Goal: Task Accomplishment & Management: Use online tool/utility

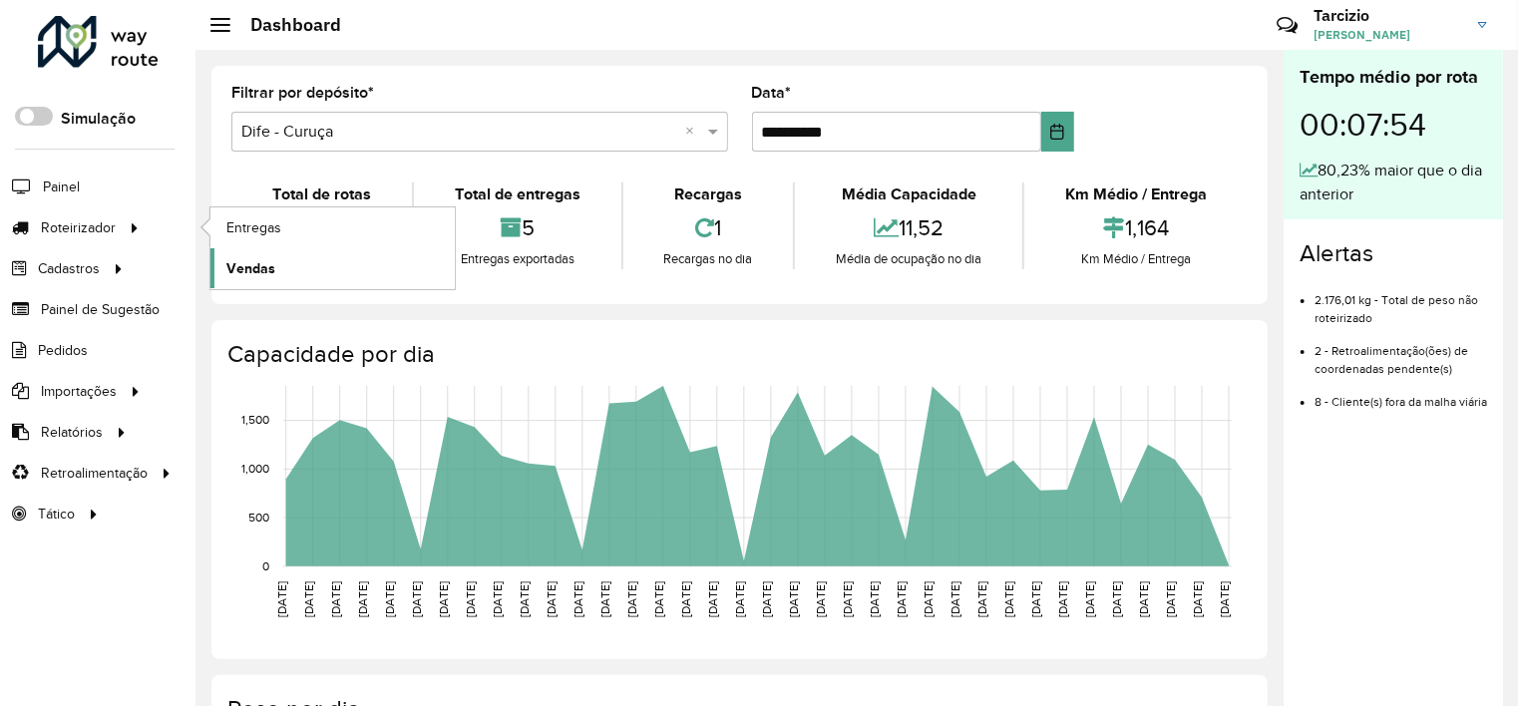
click at [322, 275] on link "Vendas" at bounding box center [332, 268] width 244 height 40
click at [287, 219] on link "Entregas" at bounding box center [332, 227] width 244 height 40
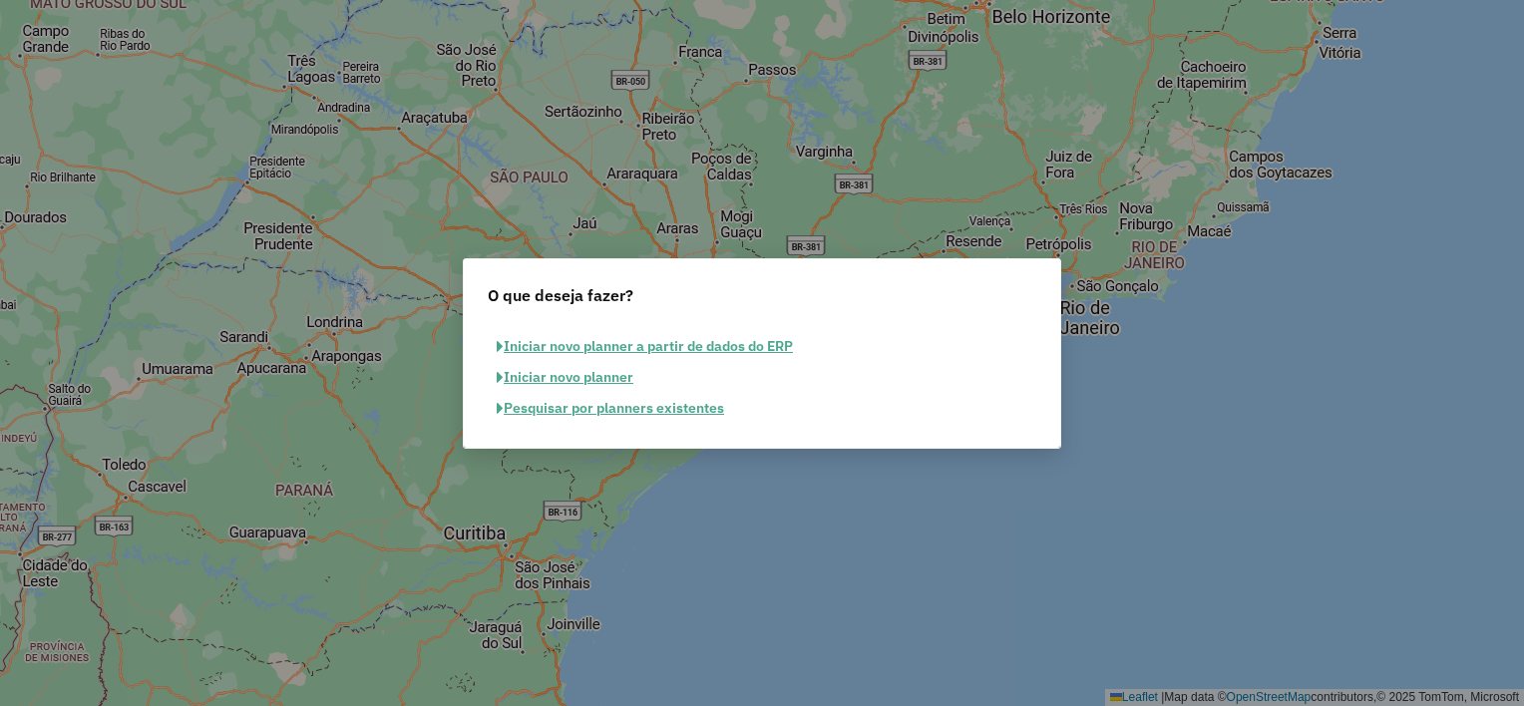
click at [885, 407] on div "Pesquisar por planners existentes" at bounding box center [762, 408] width 572 height 31
click at [642, 344] on button "Iniciar novo planner a partir de dados do ERP" at bounding box center [645, 346] width 314 height 31
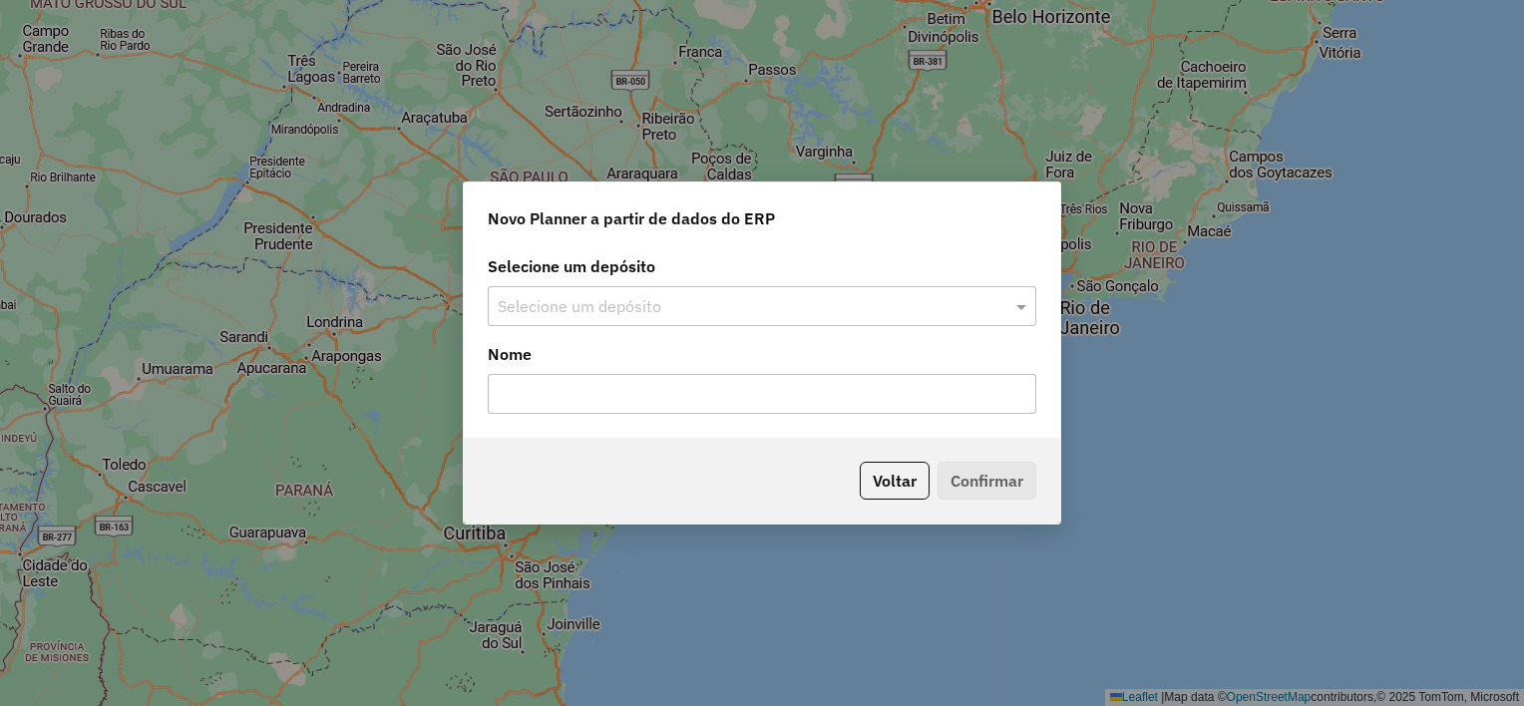
click at [654, 307] on input "text" at bounding box center [742, 307] width 489 height 24
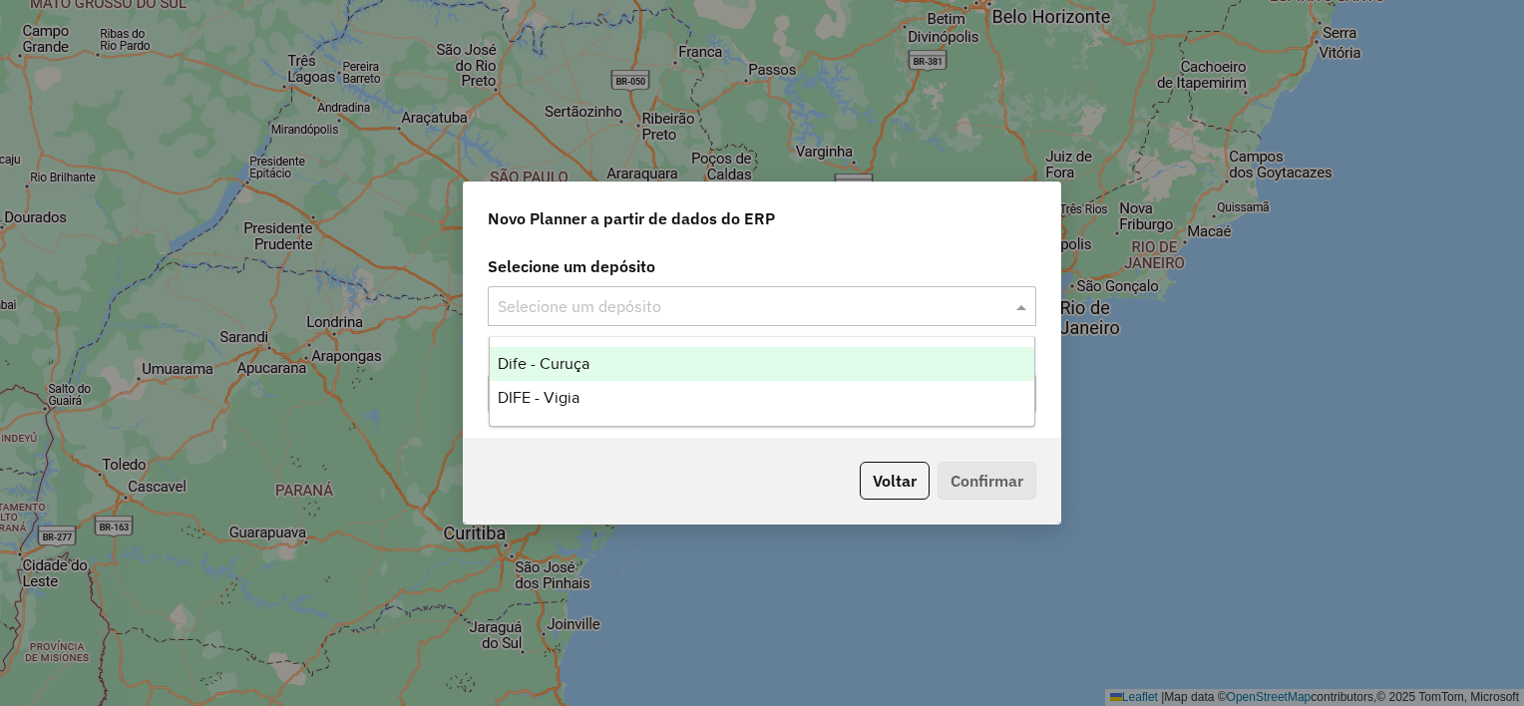
click at [639, 367] on div "Dife - Curuça" at bounding box center [762, 364] width 545 height 34
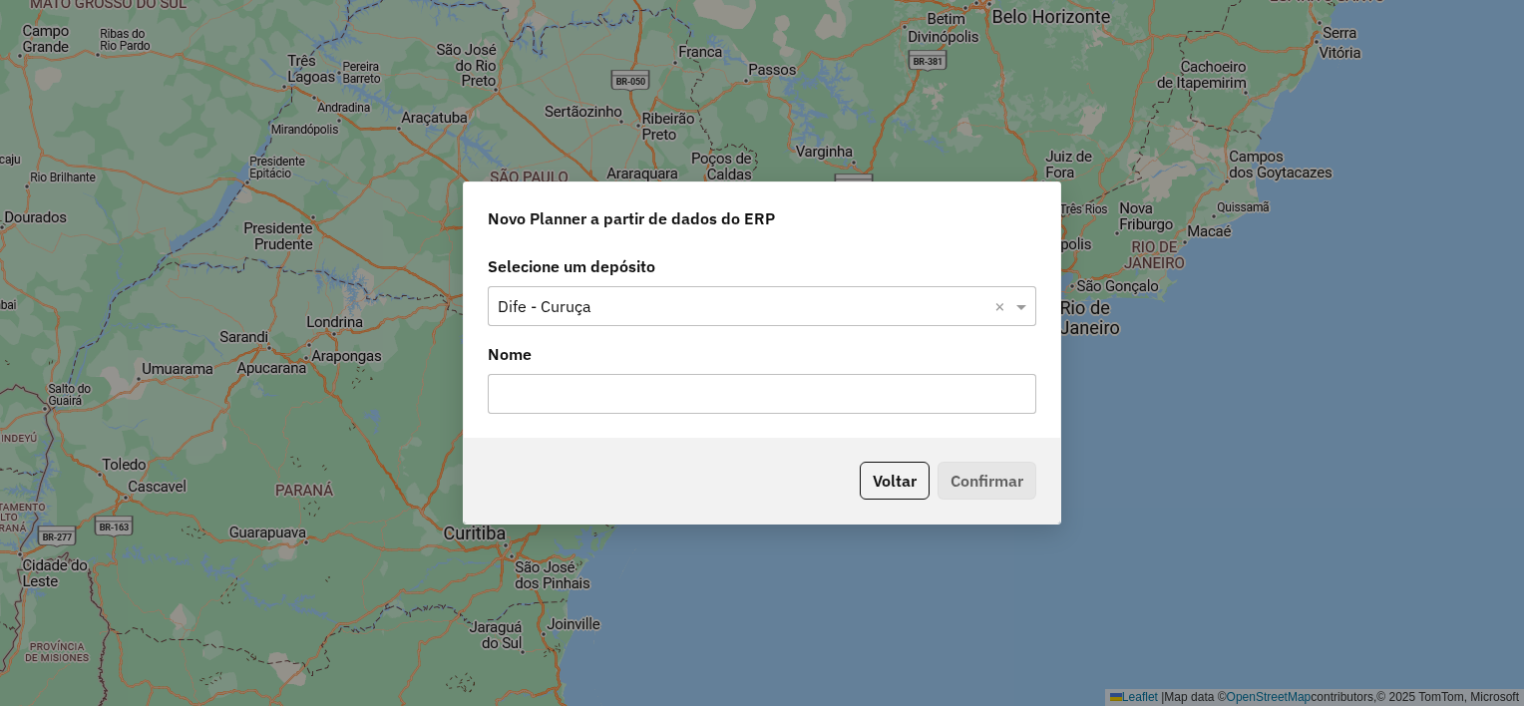
click at [638, 400] on input "text" at bounding box center [762, 394] width 548 height 40
click at [897, 475] on button "Voltar" at bounding box center [895, 481] width 70 height 38
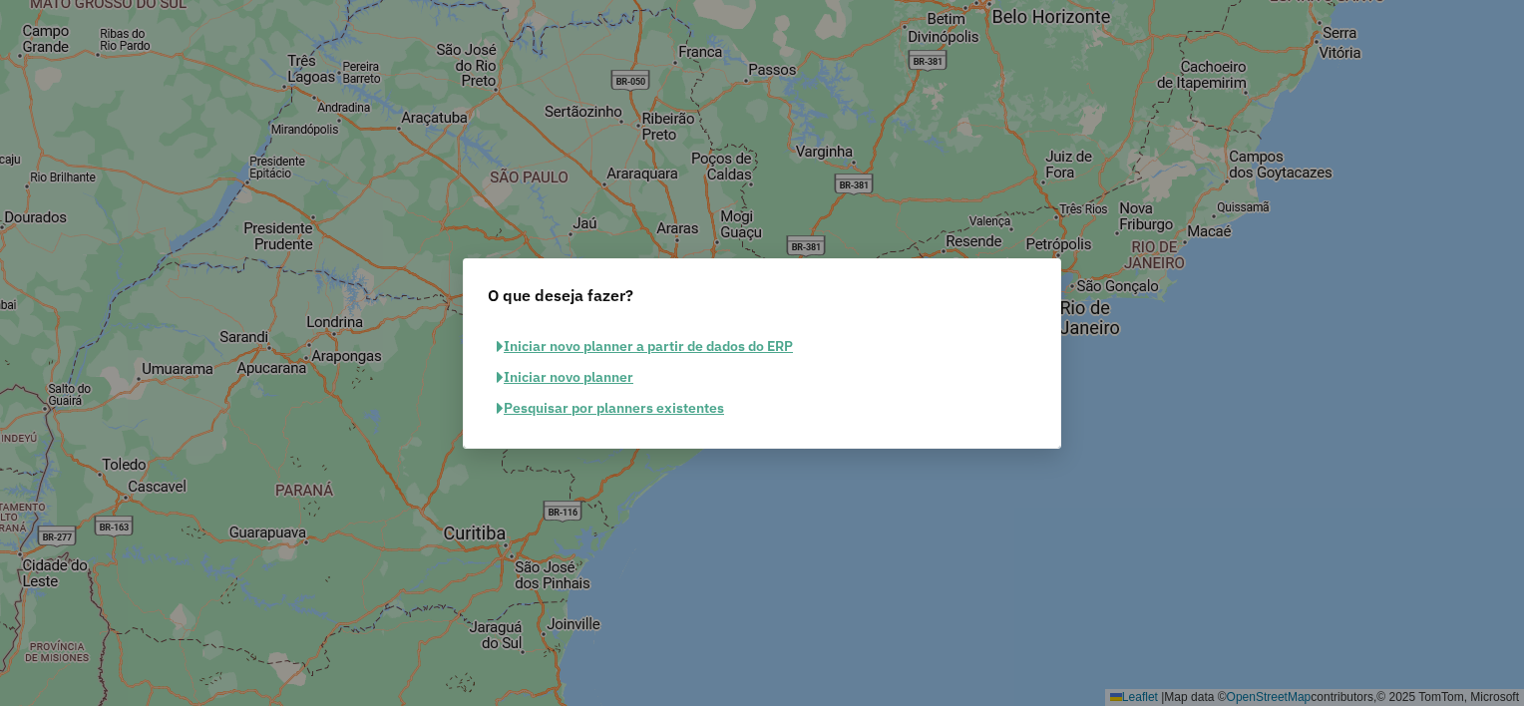
click at [707, 350] on button "Iniciar novo planner a partir de dados do ERP" at bounding box center [645, 346] width 314 height 31
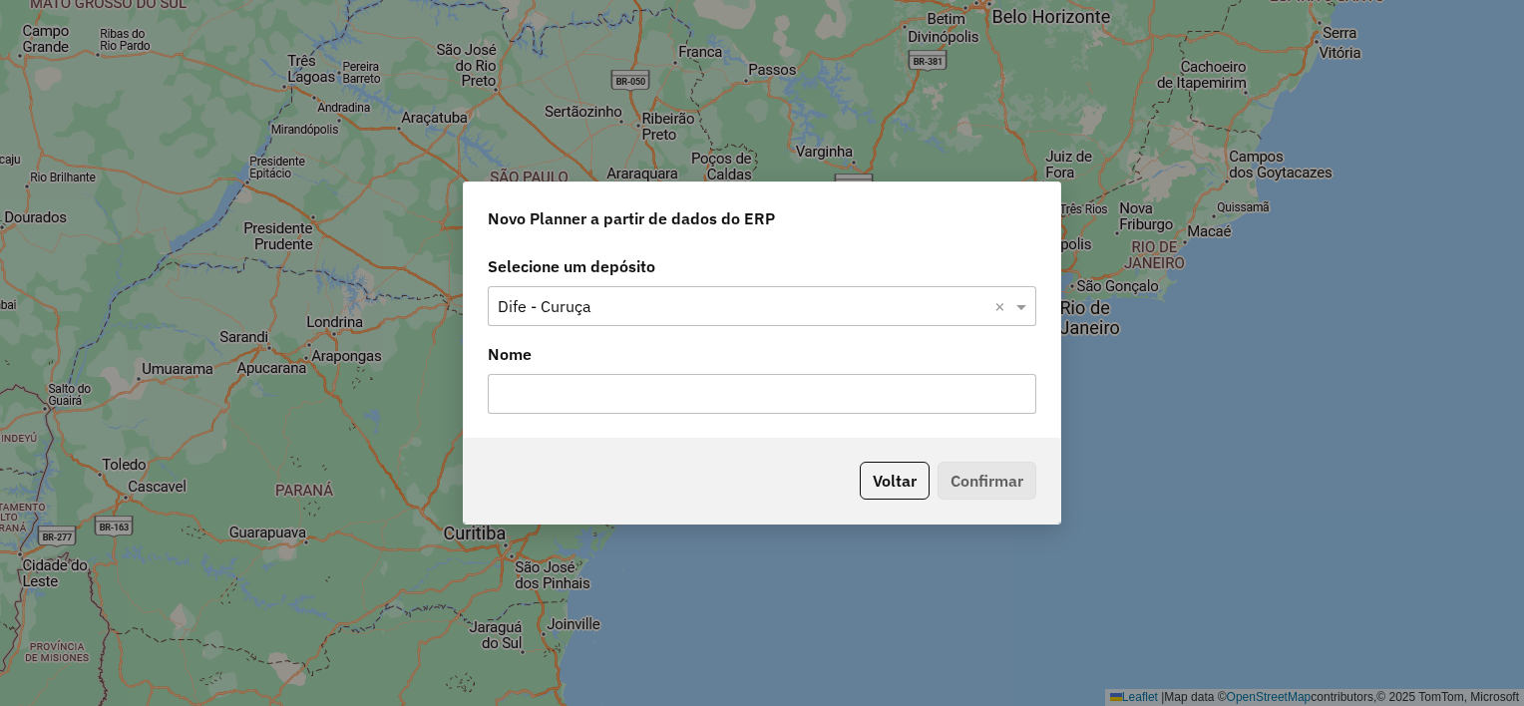
click at [714, 395] on input "text" at bounding box center [762, 394] width 548 height 40
type input "*****"
click at [1013, 475] on button "Confirmar" at bounding box center [986, 481] width 99 height 38
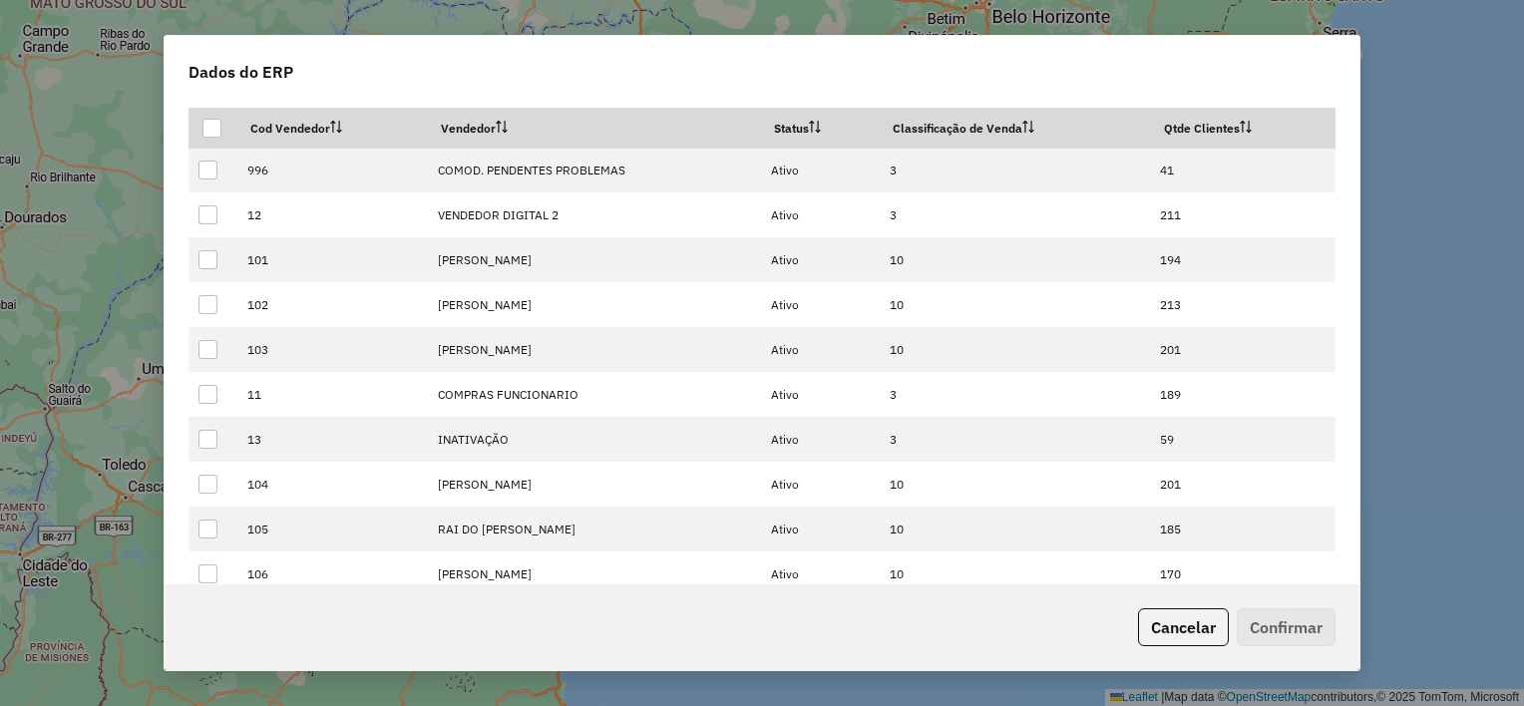
click at [993, 637] on div "Cancelar Confirmar" at bounding box center [762, 627] width 1195 height 86
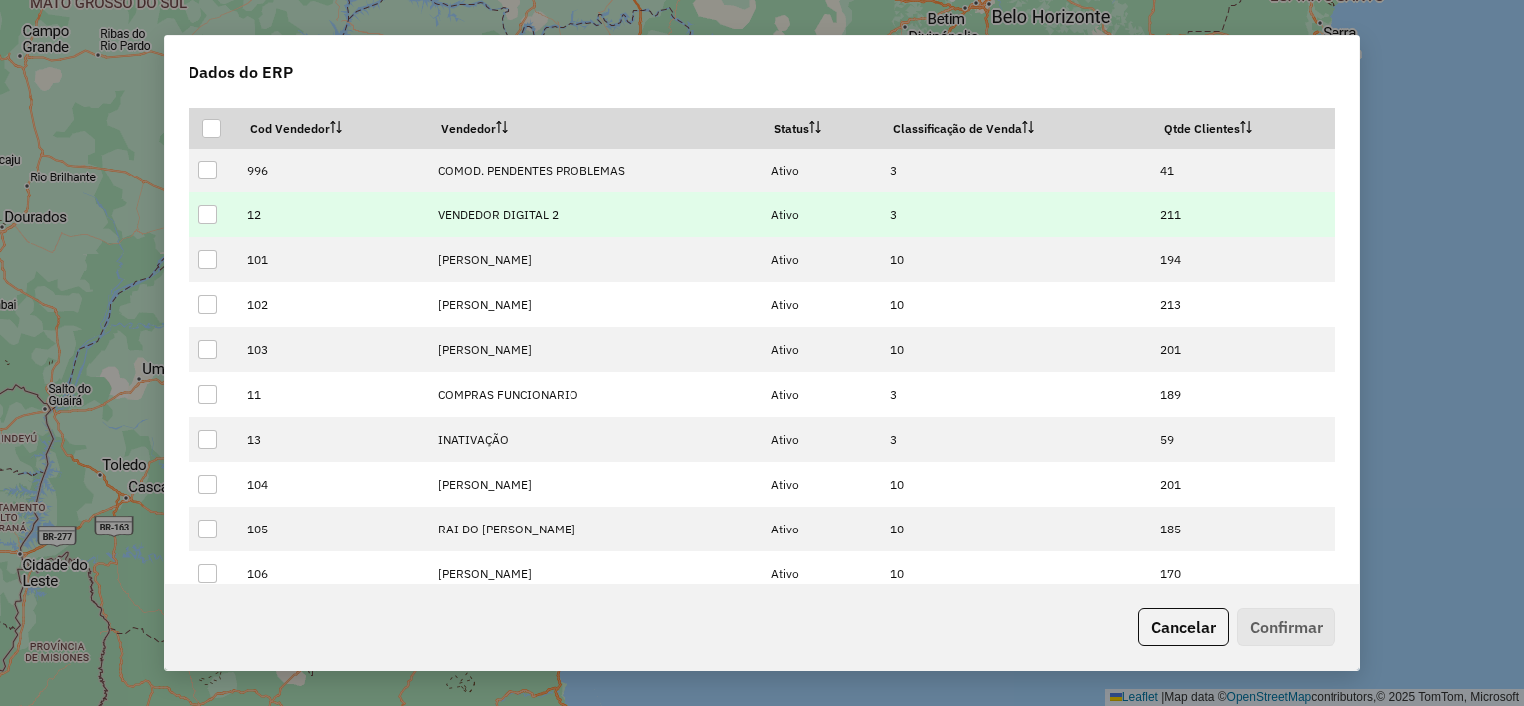
click at [215, 213] on div at bounding box center [207, 214] width 19 height 19
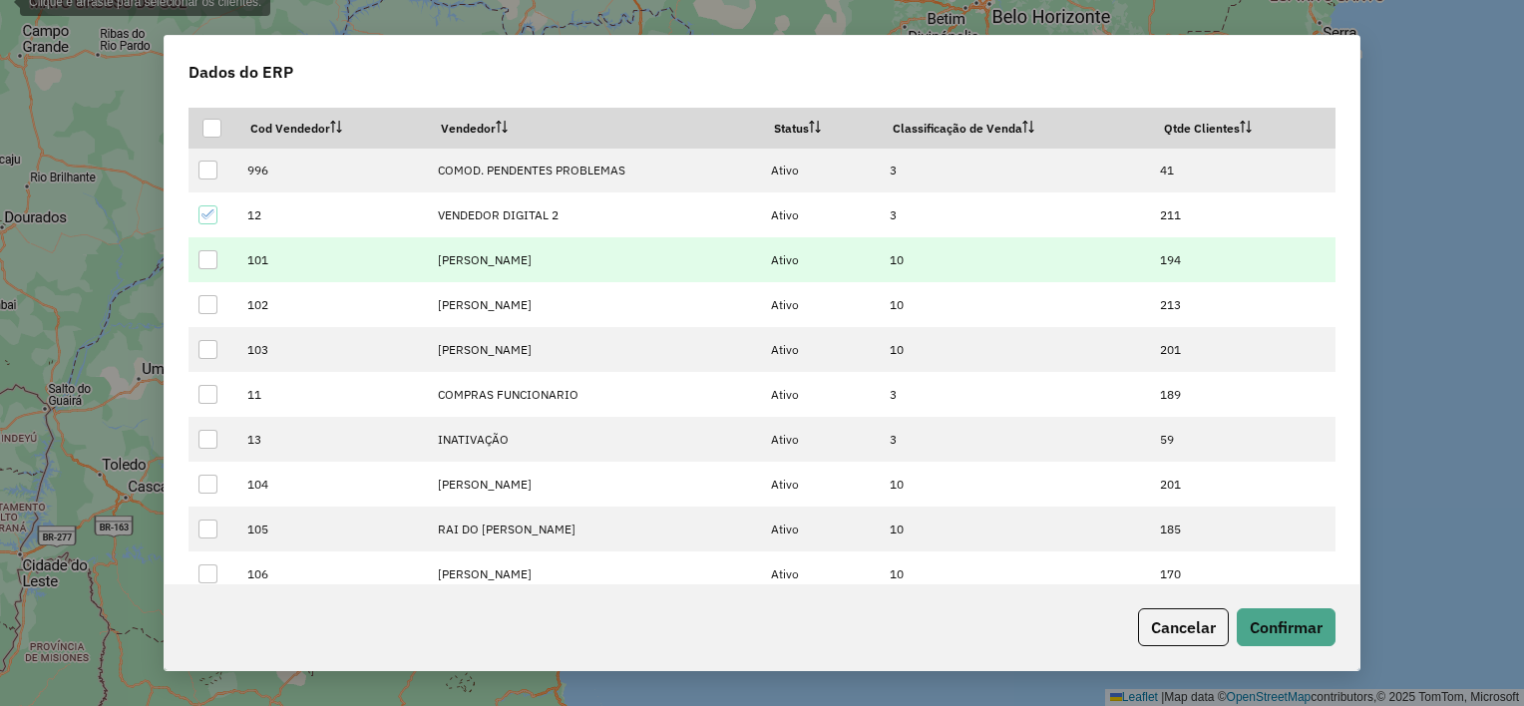
click at [207, 260] on div at bounding box center [207, 259] width 19 height 19
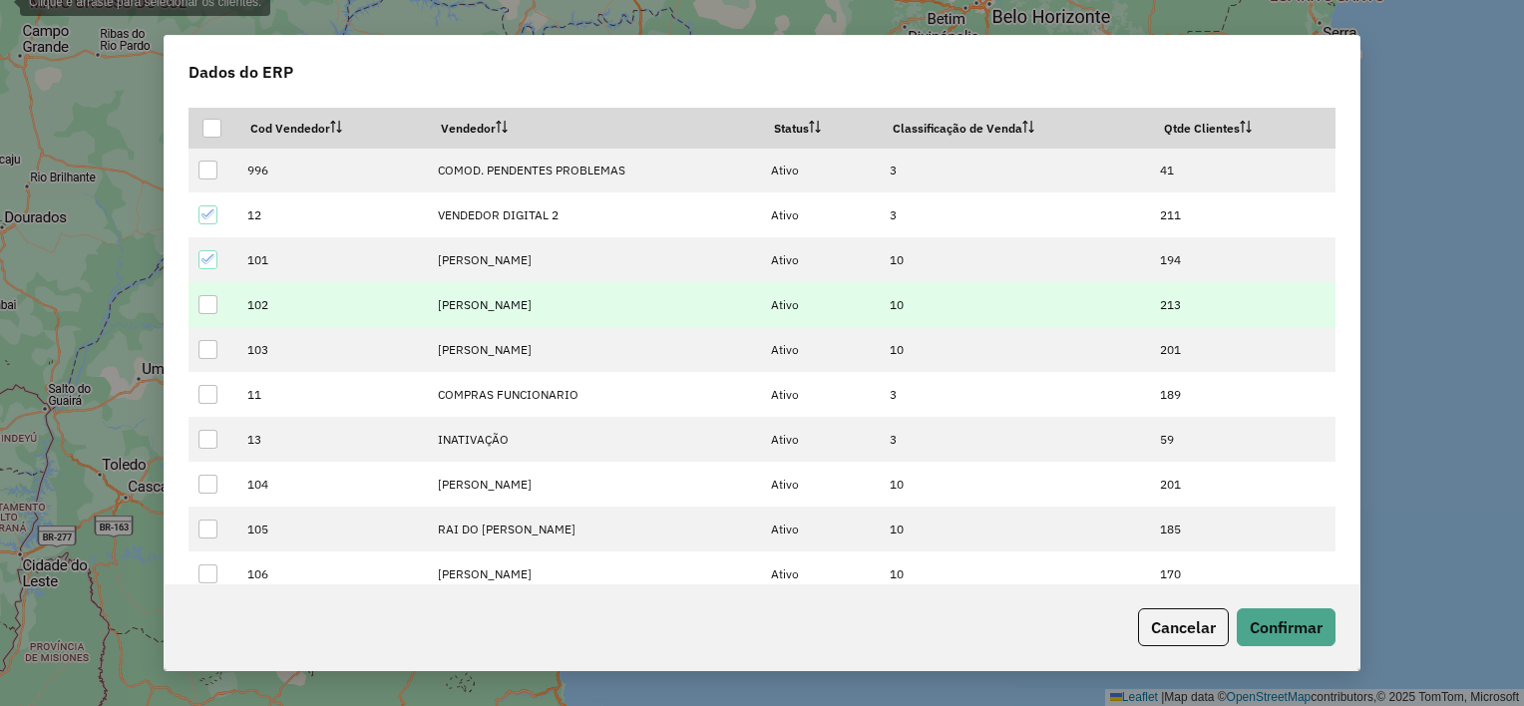
click at [208, 305] on div at bounding box center [207, 304] width 19 height 19
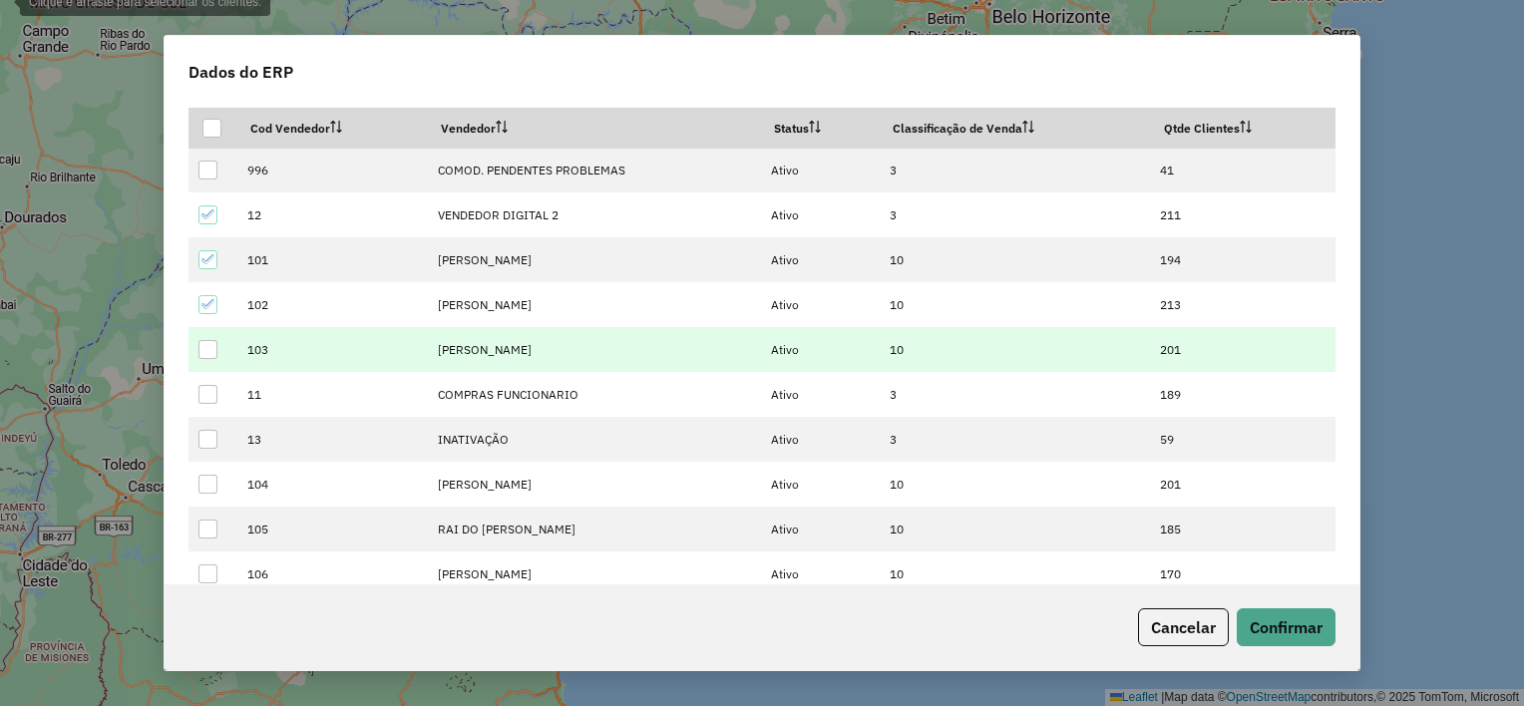
click at [208, 349] on div at bounding box center [207, 349] width 19 height 19
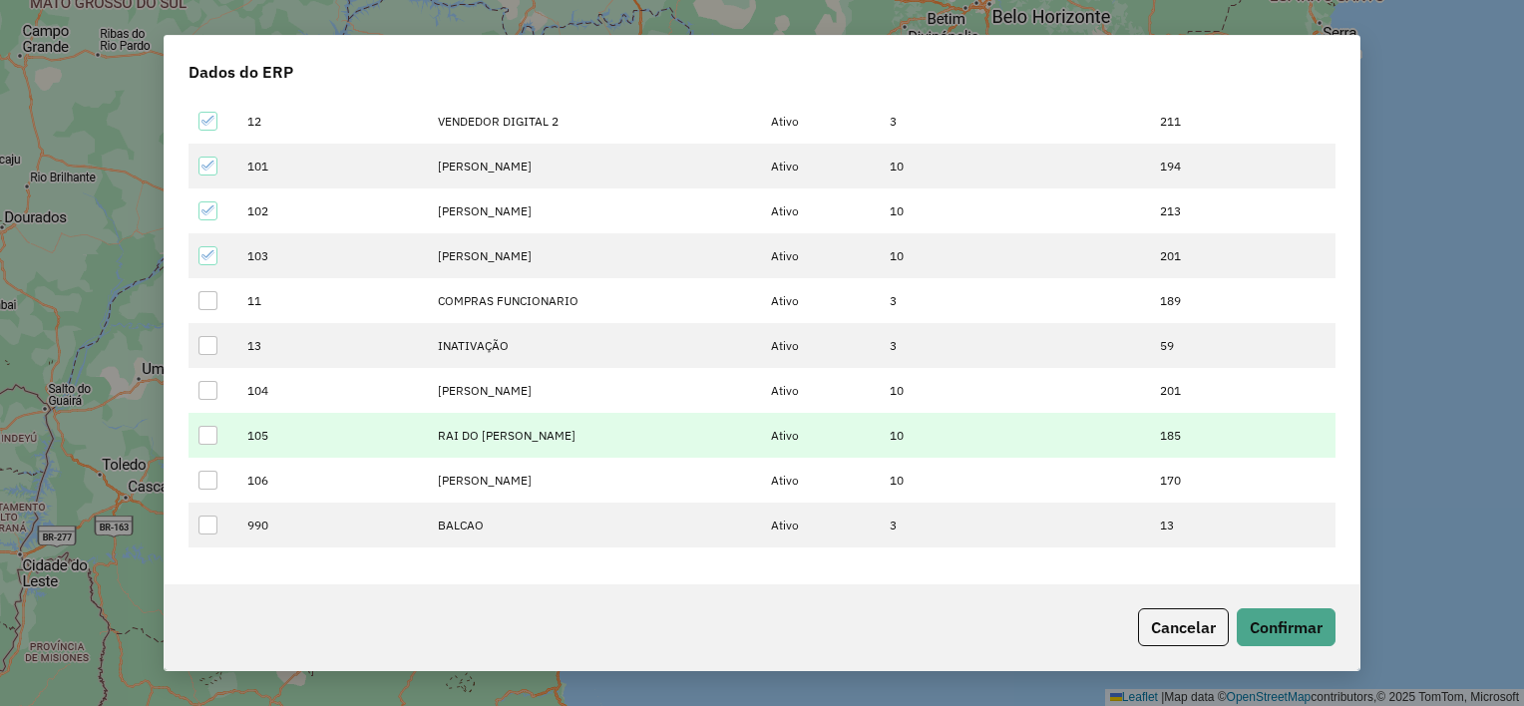
scroll to position [96, 0]
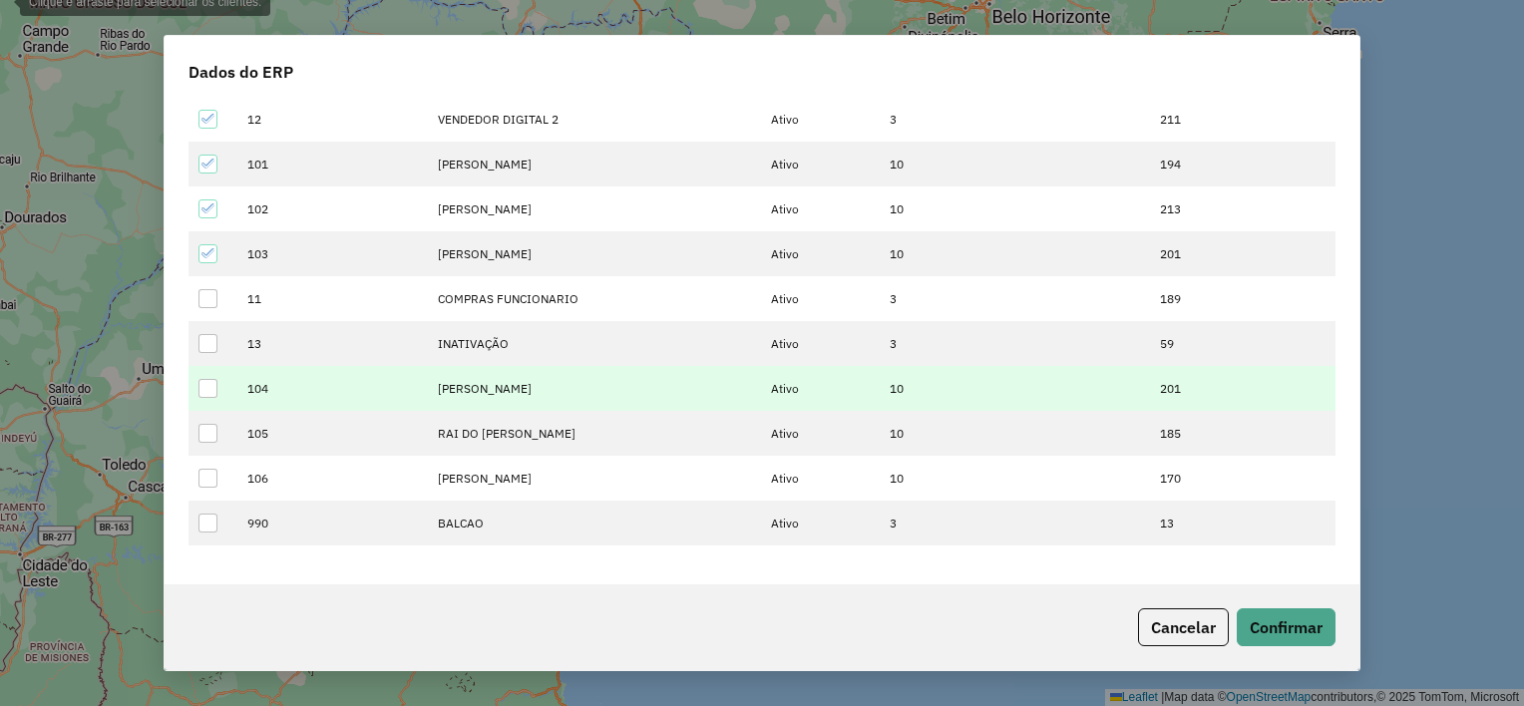
click at [204, 392] on div at bounding box center [207, 388] width 19 height 19
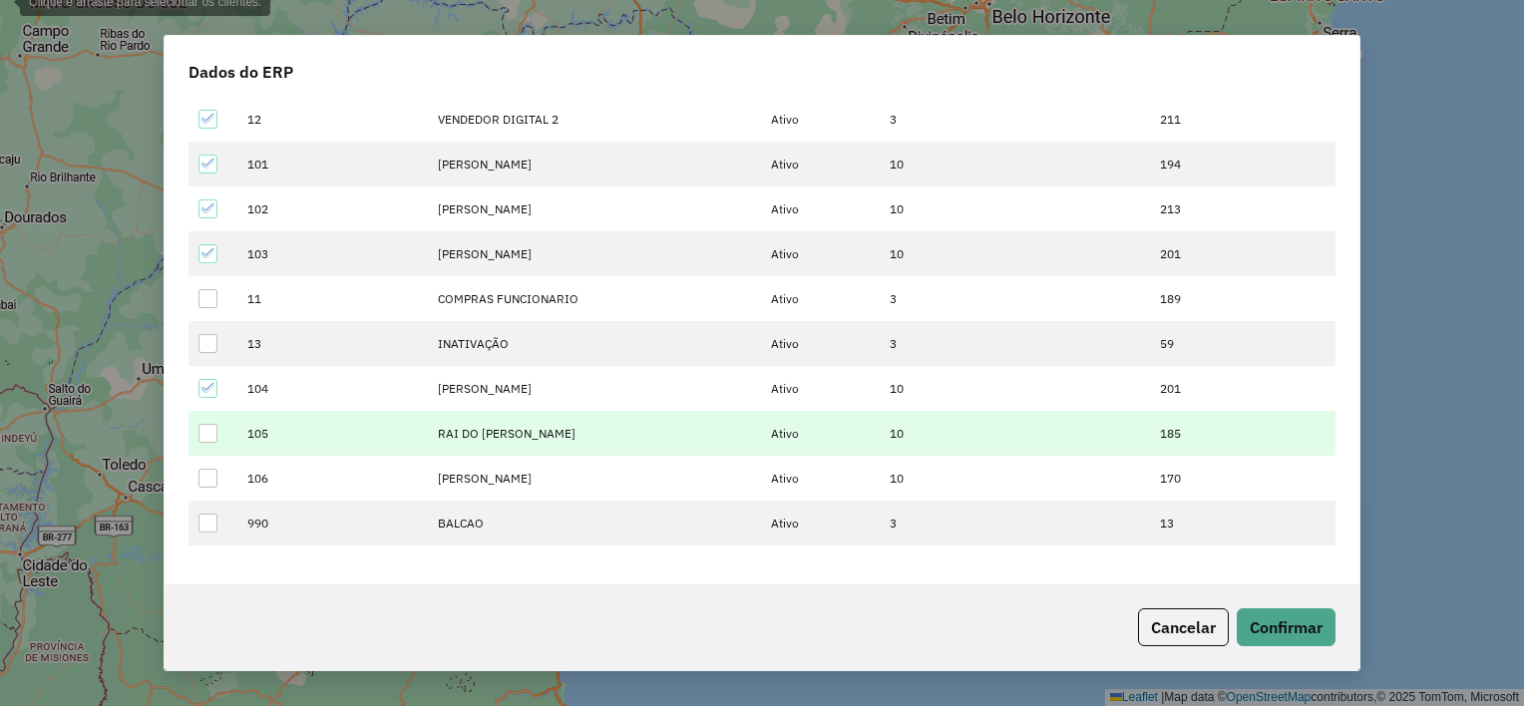
drag, startPoint x: 209, startPoint y: 434, endPoint x: 209, endPoint y: 447, distance: 13.0
click at [209, 435] on div at bounding box center [207, 433] width 19 height 19
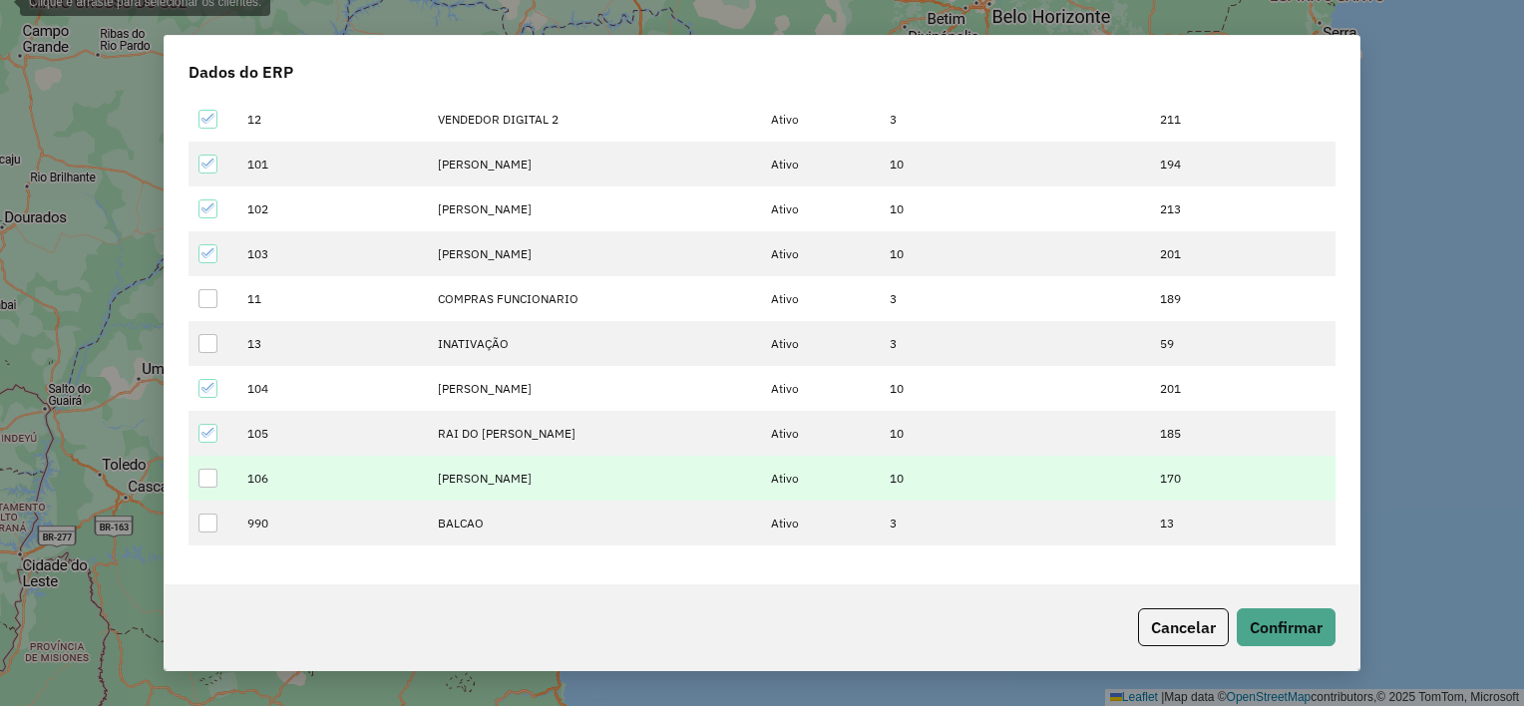
click at [209, 479] on div at bounding box center [207, 478] width 19 height 19
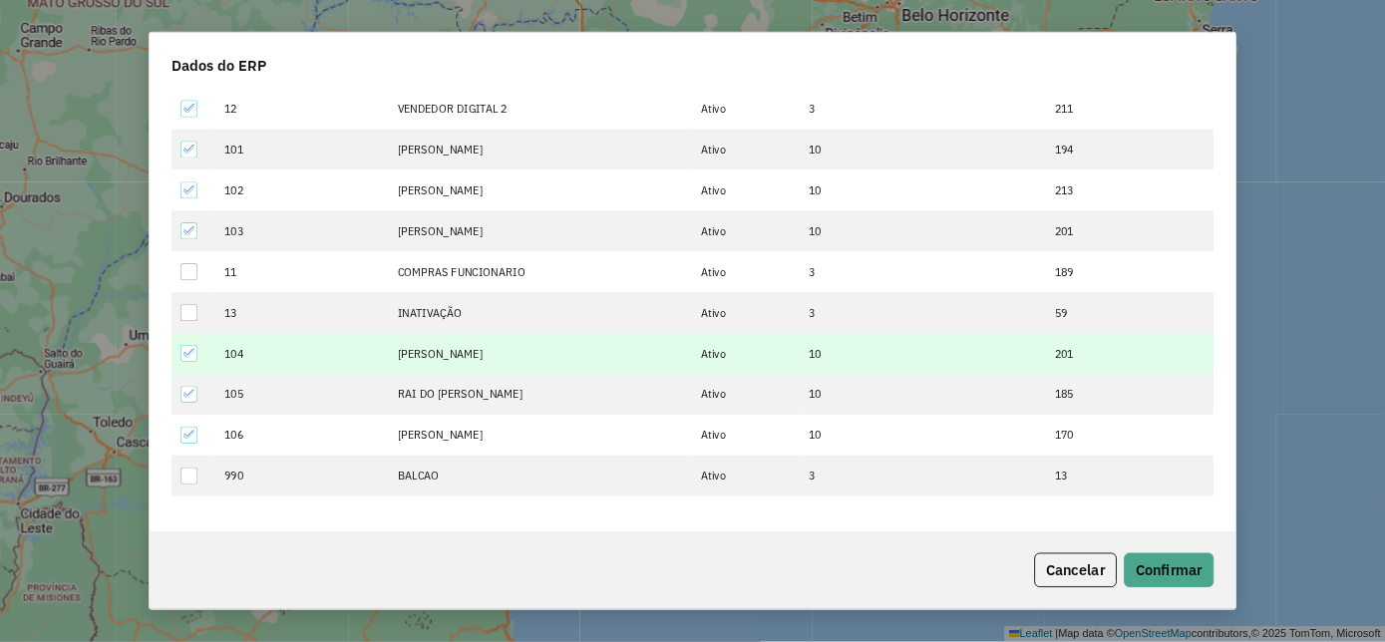
scroll to position [0, 0]
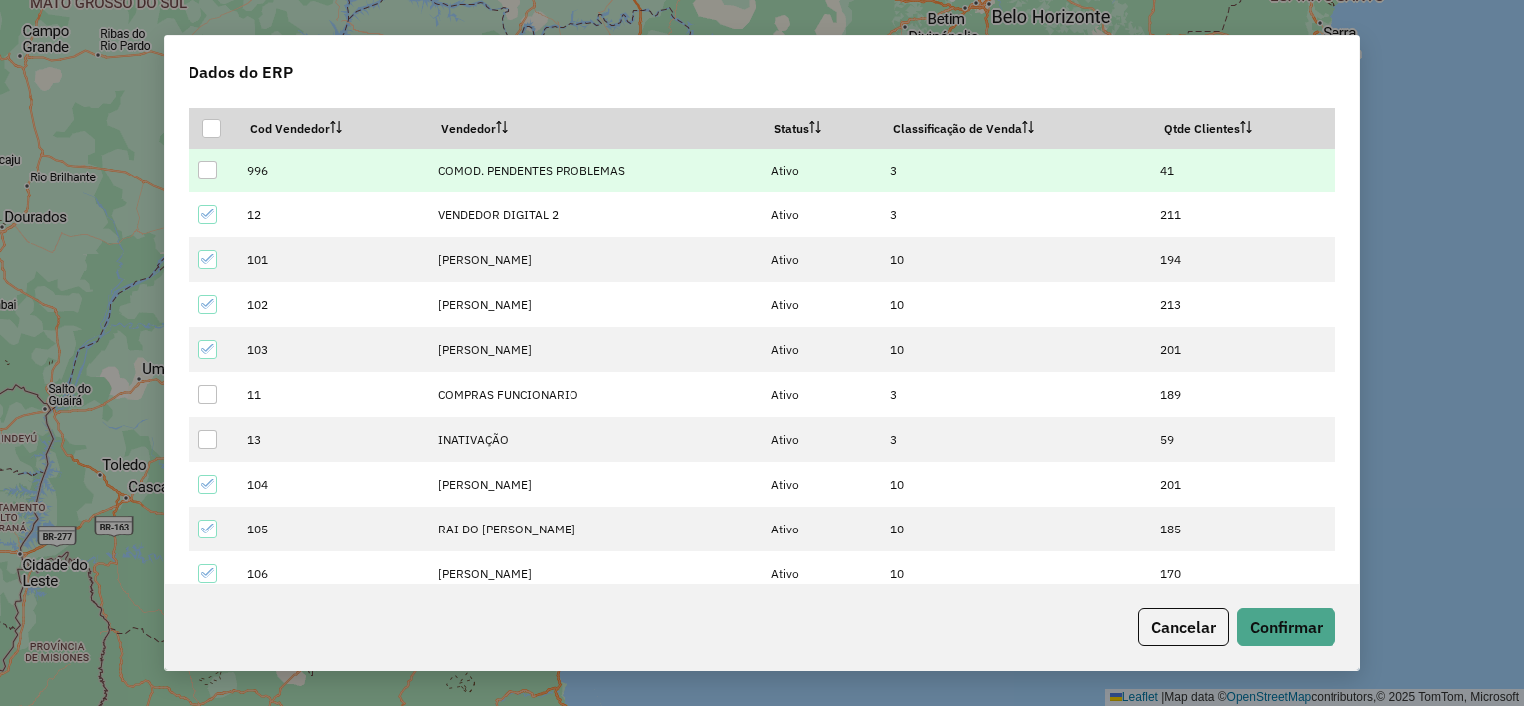
click at [210, 169] on div at bounding box center [207, 170] width 19 height 19
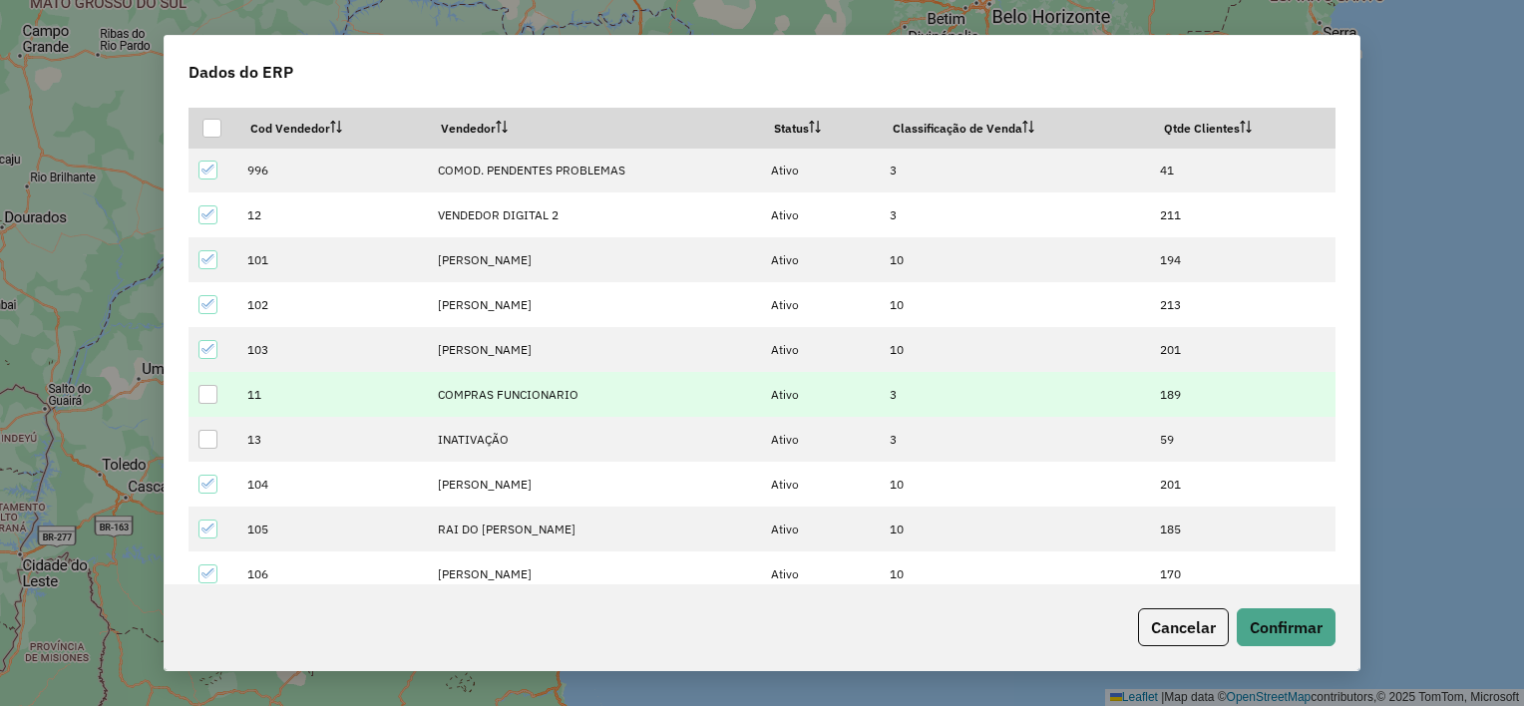
click at [207, 392] on div at bounding box center [207, 394] width 19 height 19
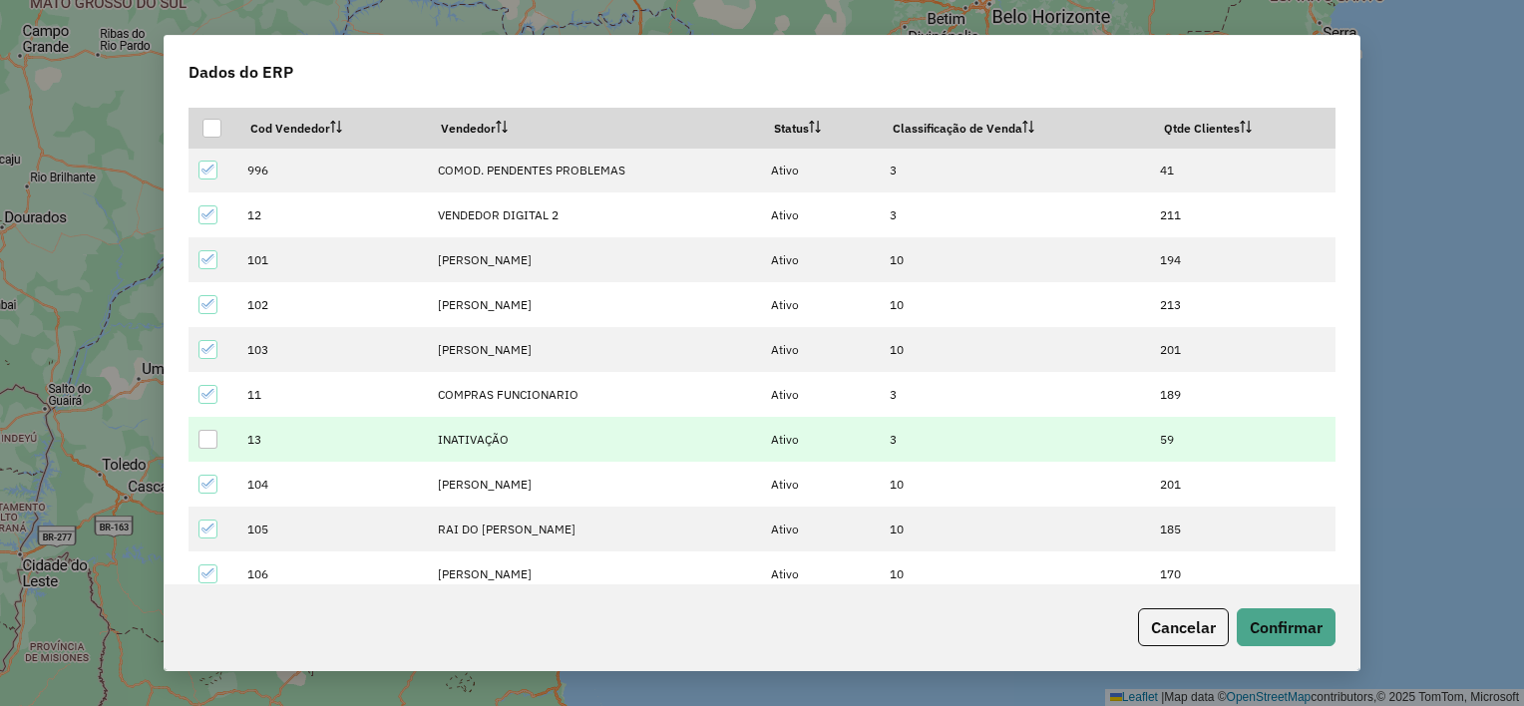
click at [207, 444] on div at bounding box center [207, 439] width 19 height 19
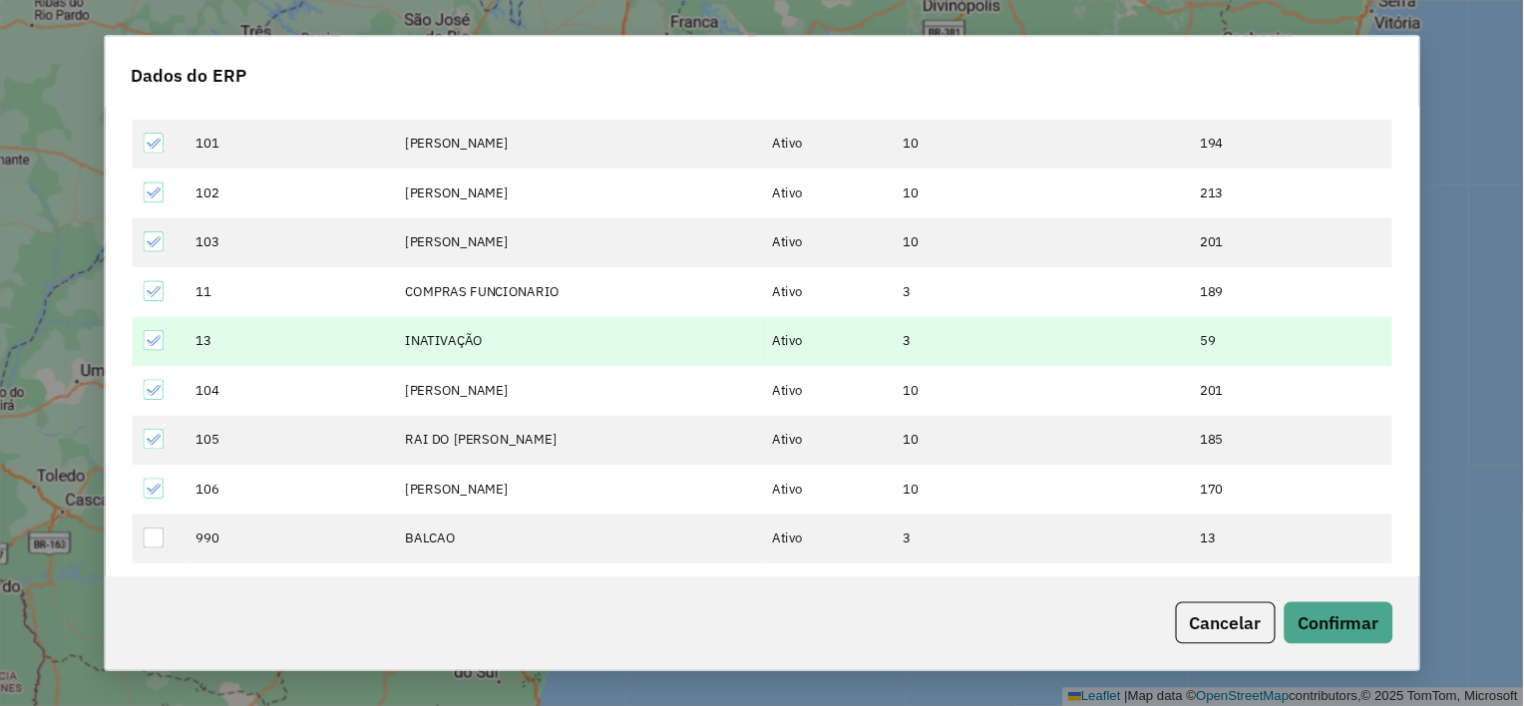
scroll to position [153, 0]
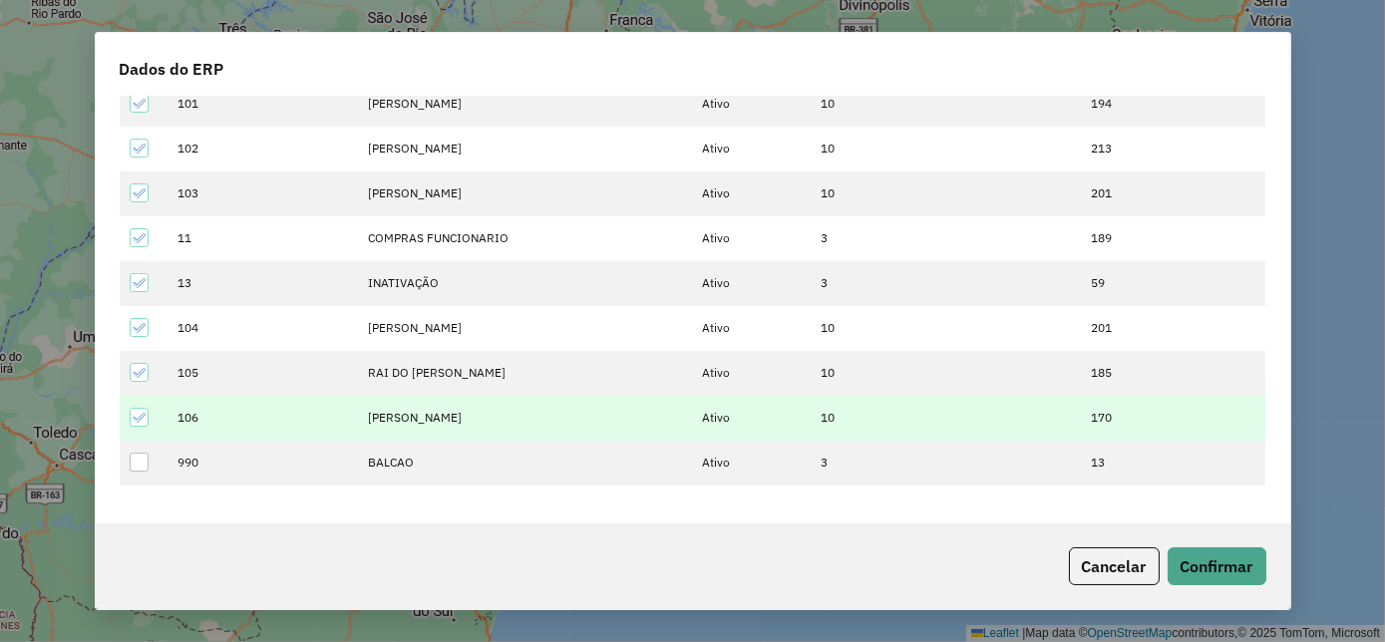
drag, startPoint x: 144, startPoint y: 464, endPoint x: 183, endPoint y: 408, distance: 68.6
click at [143, 463] on div at bounding box center [139, 462] width 19 height 19
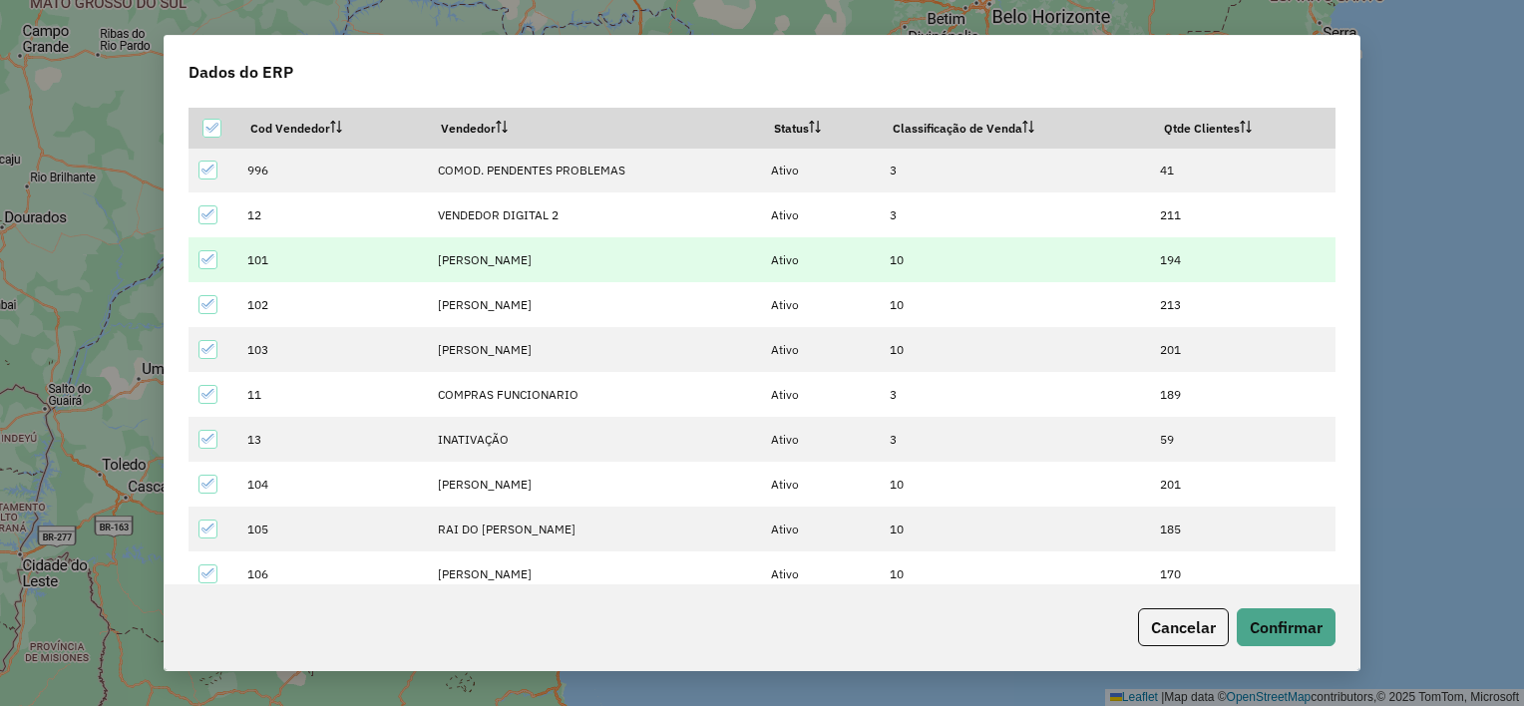
scroll to position [96, 0]
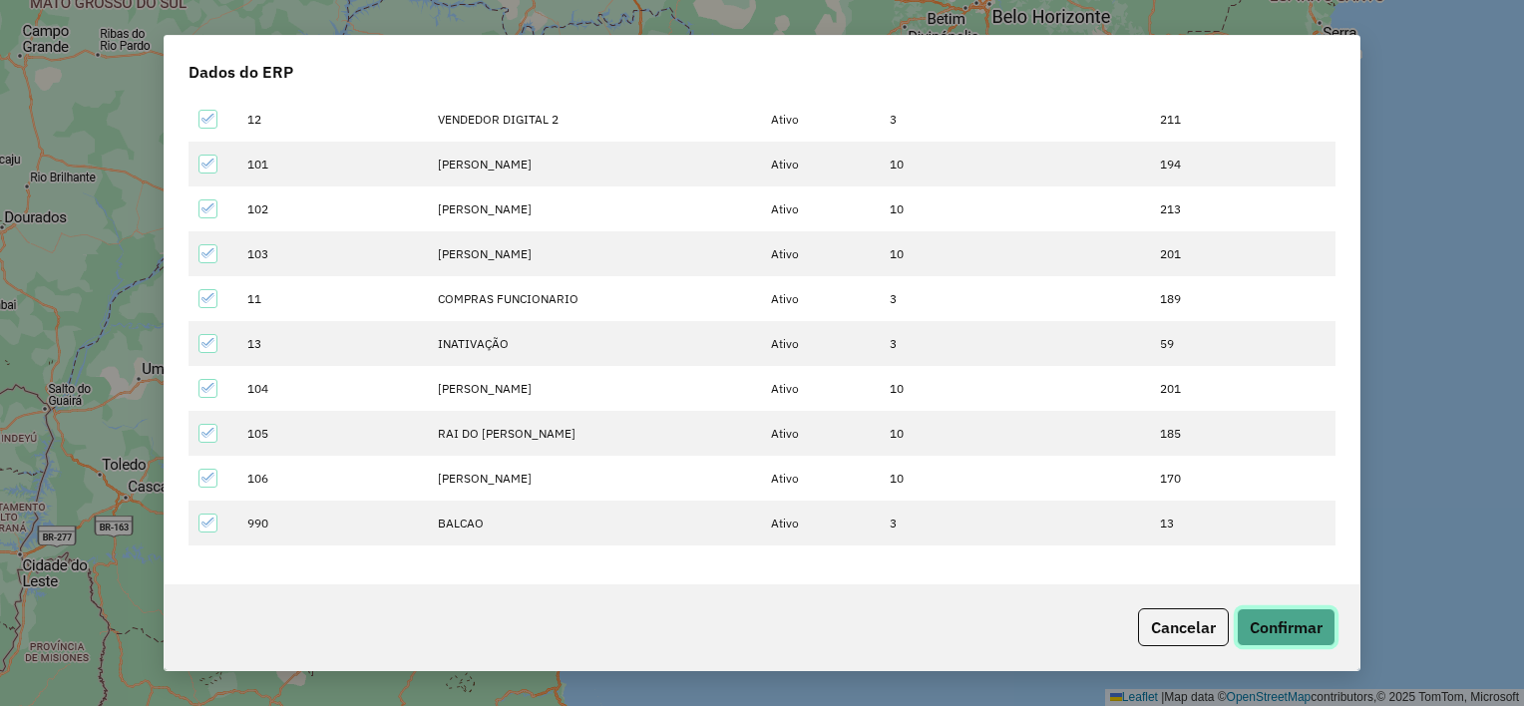
click at [1300, 630] on button "Confirmar" at bounding box center [1285, 627] width 99 height 38
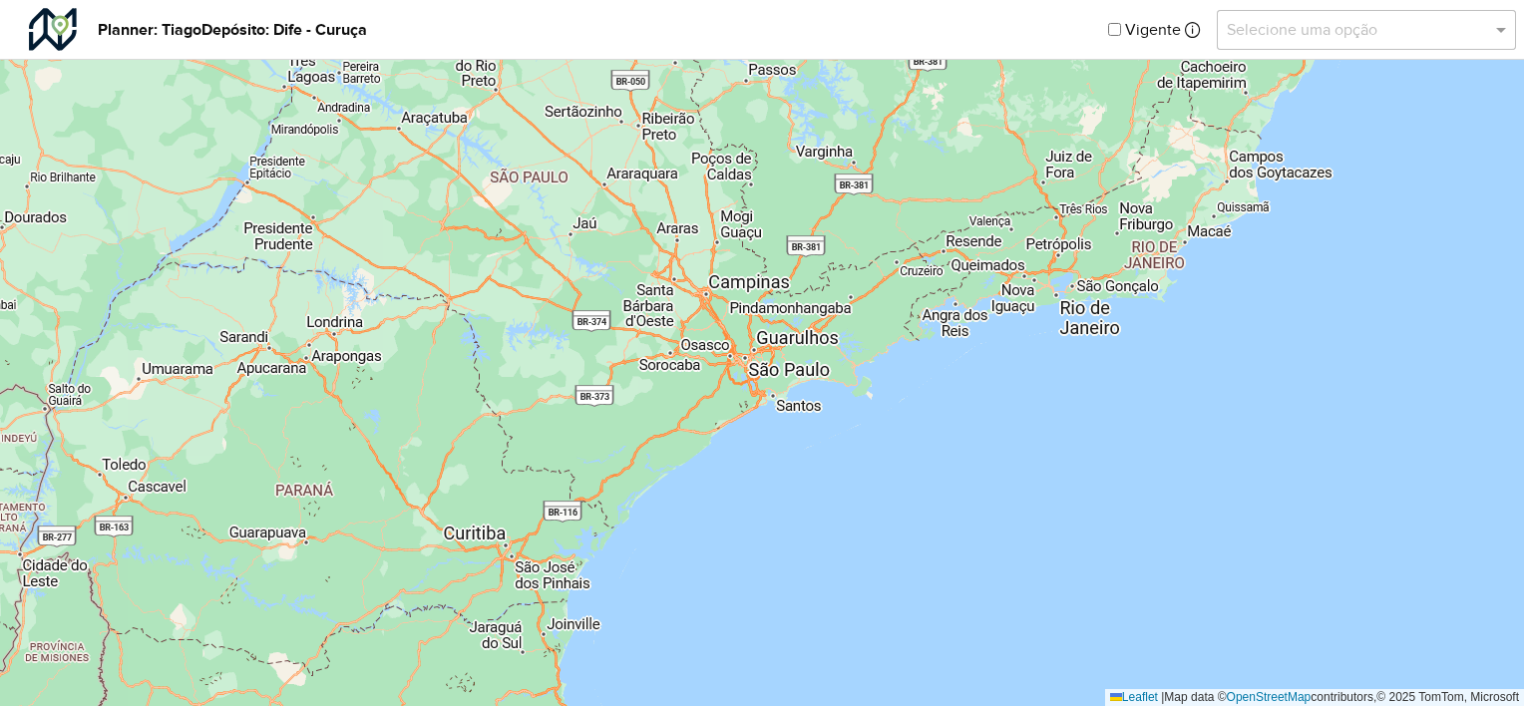
drag, startPoint x: 588, startPoint y: 287, endPoint x: 560, endPoint y: 288, distance: 27.9
click at [560, 288] on div "Leaflet | Map data © OpenStreetMap contributors,© 2025 TomTom, Microsoft" at bounding box center [762, 353] width 1524 height 706
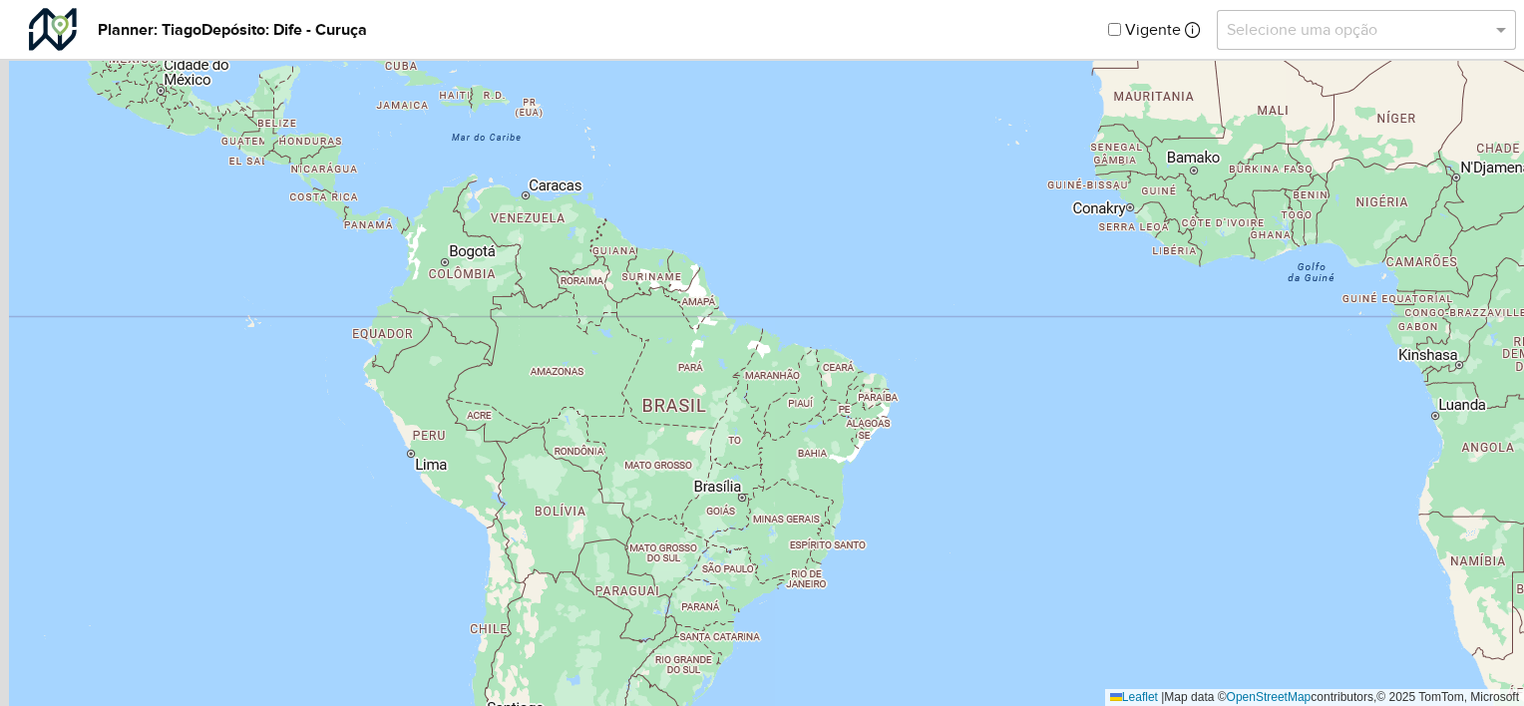
drag, startPoint x: 722, startPoint y: 322, endPoint x: 770, endPoint y: 515, distance: 198.3
click at [766, 541] on div "Leaflet | Map data © OpenStreetMap contributors,© 2025 TomTom, Microsoft" at bounding box center [762, 353] width 1524 height 706
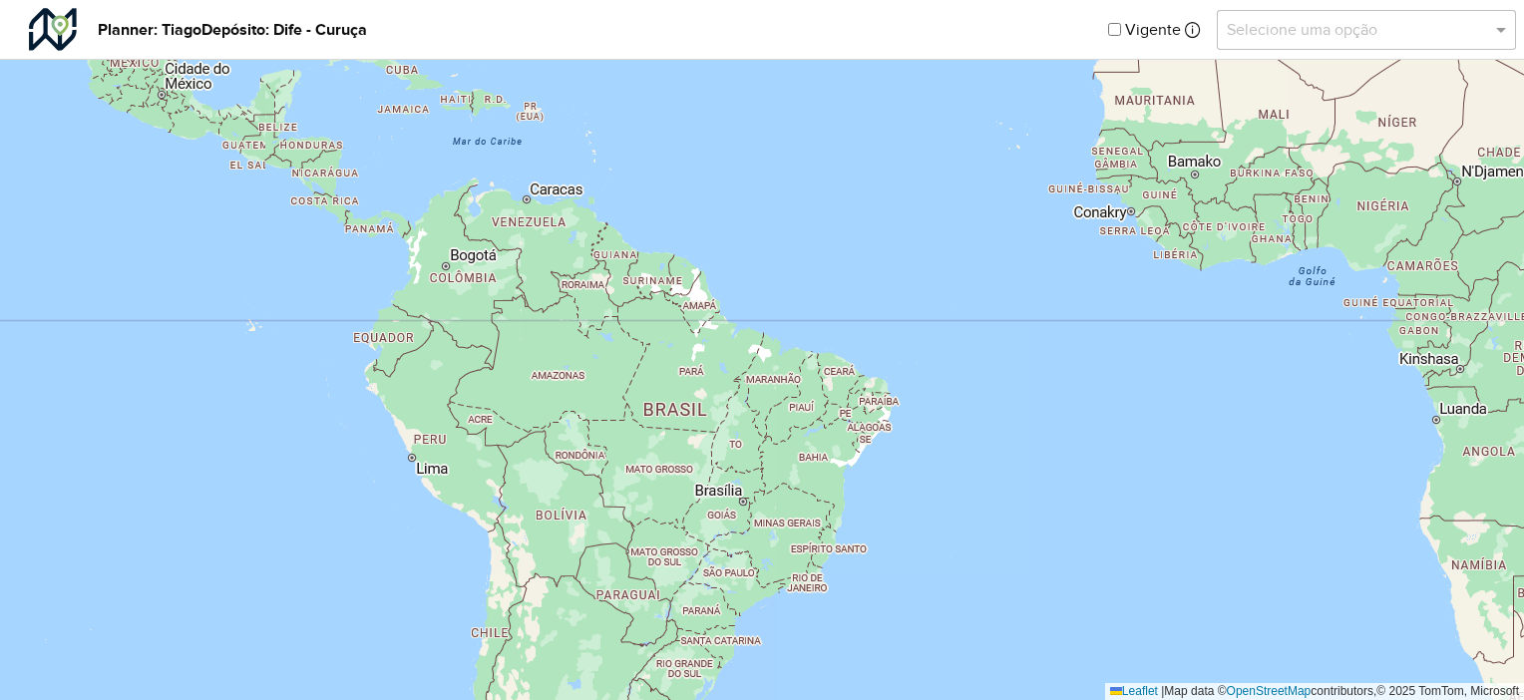
click at [1325, 49] on div "Selecione uma opção" at bounding box center [1366, 30] width 299 height 40
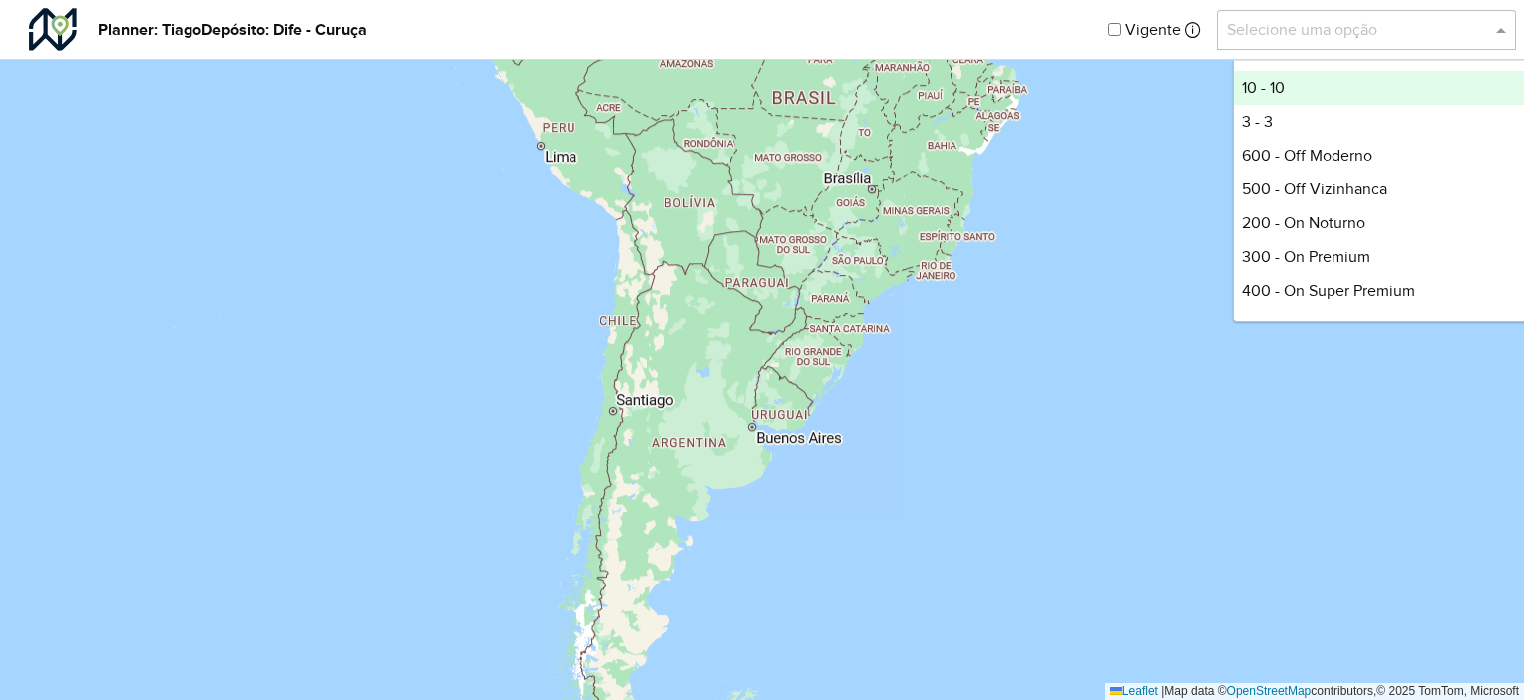
drag, startPoint x: 742, startPoint y: 503, endPoint x: 891, endPoint y: 176, distance: 358.7
click at [891, 176] on div "Leaflet | Map data © OpenStreetMap contributors,© 2025 TomTom, Microsoft" at bounding box center [762, 350] width 1524 height 700
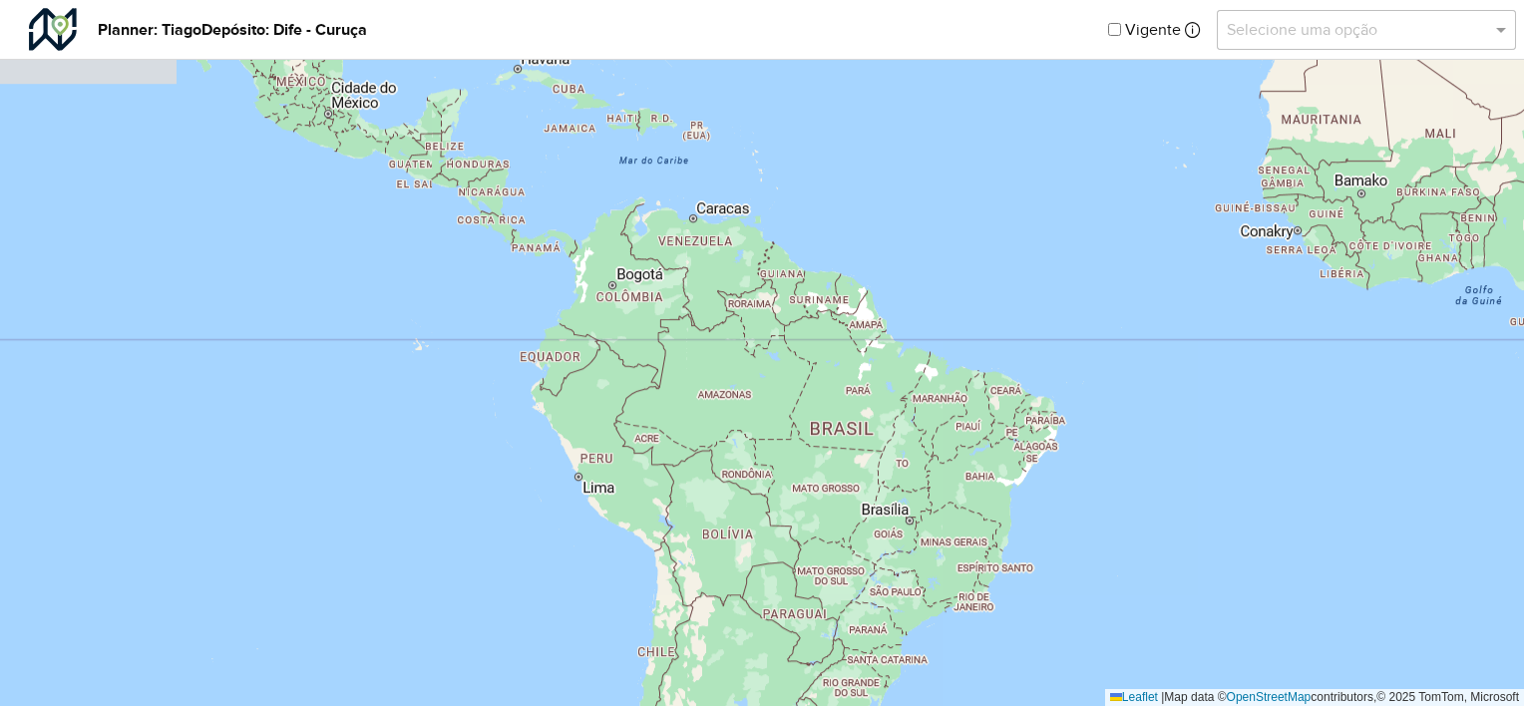
drag, startPoint x: 860, startPoint y: 140, endPoint x: 897, endPoint y: 472, distance: 334.2
click at [897, 472] on div "Leaflet | Map data © OpenStreetMap contributors,© 2025 TomTom, Microsoft" at bounding box center [762, 353] width 1524 height 706
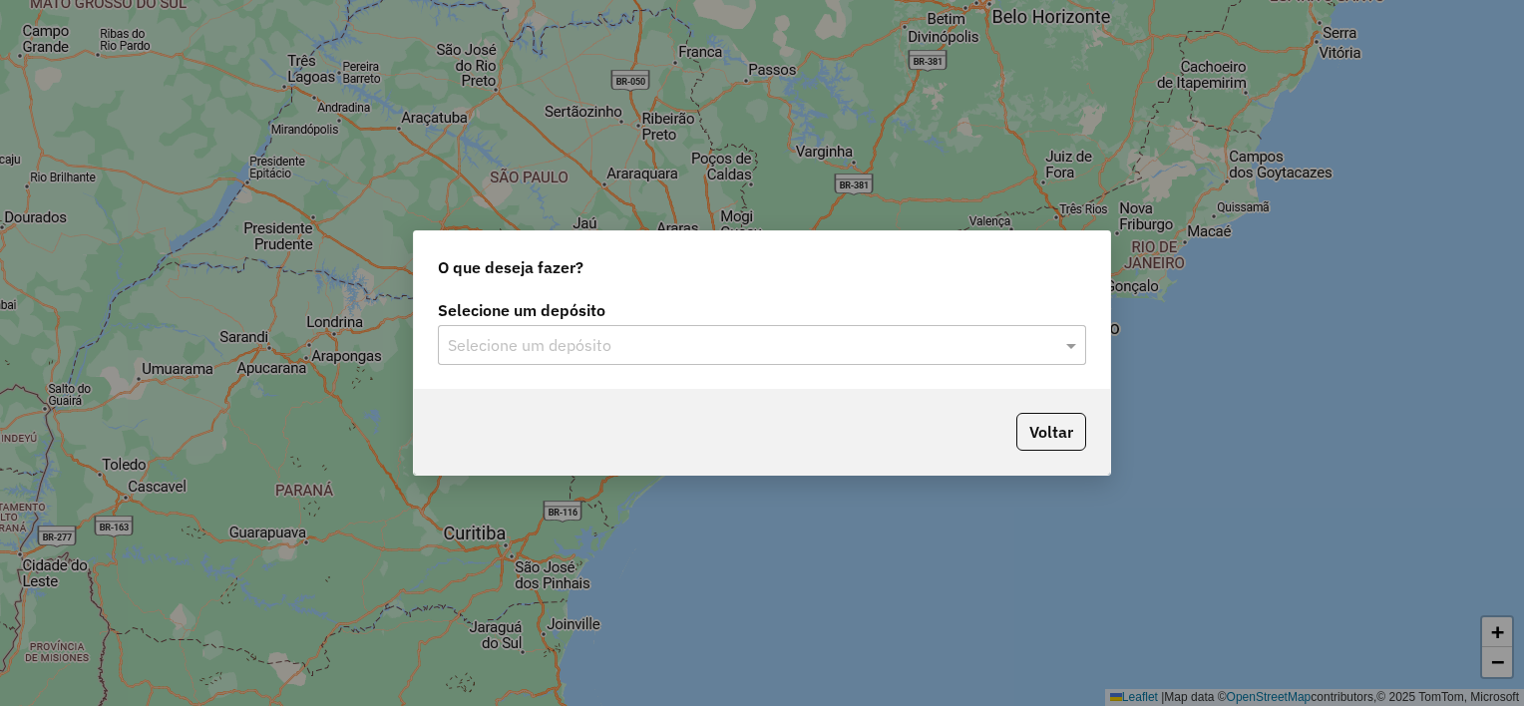
click at [629, 339] on input "text" at bounding box center [742, 346] width 588 height 24
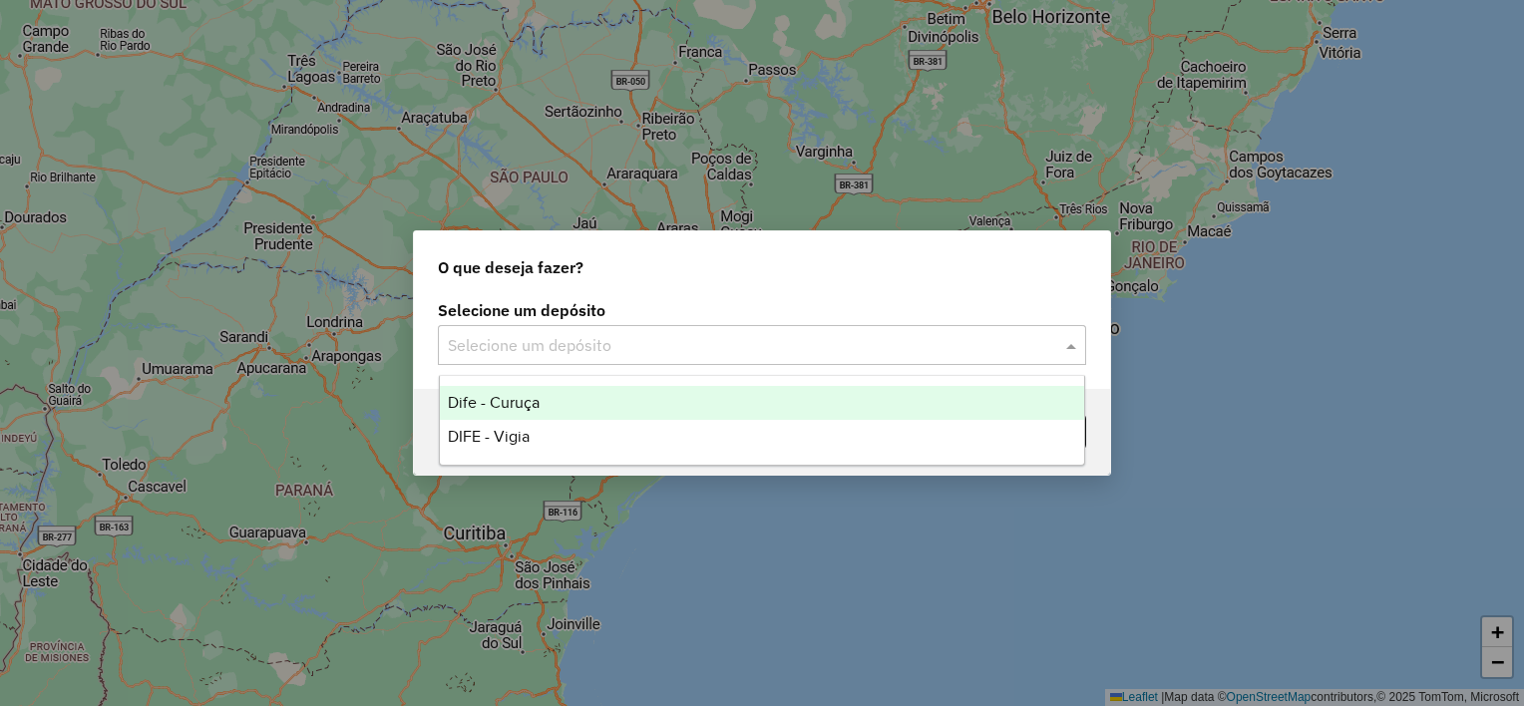
click at [573, 408] on div "Dife - Curuça" at bounding box center [762, 403] width 645 height 34
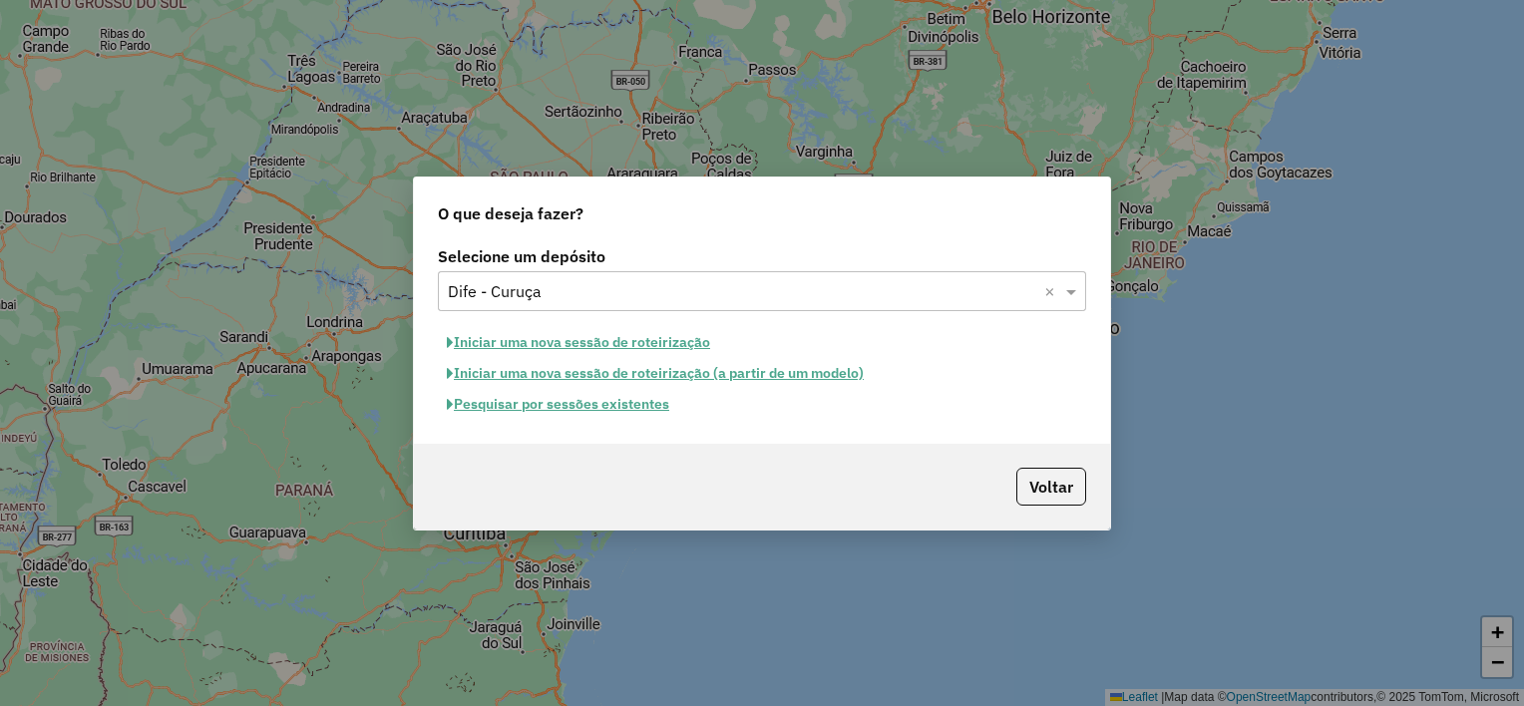
click at [570, 341] on button "Iniciar uma nova sessão de roteirização" at bounding box center [578, 342] width 281 height 31
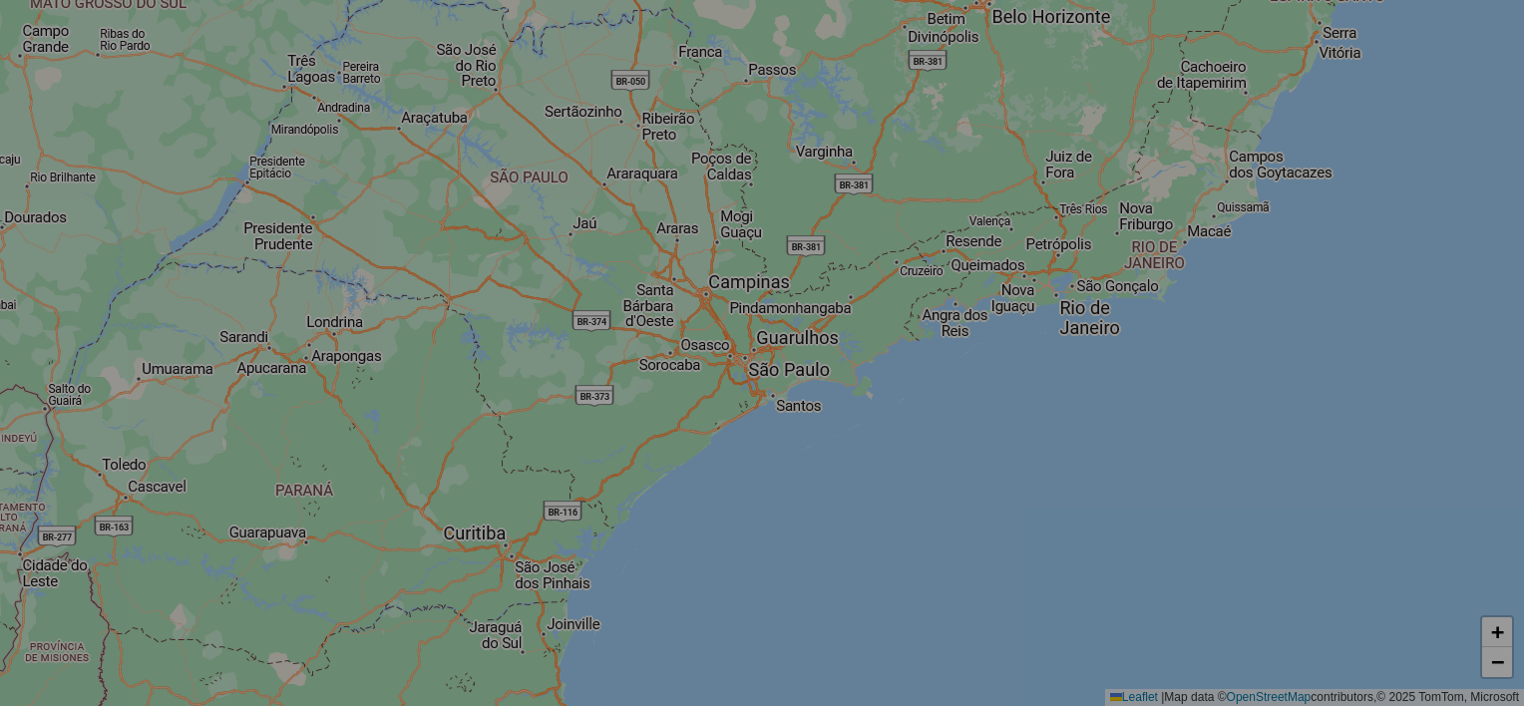
select select "*"
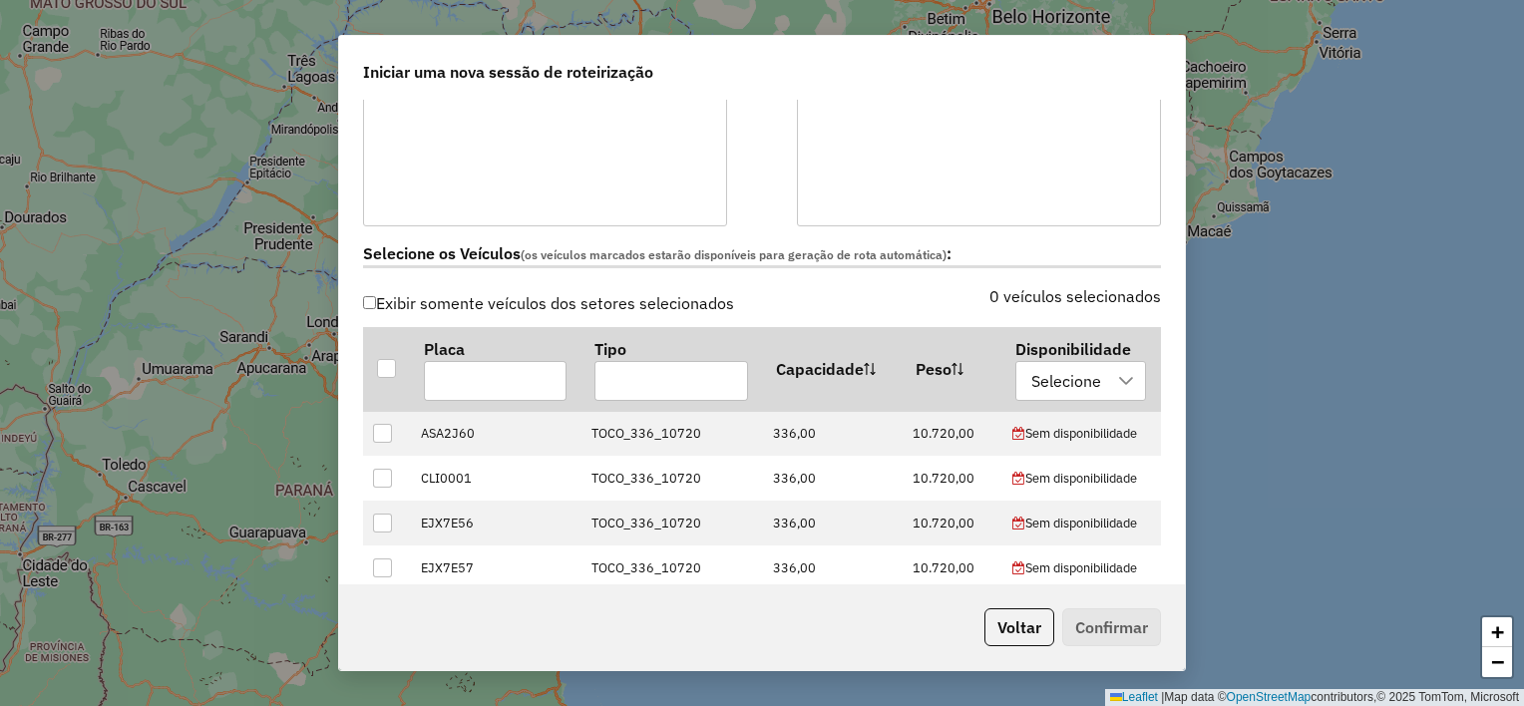
scroll to position [598, 0]
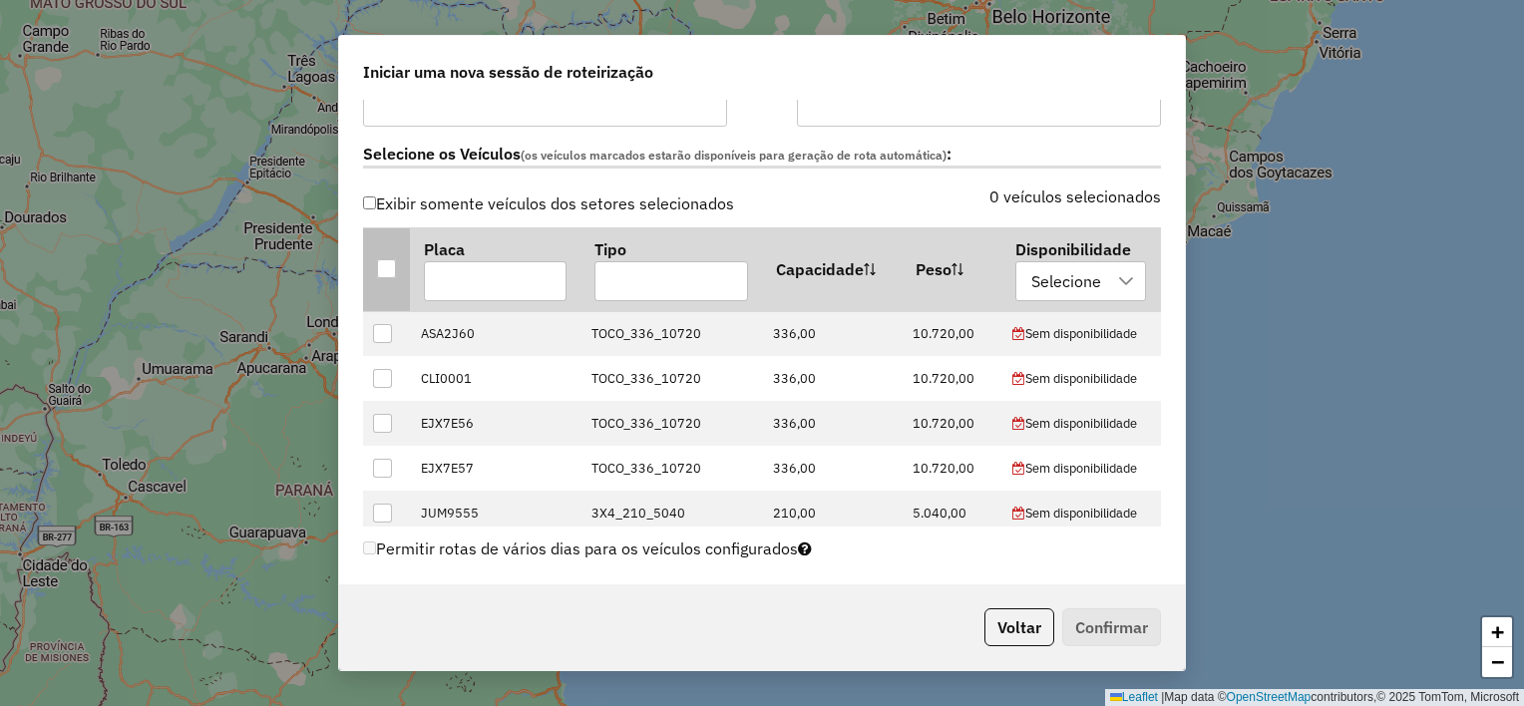
click at [385, 267] on div at bounding box center [386, 268] width 19 height 19
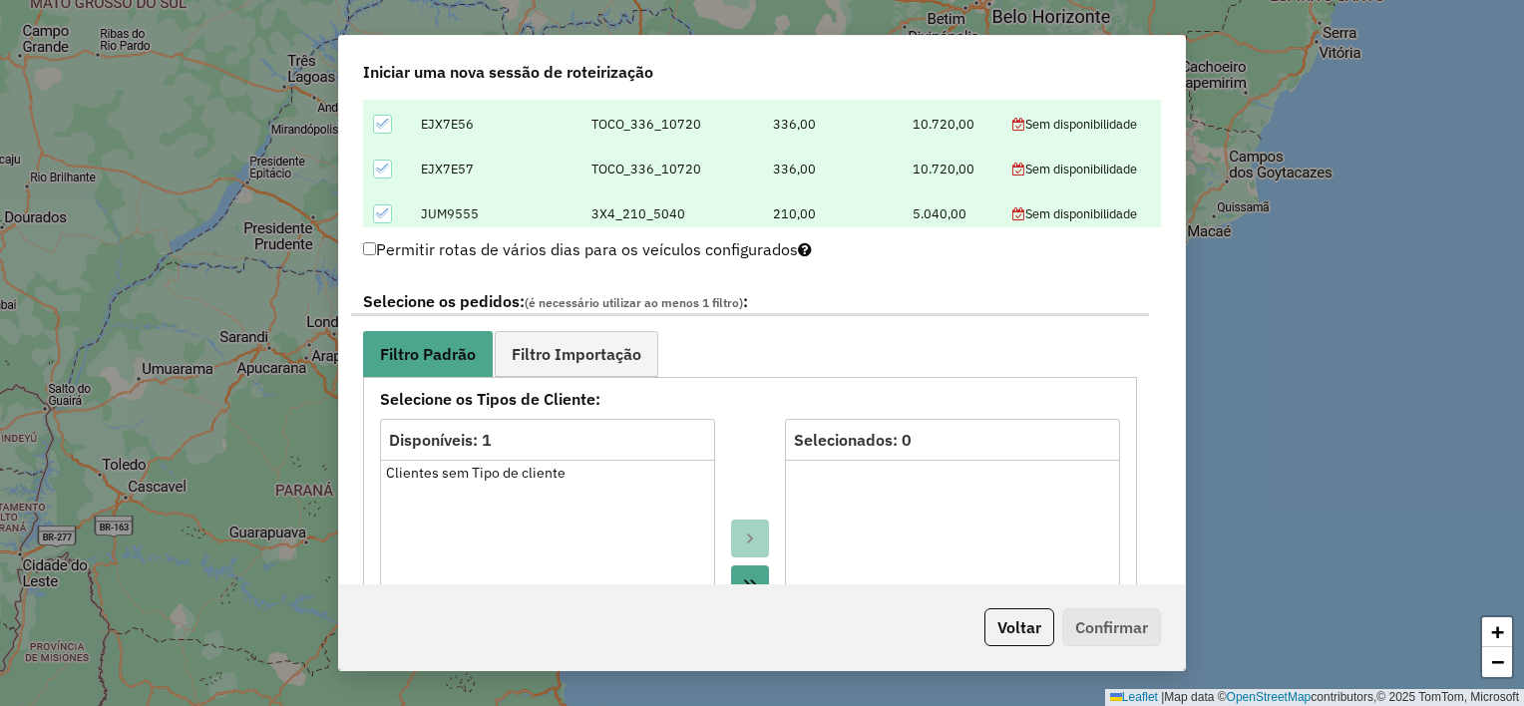
scroll to position [997, 0]
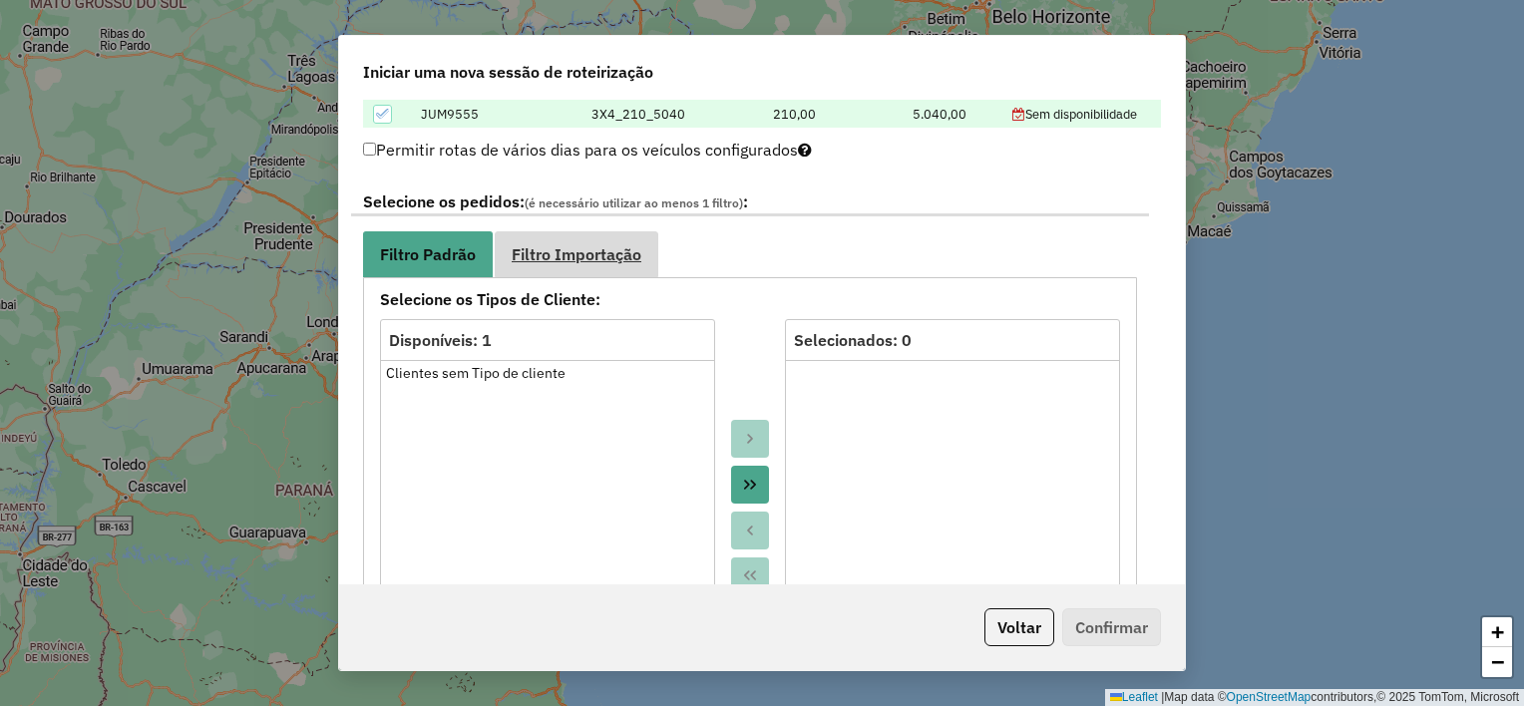
click at [585, 239] on link "Filtro Importação" at bounding box center [577, 253] width 164 height 45
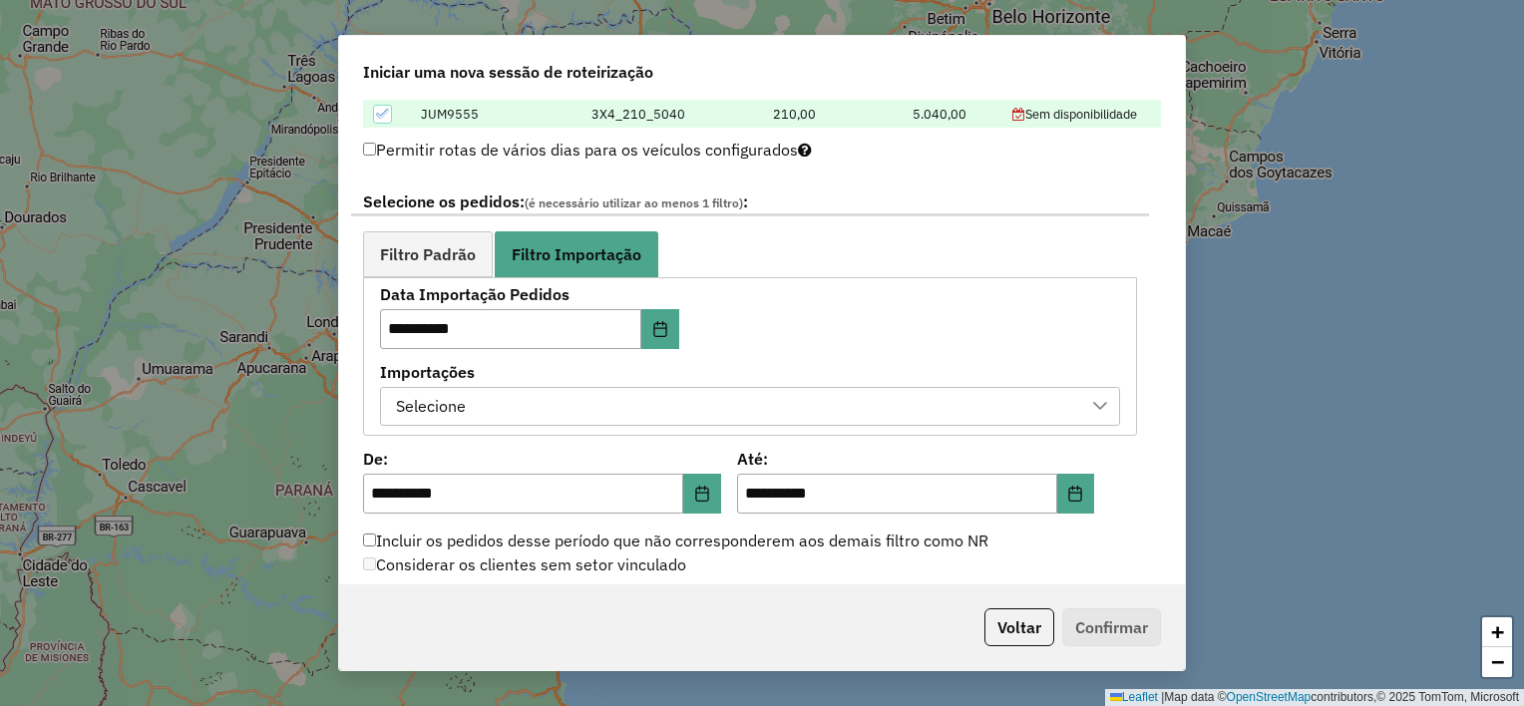
click at [762, 411] on div "Selecione" at bounding box center [735, 407] width 692 height 38
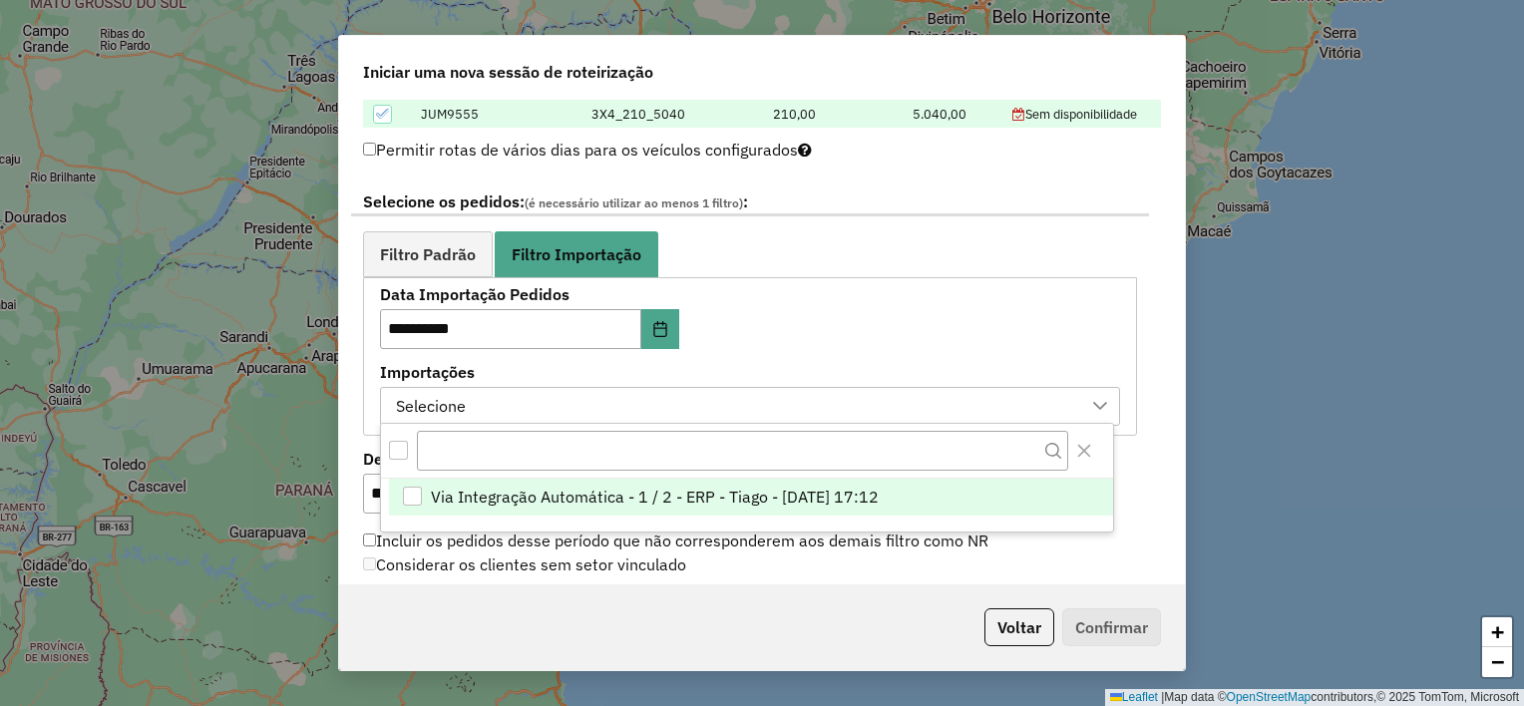
scroll to position [14, 90]
click at [947, 491] on li "Via Integração Automática - 1 / 2 - ERP - Tiago - [DATE] 17:12" at bounding box center [751, 498] width 724 height 38
click at [1141, 553] on div "Considerar os clientes sem setor vinculado" at bounding box center [750, 565] width 798 height 24
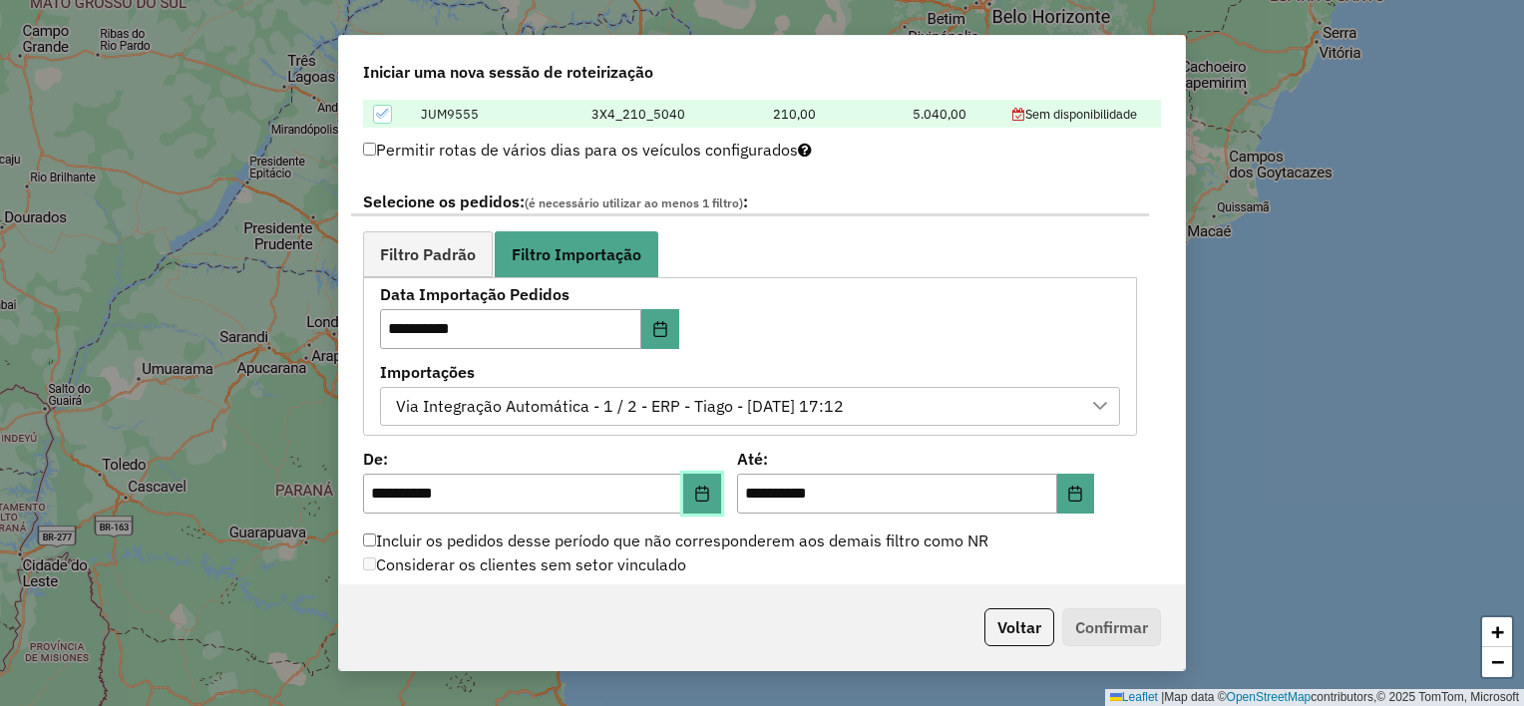
click at [706, 494] on icon "Choose Date" at bounding box center [702, 494] width 16 height 16
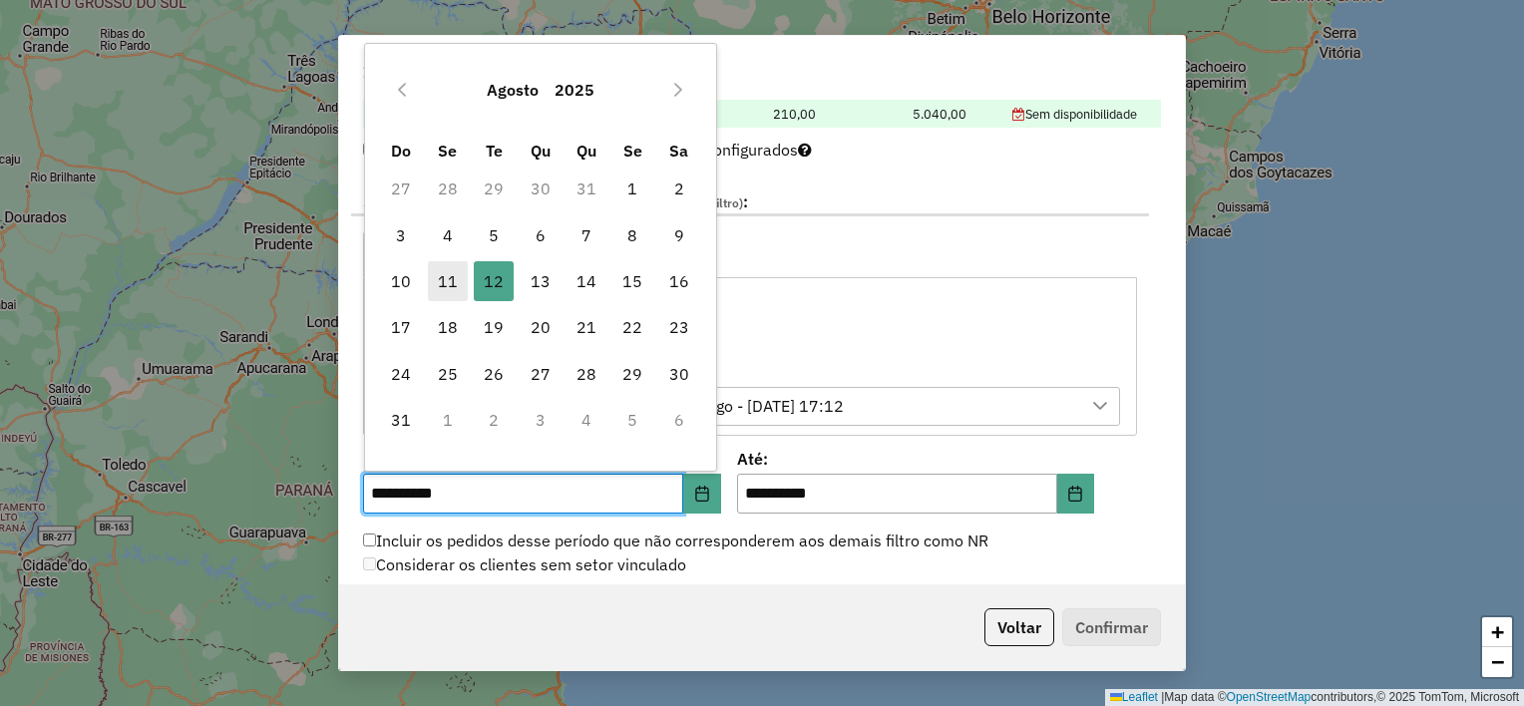
click at [452, 275] on span "11" at bounding box center [448, 281] width 40 height 40
type input "**********"
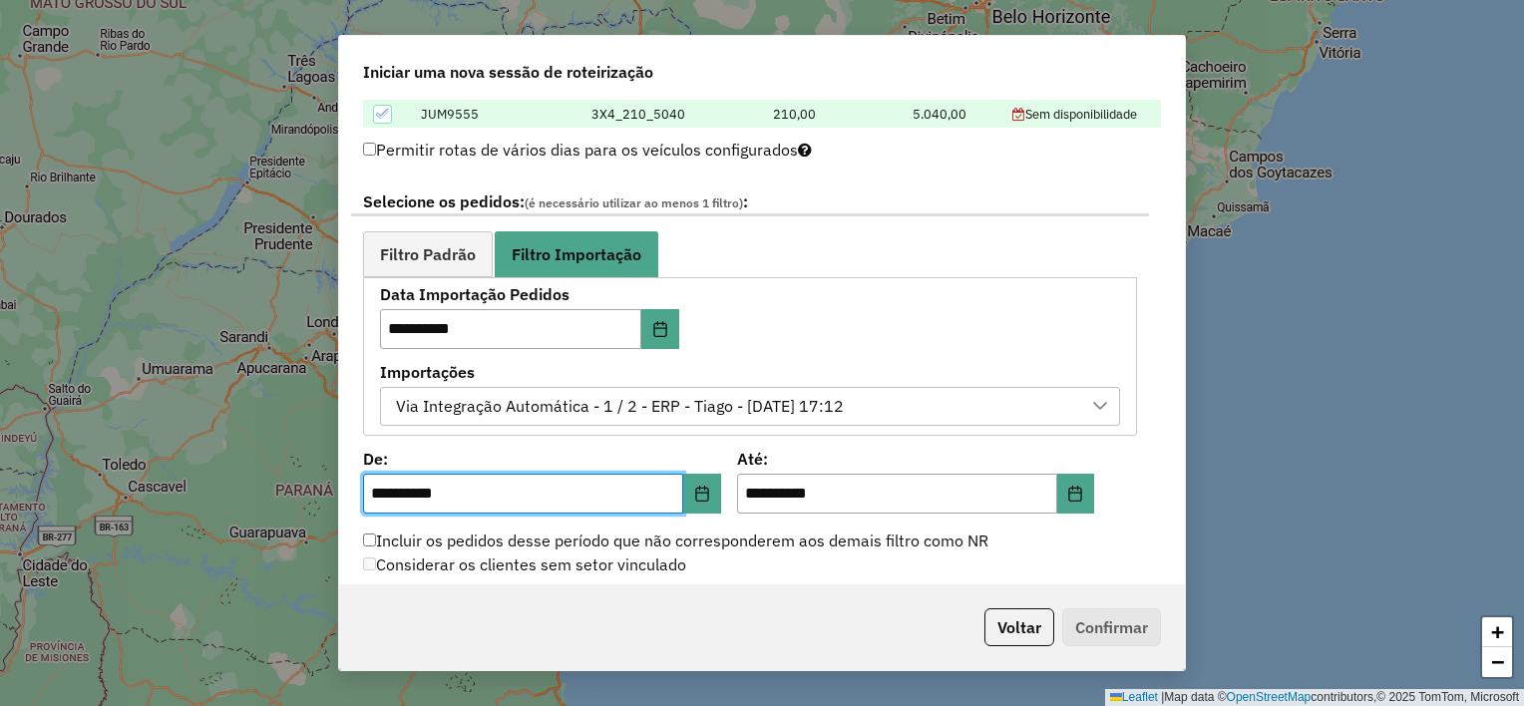
click at [726, 452] on div "**********" at bounding box center [728, 483] width 731 height 62
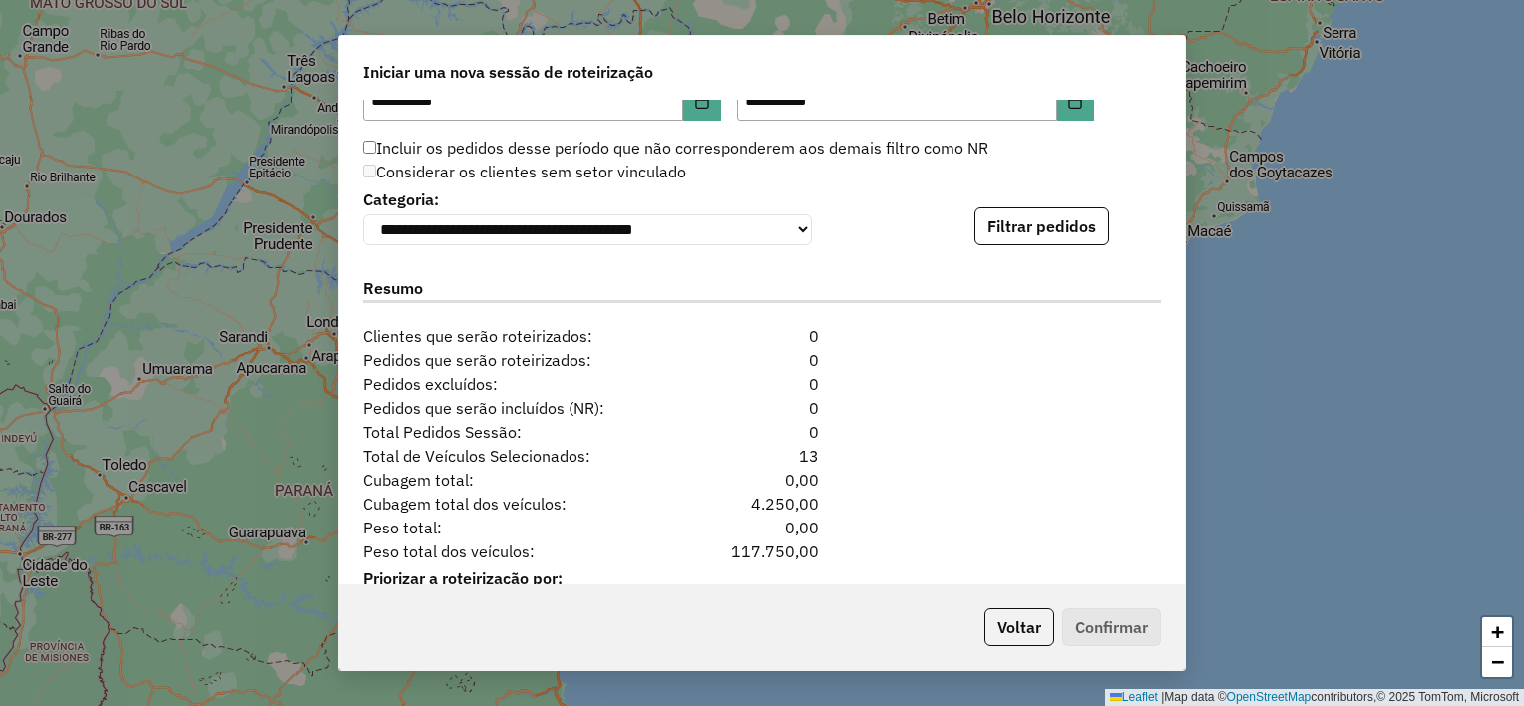
scroll to position [1396, 0]
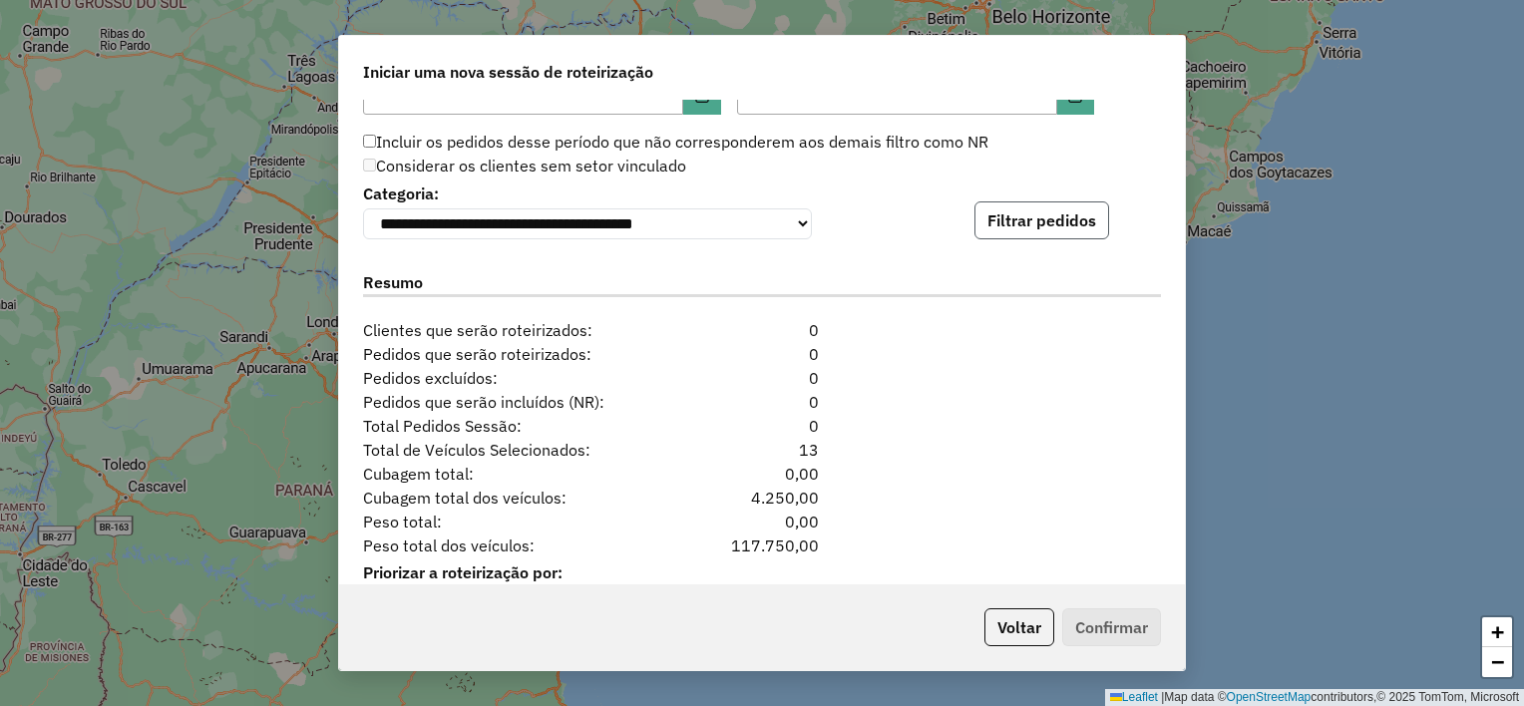
click at [1045, 235] on button "Filtrar pedidos" at bounding box center [1041, 220] width 135 height 38
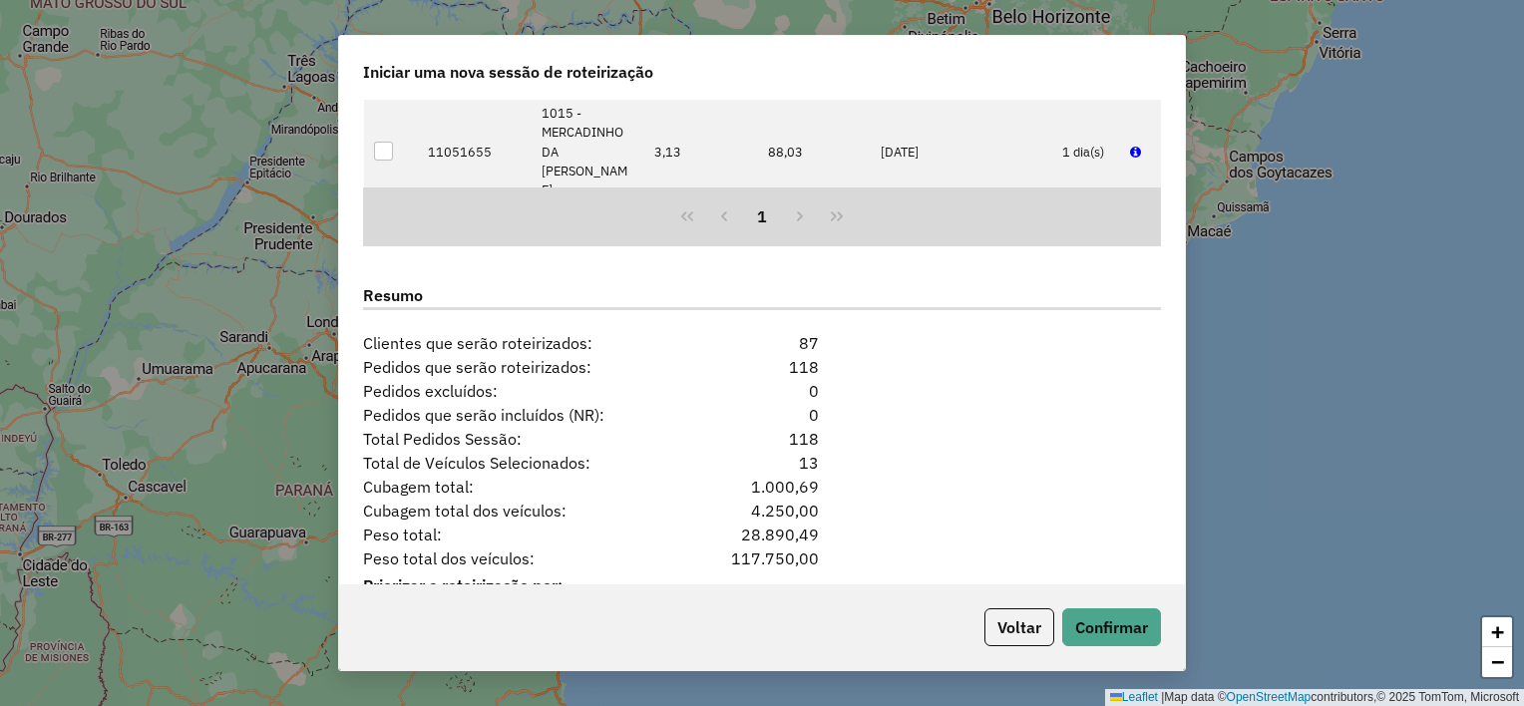
scroll to position [1873, 0]
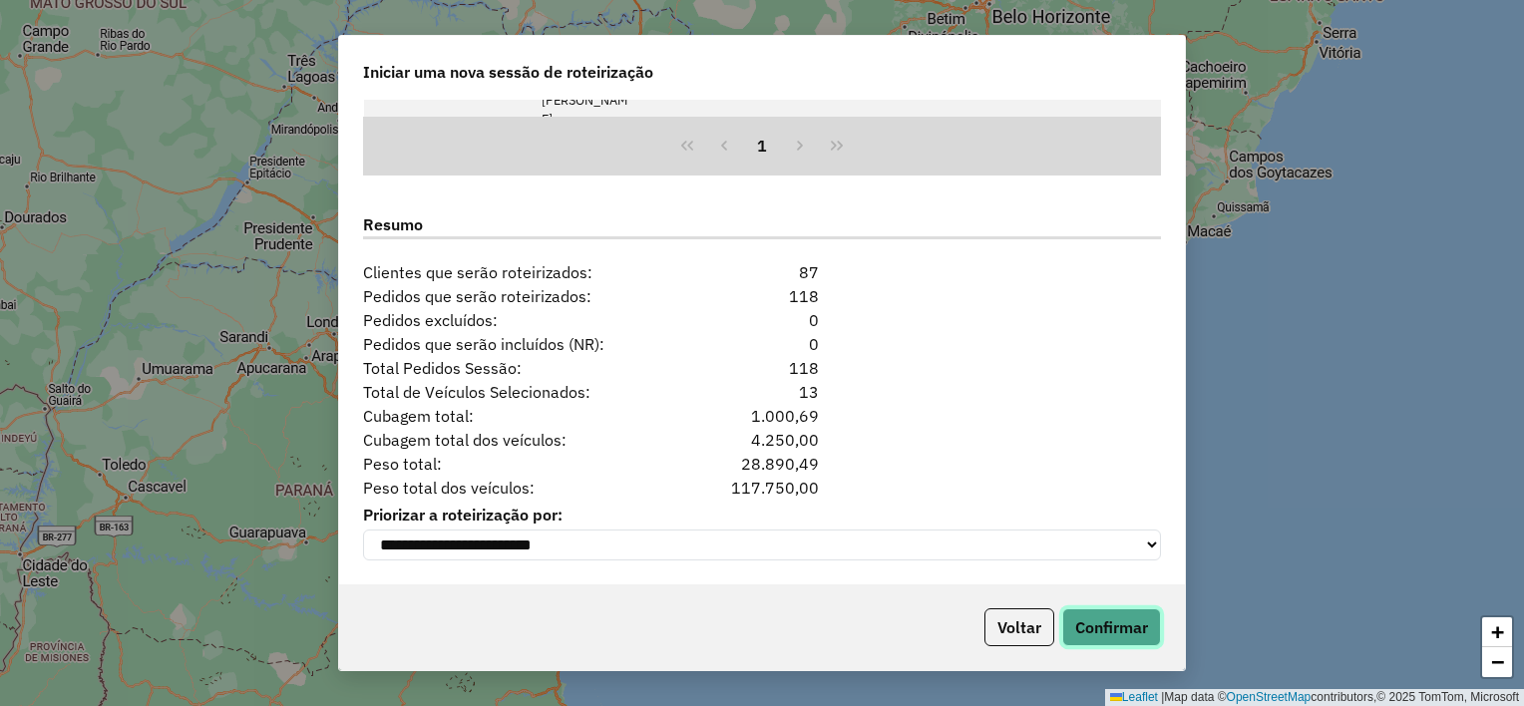
click at [1102, 622] on button "Confirmar" at bounding box center [1111, 627] width 99 height 38
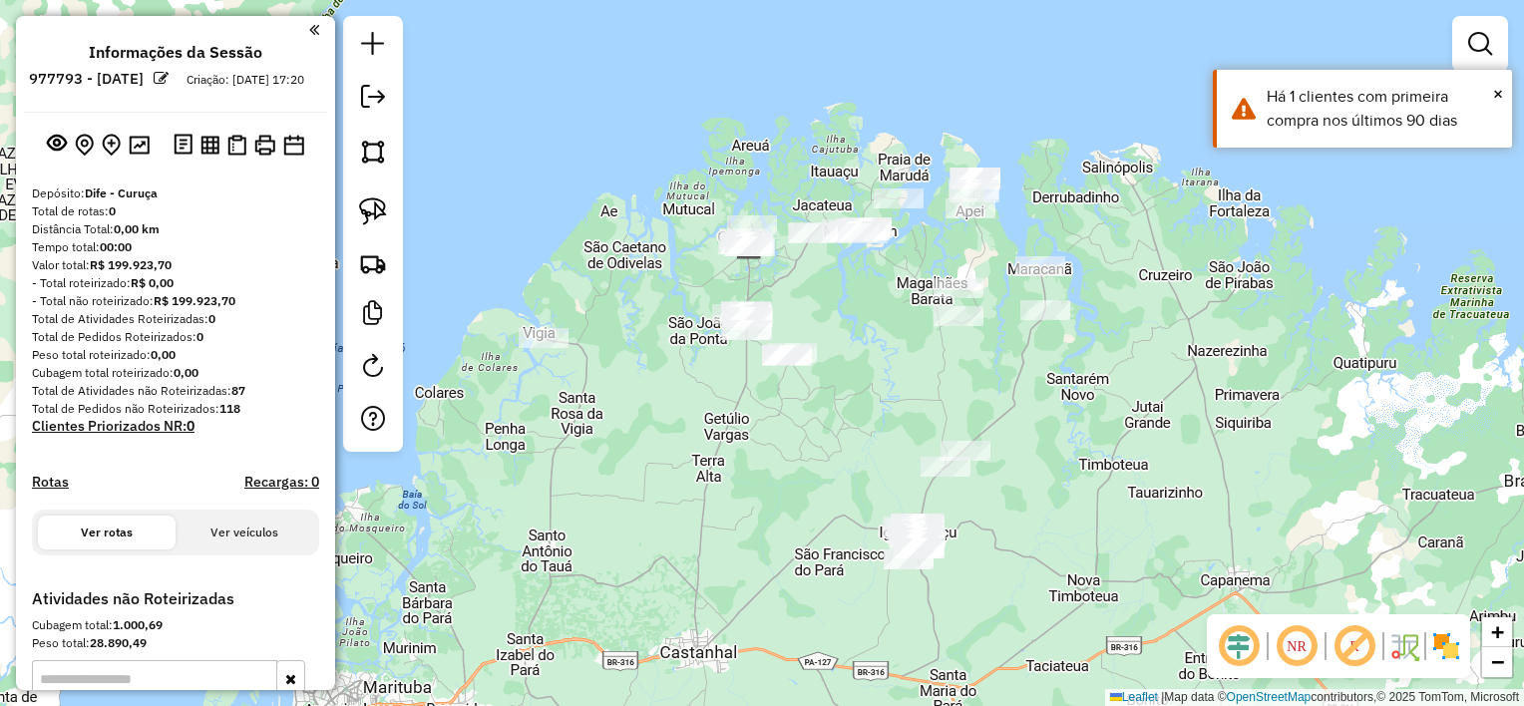
drag, startPoint x: 916, startPoint y: 478, endPoint x: 903, endPoint y: 372, distance: 106.5
click at [903, 372] on div "Janela de atendimento Grade de atendimento Capacidade Transportadoras Veículos …" at bounding box center [762, 353] width 1524 height 706
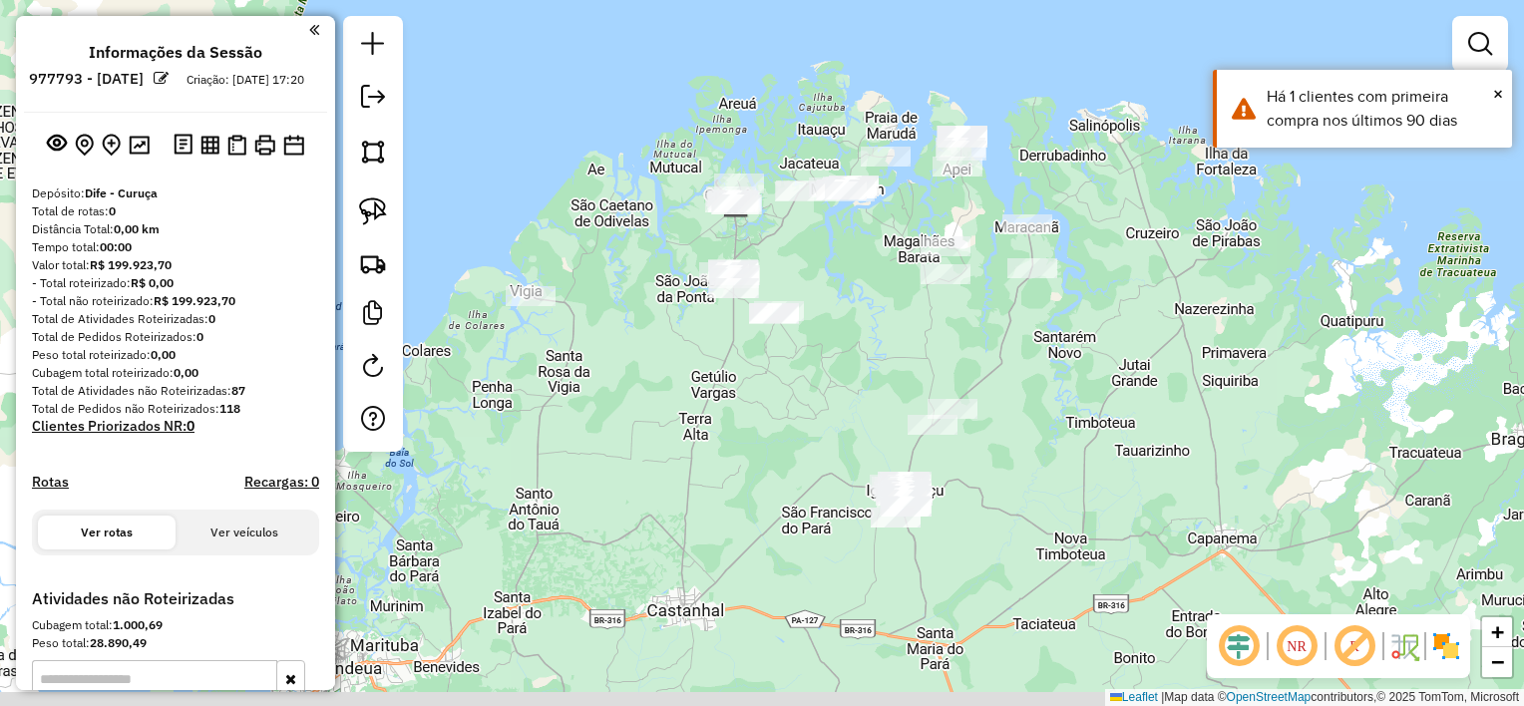
drag, startPoint x: 885, startPoint y: 423, endPoint x: 873, endPoint y: 347, distance: 76.9
click at [873, 347] on div "Janela de atendimento Grade de atendimento Capacidade Transportadoras Veículos …" at bounding box center [762, 353] width 1524 height 706
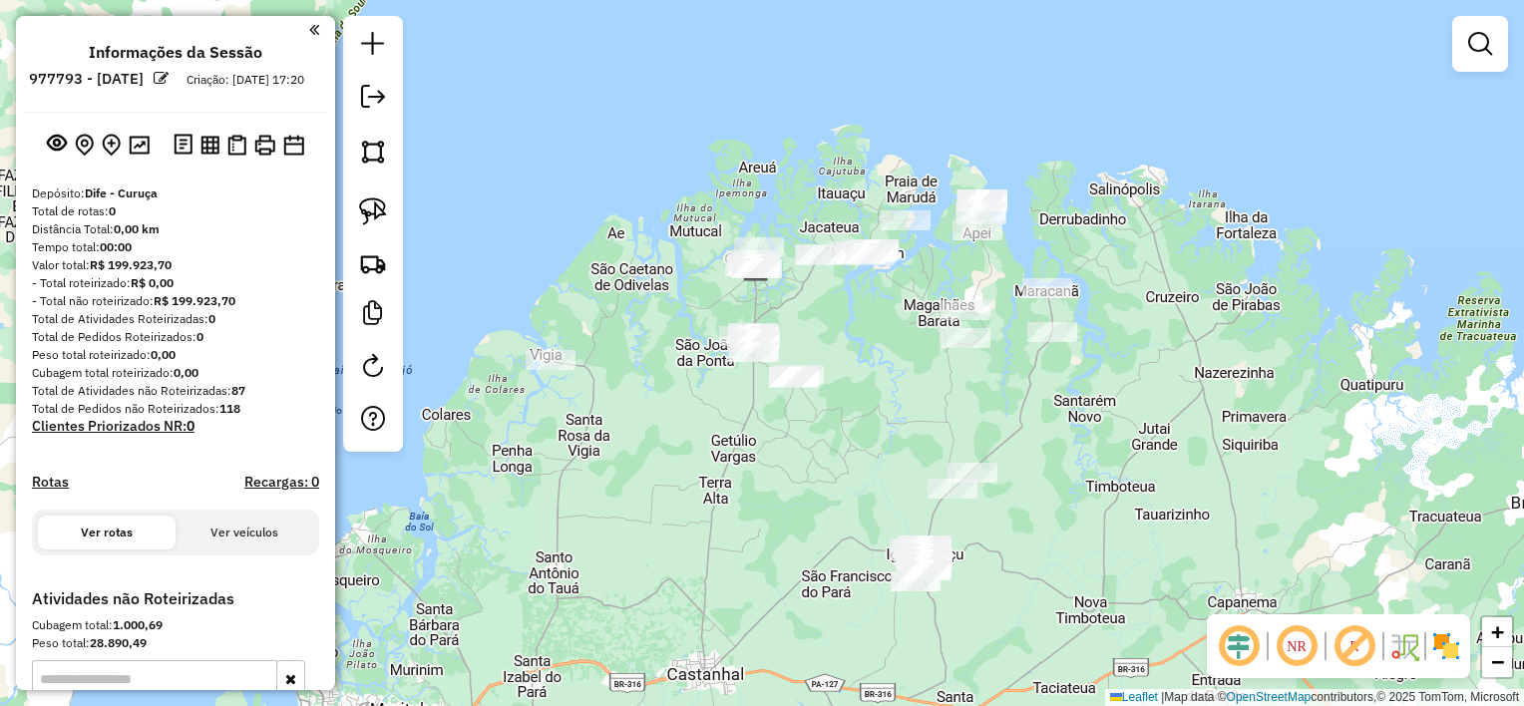
drag, startPoint x: 898, startPoint y: 366, endPoint x: 855, endPoint y: 324, distance: 60.7
click at [856, 324] on div "Janela de atendimento Grade de atendimento Capacidade Transportadoras Veículos …" at bounding box center [762, 353] width 1524 height 706
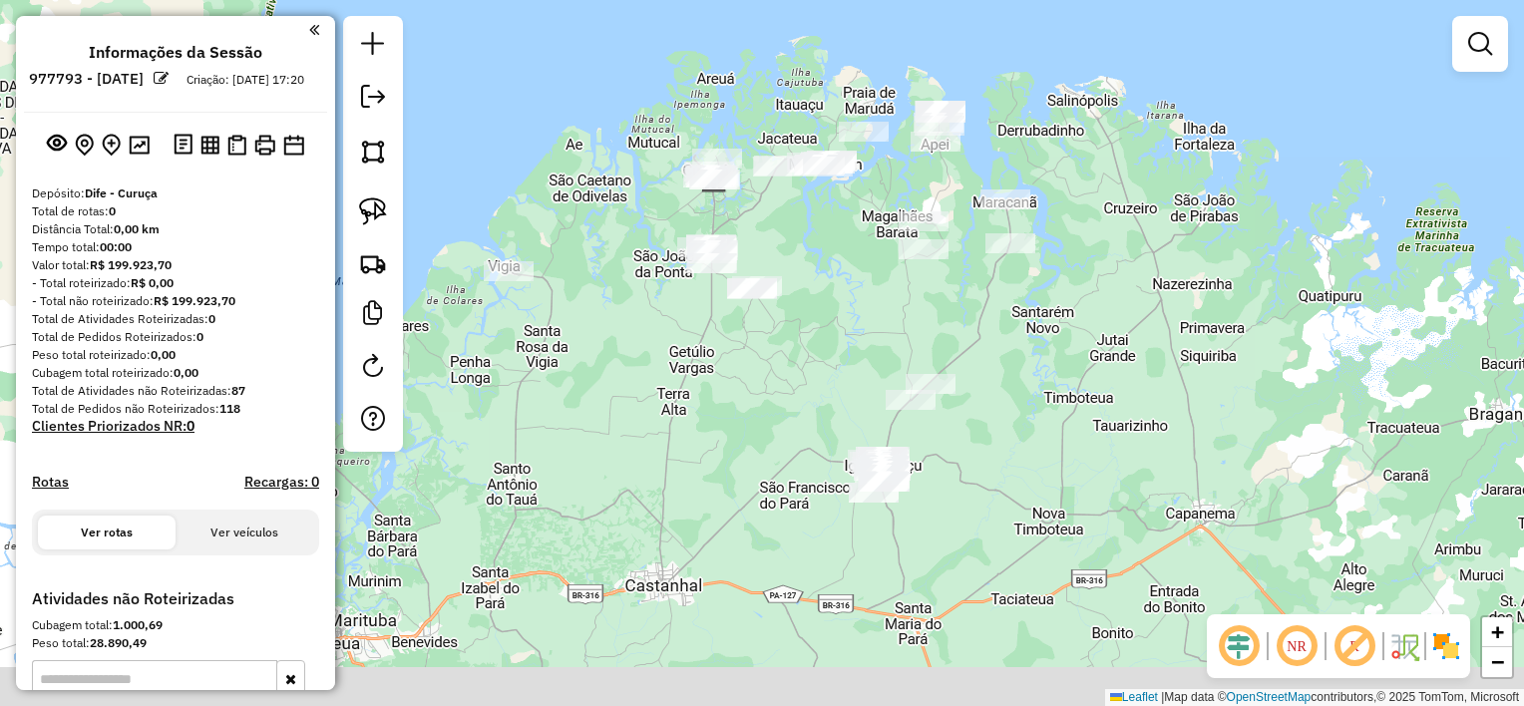
drag, startPoint x: 854, startPoint y: 367, endPoint x: 853, endPoint y: 318, distance: 48.9
click at [853, 319] on div "Janela de atendimento Grade de atendimento Capacidade Transportadoras Veículos …" at bounding box center [762, 353] width 1524 height 706
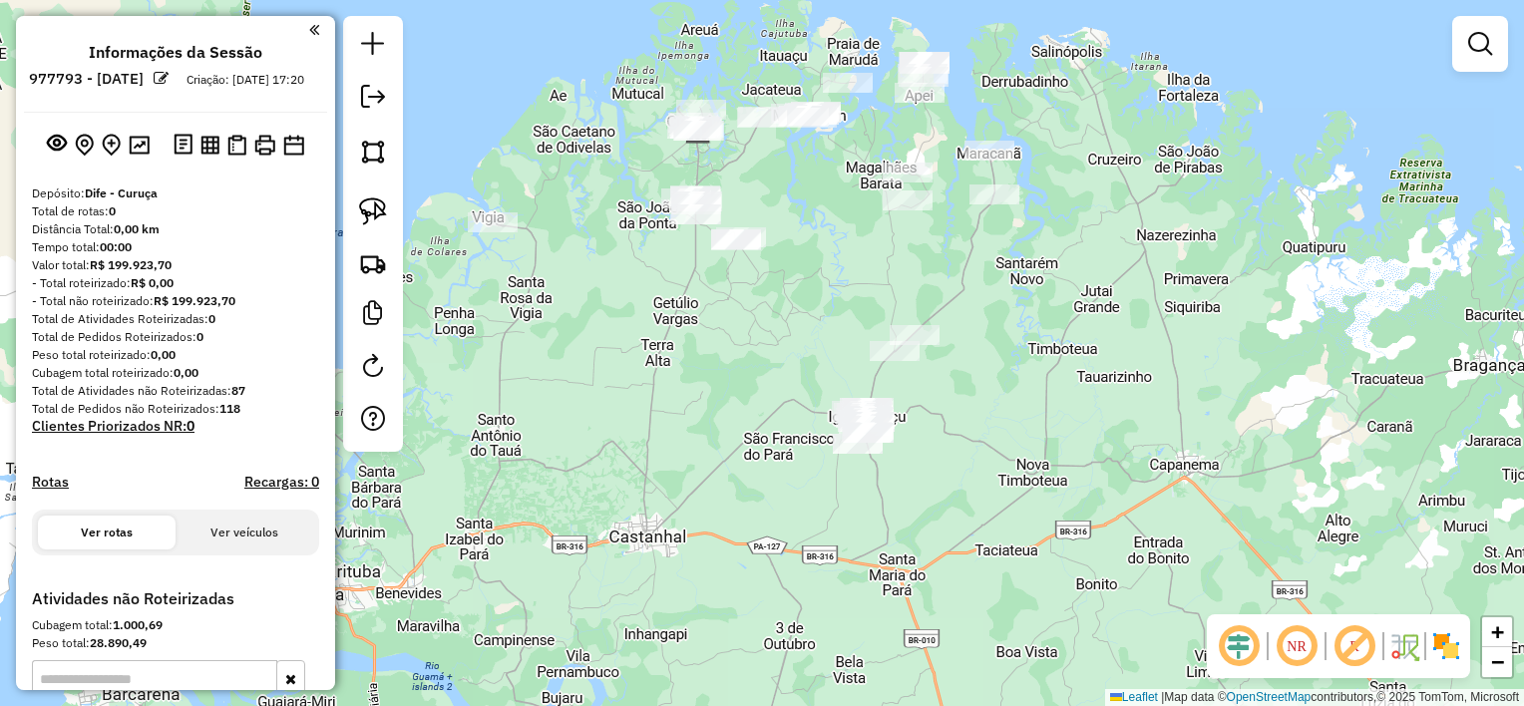
drag, startPoint x: 846, startPoint y: 357, endPoint x: 829, endPoint y: 297, distance: 62.2
click at [830, 307] on div "Janela de atendimento Grade de atendimento Capacidade Transportadoras Veículos …" at bounding box center [762, 353] width 1524 height 706
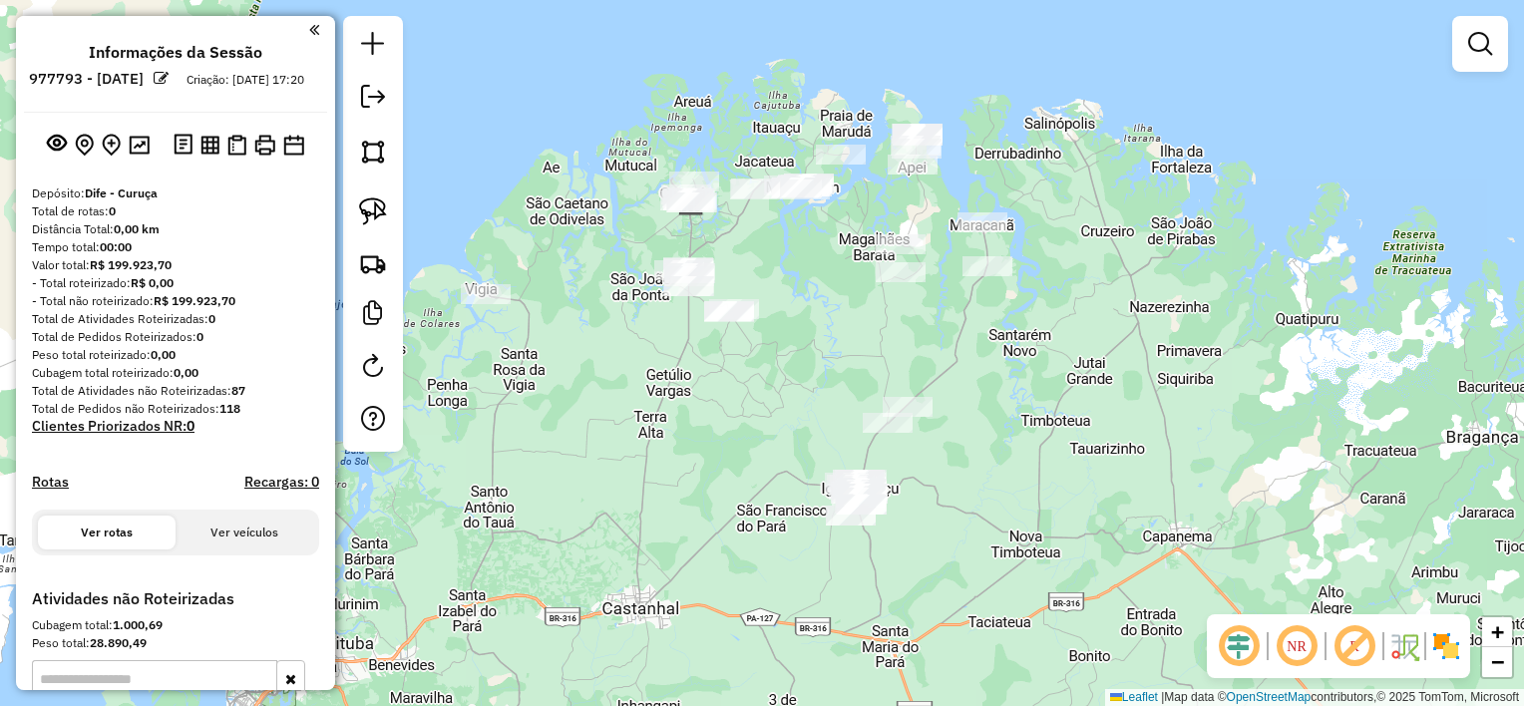
drag, startPoint x: 967, startPoint y: 286, endPoint x: 960, endPoint y: 360, distance: 74.1
click at [960, 360] on div "Janela de atendimento Grade de atendimento Capacidade Transportadoras Veículos …" at bounding box center [762, 353] width 1524 height 706
click at [365, 209] on img at bounding box center [373, 211] width 28 height 28
drag, startPoint x: 1031, startPoint y: 291, endPoint x: 998, endPoint y: 307, distance: 36.6
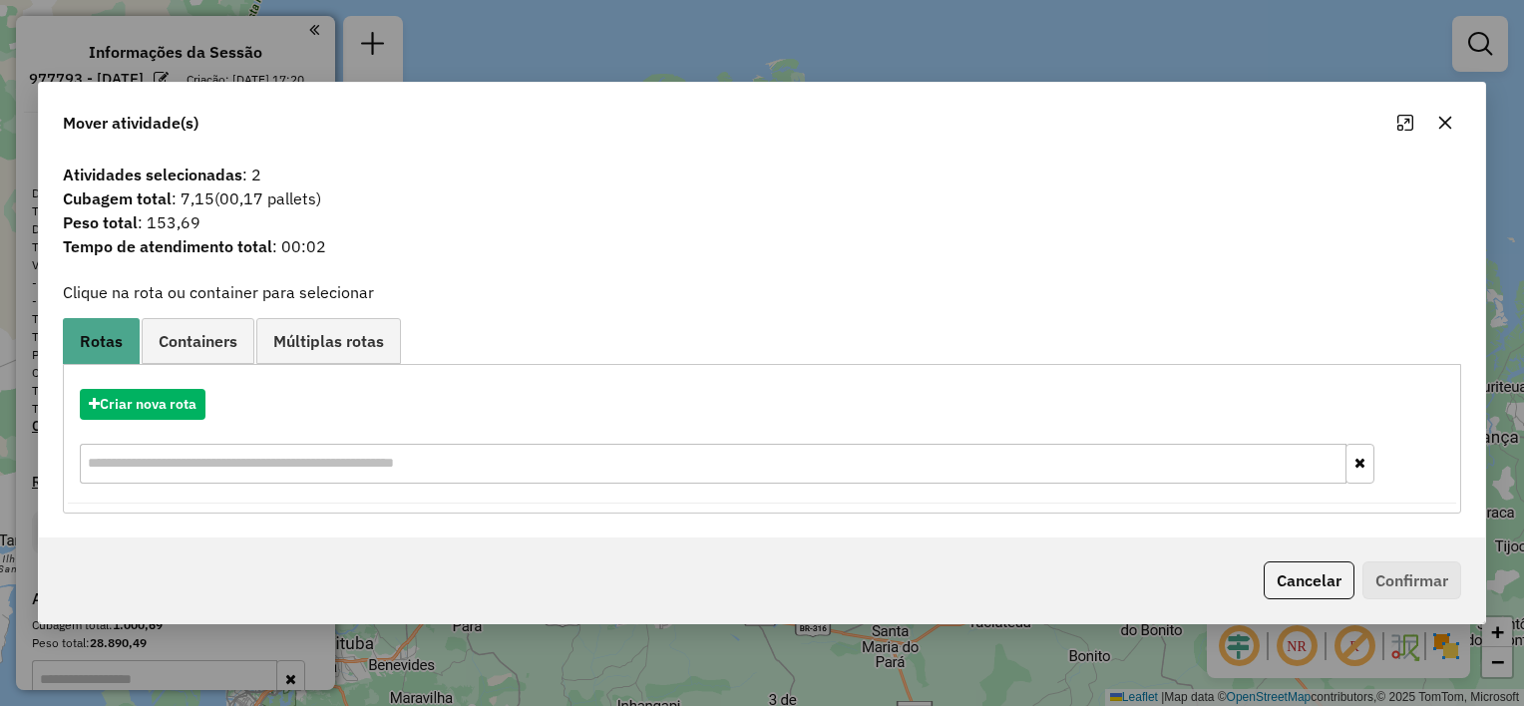
click at [1446, 120] on icon "button" at bounding box center [1445, 123] width 13 height 13
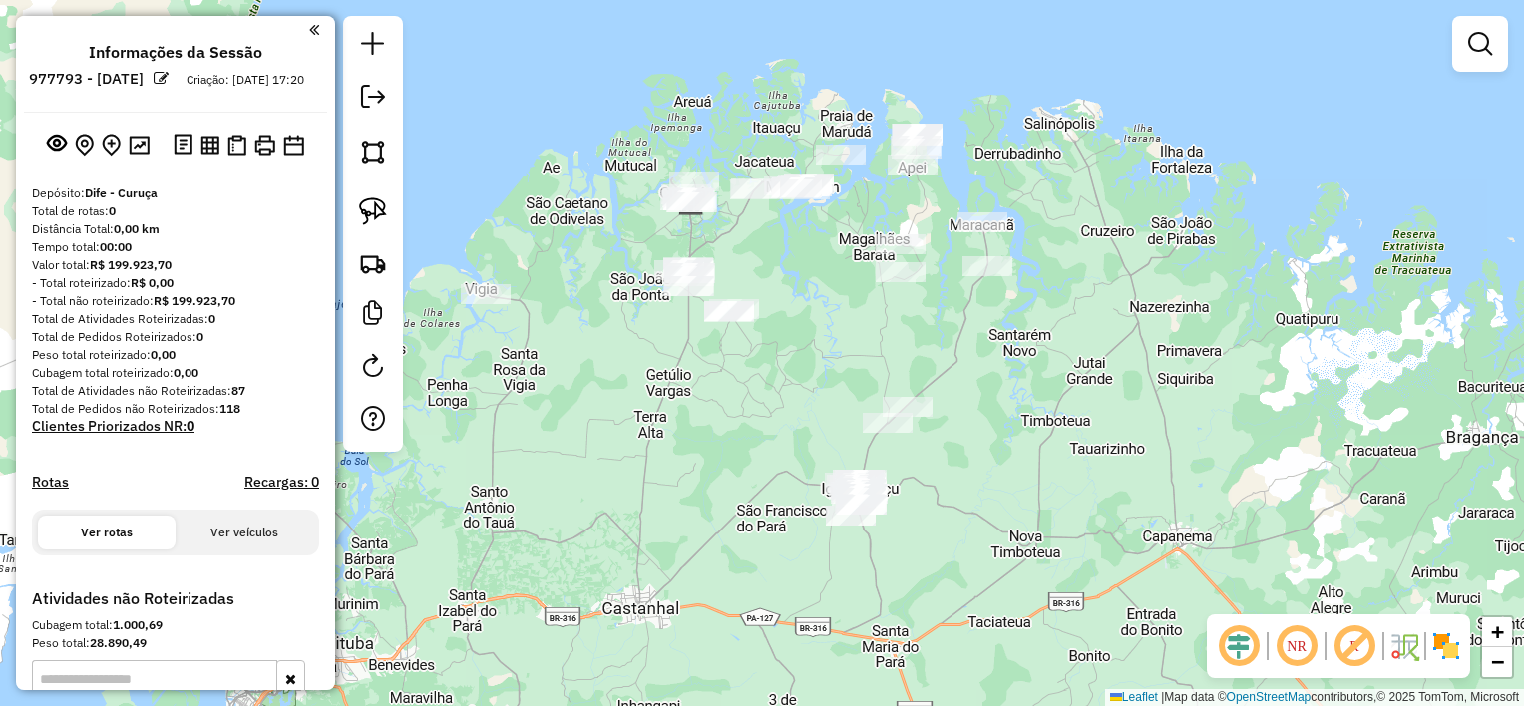
drag, startPoint x: 379, startPoint y: 209, endPoint x: 425, endPoint y: 205, distance: 46.0
click at [379, 207] on img at bounding box center [373, 211] width 28 height 28
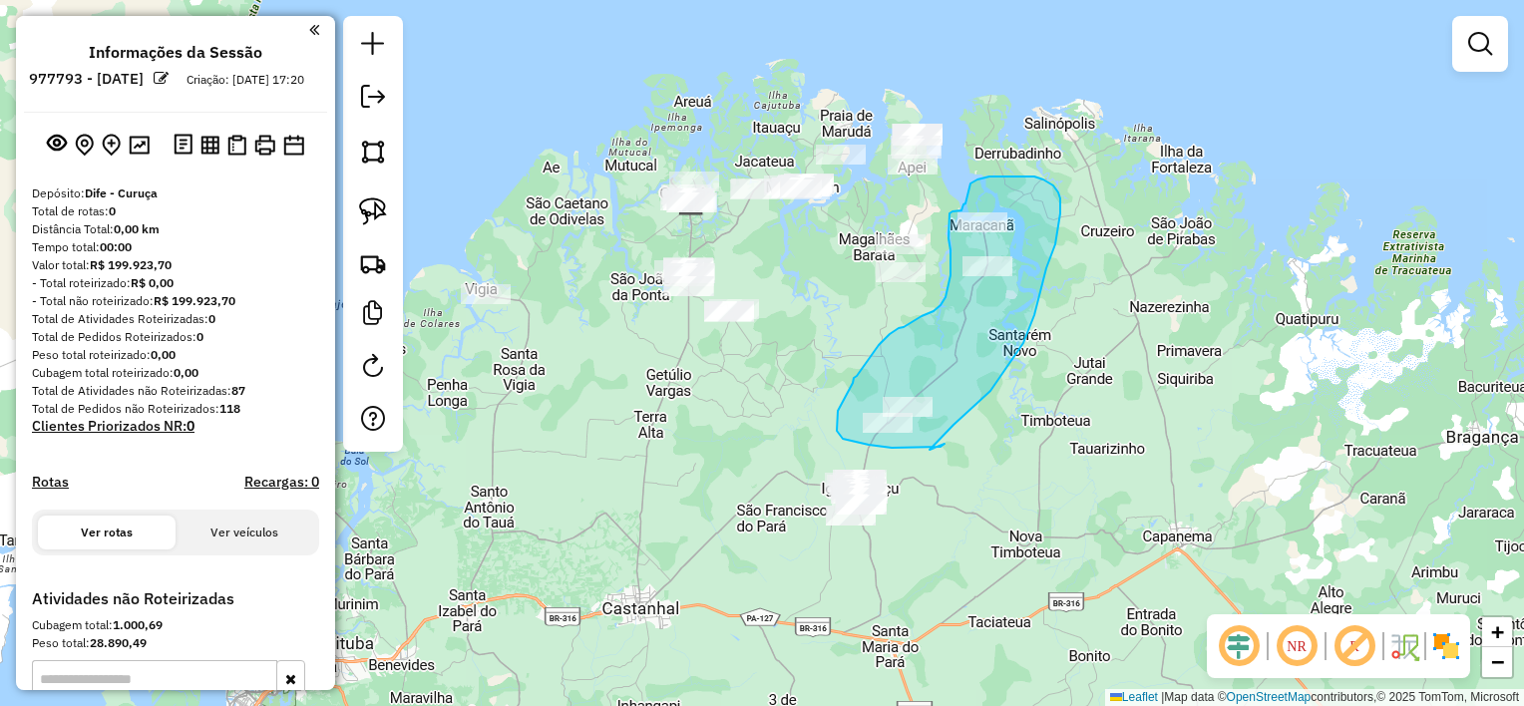
drag, startPoint x: 929, startPoint y: 450, endPoint x: 944, endPoint y: 444, distance: 16.1
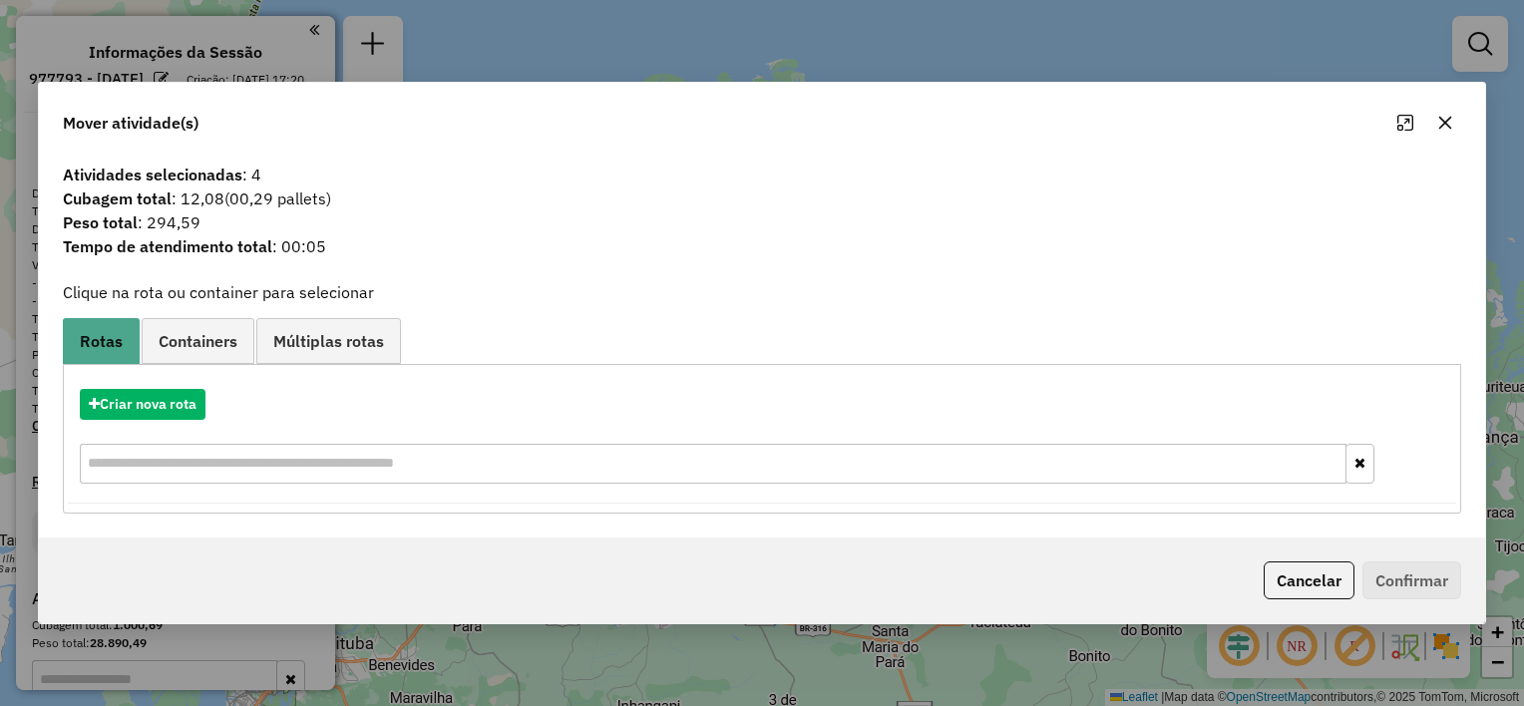
click at [1444, 120] on icon "button" at bounding box center [1445, 123] width 16 height 16
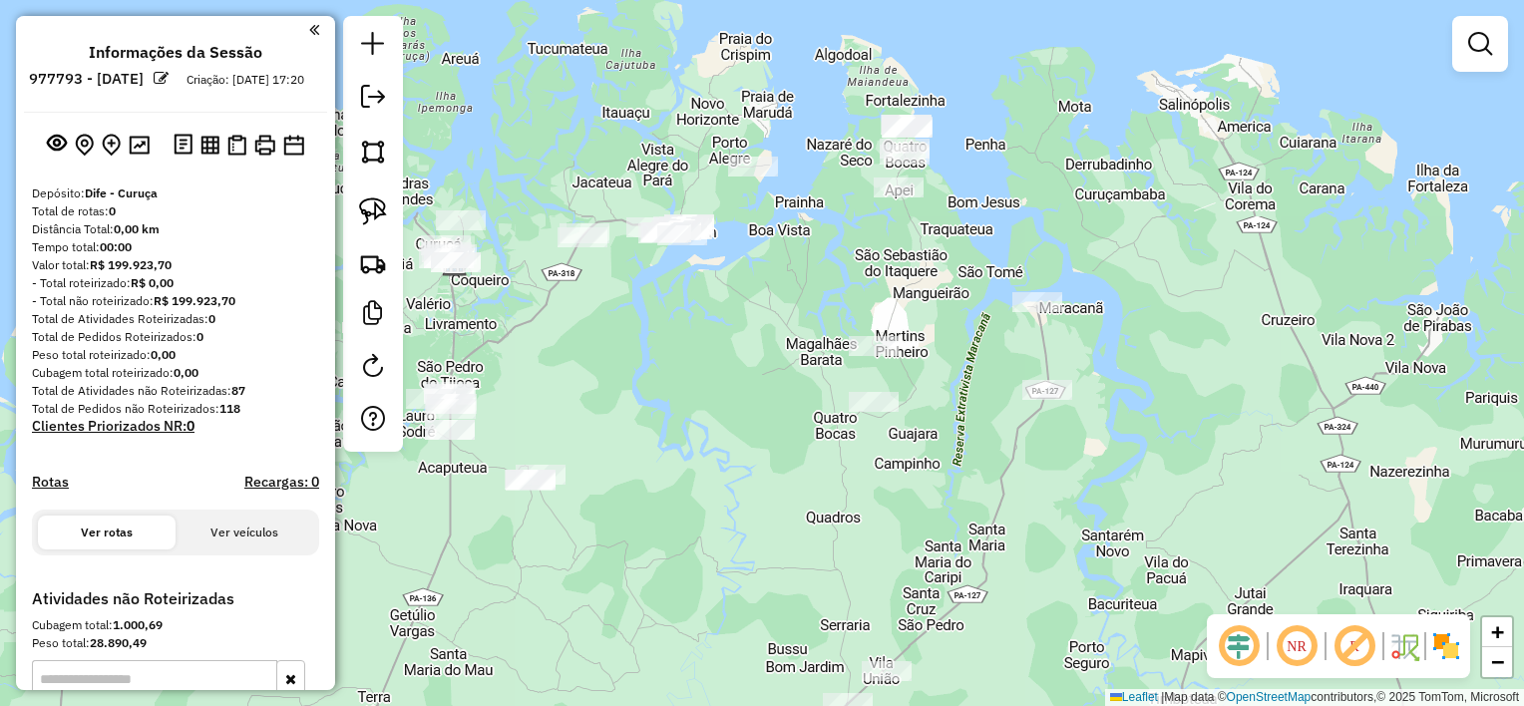
drag, startPoint x: 909, startPoint y: 201, endPoint x: 887, endPoint y: 272, distance: 74.1
click at [887, 272] on div "Janela de atendimento Grade de atendimento Capacidade Transportadoras Veículos …" at bounding box center [762, 353] width 1524 height 706
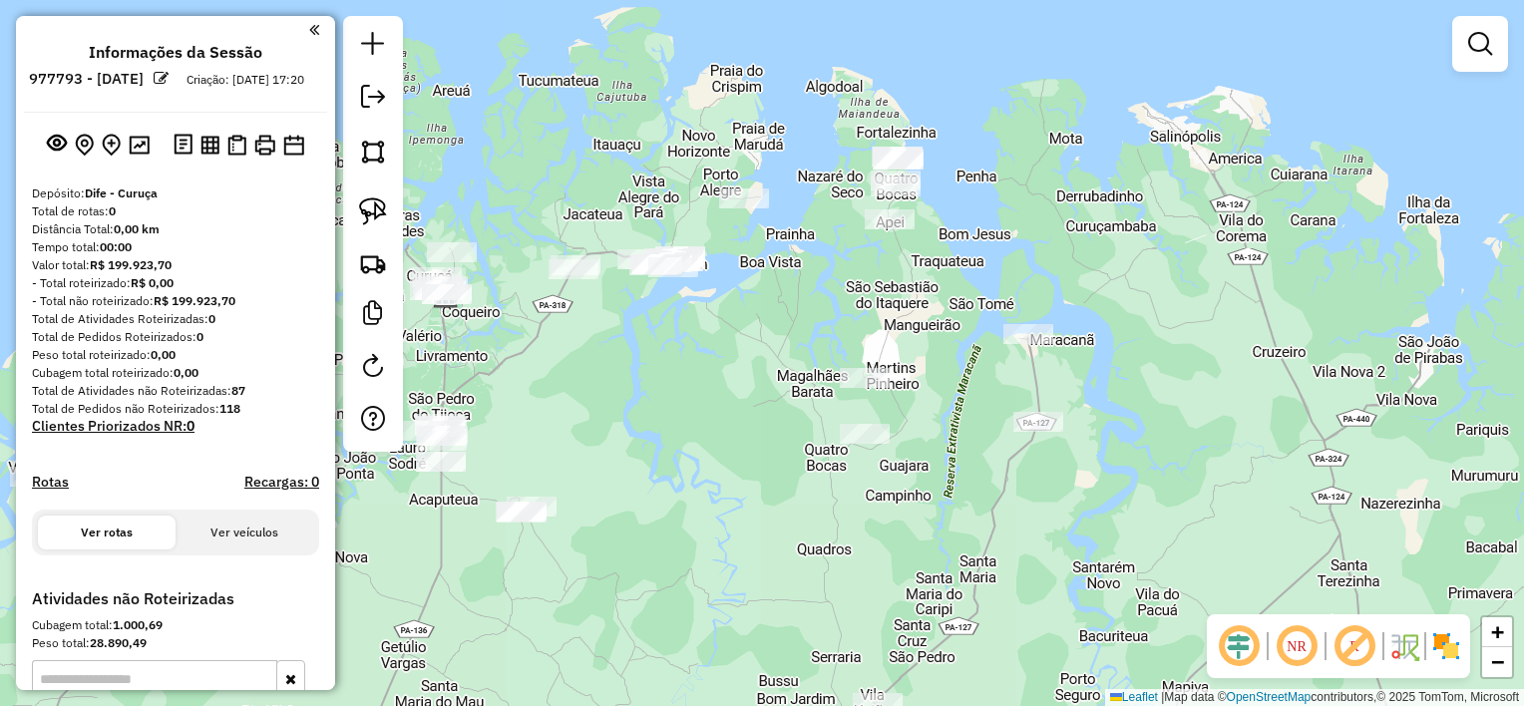
drag, startPoint x: 927, startPoint y: 287, endPoint x: 858, endPoint y: 299, distance: 70.8
click at [917, 318] on div "Janela de atendimento Grade de atendimento Capacidade Transportadoras Veículos …" at bounding box center [762, 353] width 1524 height 706
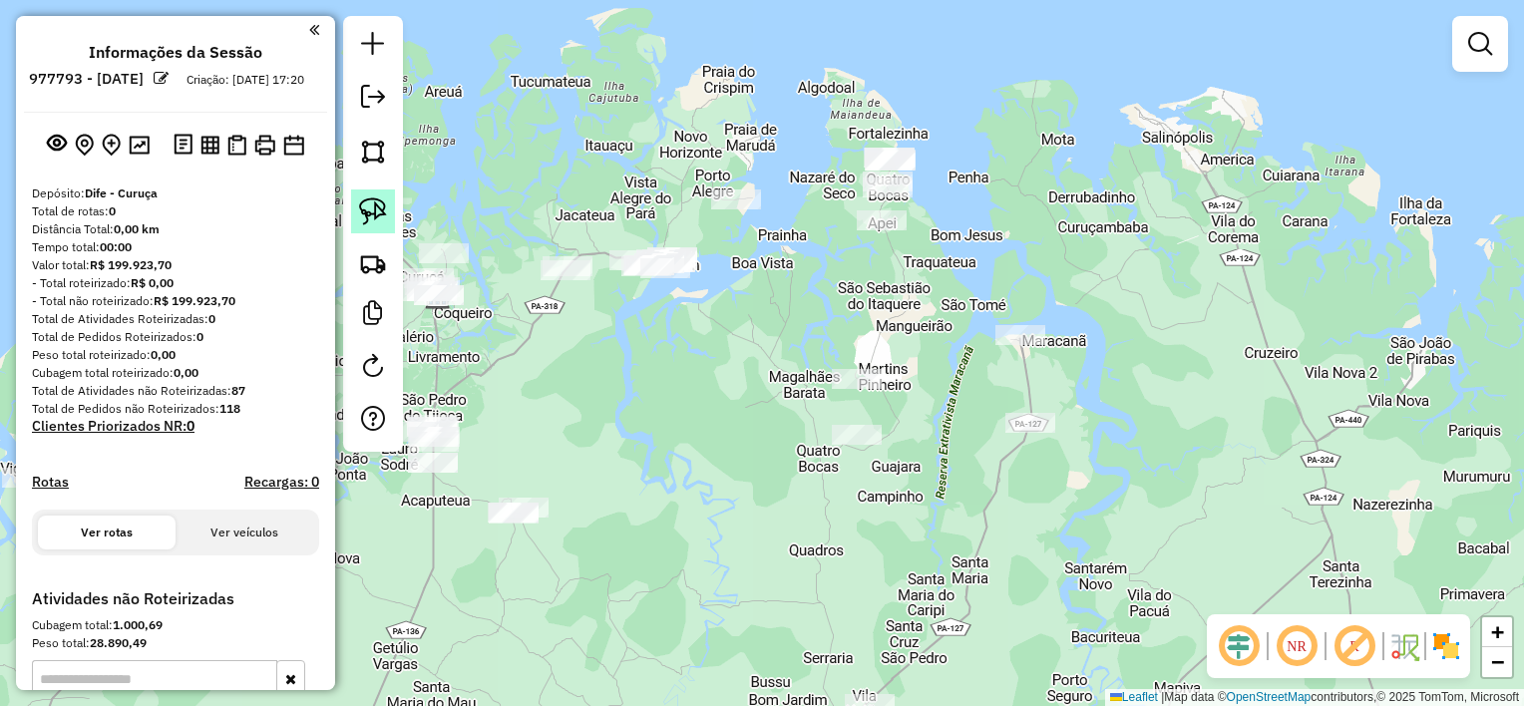
click at [377, 203] on img at bounding box center [373, 211] width 28 height 28
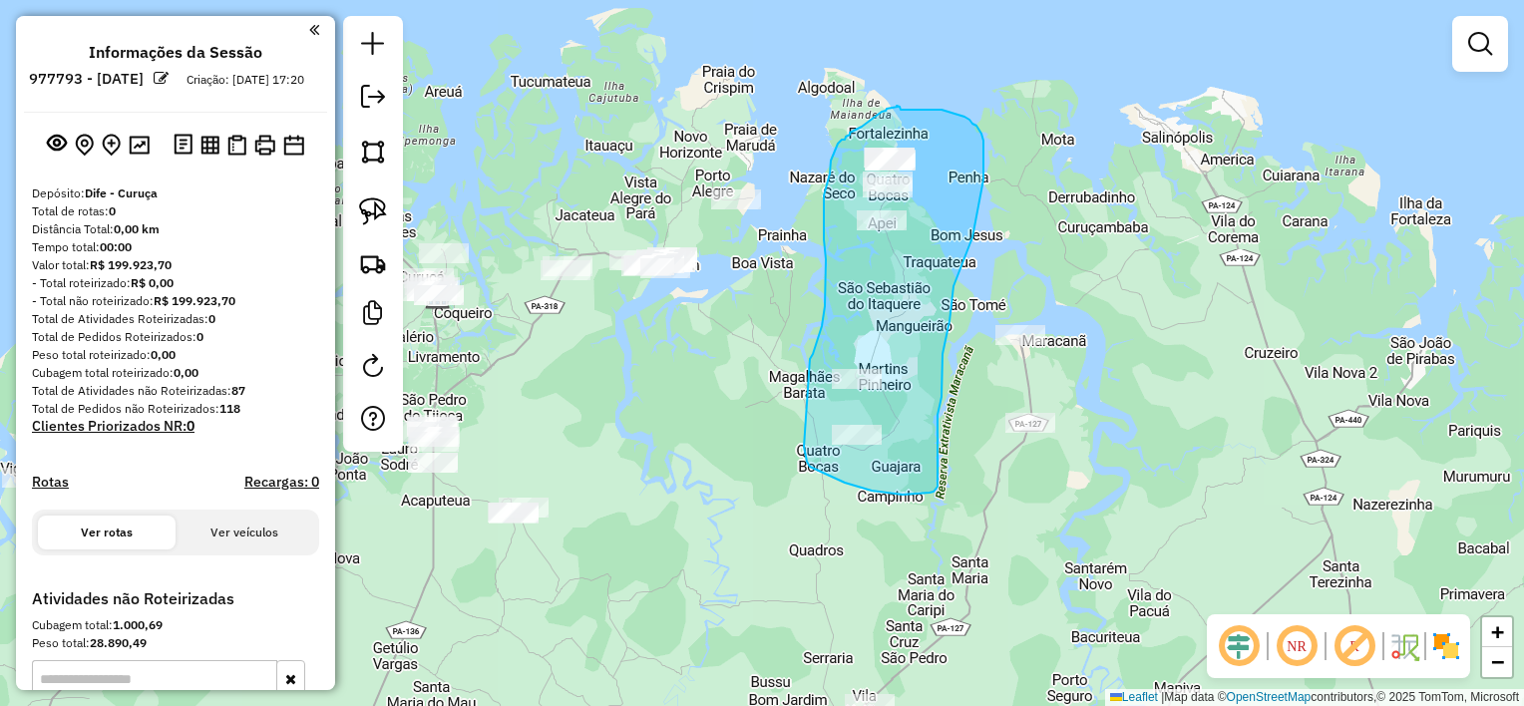
drag, startPoint x: 804, startPoint y: 447, endPoint x: 797, endPoint y: 393, distance: 54.3
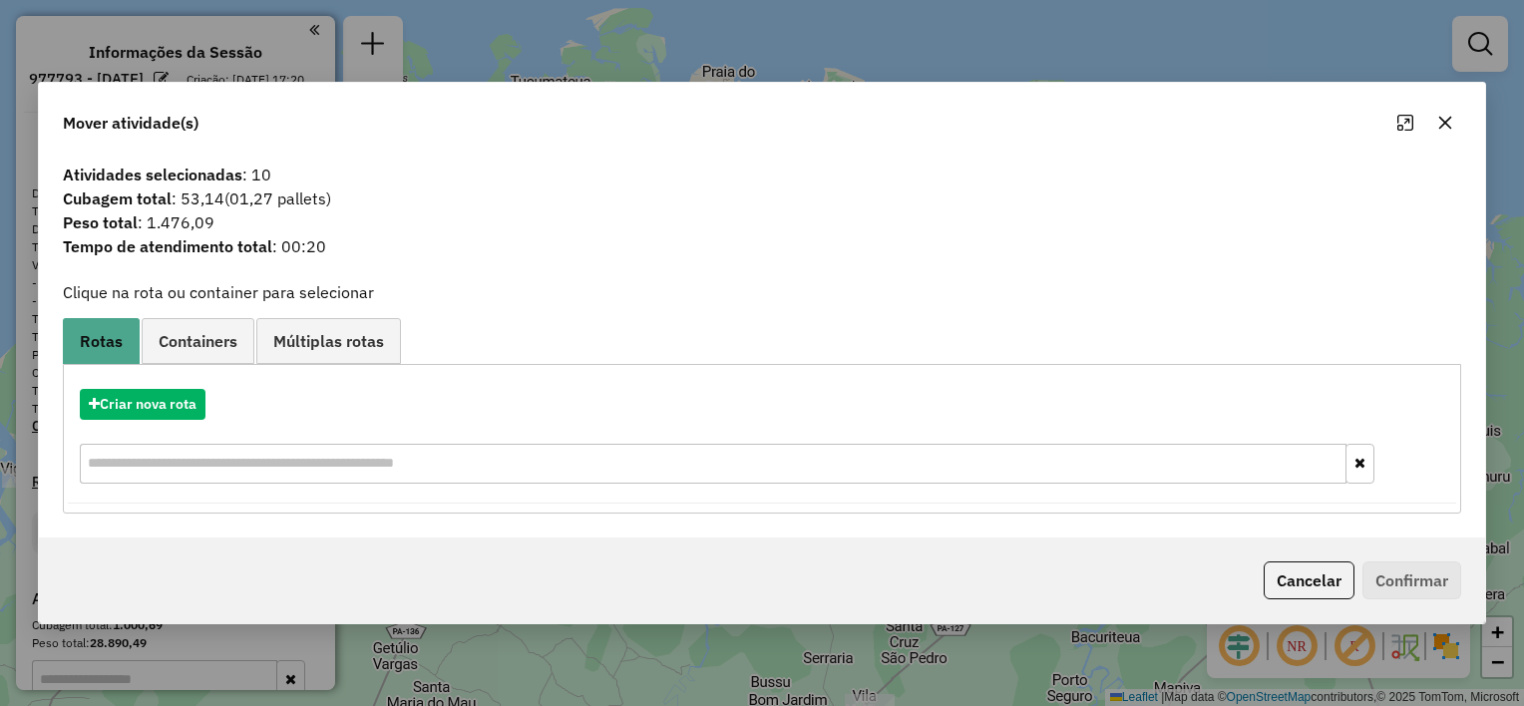
click at [1445, 119] on icon "button" at bounding box center [1445, 123] width 16 height 16
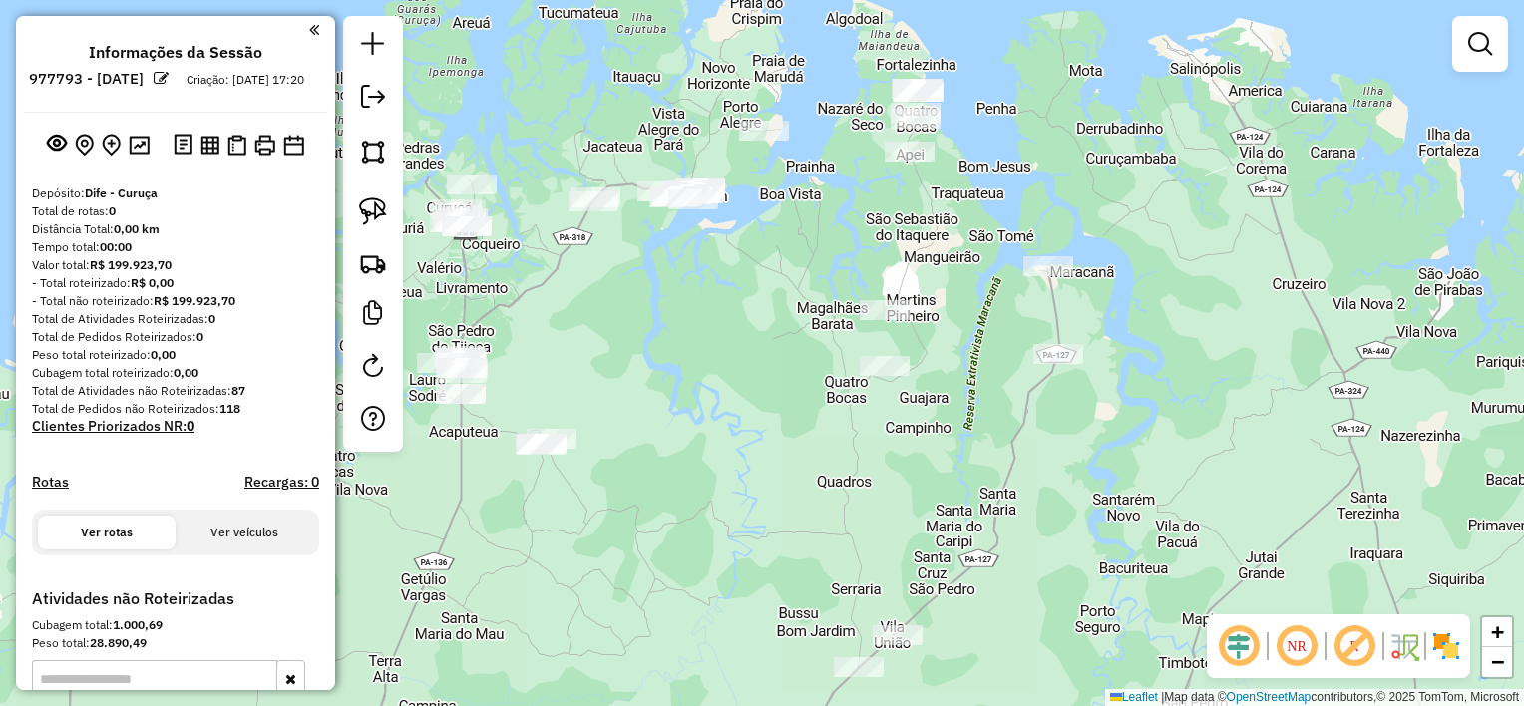
drag, startPoint x: 1093, startPoint y: 502, endPoint x: 1134, endPoint y: 371, distance: 136.9
click at [1134, 373] on div "Janela de atendimento Grade de atendimento Capacidade Transportadoras Veículos …" at bounding box center [762, 353] width 1524 height 706
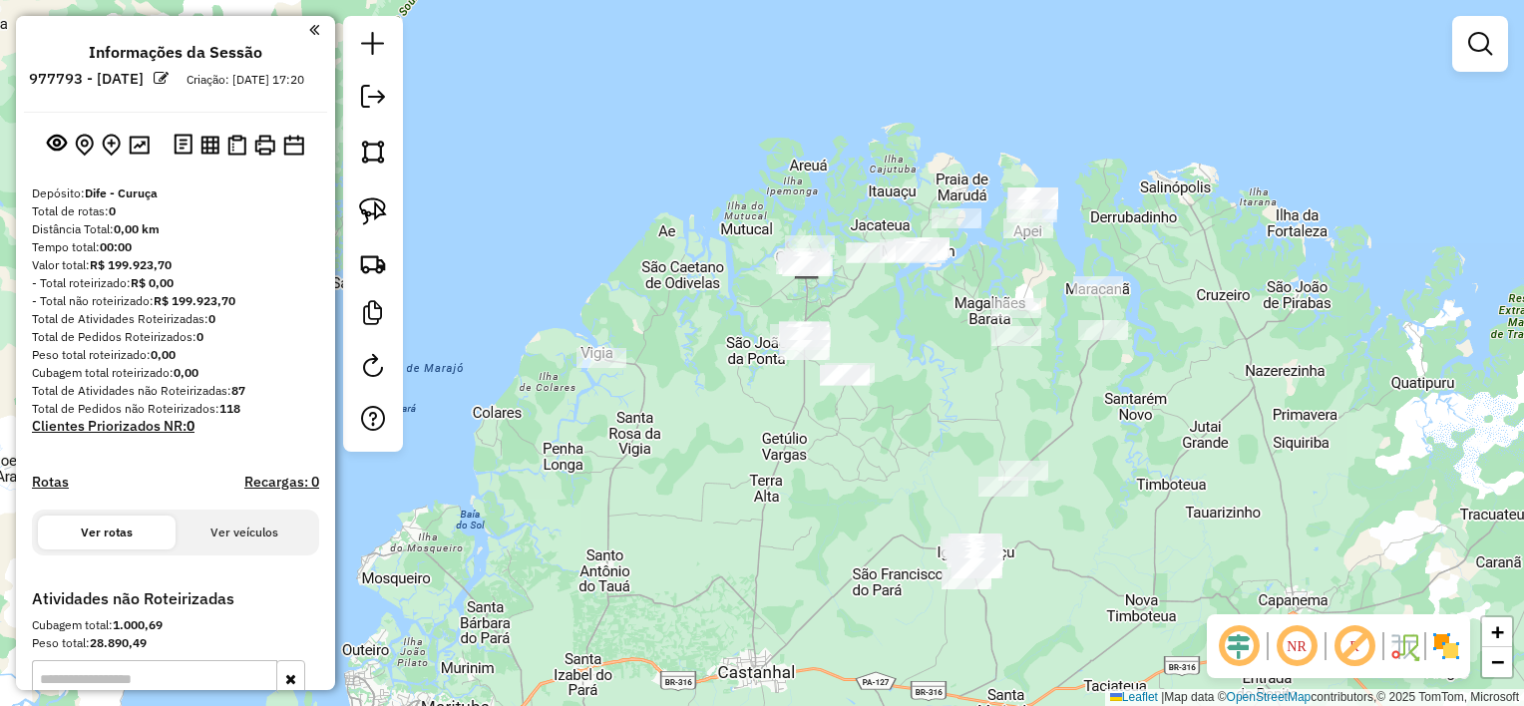
drag, startPoint x: 1115, startPoint y: 439, endPoint x: 1132, endPoint y: 451, distance: 20.7
click at [1132, 451] on div "Janela de atendimento Grade de atendimento Capacidade Transportadoras Veículos …" at bounding box center [762, 353] width 1524 height 706
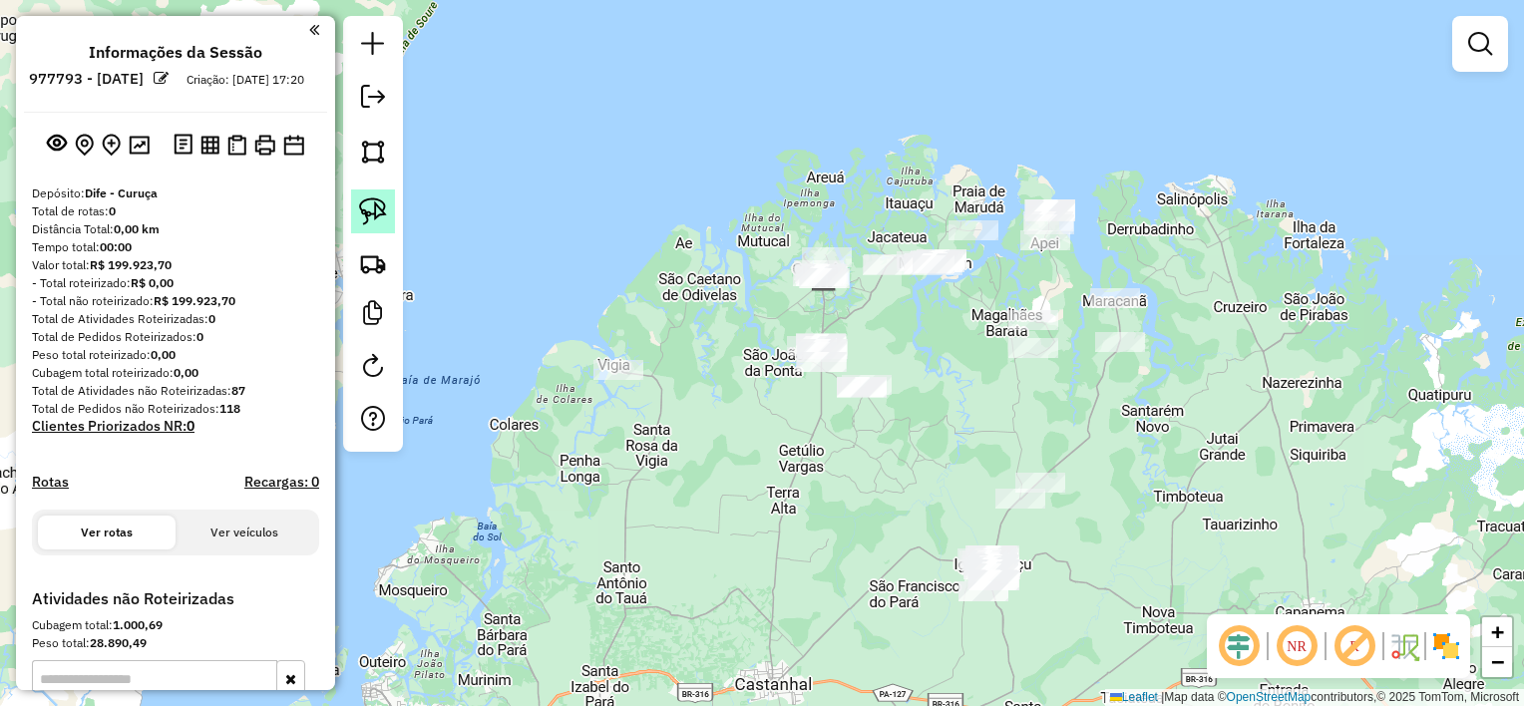
click at [367, 203] on img at bounding box center [373, 211] width 28 height 28
drag, startPoint x: 1027, startPoint y: 537, endPoint x: 1042, endPoint y: 576, distance: 41.7
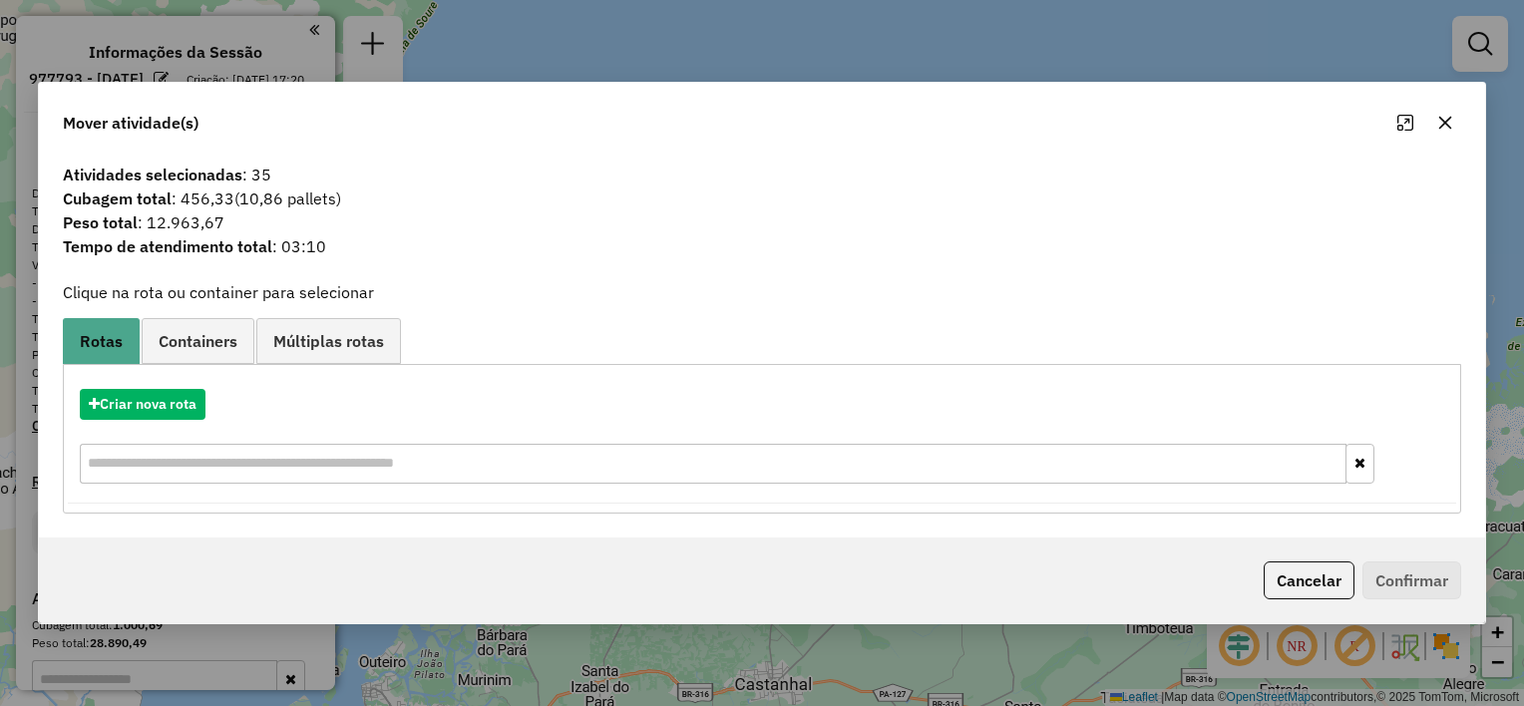
click at [1440, 124] on icon "button" at bounding box center [1445, 123] width 16 height 16
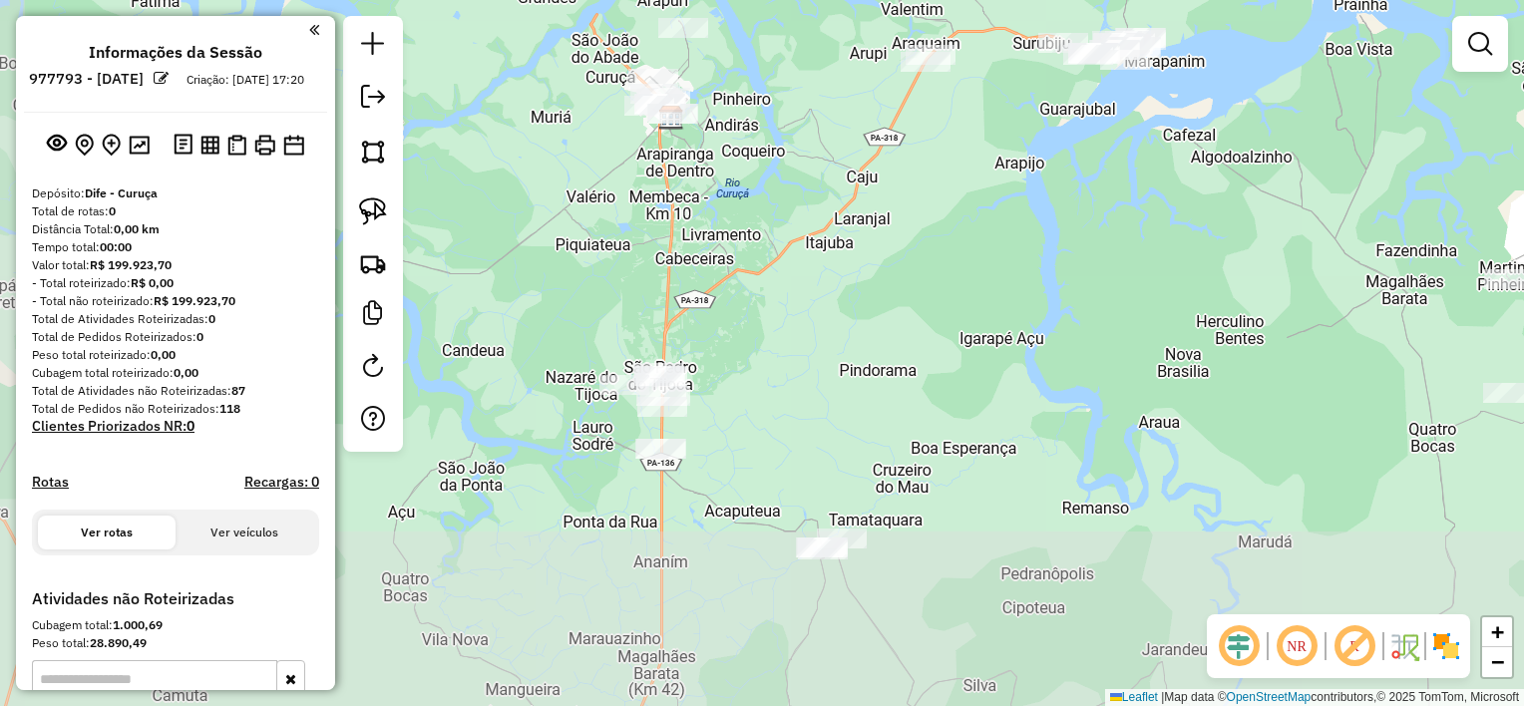
drag, startPoint x: 973, startPoint y: 483, endPoint x: 1025, endPoint y: 204, distance: 283.0
click at [1025, 204] on div "Janela de atendimento Grade de atendimento Capacidade Transportadoras Veículos …" at bounding box center [762, 353] width 1524 height 706
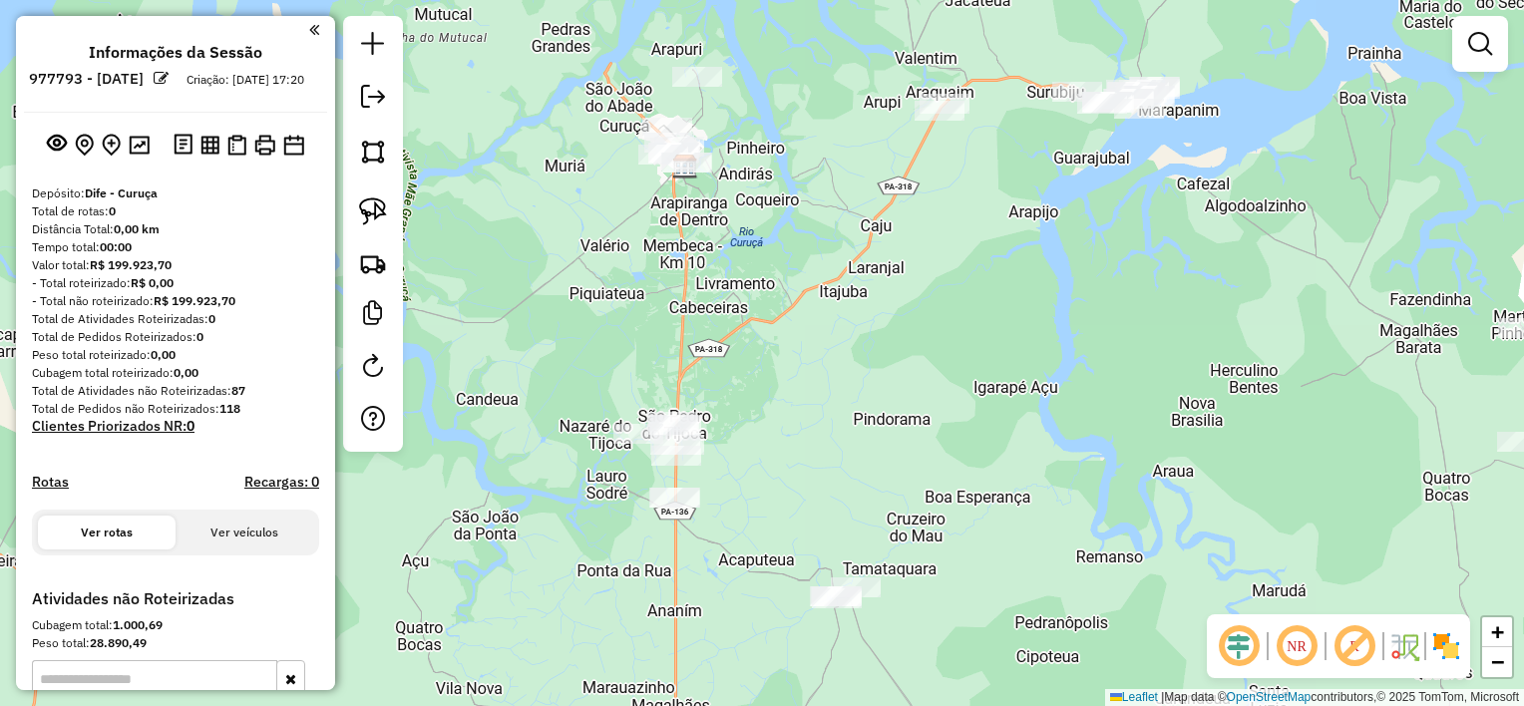
drag, startPoint x: 770, startPoint y: 426, endPoint x: 782, endPoint y: 476, distance: 51.3
click at [782, 476] on div "Janela de atendimento Grade de atendimento Capacidade Transportadoras Veículos …" at bounding box center [762, 353] width 1524 height 706
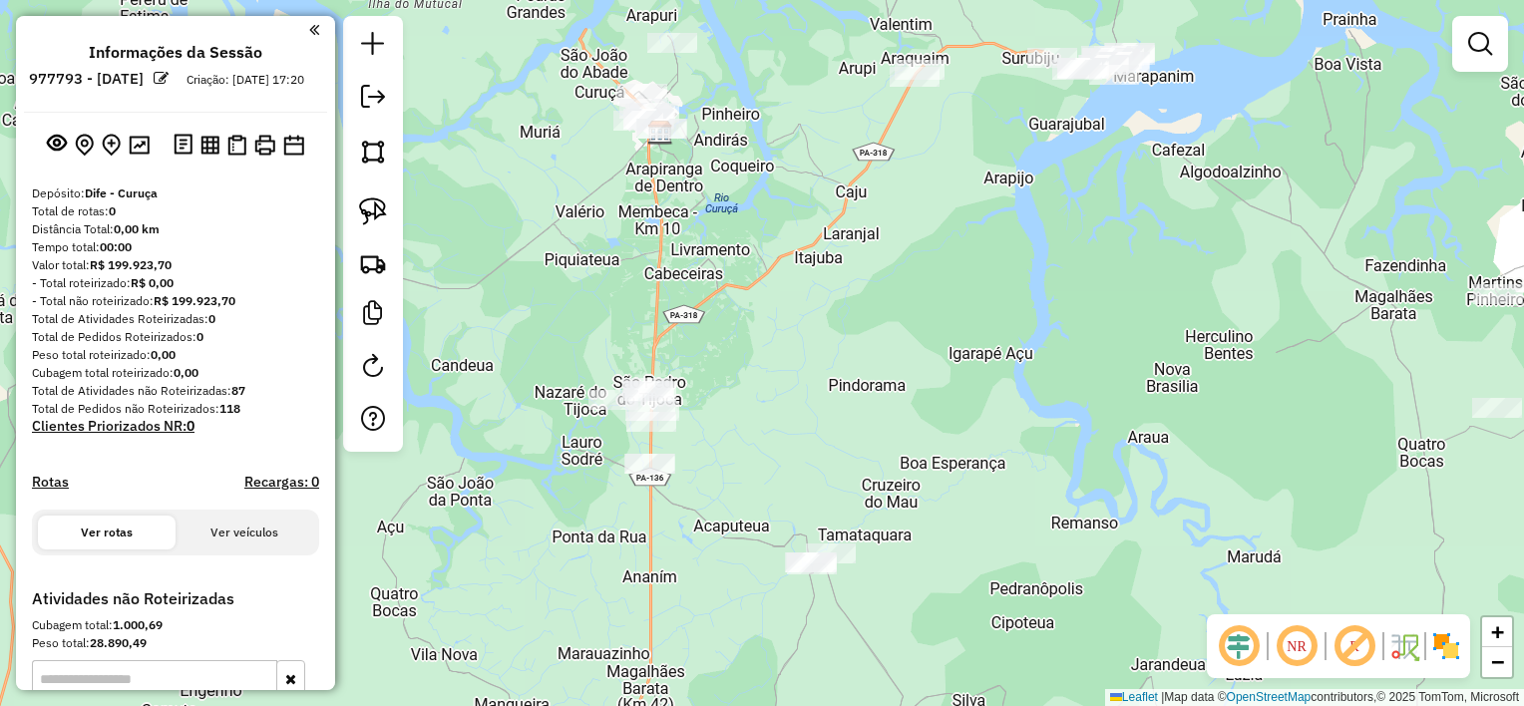
drag, startPoint x: 534, startPoint y: 357, endPoint x: 507, endPoint y: 319, distance: 47.1
click at [531, 344] on div "Janela de atendimento Grade de atendimento Capacidade Transportadoras Veículos …" at bounding box center [762, 353] width 1524 height 706
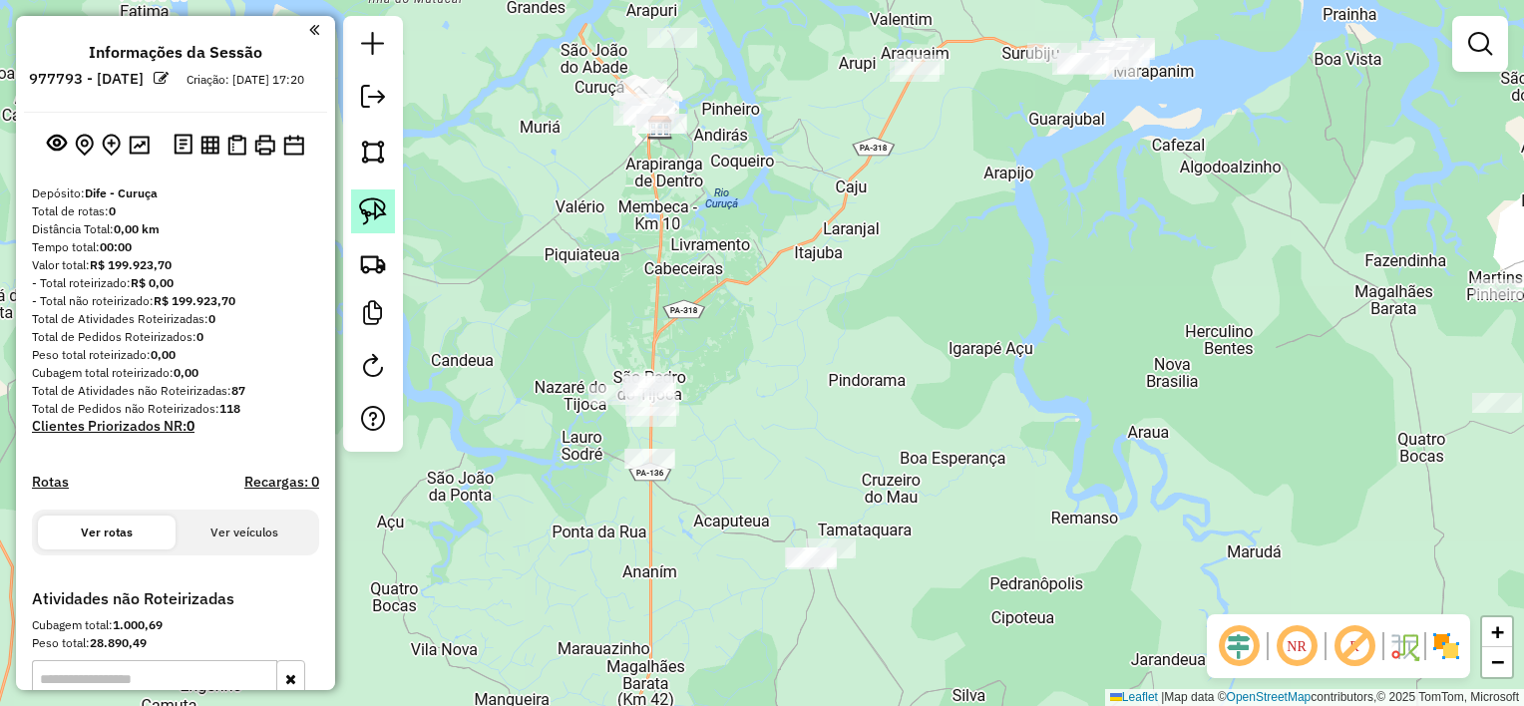
click at [377, 207] on img at bounding box center [373, 211] width 28 height 28
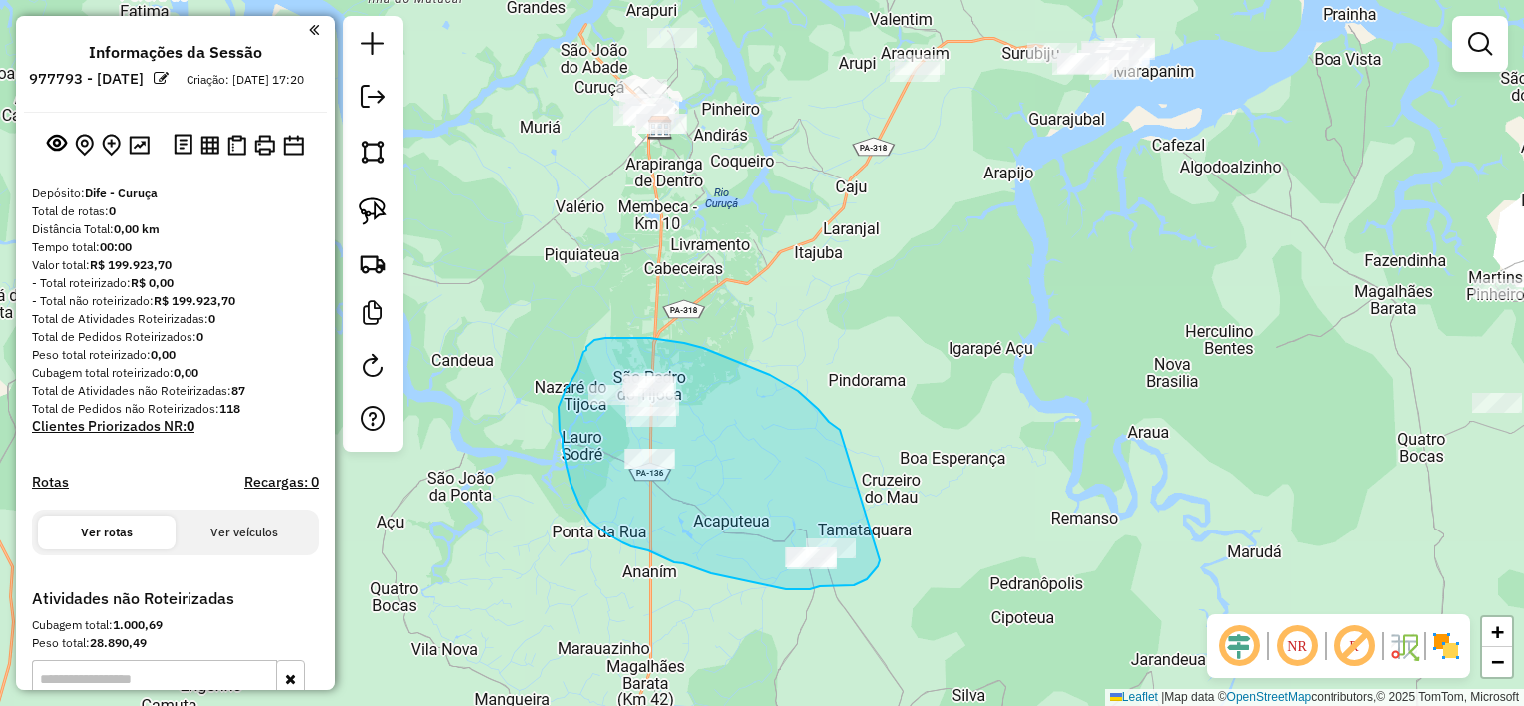
drag, startPoint x: 829, startPoint y: 422, endPoint x: 880, endPoint y: 546, distance: 135.0
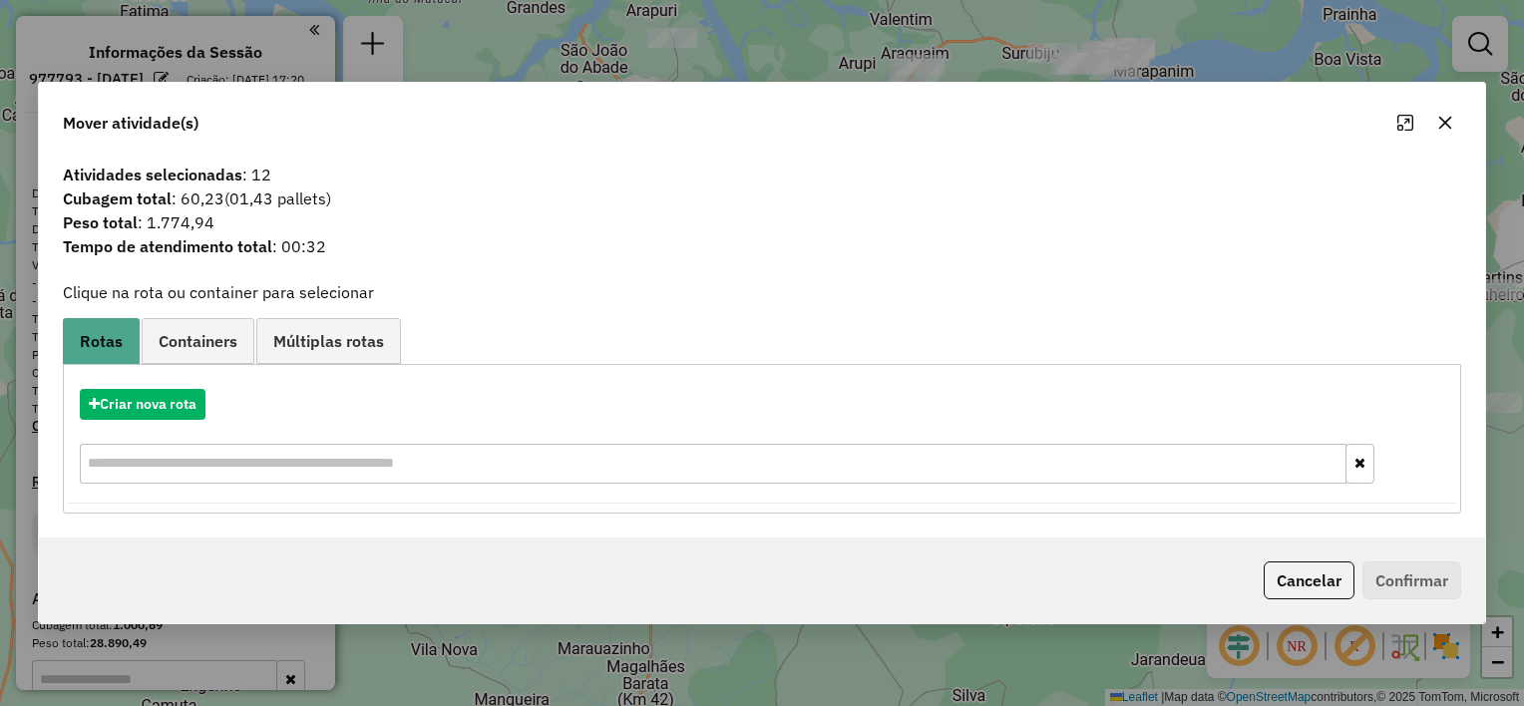
click at [1443, 122] on icon "button" at bounding box center [1445, 123] width 16 height 16
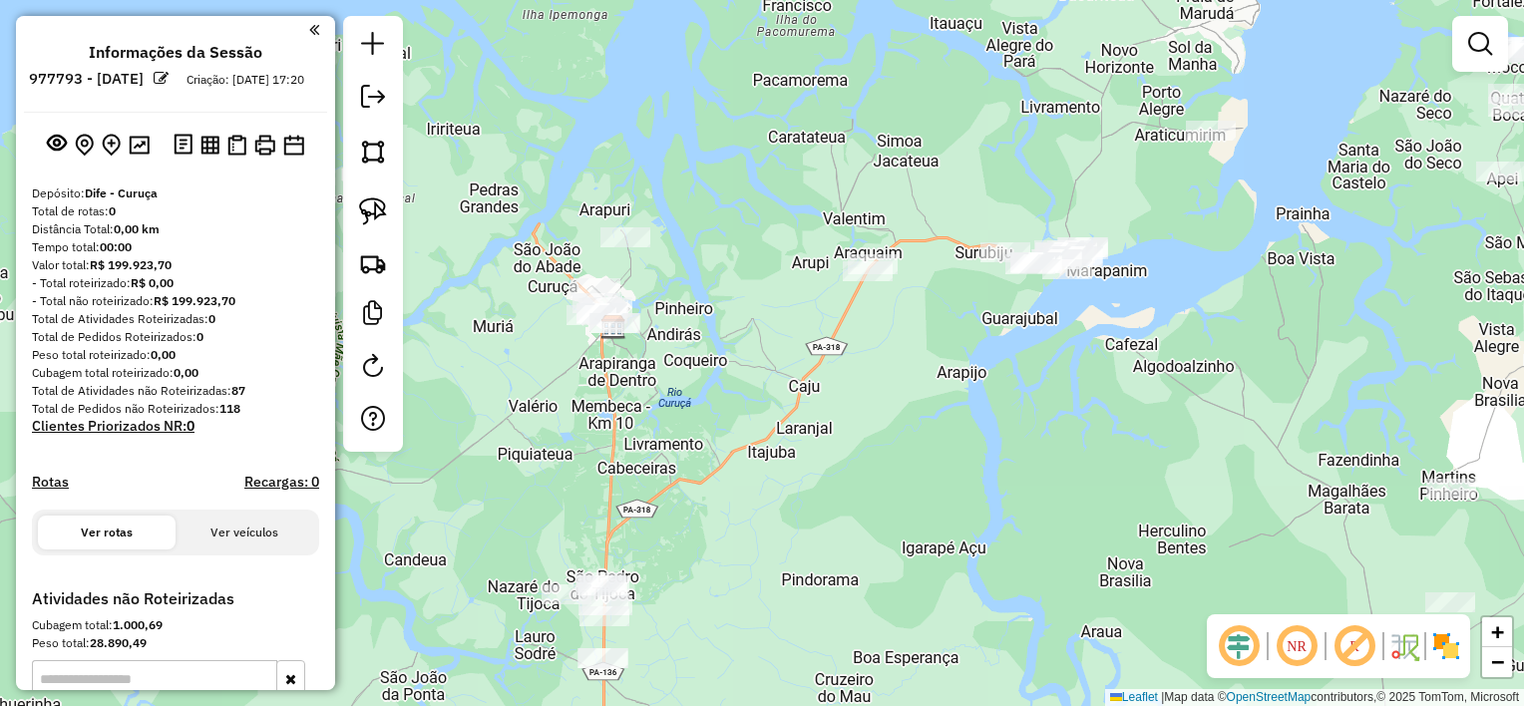
drag, startPoint x: 1001, startPoint y: 263, endPoint x: 1003, endPoint y: 401, distance: 137.6
click at [962, 413] on div "Janela de atendimento Grade de atendimento Capacidade Transportadoras Veículos …" at bounding box center [762, 353] width 1524 height 706
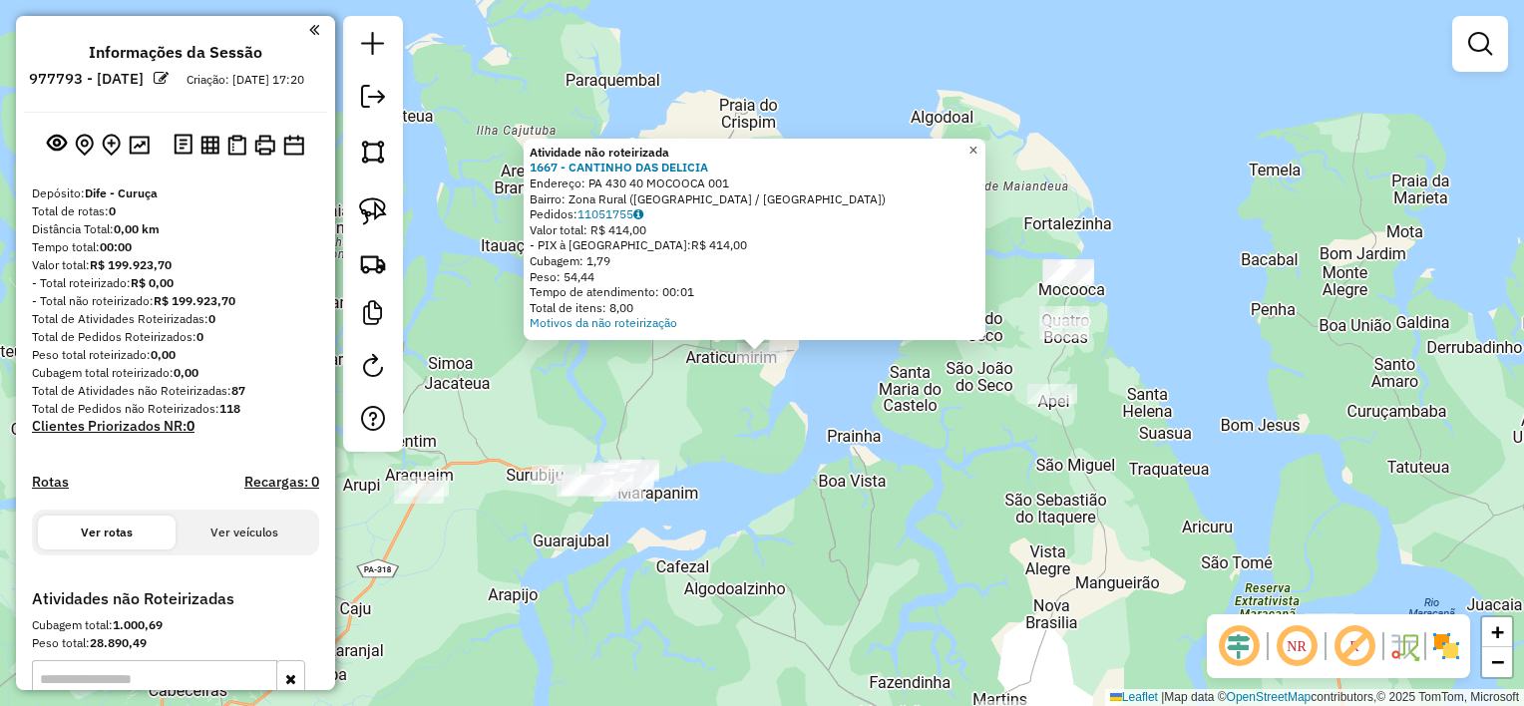
click at [977, 143] on span "×" at bounding box center [972, 150] width 9 height 17
click at [706, 427] on div "Atividade não roteirizada 1667 - CANTINHO DAS DELICIA Endereço: PA 430 40 MOCOO…" at bounding box center [762, 353] width 1524 height 706
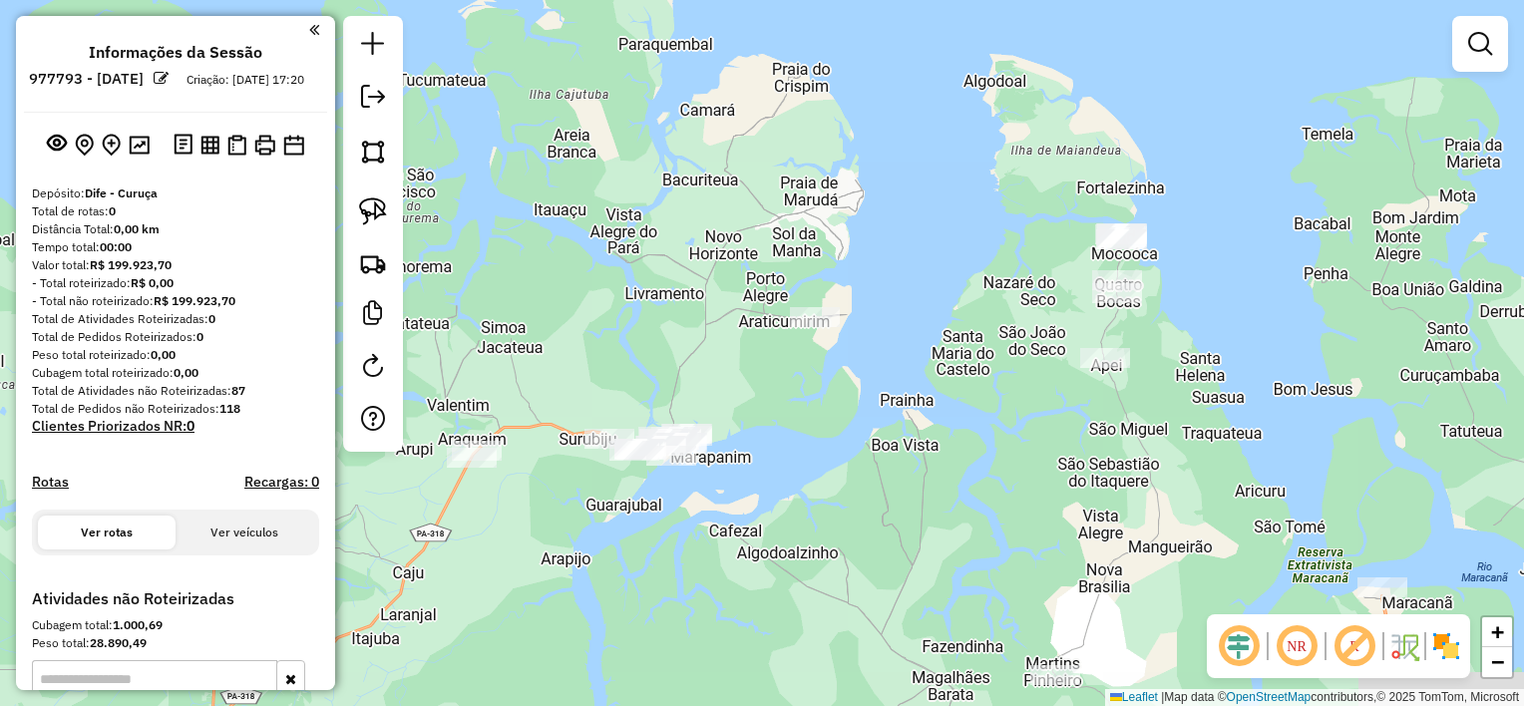
drag, startPoint x: 713, startPoint y: 432, endPoint x: 768, endPoint y: 394, distance: 66.7
click at [768, 394] on div "Janela de atendimento Grade de atendimento Capacidade Transportadoras Veículos …" at bounding box center [762, 353] width 1524 height 706
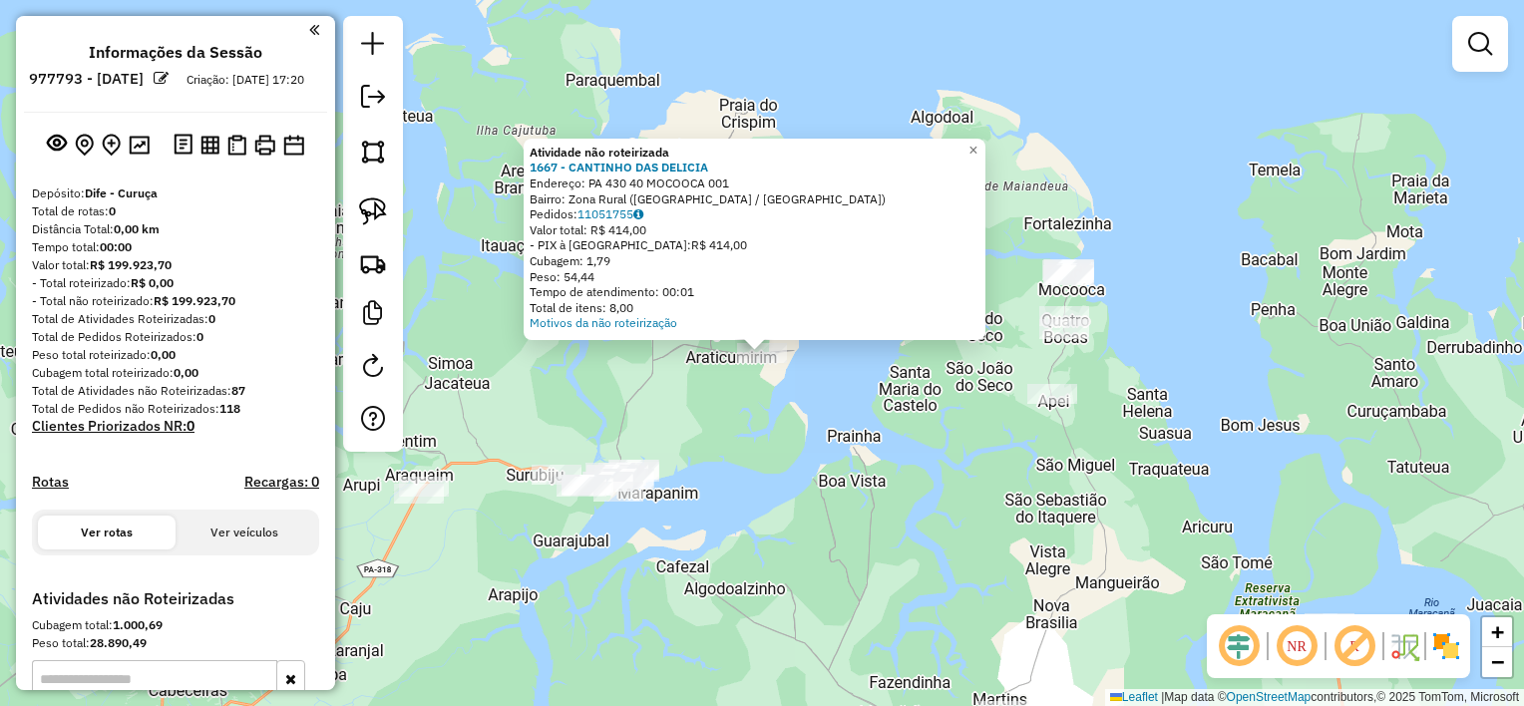
click at [766, 433] on div "Atividade não roteirizada 1667 - CANTINHO DAS DELICIA Endereço: PA 430 40 MOCOO…" at bounding box center [762, 353] width 1524 height 706
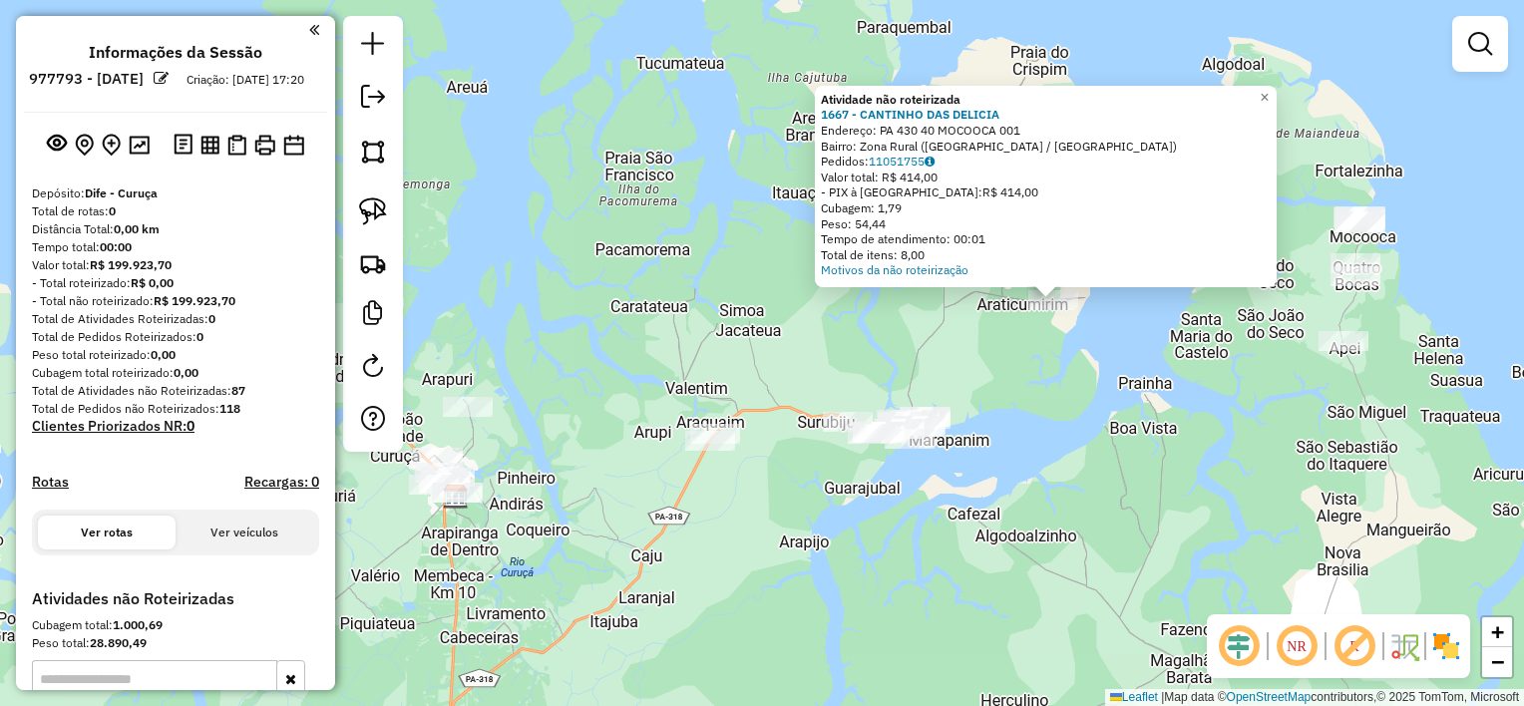
drag, startPoint x: 758, startPoint y: 450, endPoint x: 1044, endPoint y: 395, distance: 291.4
click at [1041, 395] on div "Atividade não roteirizada 1667 - CANTINHO DAS DELICIA Endereço: PA 430 40 MOCOO…" at bounding box center [762, 353] width 1524 height 706
click at [1043, 470] on div "Atividade não roteirizada 1667 - CANTINHO DAS DELICIA Endereço: PA 430 40 MOCOO…" at bounding box center [762, 353] width 1524 height 706
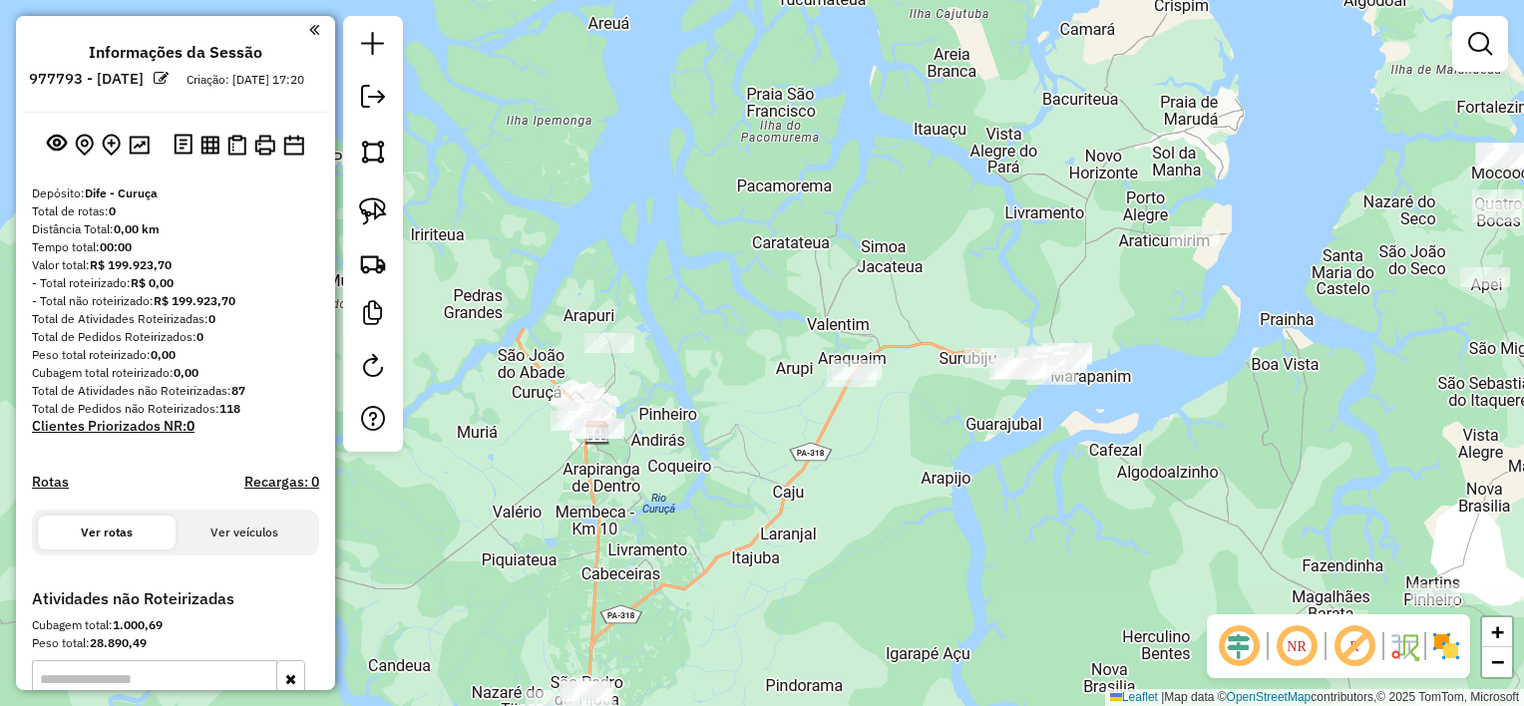
drag, startPoint x: 889, startPoint y: 554, endPoint x: 1017, endPoint y: 491, distance: 142.7
click at [1017, 491] on div "Janela de atendimento Grade de atendimento Capacidade Transportadoras Veículos …" at bounding box center [762, 353] width 1524 height 706
click at [379, 212] on img at bounding box center [373, 211] width 28 height 28
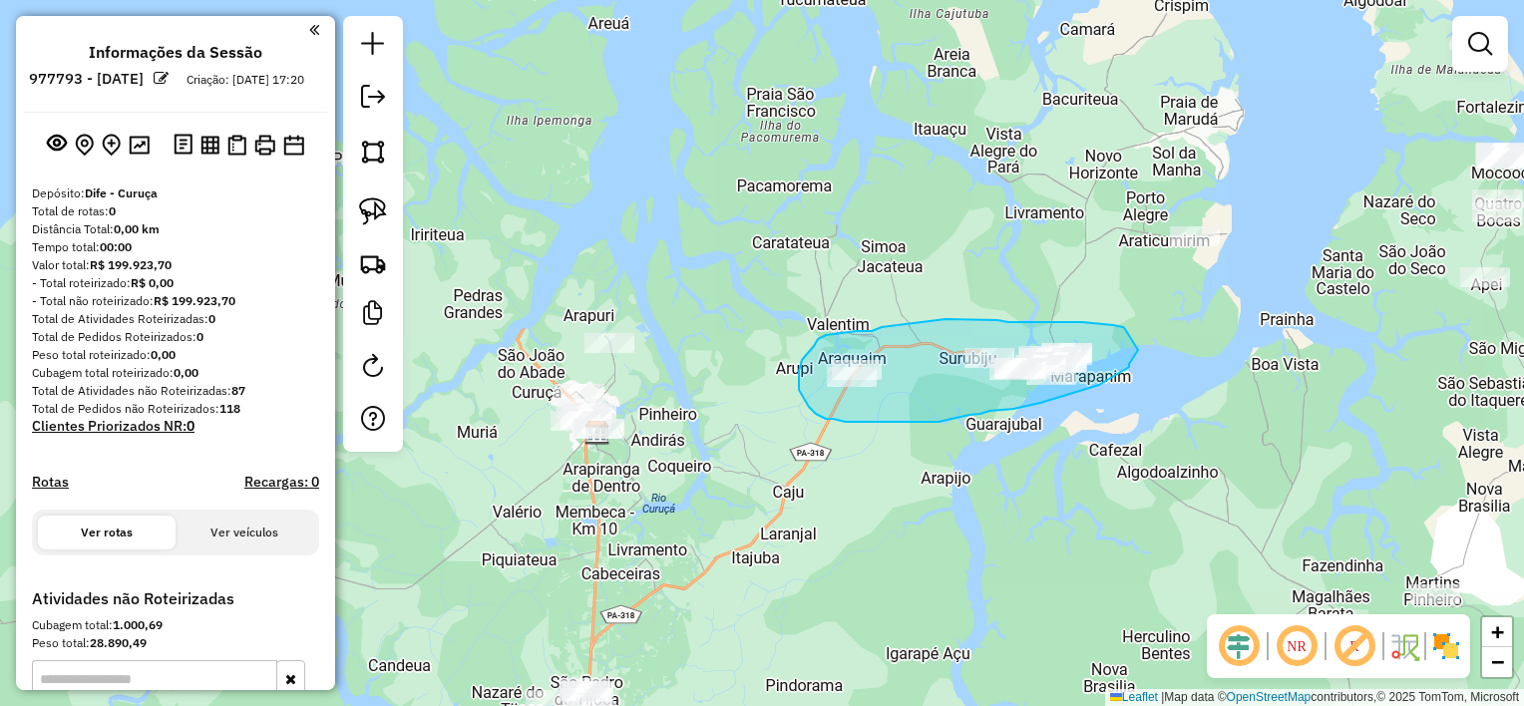
drag, startPoint x: 1125, startPoint y: 329, endPoint x: 1140, endPoint y: 345, distance: 21.9
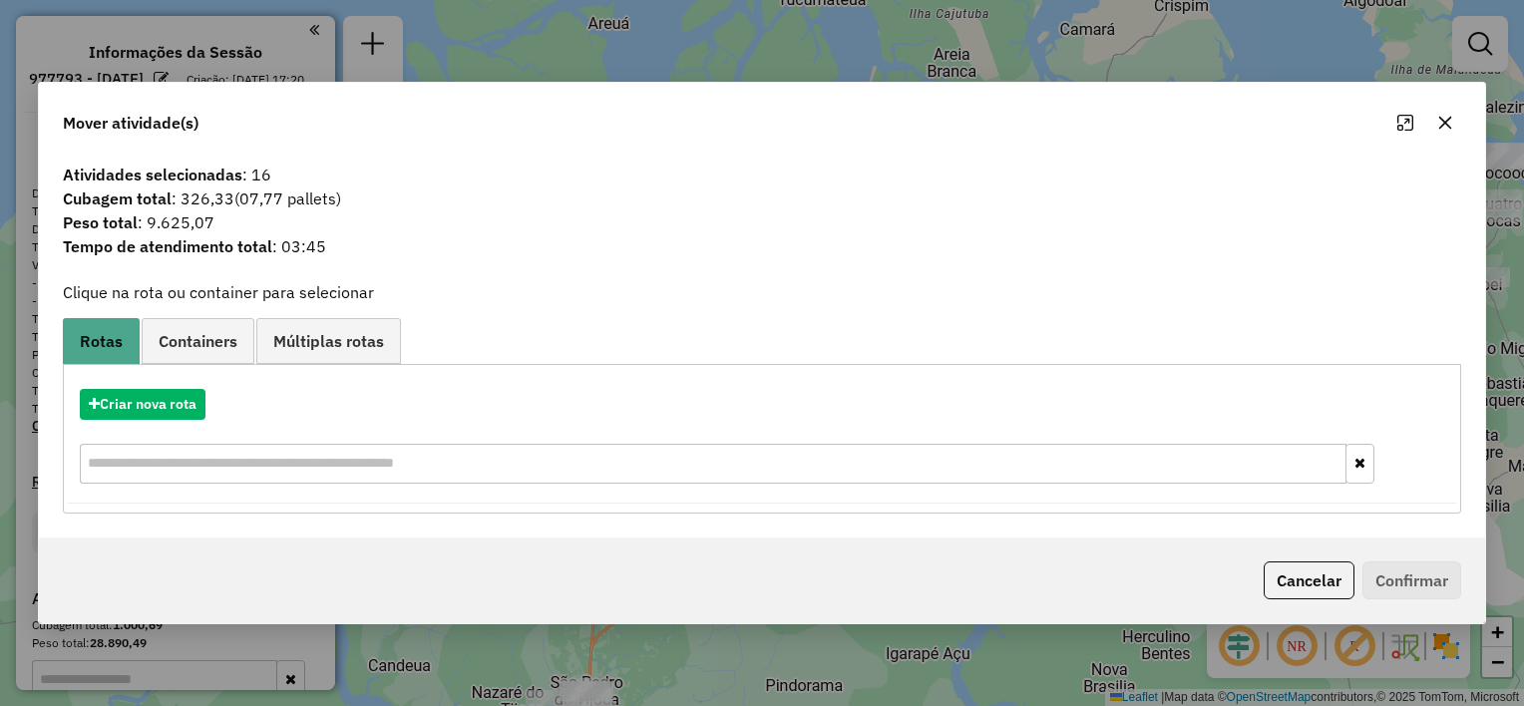
click at [1446, 119] on icon "button" at bounding box center [1445, 123] width 16 height 16
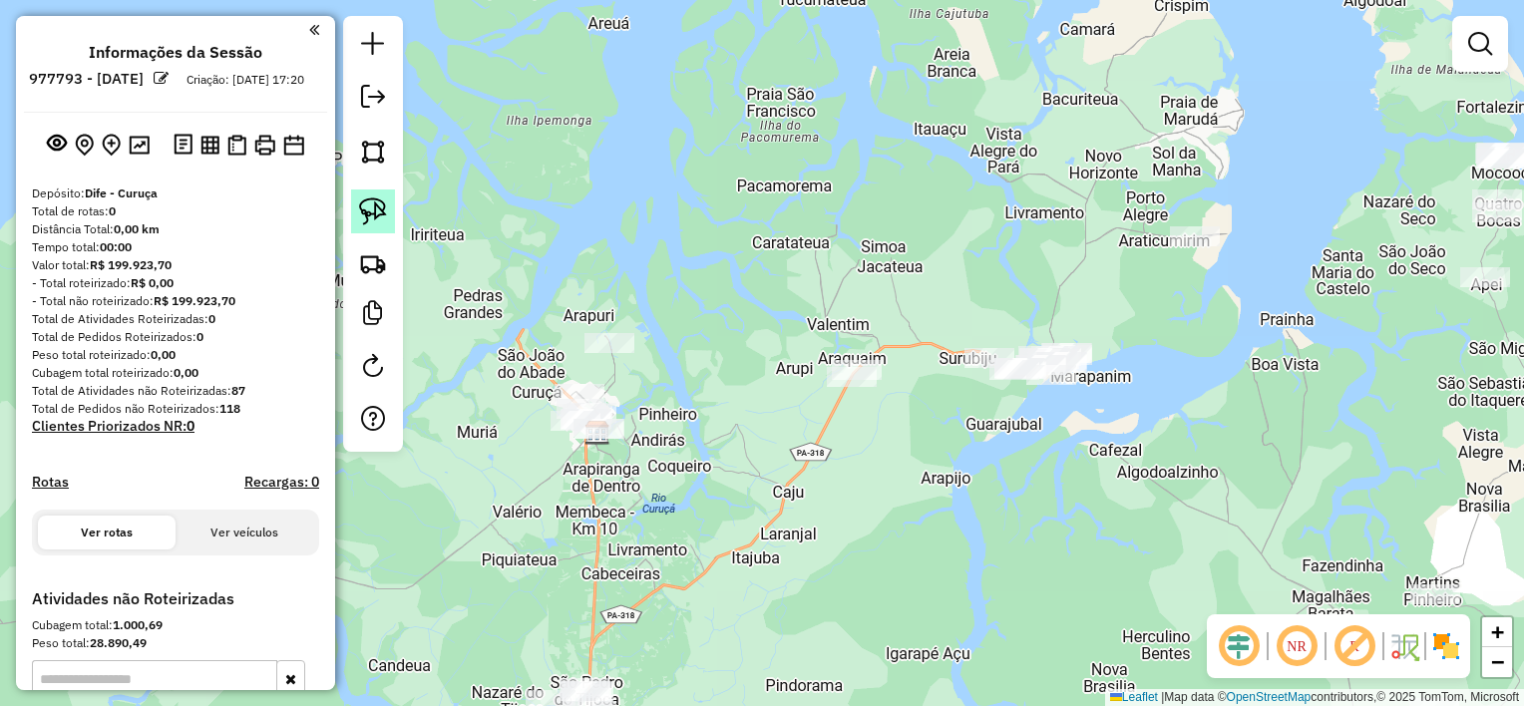
click at [367, 214] on img at bounding box center [373, 211] width 28 height 28
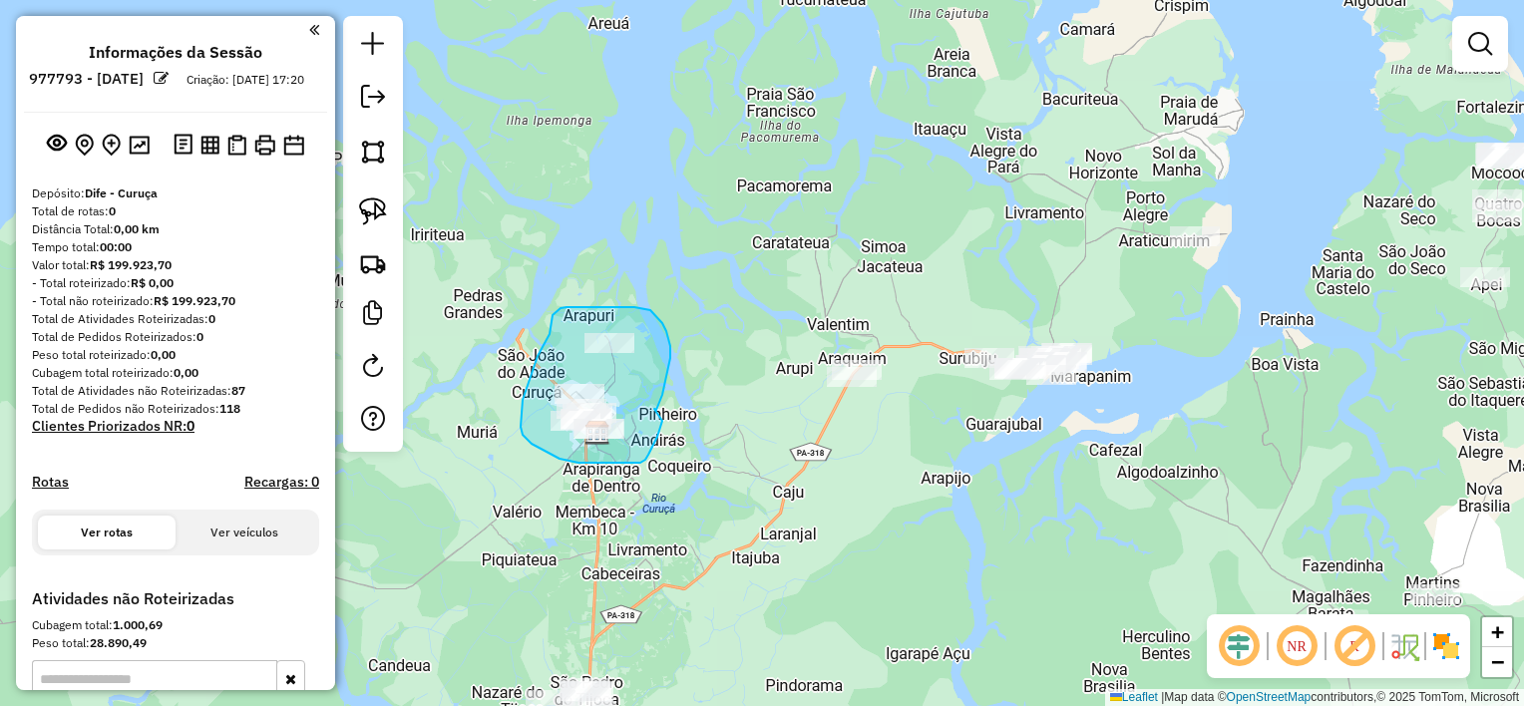
drag, startPoint x: 654, startPoint y: 409, endPoint x: 663, endPoint y: 417, distance: 12.0
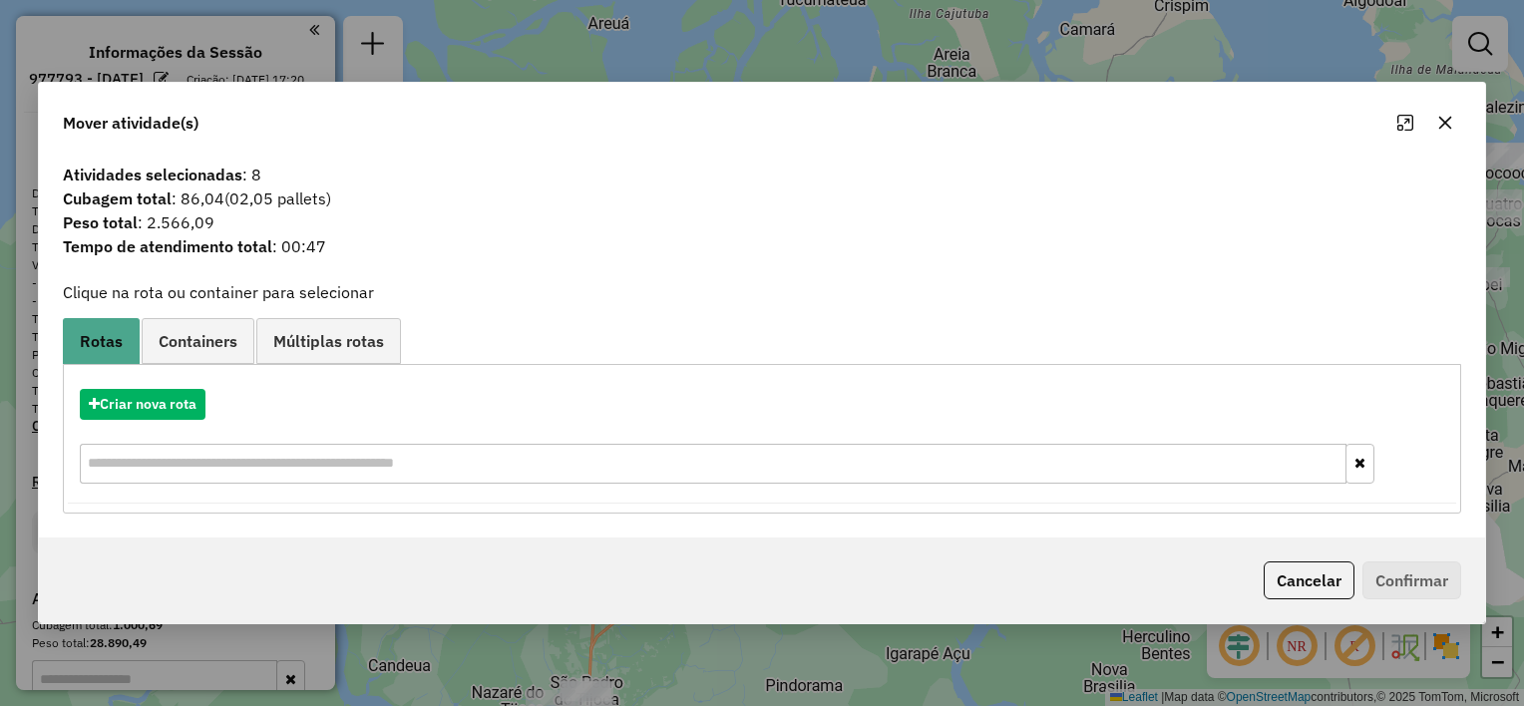
click at [1440, 128] on icon "button" at bounding box center [1445, 123] width 16 height 16
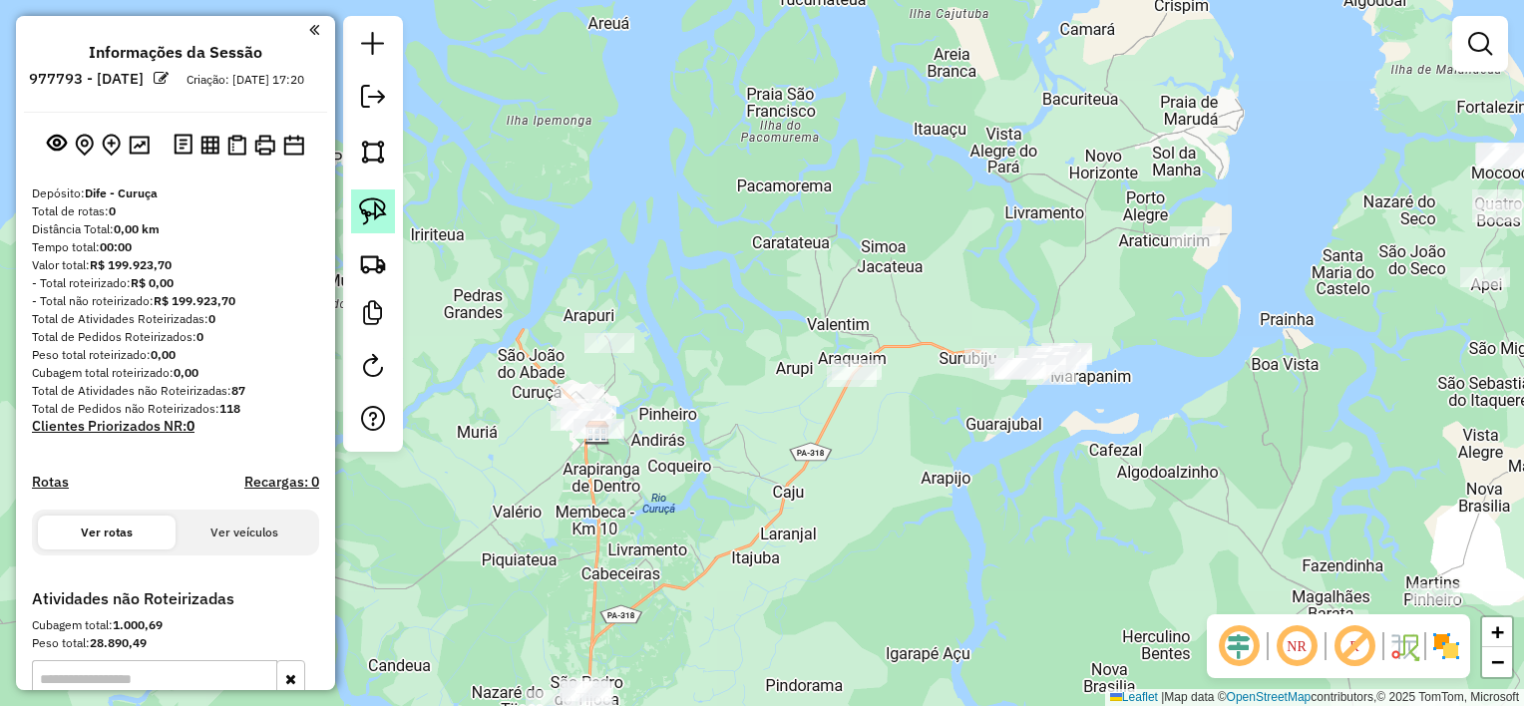
click at [363, 213] on img at bounding box center [373, 211] width 28 height 28
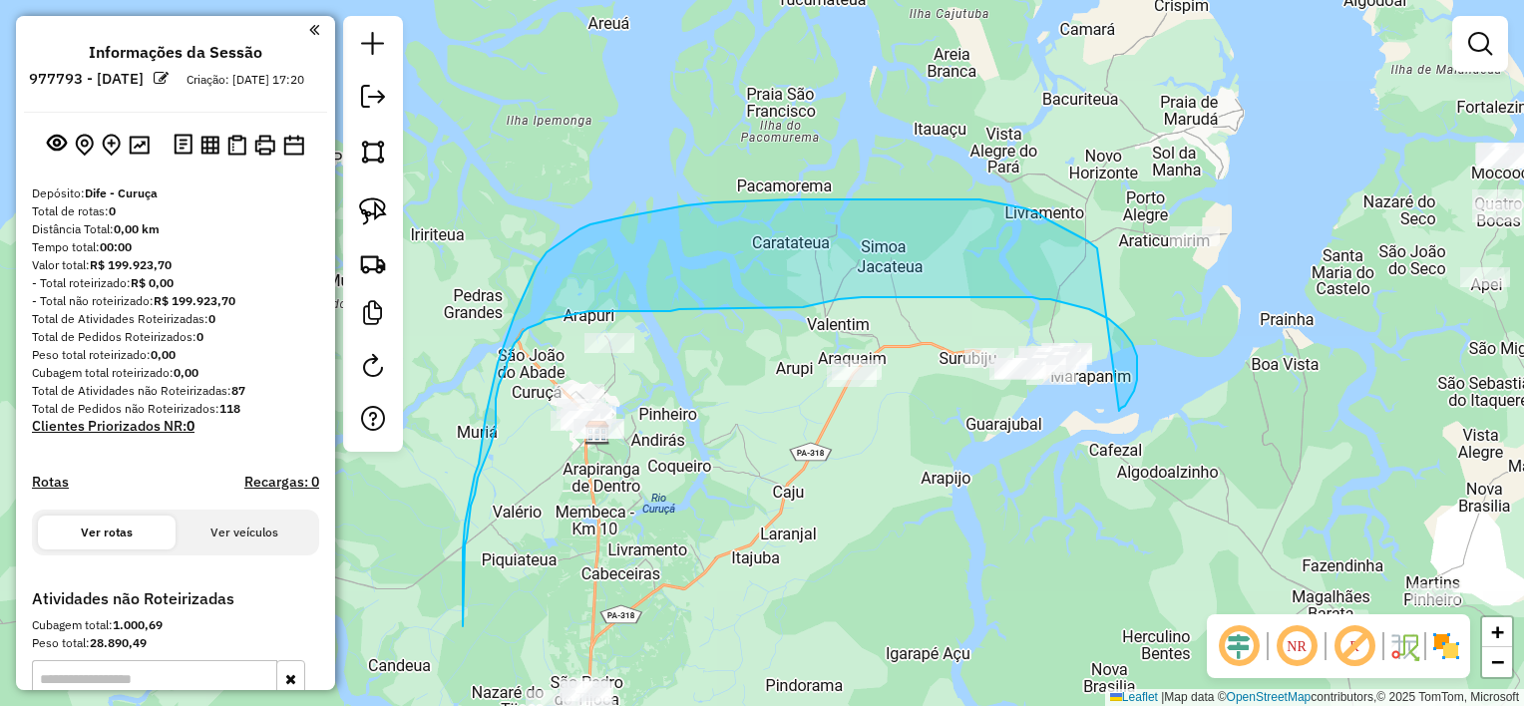
drag, startPoint x: 1119, startPoint y: 411, endPoint x: 1119, endPoint y: 266, distance: 144.6
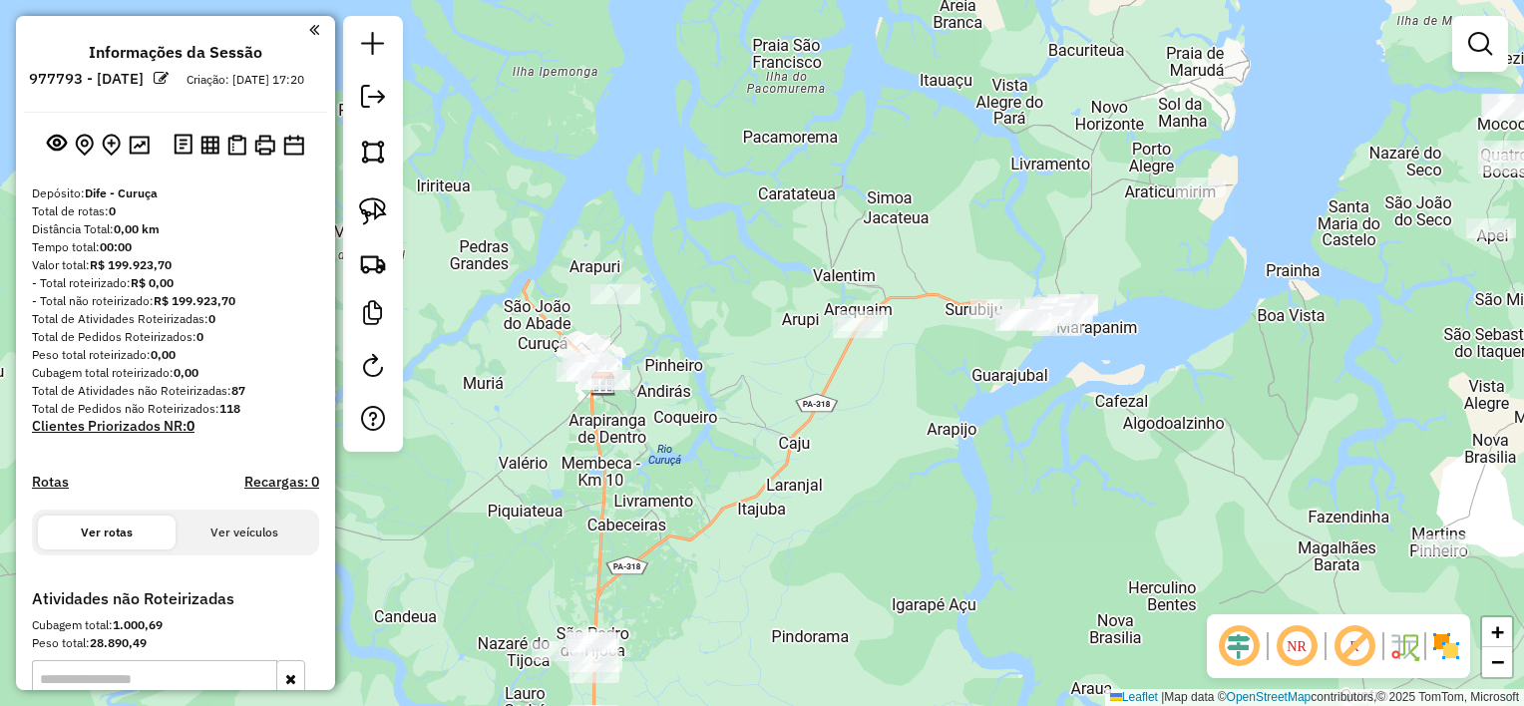
drag, startPoint x: 1083, startPoint y: 332, endPoint x: 1093, endPoint y: 251, distance: 81.4
click at [1093, 251] on div "Janela de atendimento Grade de atendimento Capacidade Transportadoras Veículos …" at bounding box center [762, 353] width 1524 height 706
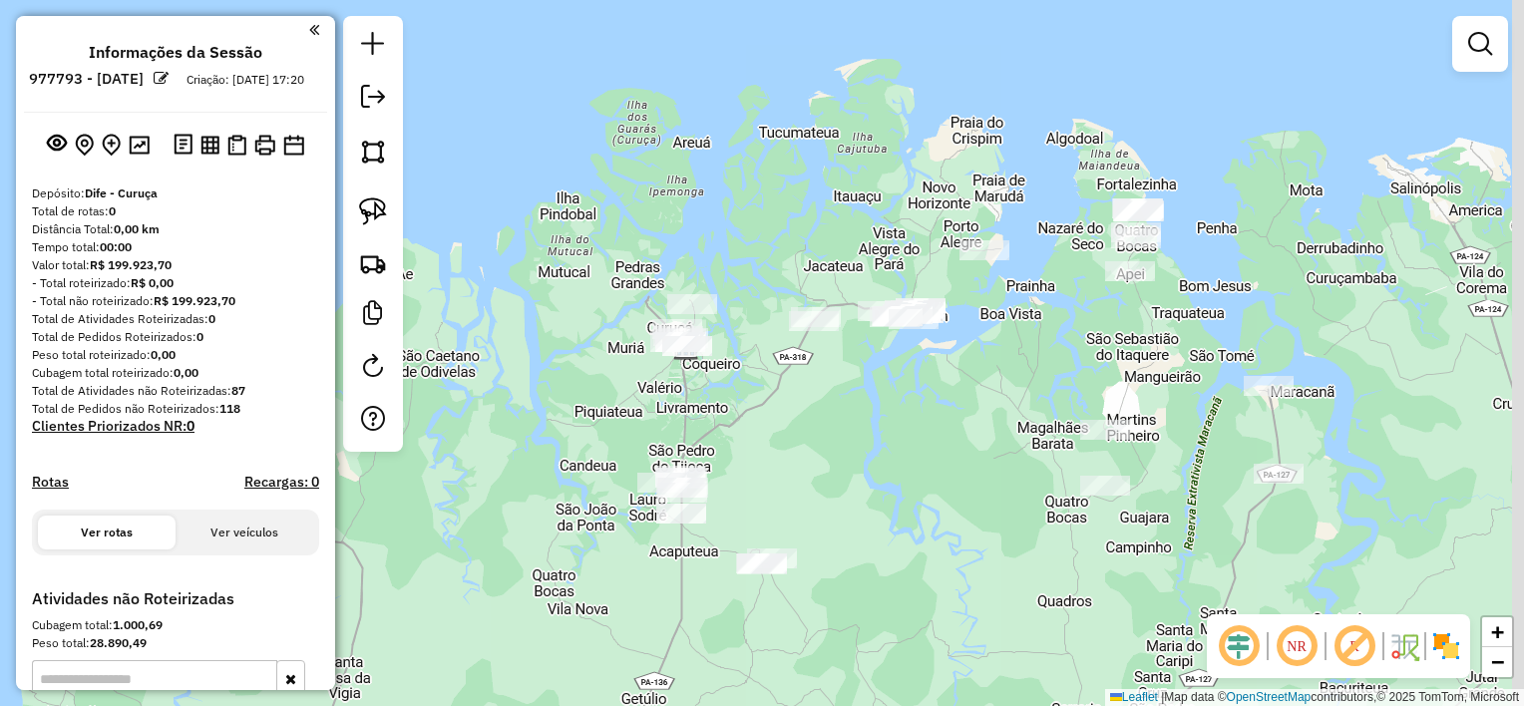
drag, startPoint x: 969, startPoint y: 475, endPoint x: 884, endPoint y: 436, distance: 93.3
click at [905, 428] on div "Janela de atendimento Grade de atendimento Capacidade Transportadoras Veículos …" at bounding box center [762, 353] width 1524 height 706
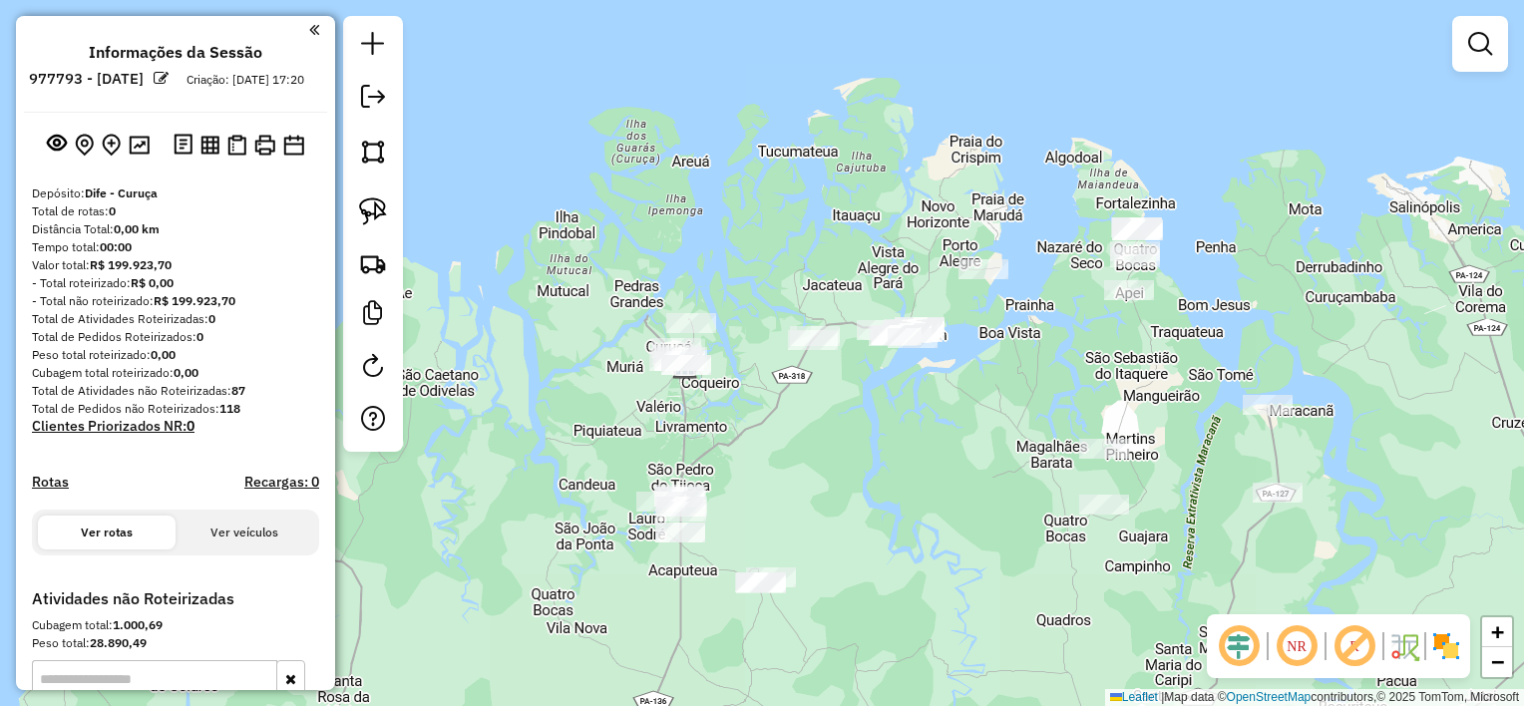
drag, startPoint x: 811, startPoint y: 438, endPoint x: 813, endPoint y: 463, distance: 25.0
click at [813, 463] on div "Janela de atendimento Grade de atendimento Capacidade Transportadoras Veículos …" at bounding box center [762, 353] width 1524 height 706
click at [379, 210] on img at bounding box center [373, 211] width 28 height 28
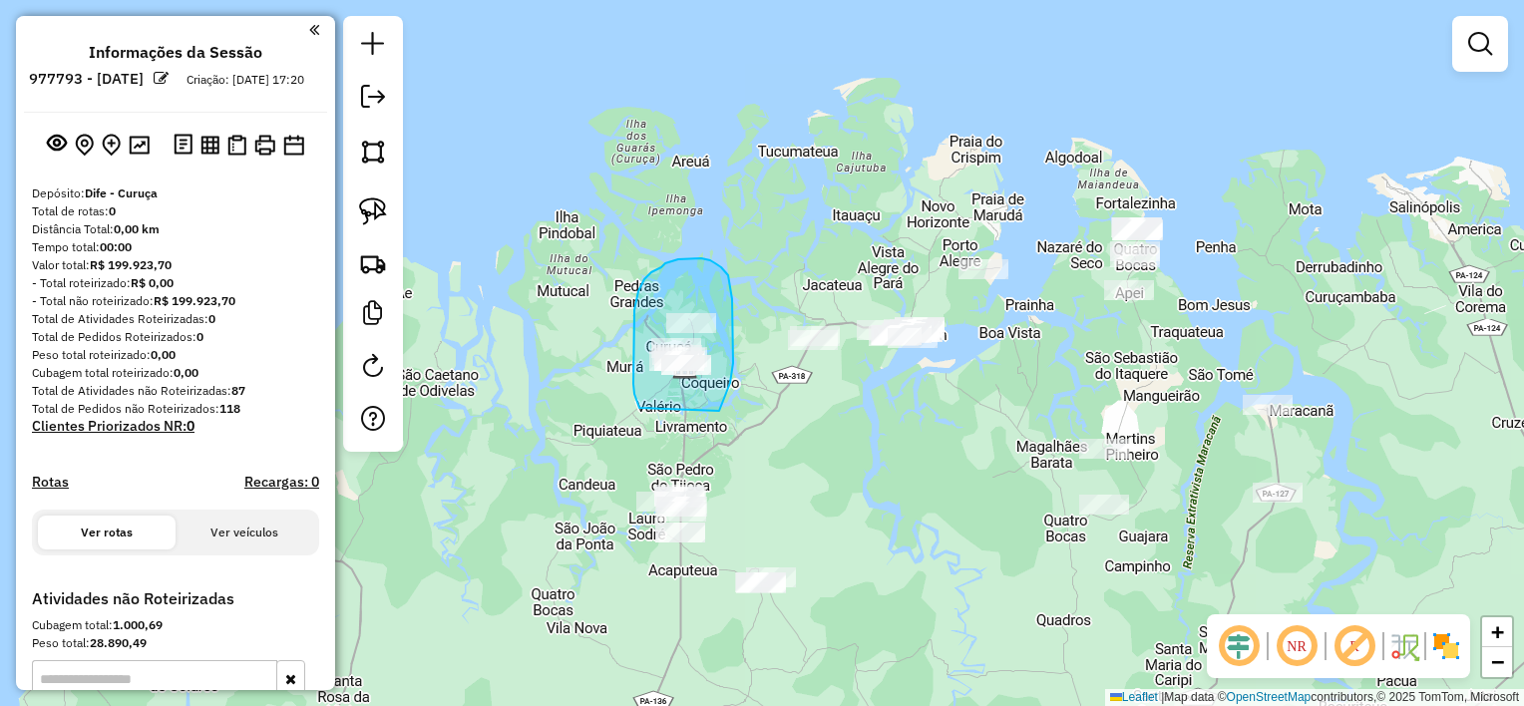
drag, startPoint x: 720, startPoint y: 407, endPoint x: 639, endPoint y: 408, distance: 80.8
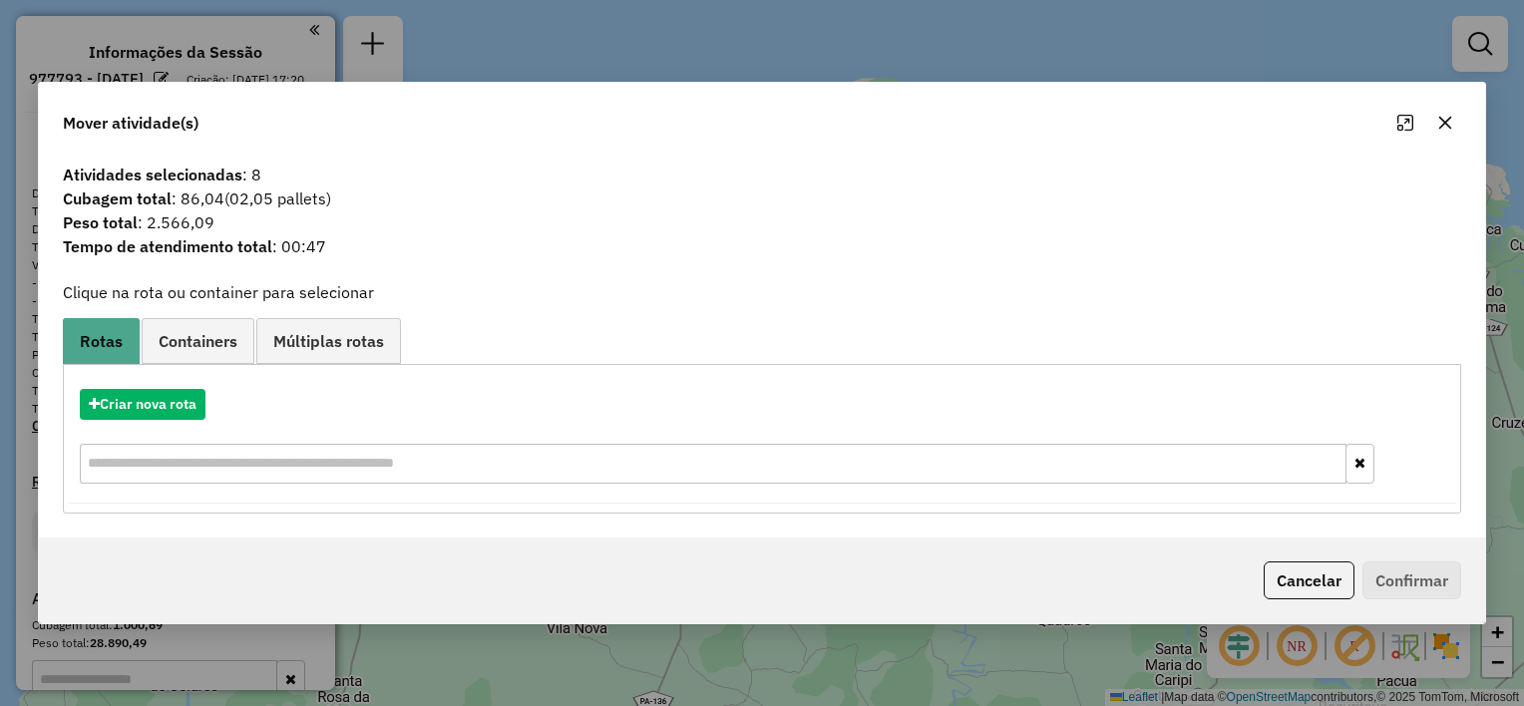
click at [1431, 116] on button "button" at bounding box center [1445, 123] width 32 height 32
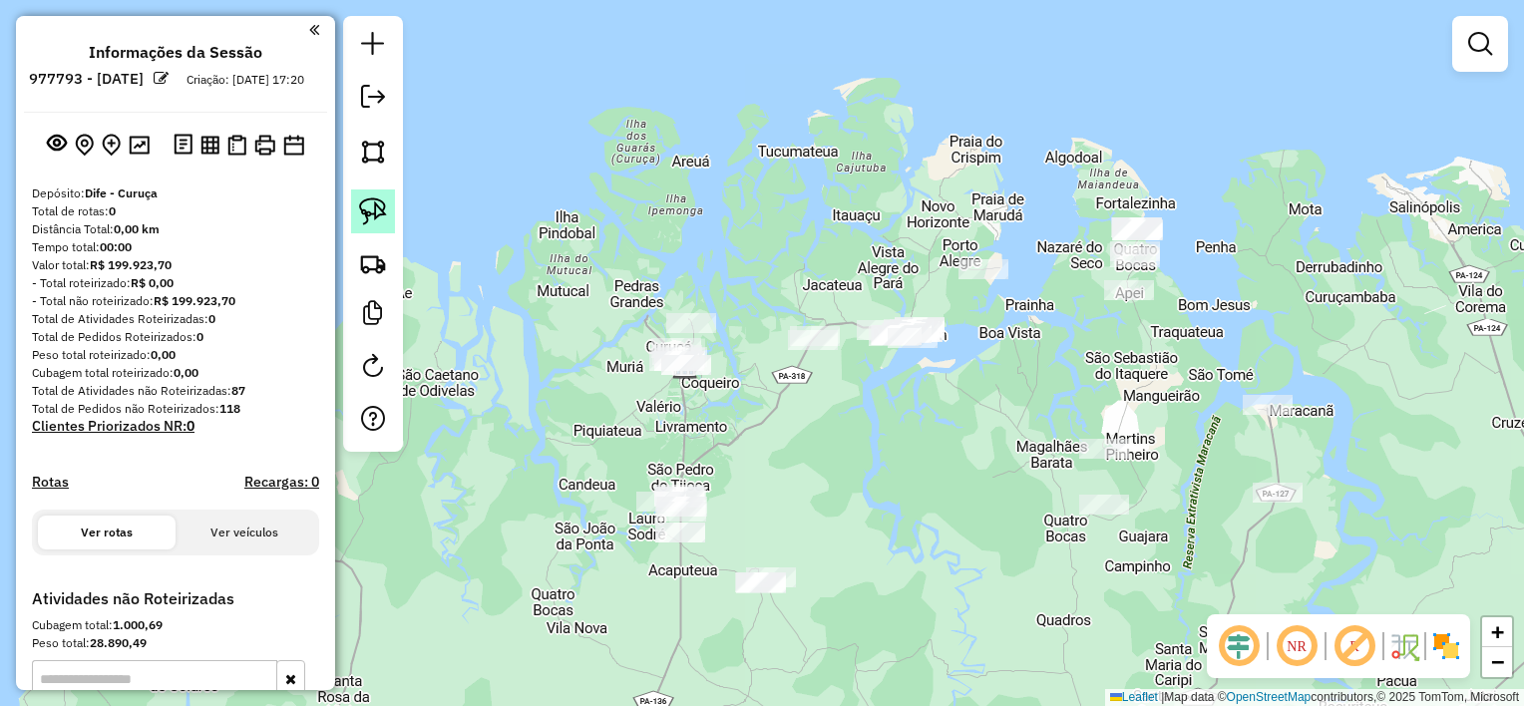
click at [371, 208] on img at bounding box center [373, 211] width 28 height 28
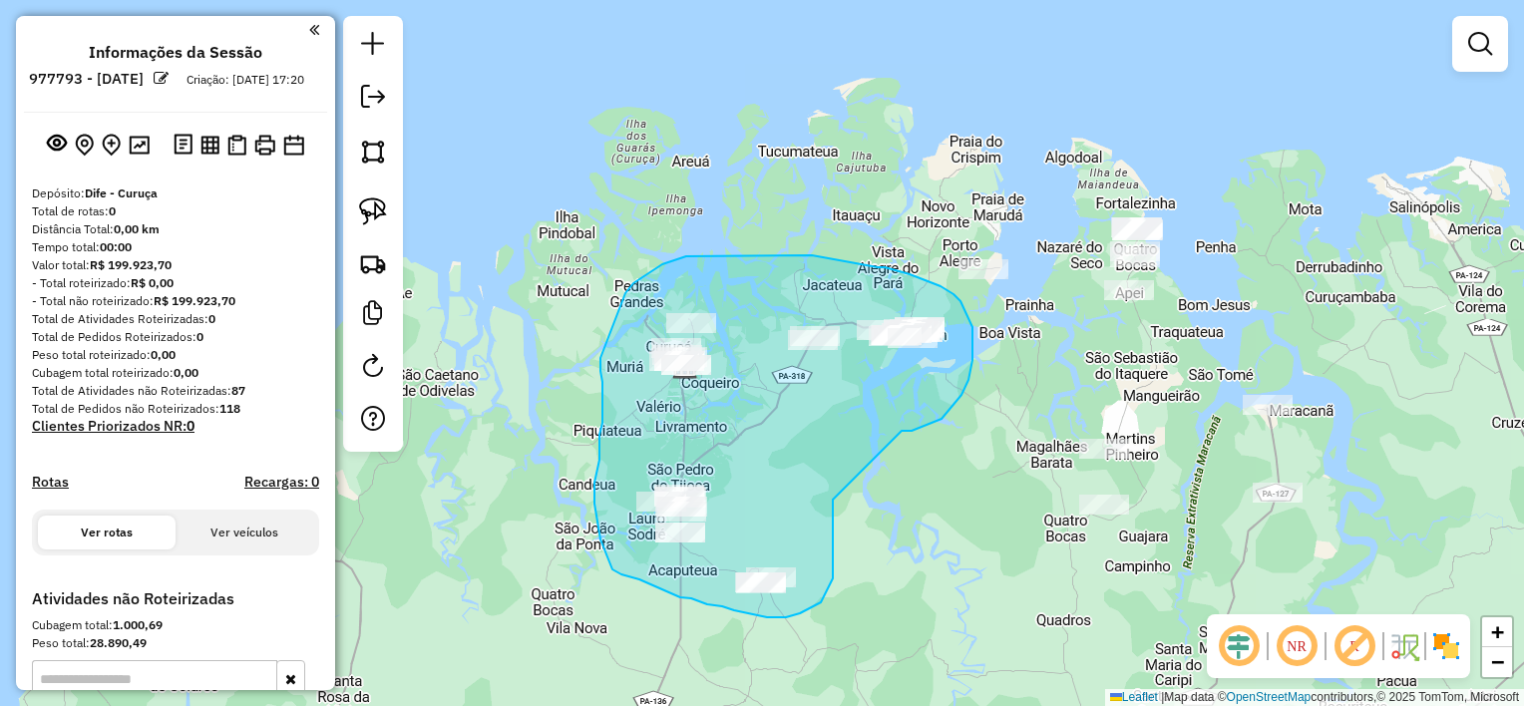
drag, startPoint x: 901, startPoint y: 431, endPoint x: 833, endPoint y: 487, distance: 88.6
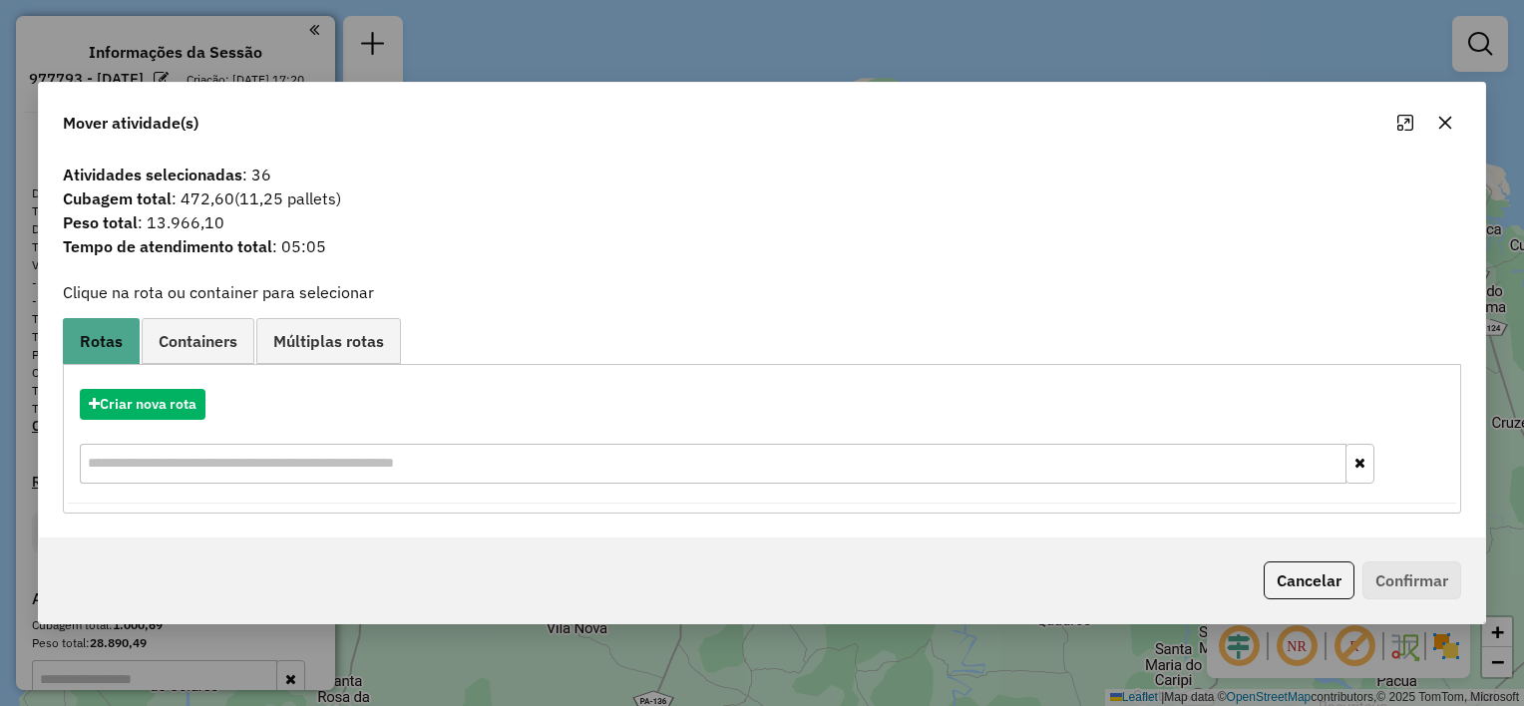
click at [1434, 124] on button "button" at bounding box center [1445, 123] width 32 height 32
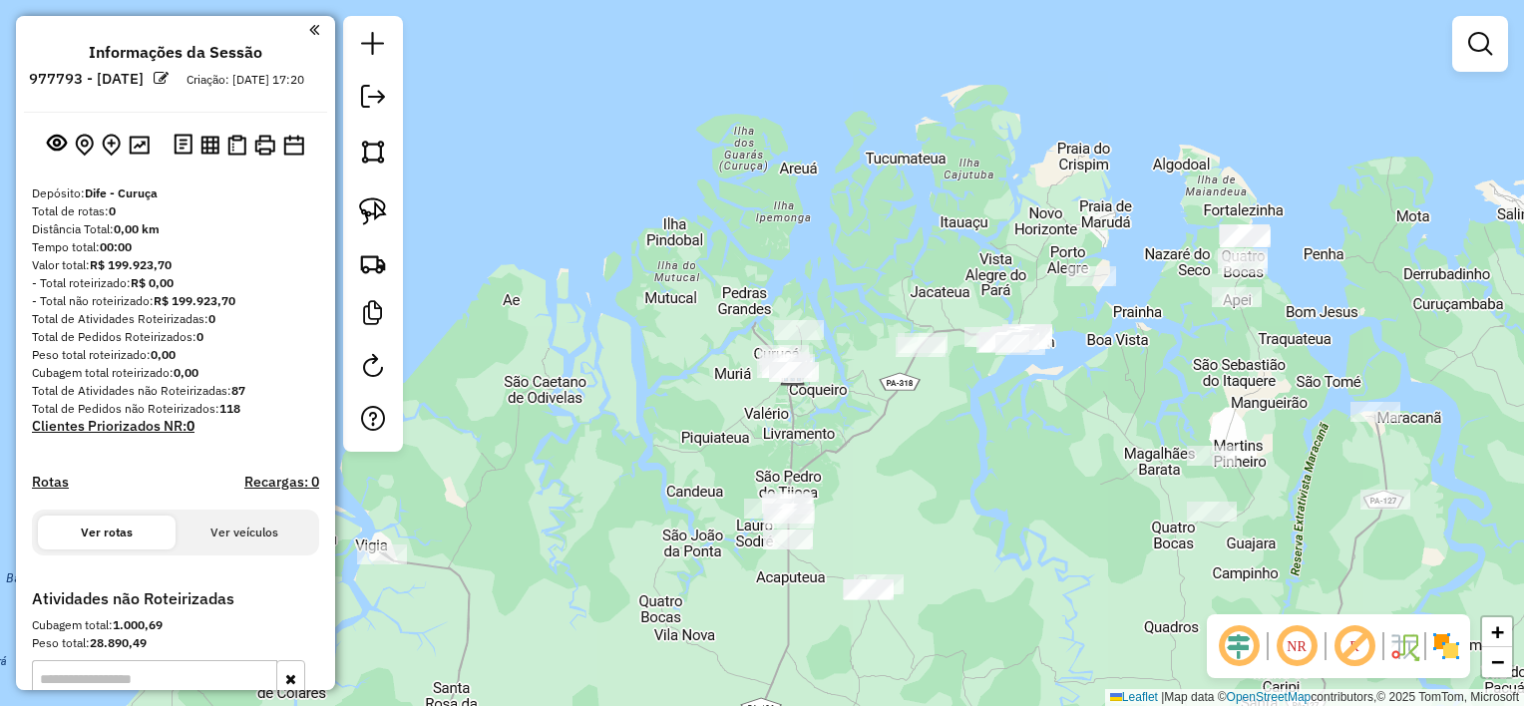
drag, startPoint x: 939, startPoint y: 494, endPoint x: 1050, endPoint y: 501, distance: 110.9
click at [1050, 501] on div "Janela de atendimento Grade de atendimento Capacidade Transportadoras Veículos …" at bounding box center [762, 353] width 1524 height 706
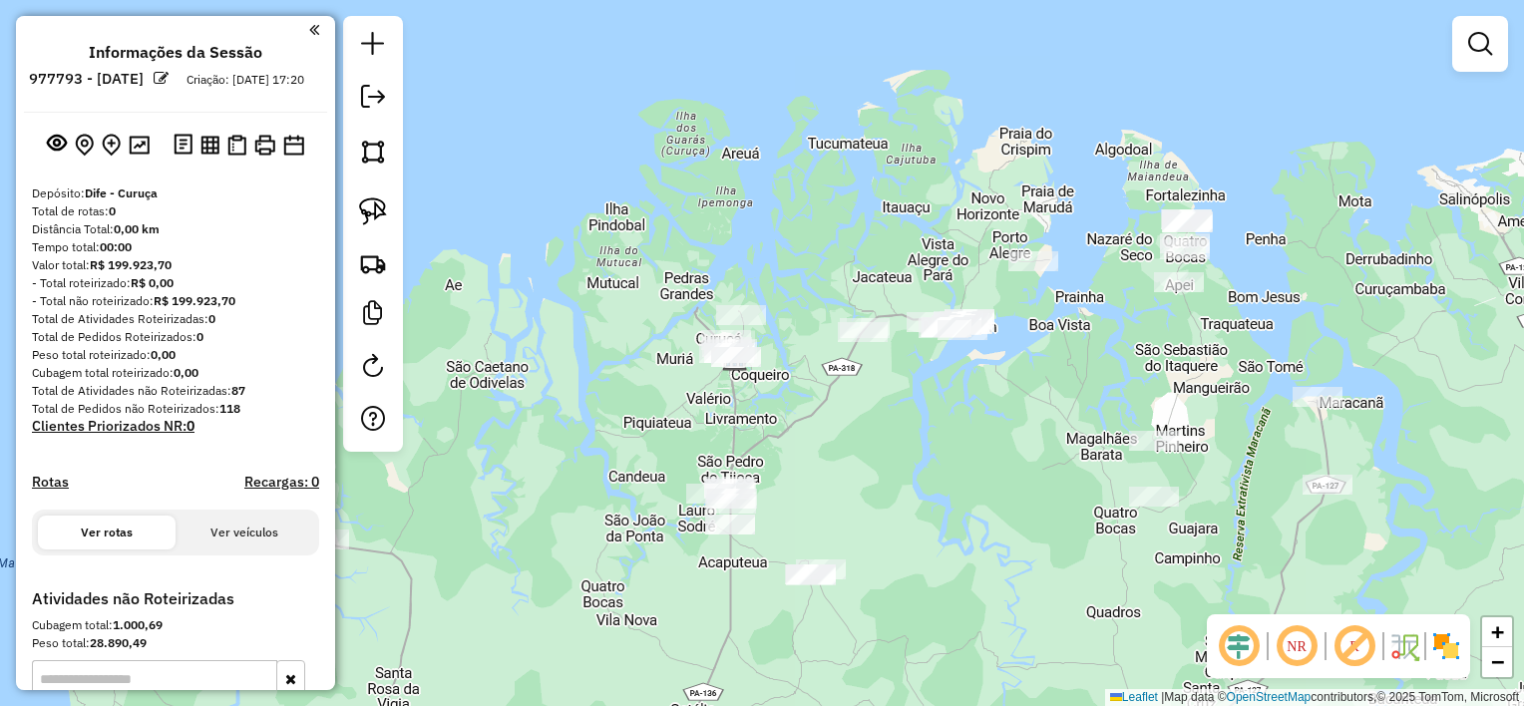
drag, startPoint x: 652, startPoint y: 423, endPoint x: 651, endPoint y: 411, distance: 12.0
click at [651, 416] on div "Janela de atendimento Grade de atendimento Capacidade Transportadoras Veículos …" at bounding box center [762, 353] width 1524 height 706
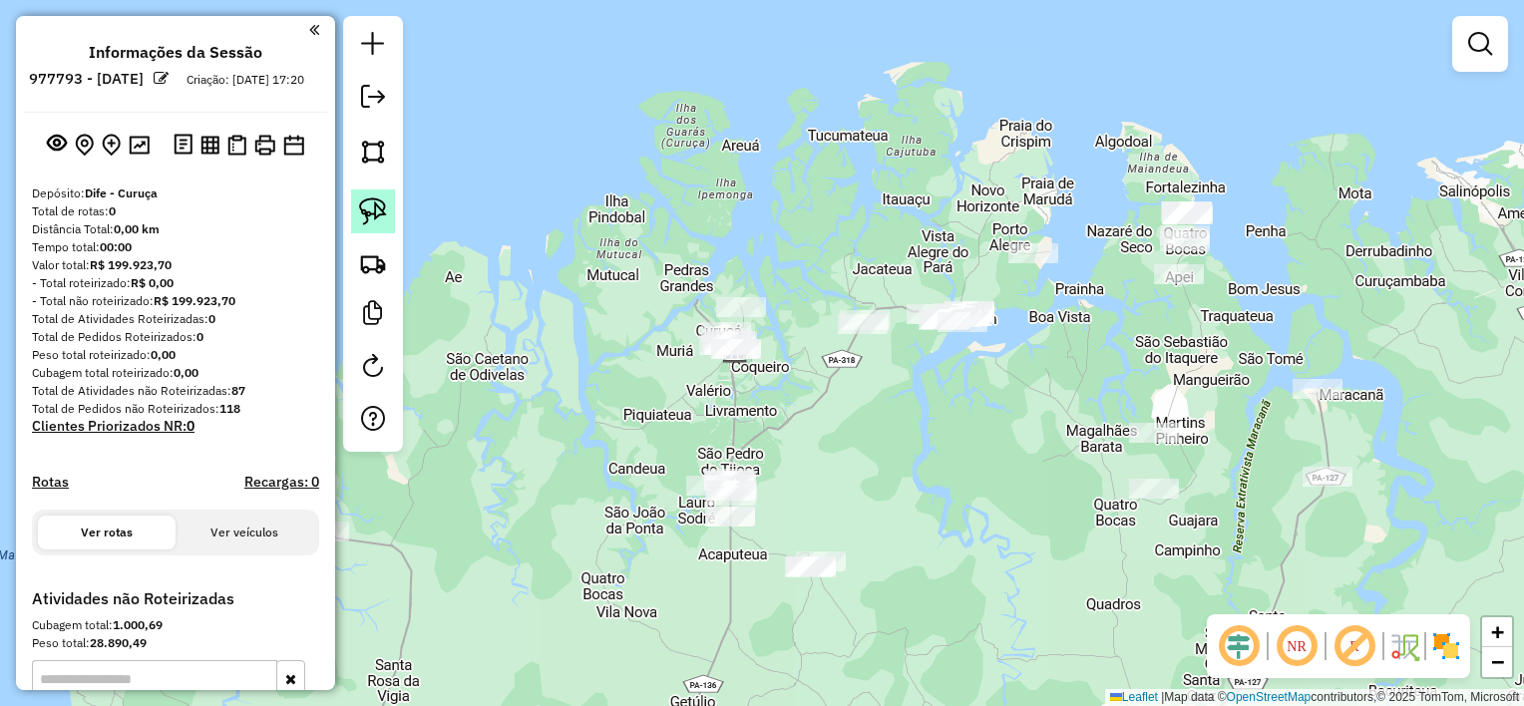
click at [378, 211] on img at bounding box center [373, 211] width 28 height 28
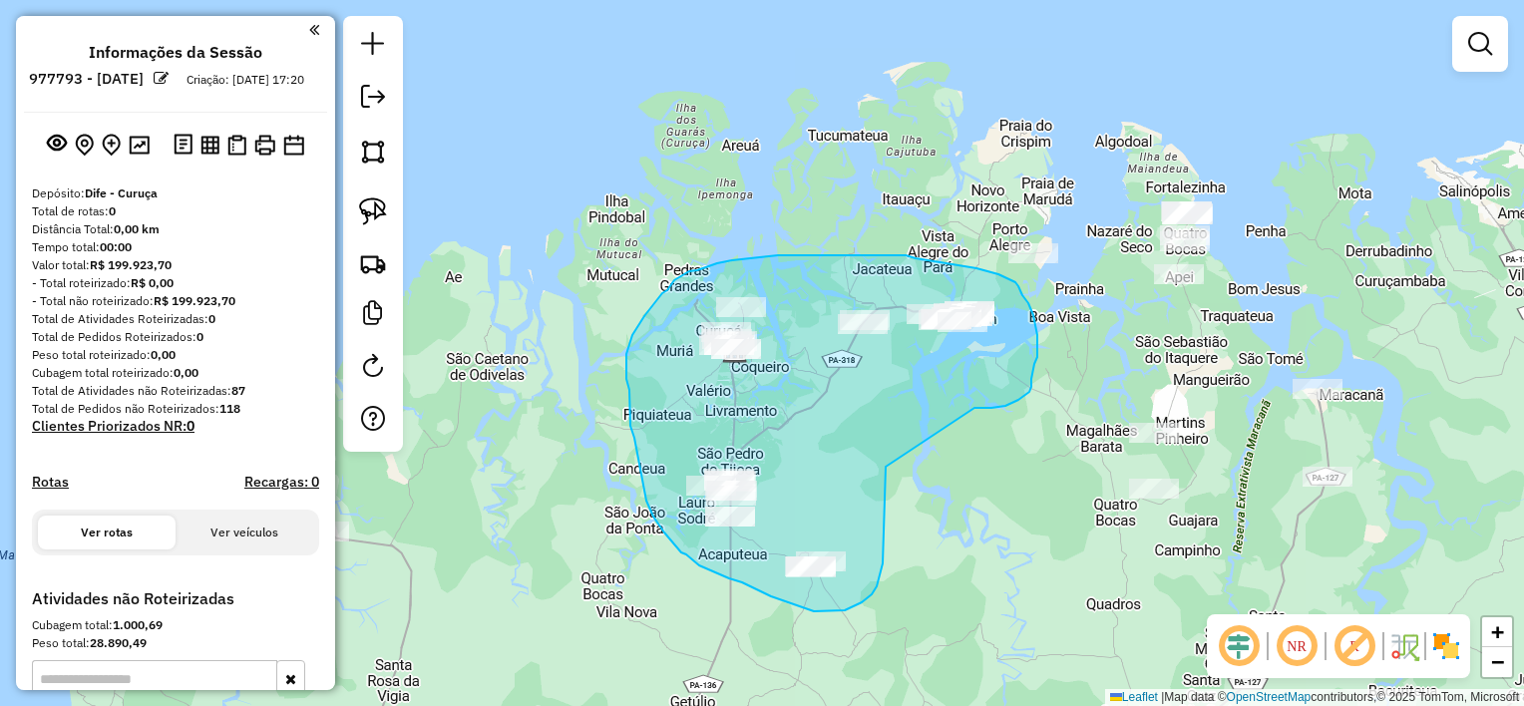
drag, startPoint x: 997, startPoint y: 407, endPoint x: 885, endPoint y: 467, distance: 126.7
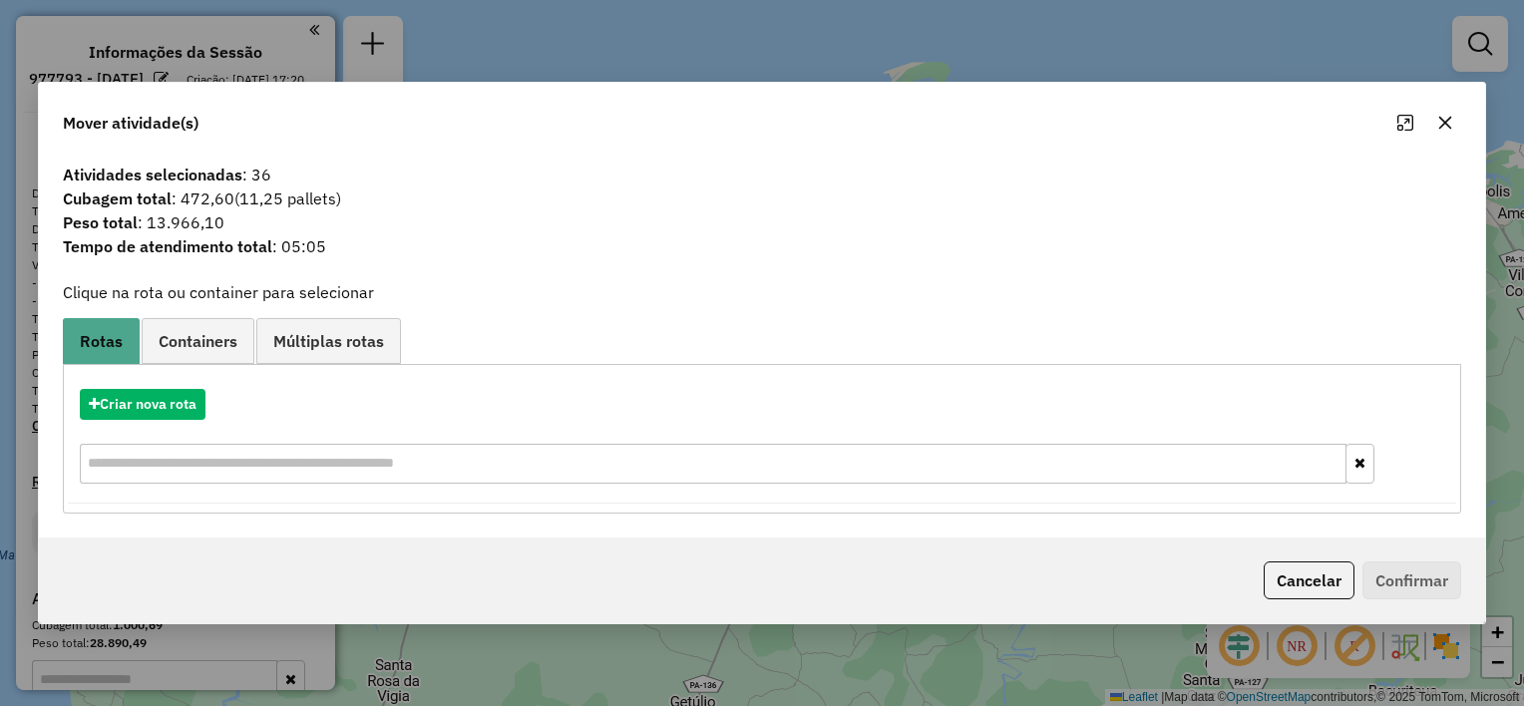
drag, startPoint x: 1447, startPoint y: 116, endPoint x: 1181, endPoint y: 179, distance: 273.8
click at [1445, 114] on button "button" at bounding box center [1445, 123] width 32 height 32
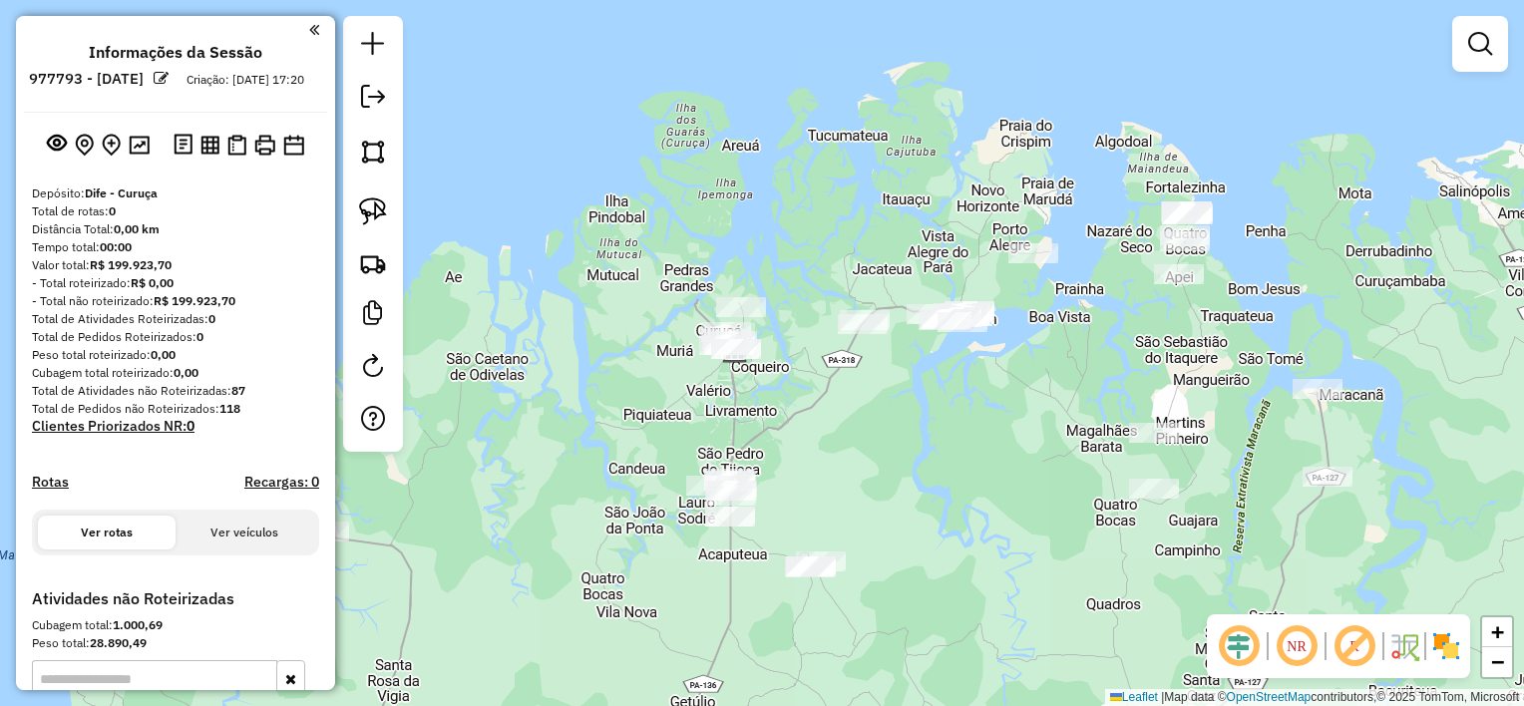
drag, startPoint x: 1053, startPoint y: 504, endPoint x: 941, endPoint y: 347, distance: 192.3
click at [973, 393] on div "Janela de atendimento Grade de atendimento Capacidade Transportadoras Veículos …" at bounding box center [762, 353] width 1524 height 706
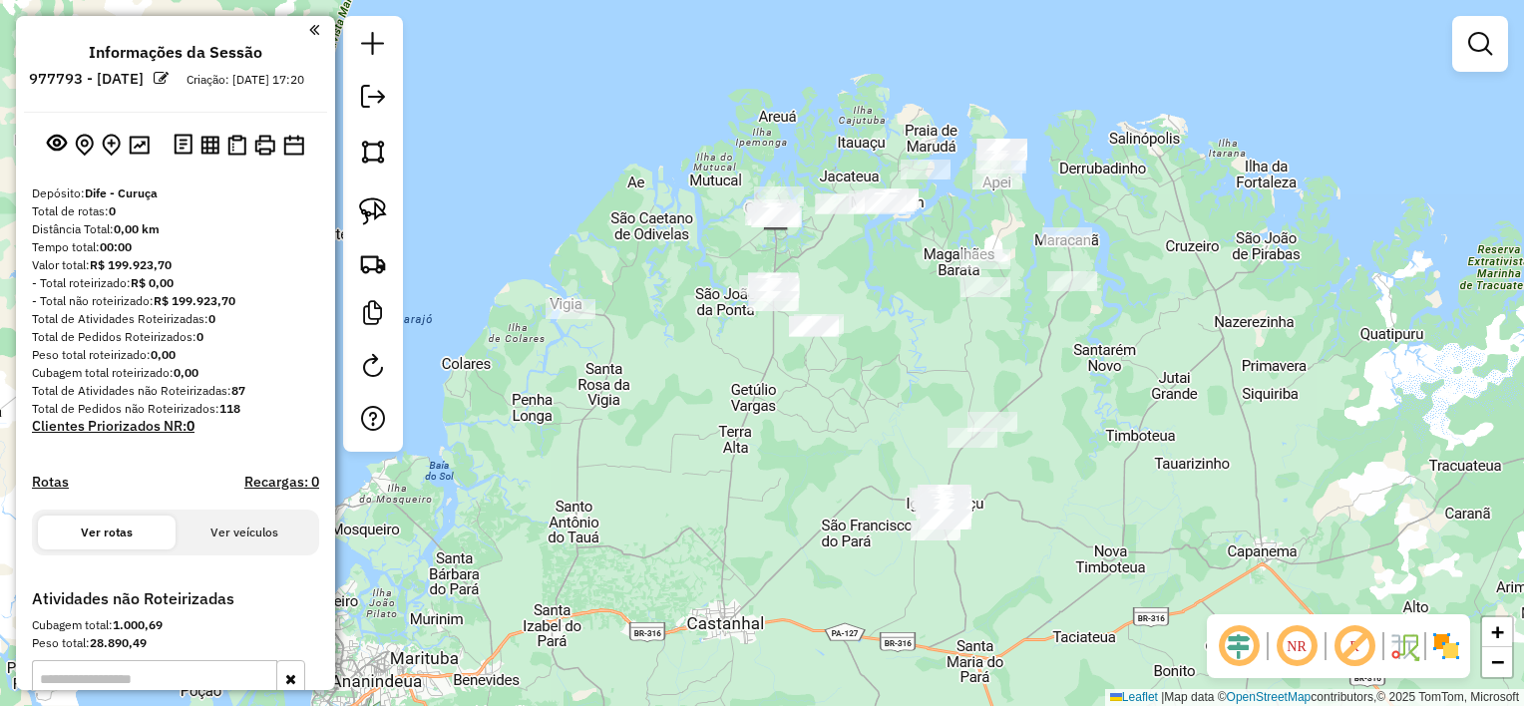
drag, startPoint x: 1100, startPoint y: 499, endPoint x: 900, endPoint y: 395, distance: 224.8
click at [1069, 439] on div "Janela de atendimento Grade de atendimento Capacidade Transportadoras Veículos …" at bounding box center [762, 353] width 1524 height 706
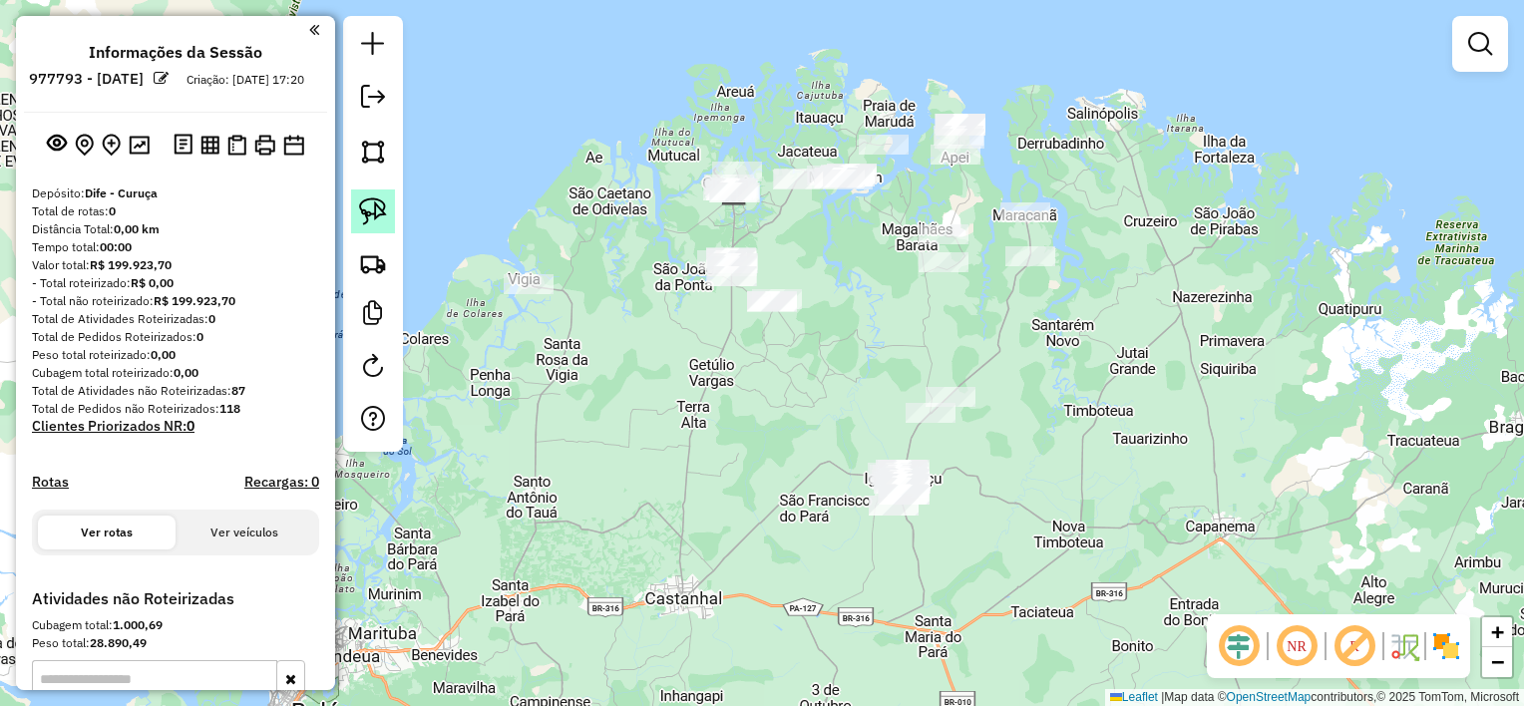
drag, startPoint x: 360, startPoint y: 207, endPoint x: 551, endPoint y: 209, distance: 191.5
click at [362, 207] on img at bounding box center [373, 211] width 28 height 28
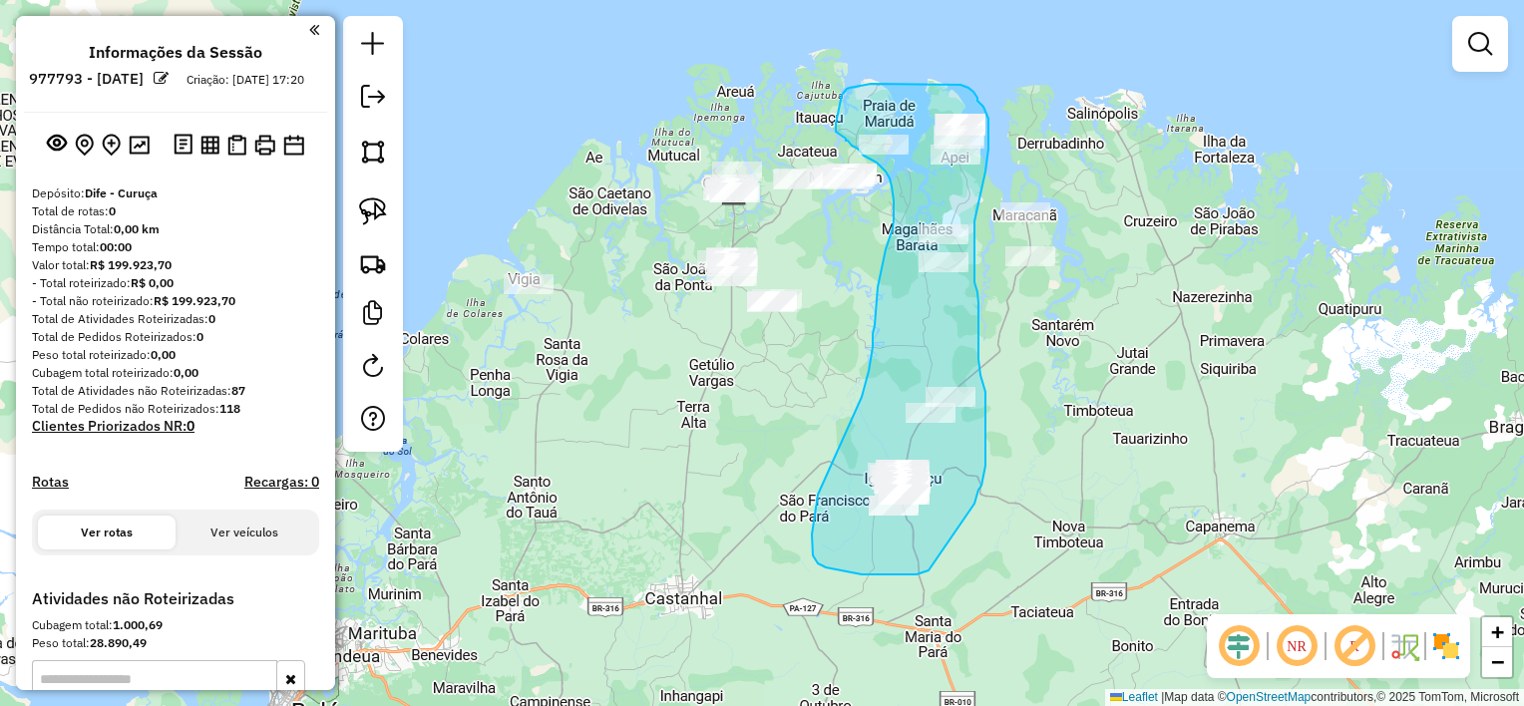
drag, startPoint x: 978, startPoint y: 490, endPoint x: 928, endPoint y: 570, distance: 94.9
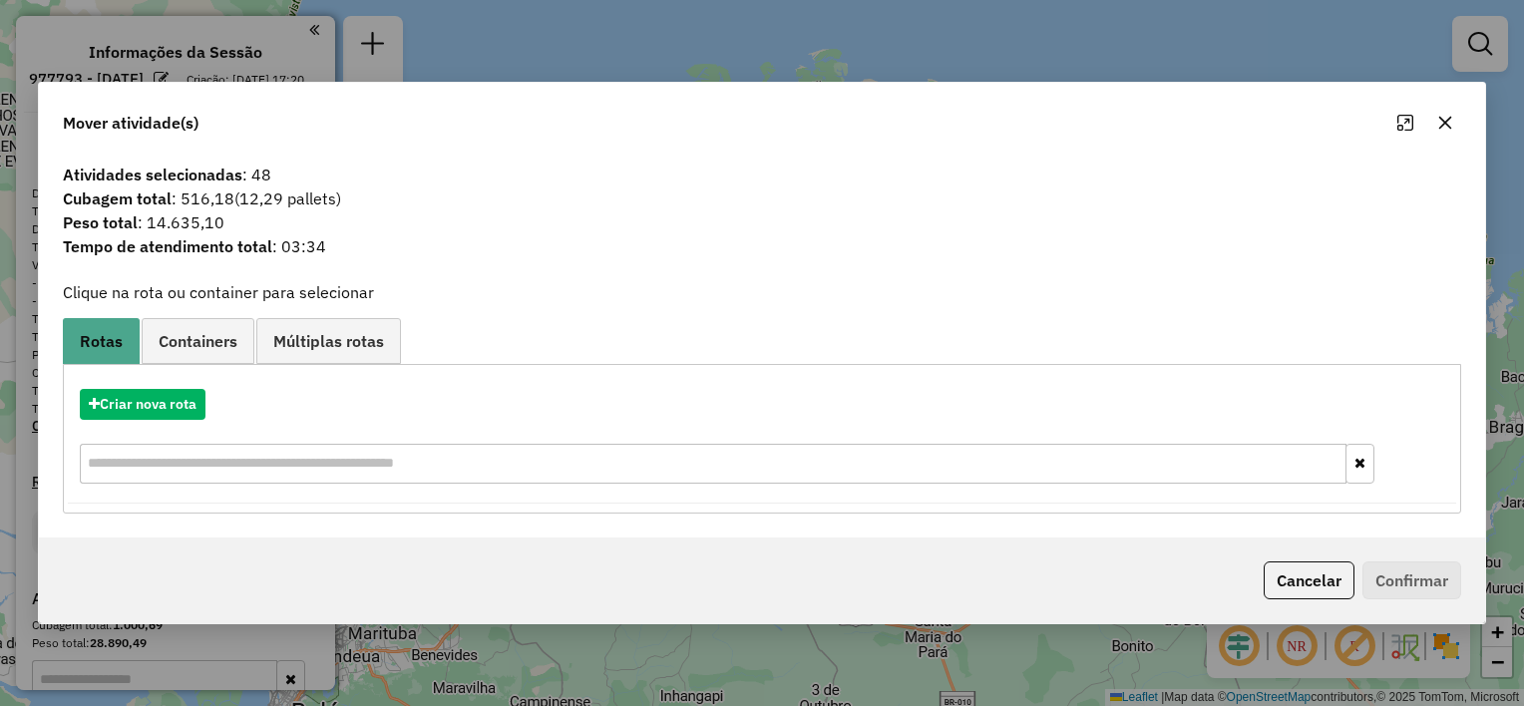
click at [1444, 125] on icon "button" at bounding box center [1445, 123] width 16 height 16
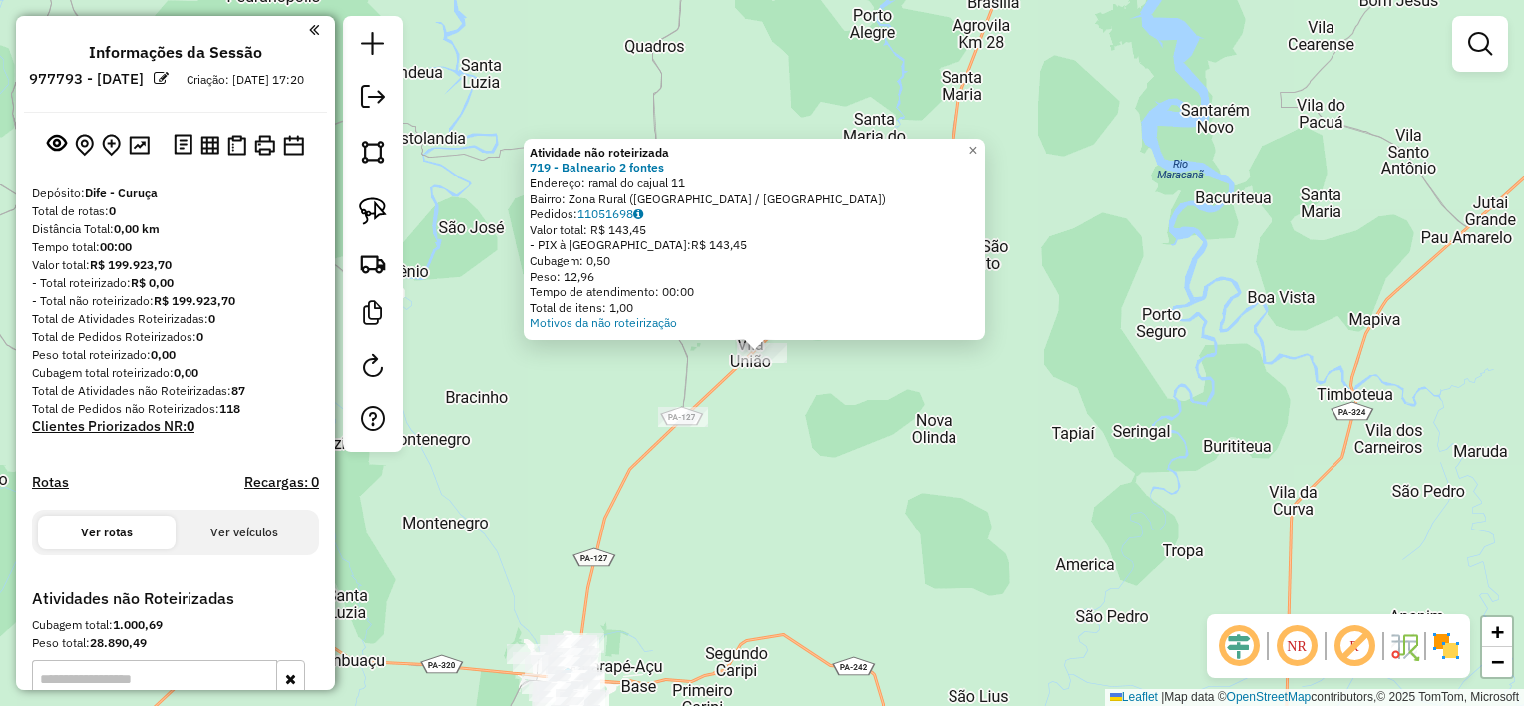
click at [834, 426] on div "Atividade não roteirizada 719 - Balneario 2 fontes Endereço: ramal do cajual 11…" at bounding box center [762, 353] width 1524 height 706
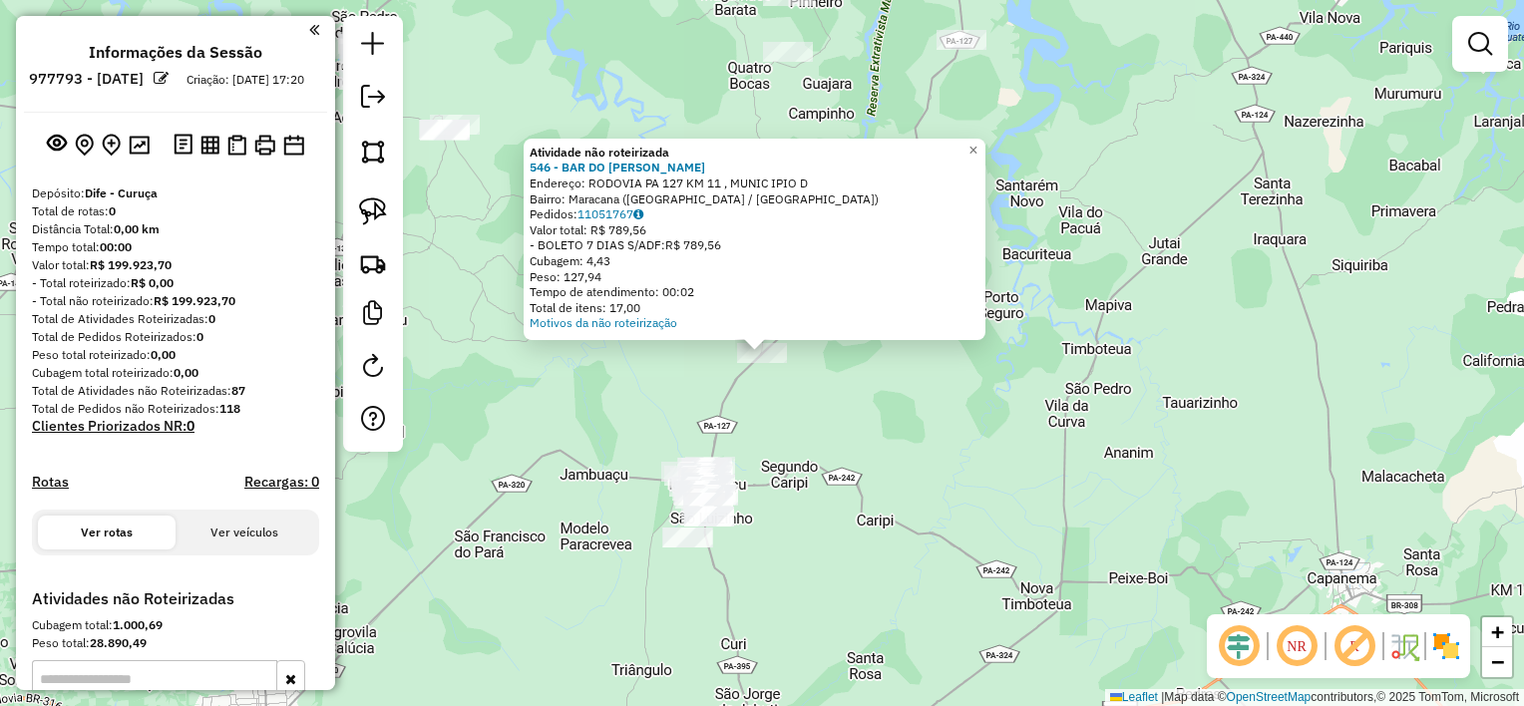
click at [682, 360] on div "Atividade não roteirizada 546 - BAR DO [PERSON_NAME] Endereço: RODOVIA [GEOGRAP…" at bounding box center [762, 353] width 1524 height 706
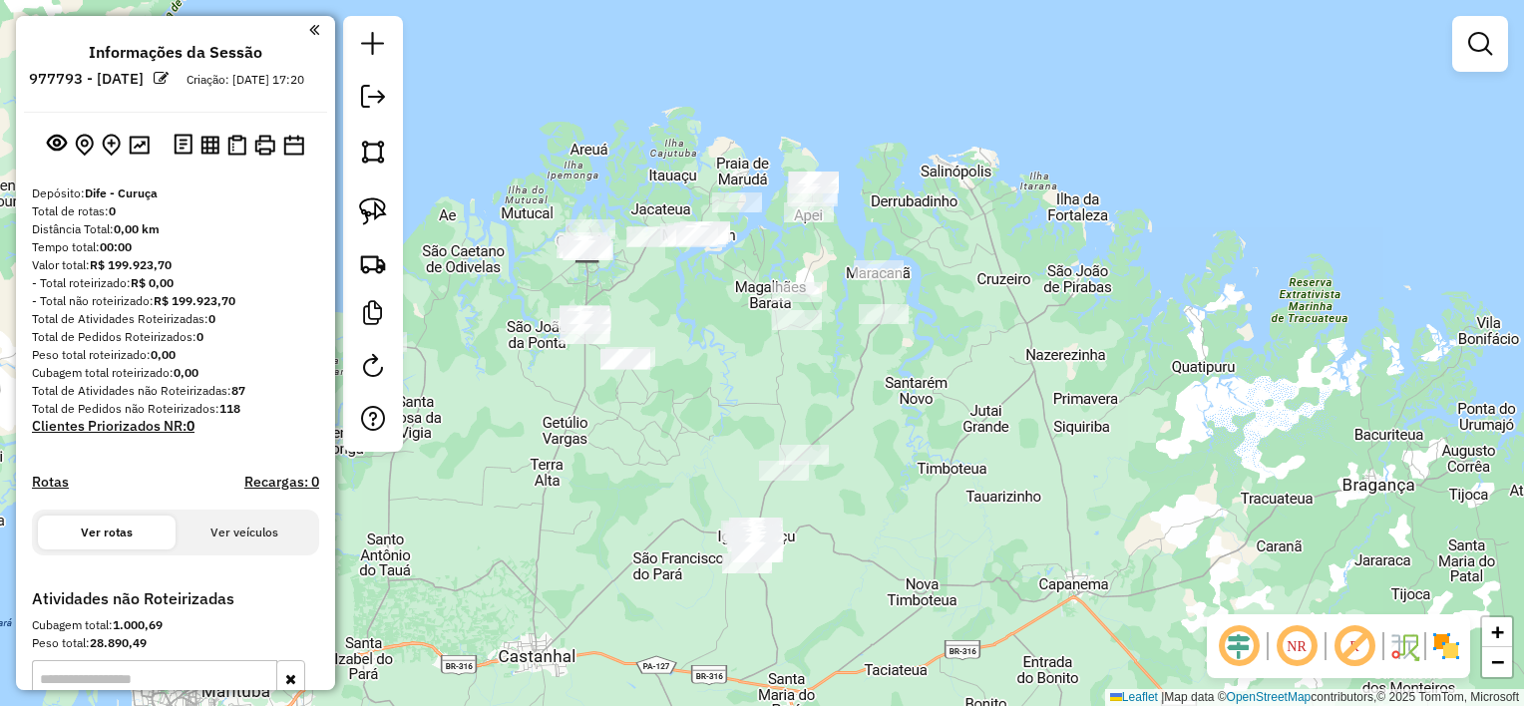
drag, startPoint x: 812, startPoint y: 283, endPoint x: 794, endPoint y: 387, distance: 105.2
click at [844, 404] on div "Janela de atendimento Grade de atendimento Capacidade Transportadoras Veículos …" at bounding box center [762, 353] width 1524 height 706
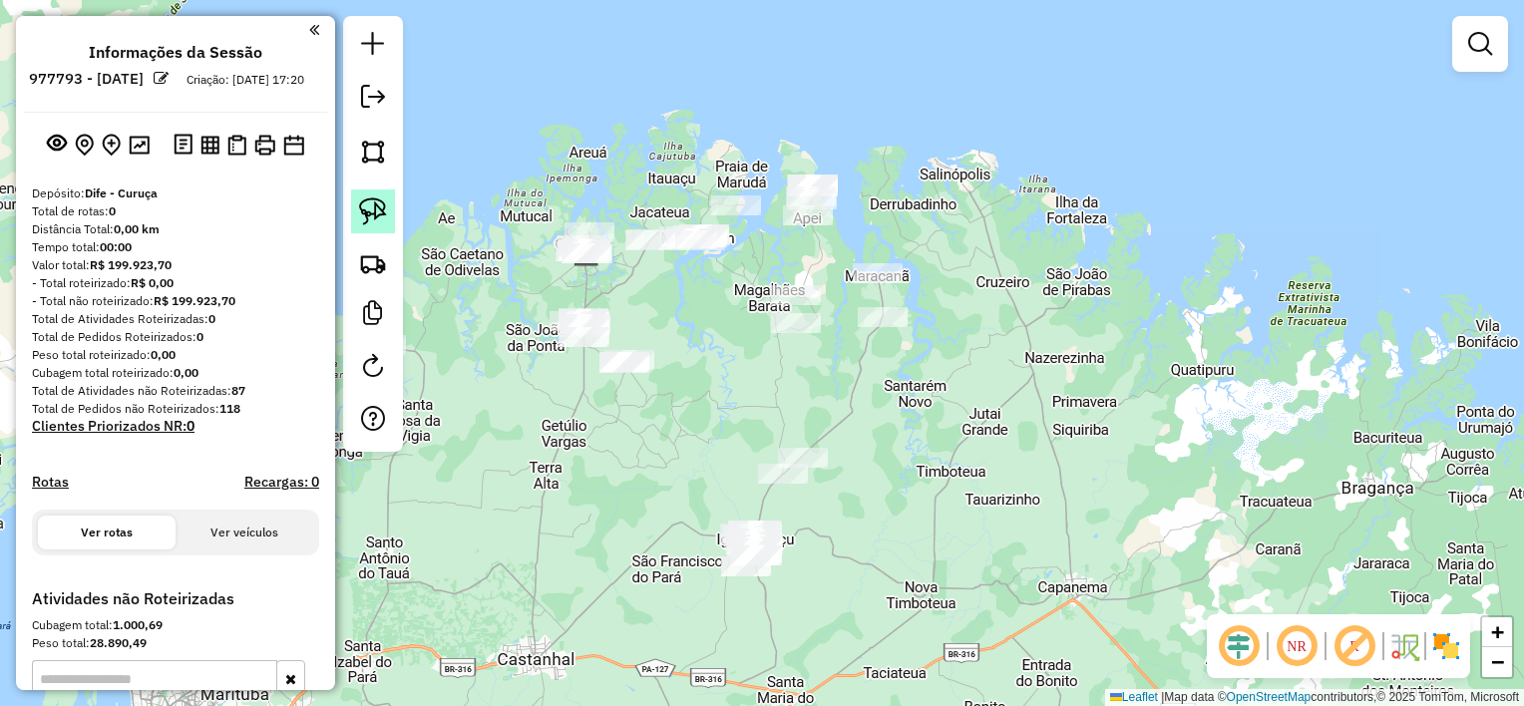
click at [378, 209] on img at bounding box center [373, 211] width 28 height 28
drag, startPoint x: 810, startPoint y: 402, endPoint x: 827, endPoint y: 347, distance: 57.4
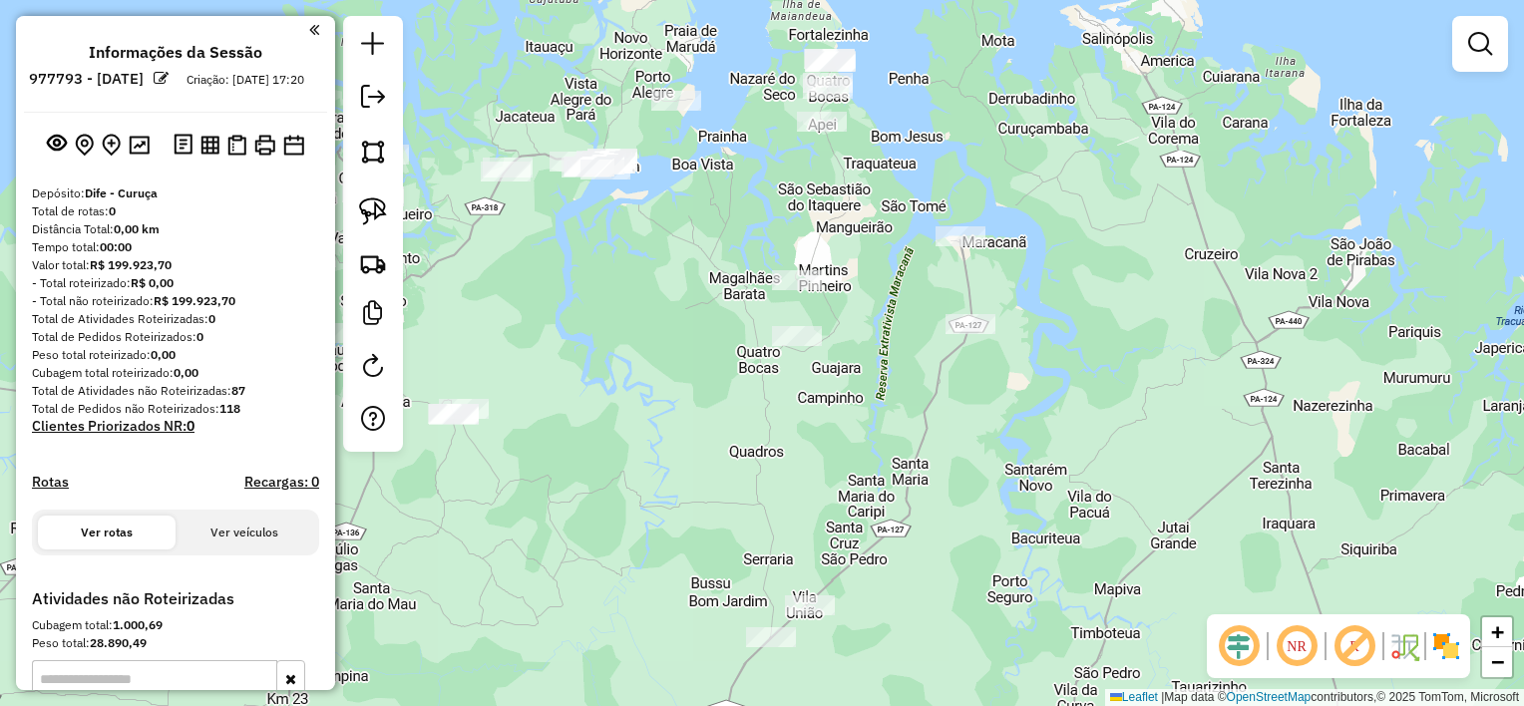
drag, startPoint x: 842, startPoint y: 380, endPoint x: 856, endPoint y: 435, distance: 56.6
click at [856, 435] on div "Janela de atendimento Grade de atendimento Capacidade Transportadoras Veículos …" at bounding box center [762, 353] width 1524 height 706
click at [371, 213] on img at bounding box center [373, 211] width 28 height 28
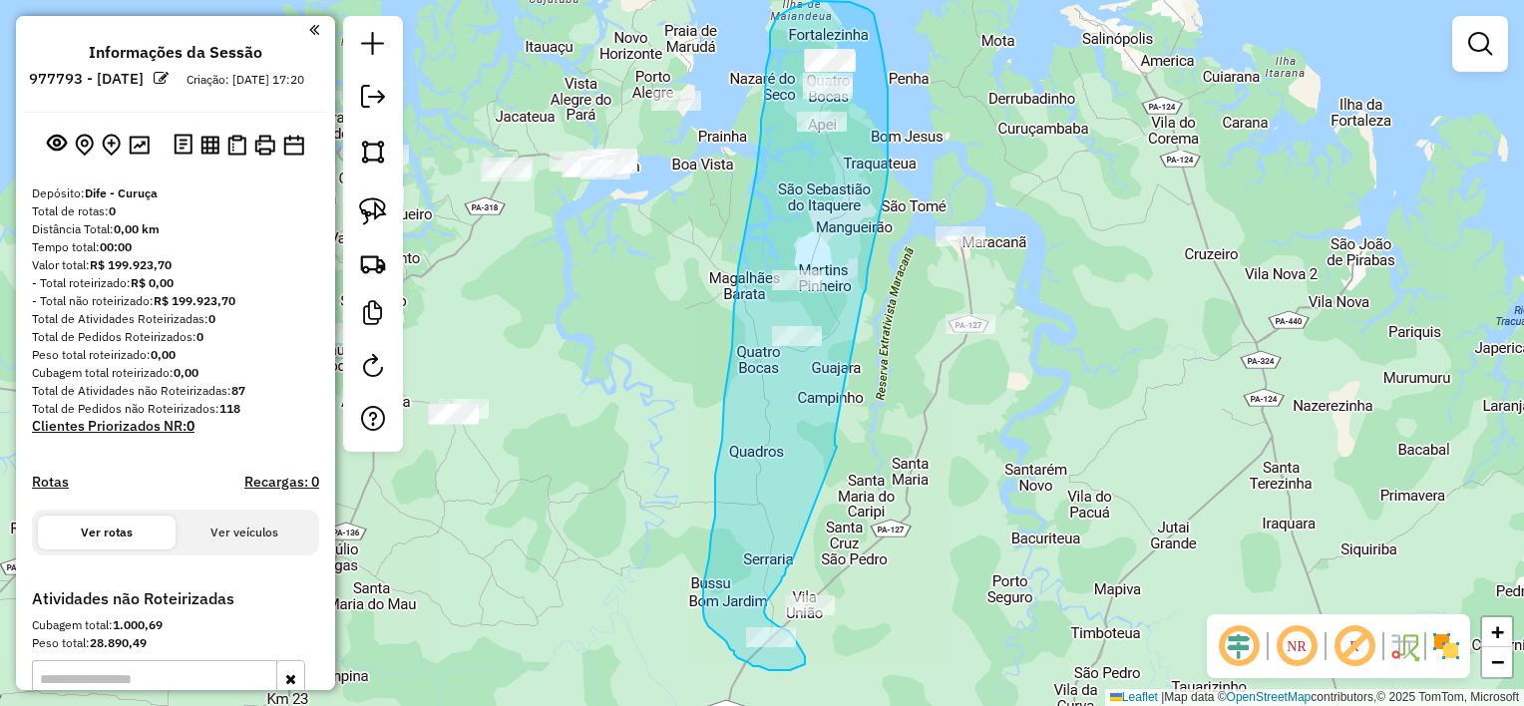
drag, startPoint x: 837, startPoint y: 447, endPoint x: 793, endPoint y: 559, distance: 120.9
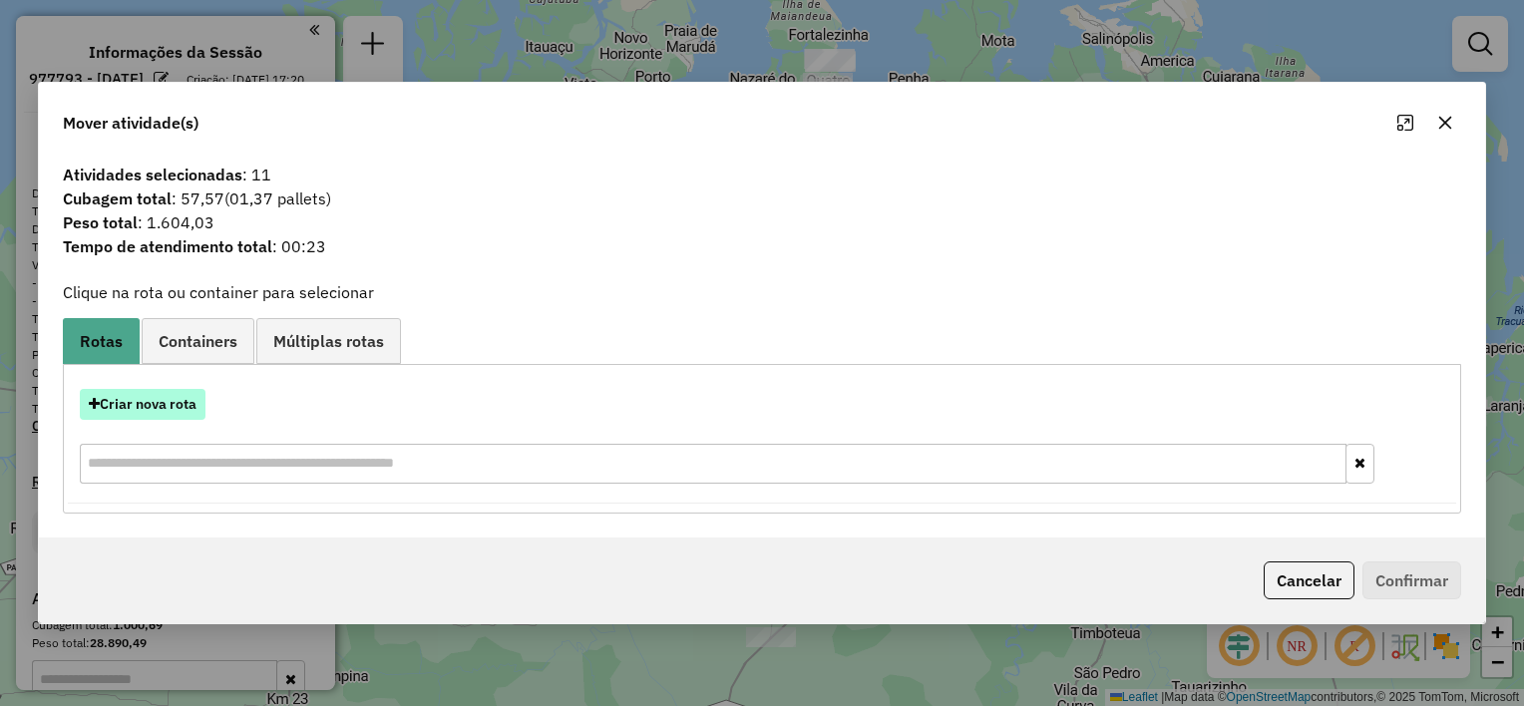
click at [173, 411] on button "Criar nova rota" at bounding box center [143, 404] width 126 height 31
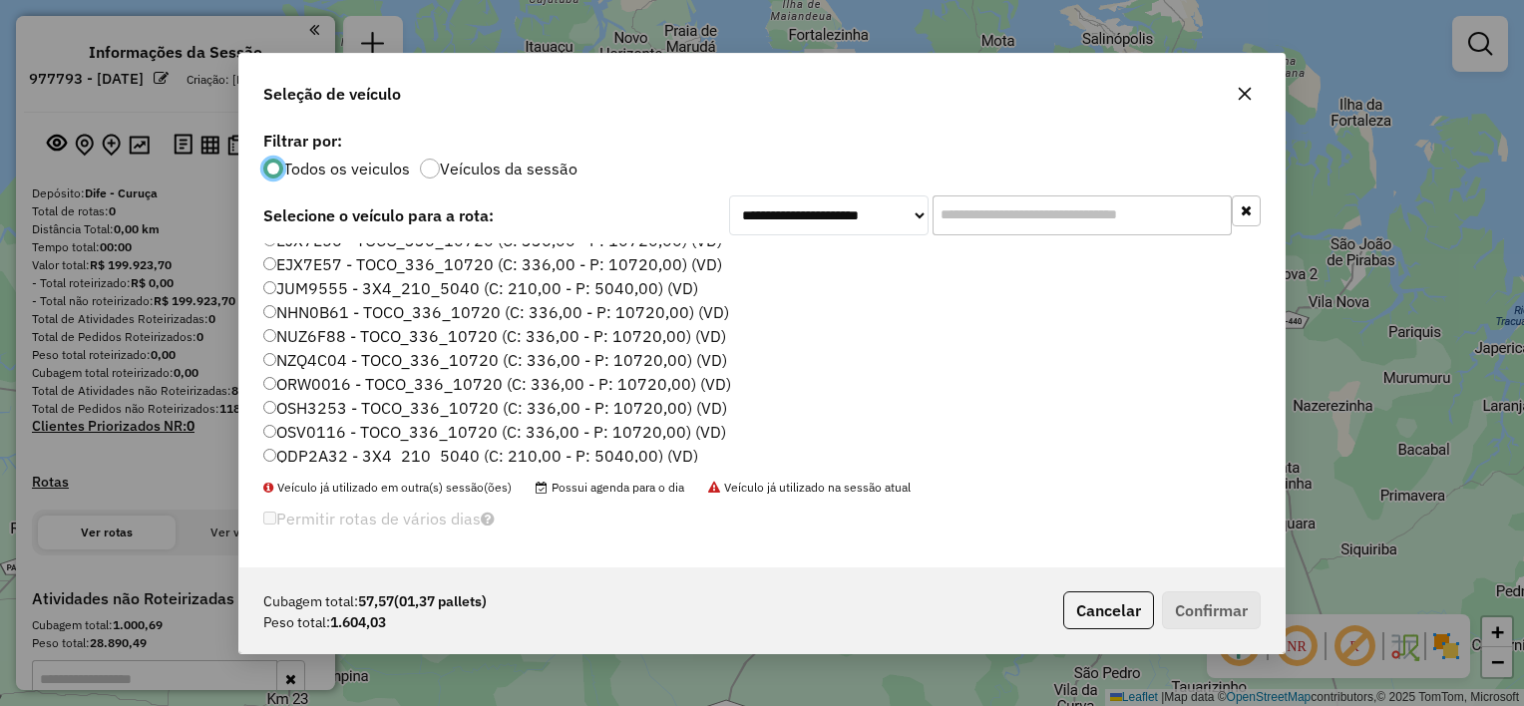
scroll to position [92, 0]
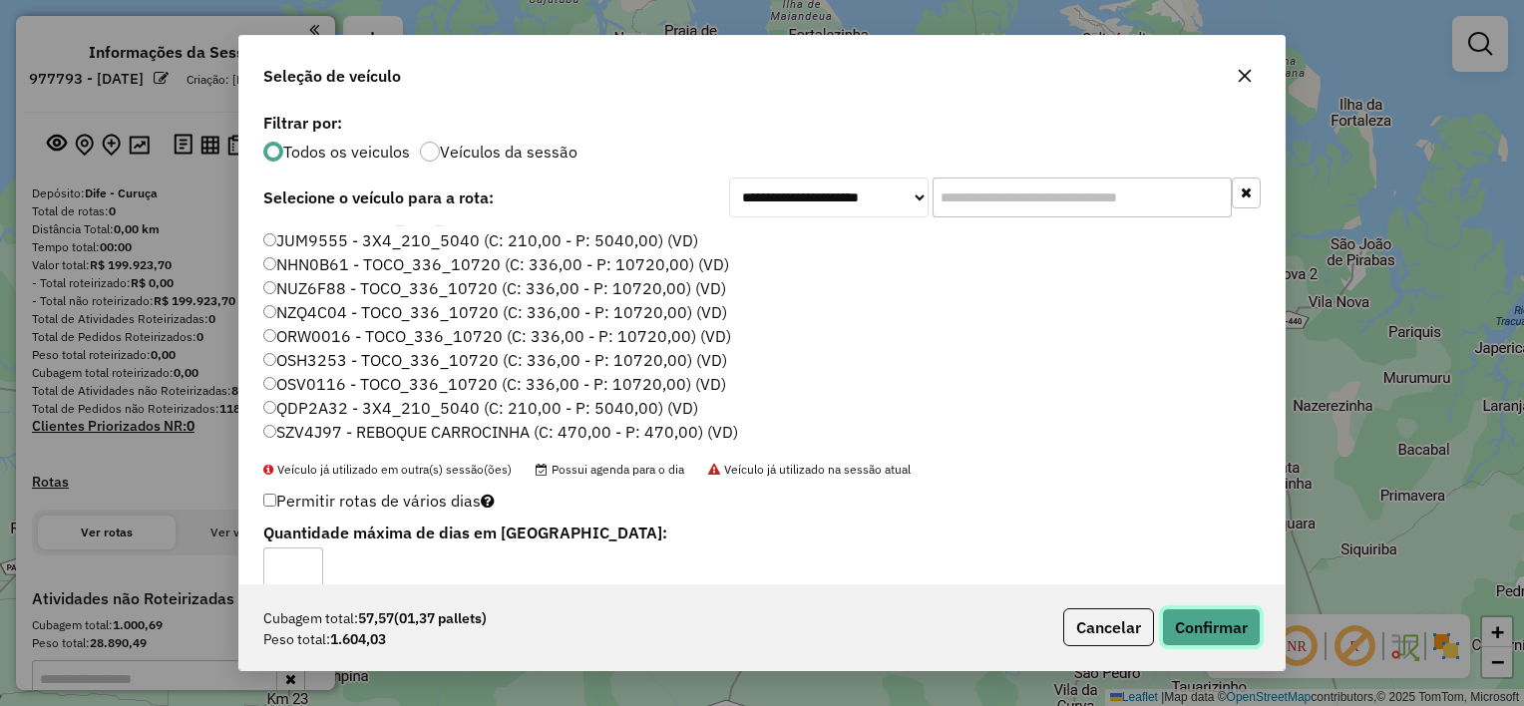
click at [1206, 612] on button "Confirmar" at bounding box center [1211, 627] width 99 height 38
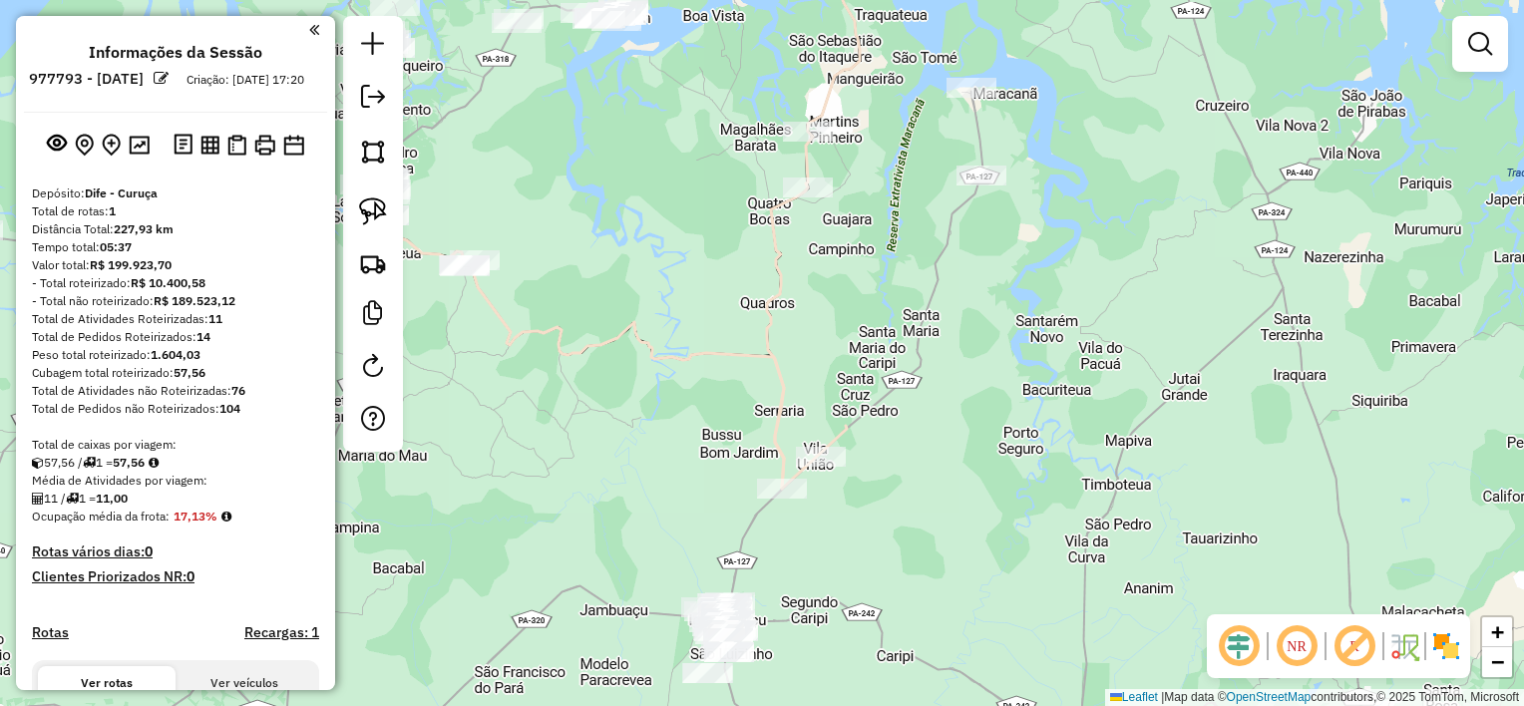
drag, startPoint x: 827, startPoint y: 552, endPoint x: 866, endPoint y: 342, distance: 214.0
click at [866, 343] on div "Janela de atendimento Grade de atendimento Capacidade Transportadoras Veículos …" at bounding box center [762, 353] width 1524 height 706
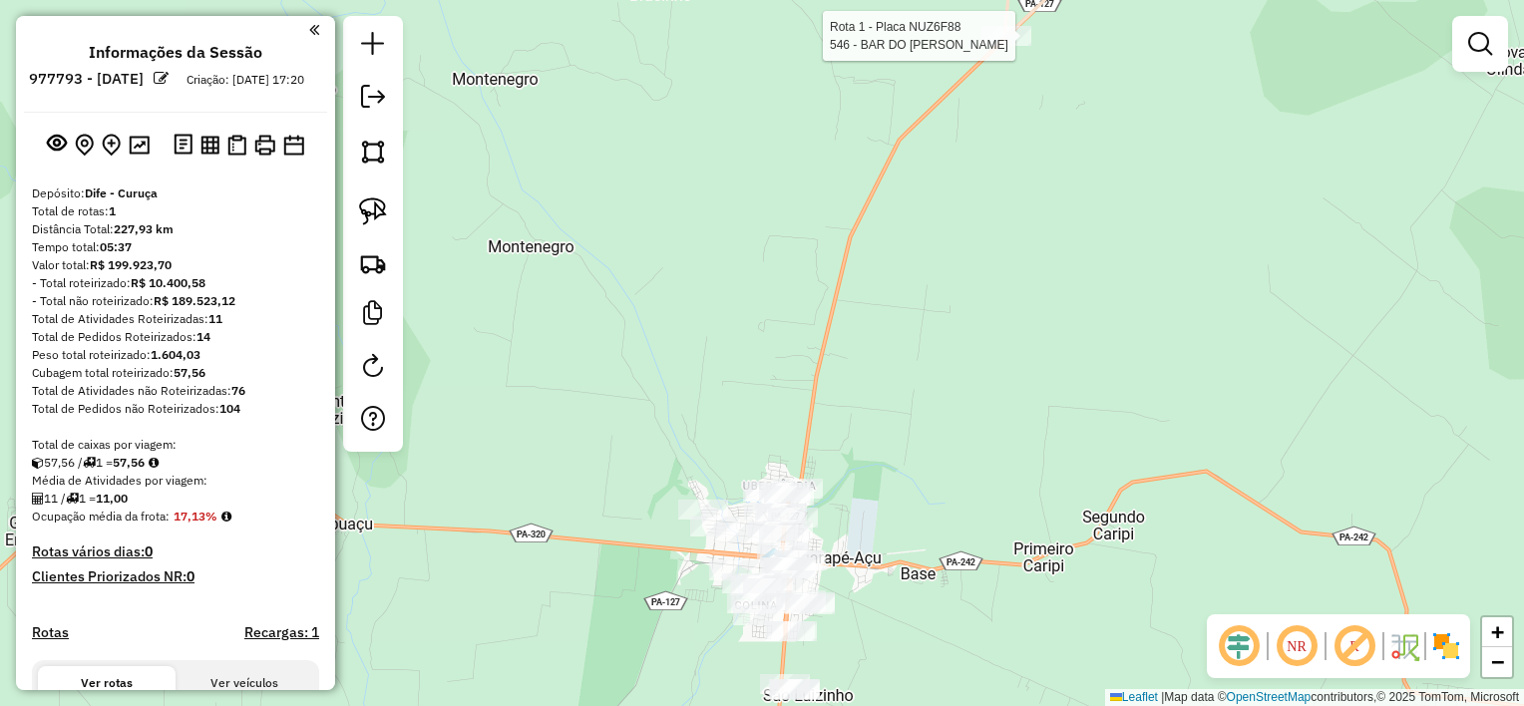
select select "**********"
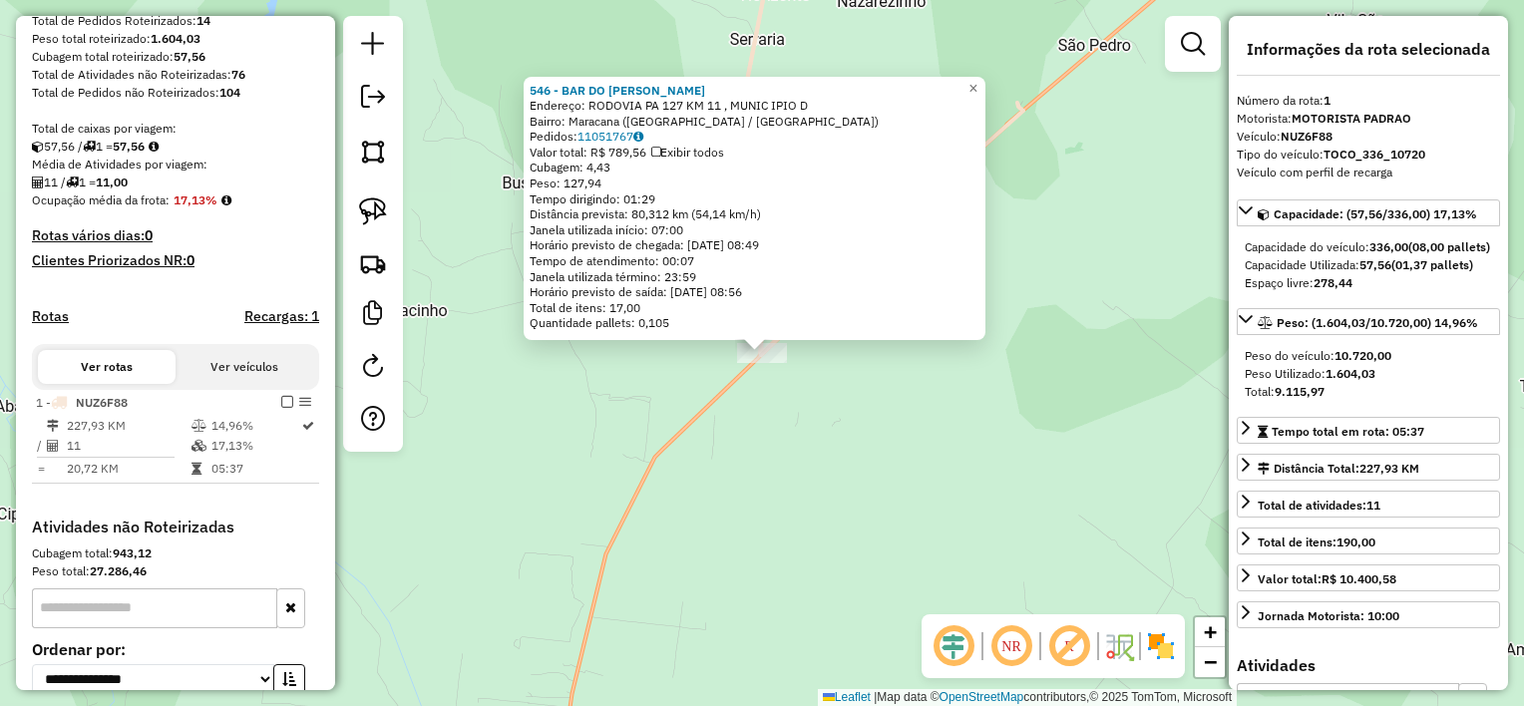
scroll to position [519, 0]
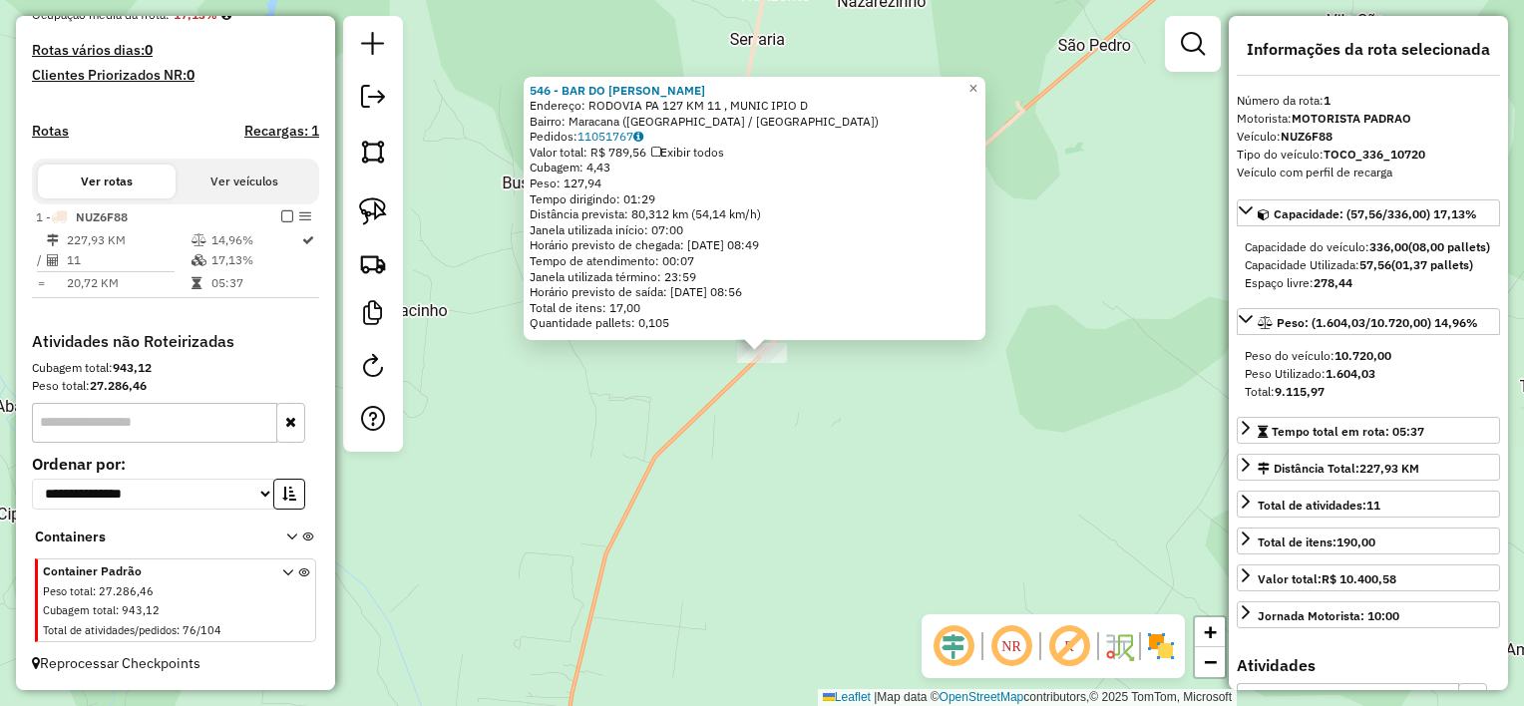
click at [761, 491] on div "546 - BAR DO [PERSON_NAME] Endereço: [GEOGRAPHIC_DATA] [GEOGRAPHIC_DATA] 127 KM…" at bounding box center [762, 353] width 1524 height 706
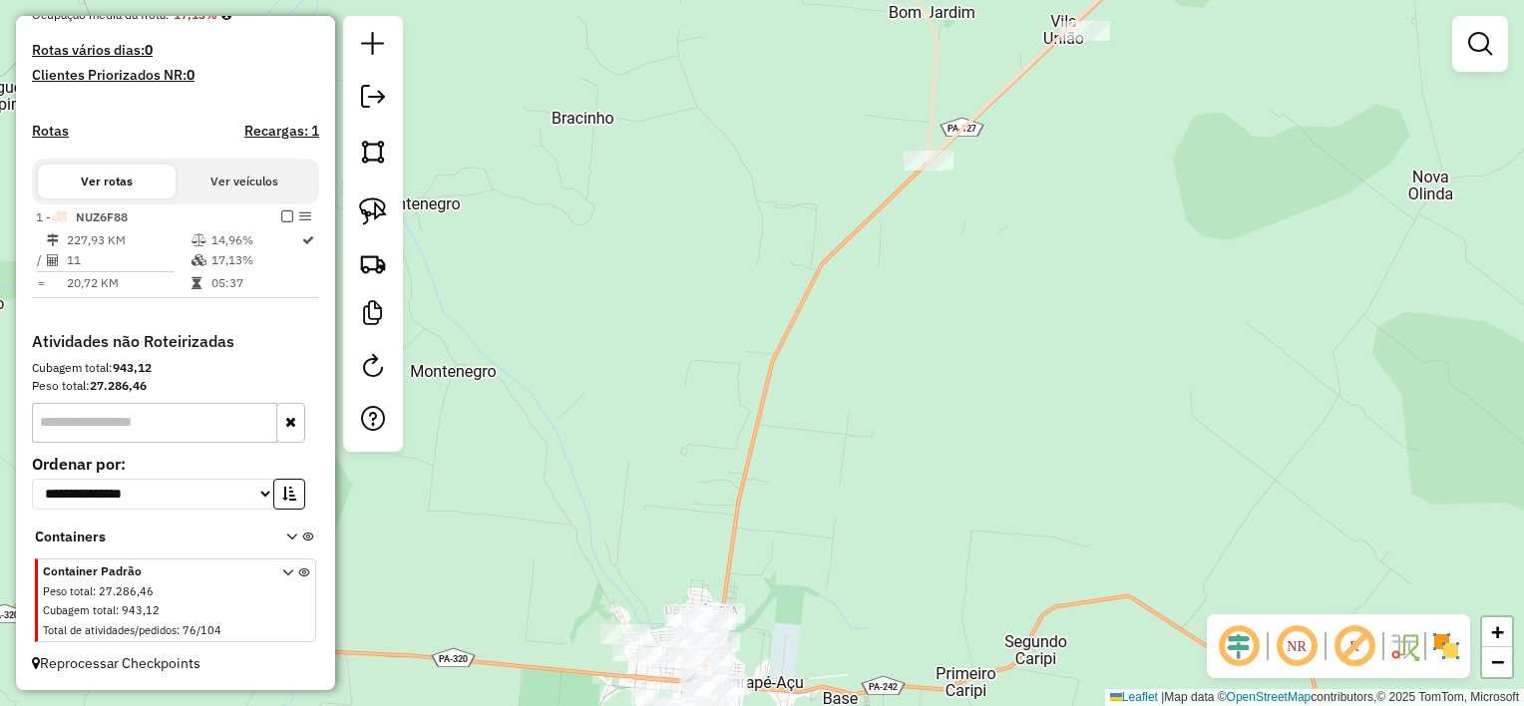
drag, startPoint x: 749, startPoint y: 530, endPoint x: 954, endPoint y: 239, distance: 356.3
click at [956, 239] on div "Janela de atendimento Grade de atendimento Capacidade Transportadoras Veículos …" at bounding box center [762, 353] width 1524 height 706
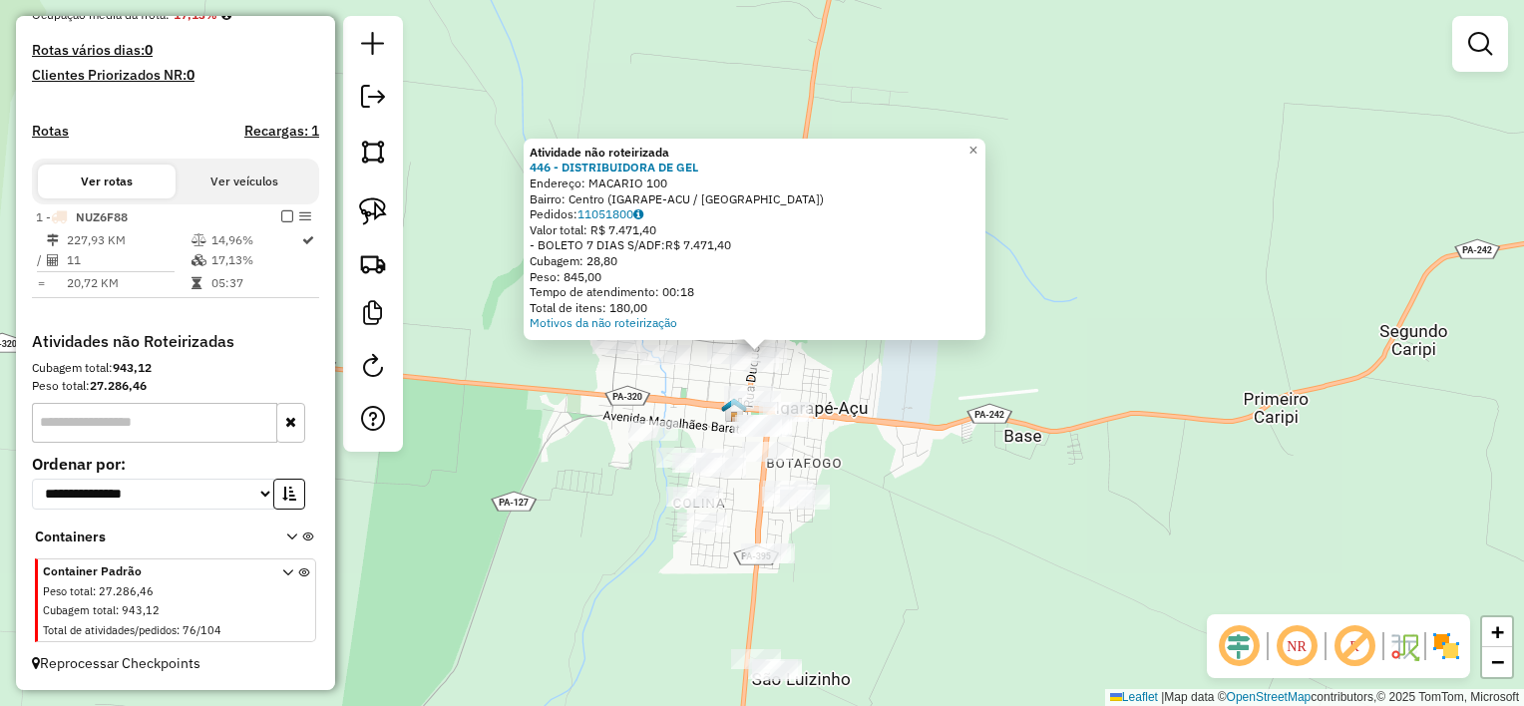
click at [853, 391] on div "Atividade não roteirizada 446 - DISTRIBUIDORA DE GEL Endereço: MACARIO 100 Bair…" at bounding box center [762, 353] width 1524 height 706
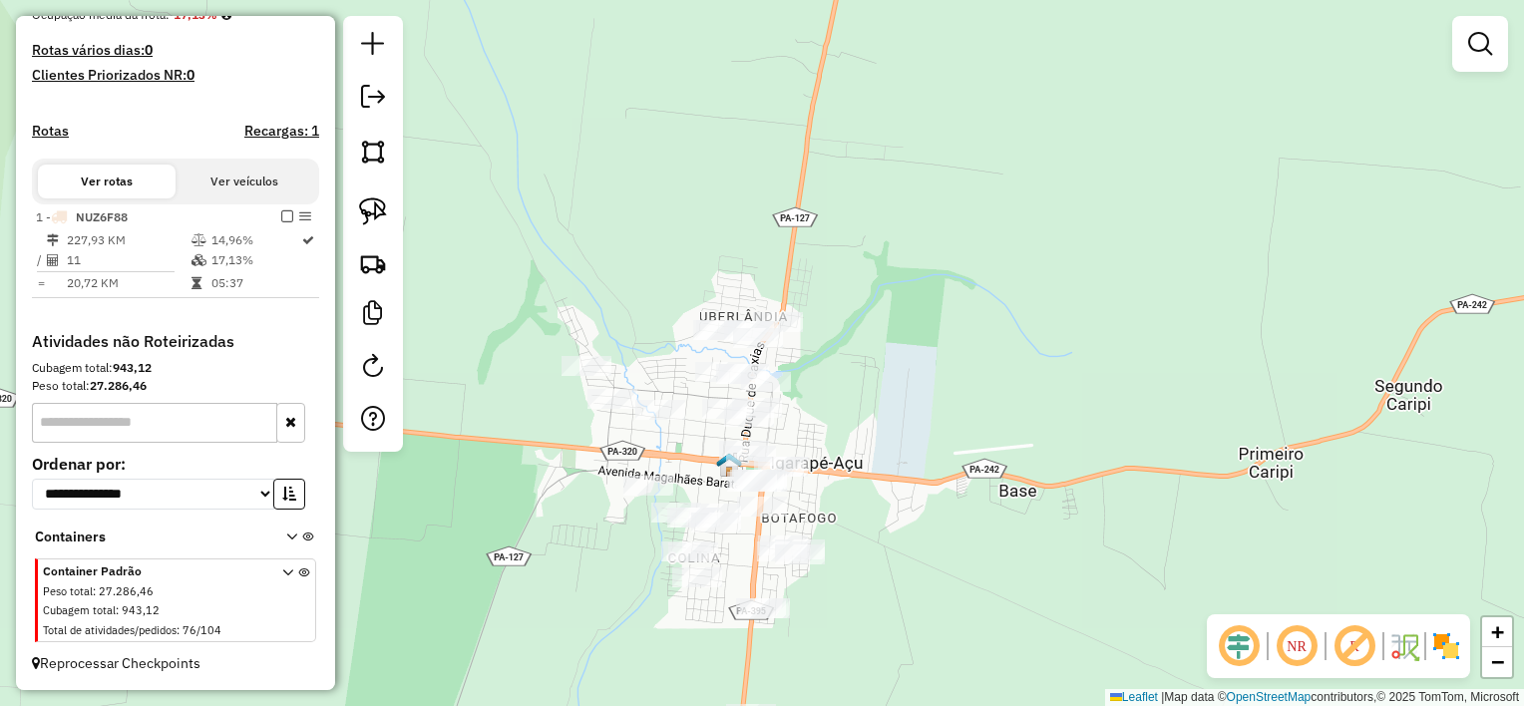
drag, startPoint x: 868, startPoint y: 241, endPoint x: 863, endPoint y: 296, distance: 55.1
click at [863, 296] on div "Janela de atendimento Grade de atendimento Capacidade Transportadoras Veículos …" at bounding box center [762, 353] width 1524 height 706
drag, startPoint x: 373, startPoint y: 207, endPoint x: 406, endPoint y: 209, distance: 33.0
click at [373, 207] on img at bounding box center [373, 211] width 28 height 28
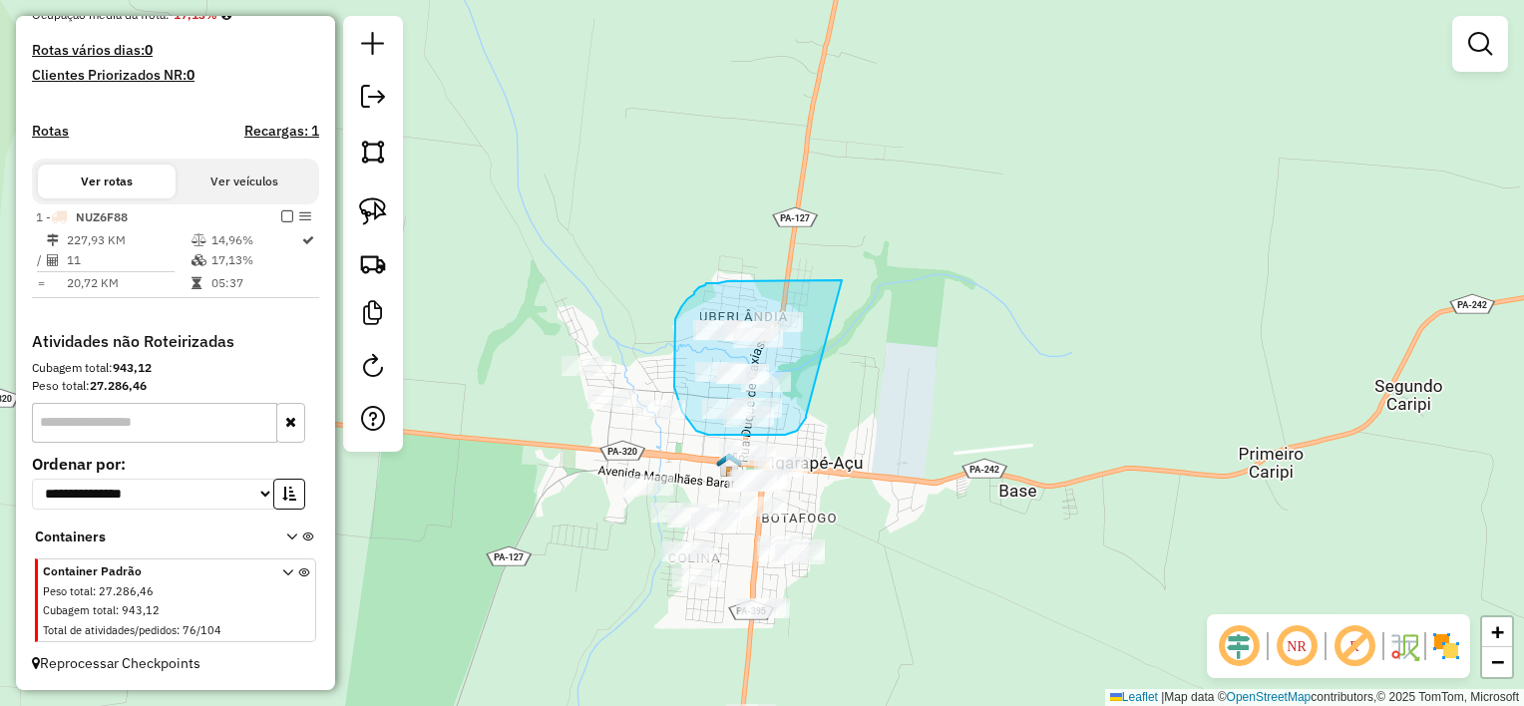
drag, startPoint x: 842, startPoint y: 280, endPoint x: 806, endPoint y: 416, distance: 140.3
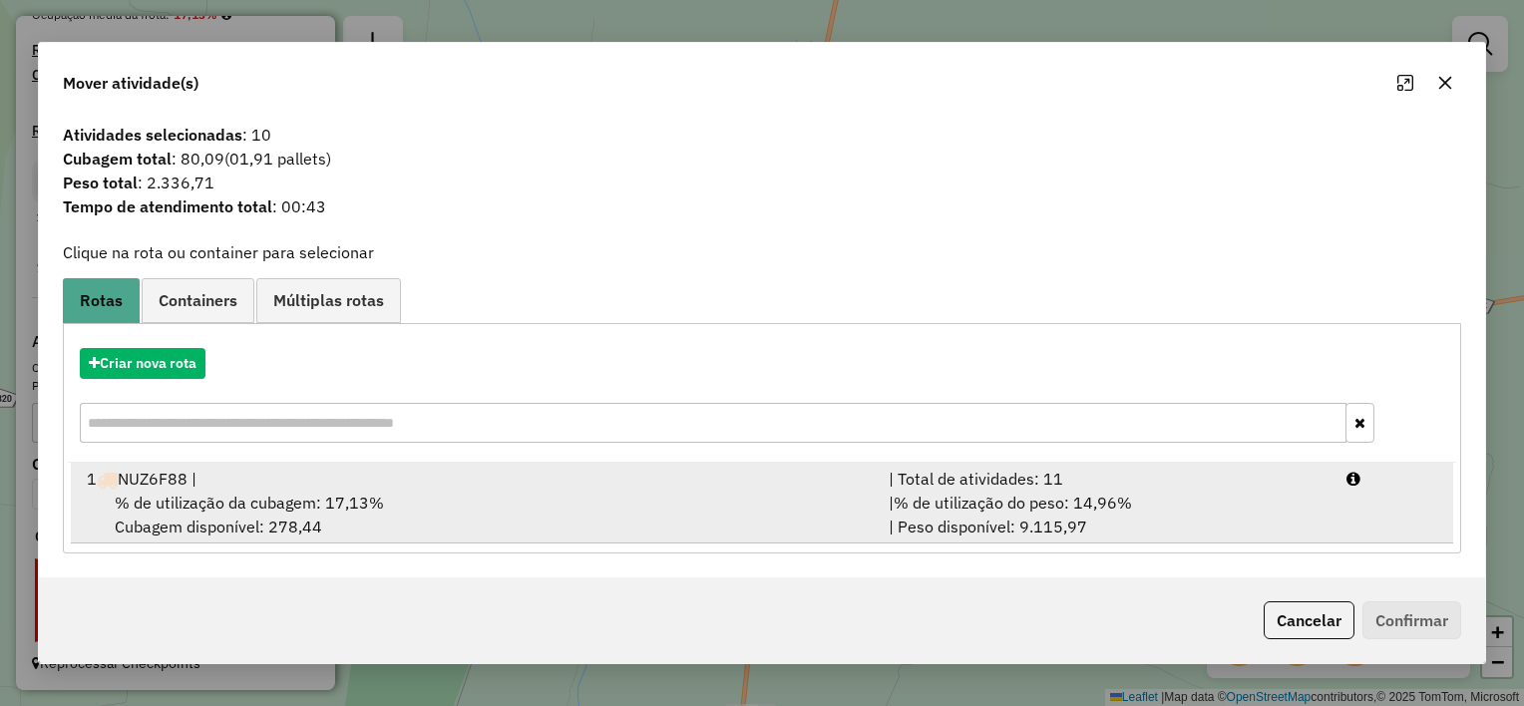
click at [532, 511] on div "% de utilização da cubagem: 17,13% Cubagem disponível: 278,44" at bounding box center [476, 515] width 802 height 48
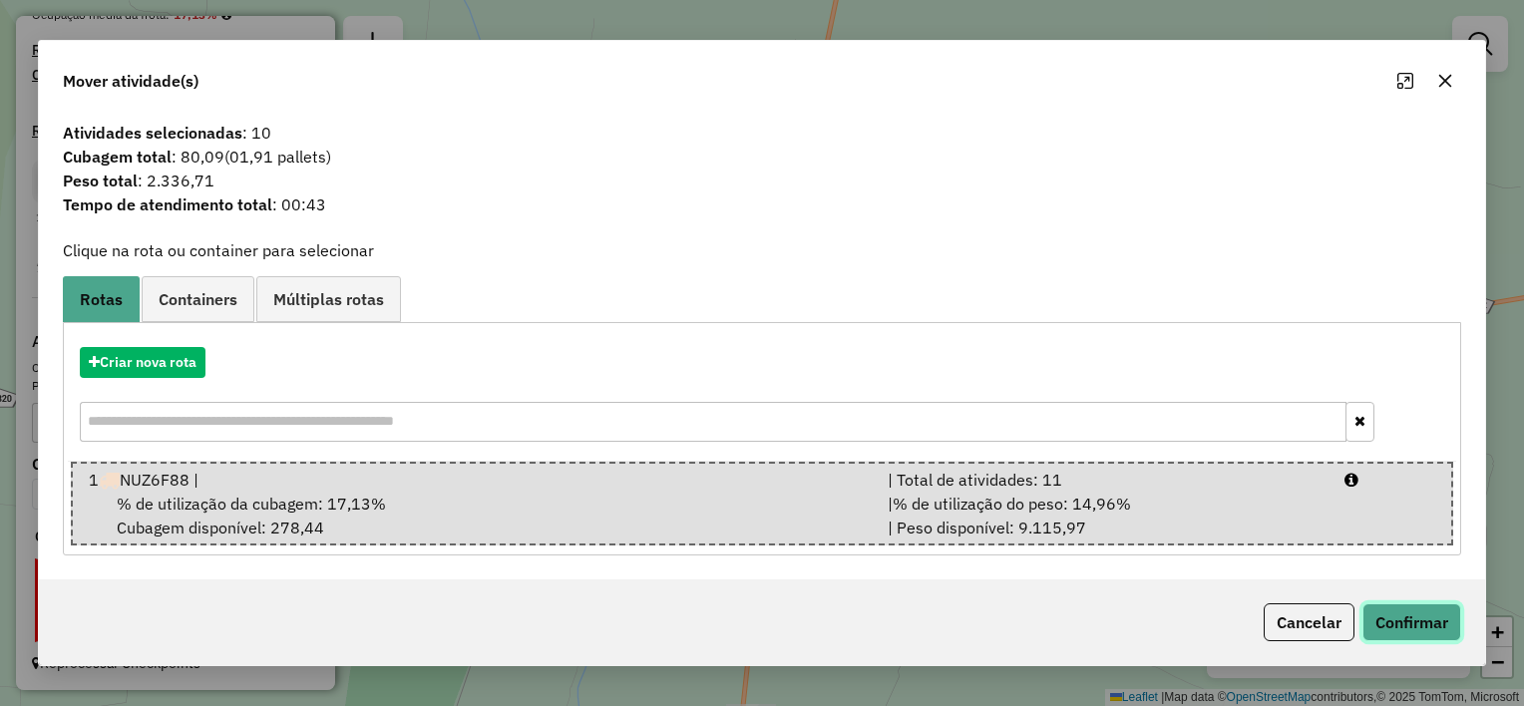
click at [1380, 613] on button "Confirmar" at bounding box center [1411, 622] width 99 height 38
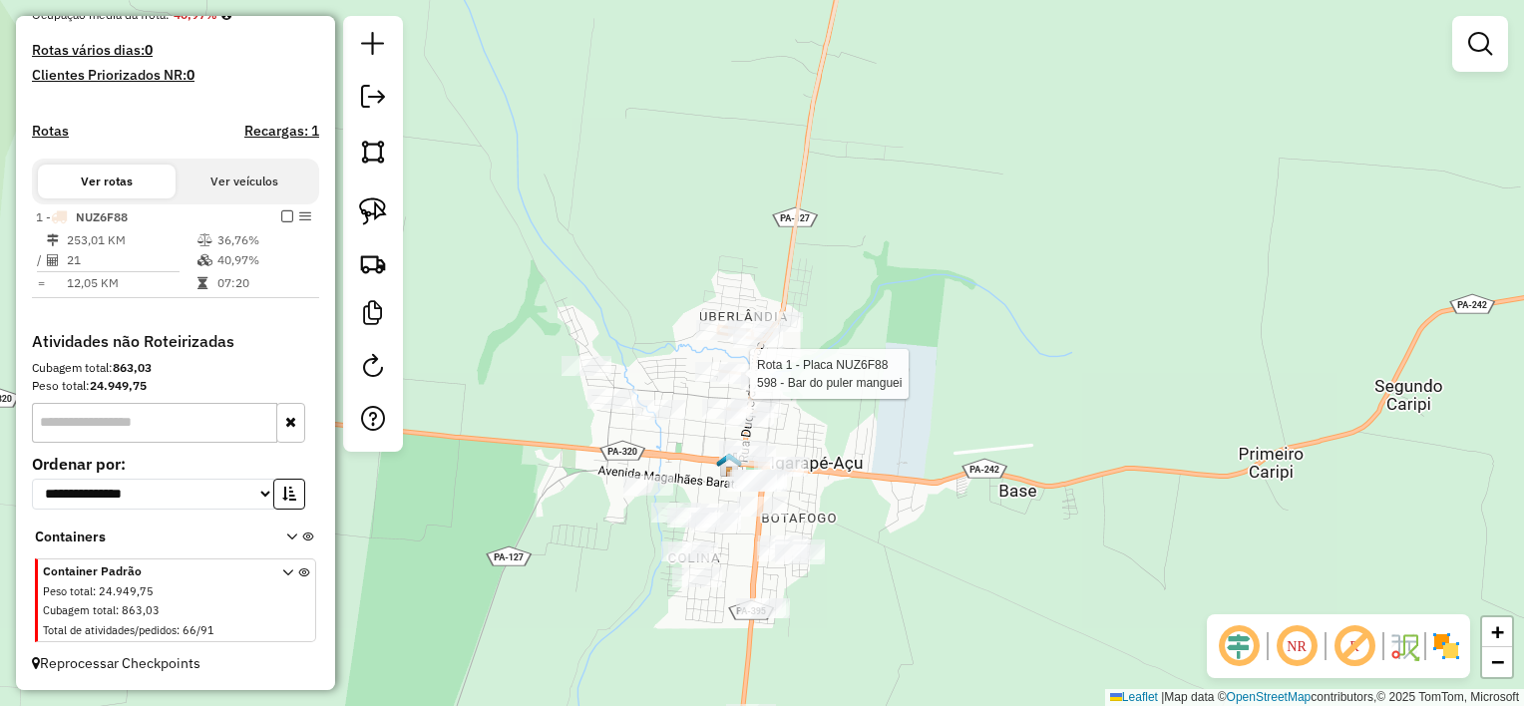
select select "**********"
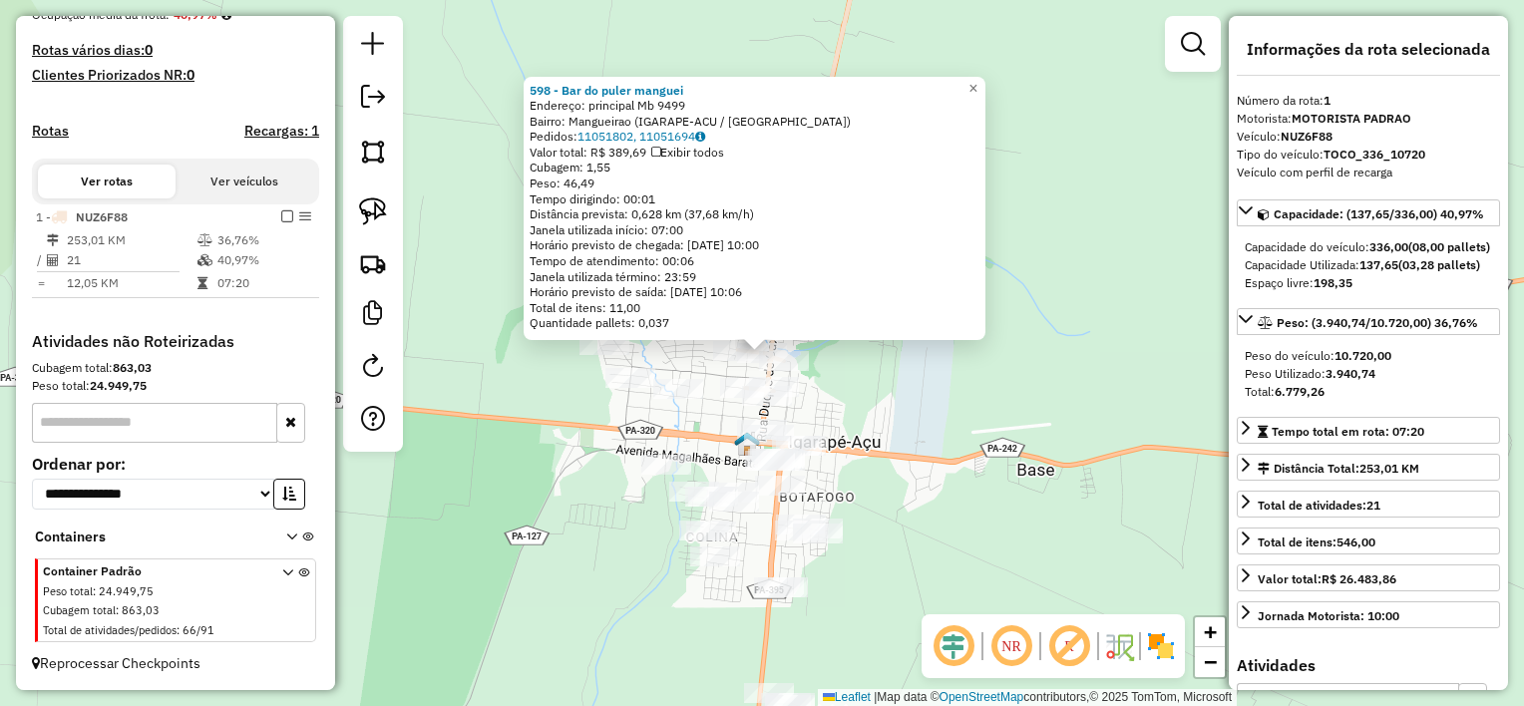
click at [864, 415] on div "598 - Bar do puler manguei Endereço: principal Mb 9499 Bairro: Mangueirao (IGAR…" at bounding box center [762, 353] width 1524 height 706
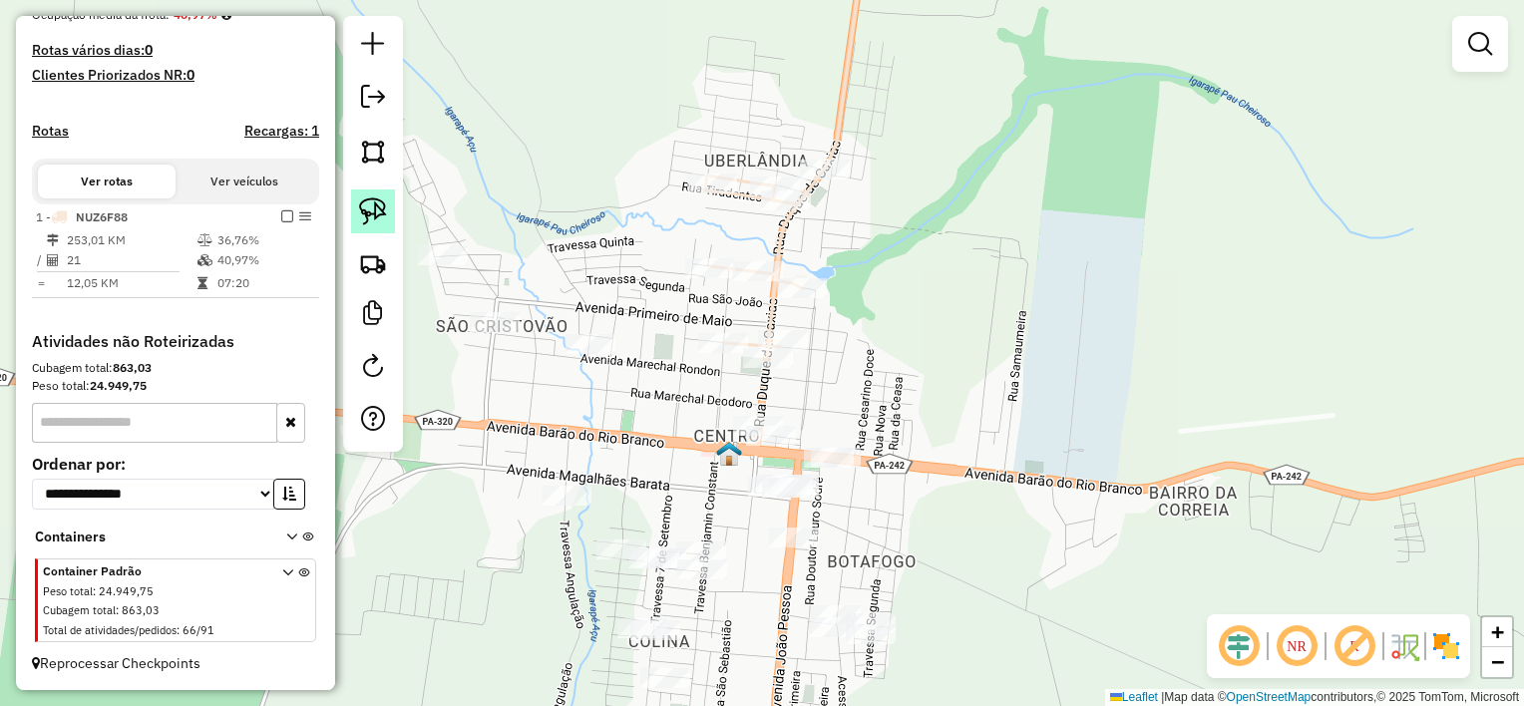
click at [376, 211] on img at bounding box center [373, 211] width 28 height 28
drag, startPoint x: 802, startPoint y: 393, endPoint x: 803, endPoint y: 432, distance: 38.9
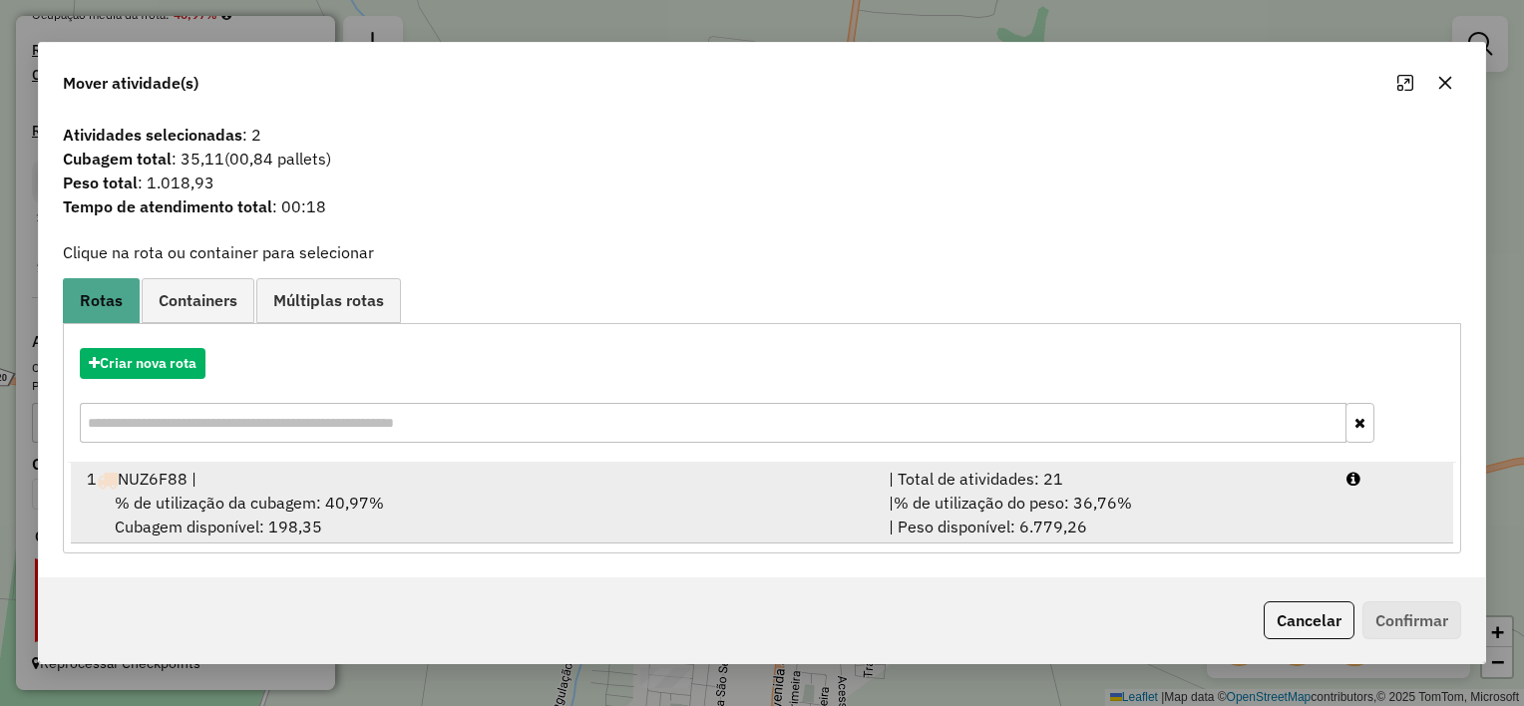
click at [656, 499] on div "% de utilização da cubagem: 40,97% Cubagem disponível: 198,35" at bounding box center [476, 515] width 802 height 48
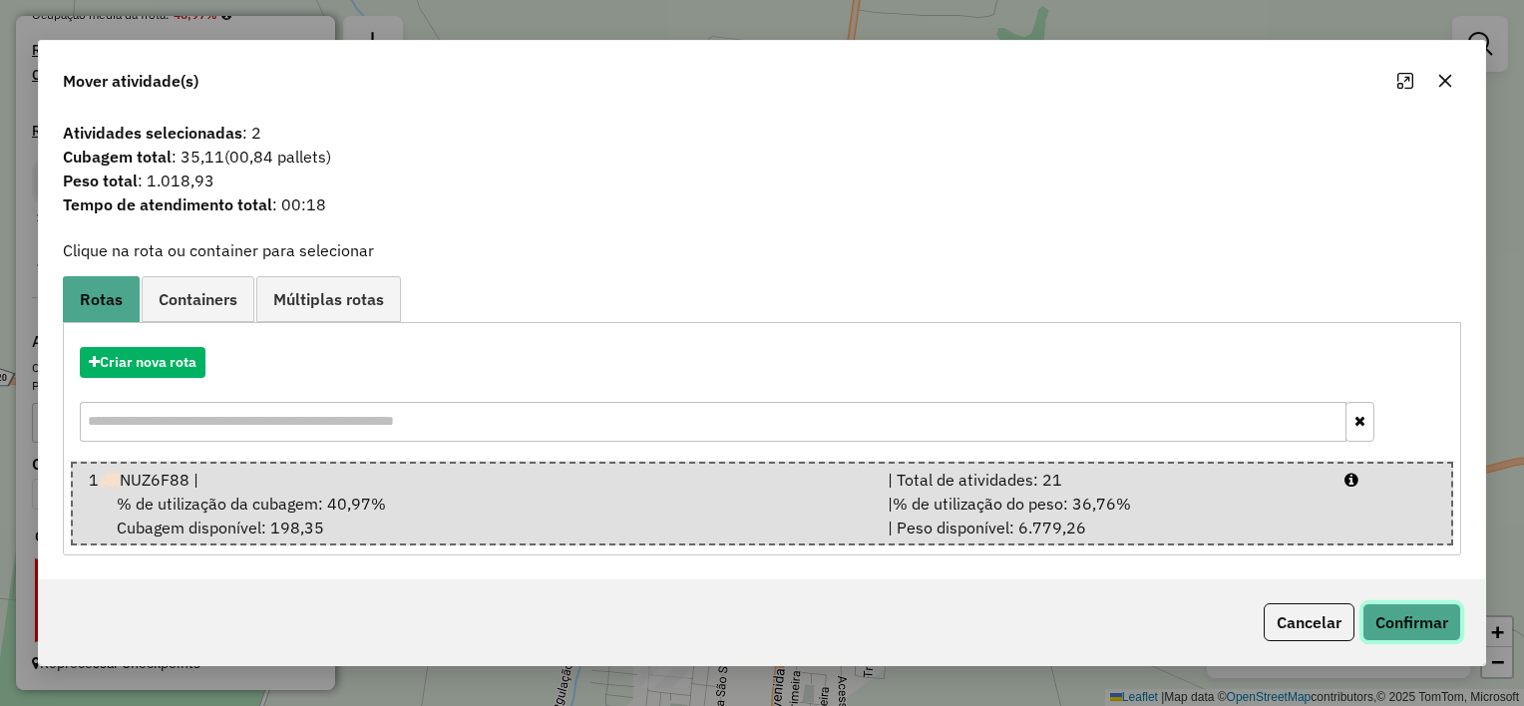
click at [1401, 626] on button "Confirmar" at bounding box center [1411, 622] width 99 height 38
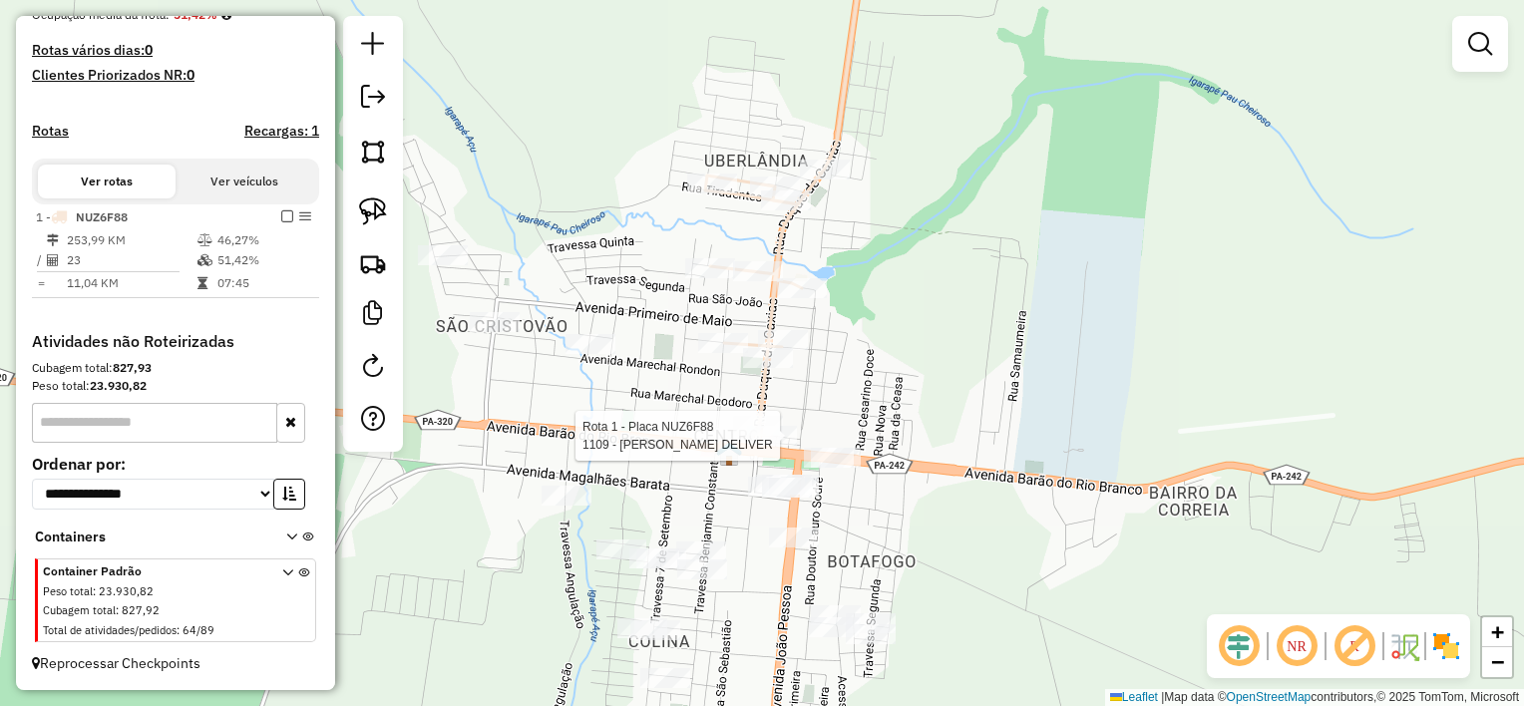
select select "**********"
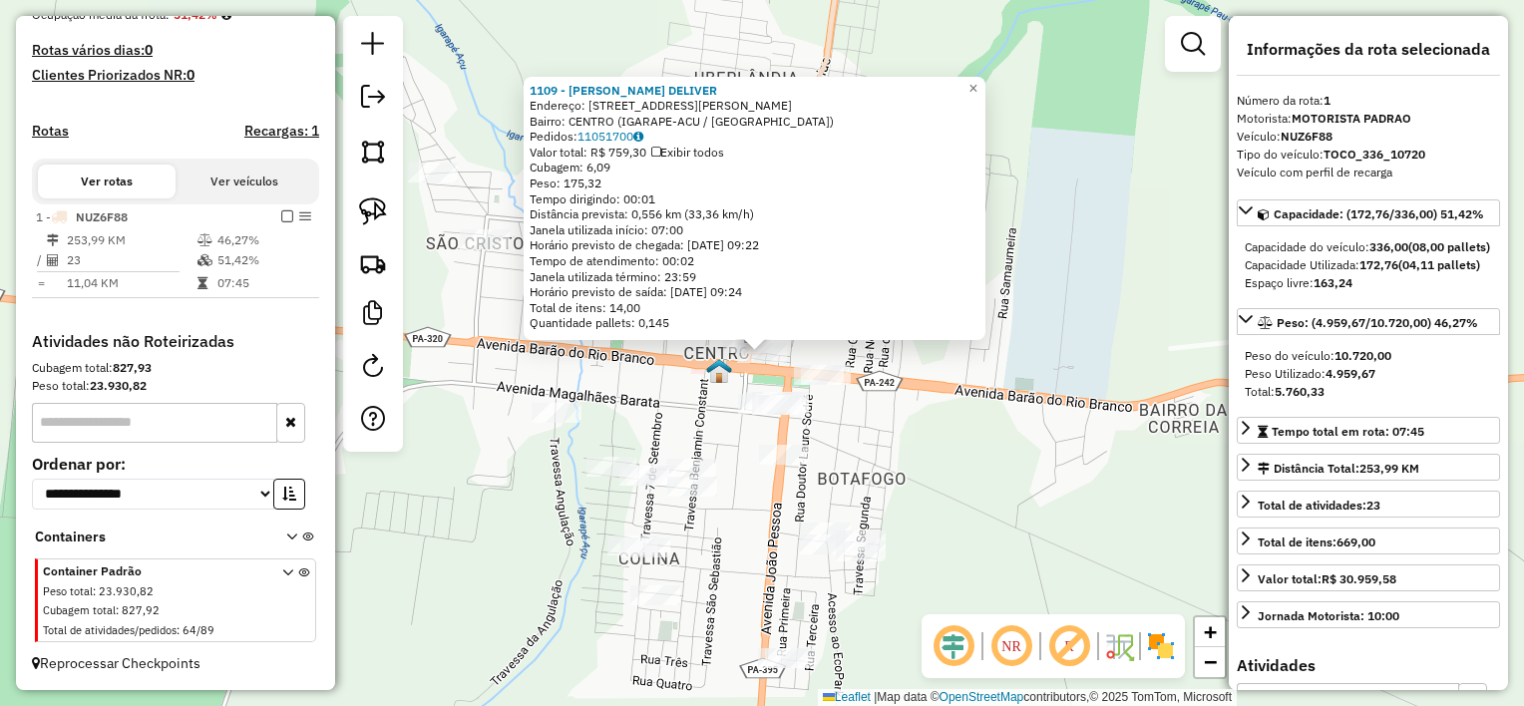
click at [858, 414] on div "1109 - [PERSON_NAME] BEBIDAS DELIVER Endereço: [STREET_ADDRESS][PERSON_NAME] Pe…" at bounding box center [762, 353] width 1524 height 706
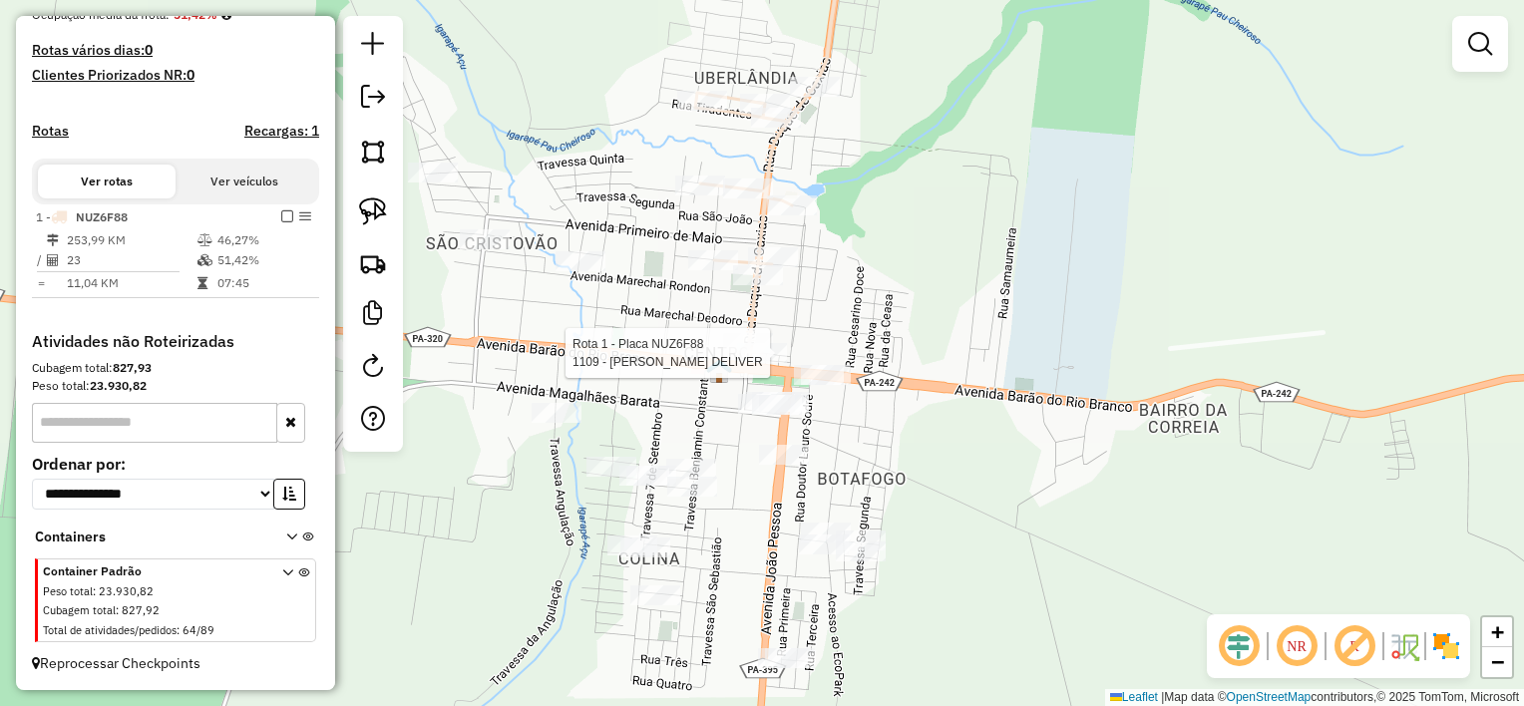
select select "**********"
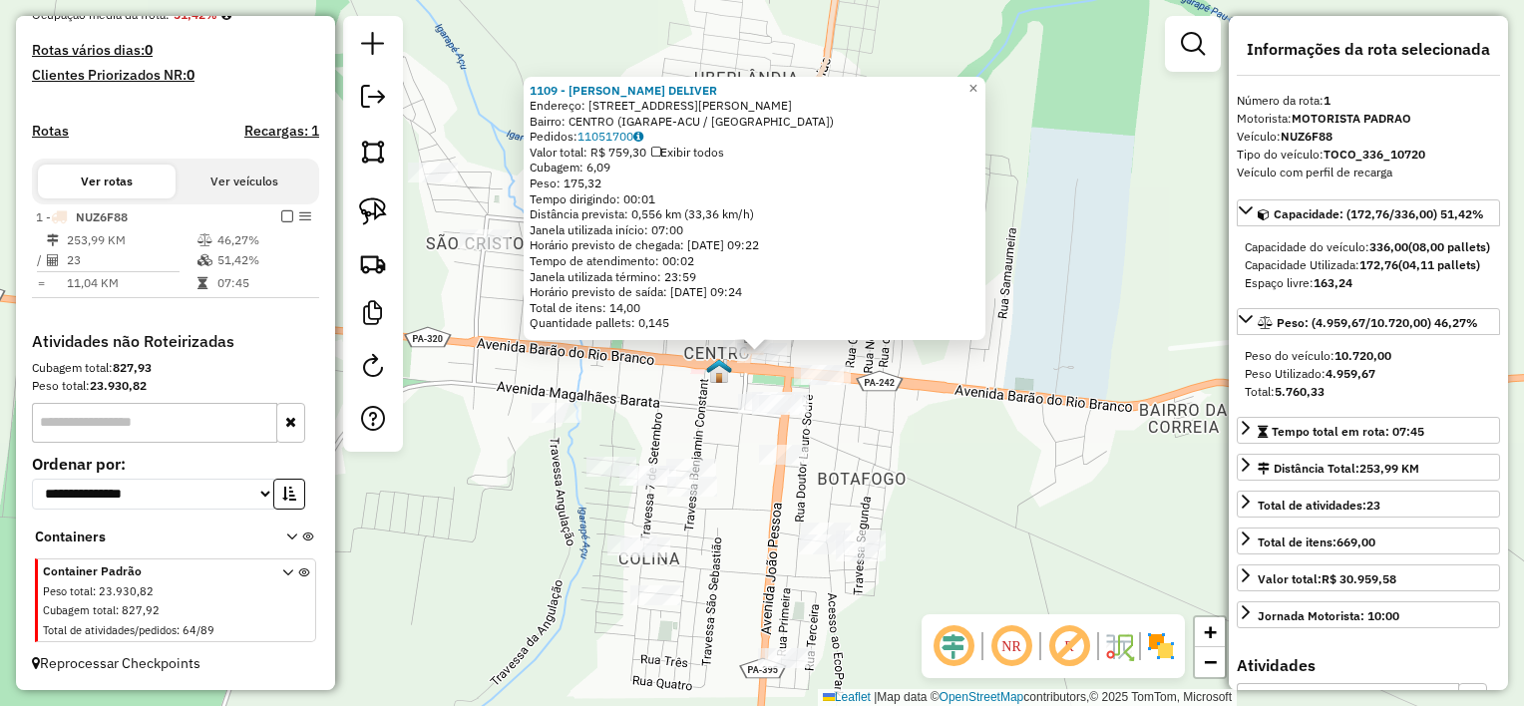
click at [772, 379] on div "1109 - [PERSON_NAME] BEBIDAS DELIVER Endereço: [STREET_ADDRESS][PERSON_NAME] Pe…" at bounding box center [762, 353] width 1524 height 706
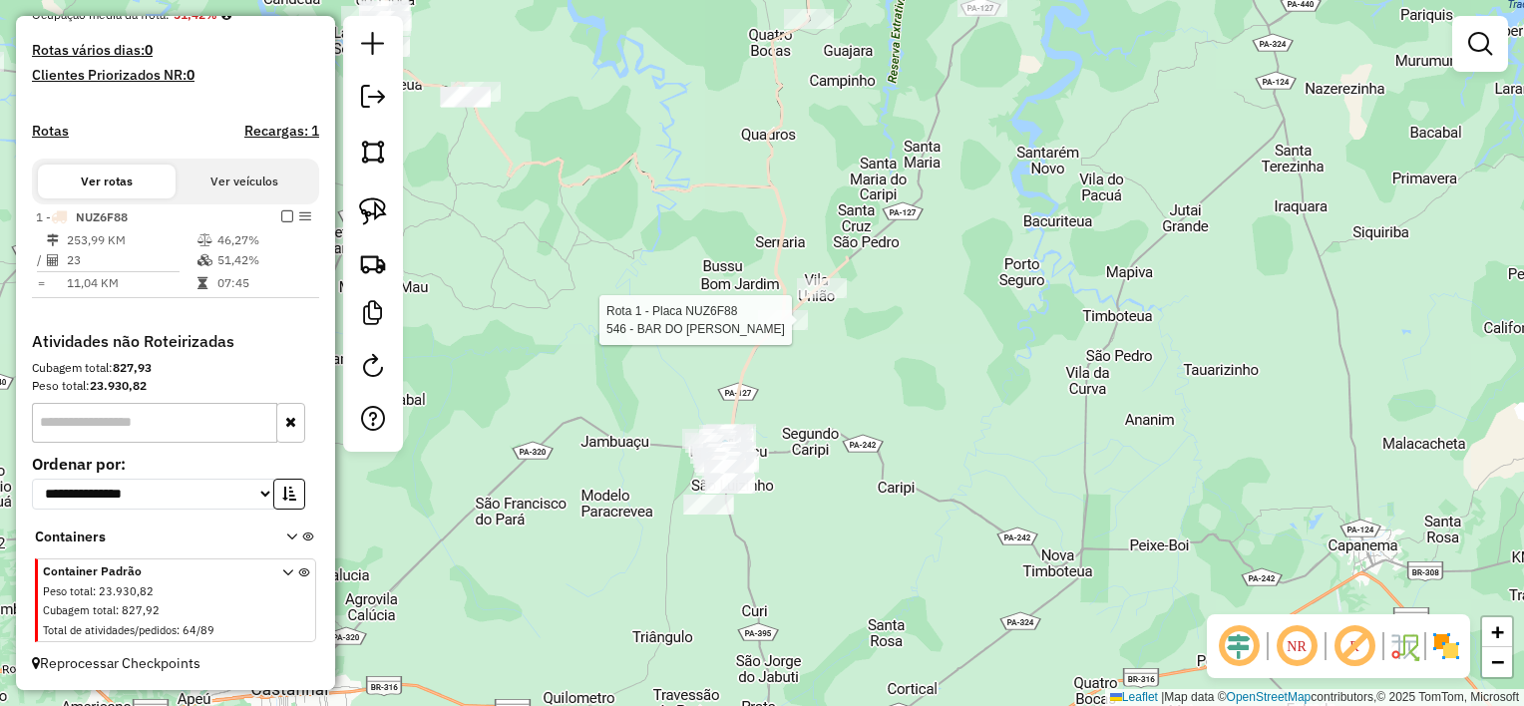
select select "**********"
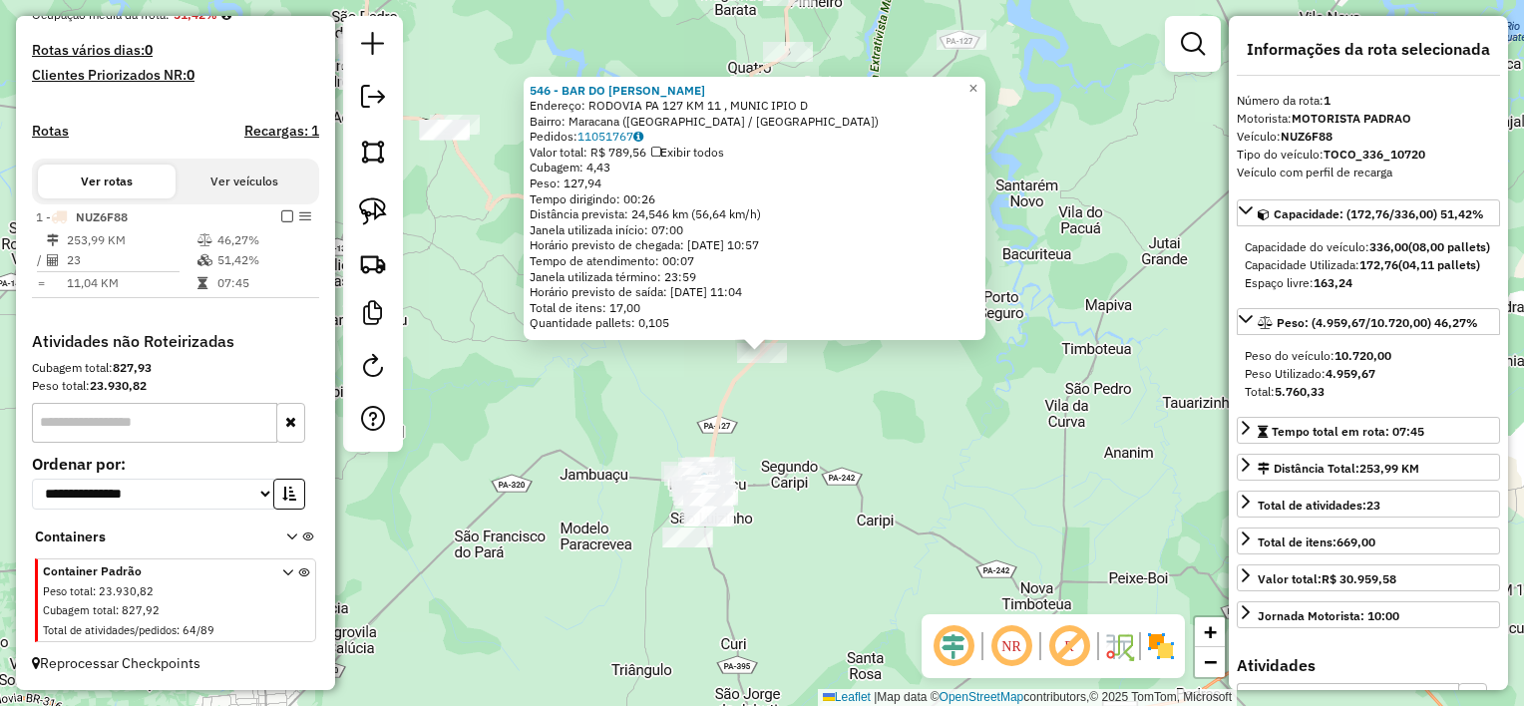
click at [778, 459] on div "546 - BAR DO [PERSON_NAME] Endereço: [GEOGRAPHIC_DATA] [GEOGRAPHIC_DATA] 127 KM…" at bounding box center [762, 353] width 1524 height 706
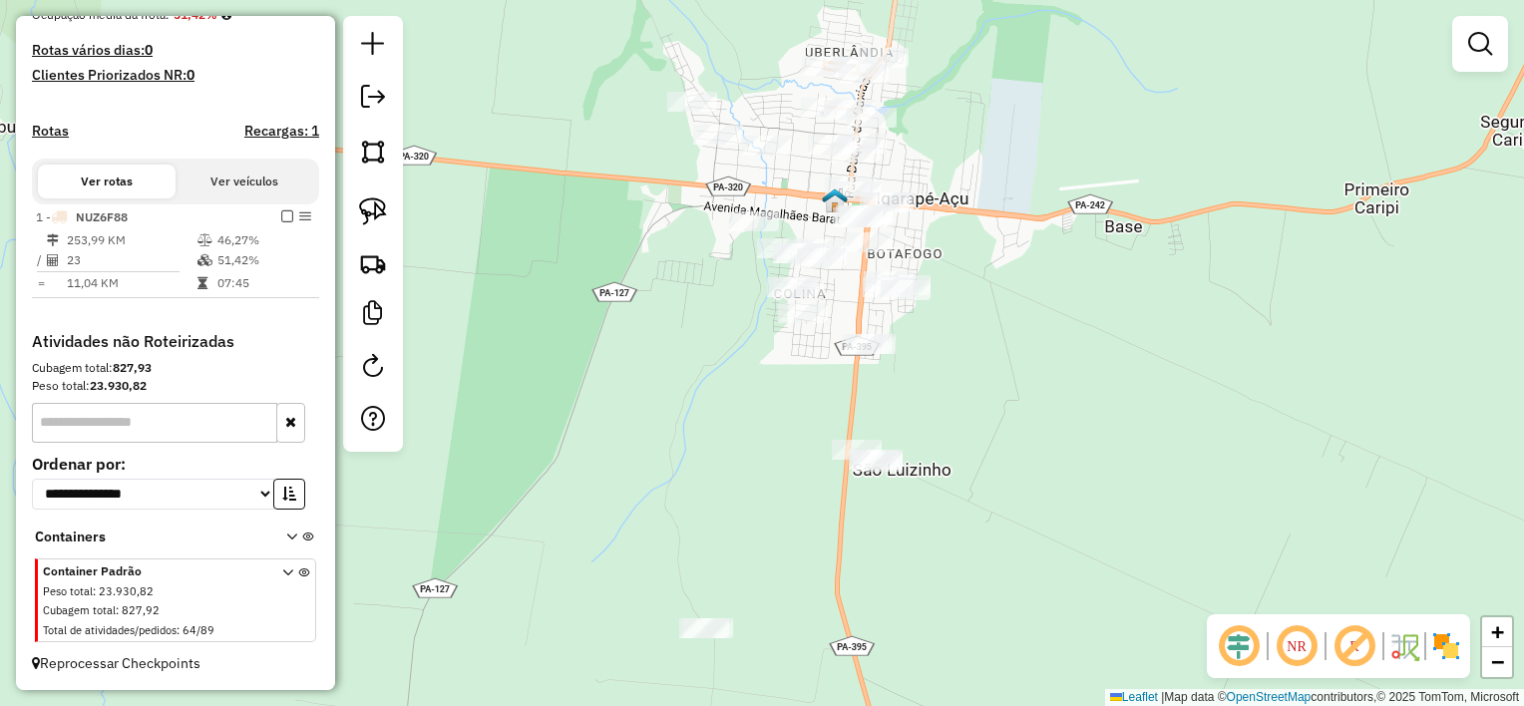
drag, startPoint x: 702, startPoint y: 443, endPoint x: 801, endPoint y: 430, distance: 99.6
click at [801, 430] on div "Janela de atendimento Grade de atendimento Capacidade Transportadoras Veículos …" at bounding box center [762, 353] width 1524 height 706
click at [372, 210] on img at bounding box center [373, 211] width 28 height 28
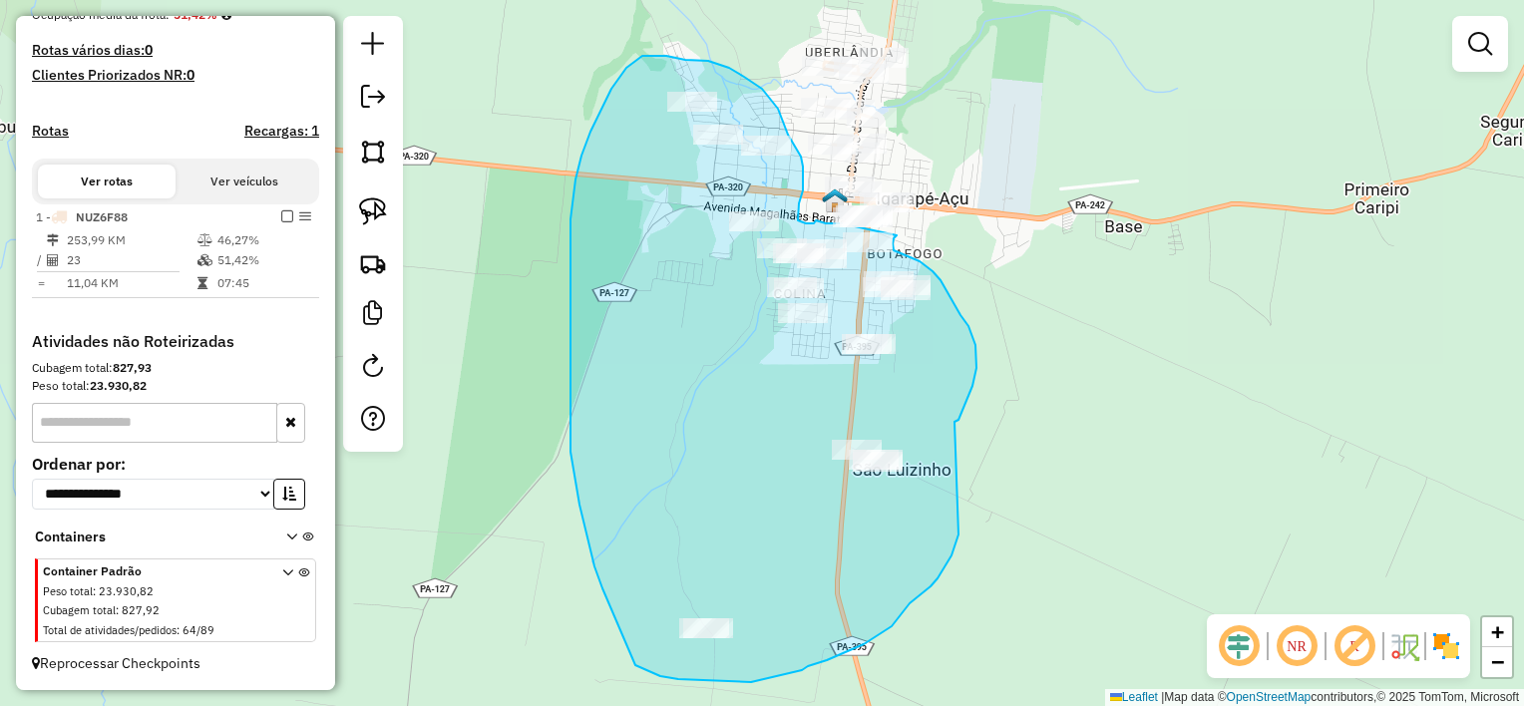
drag, startPoint x: 954, startPoint y: 422, endPoint x: 965, endPoint y: 510, distance: 88.4
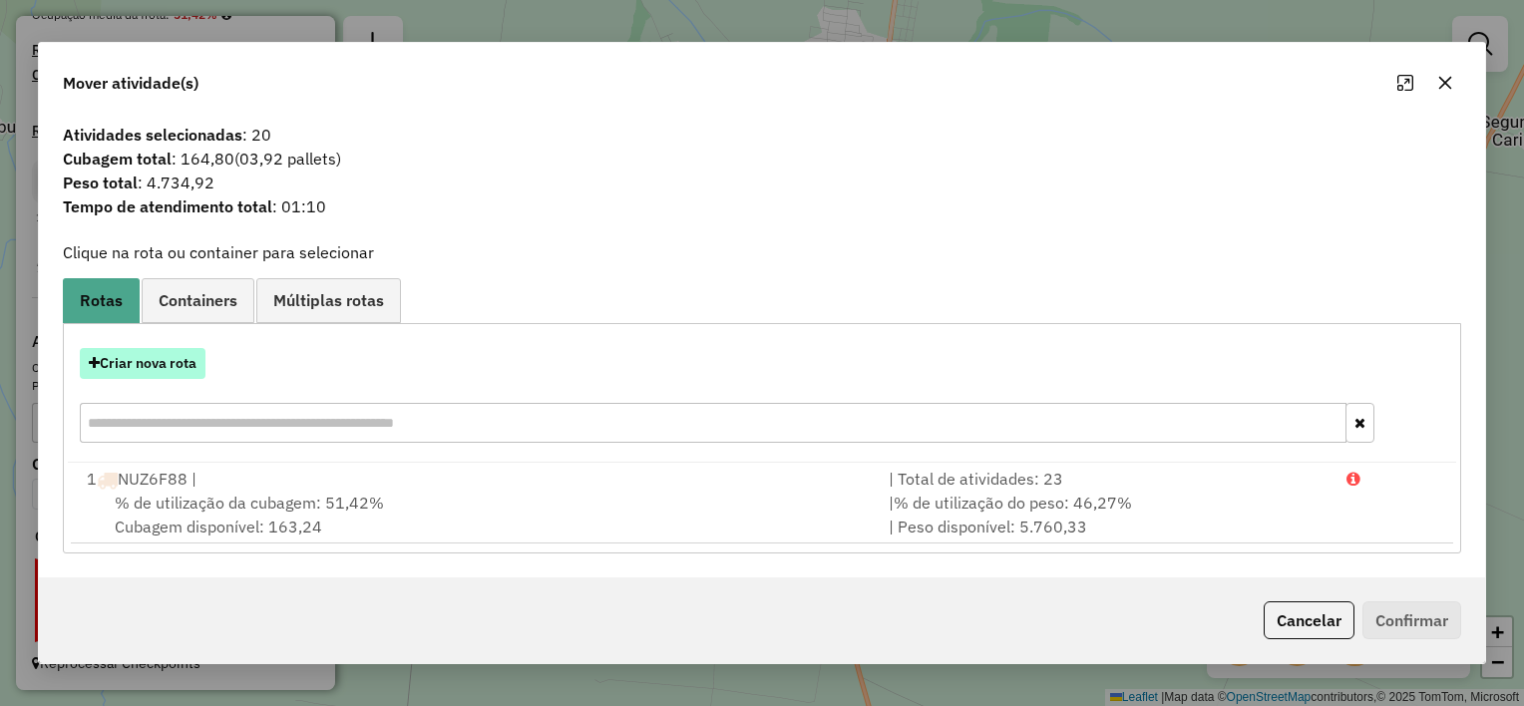
click at [165, 359] on button "Criar nova rota" at bounding box center [143, 363] width 126 height 31
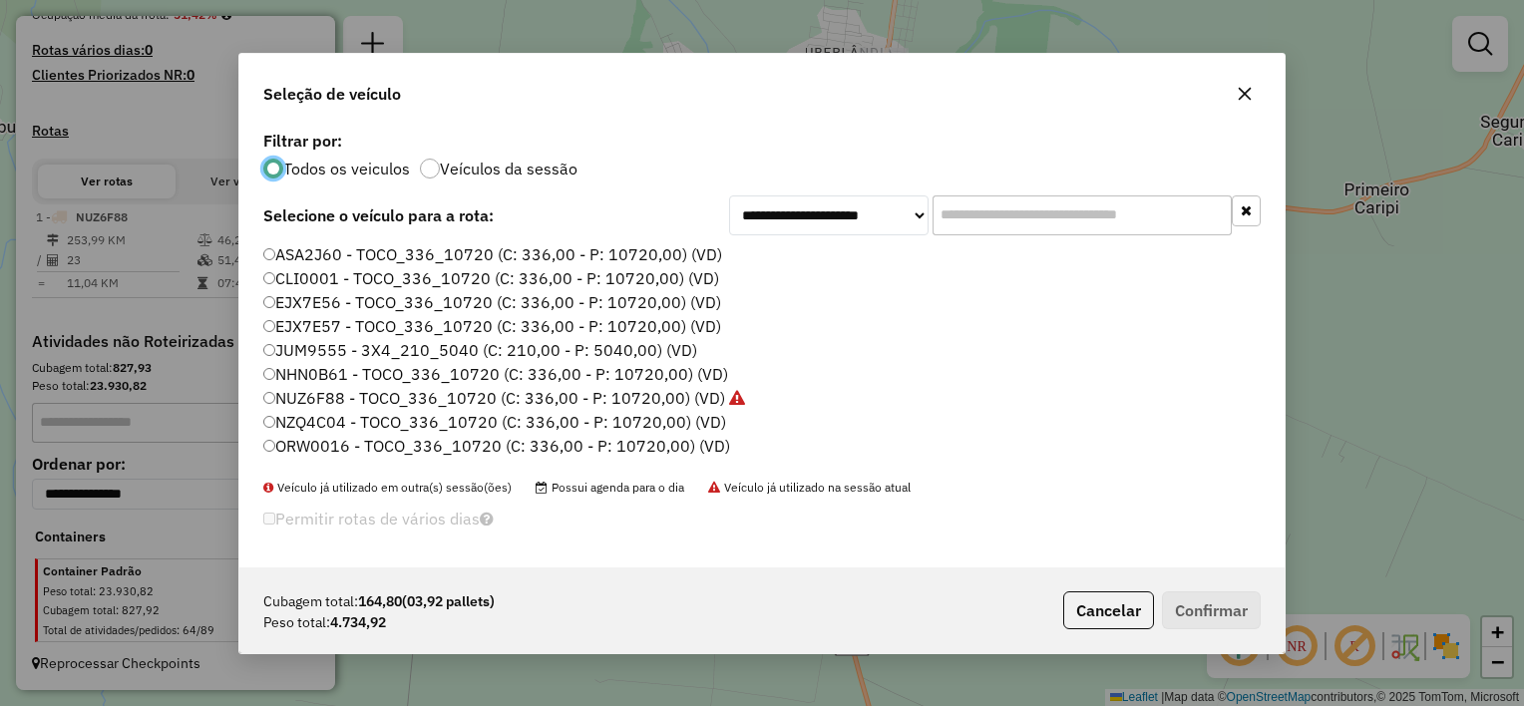
scroll to position [92, 0]
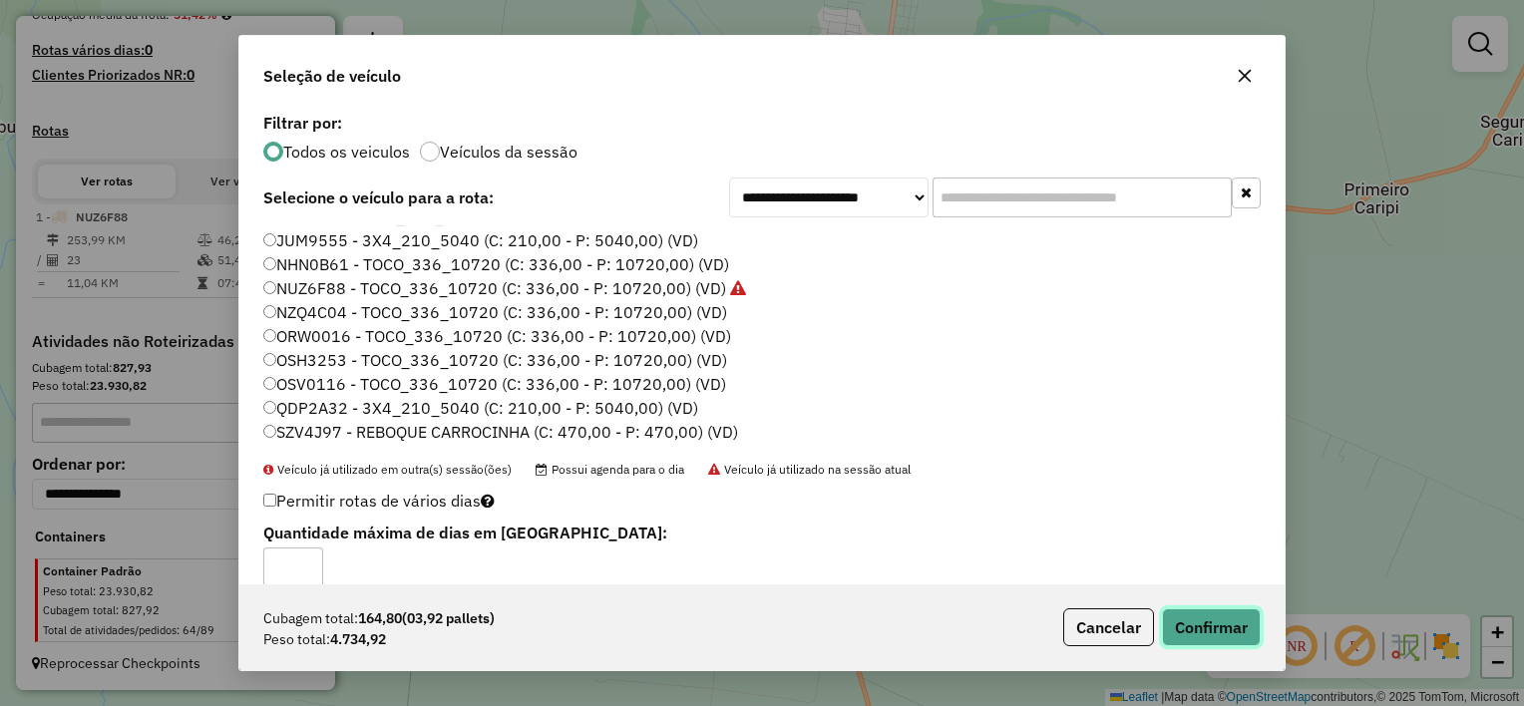
click at [1239, 624] on button "Confirmar" at bounding box center [1211, 627] width 99 height 38
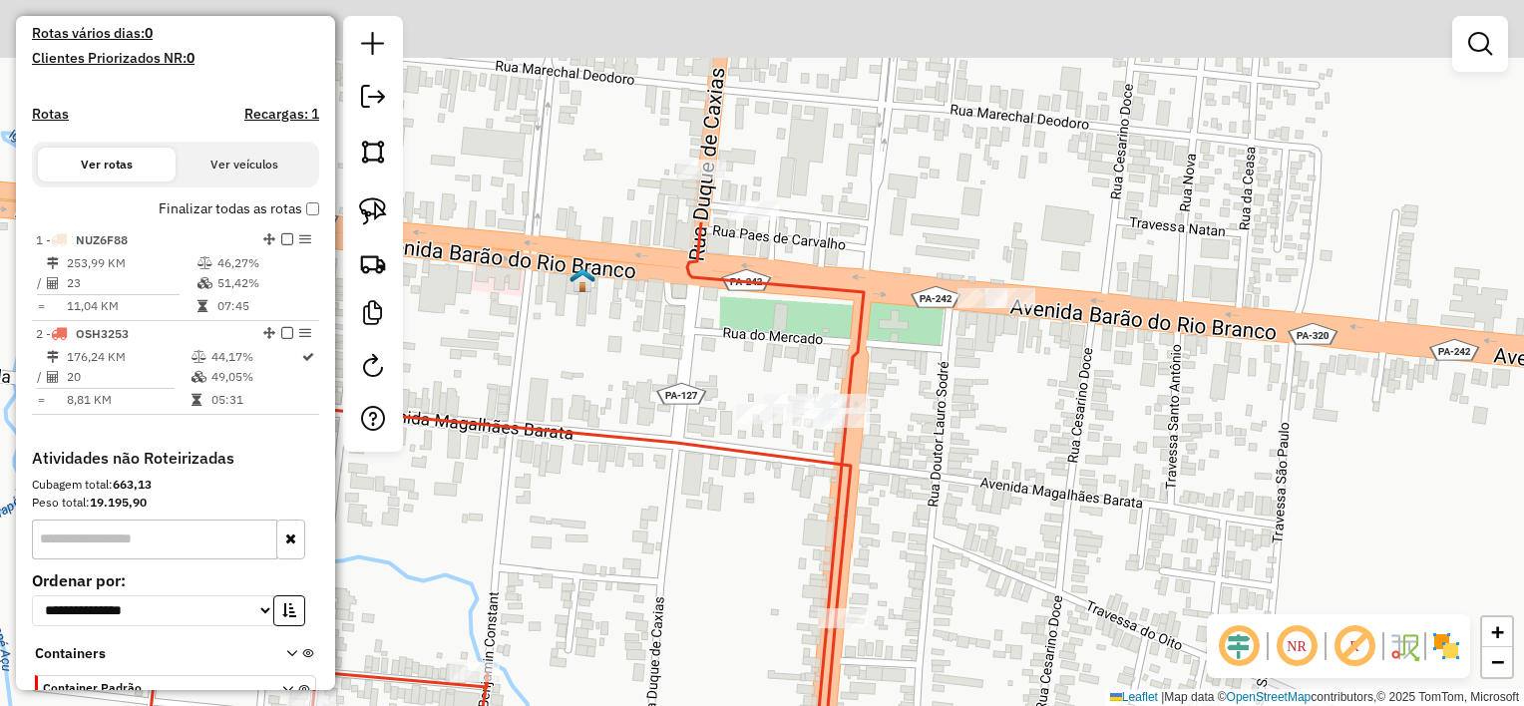
drag, startPoint x: 993, startPoint y: 181, endPoint x: 931, endPoint y: 445, distance: 270.4
click at [937, 473] on div "Janela de atendimento Grade de atendimento Capacidade Transportadoras Veículos …" at bounding box center [762, 353] width 1524 height 706
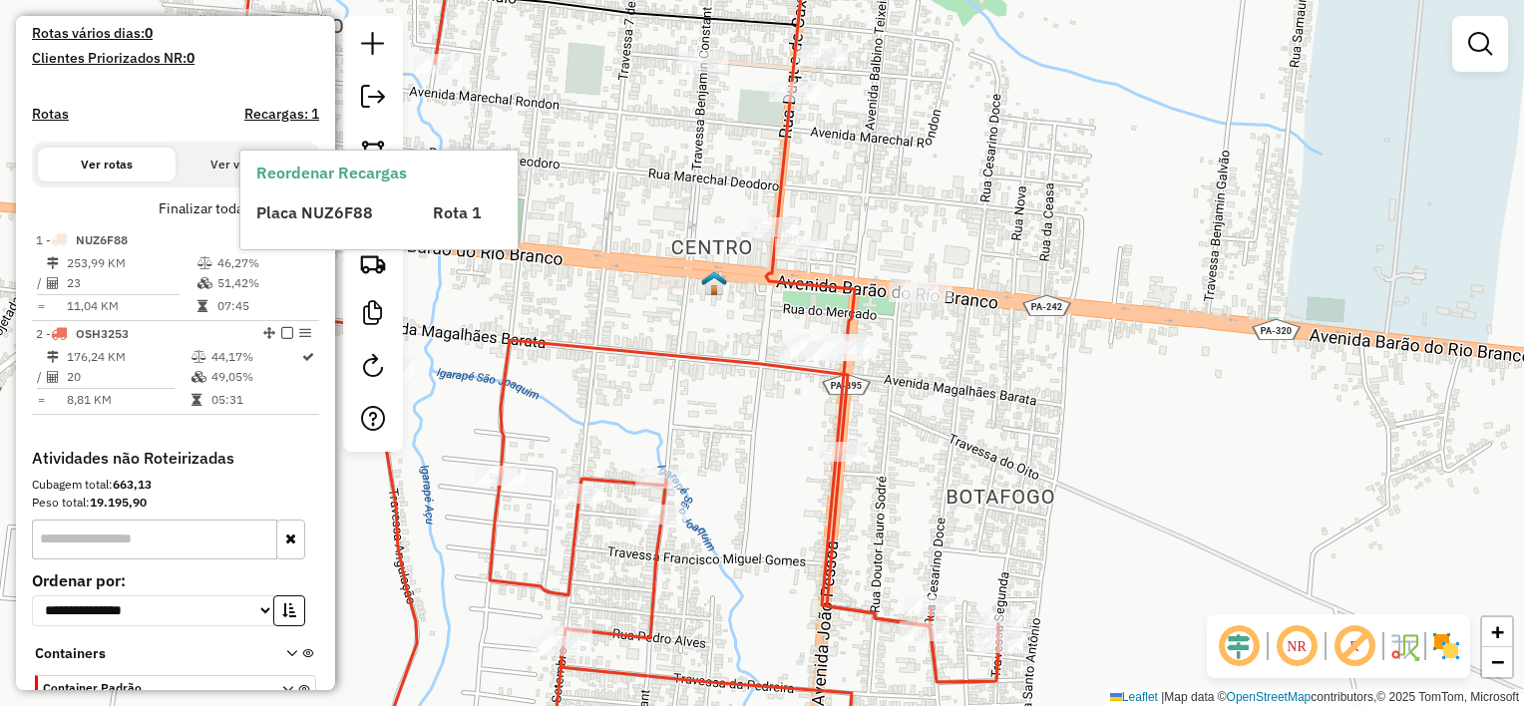
click at [369, 213] on span "Placa NUZ6F88" at bounding box center [314, 212] width 117 height 20
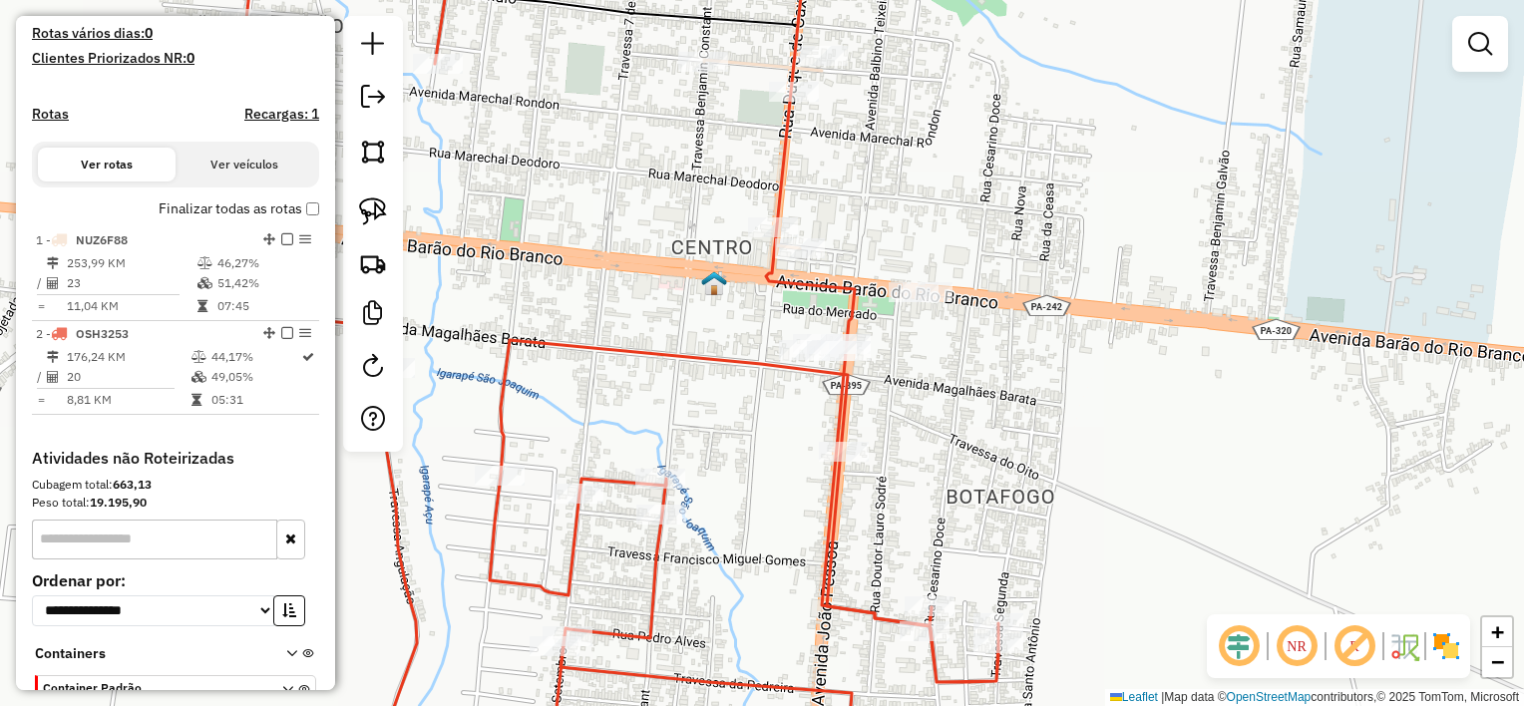
click at [646, 301] on div "Janela de atendimento Grade de atendimento Capacidade Transportadoras Veículos …" at bounding box center [762, 353] width 1524 height 706
drag, startPoint x: 375, startPoint y: 209, endPoint x: 706, endPoint y: 266, distance: 335.9
click at [375, 208] on img at bounding box center [373, 211] width 28 height 28
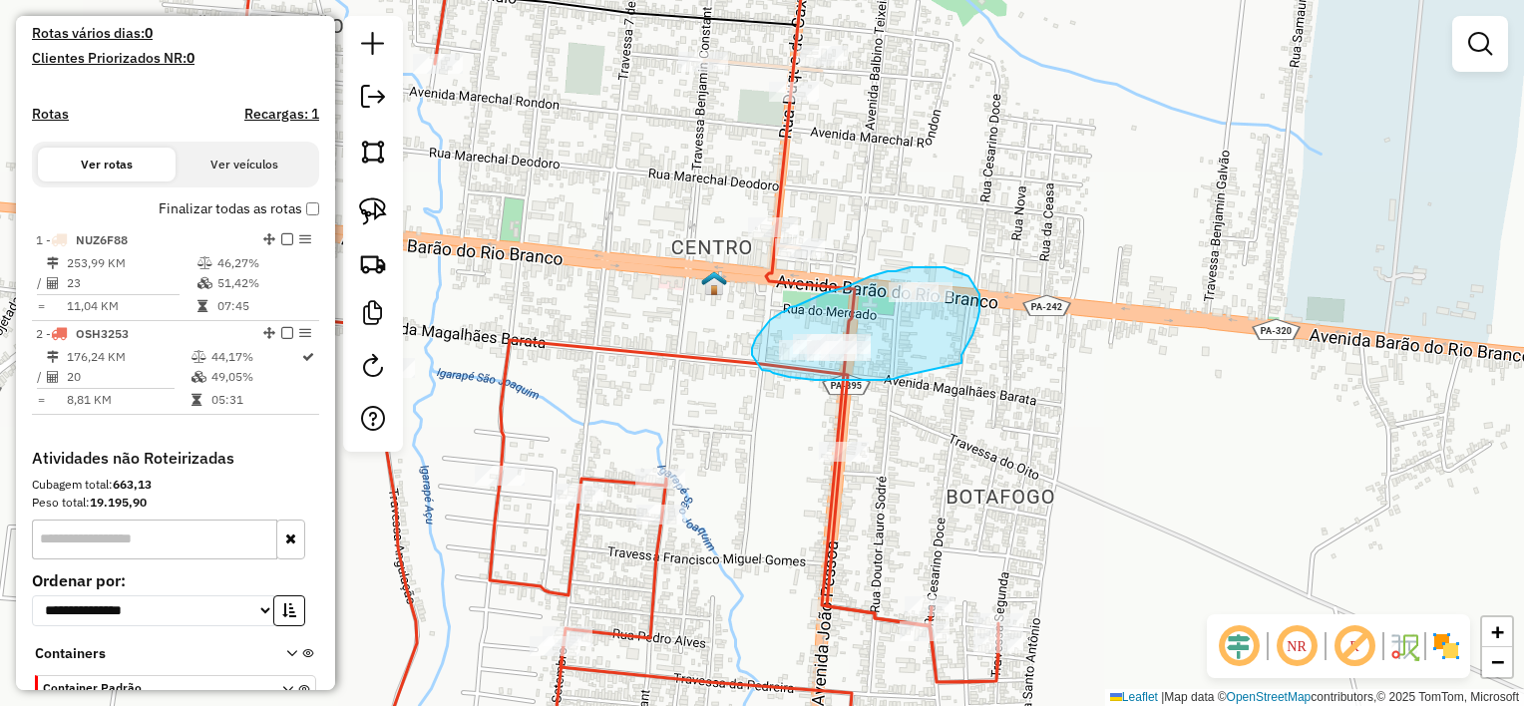
drag, startPoint x: 961, startPoint y: 363, endPoint x: 902, endPoint y: 376, distance: 60.2
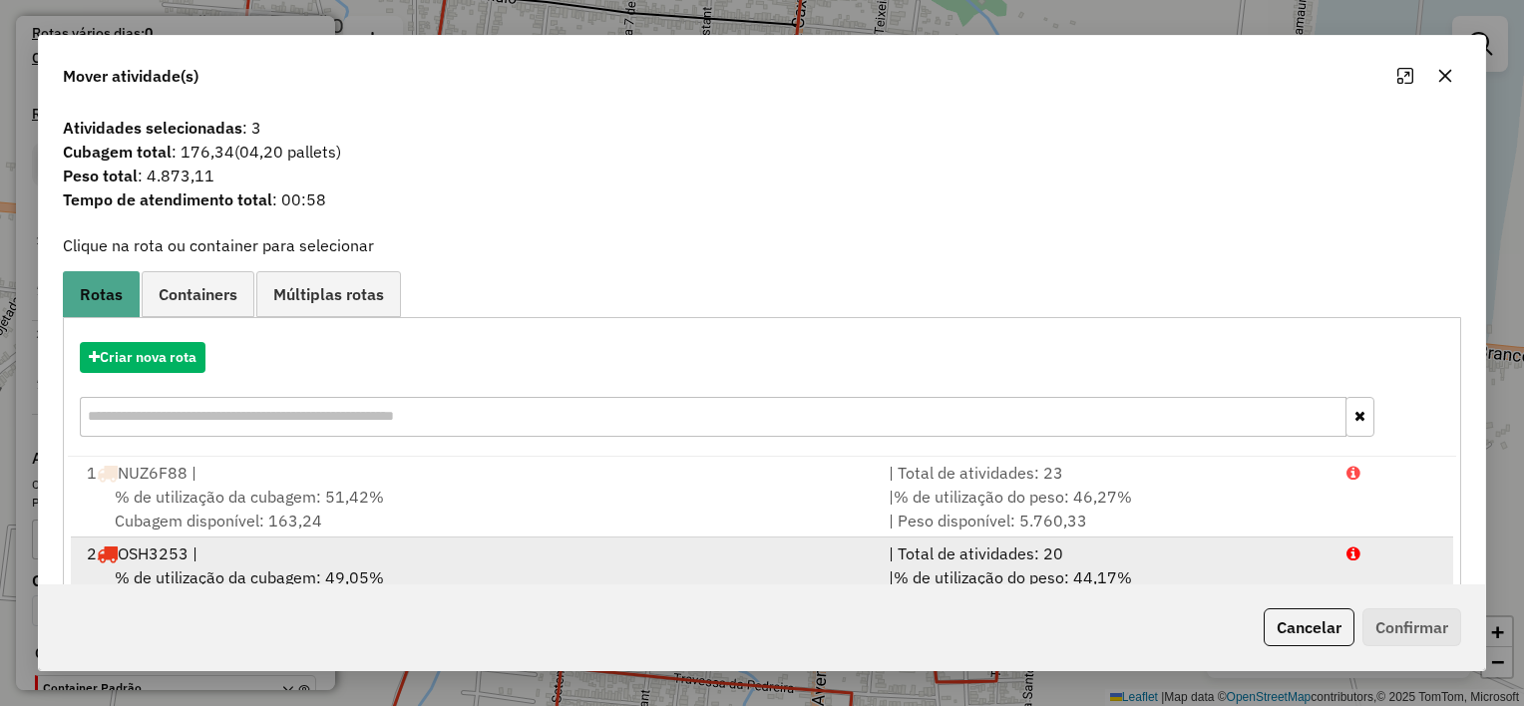
scroll to position [67, 0]
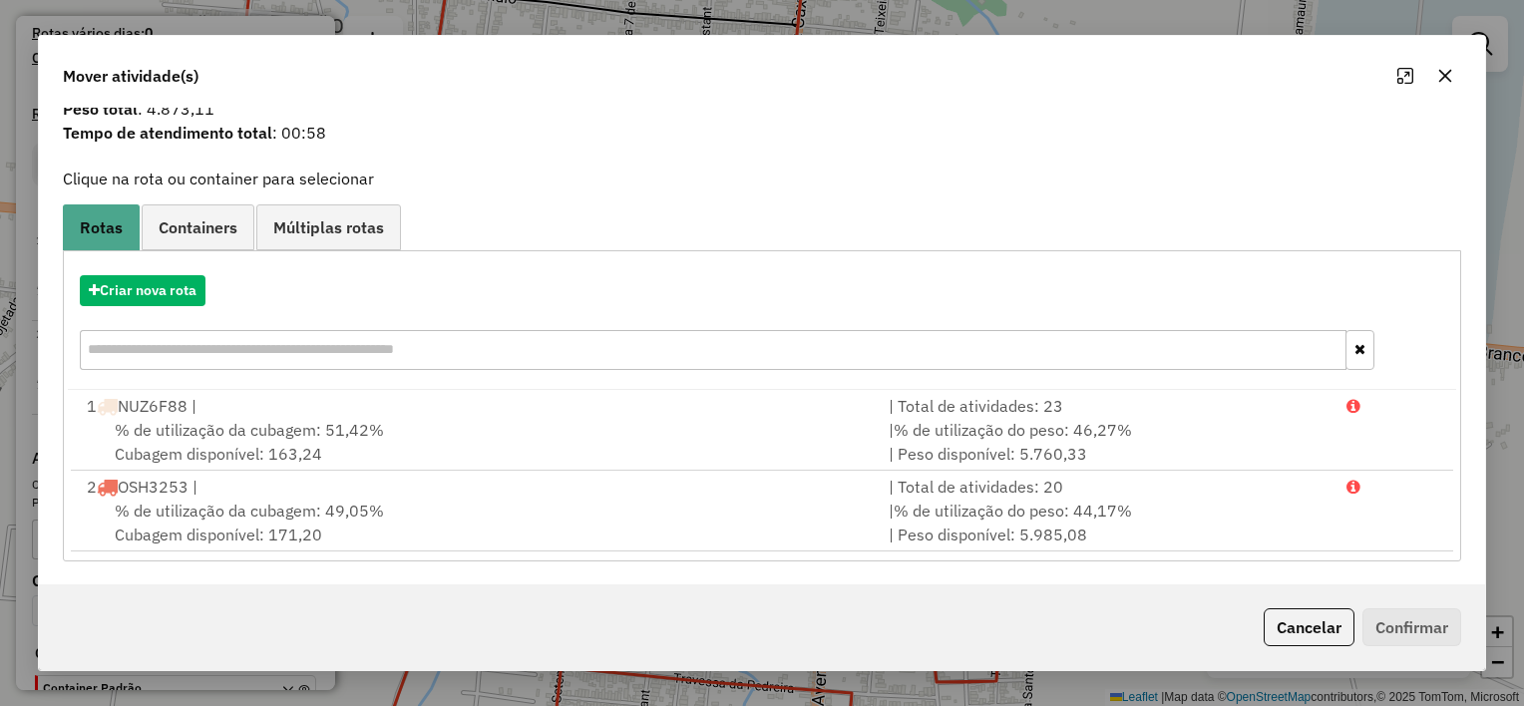
click at [1446, 68] on icon "button" at bounding box center [1445, 76] width 16 height 16
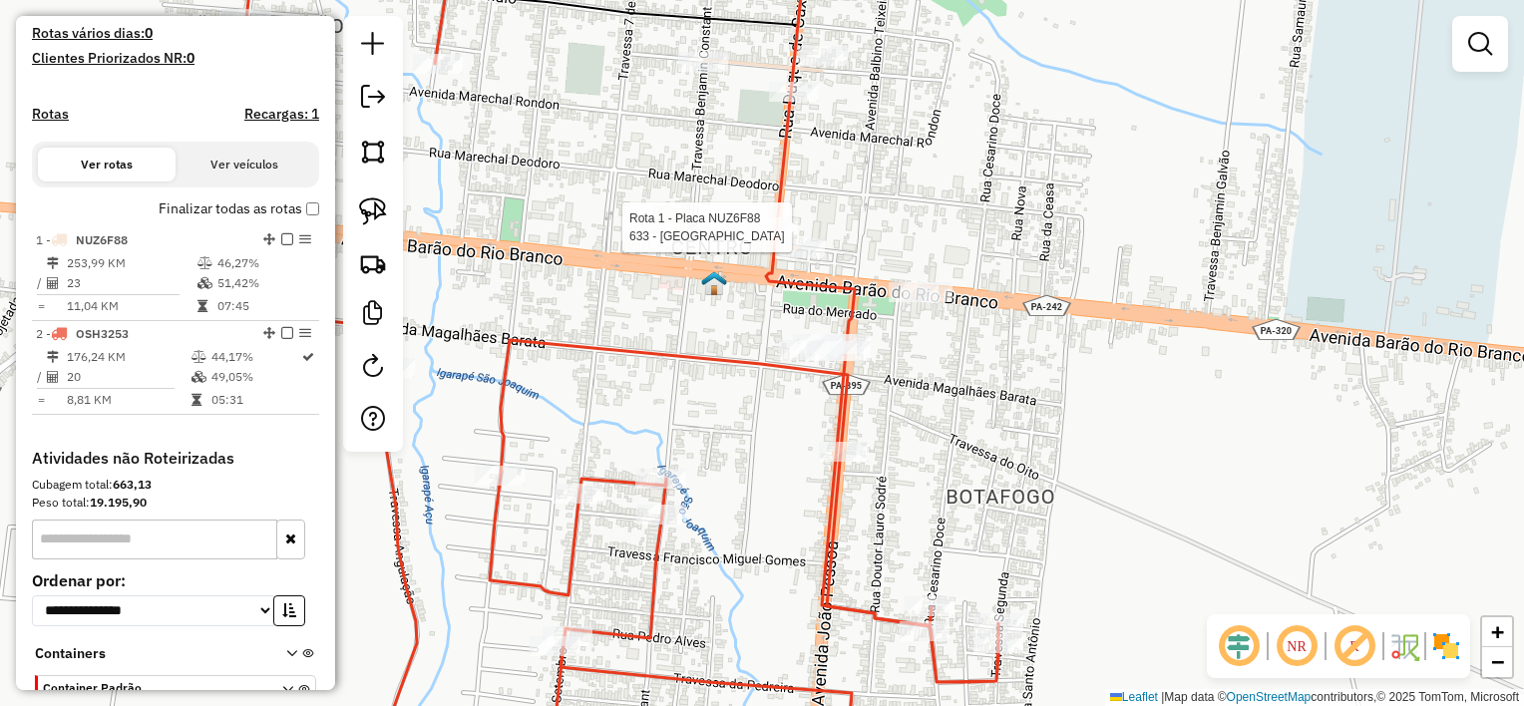
select select "**********"
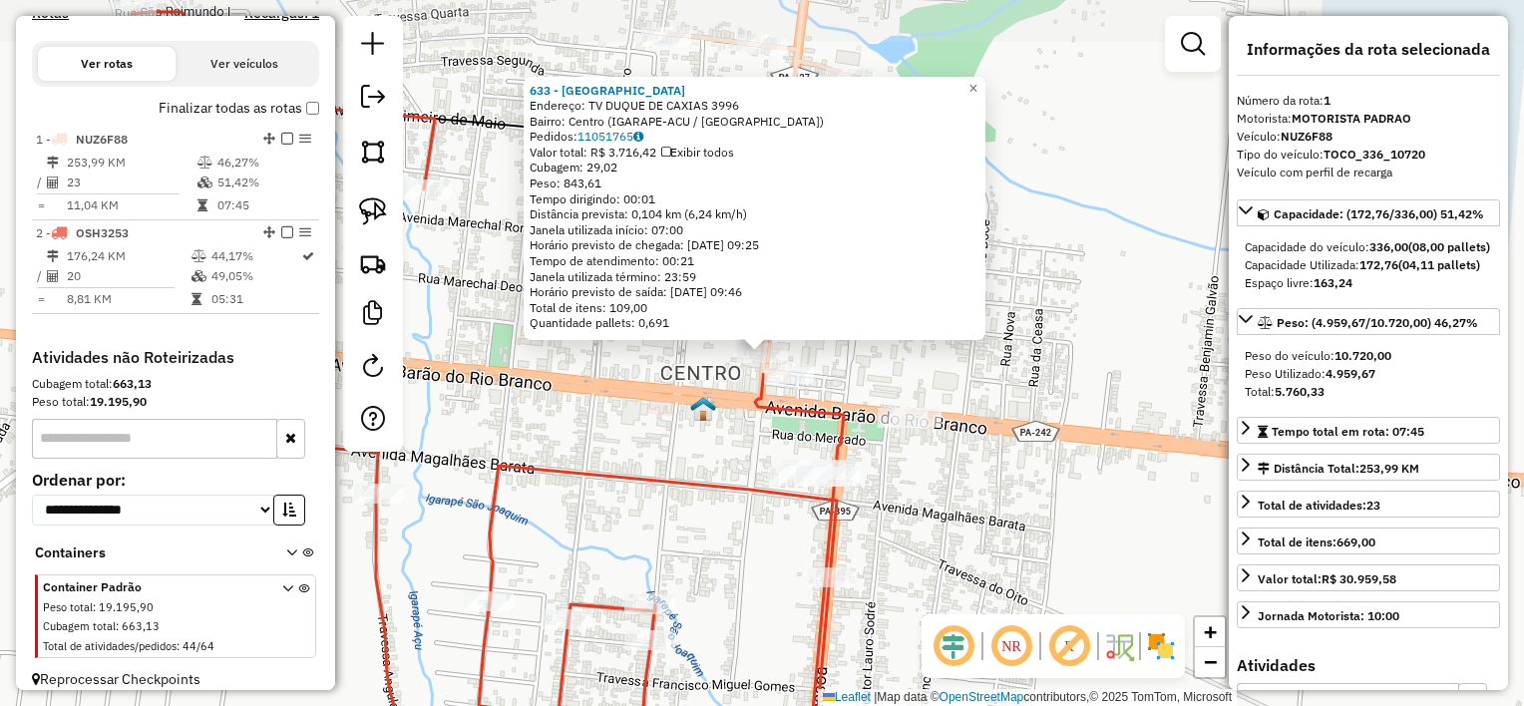
scroll to position [651, 0]
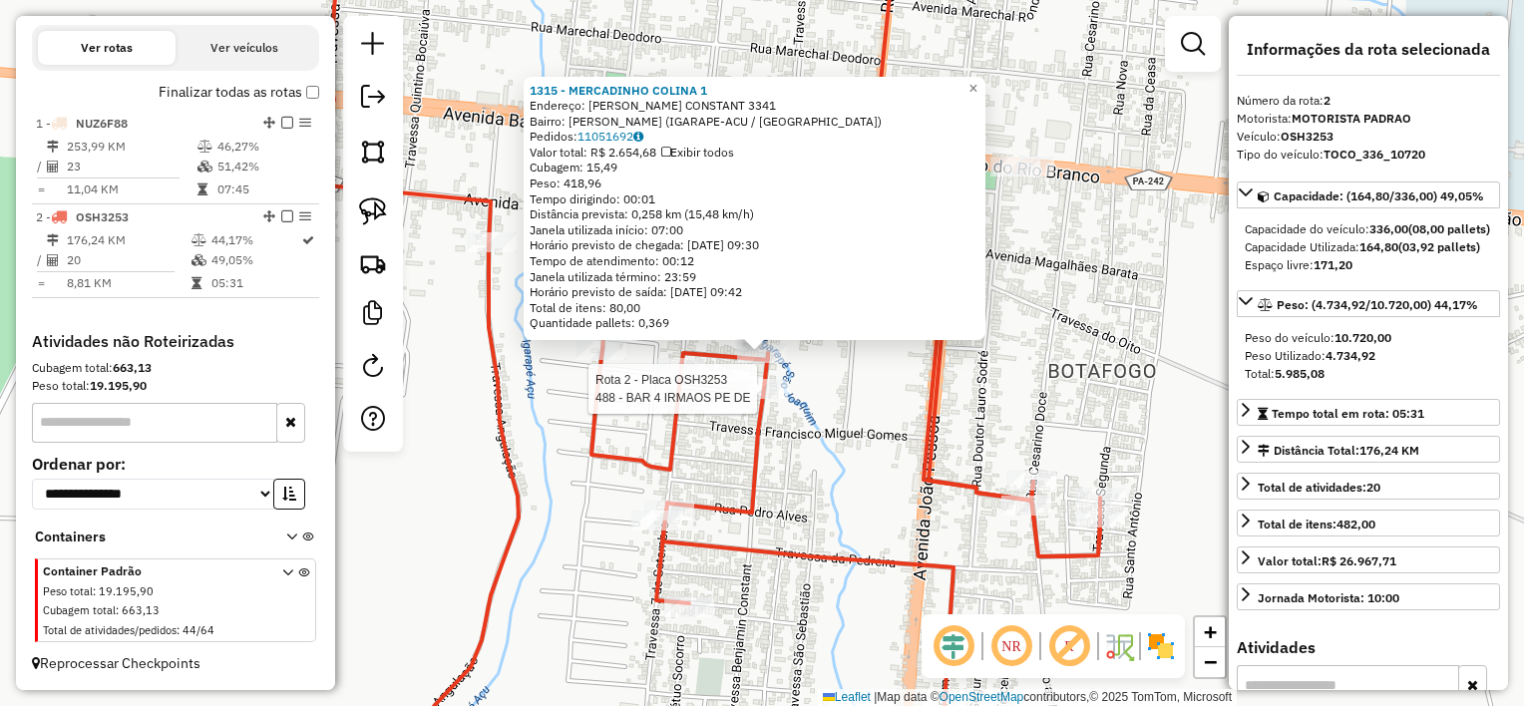
click at [784, 419] on div "Rota 2 - Placa OSH3253 488 - BAR 4 IRMAOS PE DE 1315 - MERCADINHO COLINA 1 Ende…" at bounding box center [762, 353] width 1524 height 706
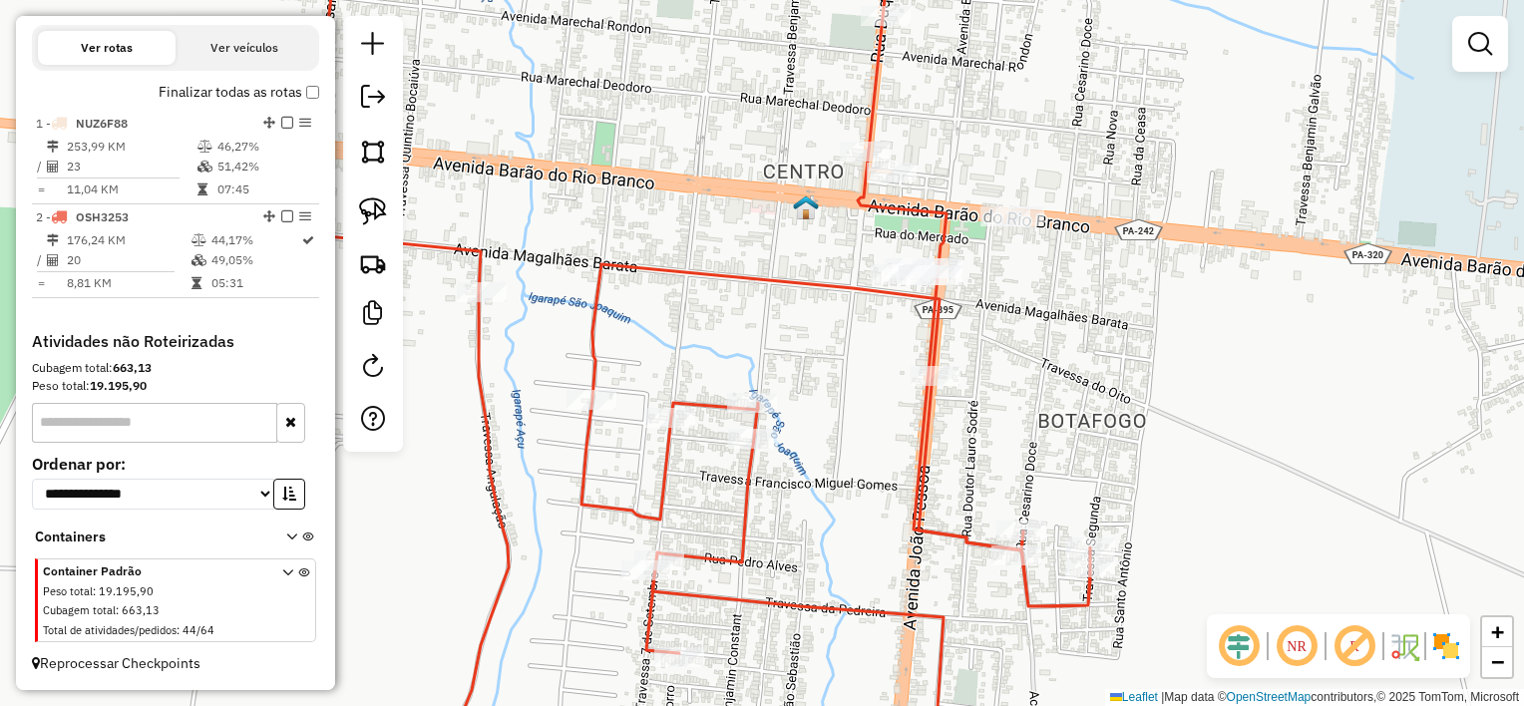
drag, startPoint x: 854, startPoint y: 346, endPoint x: 798, endPoint y: 502, distance: 165.3
click at [798, 502] on div "Janela de atendimento Grade de atendimento Capacidade Transportadoras Veículos …" at bounding box center [762, 353] width 1524 height 706
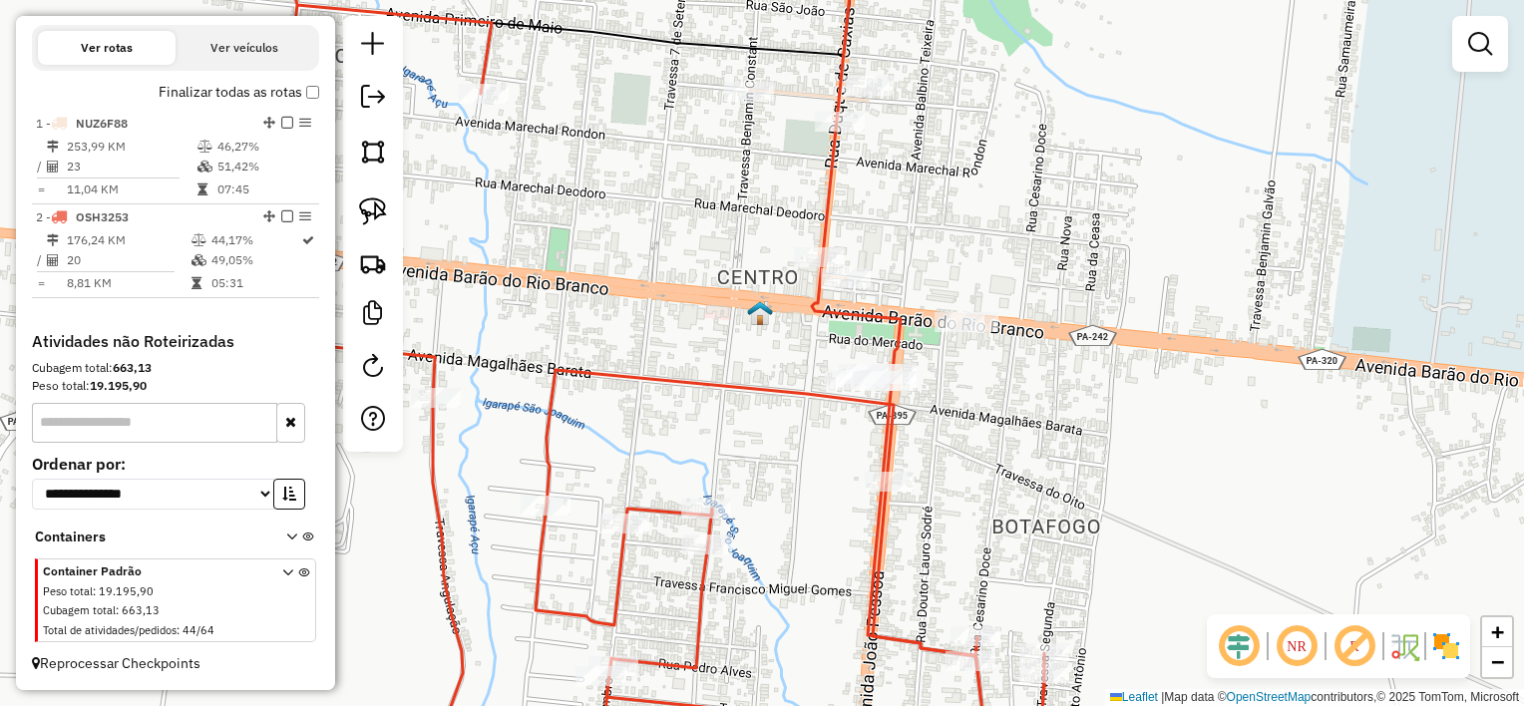
click at [1005, 287] on div "Janela de atendimento Grade de atendimento Capacidade Transportadoras Veículos …" at bounding box center [762, 353] width 1524 height 706
click at [375, 213] on img at bounding box center [373, 211] width 28 height 28
drag, startPoint x: 1006, startPoint y: 297, endPoint x: 1029, endPoint y: 336, distance: 45.1
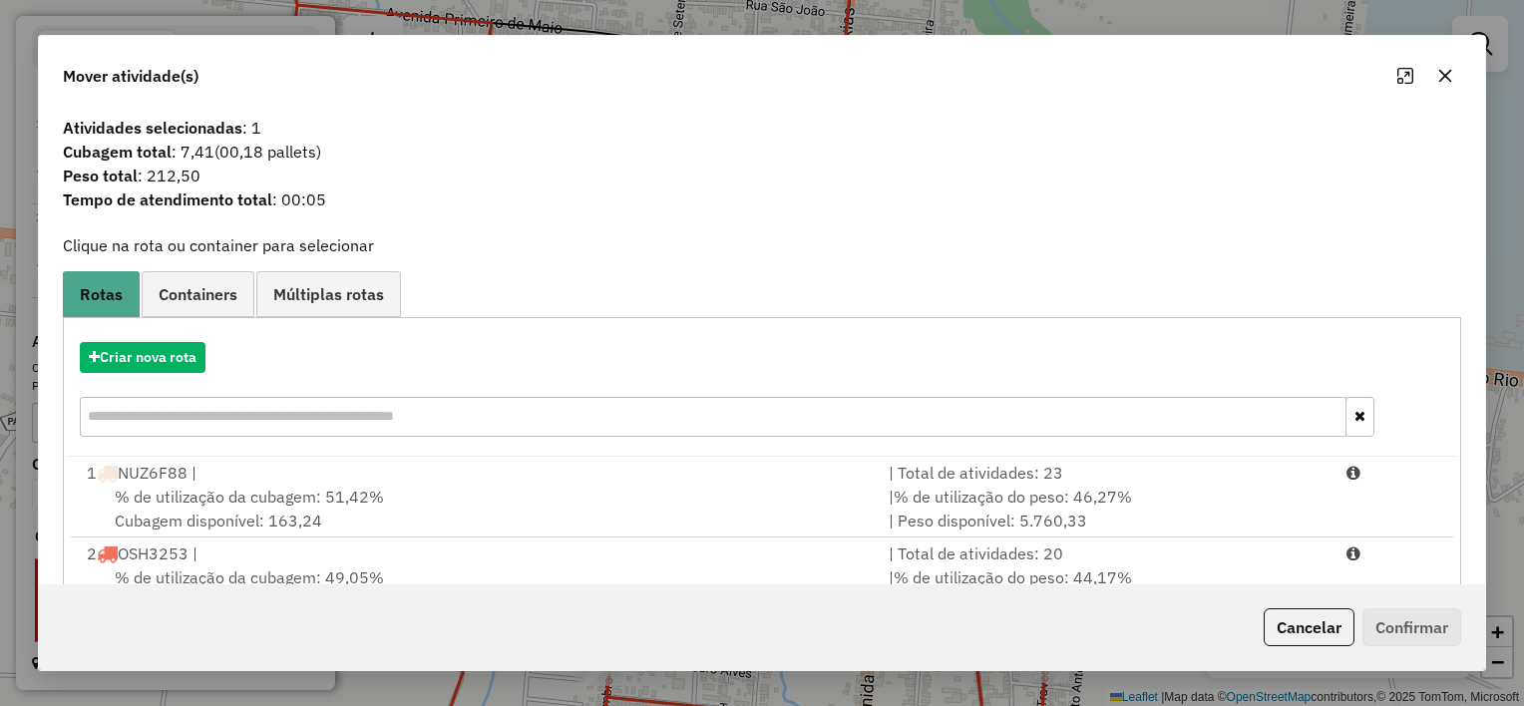
click at [1450, 72] on icon "button" at bounding box center [1445, 76] width 13 height 13
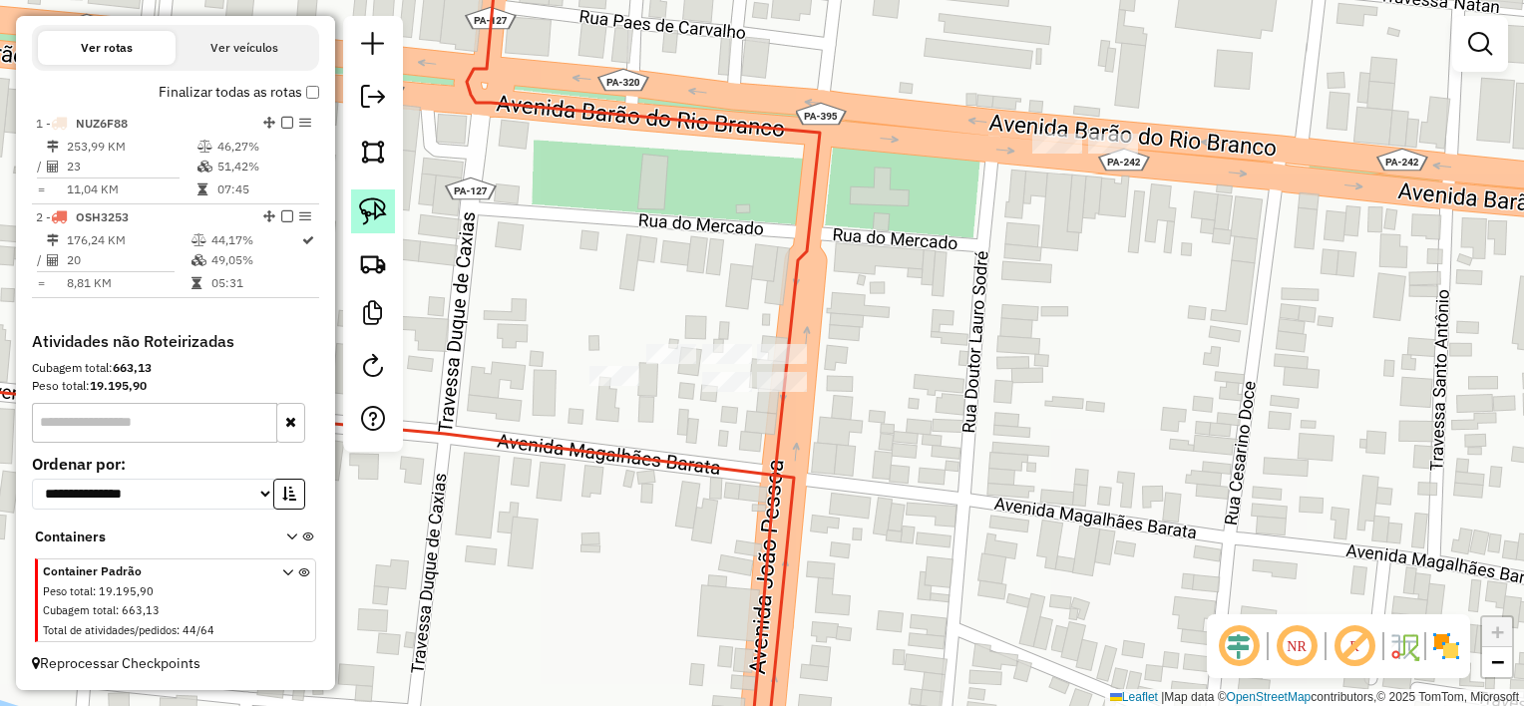
click at [367, 193] on link at bounding box center [373, 211] width 44 height 44
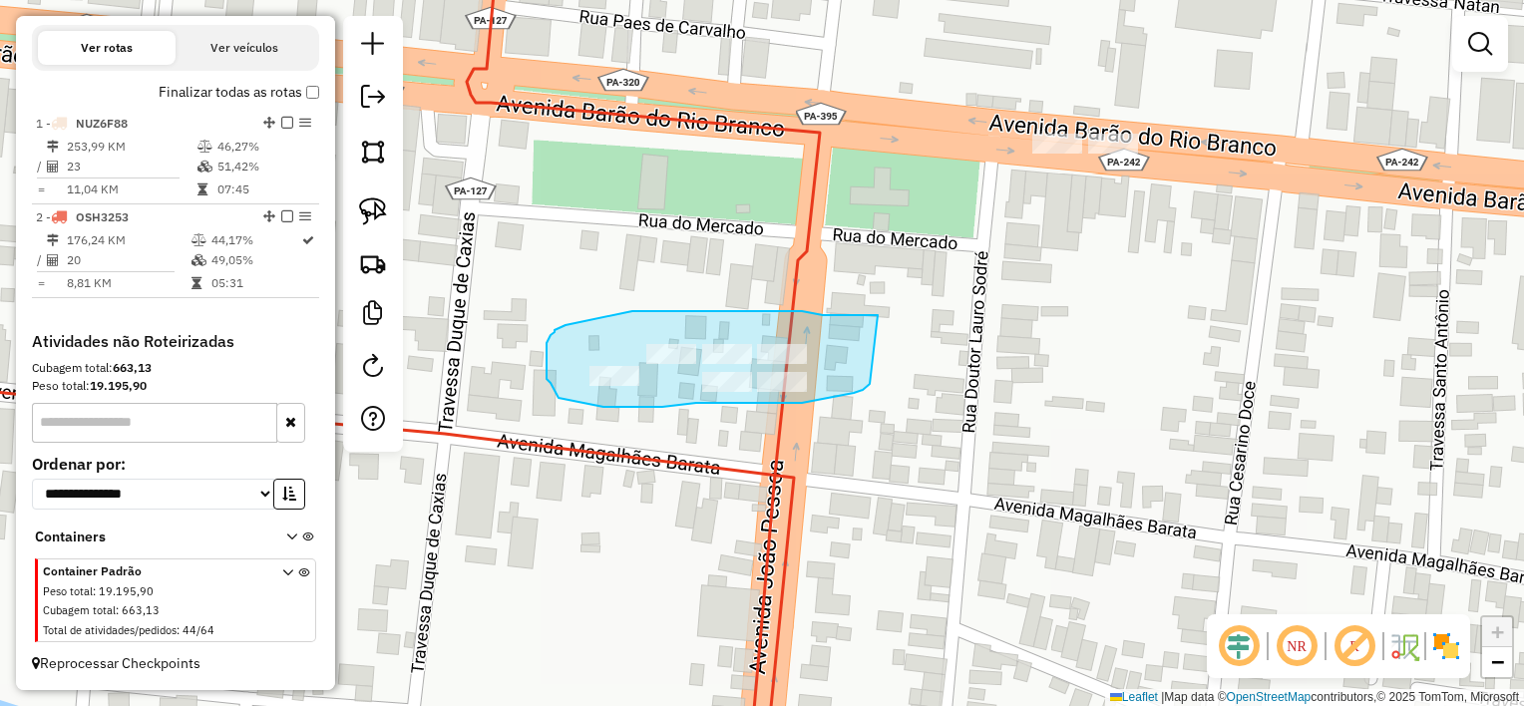
drag, startPoint x: 823, startPoint y: 315, endPoint x: 870, endPoint y: 384, distance: 83.2
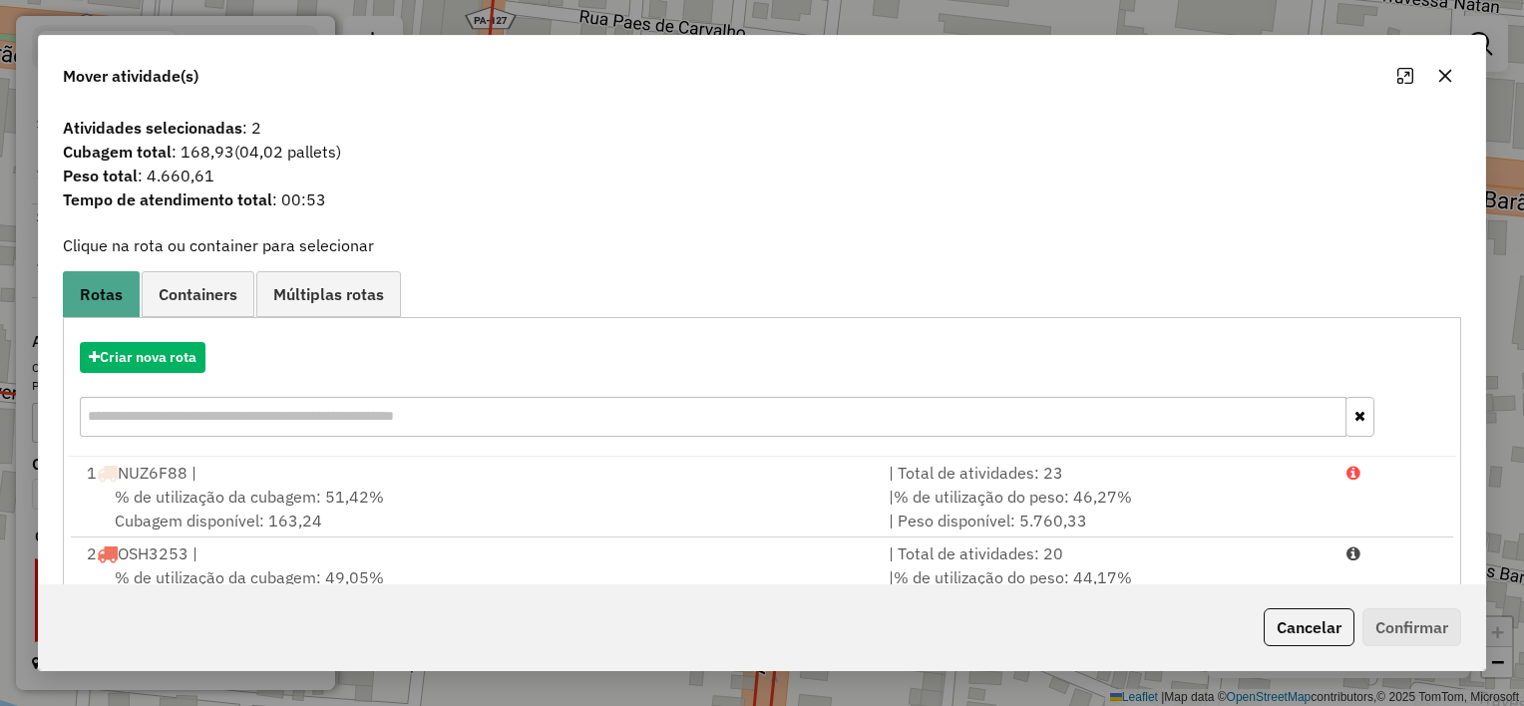
click at [1440, 84] on icon "button" at bounding box center [1445, 76] width 16 height 16
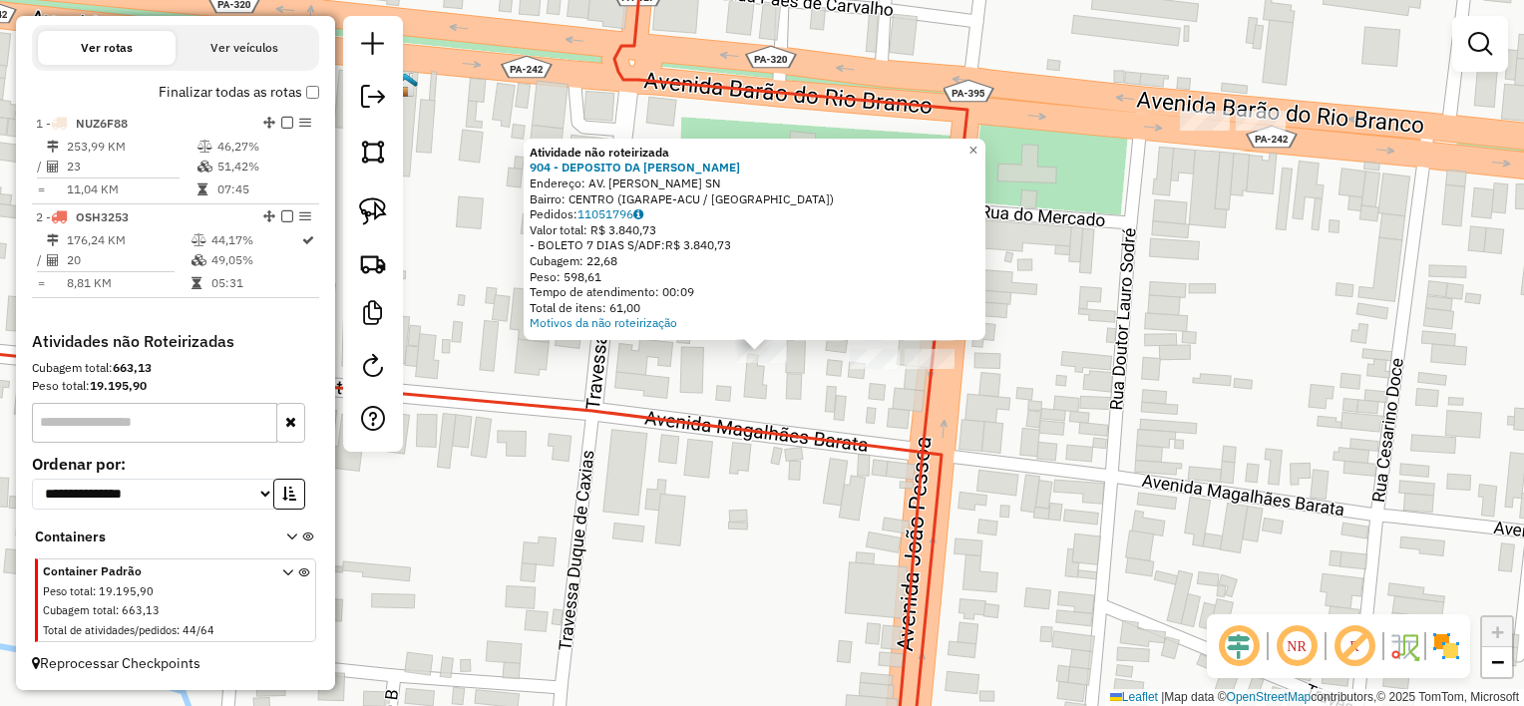
click at [809, 387] on div "Atividade não roteirizada 904 - DEPOSITO DA [PERSON_NAME]: AV. JOAO PESSOA SN B…" at bounding box center [762, 353] width 1524 height 706
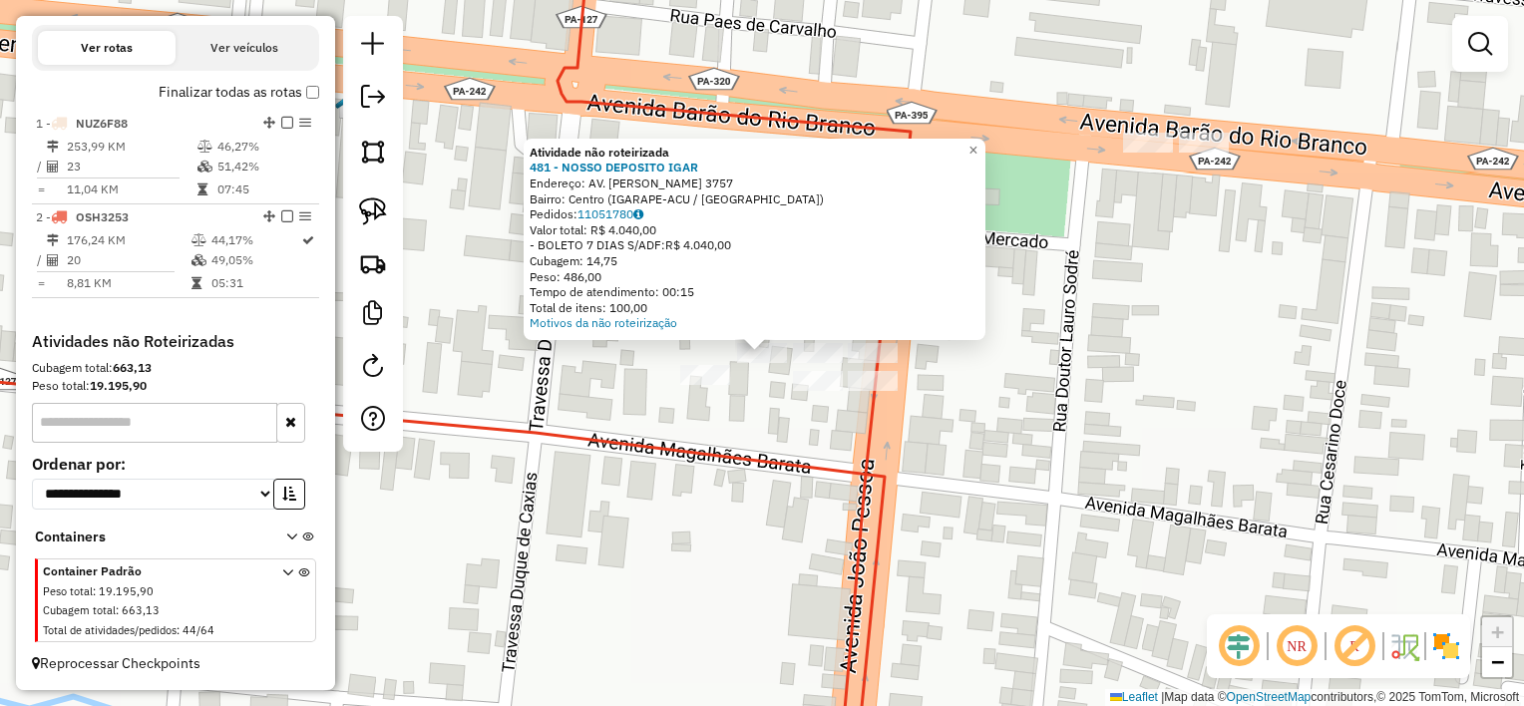
click at [833, 422] on div "Atividade não roteirizada 481 - NOSSO DEPOSITO IGAR Endereço: AV. JOAO PESSOA 3…" at bounding box center [762, 353] width 1524 height 706
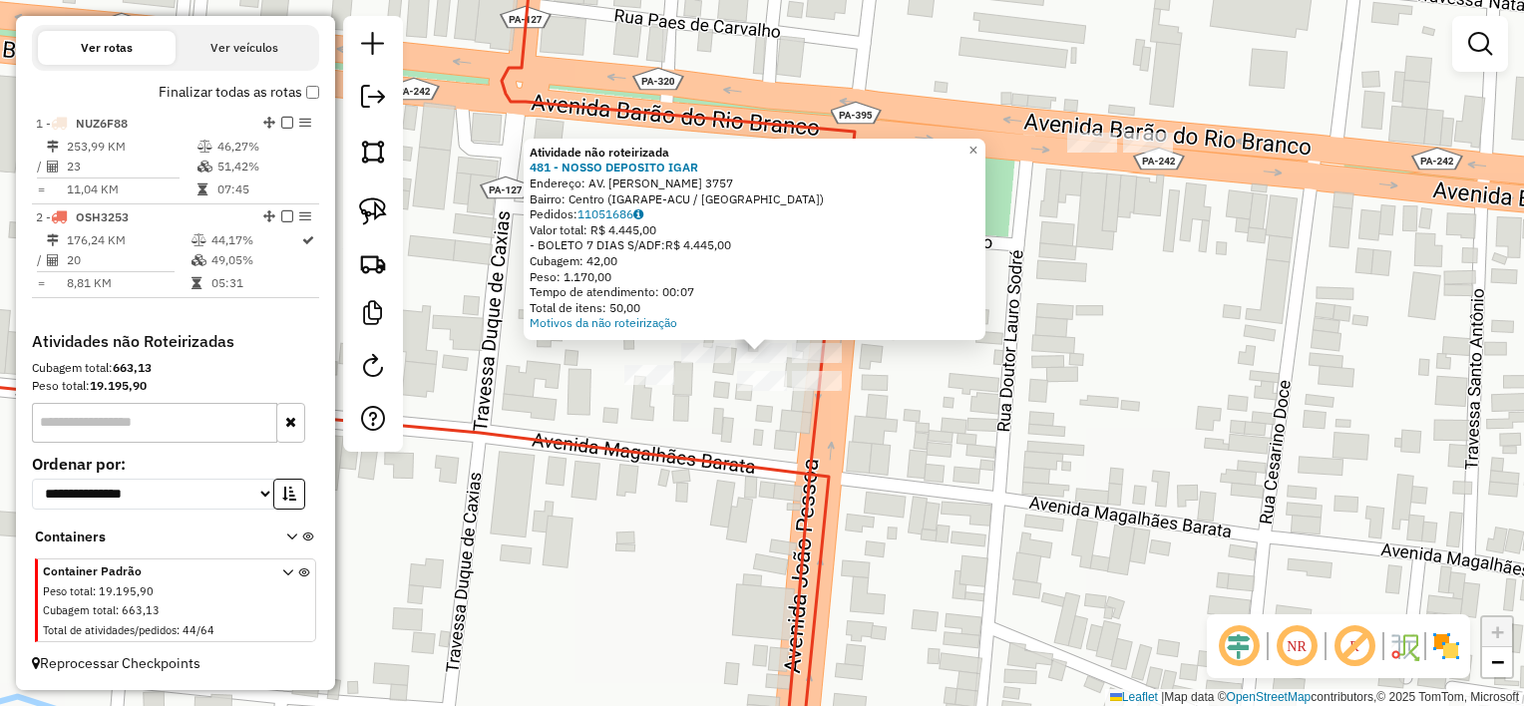
click at [780, 414] on div "Atividade não roteirizada 481 - NOSSO DEPOSITO IGAR Endereço: AV. JOAO PESSOA 3…" at bounding box center [762, 353] width 1524 height 706
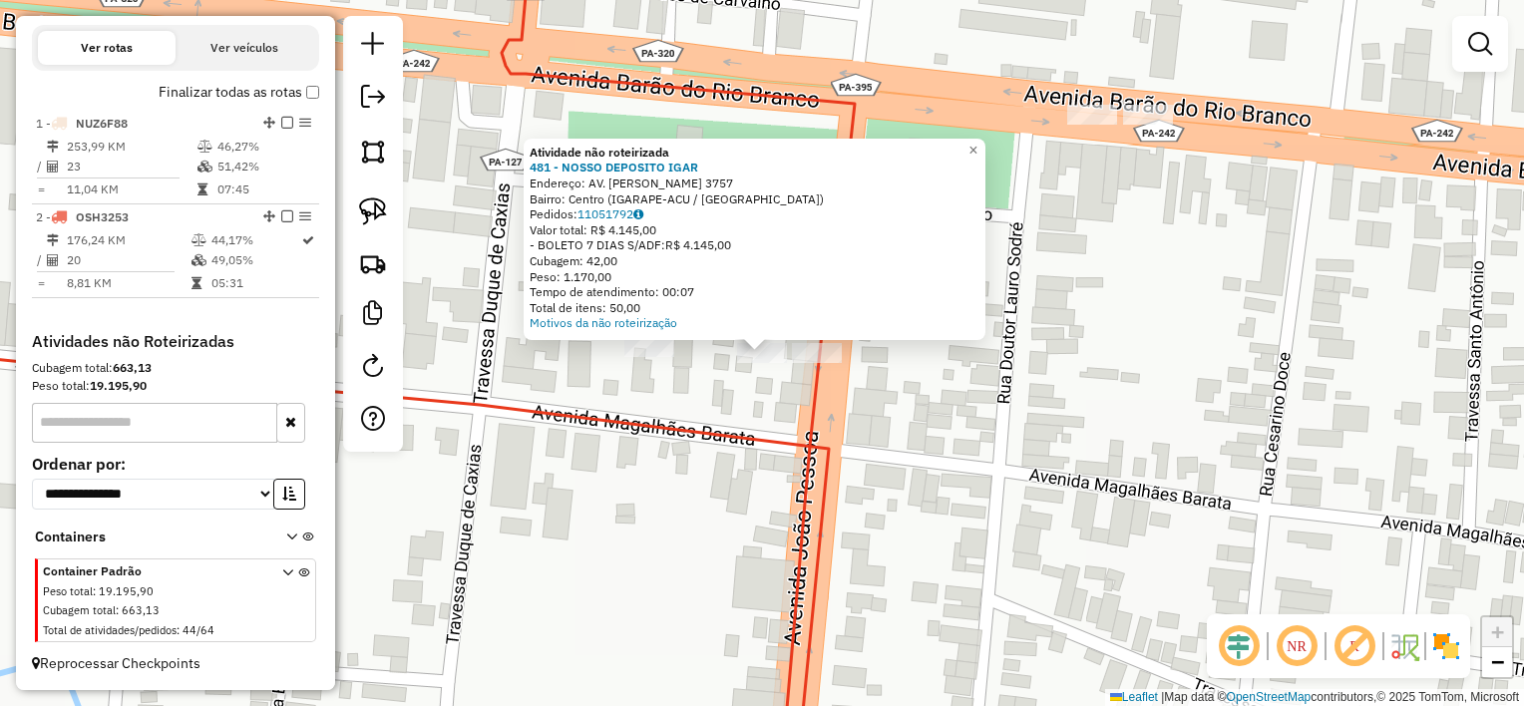
click at [774, 375] on div "Atividade não roteirizada 481 - NOSSO DEPOSITO IGAR Endereço: AV. JOAO PESSOA 3…" at bounding box center [762, 353] width 1524 height 706
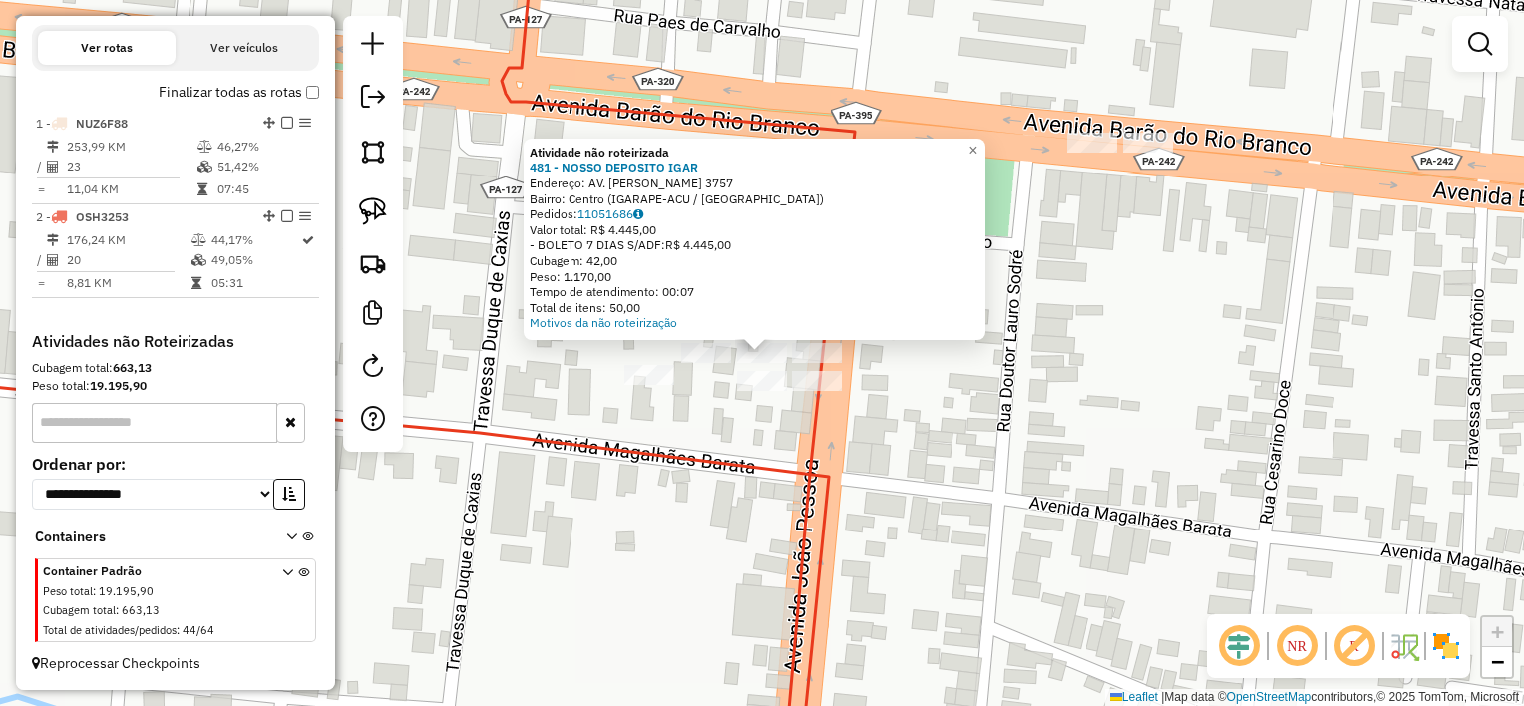
drag, startPoint x: 754, startPoint y: 421, endPoint x: 794, endPoint y: 393, distance: 48.7
click at [756, 420] on div "Atividade não roteirizada 481 - NOSSO DEPOSITO IGAR Endereço: AV. JOAO PESSOA 3…" at bounding box center [762, 353] width 1524 height 706
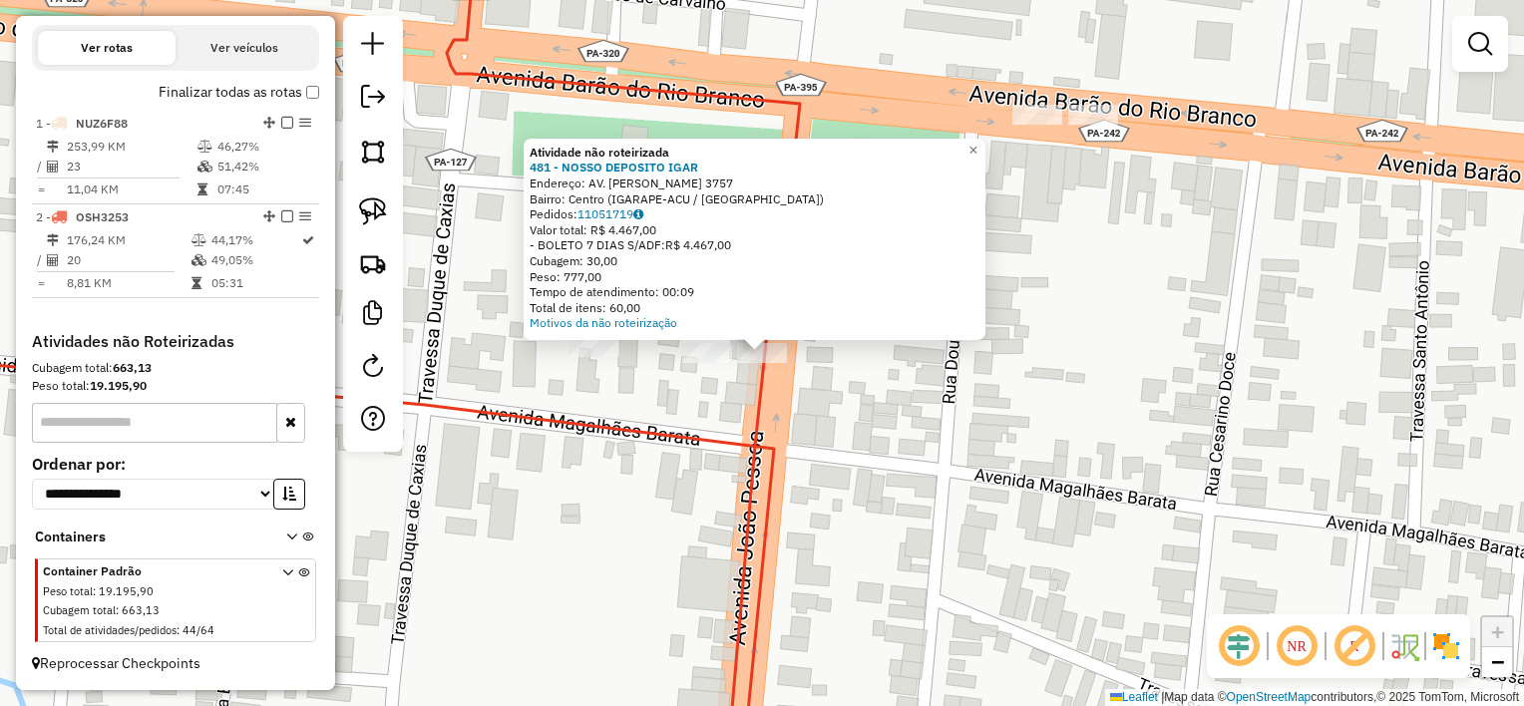
click at [797, 383] on div "Atividade não roteirizada 481 - NOSSO DEPOSITO IGAR Endereço: AV. JOAO PESSOA 3…" at bounding box center [762, 353] width 1524 height 706
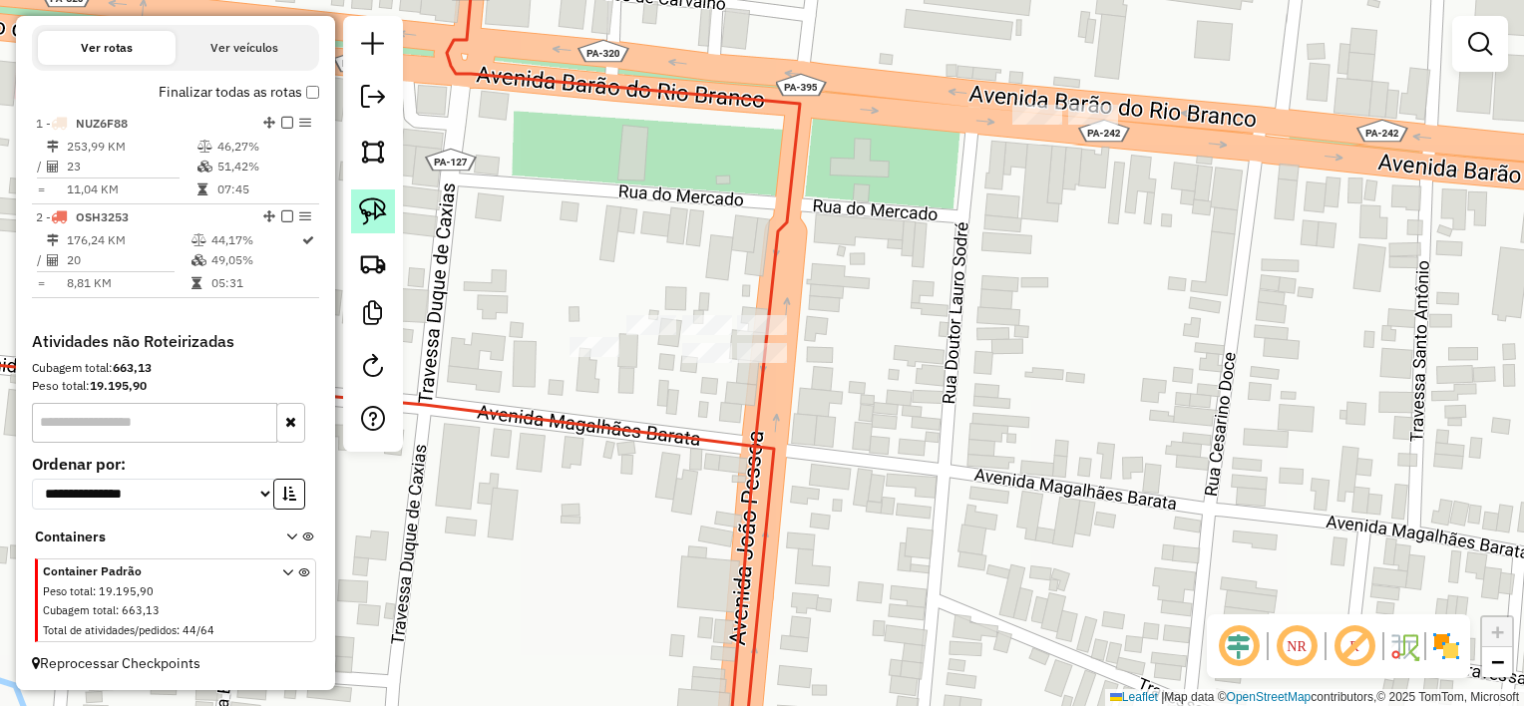
click at [375, 217] on img at bounding box center [373, 211] width 28 height 28
drag, startPoint x: 730, startPoint y: 382, endPoint x: 674, endPoint y: 378, distance: 56.0
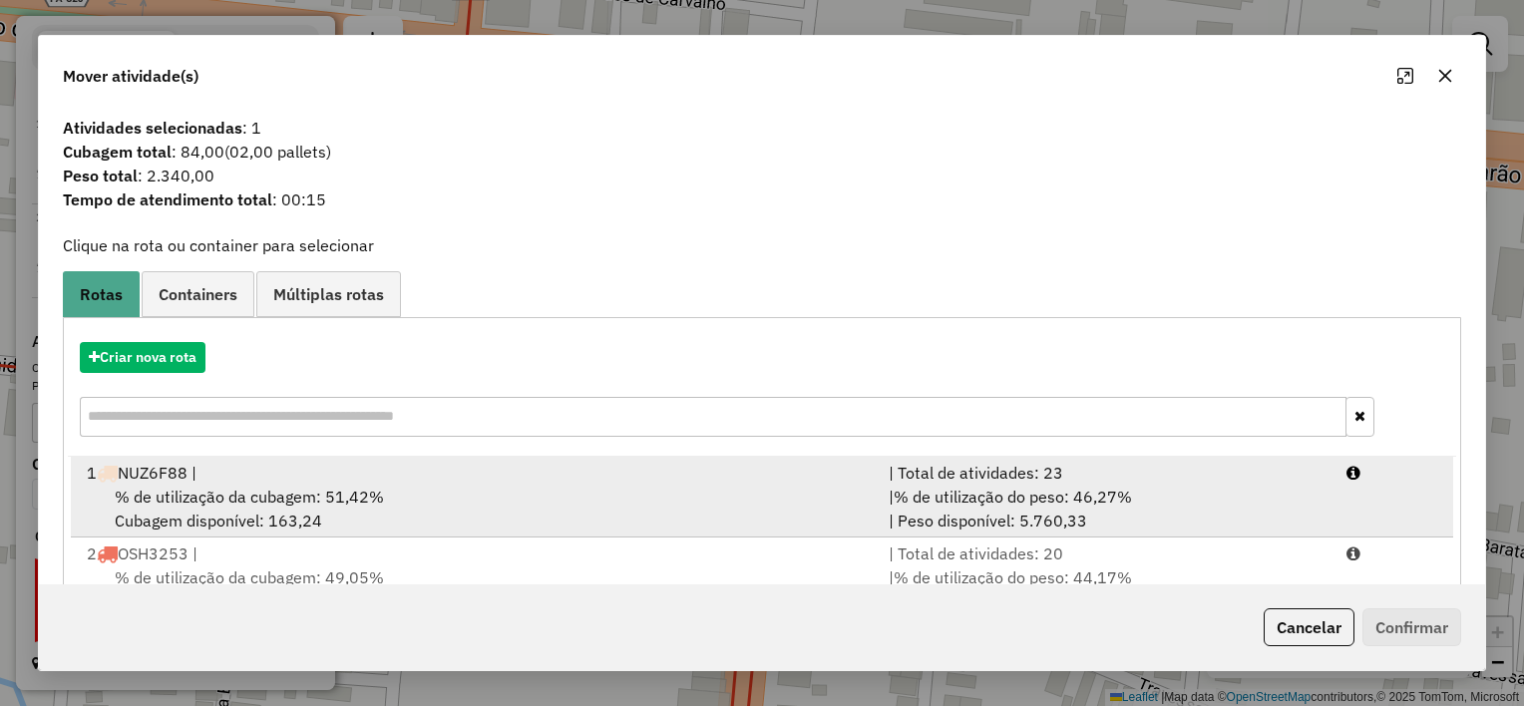
click at [574, 508] on div "% de utilização da cubagem: 51,42% Cubagem disponível: 163,24" at bounding box center [476, 509] width 802 height 48
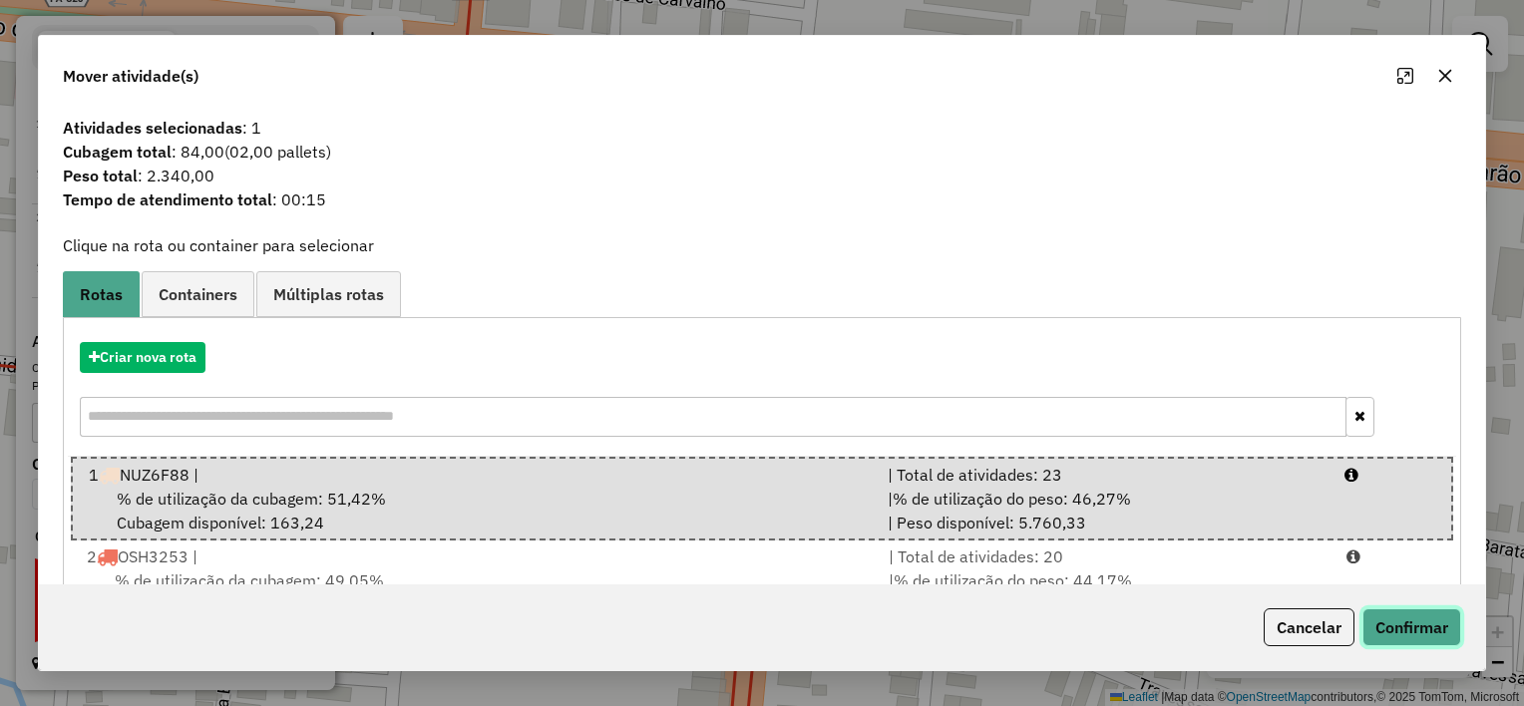
click at [1394, 623] on button "Confirmar" at bounding box center [1411, 627] width 99 height 38
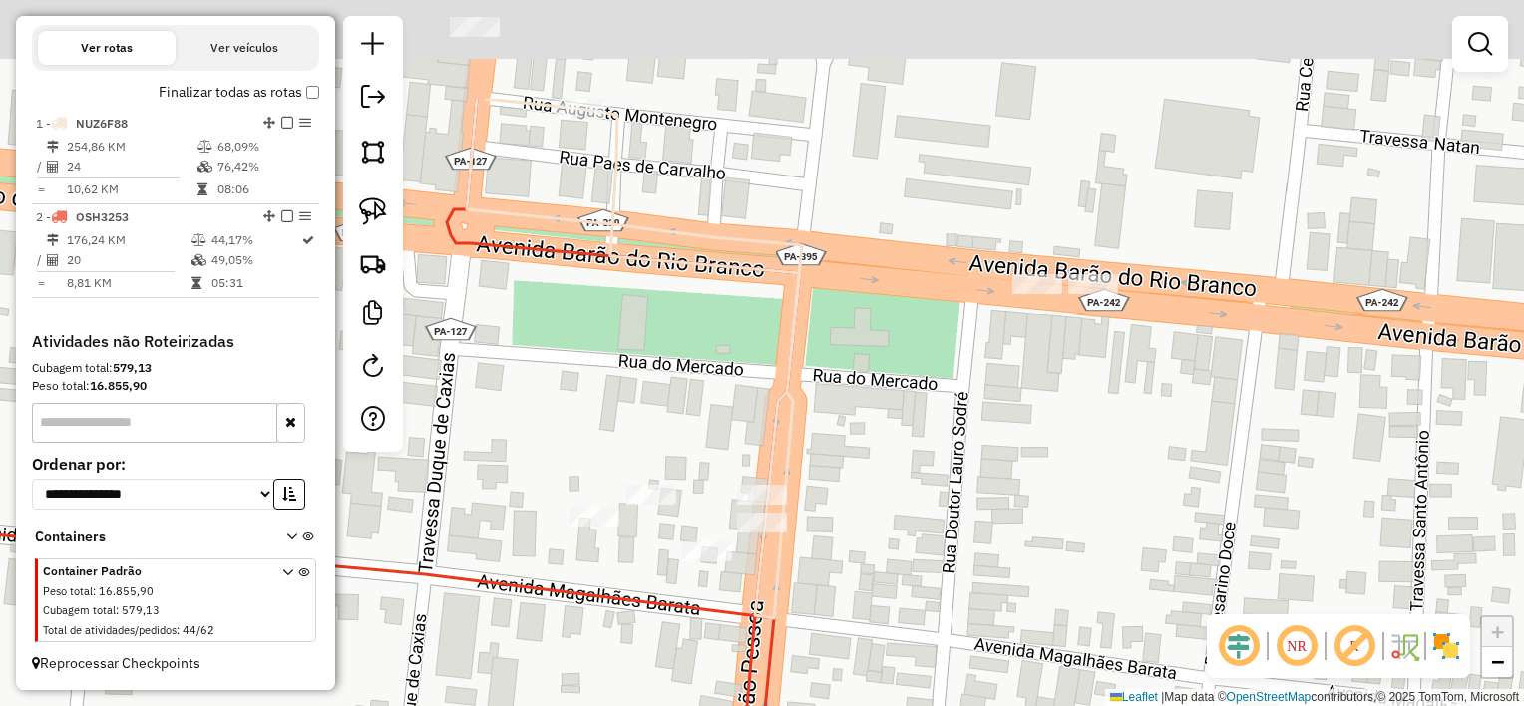
drag, startPoint x: 1103, startPoint y: 287, endPoint x: 1101, endPoint y: 408, distance: 120.7
click at [1103, 407] on div "Janela de atendimento Grade de atendimento Capacidade Transportadoras Veículos …" at bounding box center [762, 353] width 1524 height 706
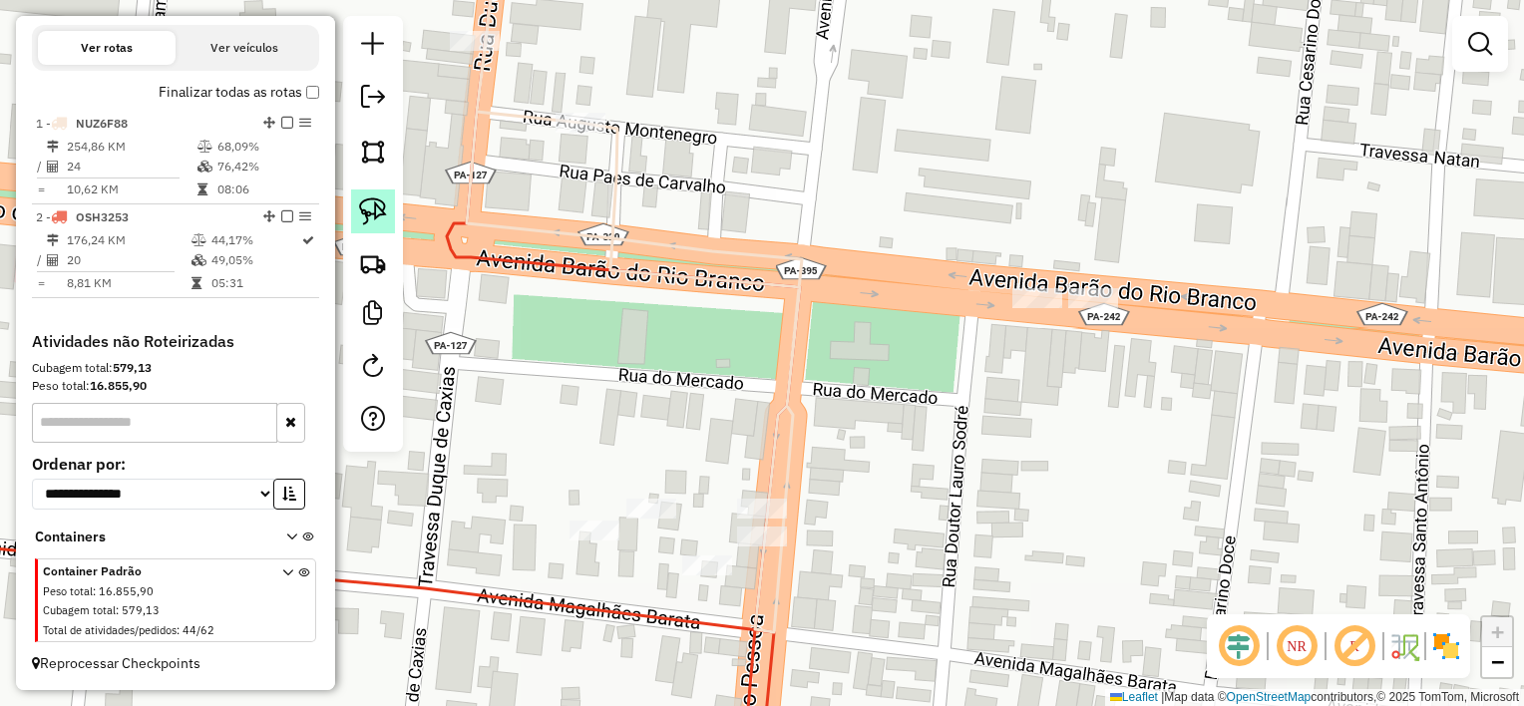
click at [376, 203] on img at bounding box center [373, 211] width 28 height 28
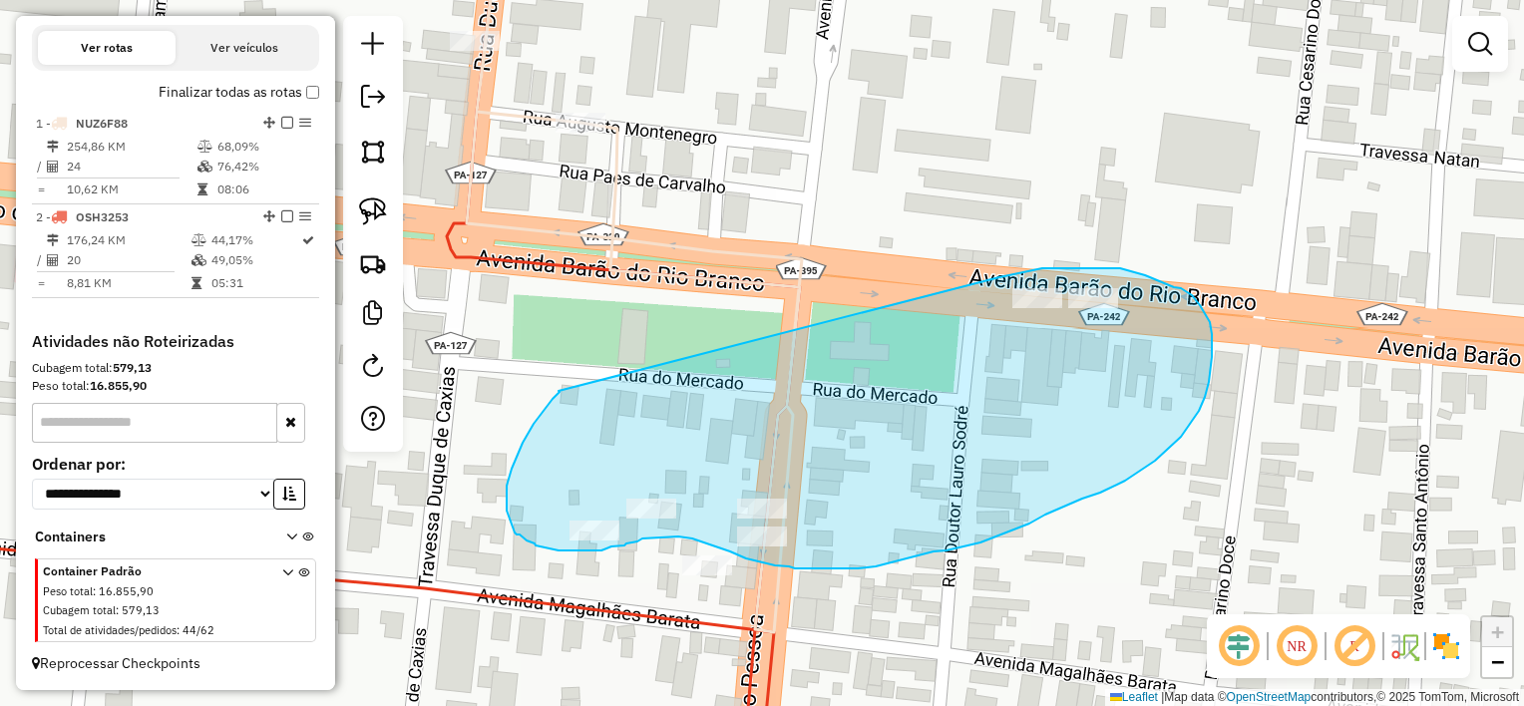
drag, startPoint x: 558, startPoint y: 391, endPoint x: 866, endPoint y: 327, distance: 313.7
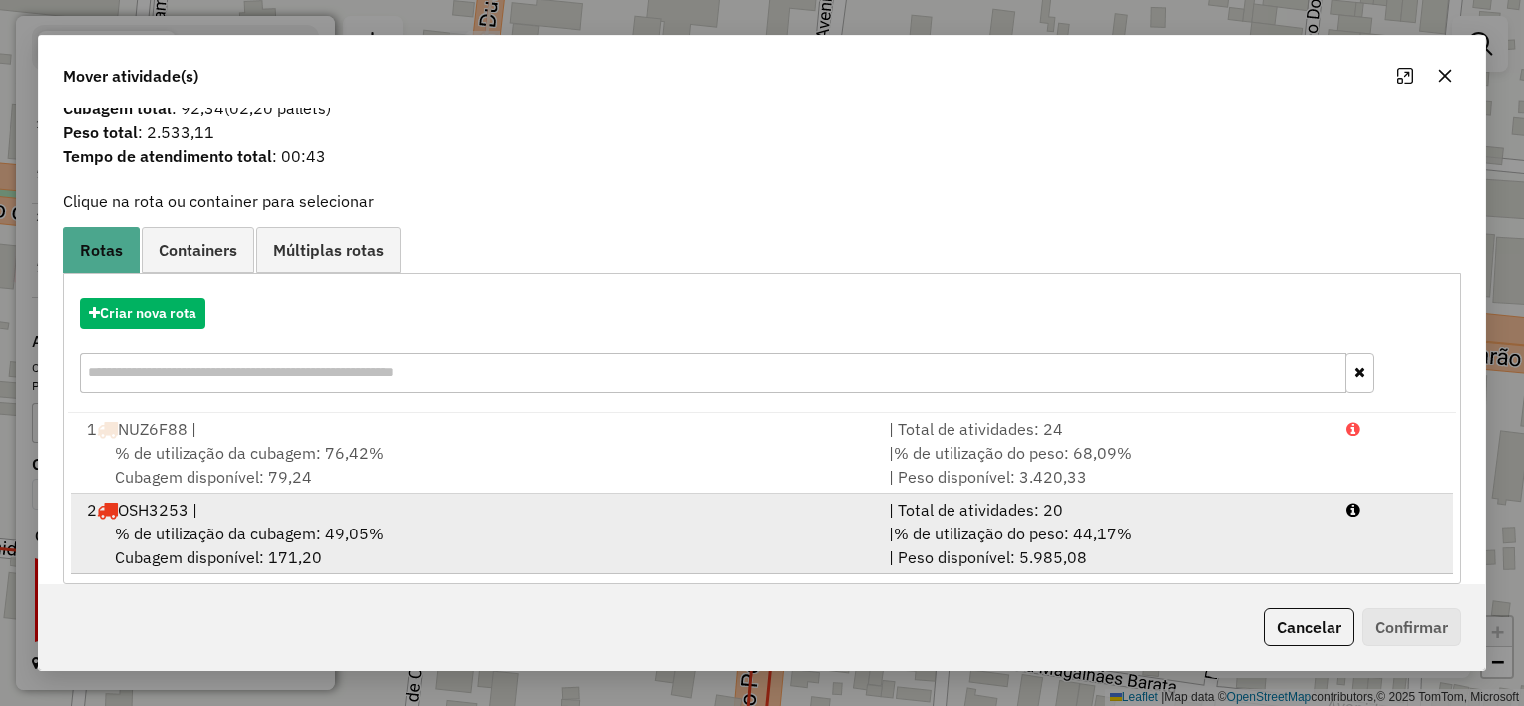
scroll to position [67, 0]
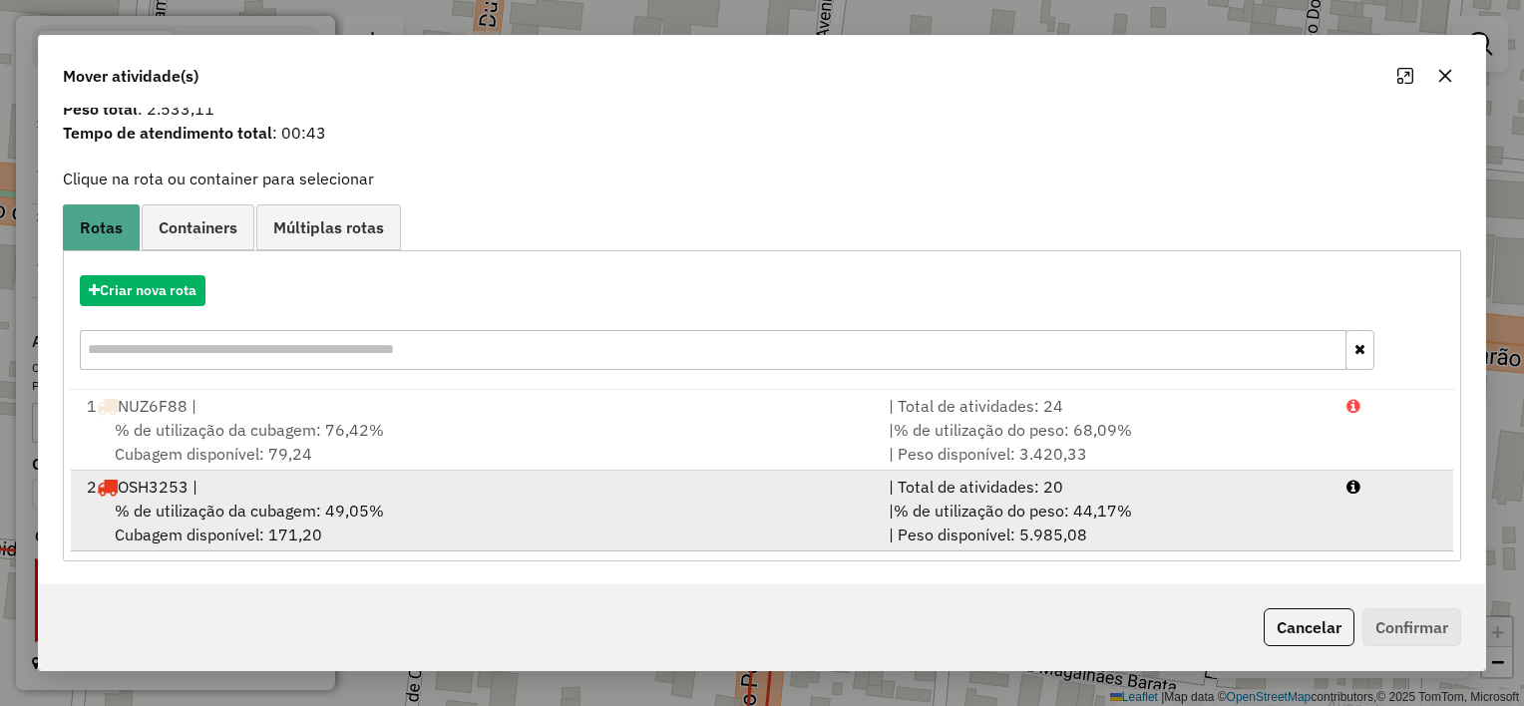
click at [610, 491] on div "2 OSH3253 |" at bounding box center [476, 487] width 802 height 24
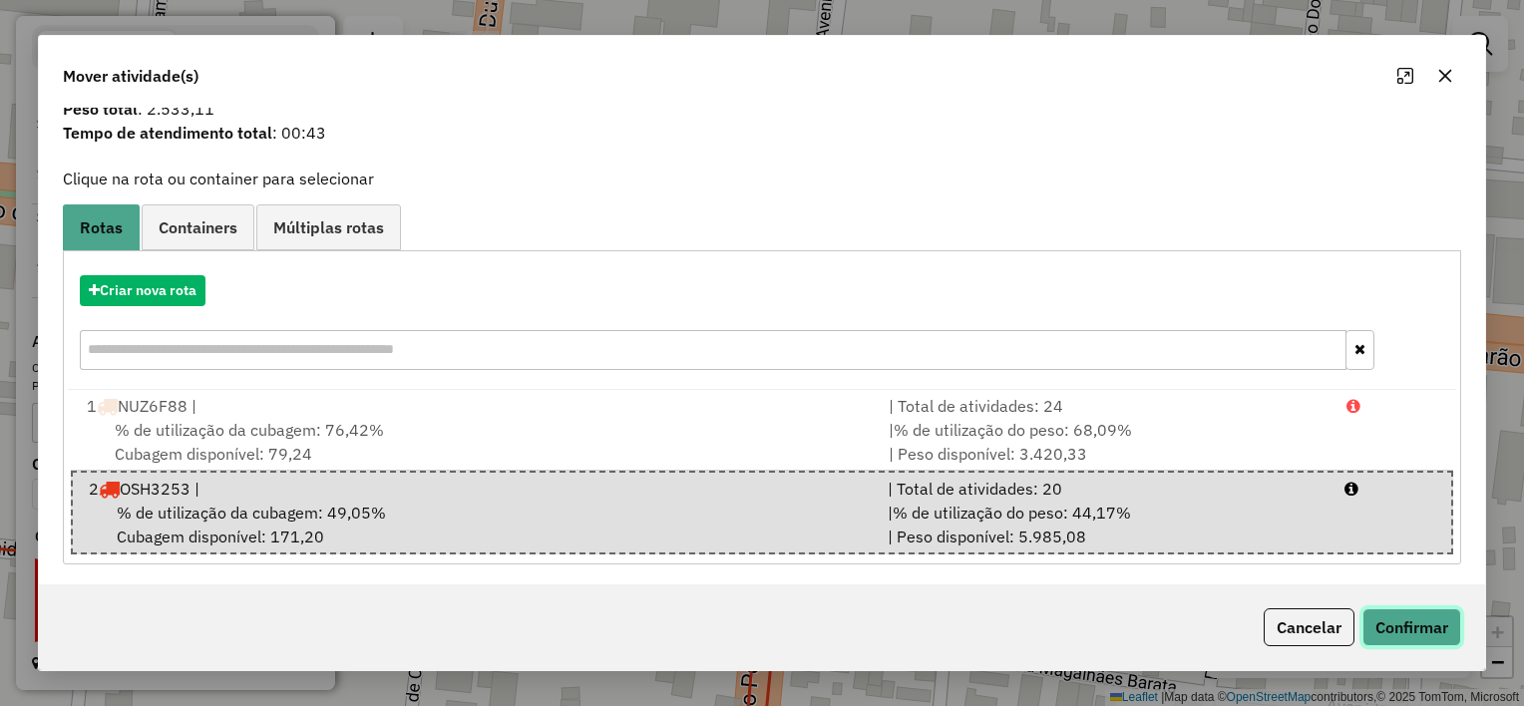
click at [1424, 633] on button "Confirmar" at bounding box center [1411, 627] width 99 height 38
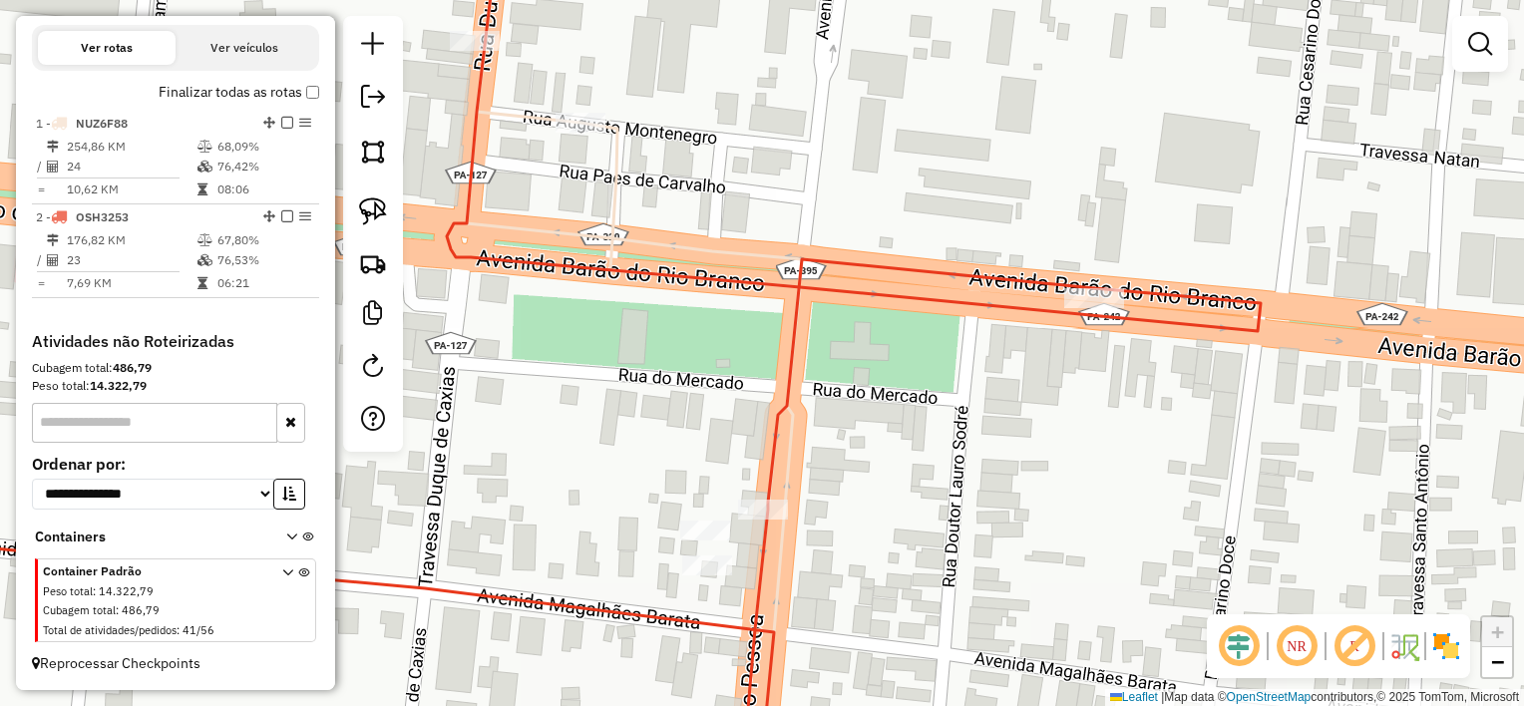
scroll to position [0, 0]
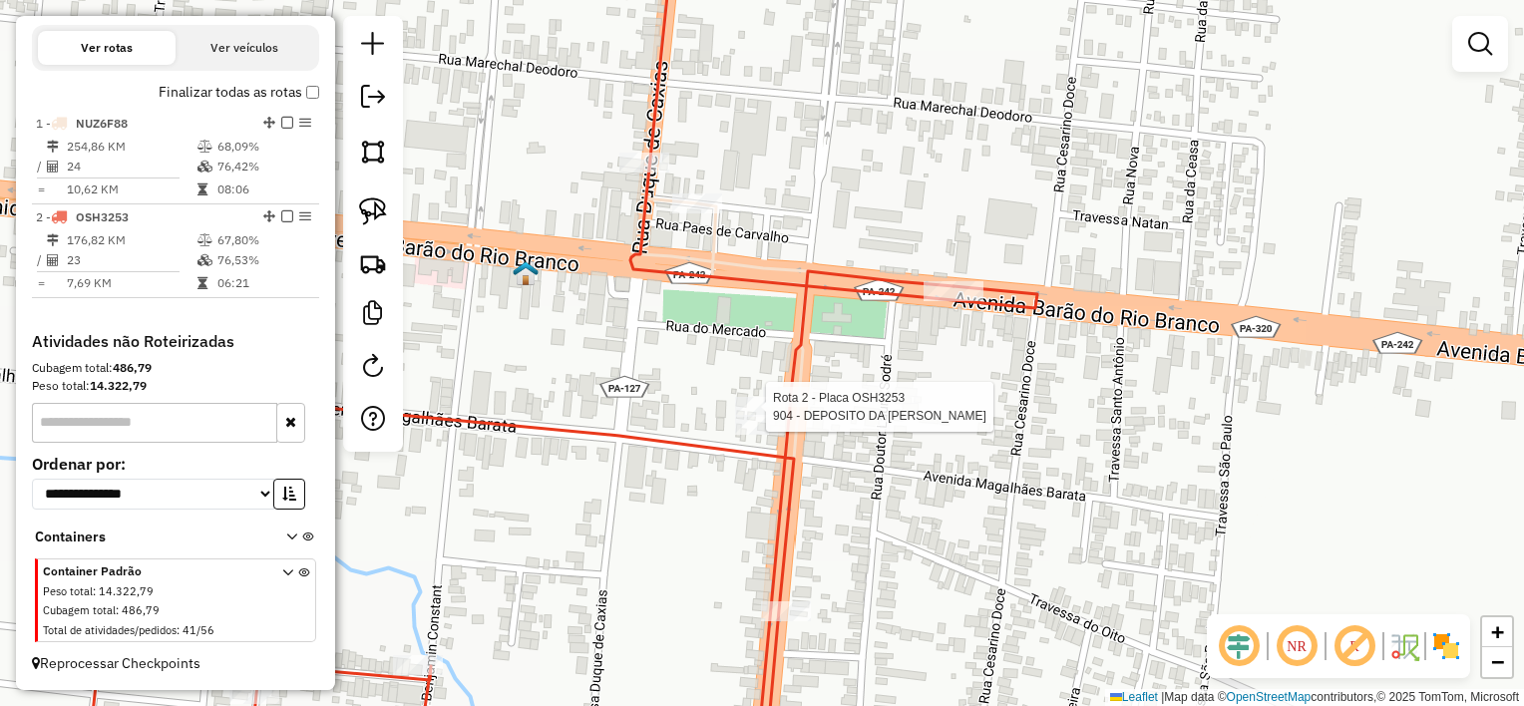
select select "**********"
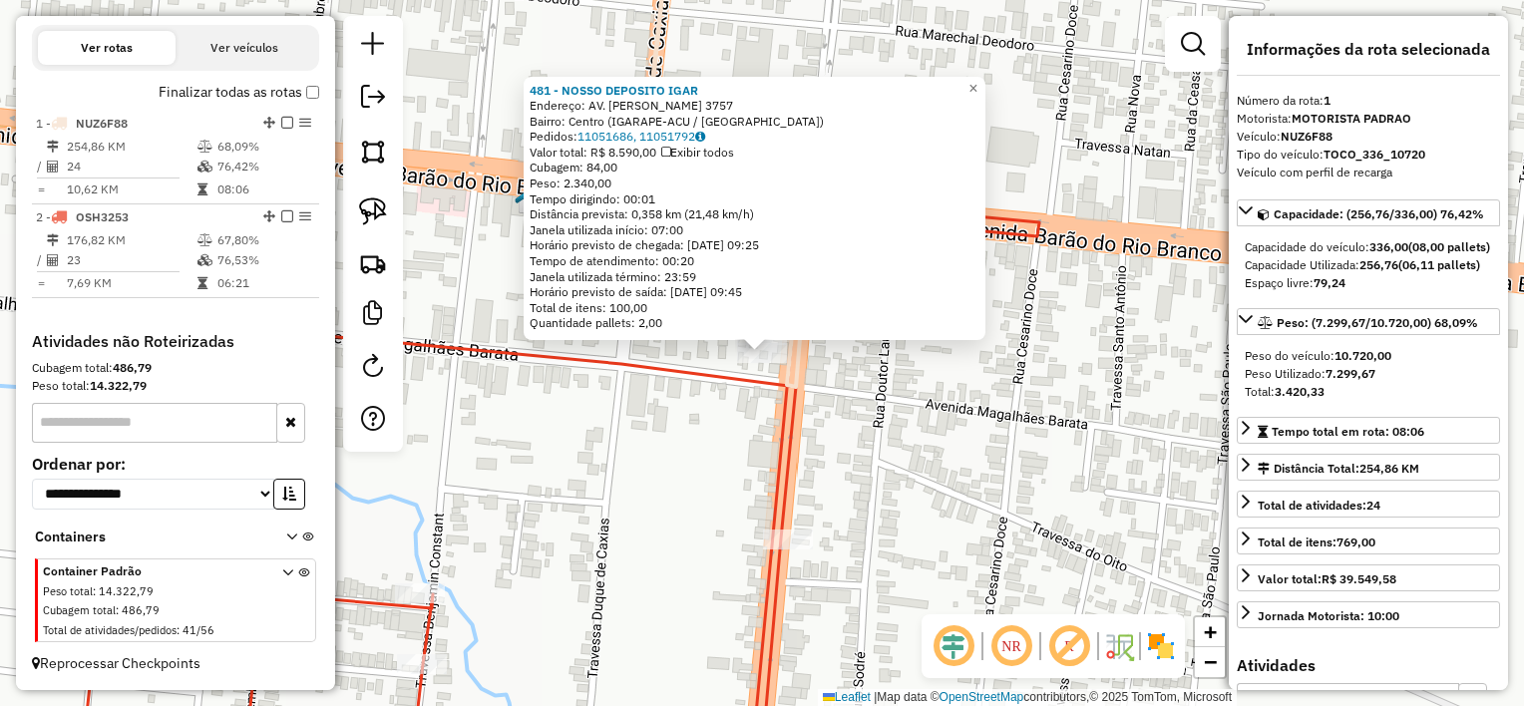
click at [810, 399] on div "481 - NOSSO DEPOSITO IGAR Endereço: AV. [PERSON_NAME] 3757 Bairro: Centro (IGAR…" at bounding box center [762, 353] width 1524 height 706
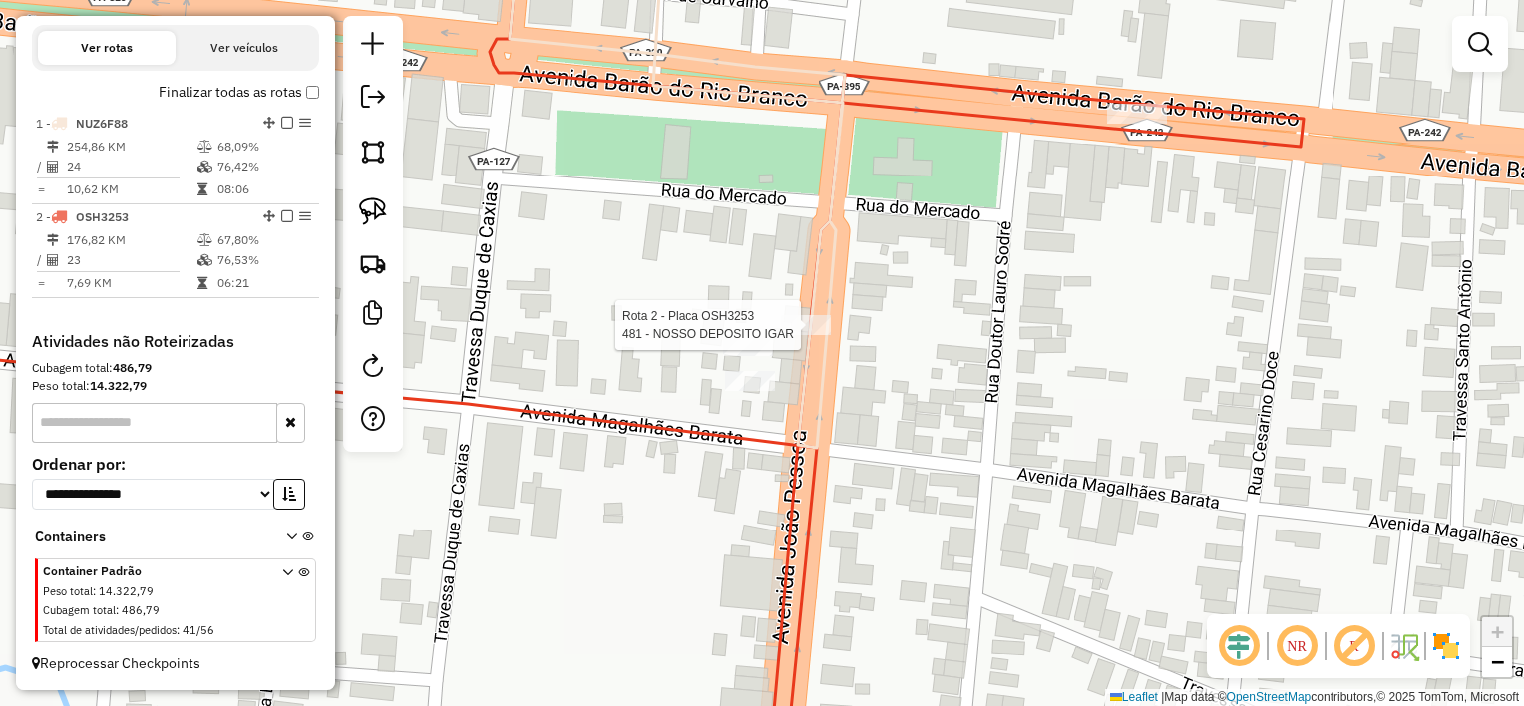
select select "**********"
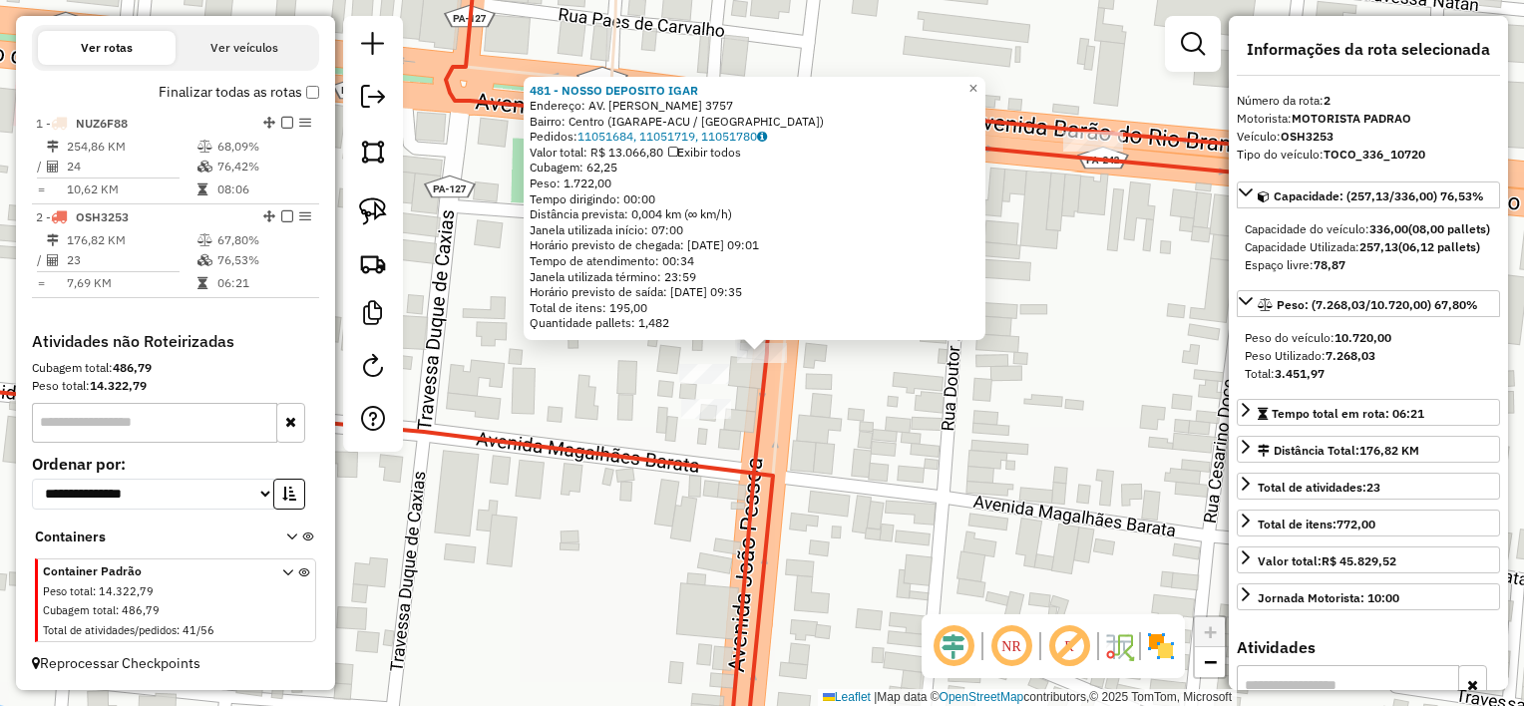
click at [784, 398] on icon at bounding box center [633, 202] width 335 height 546
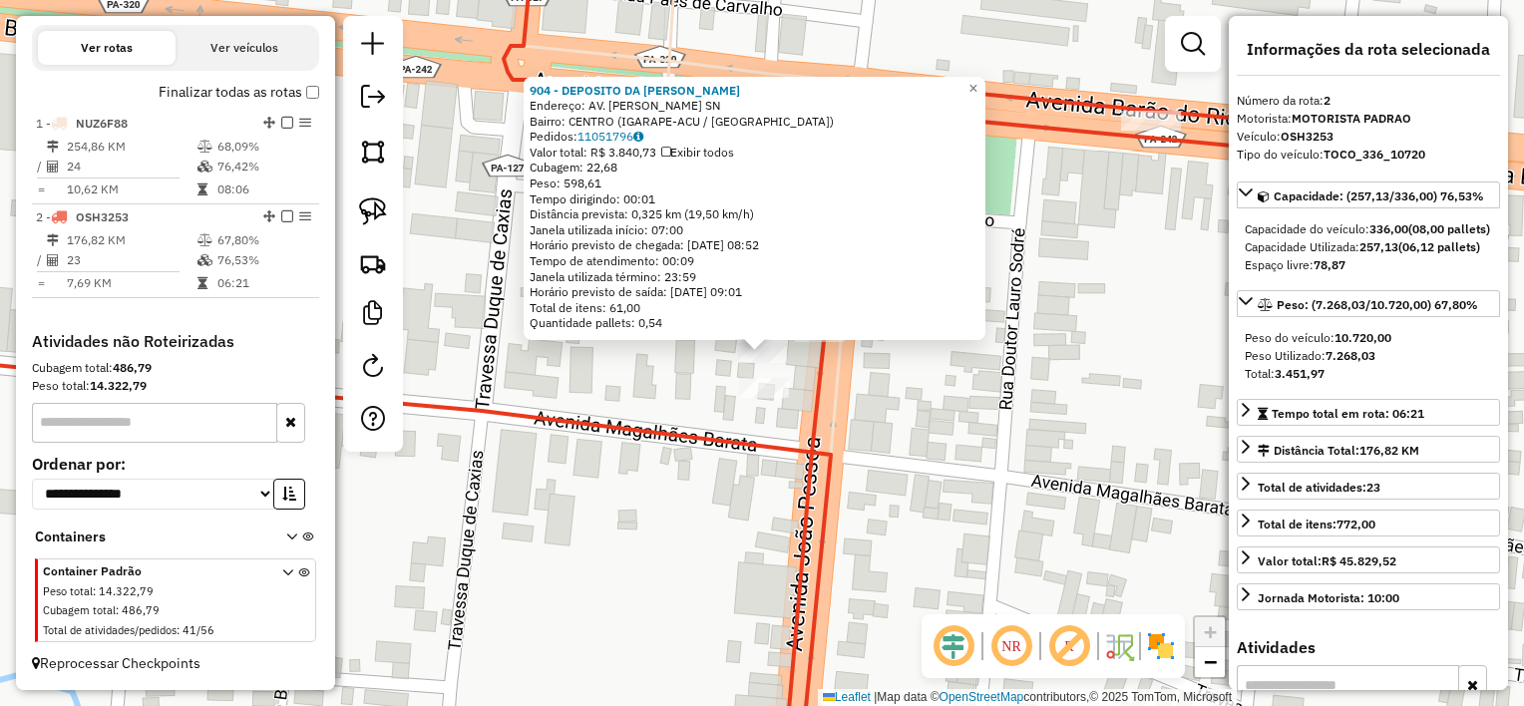
click at [681, 397] on div "904 - DEPOSITO DA [PERSON_NAME]: AV. [PERSON_NAME] SN Bairro: CENTRO (IGARAPE-A…" at bounding box center [762, 353] width 1524 height 706
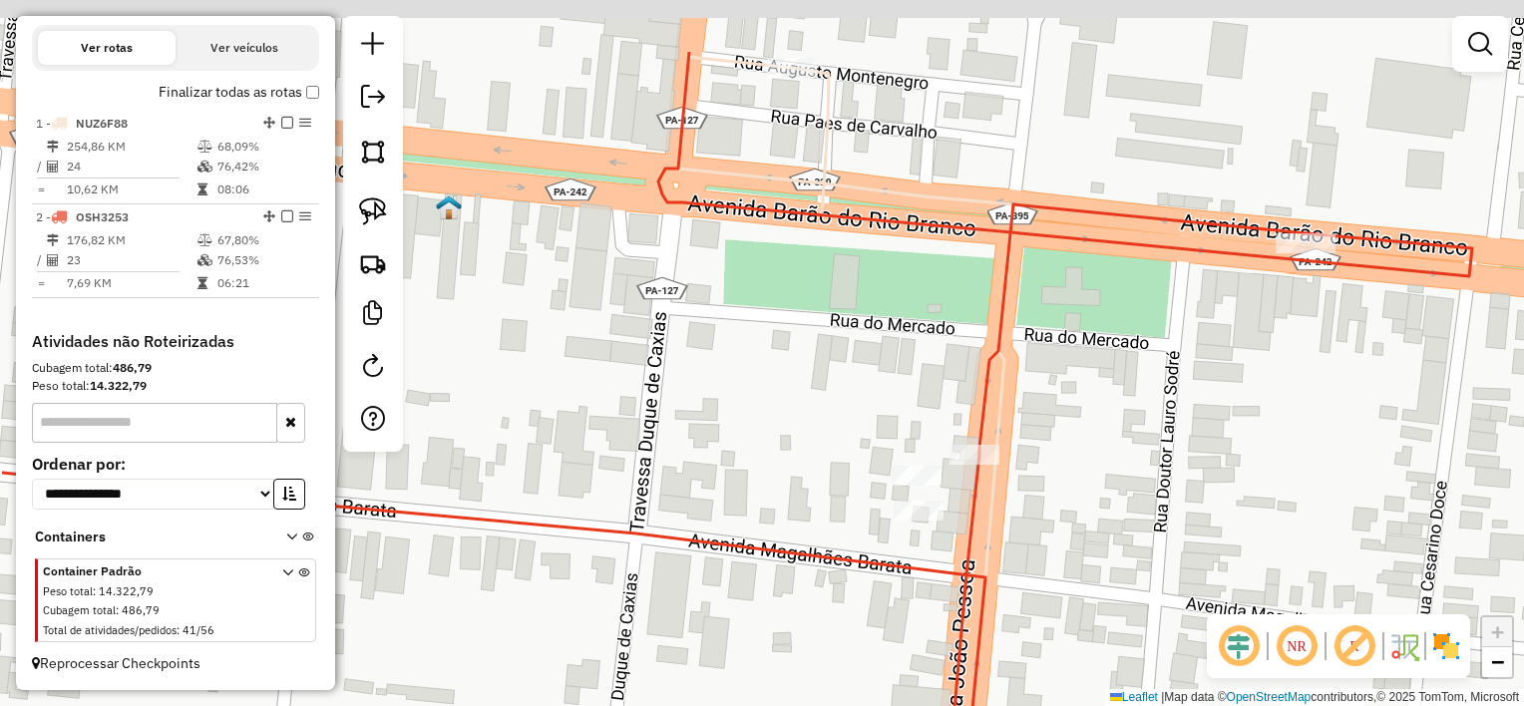
drag, startPoint x: 663, startPoint y: 327, endPoint x: 807, endPoint y: 443, distance: 184.4
click at [825, 459] on div "Janela de atendimento Grade de atendimento Capacidade Transportadoras Veículos …" at bounding box center [762, 353] width 1524 height 706
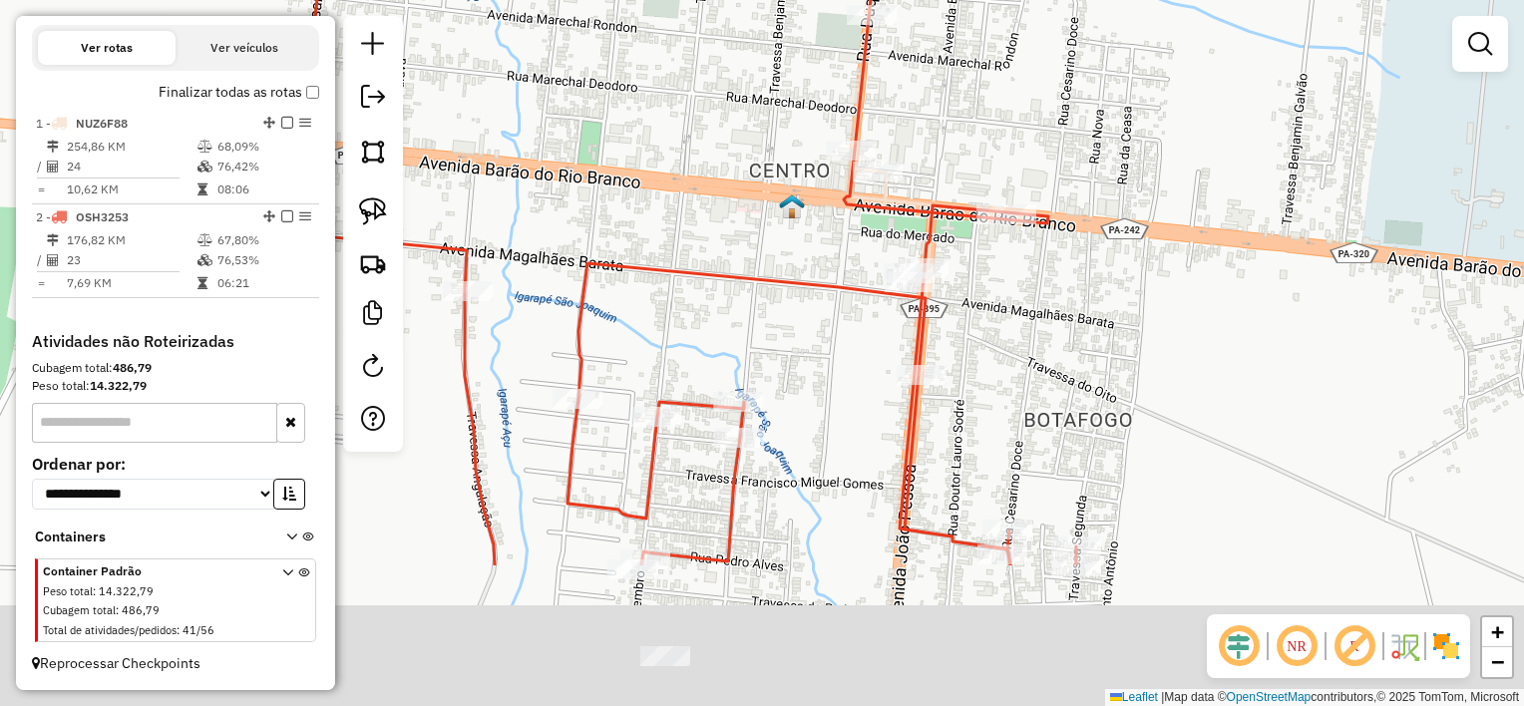
drag, startPoint x: 759, startPoint y: 573, endPoint x: 826, endPoint y: 306, distance: 275.5
click at [829, 306] on div "Janela de atendimento Grade de atendimento Capacidade Transportadoras Veículos …" at bounding box center [762, 353] width 1524 height 706
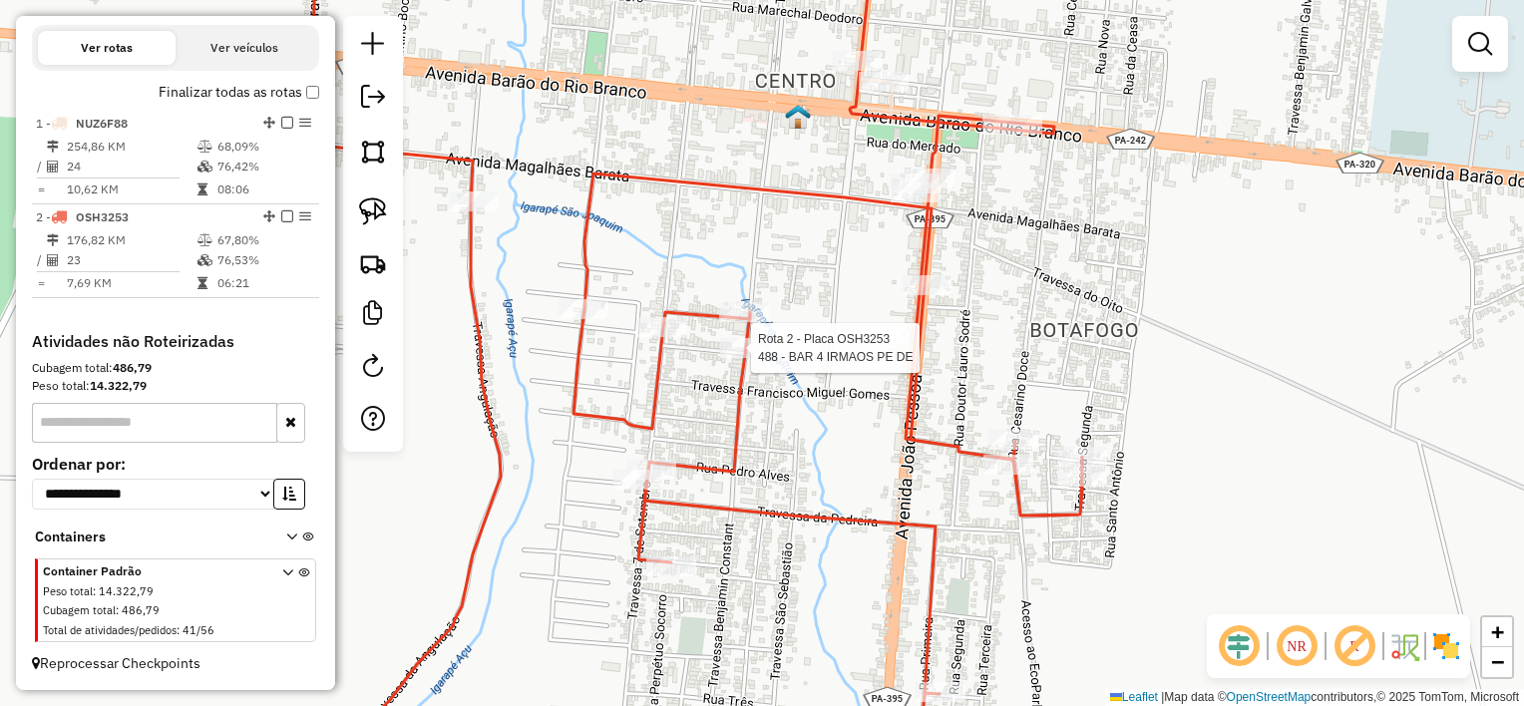
select select "**********"
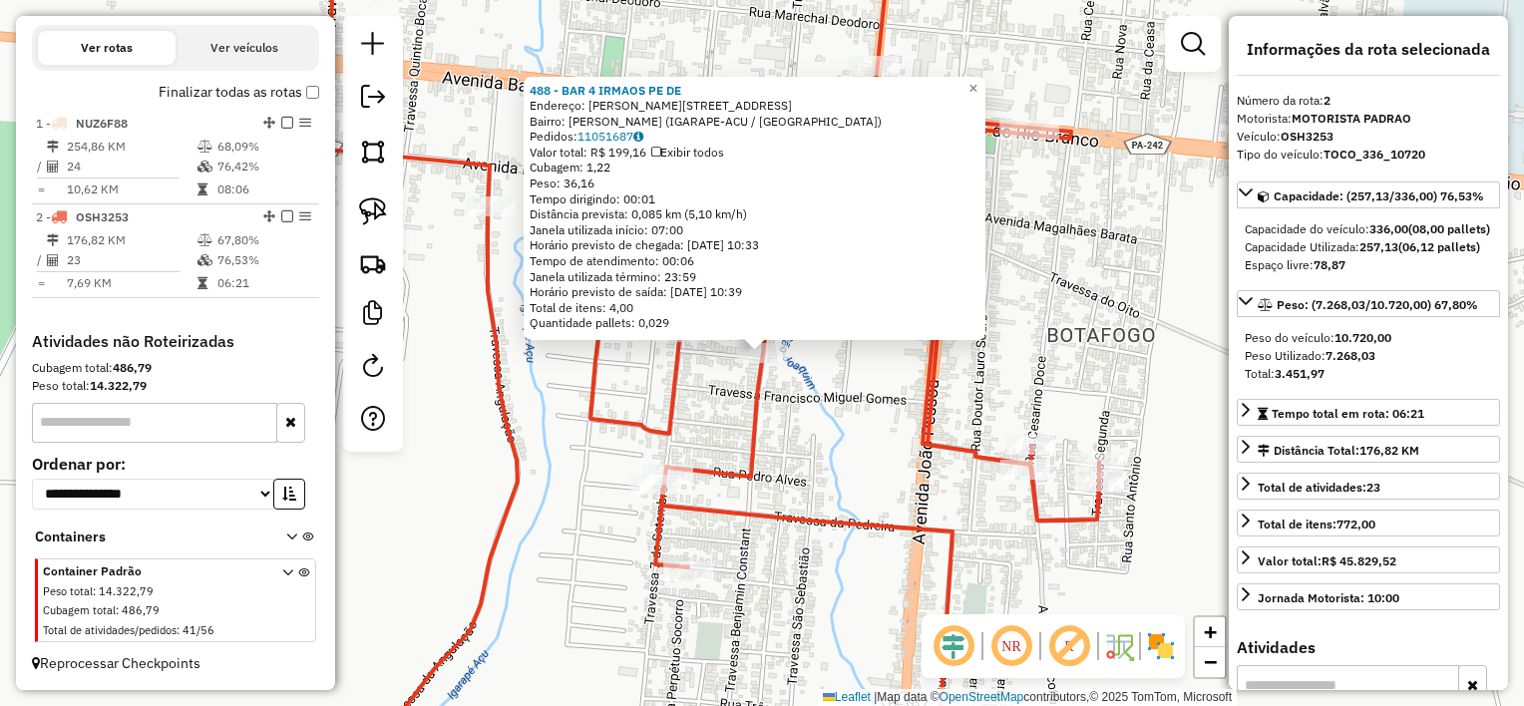
click at [716, 392] on div "488 - BAR 4 IRMAOS PE DE Endereço: [STREET_ADDRESS][PERSON_NAME] [PERSON_NAME]:…" at bounding box center [762, 353] width 1524 height 706
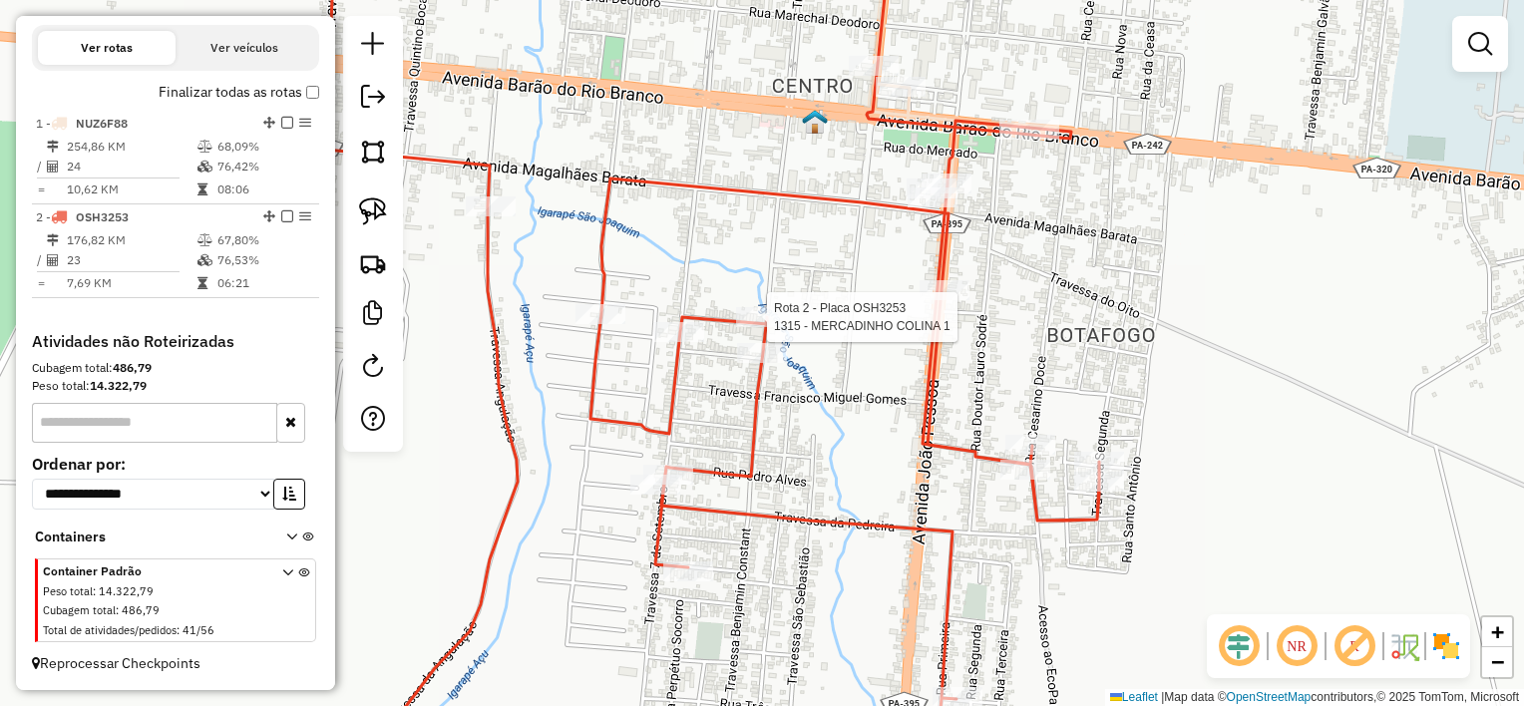
select select "**********"
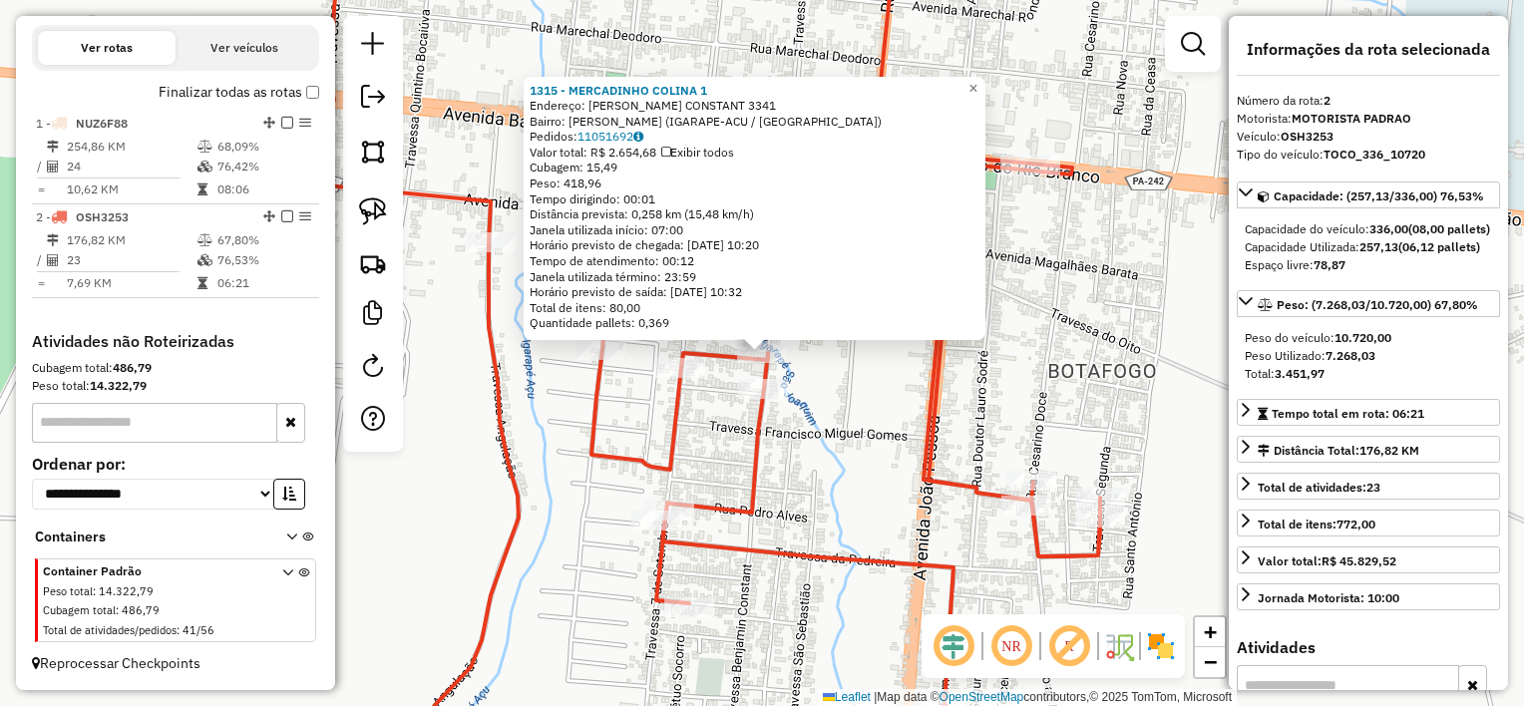
click at [711, 421] on div "1315 - MERCADINHO COLINA 1 Endereço: BENJAMIM CONSTANT 3341 Bairro: Colina (IGA…" at bounding box center [762, 353] width 1524 height 706
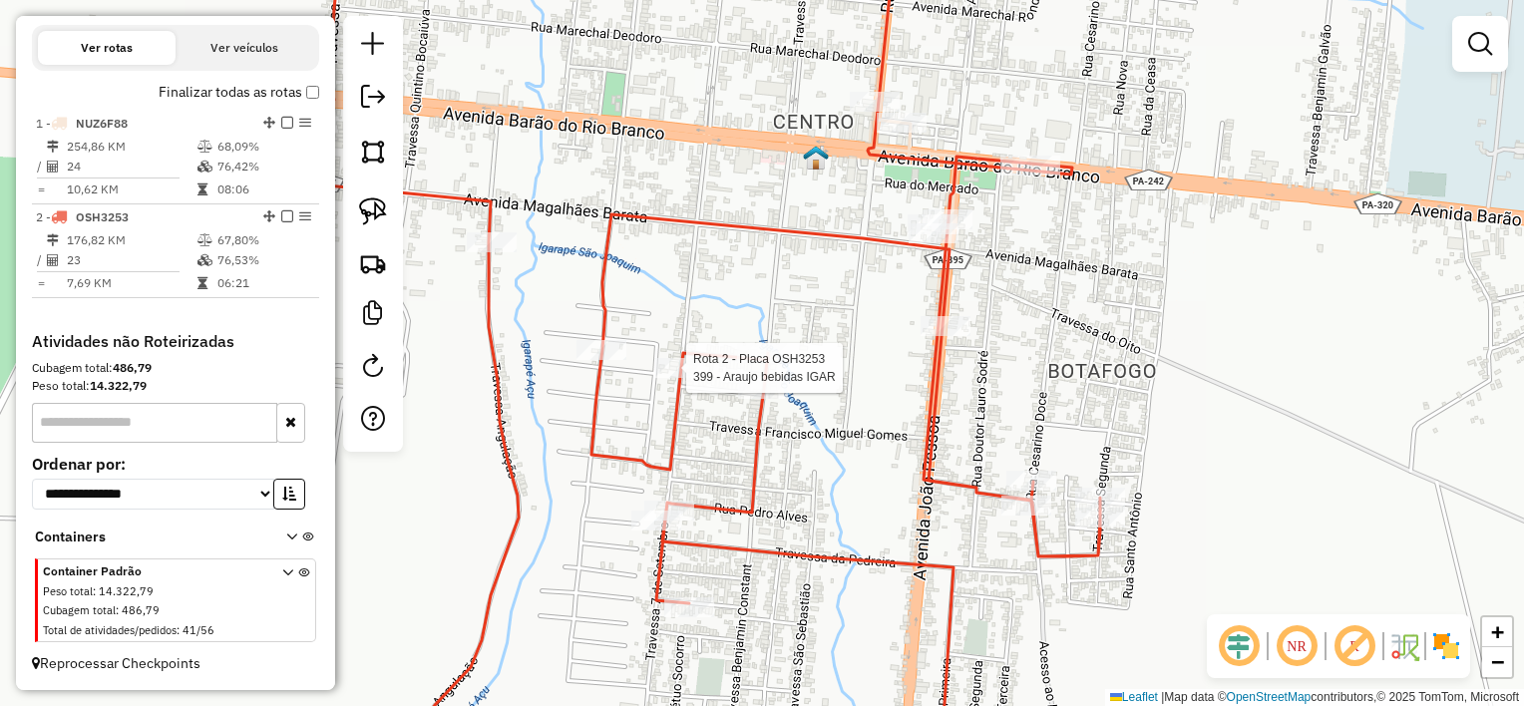
select select "**********"
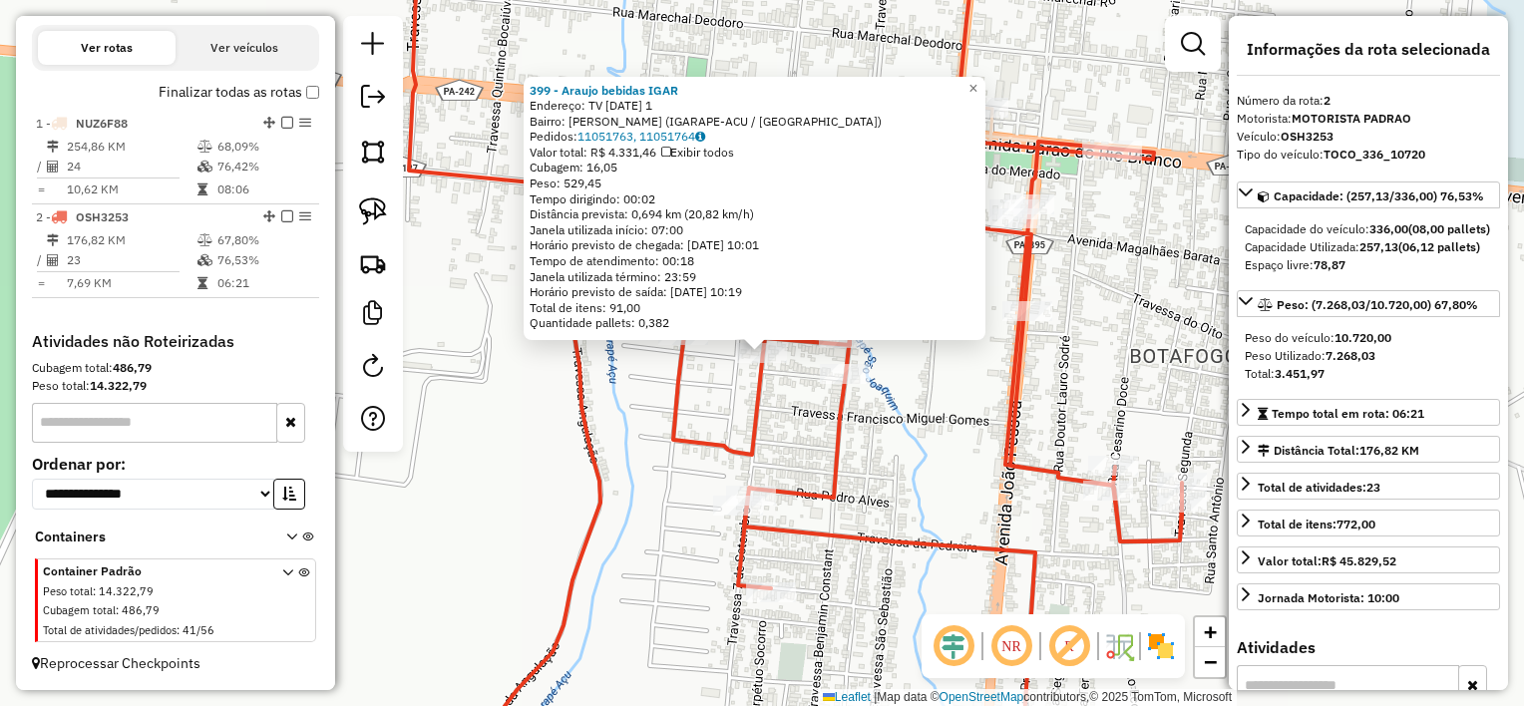
click at [709, 393] on div "399 - Araujo bebidas IGAR Endereço: TV [DATE] 1 Bairro: Colina (IGARAPE-ACU / […" at bounding box center [762, 353] width 1524 height 706
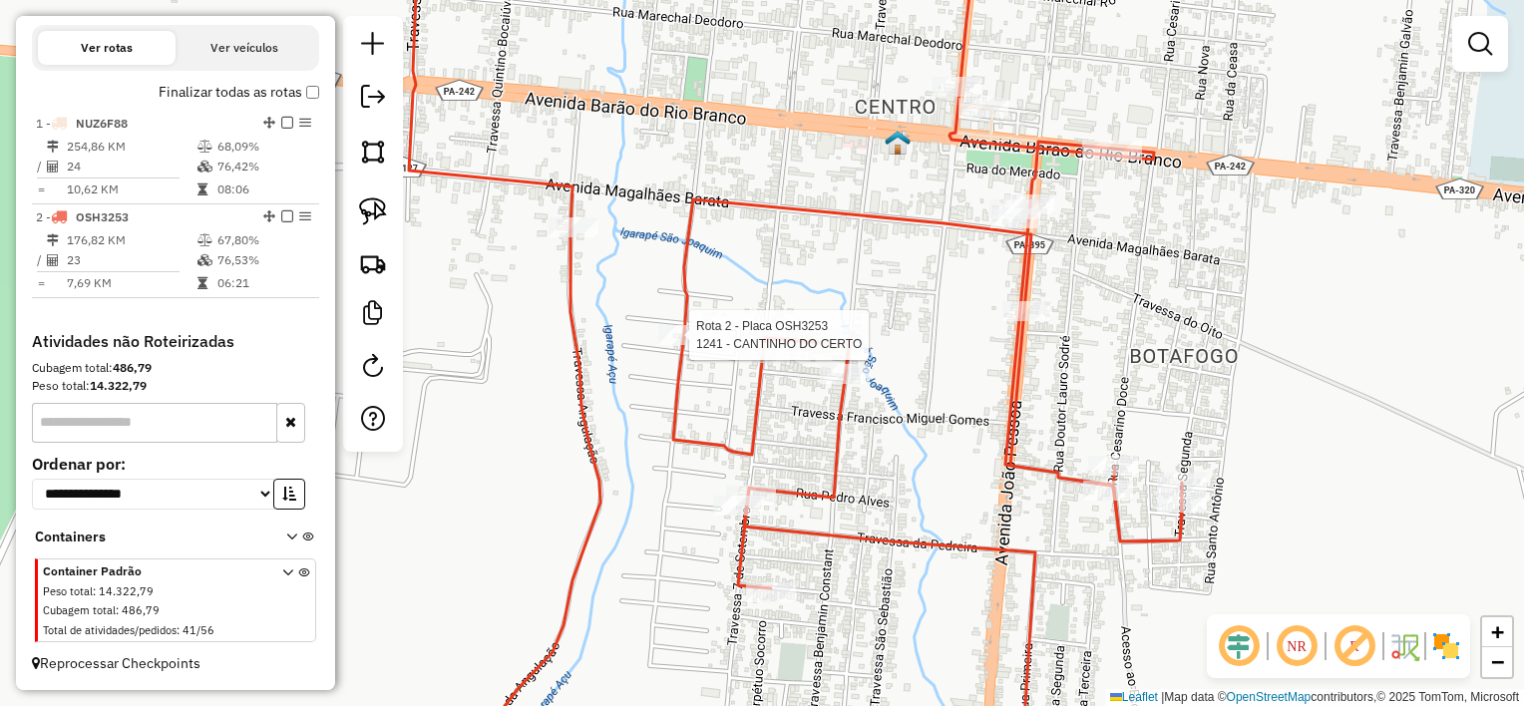
select select "**********"
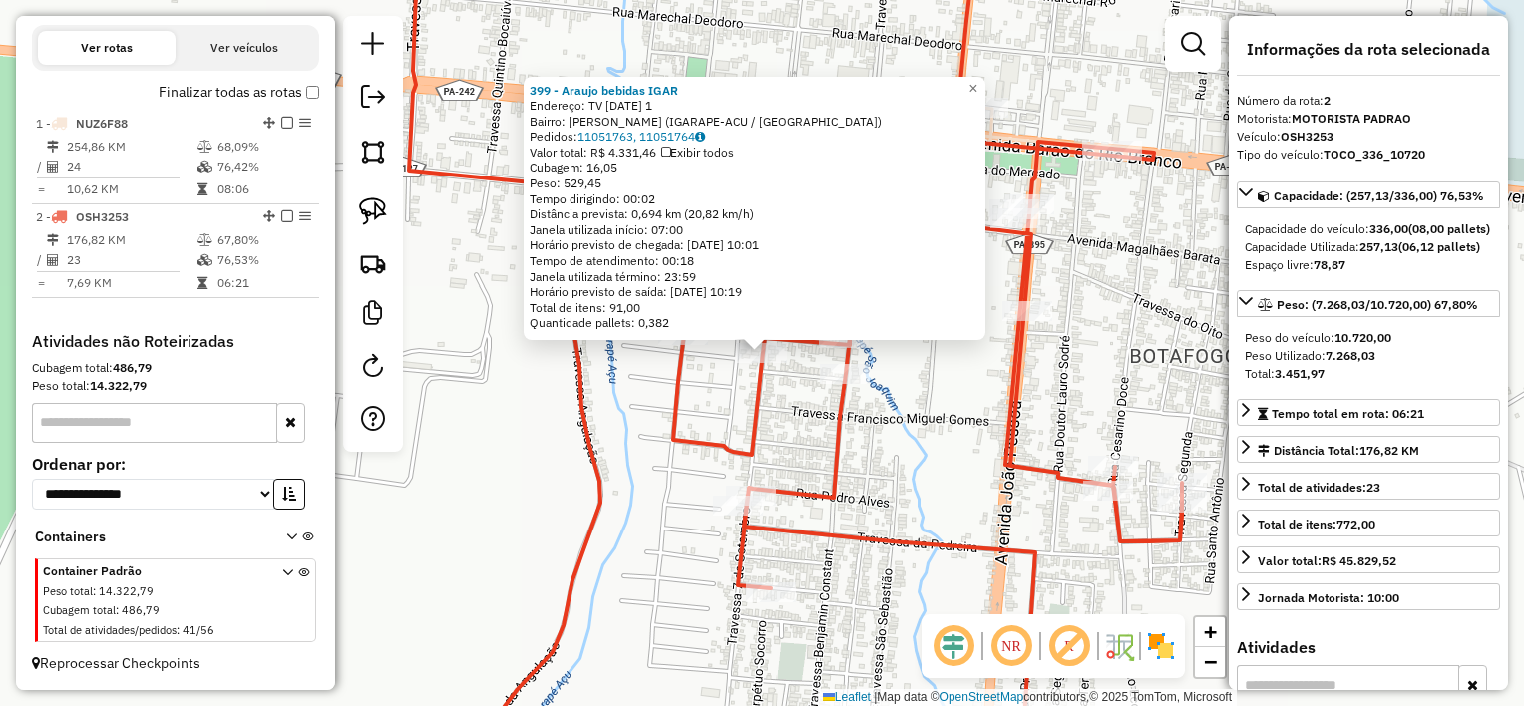
click at [746, 394] on icon at bounding box center [795, 353] width 773 height 848
click at [775, 400] on div "399 - Araujo bebidas IGAR Endereço: TV [DATE] 1 Bairro: Colina (IGARAPE-ACU / […" at bounding box center [762, 353] width 1524 height 706
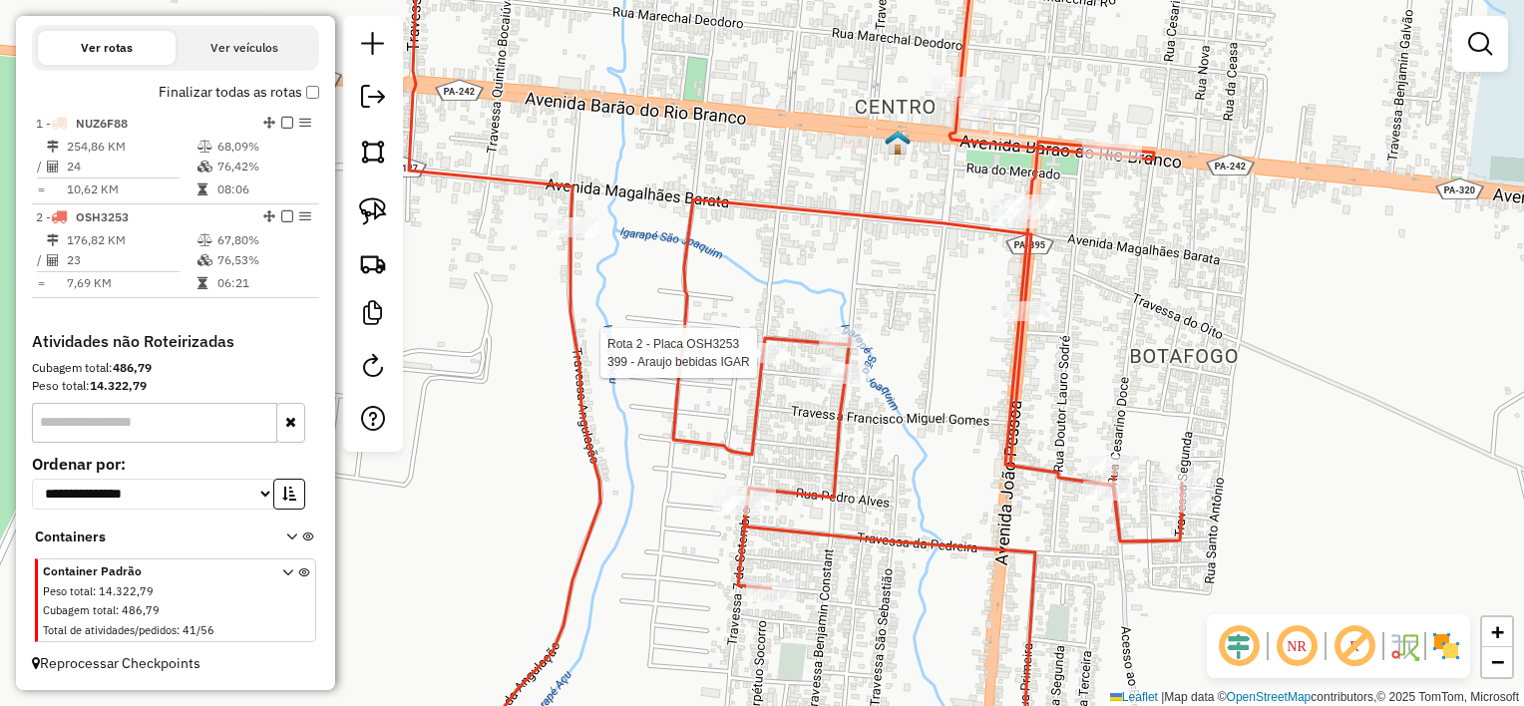
select select "**********"
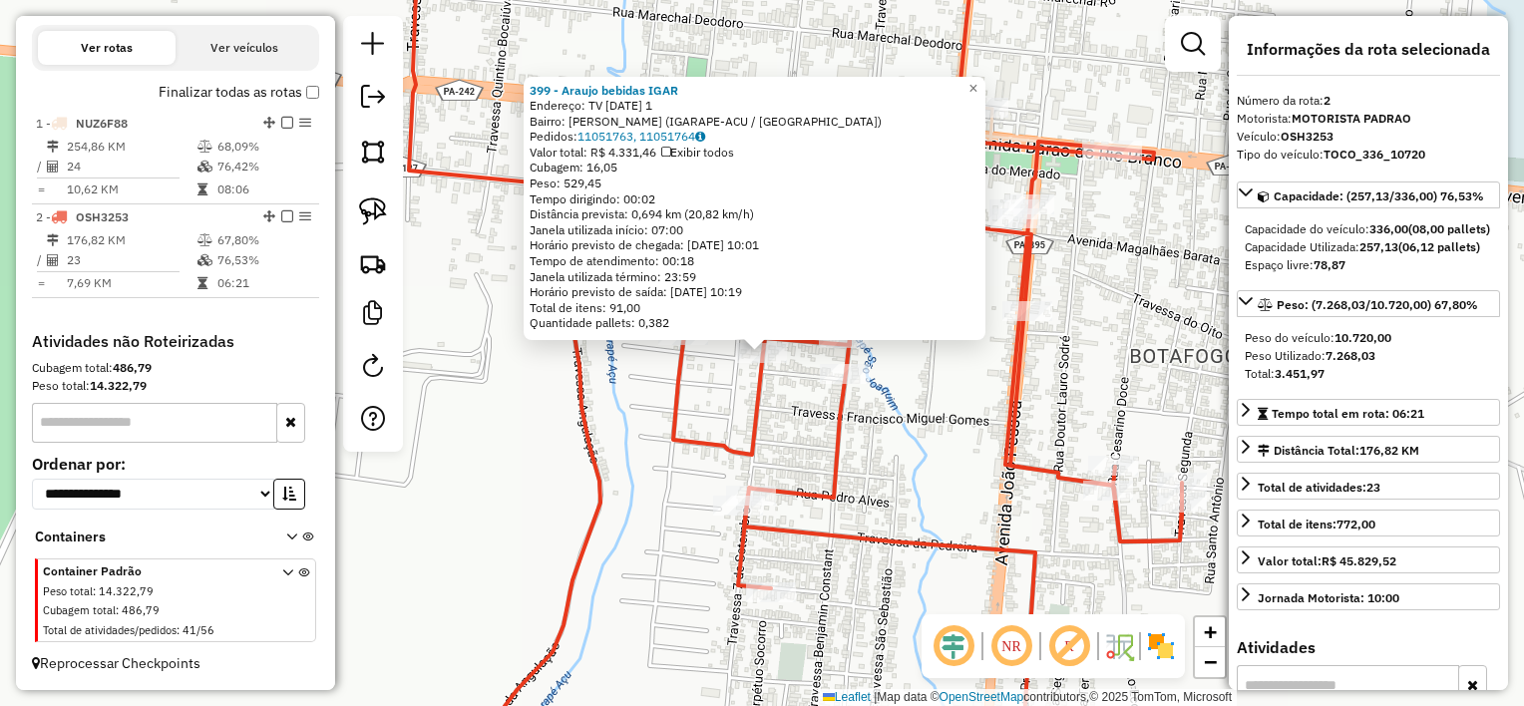
click at [779, 410] on div "399 - Araujo bebidas IGAR Endereço: TV [DATE] 1 Bairro: Colina (IGARAPE-ACU / […" at bounding box center [762, 353] width 1524 height 706
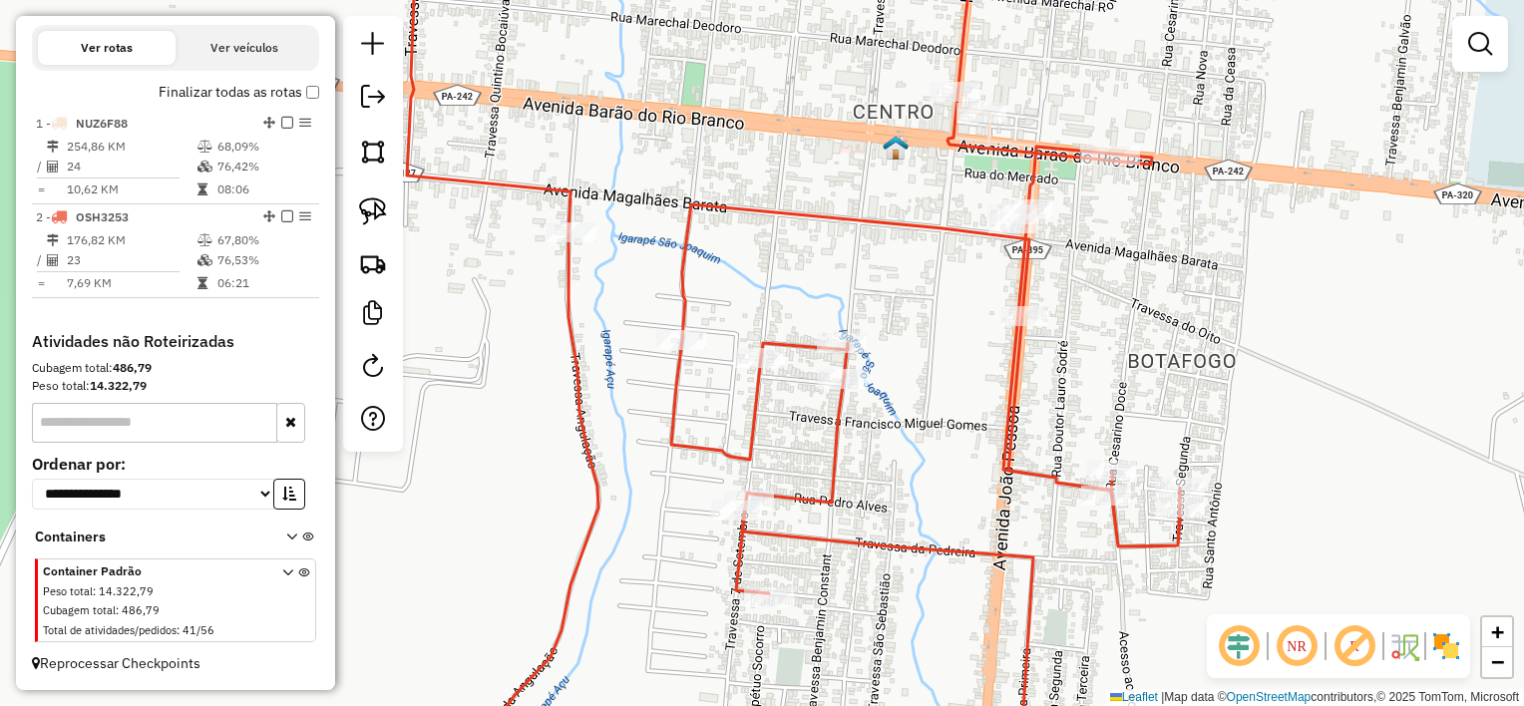
drag, startPoint x: 880, startPoint y: 243, endPoint x: 854, endPoint y: 376, distance: 135.3
click at [854, 383] on div "Janela de atendimento Grade de atendimento Capacidade Transportadoras Veículos …" at bounding box center [762, 353] width 1524 height 706
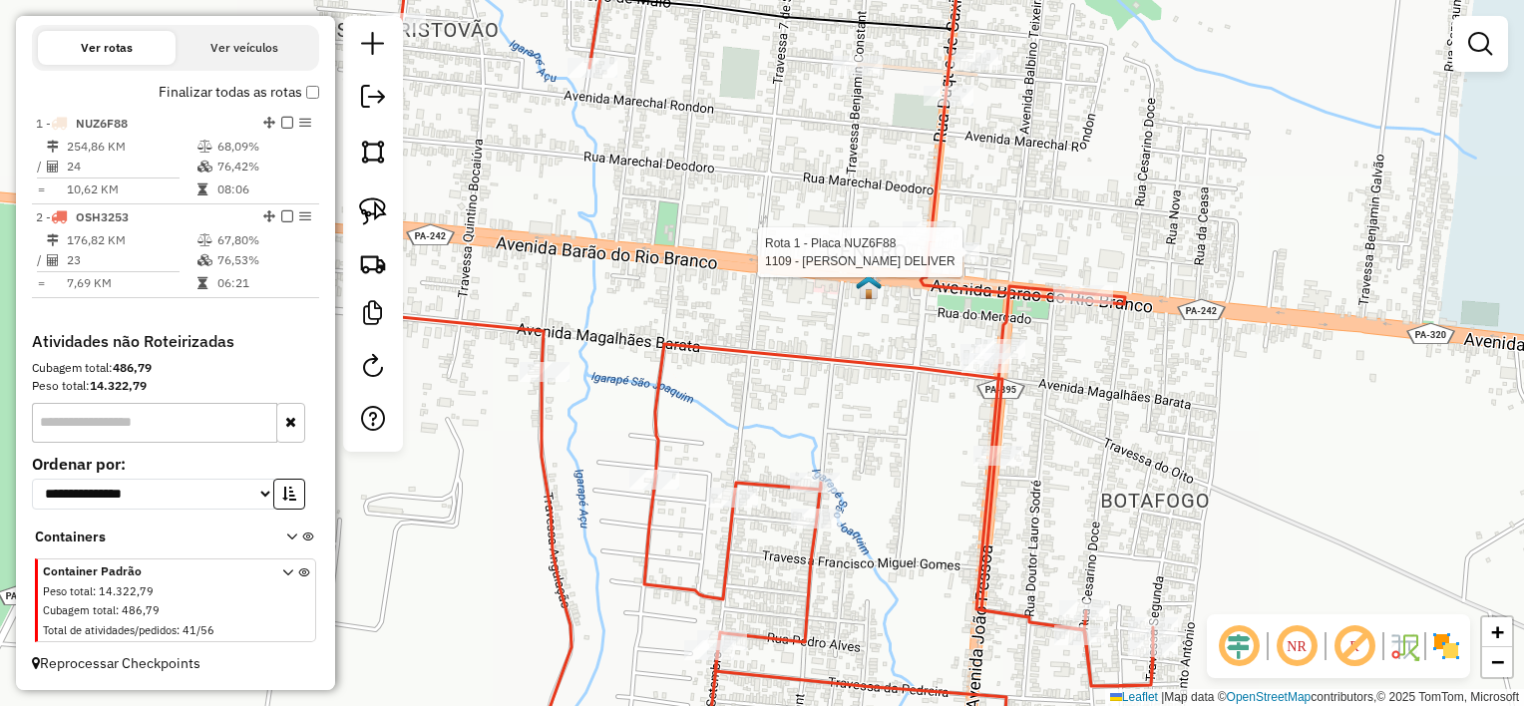
select select "**********"
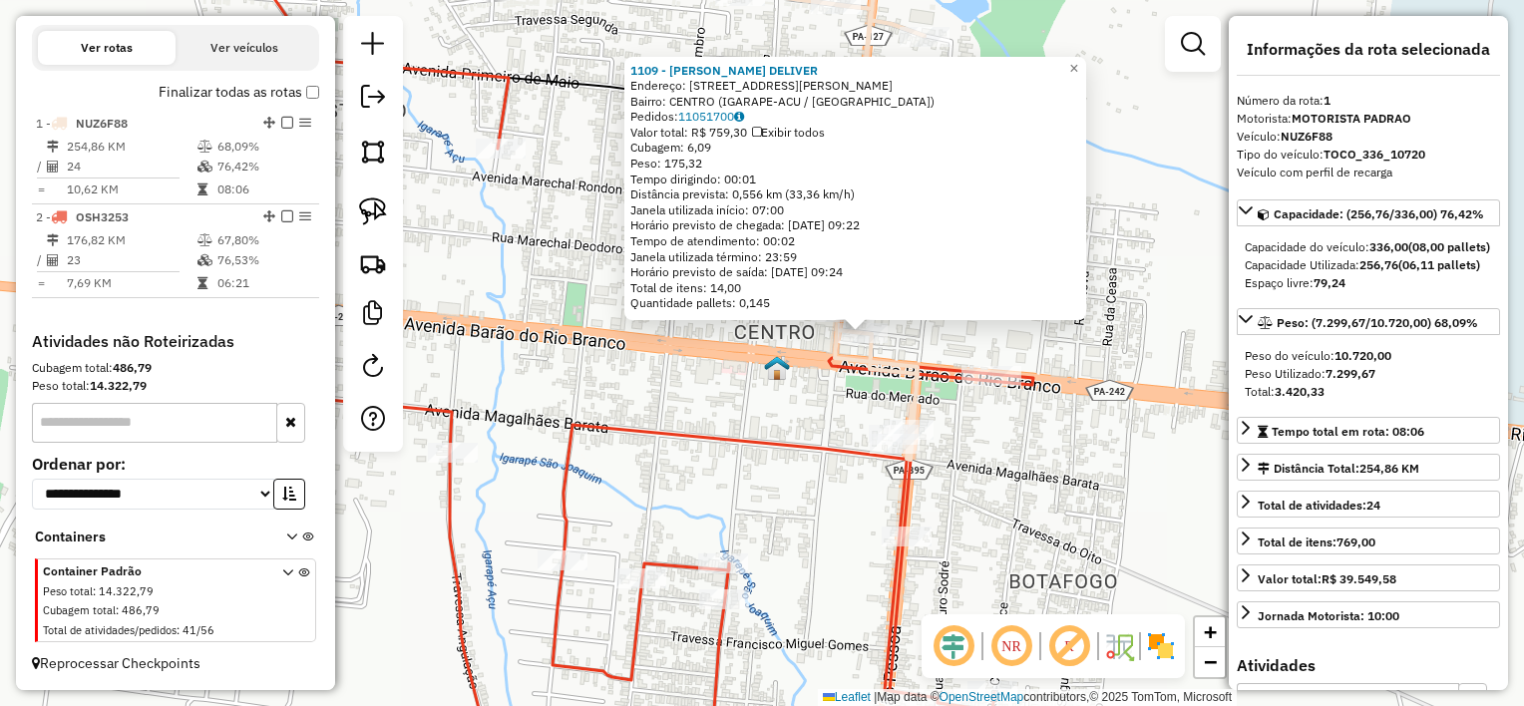
drag, startPoint x: 632, startPoint y: 530, endPoint x: 733, endPoint y: 511, distance: 102.7
click at [733, 511] on div "1109 - [PERSON_NAME] BEBIDAS DELIVER Endereço: [STREET_ADDRESS][PERSON_NAME] Pe…" at bounding box center [762, 353] width 1524 height 706
click at [730, 508] on div "1109 - [PERSON_NAME] BEBIDAS DELIVER Endereço: [STREET_ADDRESS][PERSON_NAME] Pe…" at bounding box center [762, 353] width 1524 height 706
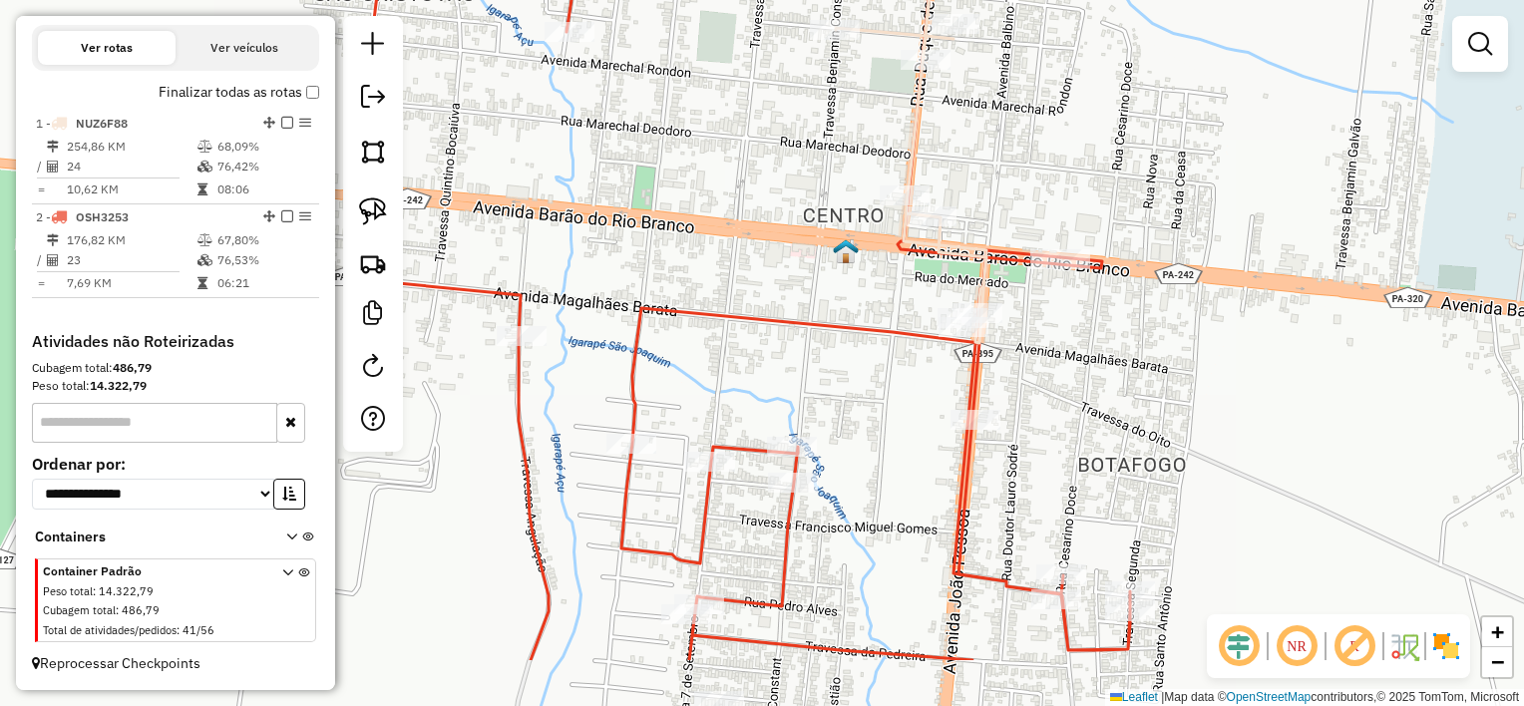
drag, startPoint x: 730, startPoint y: 508, endPoint x: 799, endPoint y: 390, distance: 136.3
click at [799, 390] on div "Janela de atendimento Grade de atendimento Capacidade Transportadoras Veículos …" at bounding box center [762, 353] width 1524 height 706
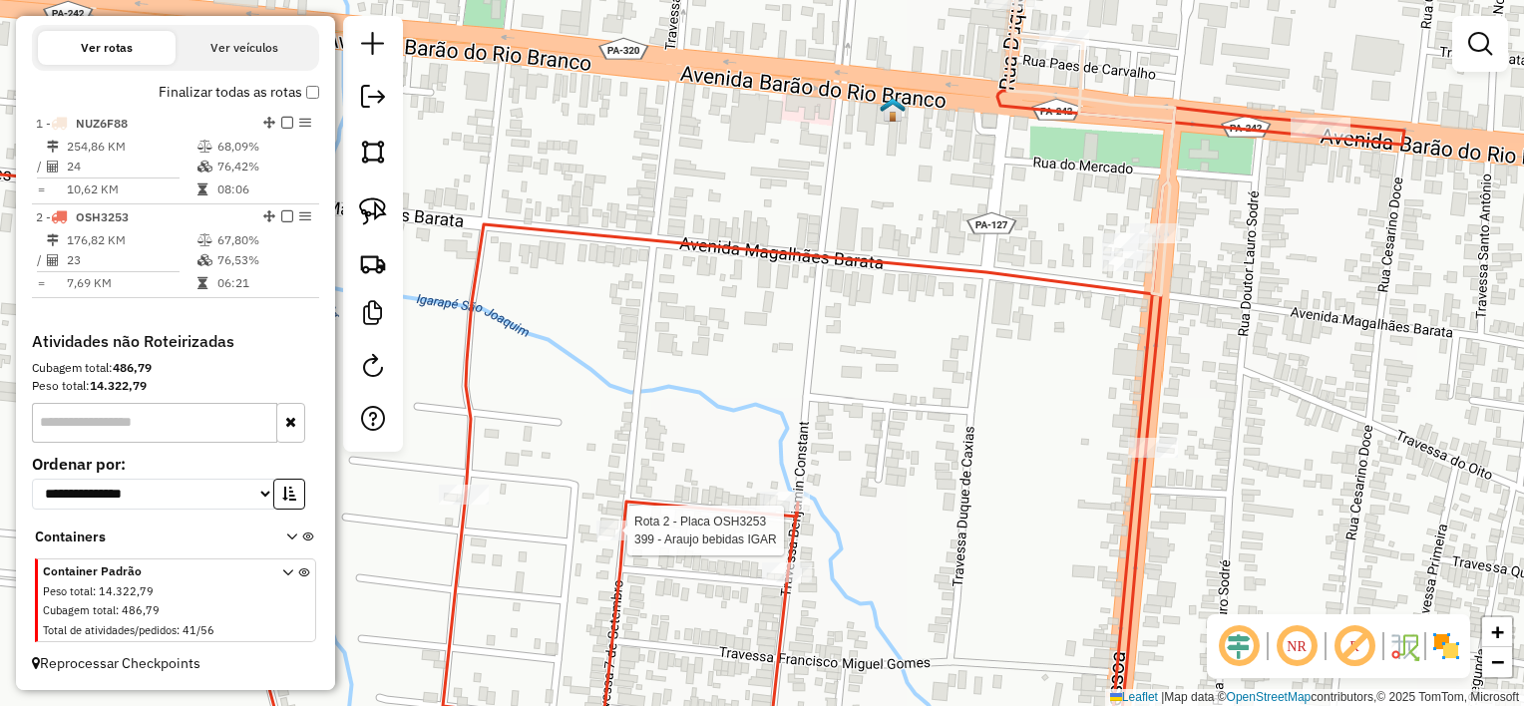
select select "**********"
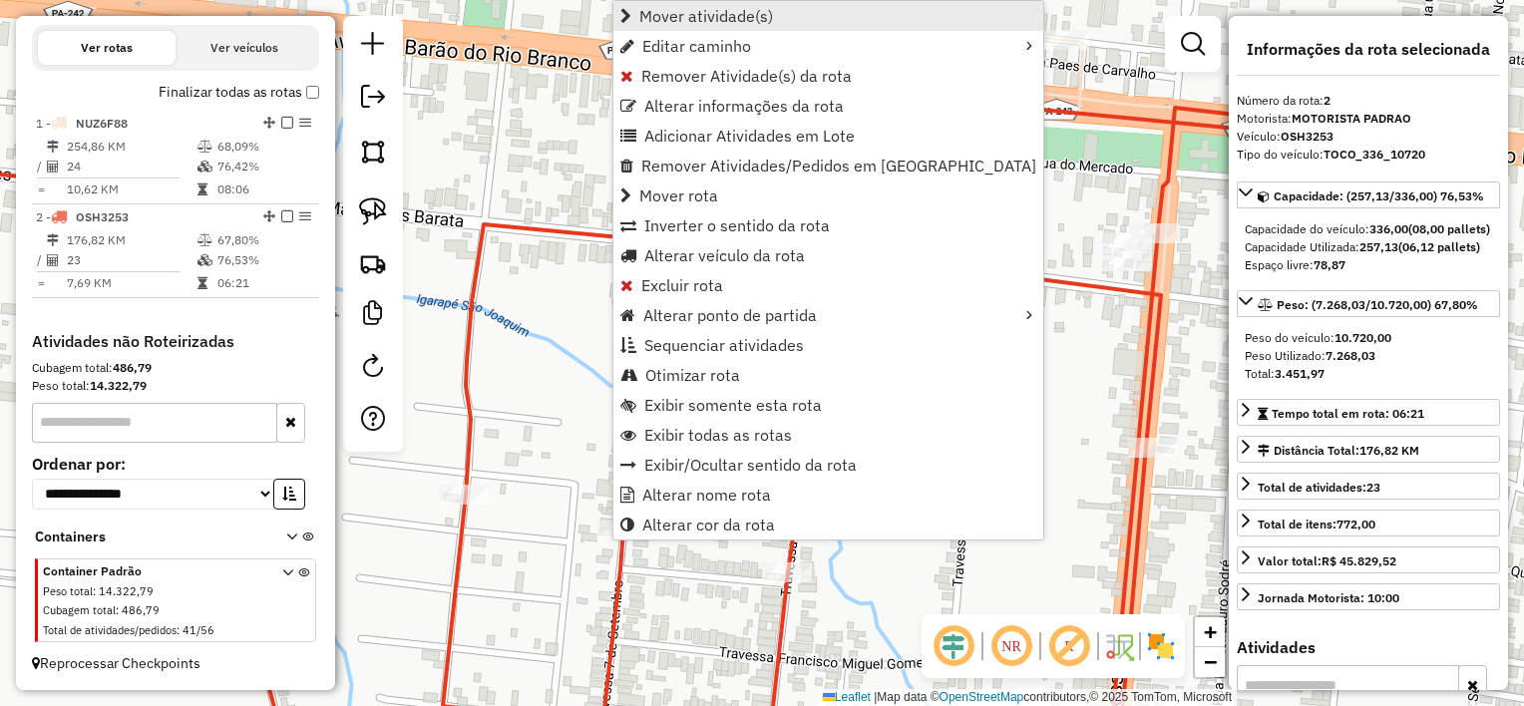
click at [709, 16] on span "Mover atividade(s)" at bounding box center [706, 16] width 134 height 16
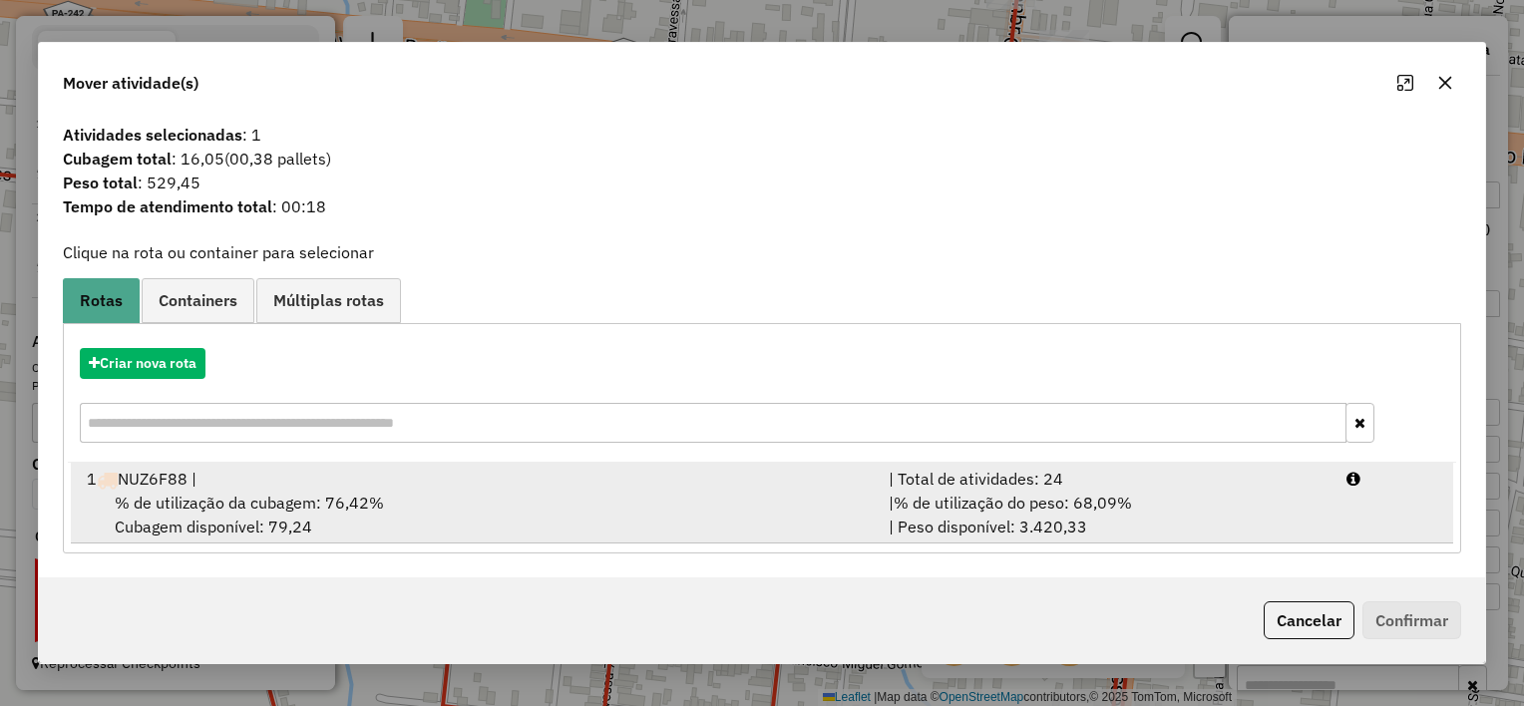
click at [612, 503] on div "% de utilização da cubagem: 76,42% Cubagem disponível: 79,24" at bounding box center [476, 515] width 802 height 48
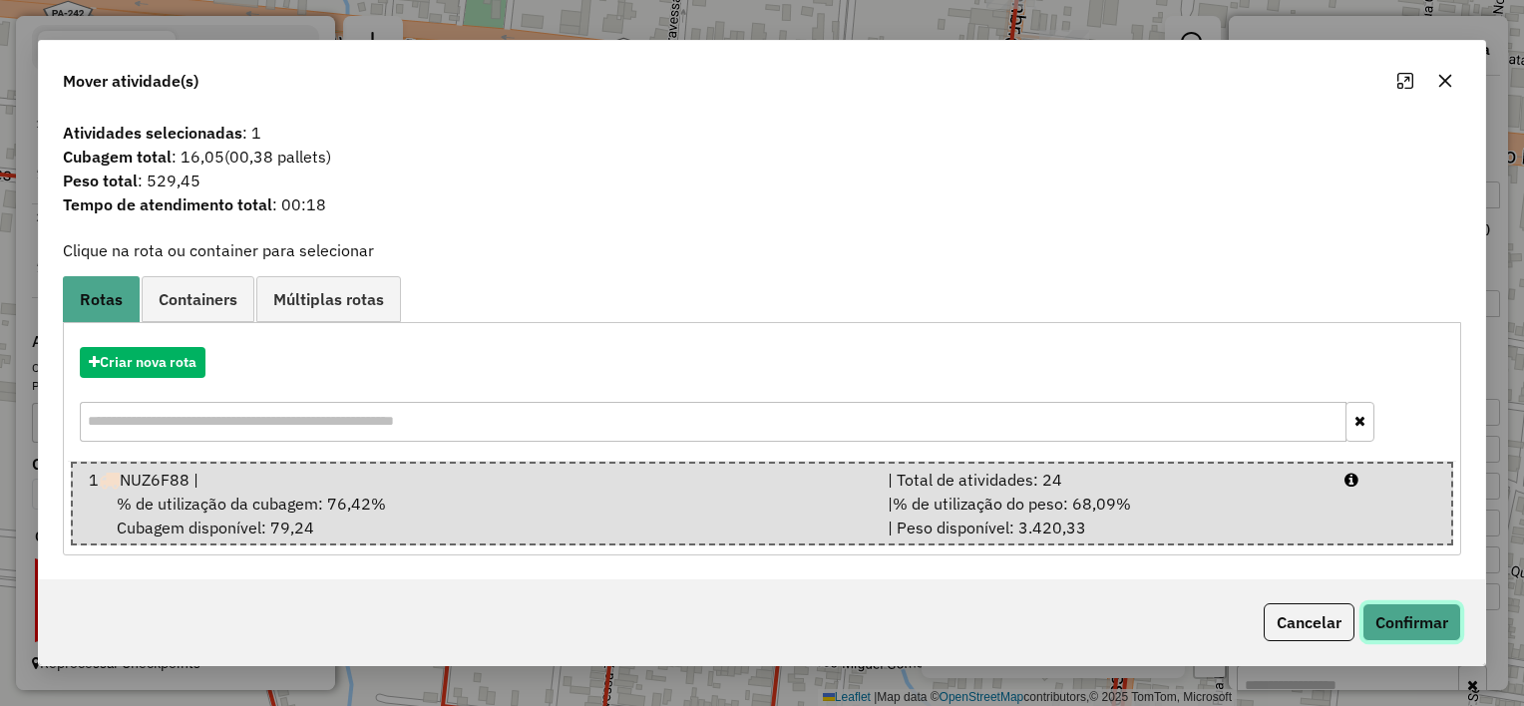
click at [1416, 620] on button "Confirmar" at bounding box center [1411, 622] width 99 height 38
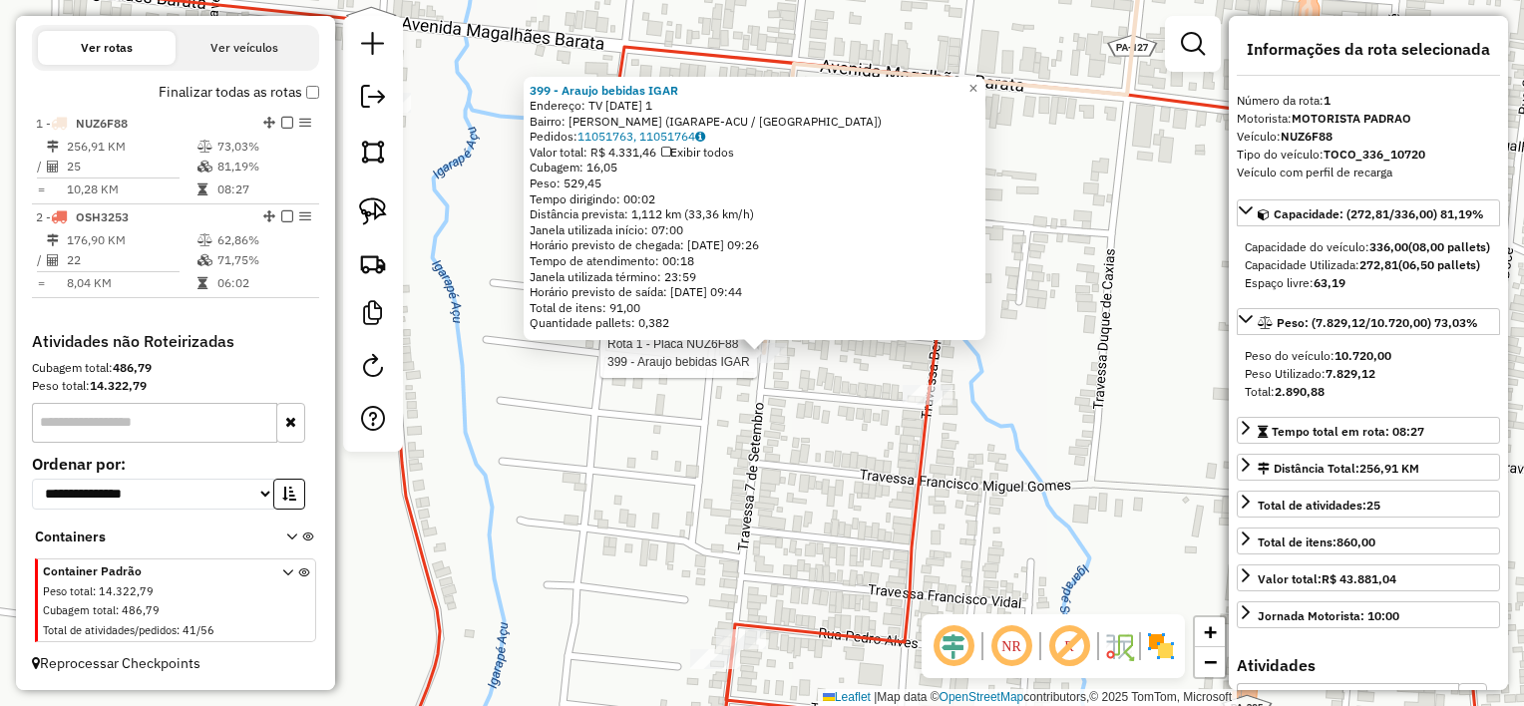
drag, startPoint x: 774, startPoint y: 446, endPoint x: 771, endPoint y: 430, distance: 16.2
click at [774, 446] on div "Rota 1 - Placa NUZ6F88 399 - Araujo bebidas IGAR 399 - Araujo bebidas IGAR Ende…" at bounding box center [762, 353] width 1524 height 706
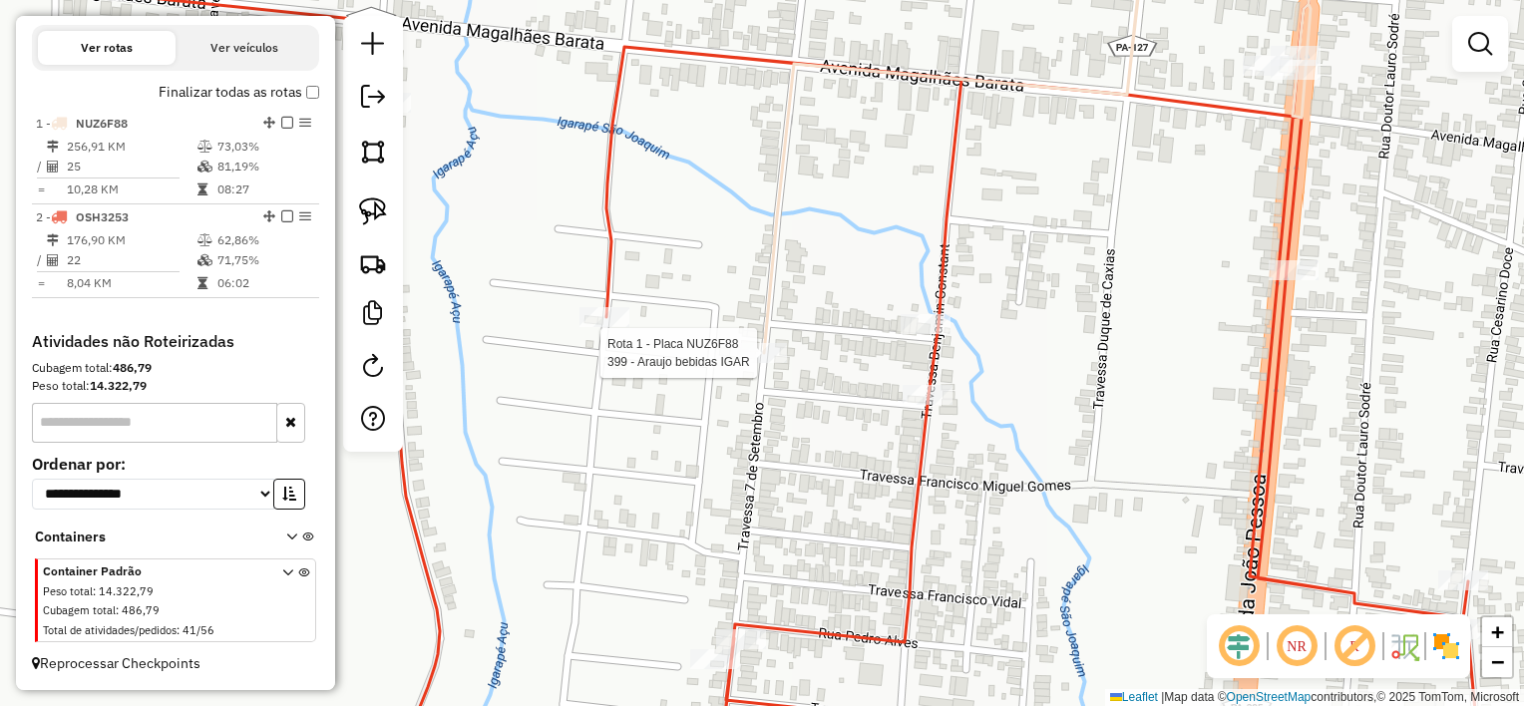
select select "**********"
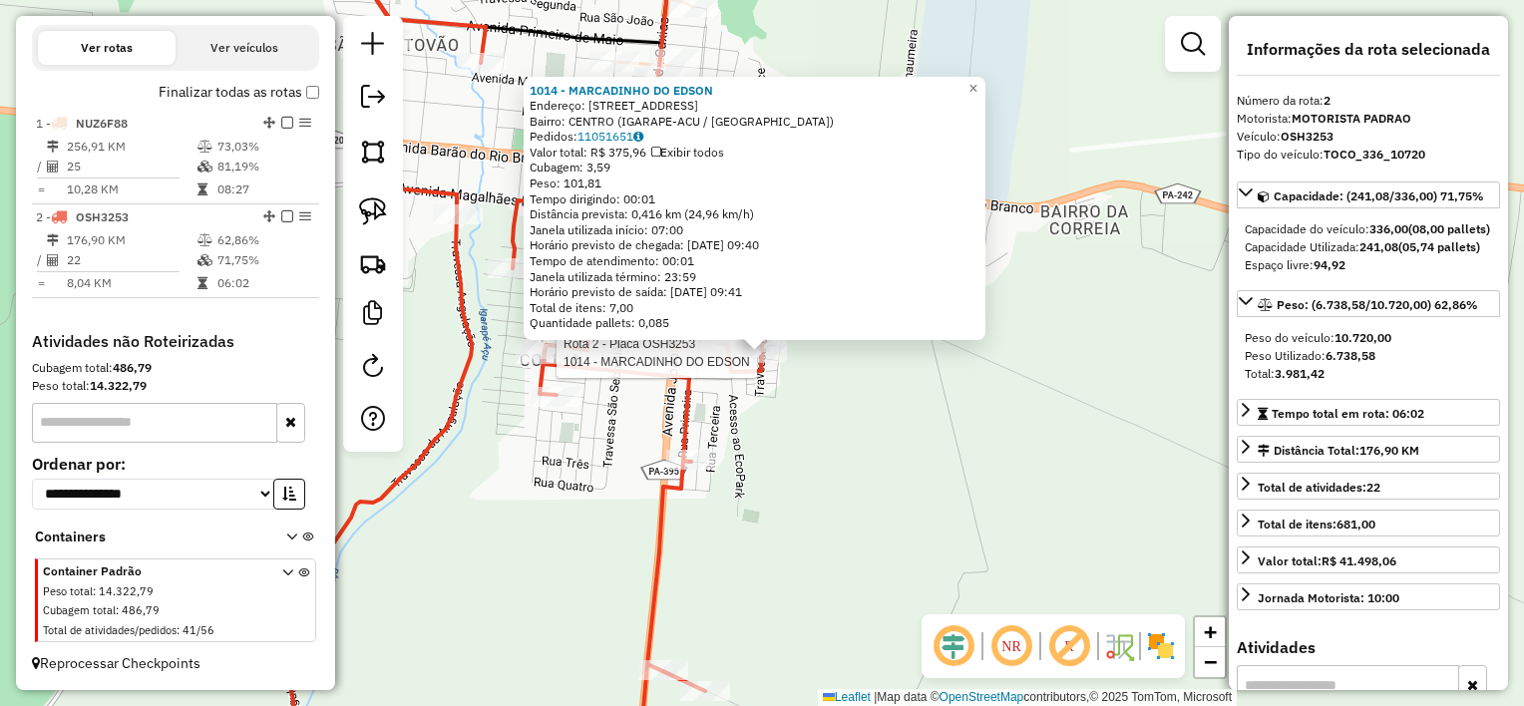
drag, startPoint x: 795, startPoint y: 427, endPoint x: 743, endPoint y: 451, distance: 57.1
click at [794, 428] on div "Rota 2 - Placa OSH3253 1014 - MARCADINHO DO EDSON 1014 - MARCADINHO DO EDSON En…" at bounding box center [762, 353] width 1524 height 706
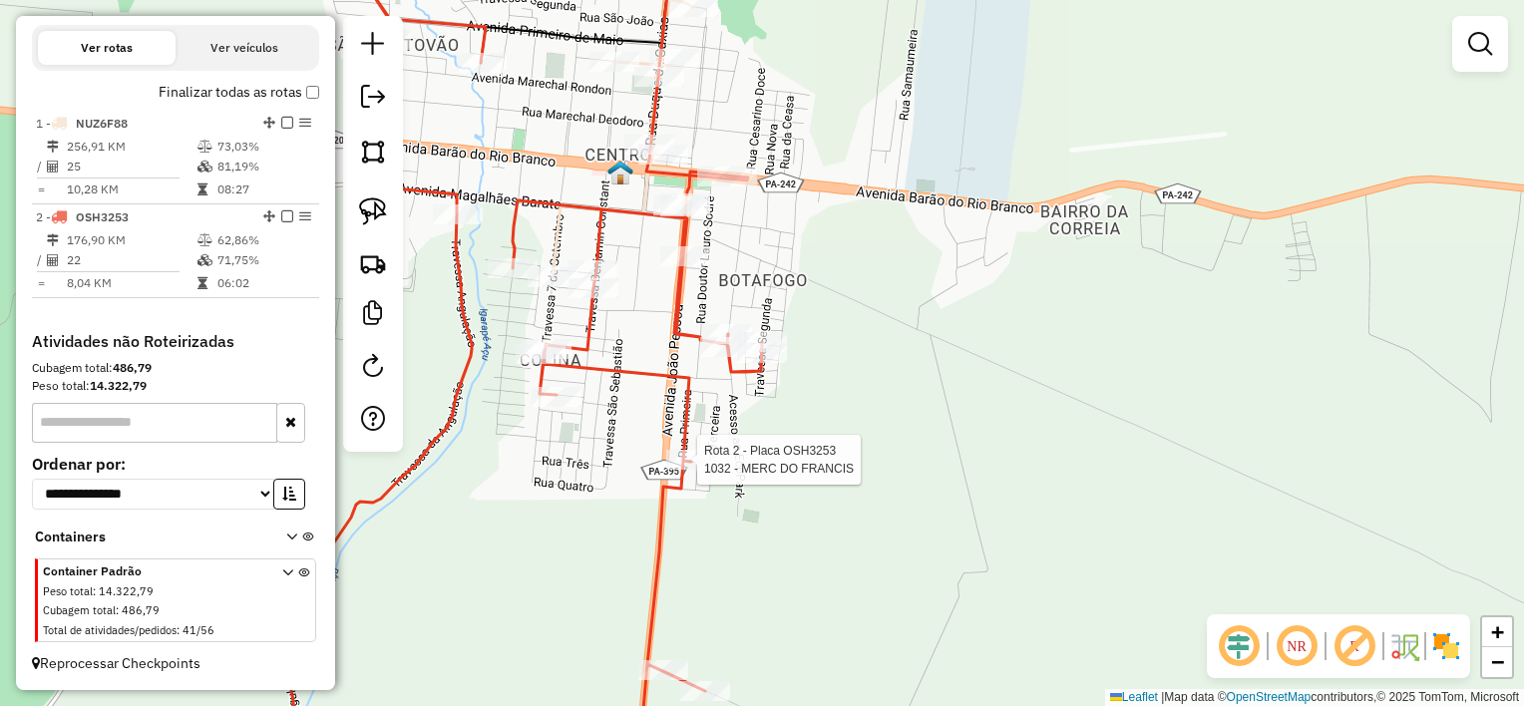
select select "**********"
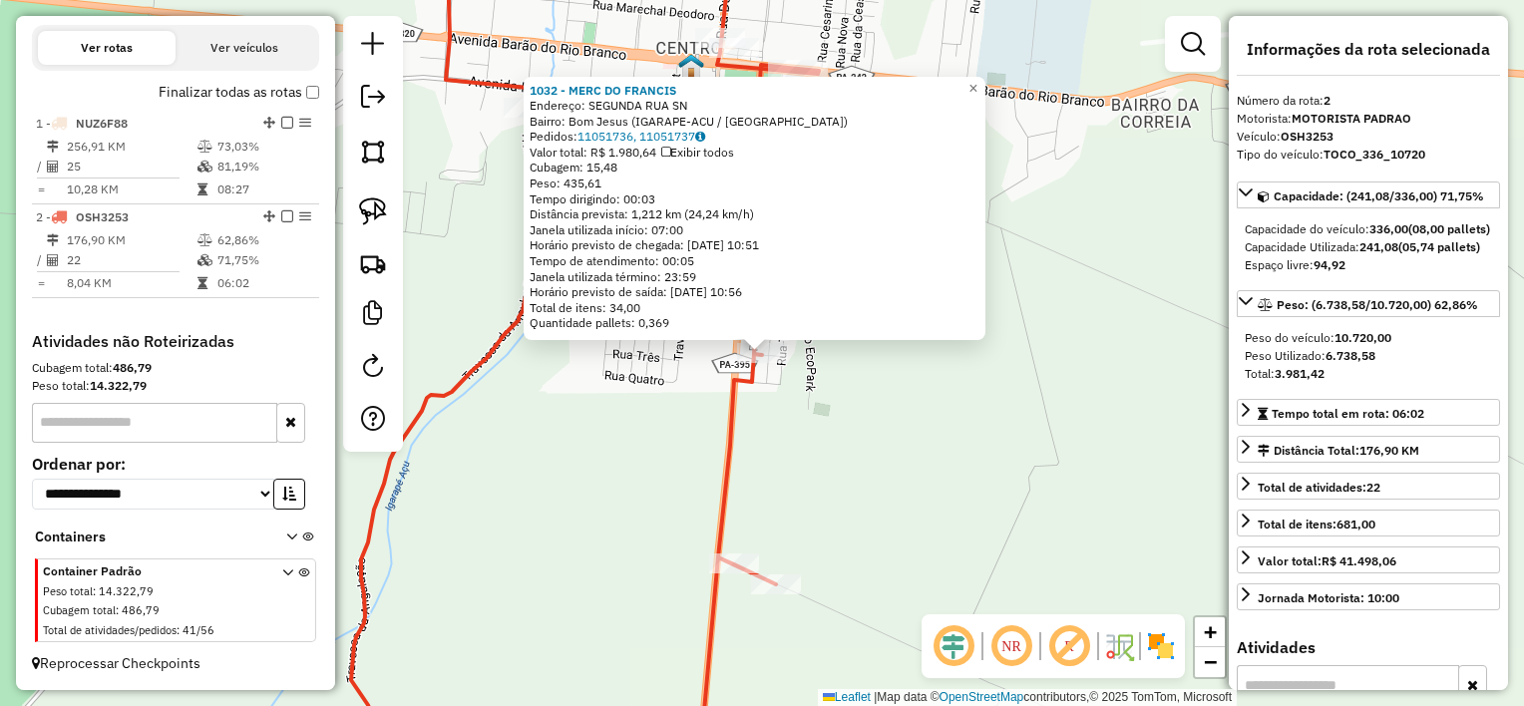
click at [836, 493] on div "Rota 2 - Placa OSH3253 1032 - MERC DO FRANCIS 1032 - MERC DO [PERSON_NAME]: SEG…" at bounding box center [762, 353] width 1524 height 706
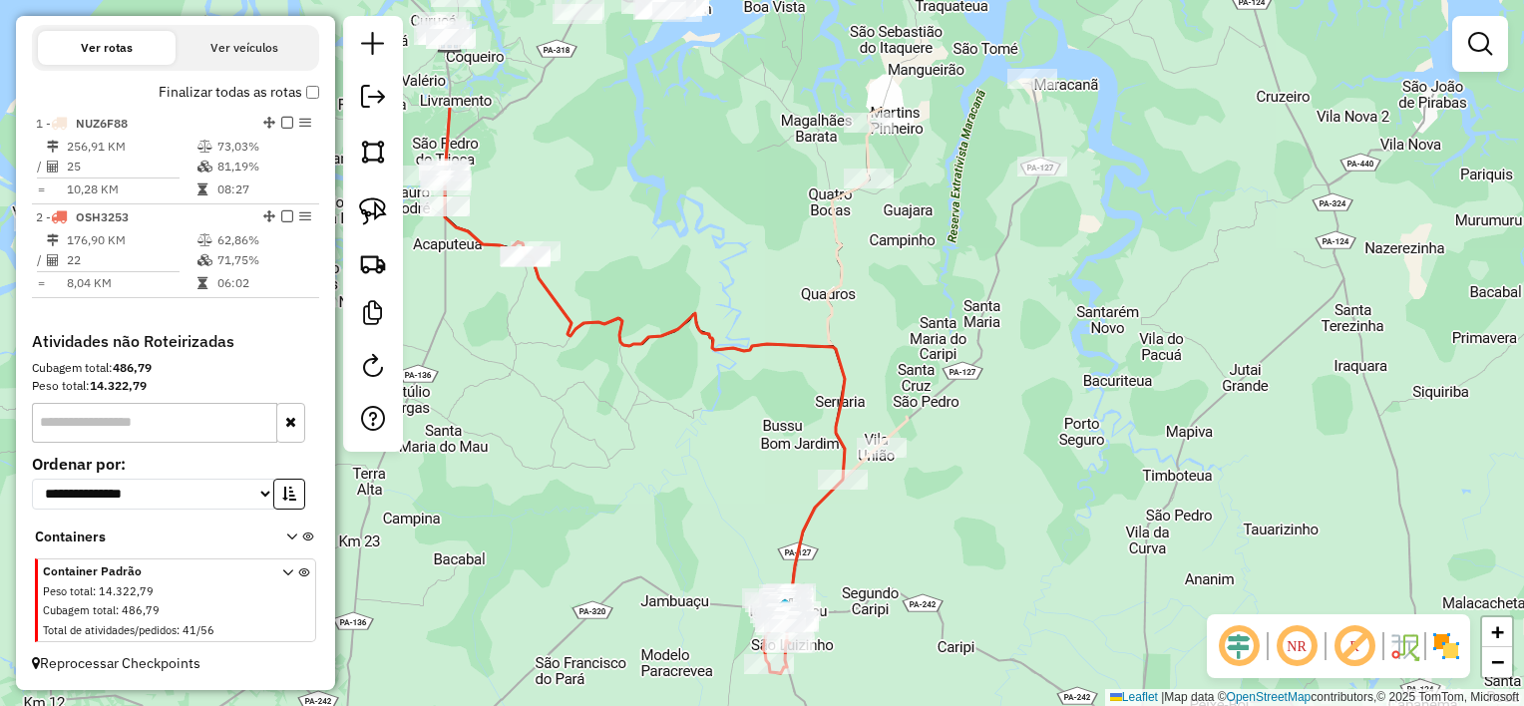
drag, startPoint x: 770, startPoint y: 397, endPoint x: 770, endPoint y: 446, distance: 48.9
click at [770, 446] on div "Janela de atendimento Grade de atendimento Capacidade Transportadoras Veículos …" at bounding box center [762, 353] width 1524 height 706
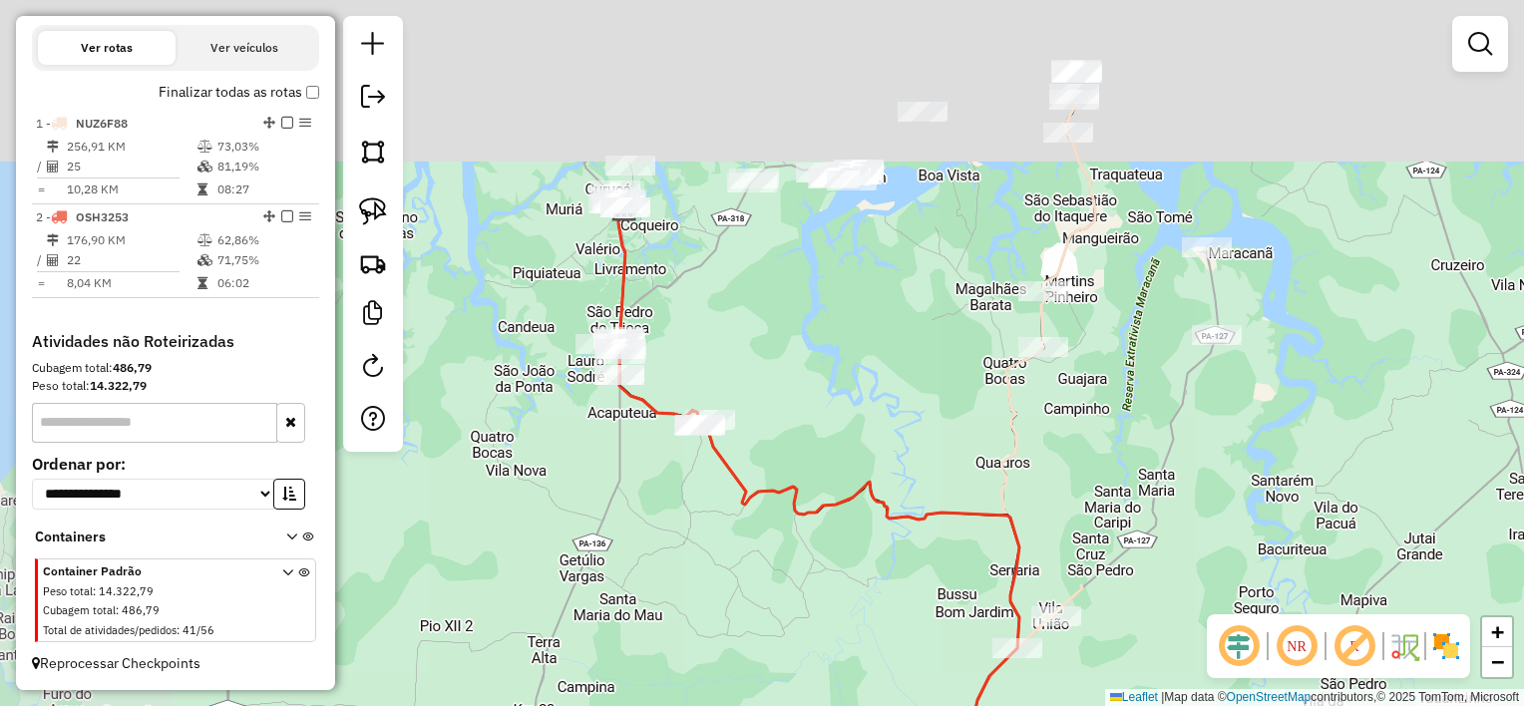
drag, startPoint x: 811, startPoint y: 332, endPoint x: 924, endPoint y: 420, distance: 143.6
click at [920, 421] on div "Janela de atendimento Grade de atendimento Capacidade Transportadoras Veículos …" at bounding box center [762, 353] width 1524 height 706
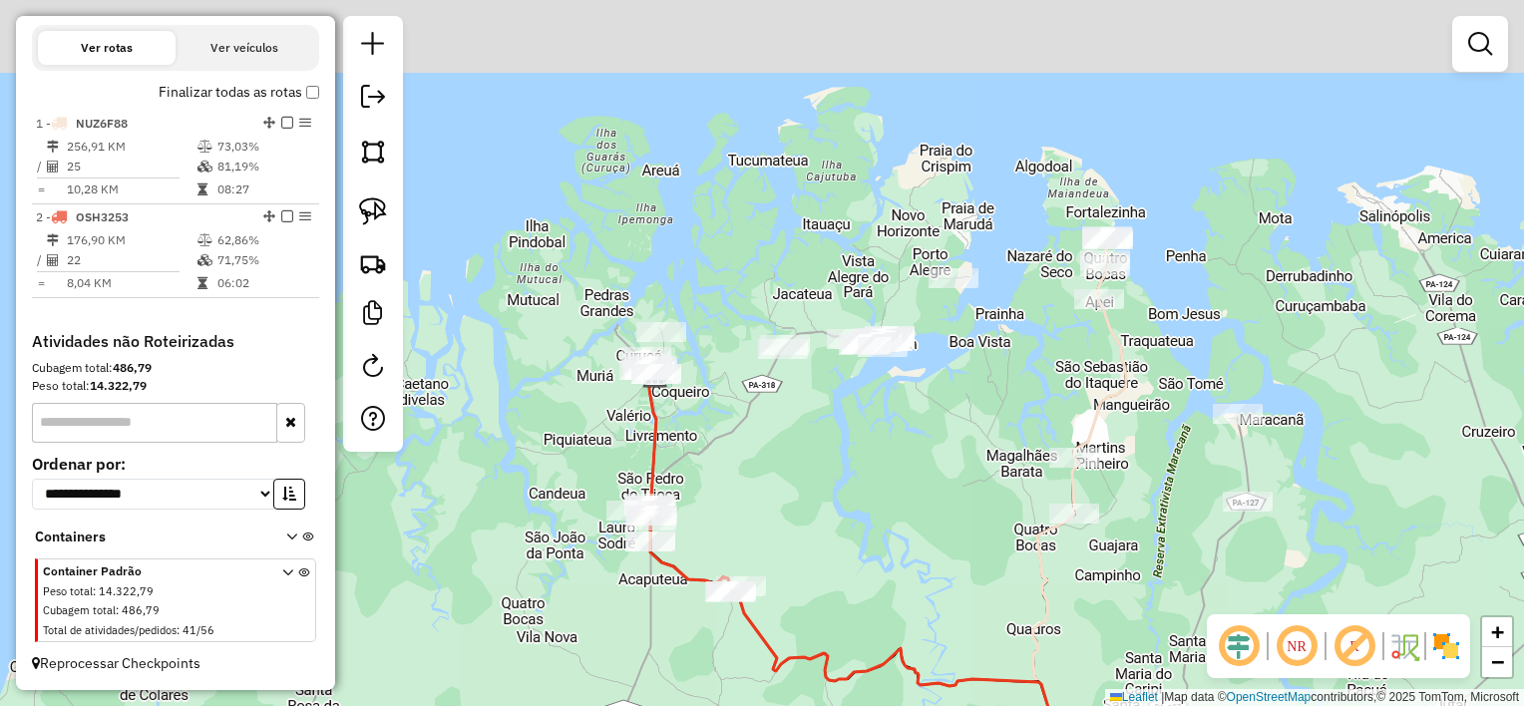
drag, startPoint x: 832, startPoint y: 315, endPoint x: 825, endPoint y: 468, distance: 152.7
click at [828, 467] on div "Janela de atendimento Grade de atendimento Capacidade Transportadoras Veículos …" at bounding box center [762, 353] width 1524 height 706
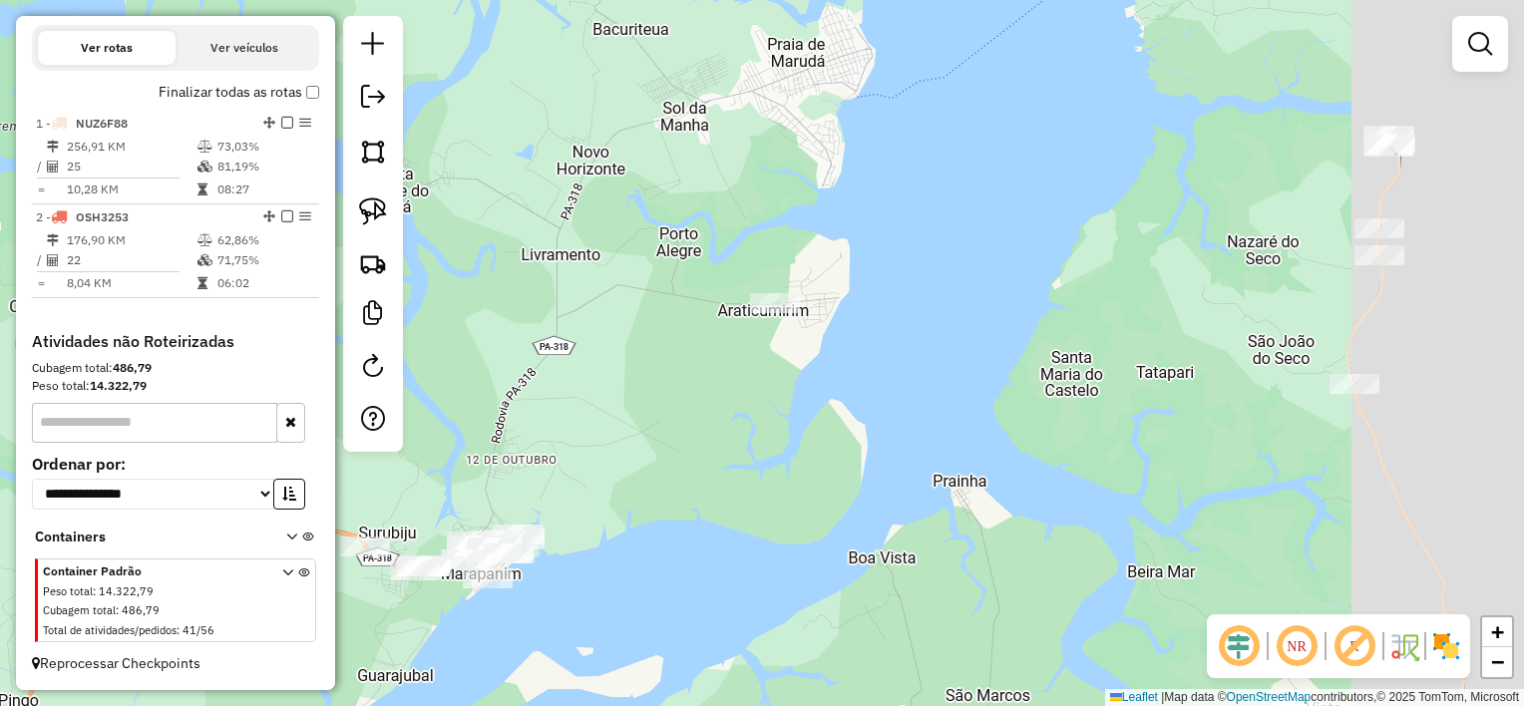
drag, startPoint x: 924, startPoint y: 462, endPoint x: 723, endPoint y: 407, distance: 208.8
click at [737, 419] on div "Janela de atendimento Grade de atendimento Capacidade Transportadoras Veículos …" at bounding box center [762, 353] width 1524 height 706
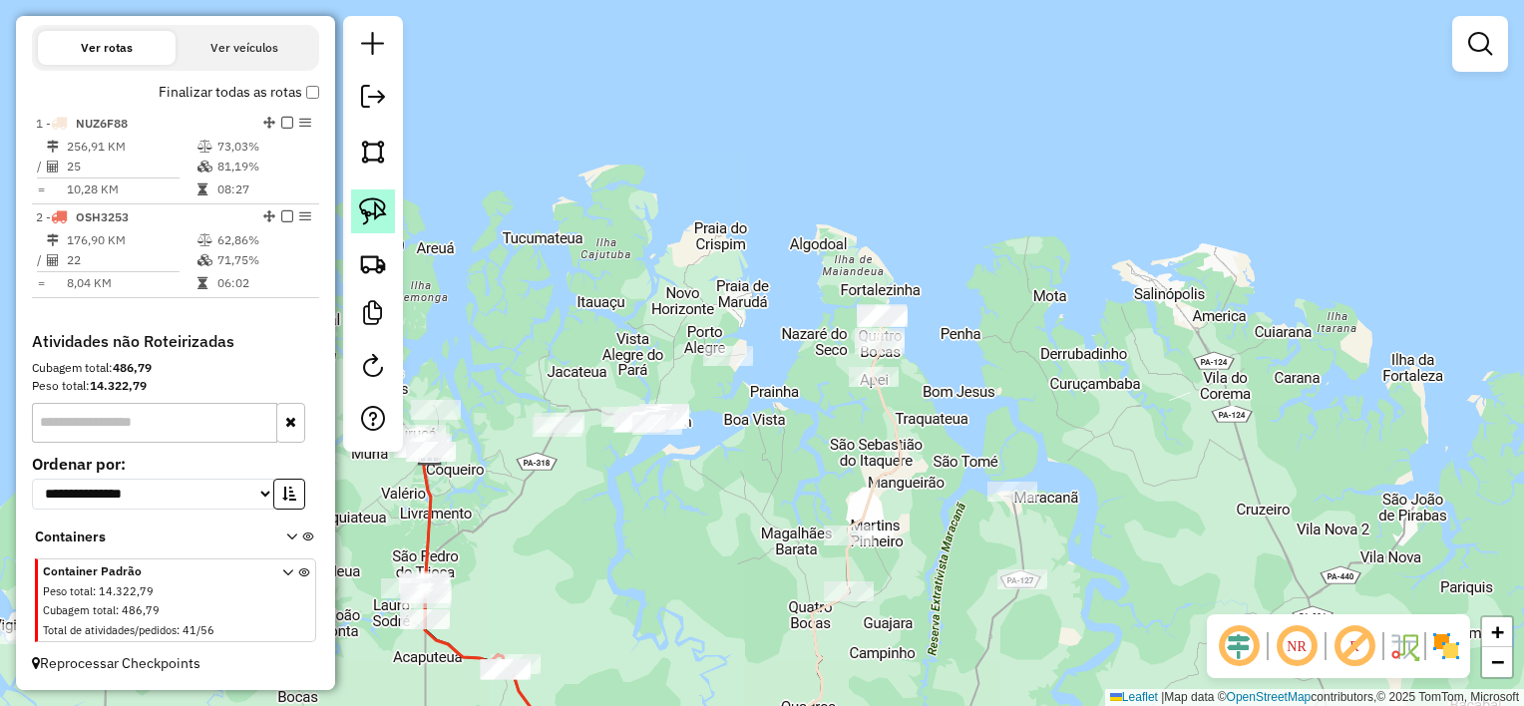
click at [384, 214] on img at bounding box center [373, 211] width 28 height 28
drag, startPoint x: 743, startPoint y: 324, endPoint x: 778, endPoint y: 350, distance: 43.5
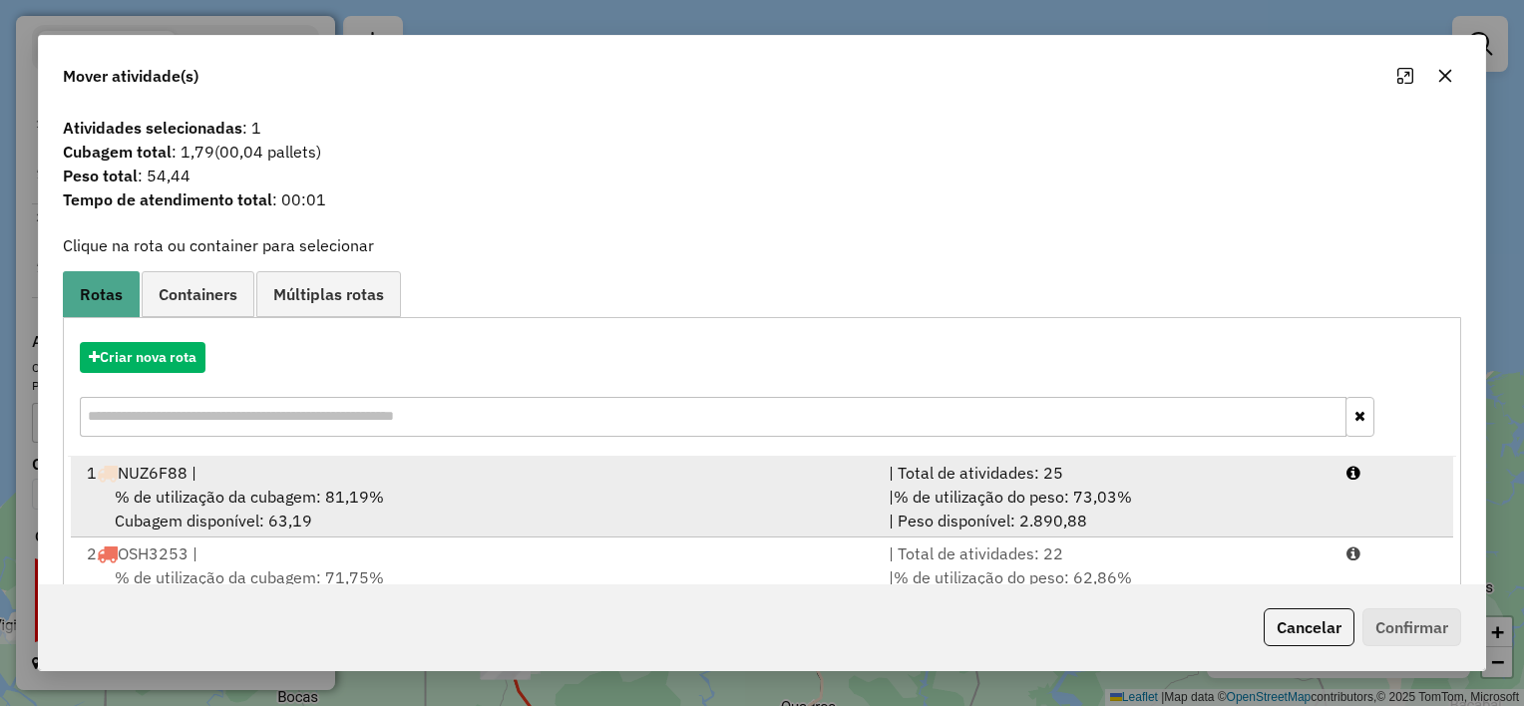
click at [618, 507] on div "% de utilização da cubagem: 81,19% Cubagem disponível: 63,19" at bounding box center [476, 509] width 802 height 48
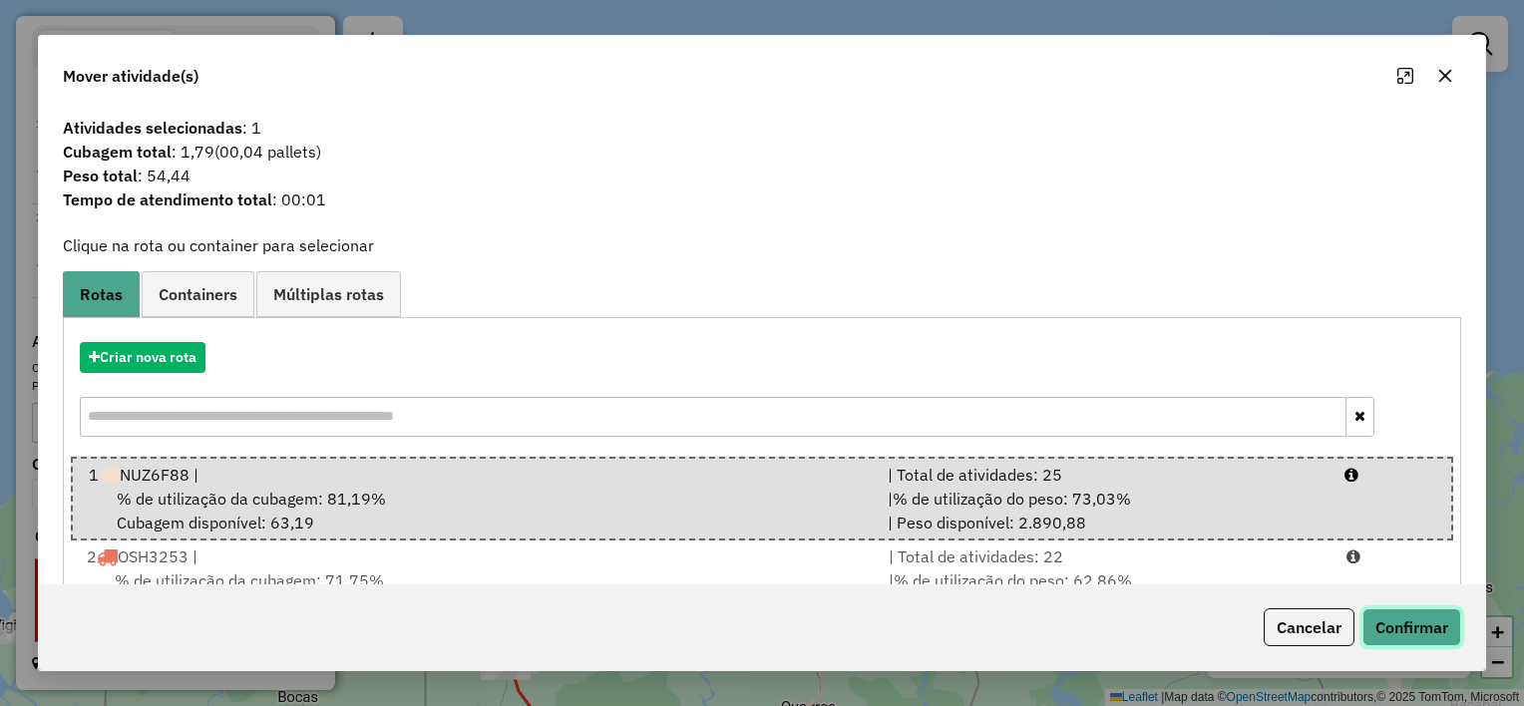
click at [1410, 630] on button "Confirmar" at bounding box center [1411, 627] width 99 height 38
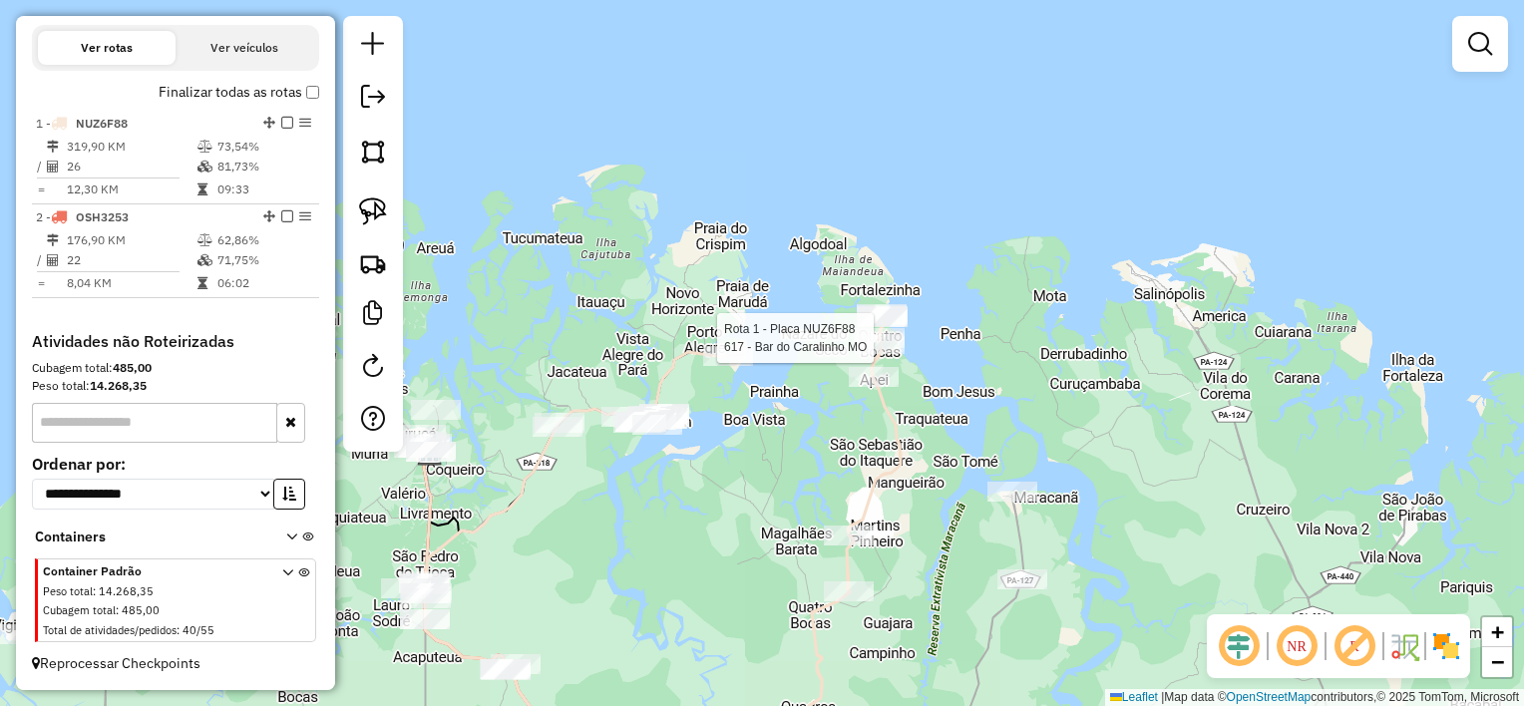
select select "**********"
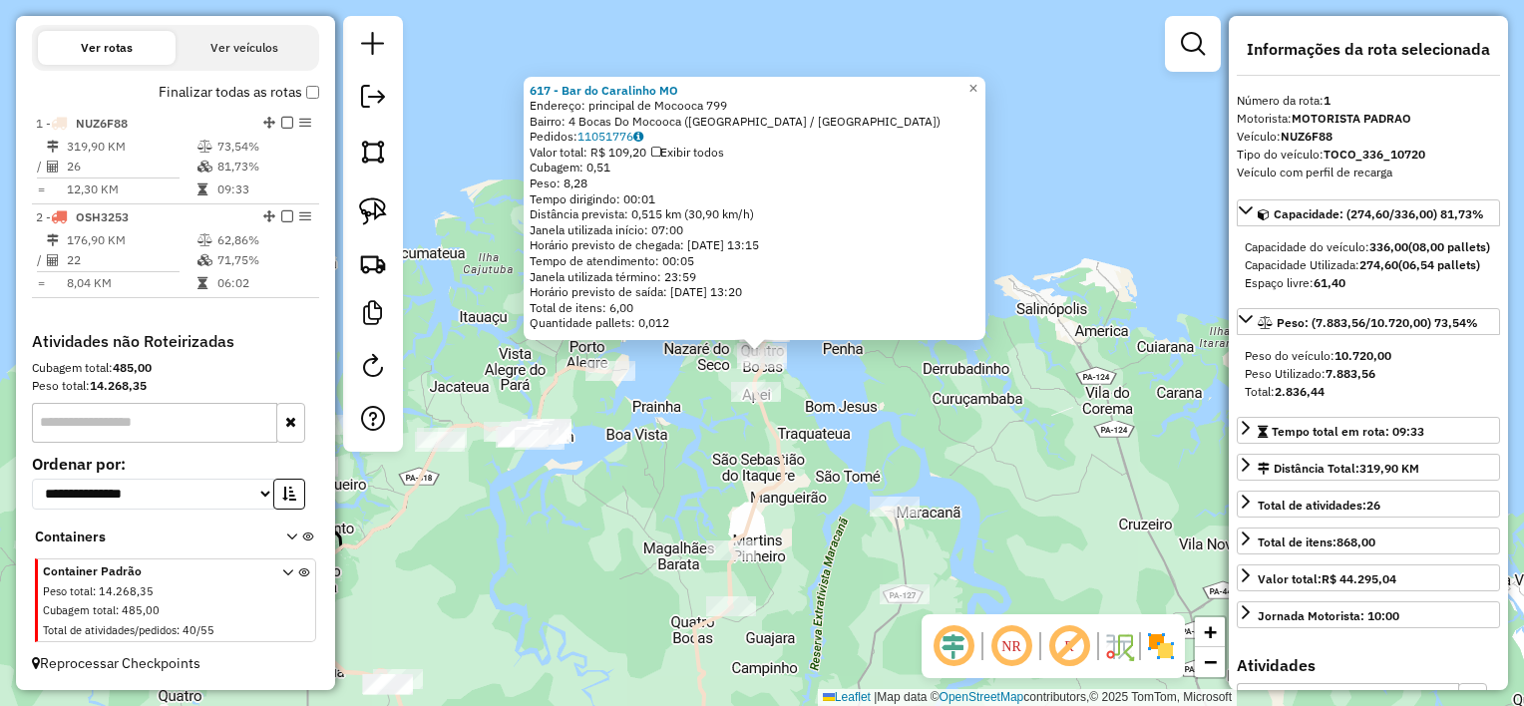
drag, startPoint x: 673, startPoint y: 512, endPoint x: 660, endPoint y: 511, distance: 13.0
click at [674, 512] on div "Rota 1 - Placa NUZ6F88 617 - Bar do Caralinho [GEOGRAPHIC_DATA] 617 - Bar do Ca…" at bounding box center [762, 353] width 1524 height 706
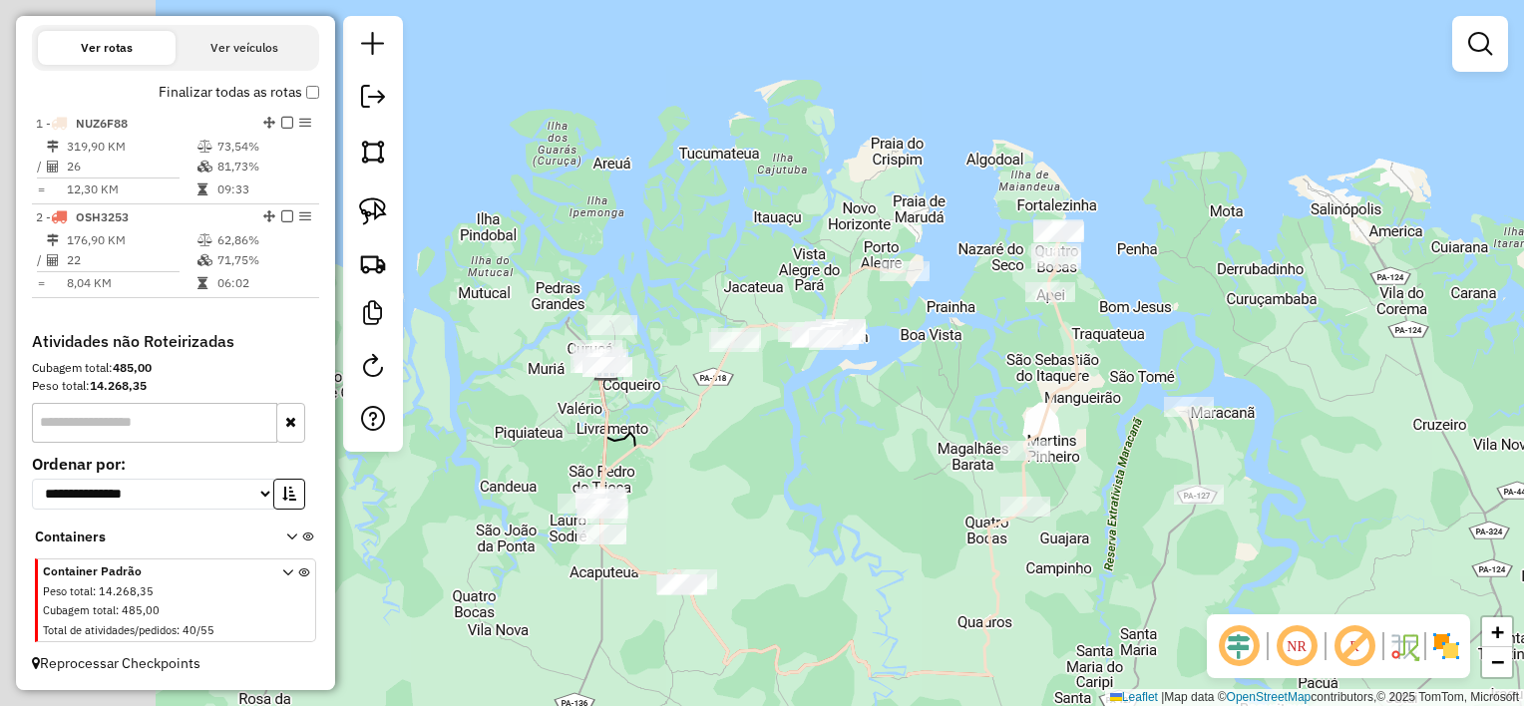
drag, startPoint x: 642, startPoint y: 511, endPoint x: 1099, endPoint y: 346, distance: 485.4
click at [1074, 355] on div "Janela de atendimento Grade de atendimento Capacidade Transportadoras Veículos …" at bounding box center [762, 353] width 1524 height 706
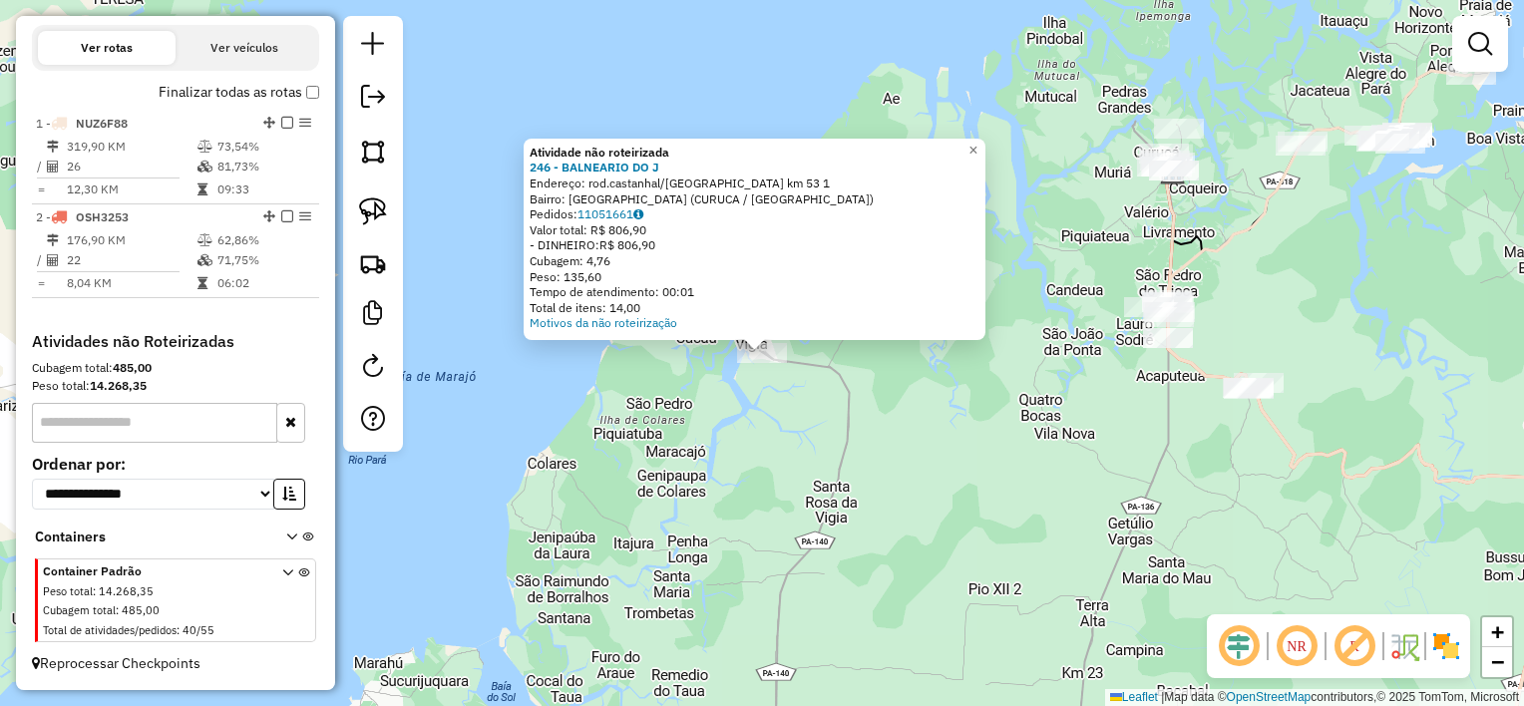
click at [943, 387] on div "Atividade não roteirizada 246 - BALNEARIO DO J Endereço: rod.castanhal/Curuca k…" at bounding box center [762, 353] width 1524 height 706
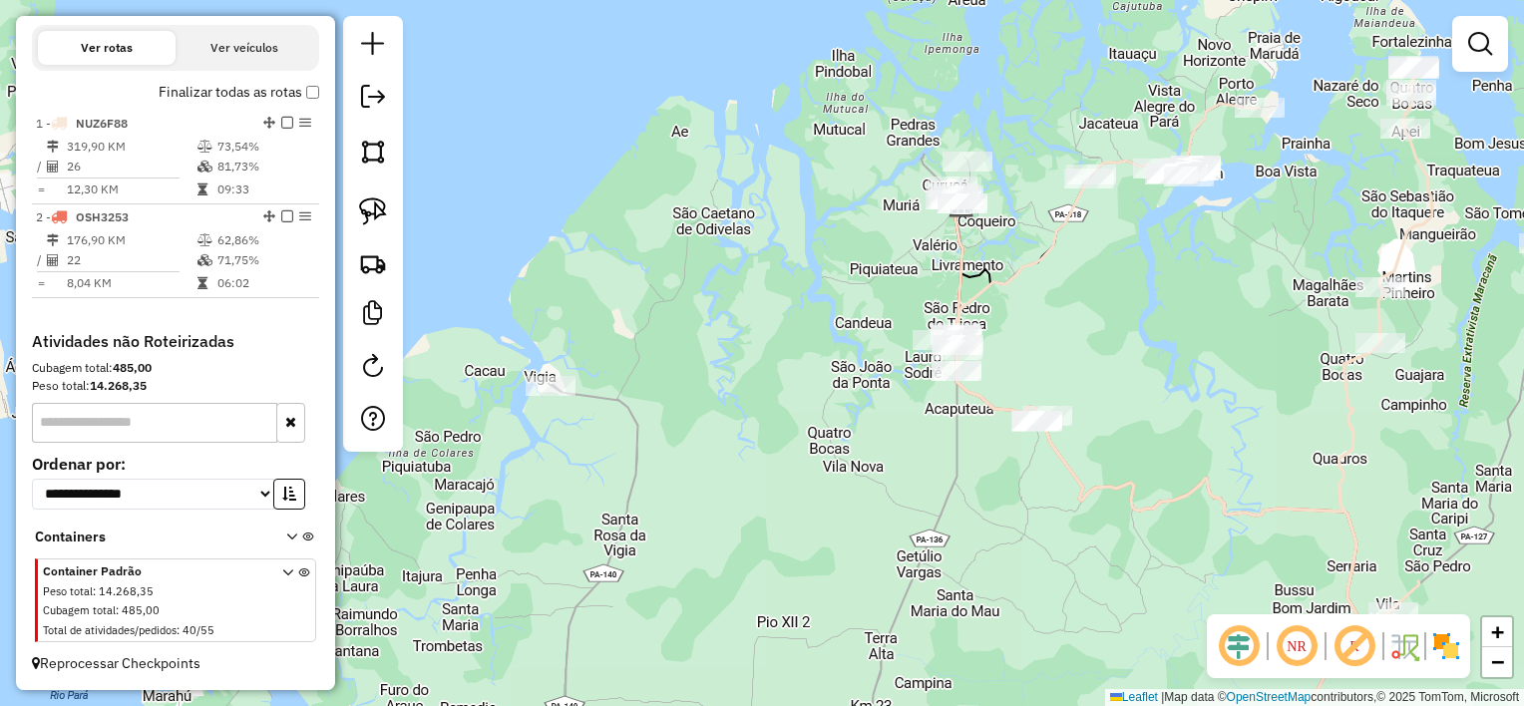
drag, startPoint x: 1079, startPoint y: 417, endPoint x: 869, endPoint y: 449, distance: 212.8
click at [869, 449] on div "Janela de atendimento Grade de atendimento Capacidade Transportadoras Veículos …" at bounding box center [762, 353] width 1524 height 706
click at [918, 455] on div "Janela de atendimento Grade de atendimento Capacidade Transportadoras Veículos …" at bounding box center [762, 353] width 1524 height 706
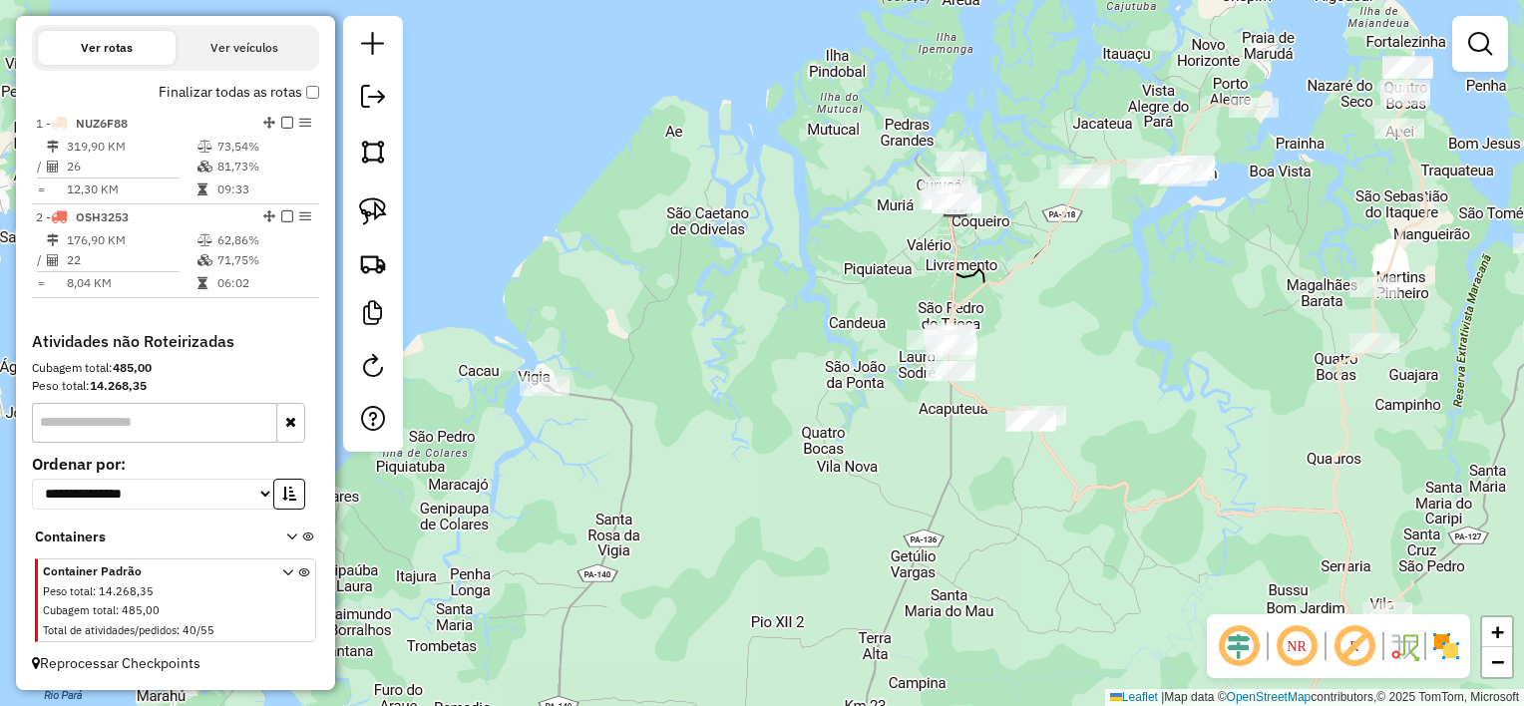
drag, startPoint x: 890, startPoint y: 455, endPoint x: 879, endPoint y: 455, distance: 11.0
click at [879, 455] on div "Janela de atendimento Grade de atendimento Capacidade Transportadoras Veículos …" at bounding box center [762, 353] width 1524 height 706
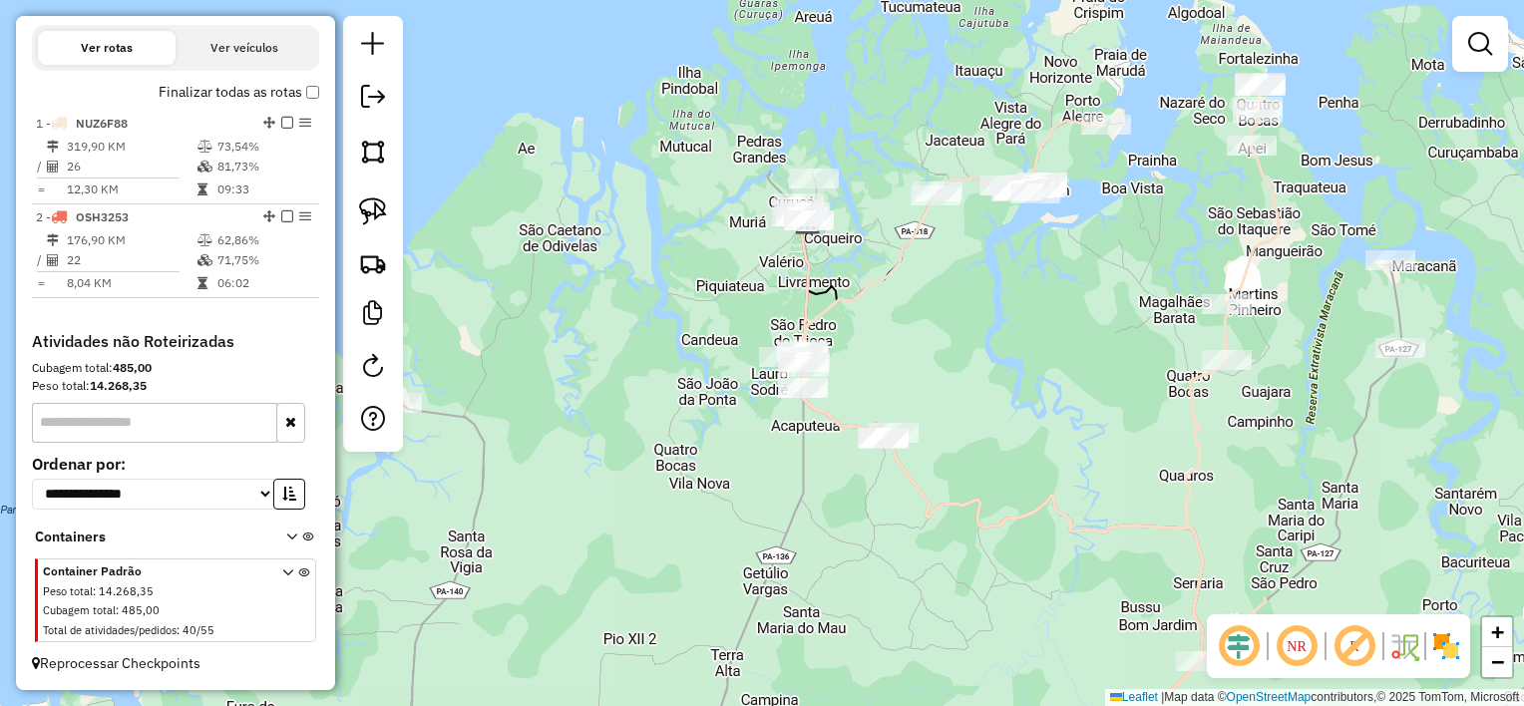
drag, startPoint x: 768, startPoint y: 456, endPoint x: 757, endPoint y: 468, distance: 16.2
click at [757, 468] on div "Janela de atendimento Grade de atendimento Capacidade Transportadoras Veículos …" at bounding box center [762, 353] width 1524 height 706
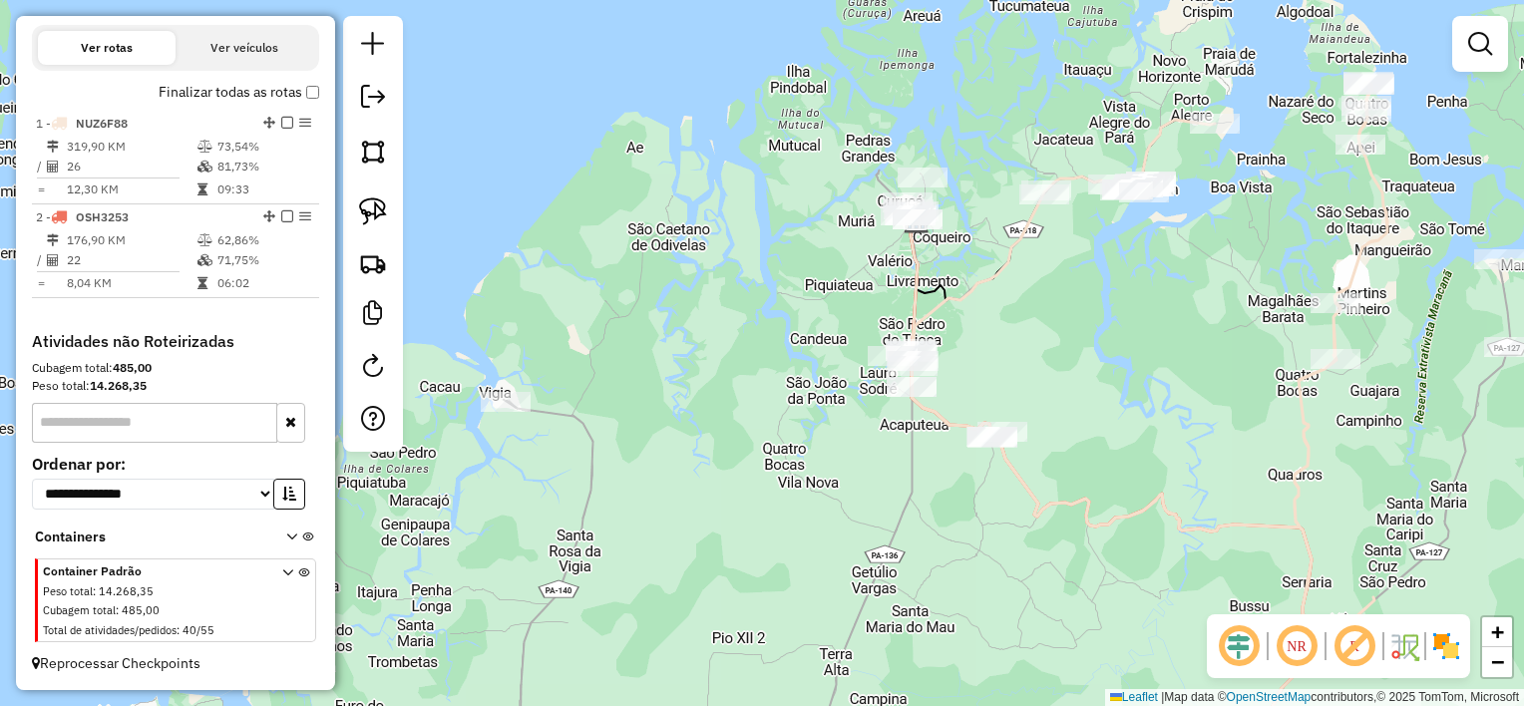
drag, startPoint x: 726, startPoint y: 468, endPoint x: 838, endPoint y: 462, distance: 111.8
click at [840, 463] on div "Janela de atendimento Grade de atendimento Capacidade Transportadoras Veículos …" at bounding box center [762, 353] width 1524 height 706
click at [383, 205] on img at bounding box center [373, 211] width 28 height 28
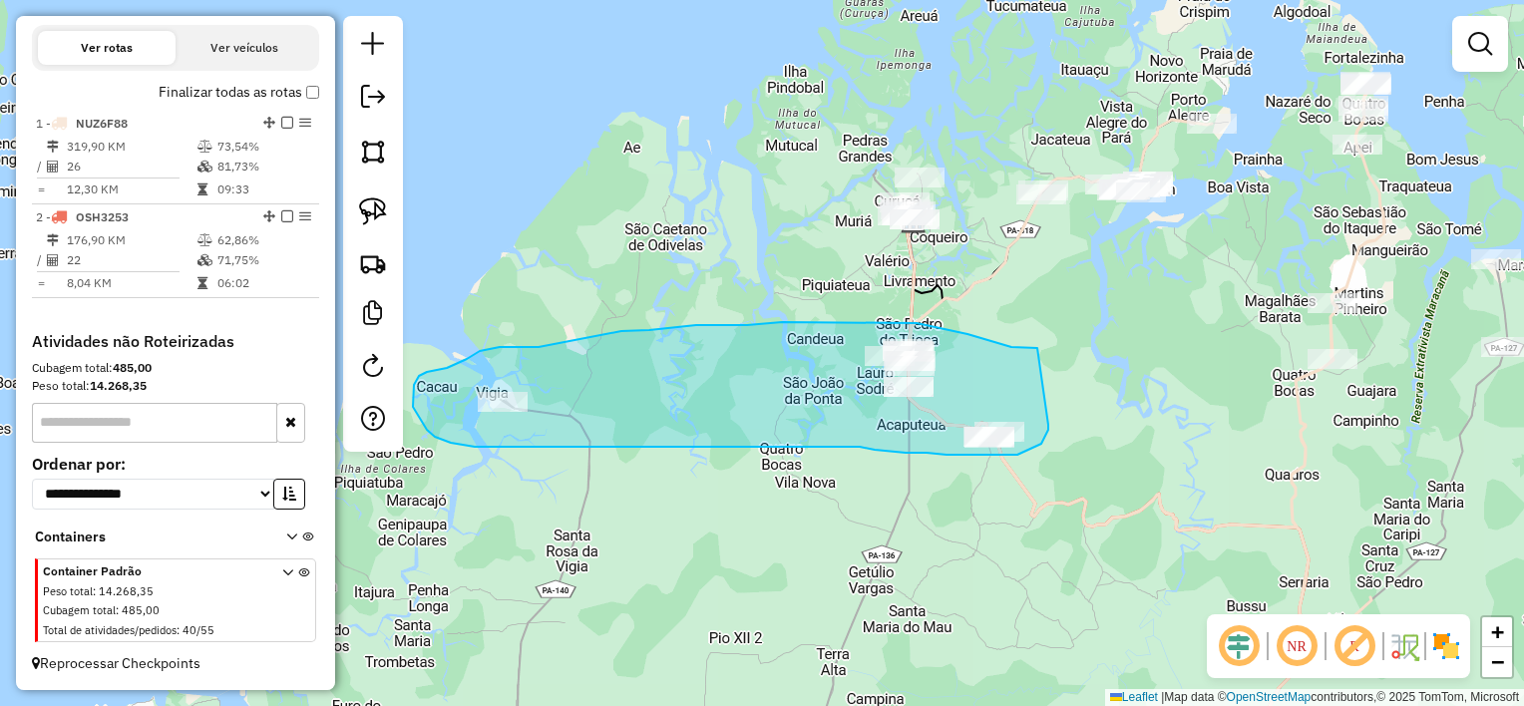
drag, startPoint x: 1037, startPoint y: 348, endPoint x: 1048, endPoint y: 425, distance: 77.6
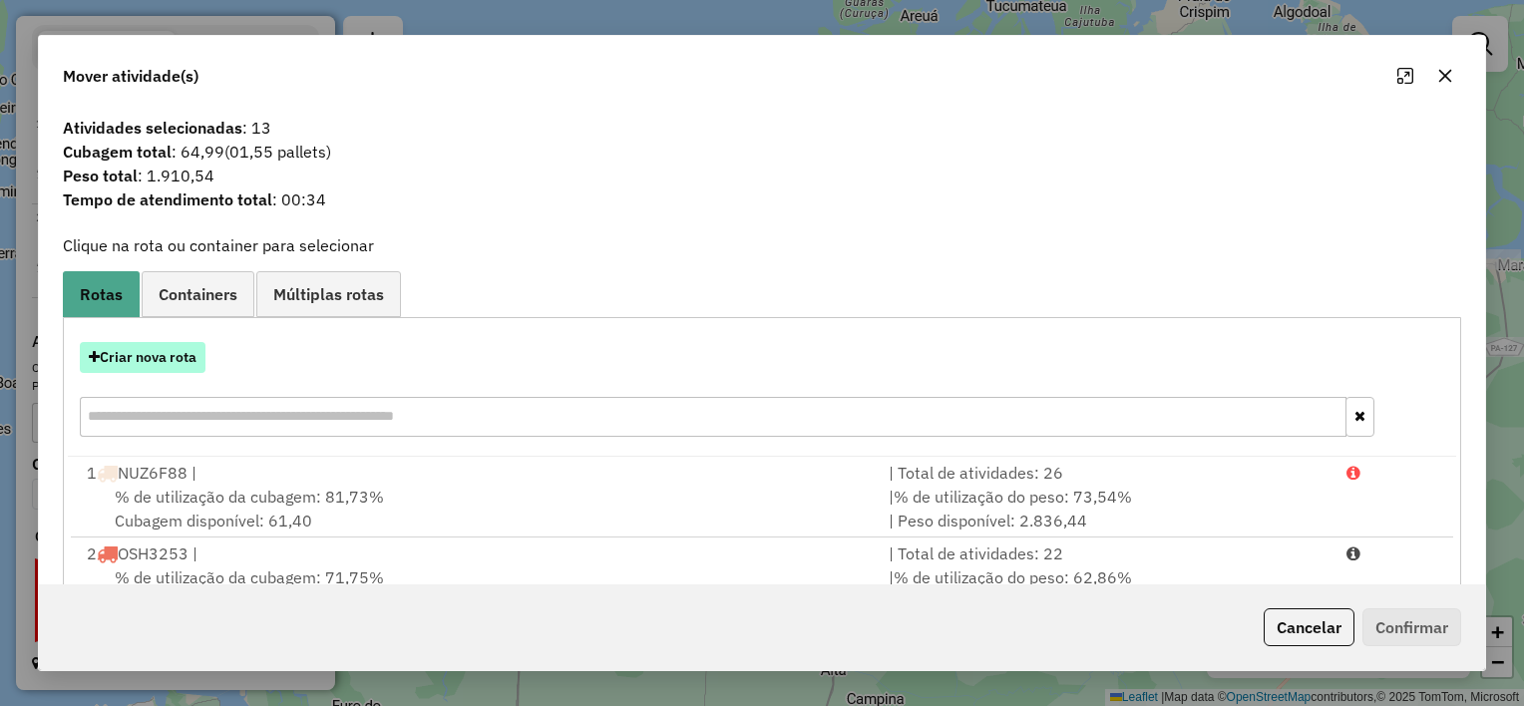
click at [159, 346] on button "Criar nova rota" at bounding box center [143, 357] width 126 height 31
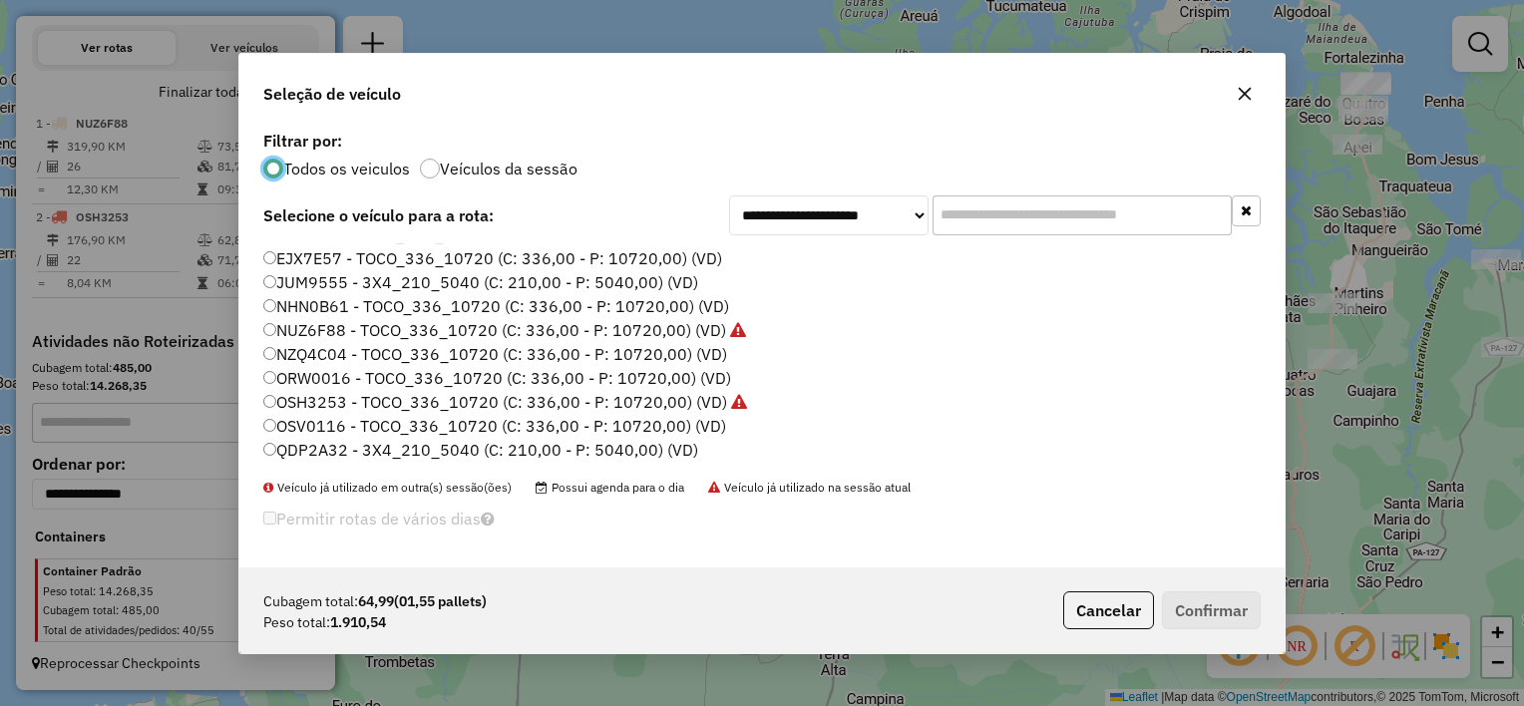
scroll to position [92, 0]
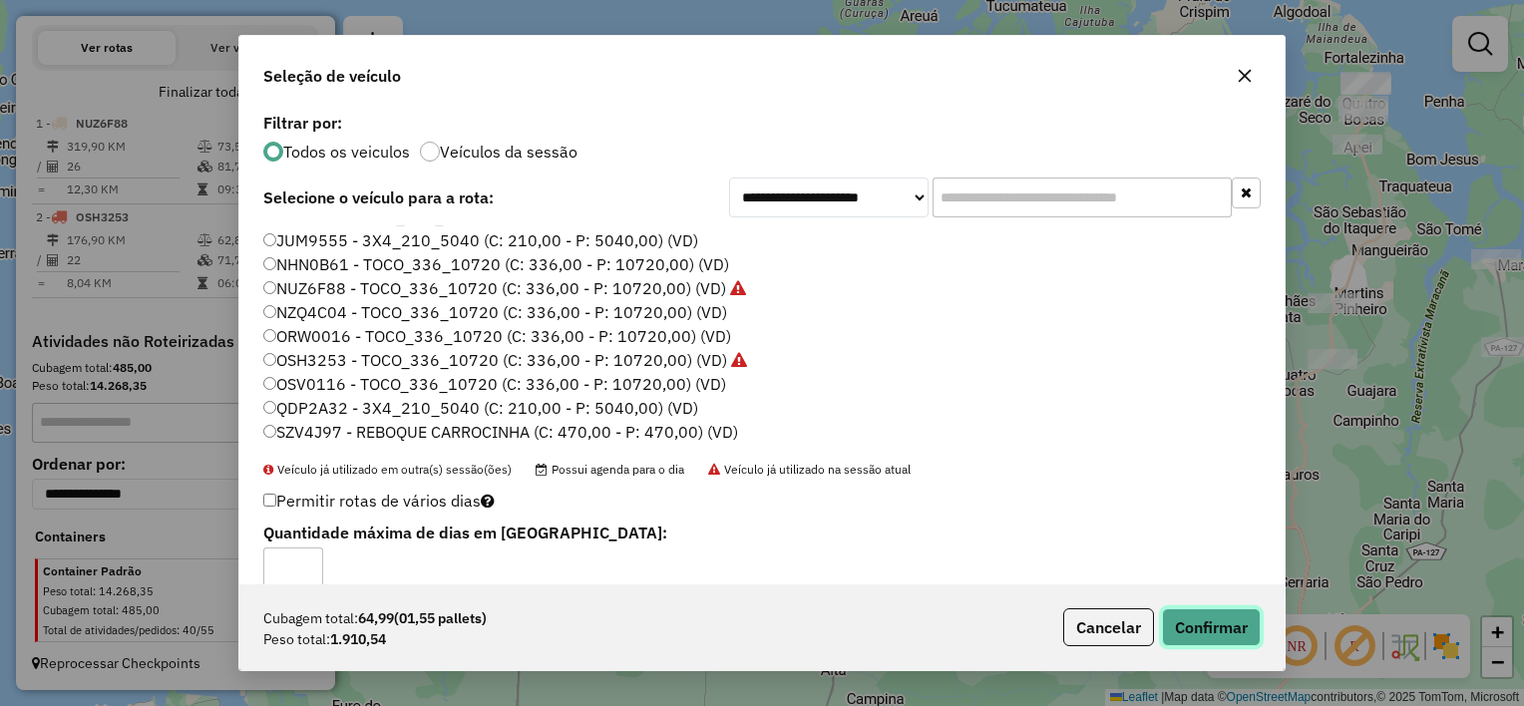
click at [1216, 610] on button "Confirmar" at bounding box center [1211, 627] width 99 height 38
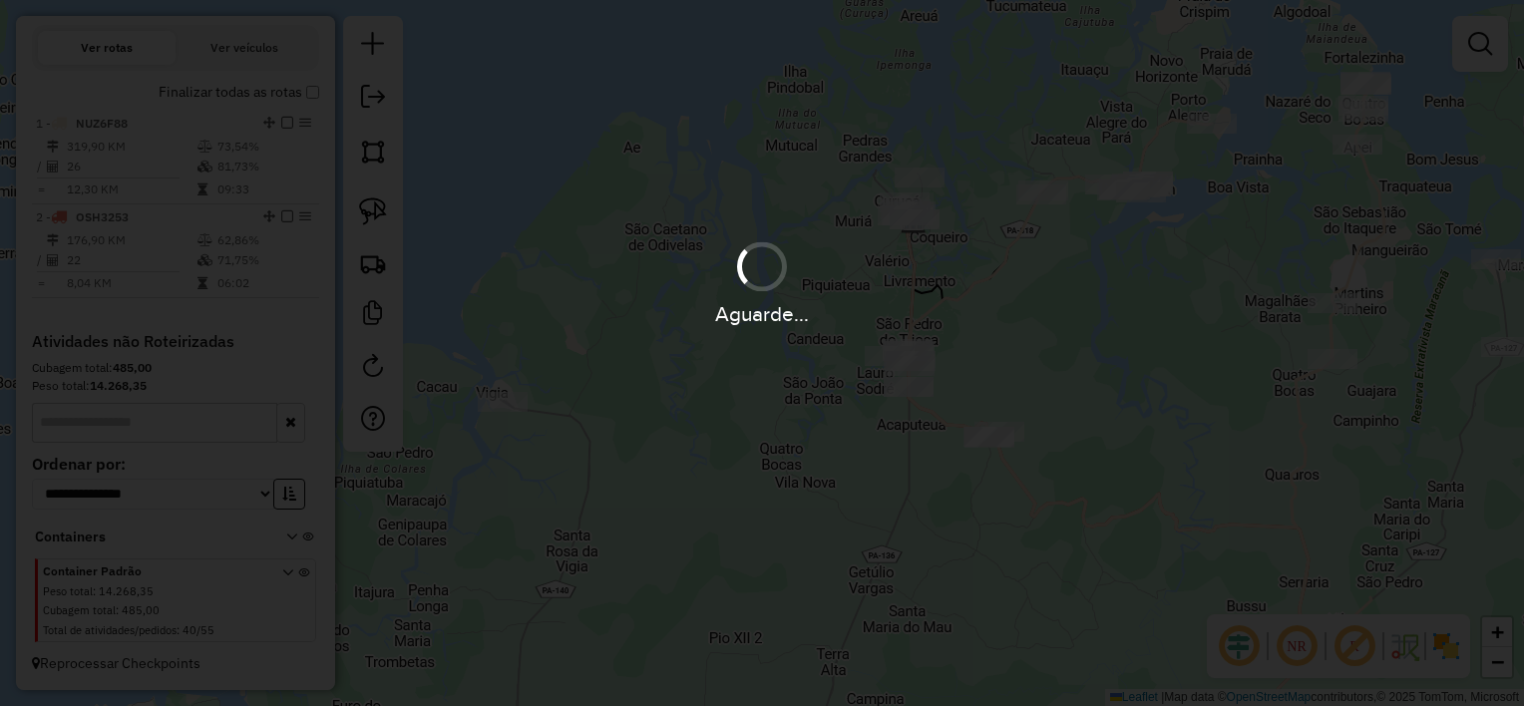
scroll to position [676, 0]
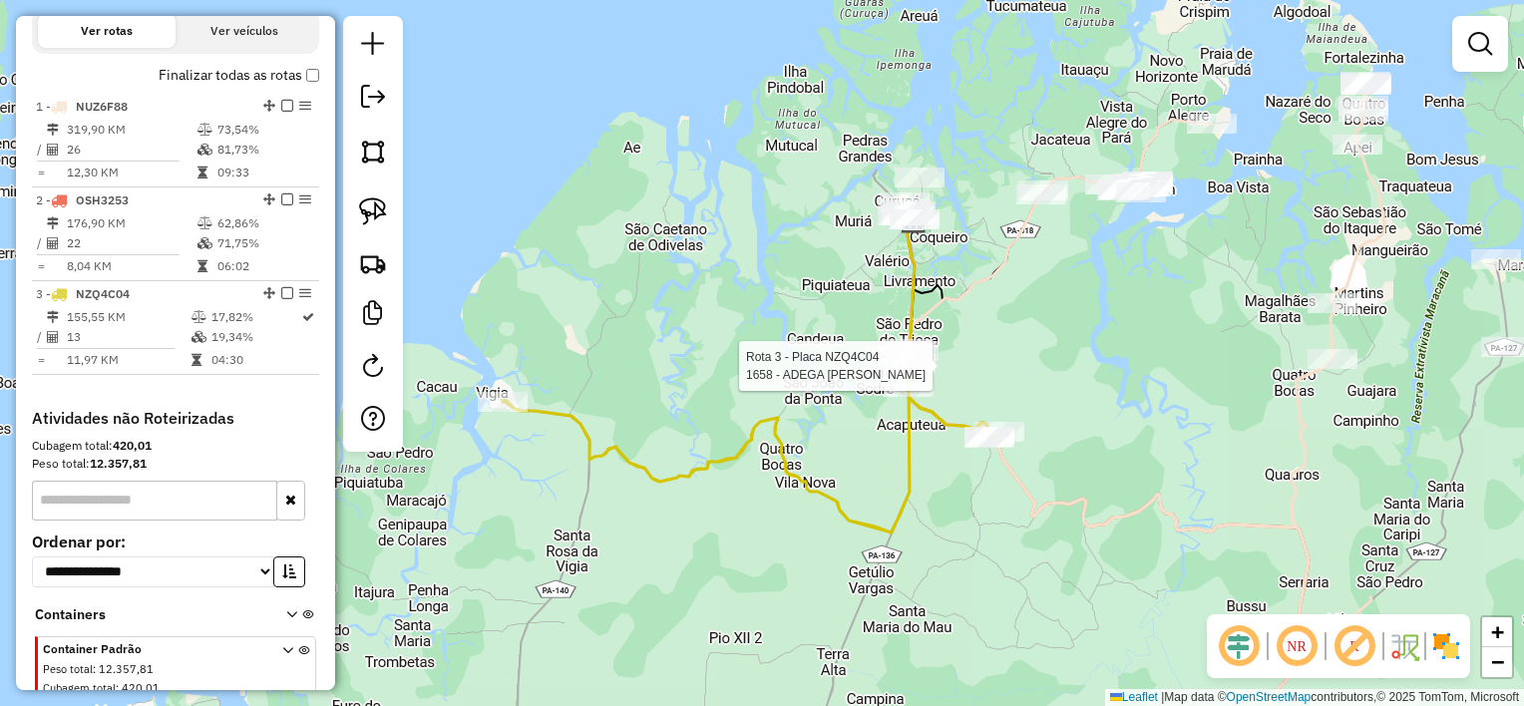
select select "**********"
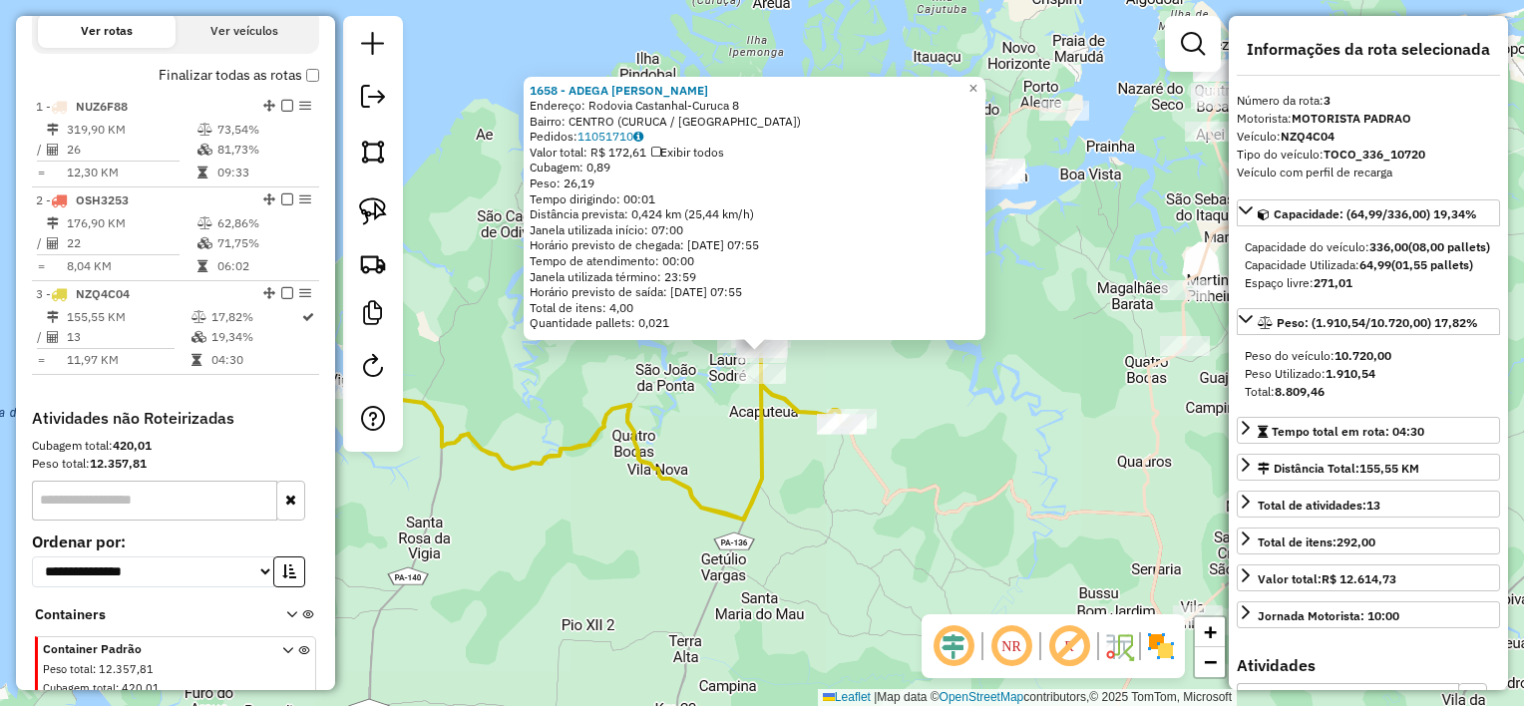
scroll to position [770, 0]
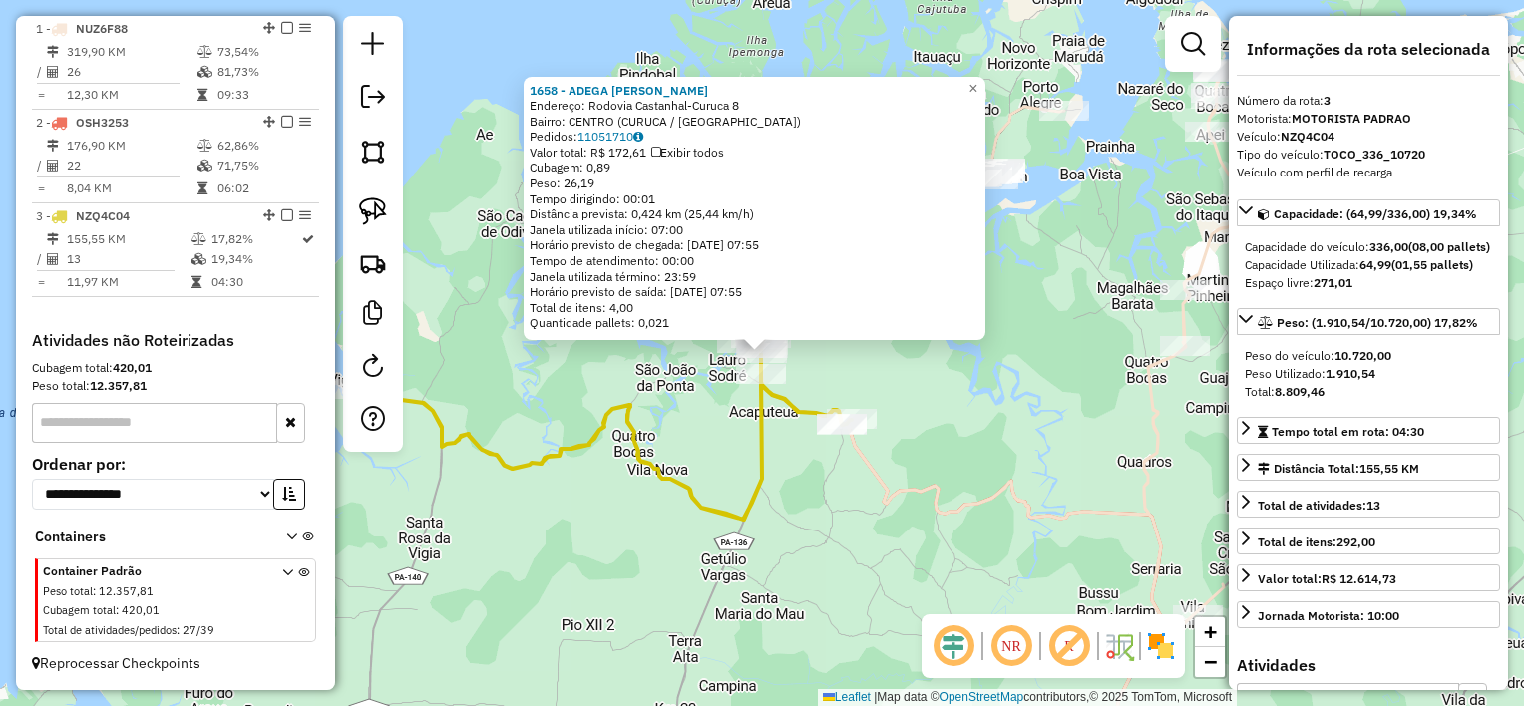
click at [903, 377] on div "1658 - ADEGA SaO [PERSON_NAME]: [GEOGRAPHIC_DATA] Castanhal-[GEOGRAPHIC_DATA] 8…" at bounding box center [762, 353] width 1524 height 706
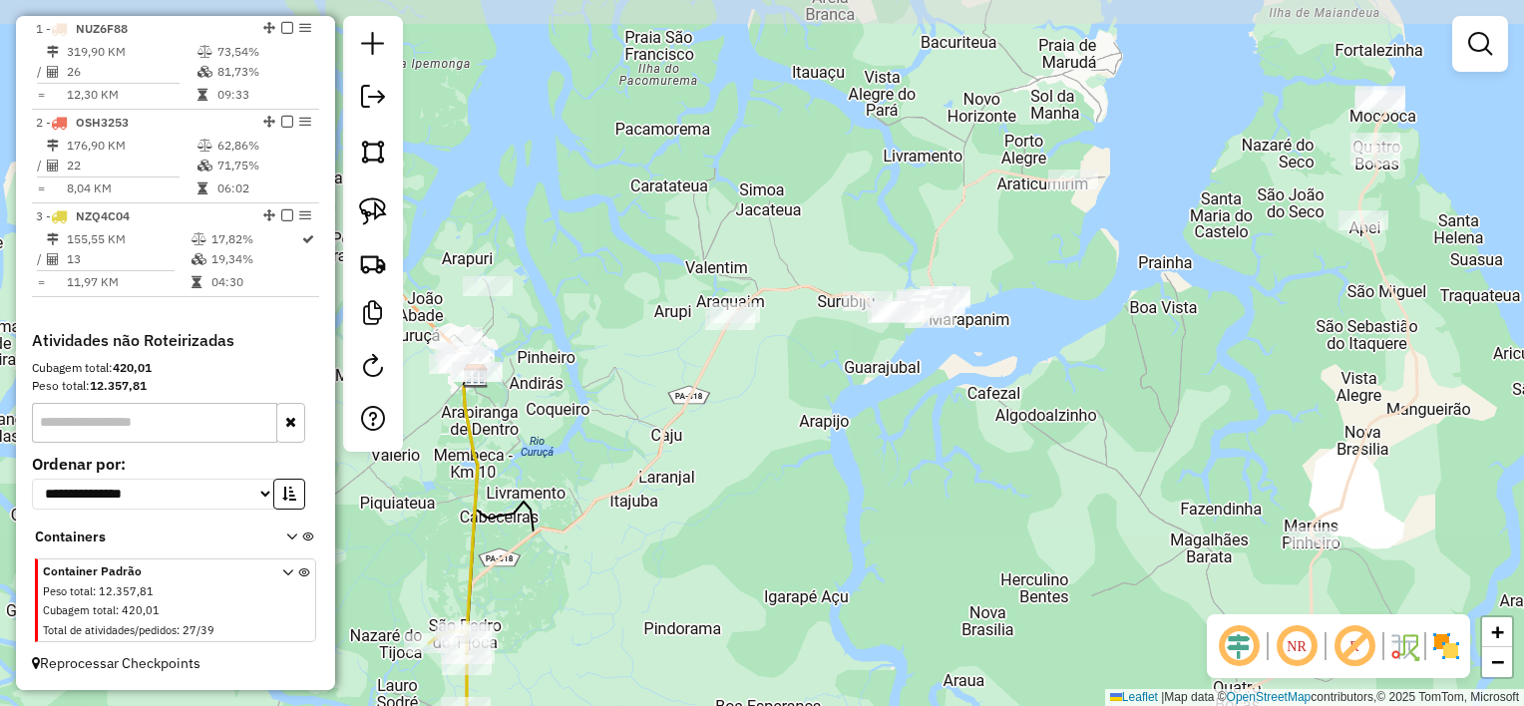
drag, startPoint x: 986, startPoint y: 221, endPoint x: 850, endPoint y: 370, distance: 201.8
click at [850, 370] on div "Janela de atendimento Grade de atendimento Capacidade Transportadoras Veículos …" at bounding box center [762, 353] width 1524 height 706
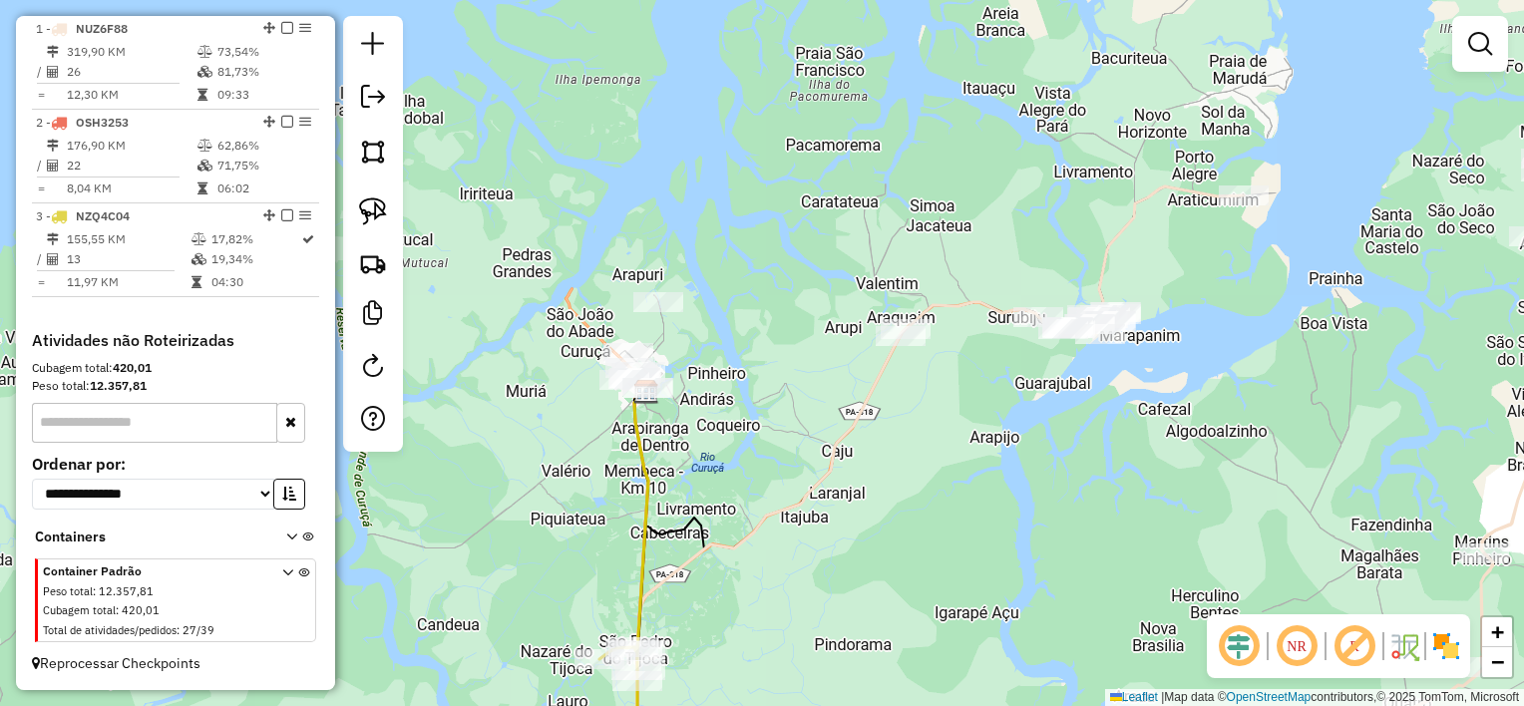
drag, startPoint x: 862, startPoint y: 422, endPoint x: 1049, endPoint y: 437, distance: 188.1
click at [1049, 437] on div "Janela de atendimento Grade de atendimento Capacidade Transportadoras Veículos …" at bounding box center [762, 353] width 1524 height 706
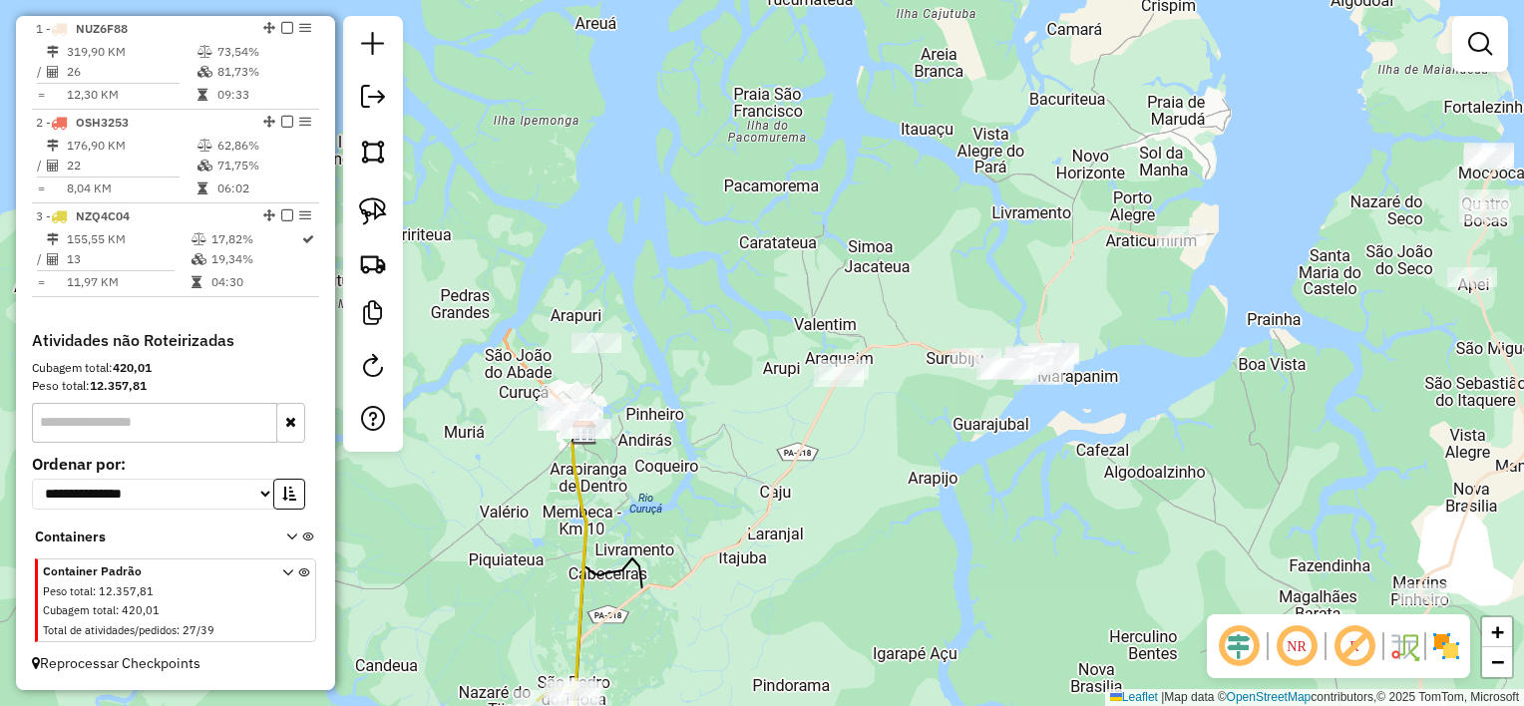
drag, startPoint x: 1153, startPoint y: 453, endPoint x: 1070, endPoint y: 490, distance: 90.6
click at [1070, 490] on div "Janela de atendimento Grade de atendimento Capacidade Transportadoras Veículos …" at bounding box center [762, 353] width 1524 height 706
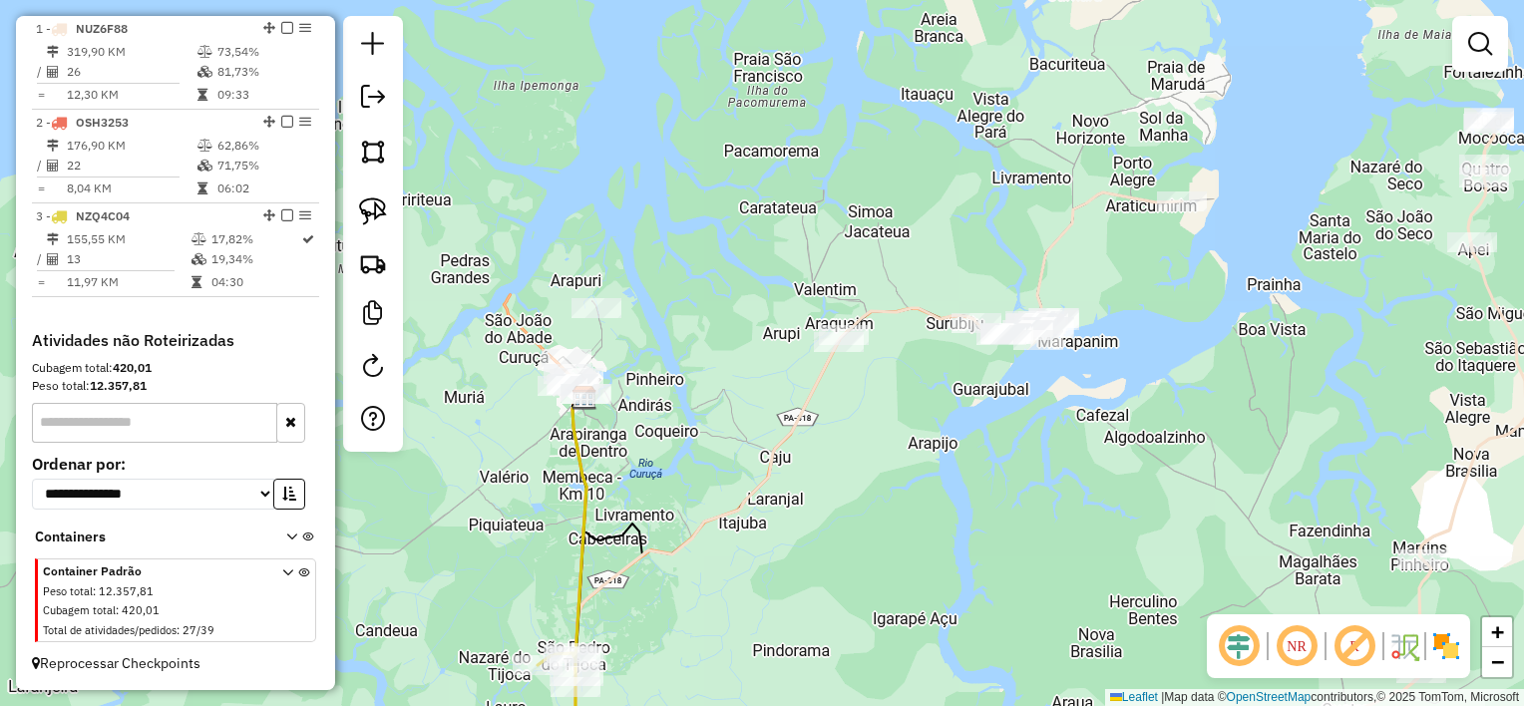
drag, startPoint x: 842, startPoint y: 519, endPoint x: 861, endPoint y: 410, distance: 110.3
click at [861, 410] on div "Janela de atendimento Grade de atendimento Capacidade Transportadoras Veículos …" at bounding box center [762, 353] width 1524 height 706
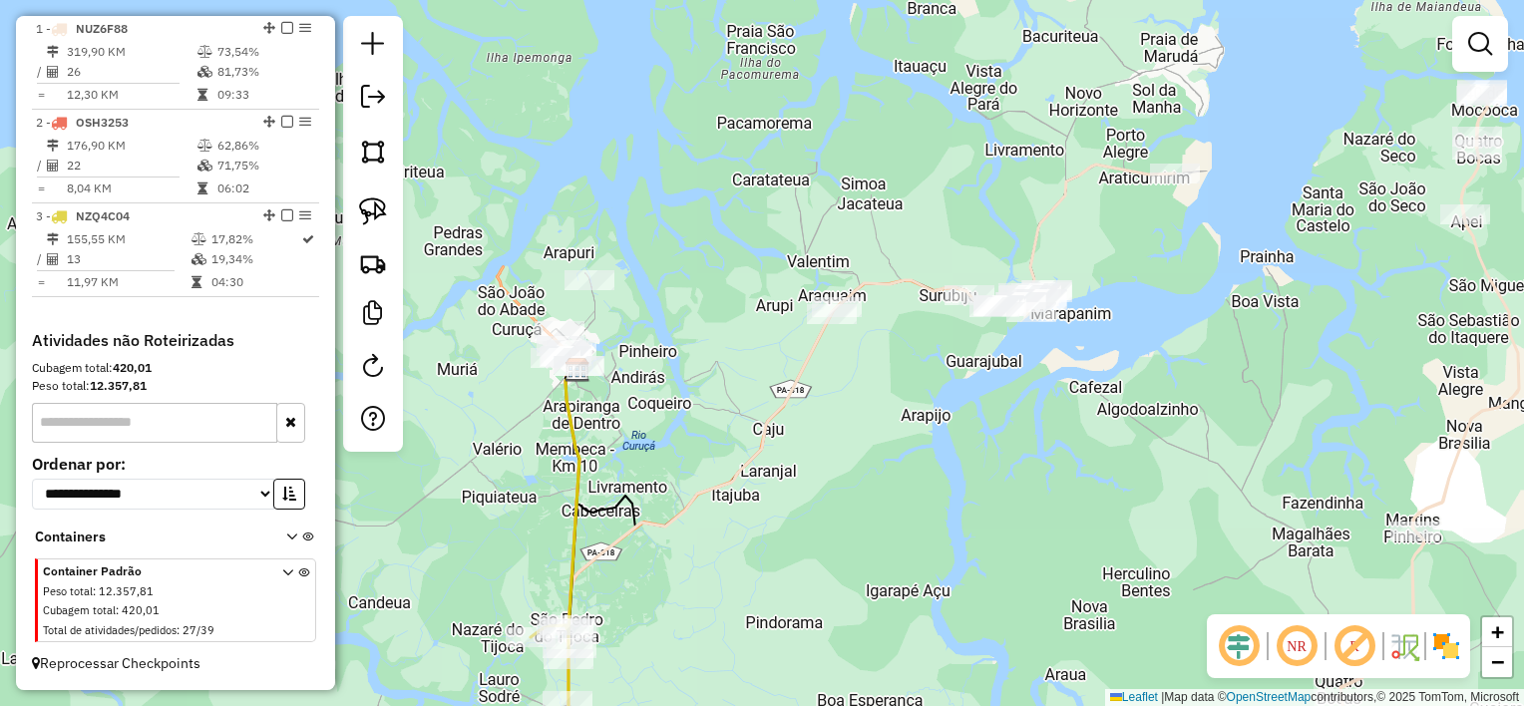
drag, startPoint x: 854, startPoint y: 447, endPoint x: 830, endPoint y: 485, distance: 44.8
click at [830, 485] on div "Janela de atendimento Grade de atendimento Capacidade Transportadoras Veículos …" at bounding box center [762, 353] width 1524 height 706
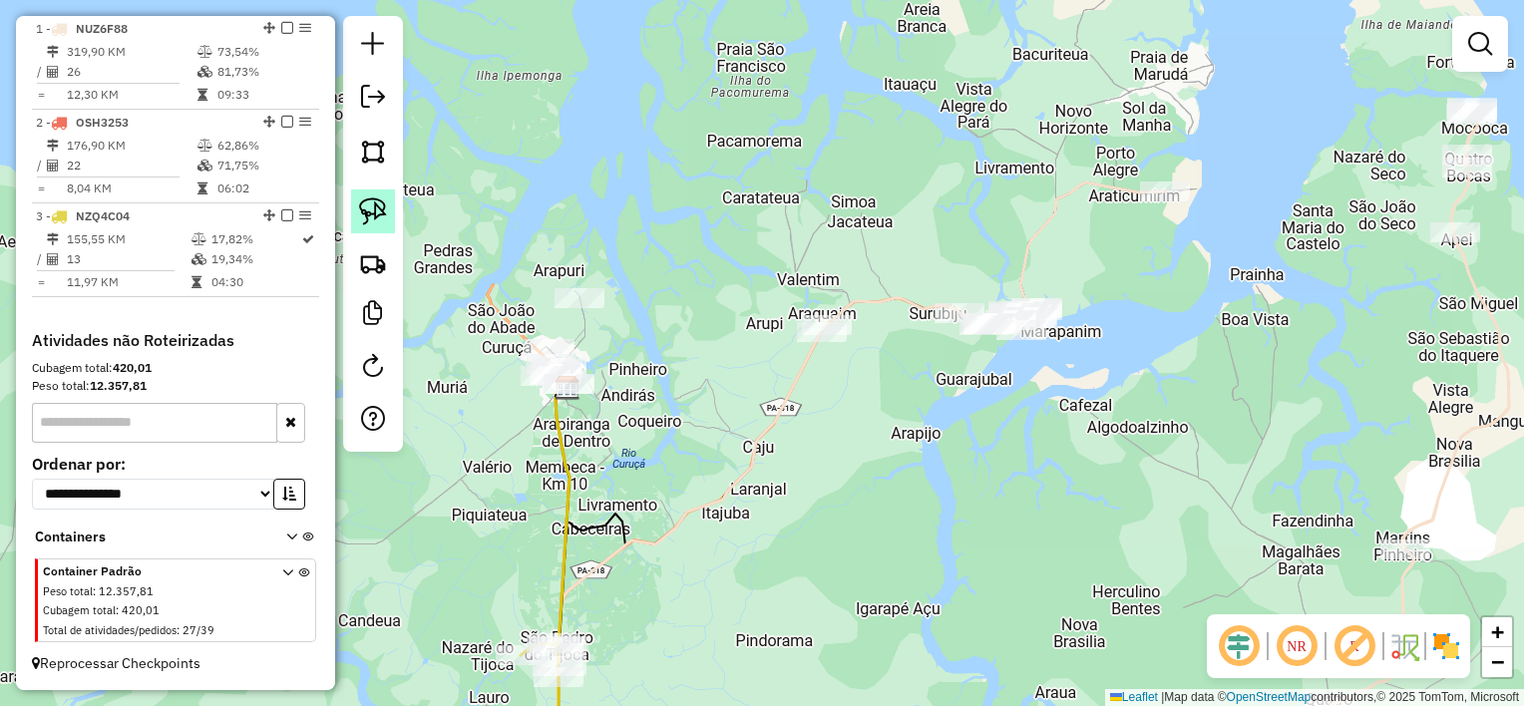
click at [367, 205] on img at bounding box center [373, 211] width 28 height 28
drag, startPoint x: 877, startPoint y: 313, endPoint x: 863, endPoint y: 342, distance: 32.6
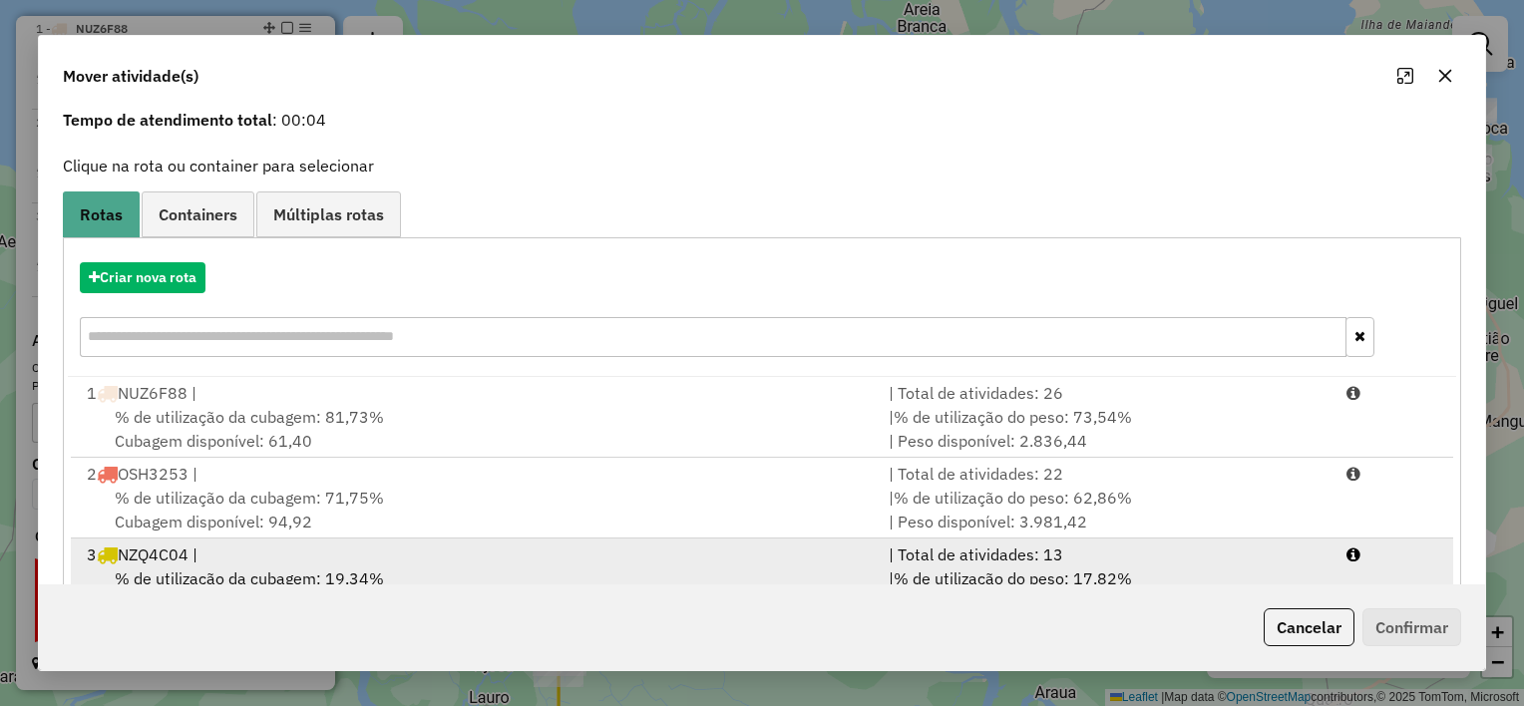
scroll to position [148, 0]
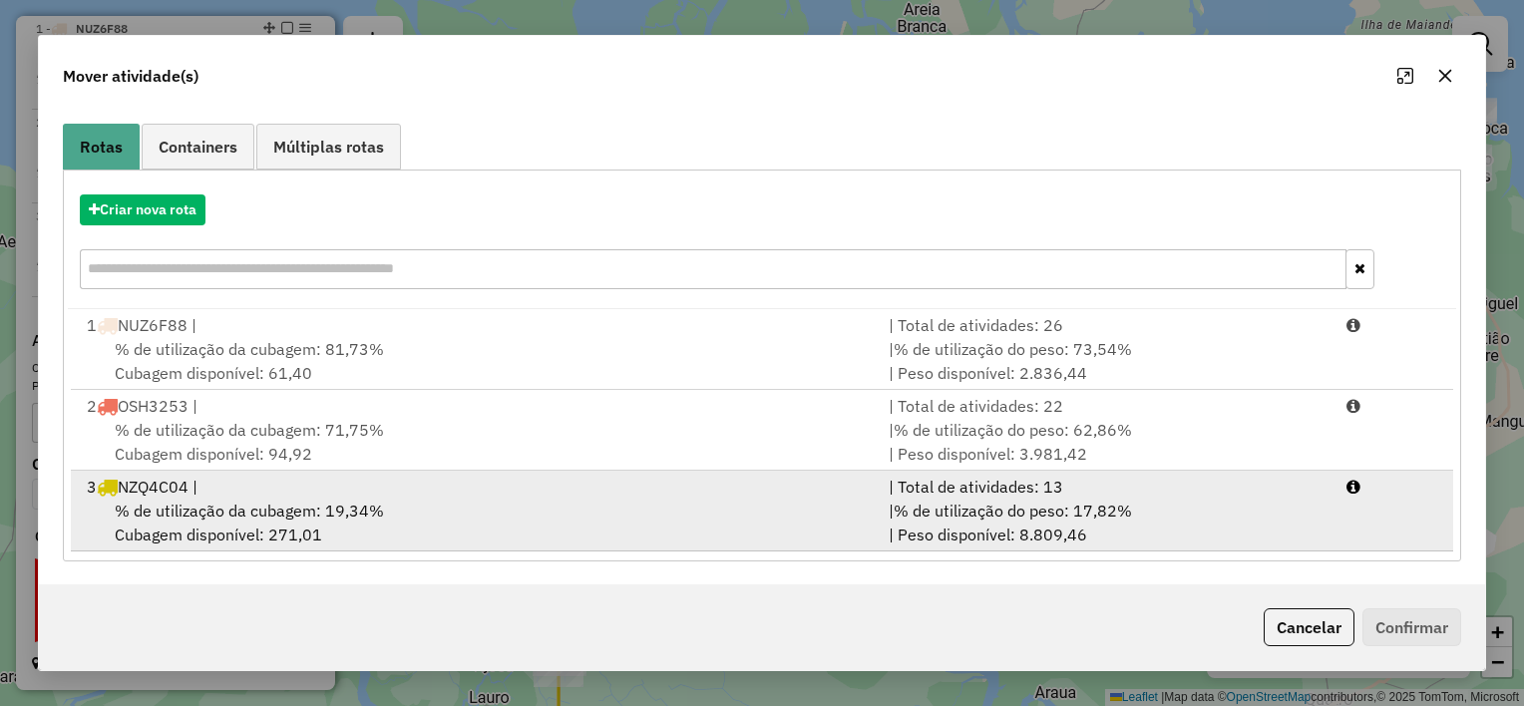
click at [562, 502] on div "% de utilização da cubagem: 19,34% Cubagem disponível: 271,01" at bounding box center [476, 523] width 802 height 48
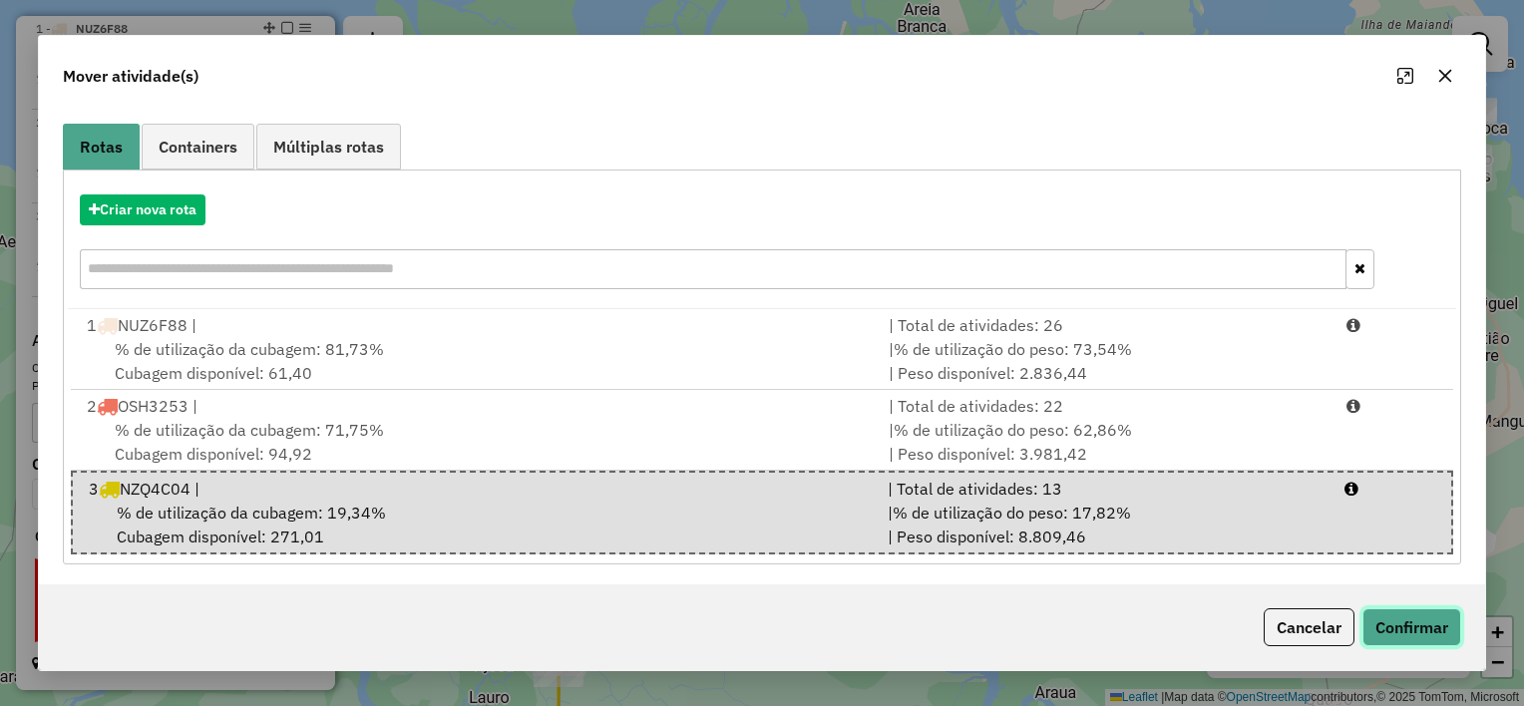
click at [1426, 629] on button "Confirmar" at bounding box center [1411, 627] width 99 height 38
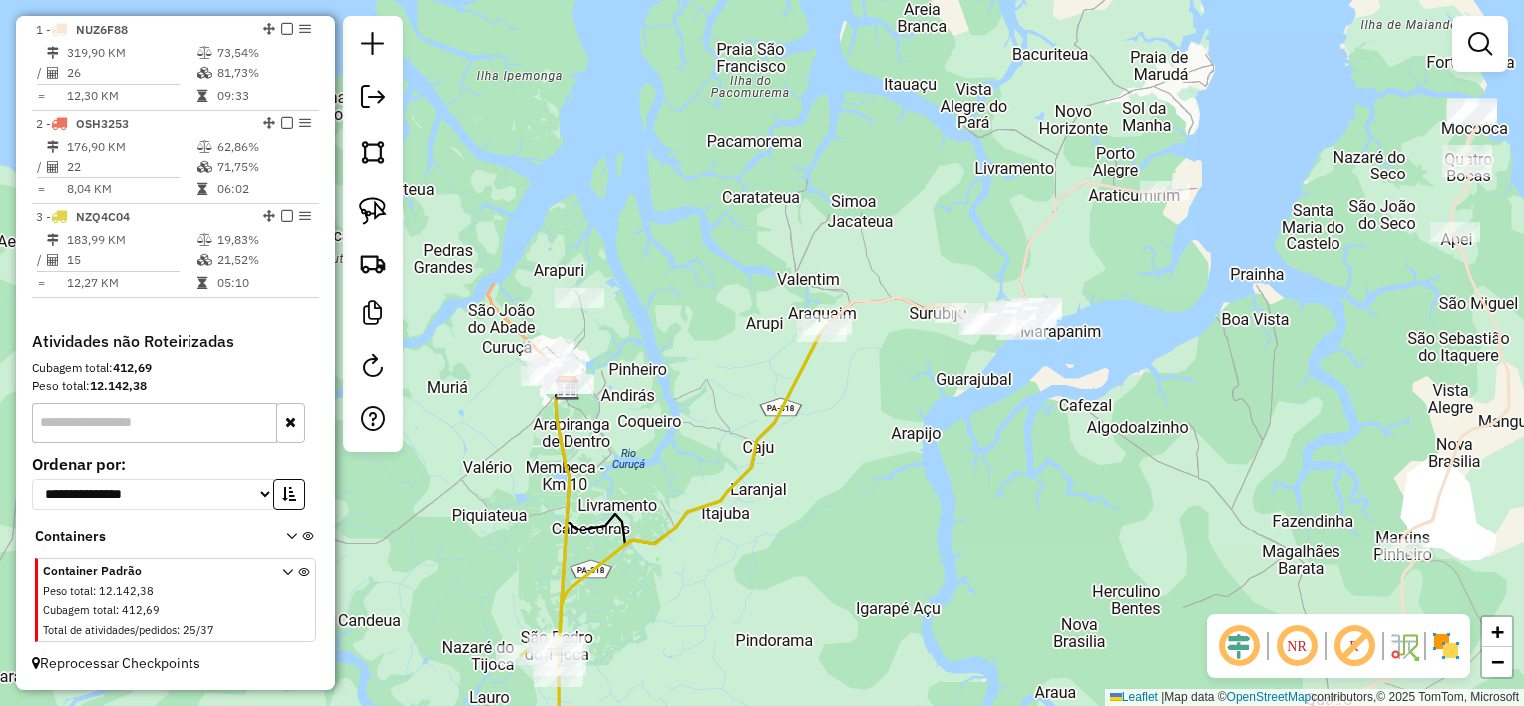
scroll to position [0, 0]
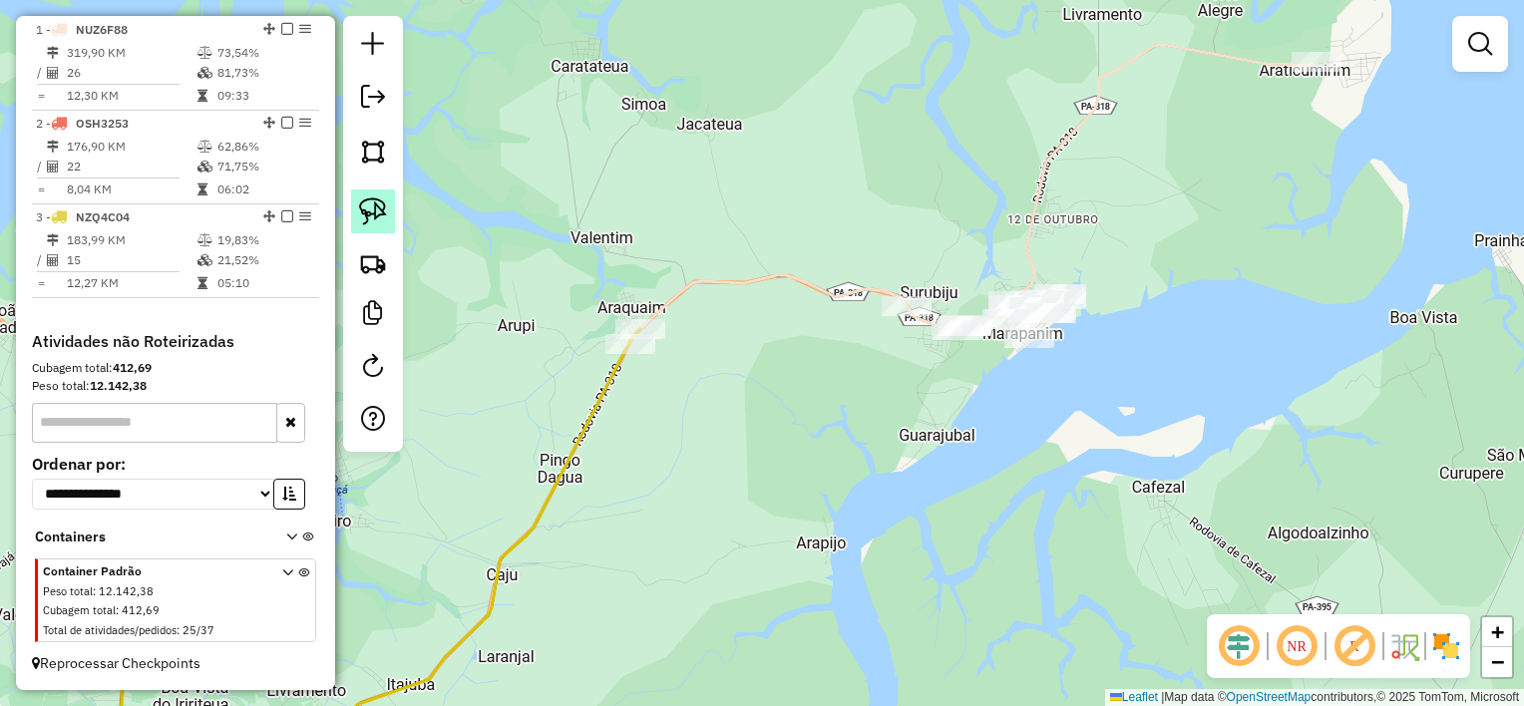
click at [390, 219] on link at bounding box center [373, 211] width 44 height 44
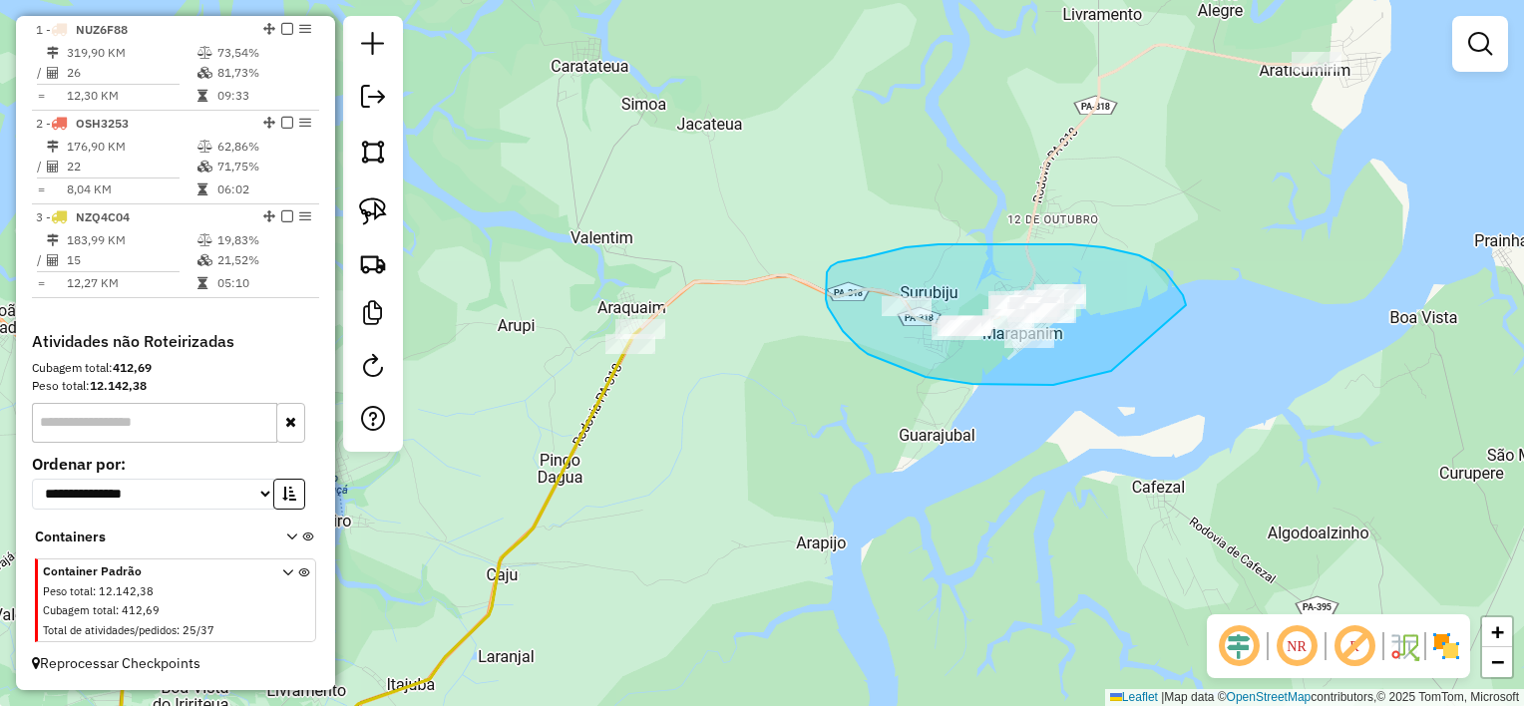
drag, startPoint x: 1177, startPoint y: 288, endPoint x: 1116, endPoint y: 364, distance: 97.2
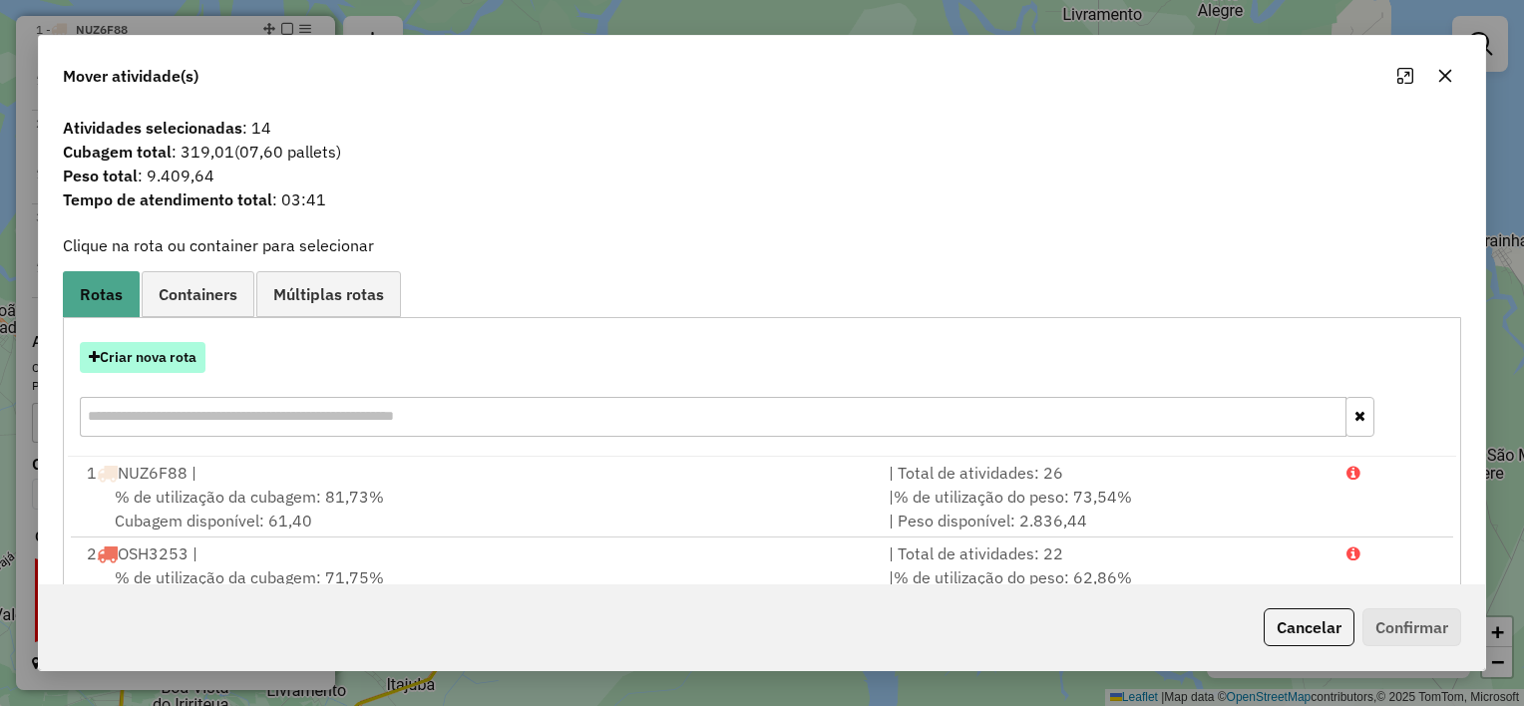
click at [175, 358] on button "Criar nova rota" at bounding box center [143, 357] width 126 height 31
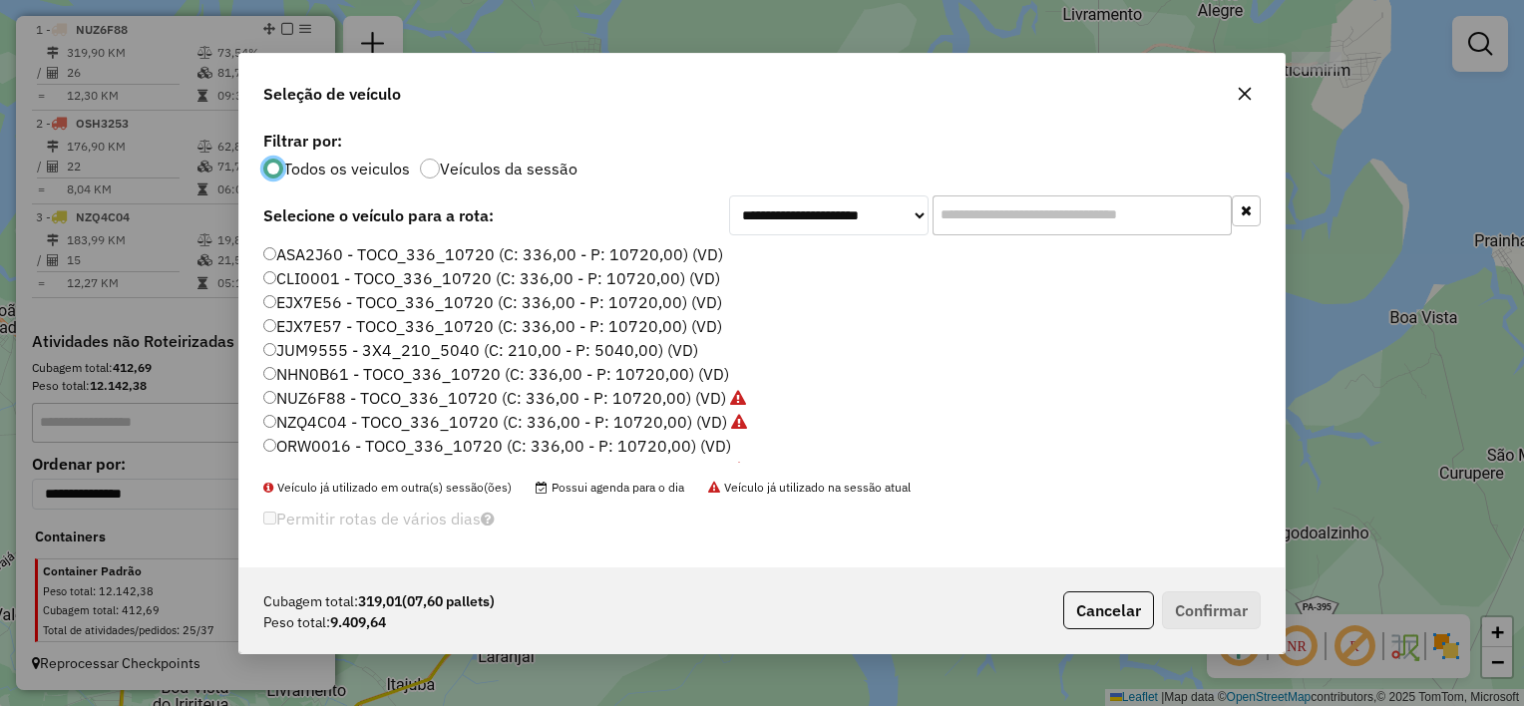
scroll to position [10, 6]
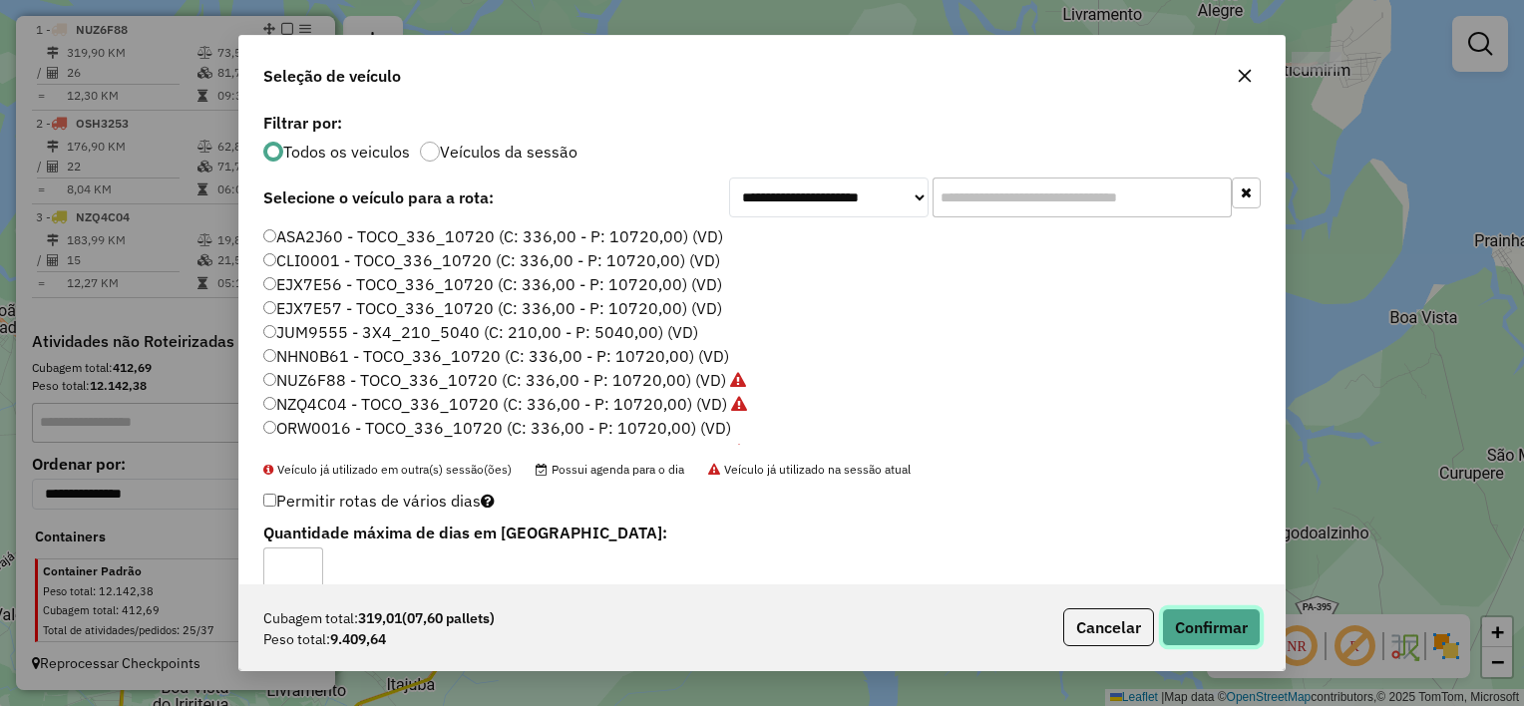
click at [1215, 614] on button "Confirmar" at bounding box center [1211, 627] width 99 height 38
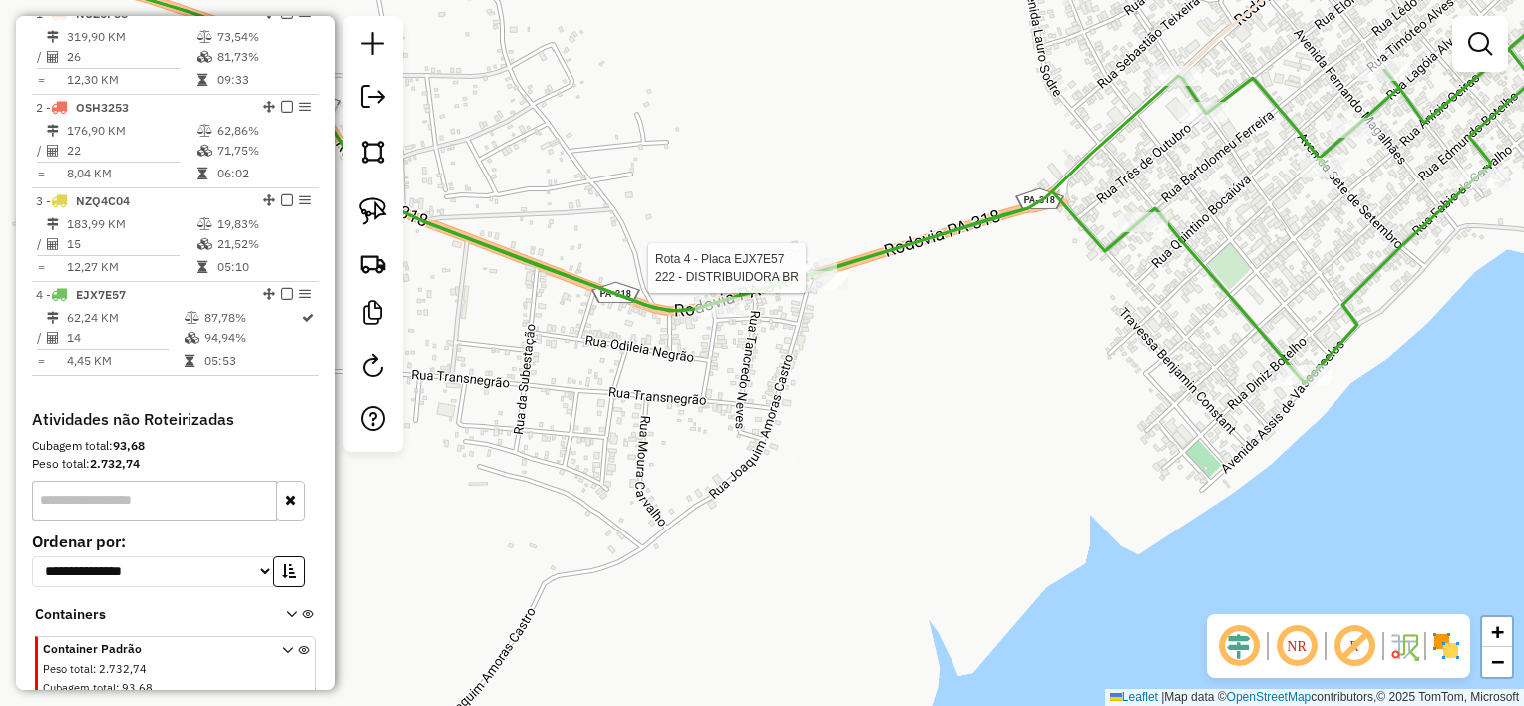
select select "**********"
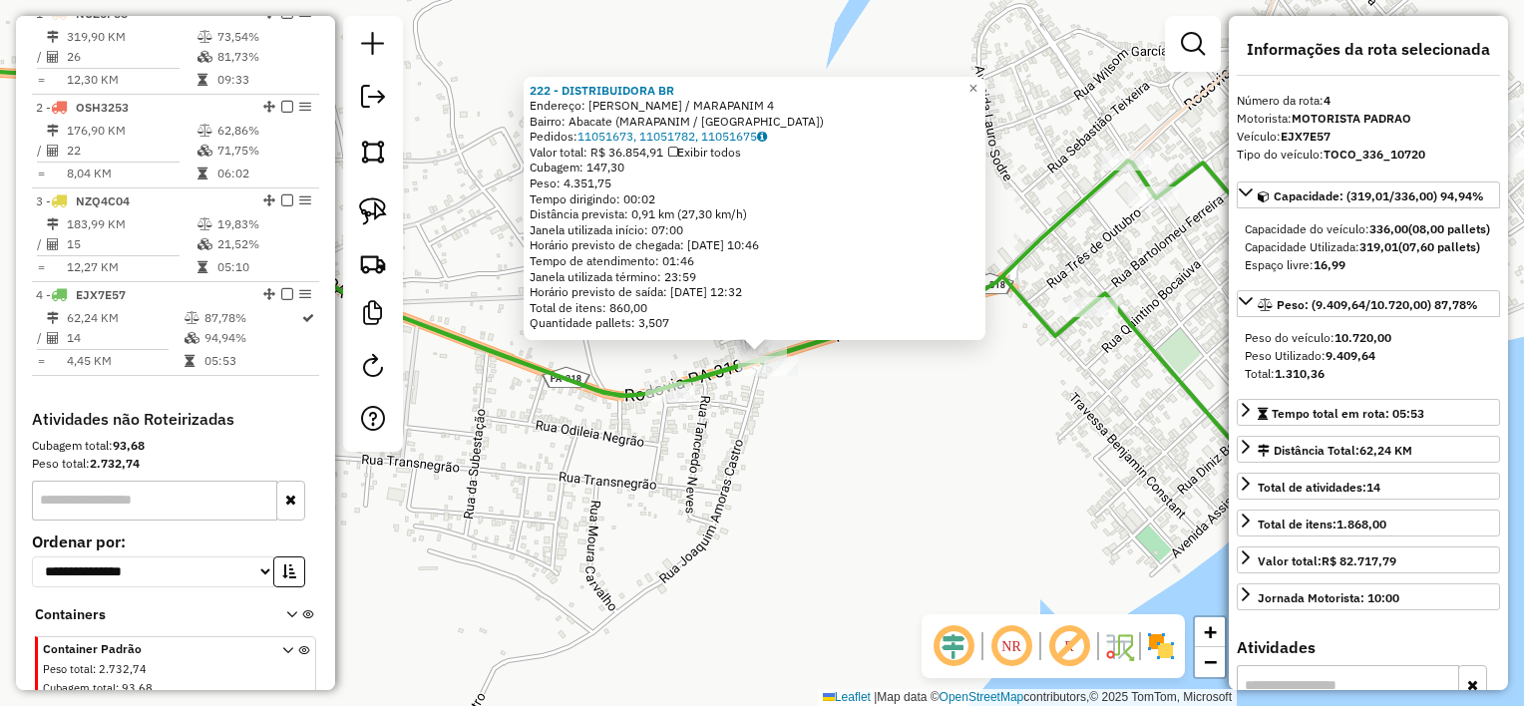
scroll to position [839, 0]
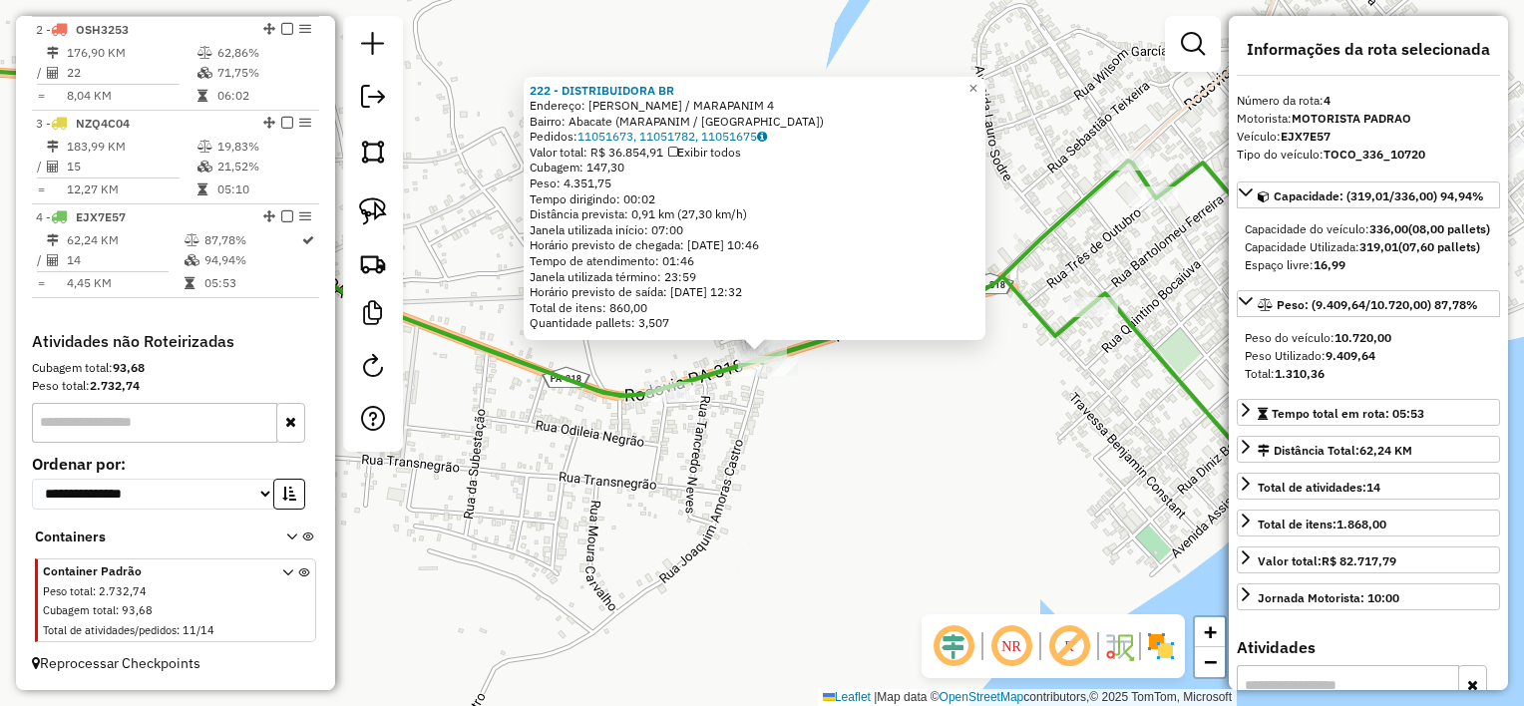
click at [816, 395] on div "222 - DISTRIBUIDORA BR Endereço: [PERSON_NAME] / MARAPANIM 4 Bairro: Abacate (M…" at bounding box center [762, 353] width 1524 height 706
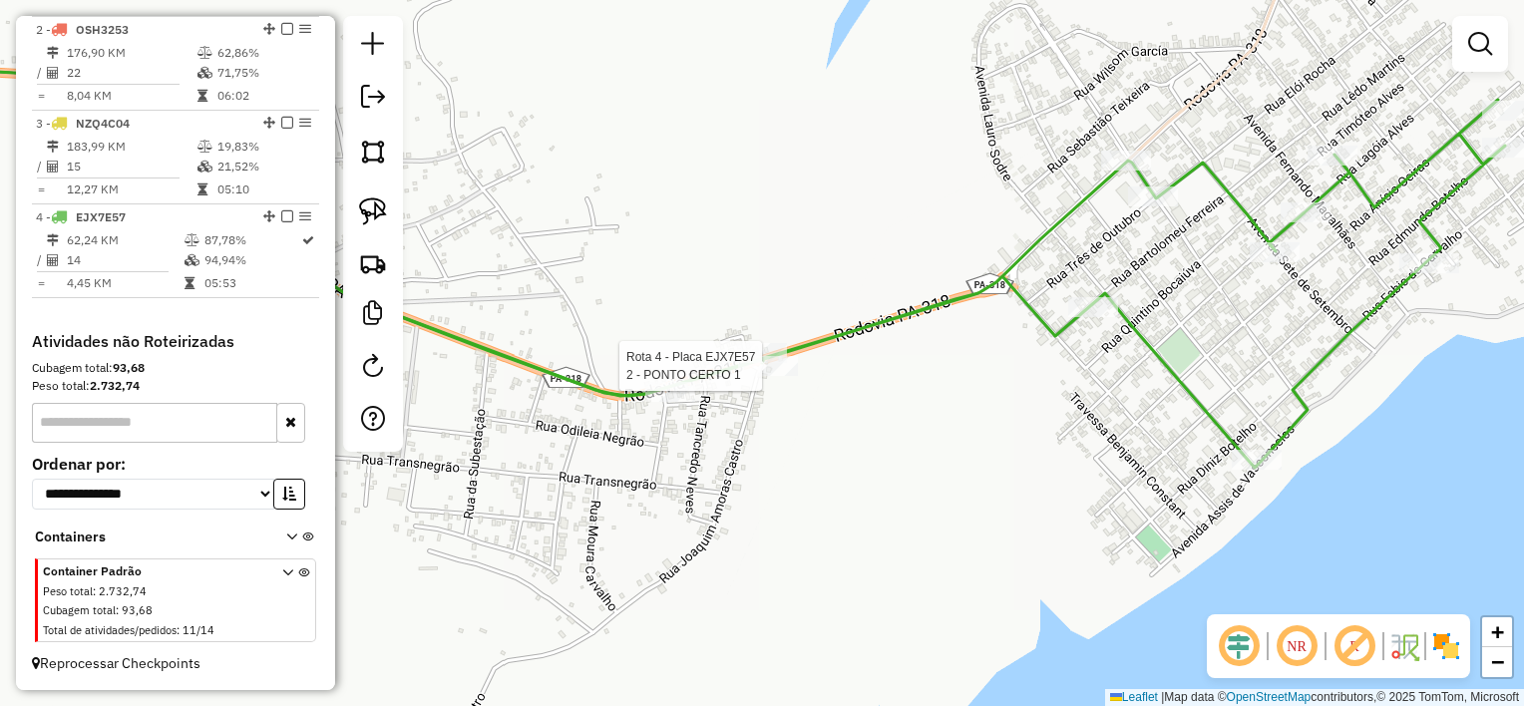
select select "**********"
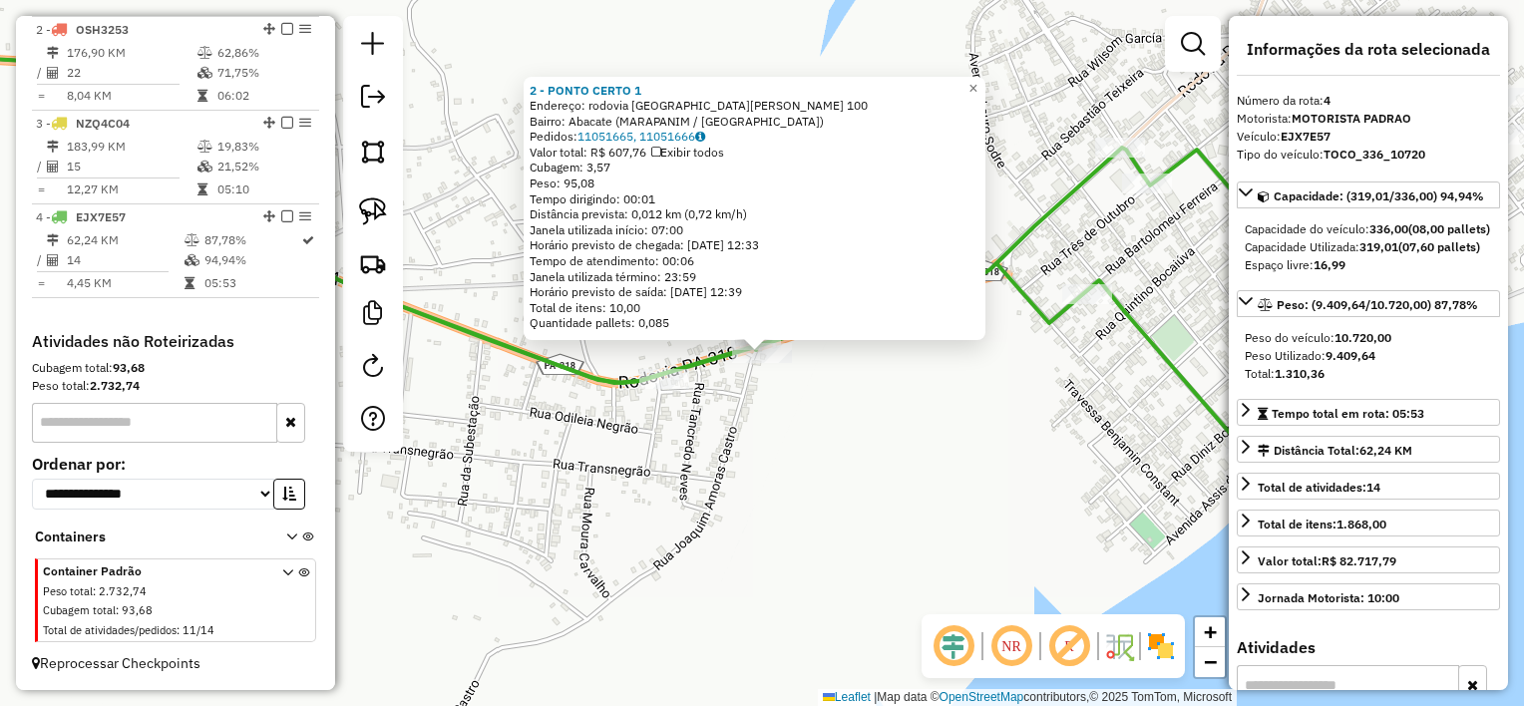
click at [786, 409] on div "2 - PONTO CERTO 1 Endereço: rodovia [GEOGRAPHIC_DATA] marapanim 100 Bairro: [GE…" at bounding box center [762, 353] width 1524 height 706
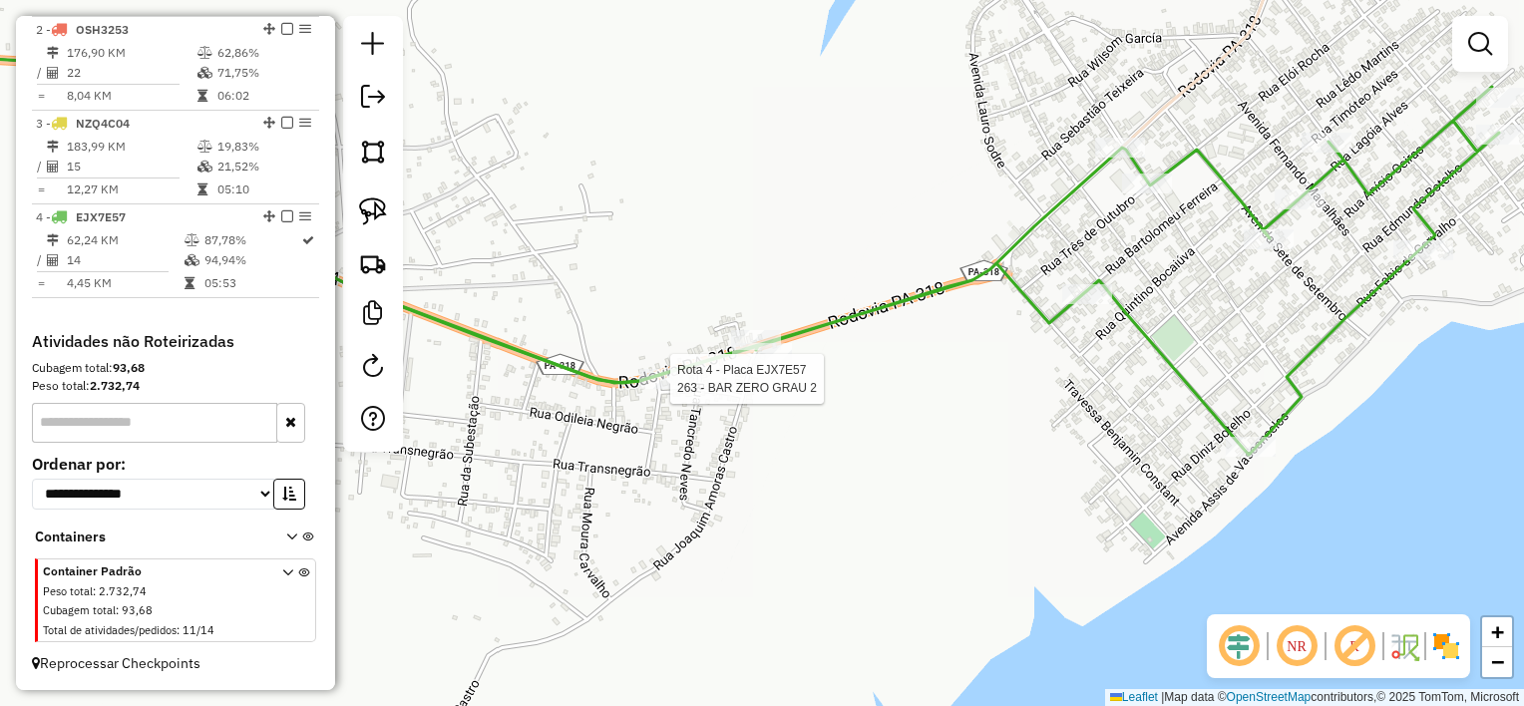
select select "**********"
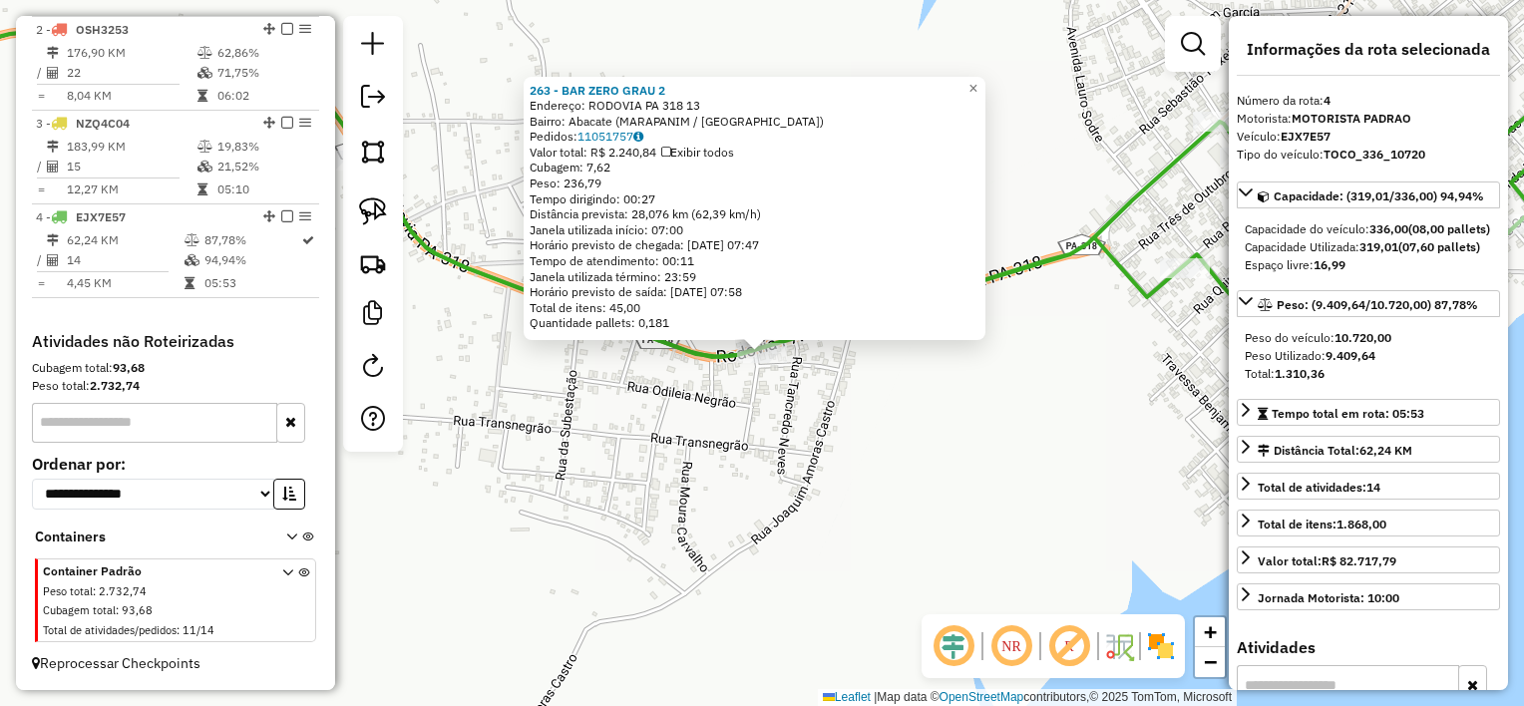
click at [761, 448] on div "263 - BAR ZERO GRAU 2 Endereço: RODOVIA PA 318 13 Bairro: Abacate (MARAPANIM / …" at bounding box center [762, 353] width 1524 height 706
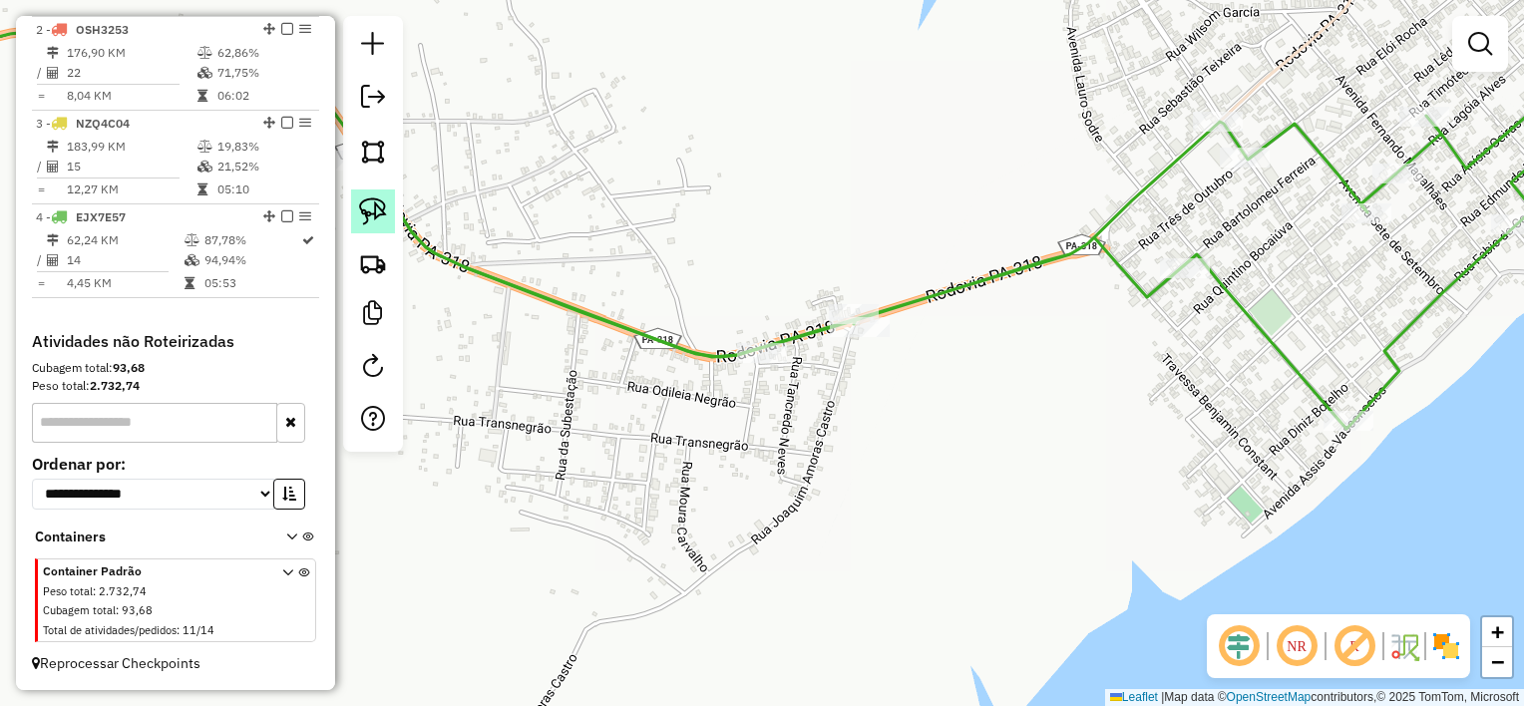
drag, startPoint x: 369, startPoint y: 211, endPoint x: 381, endPoint y: 211, distance: 12.0
click at [369, 211] on img at bounding box center [373, 211] width 28 height 28
drag, startPoint x: 826, startPoint y: 379, endPoint x: 730, endPoint y: 377, distance: 95.7
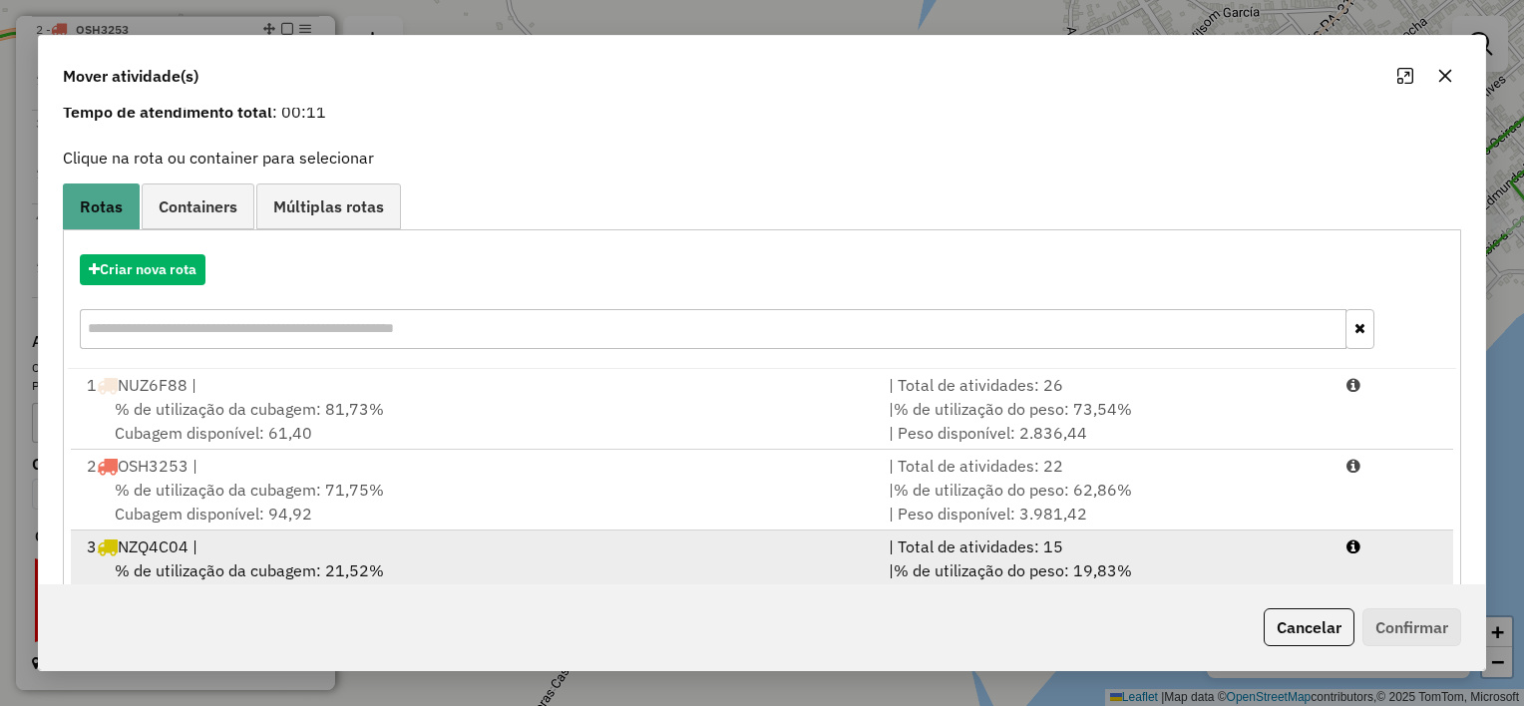
scroll to position [148, 0]
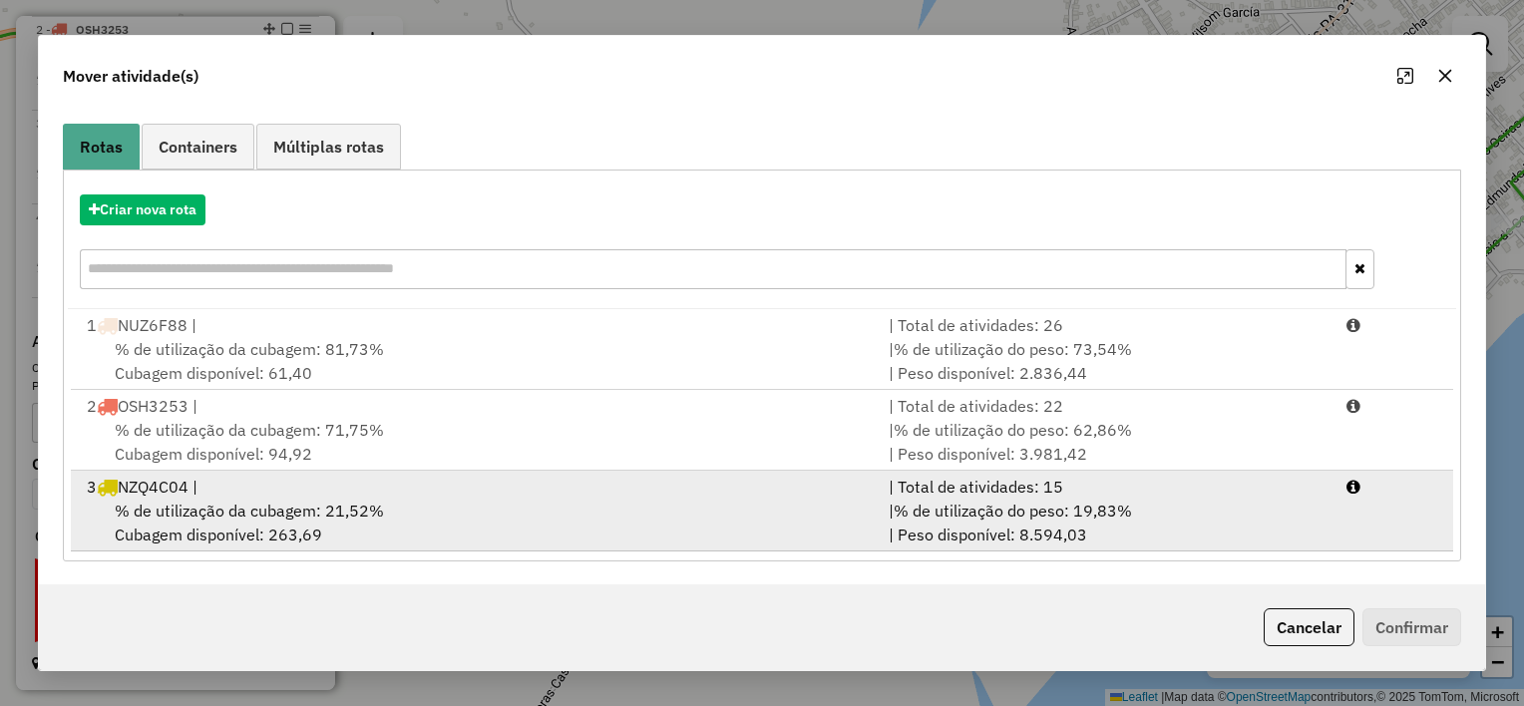
drag, startPoint x: 548, startPoint y: 505, endPoint x: 623, endPoint y: 495, distance: 75.4
click at [552, 503] on div "% de utilização da cubagem: 21,52% Cubagem disponível: 263,69" at bounding box center [476, 523] width 802 height 48
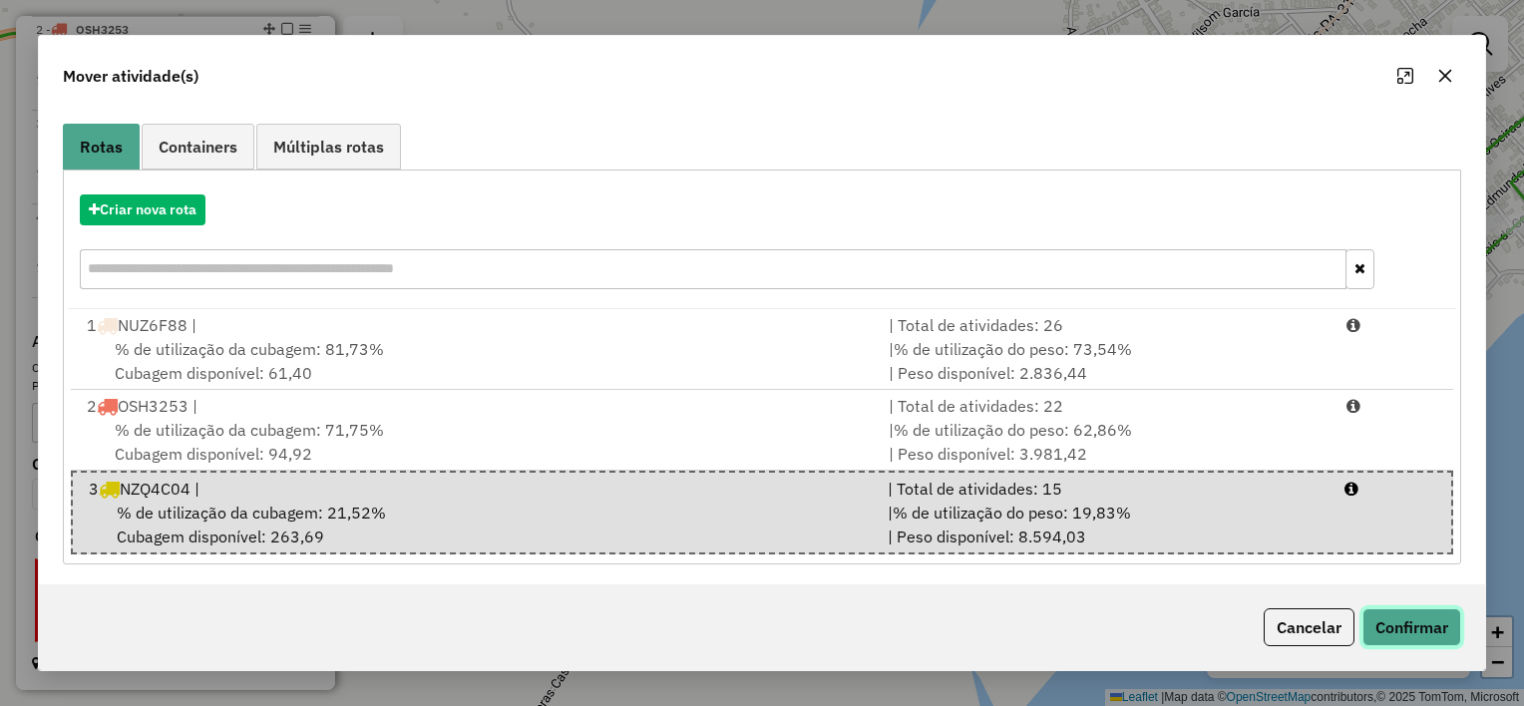
click at [1420, 626] on button "Confirmar" at bounding box center [1411, 627] width 99 height 38
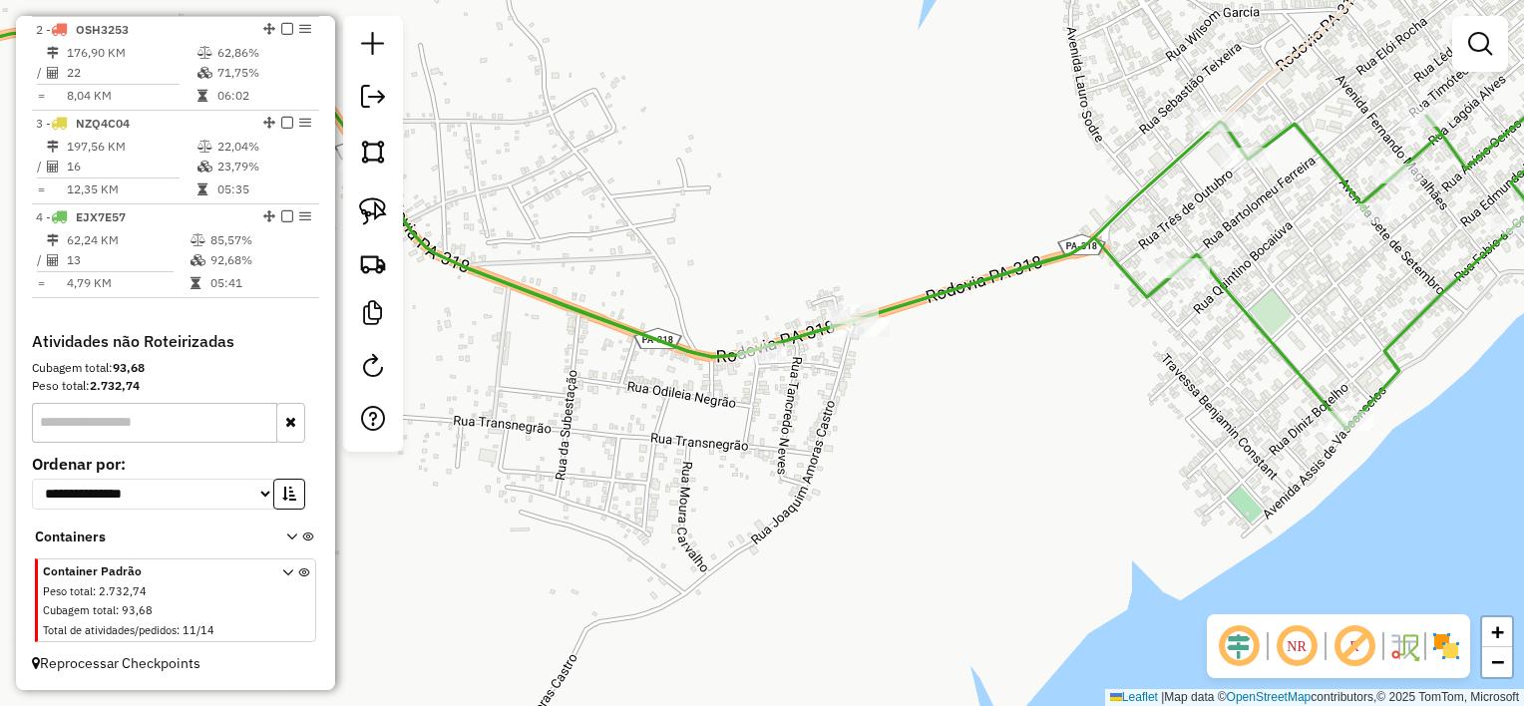
scroll to position [0, 0]
select select "**********"
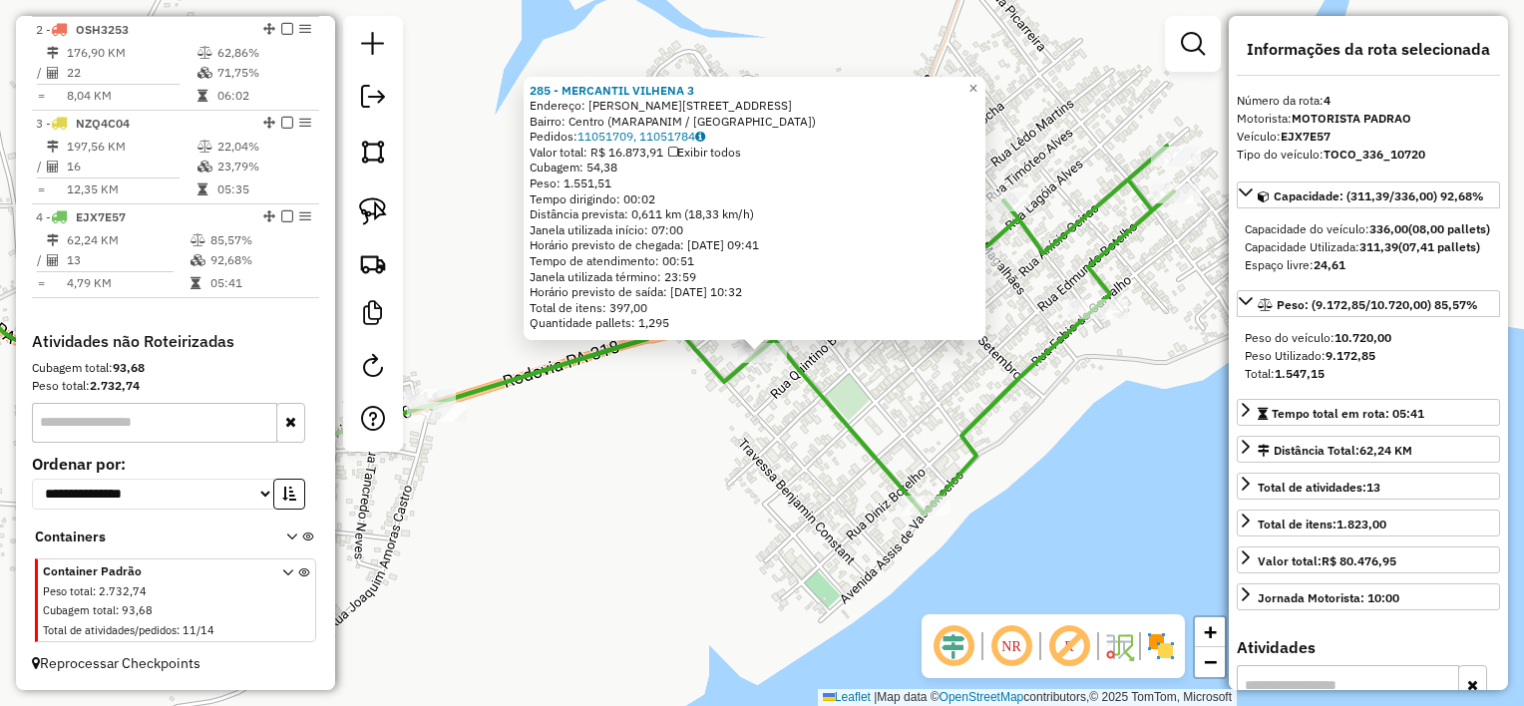
click at [779, 473] on div "285 - MERCANTIL VILHENA 3 Endereço: [PERSON_NAME] 145 Bairro: Centro ([GEOGRAPH…" at bounding box center [762, 353] width 1524 height 706
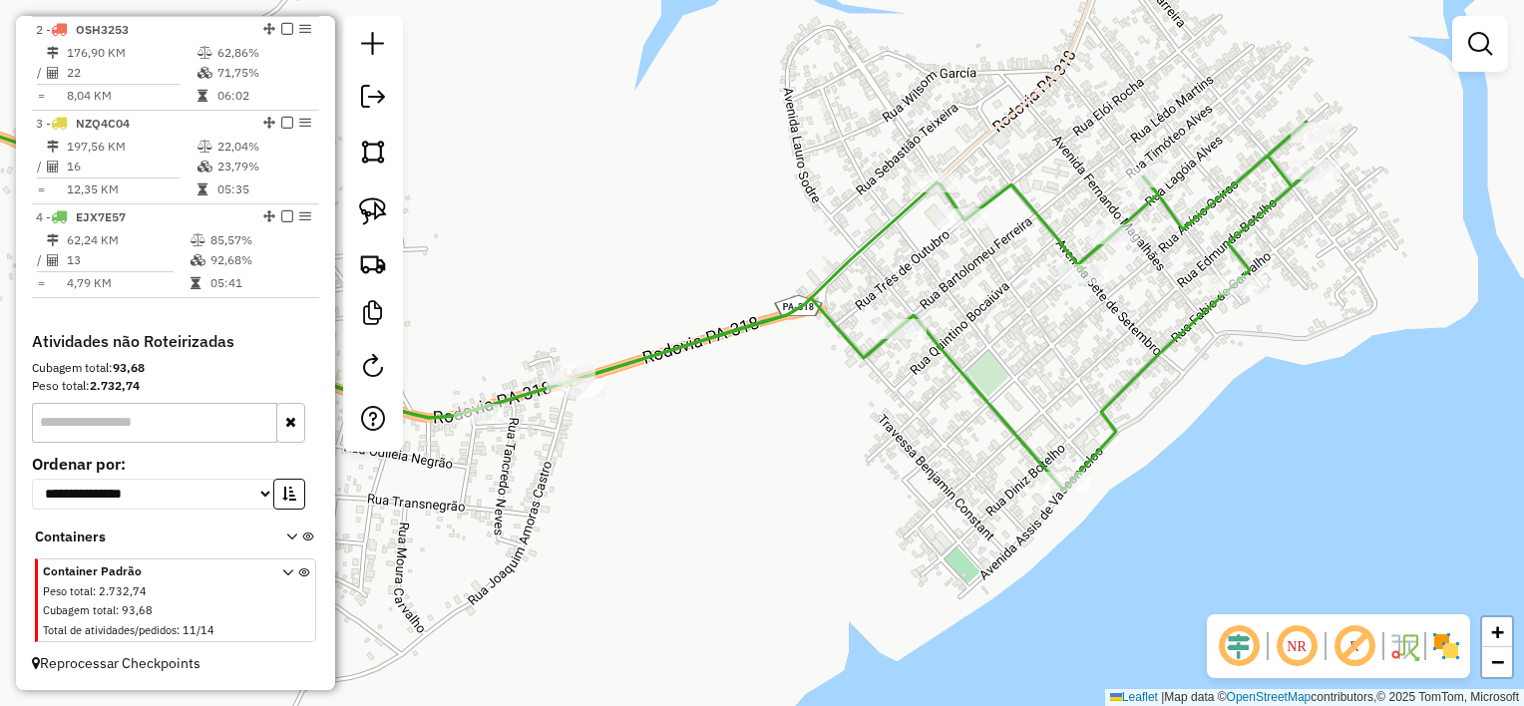
drag, startPoint x: 743, startPoint y: 496, endPoint x: 1128, endPoint y: 402, distance: 396.2
click at [1113, 415] on div "Janela de atendimento Grade de atendimento Capacidade Transportadoras Veículos …" at bounding box center [762, 353] width 1524 height 706
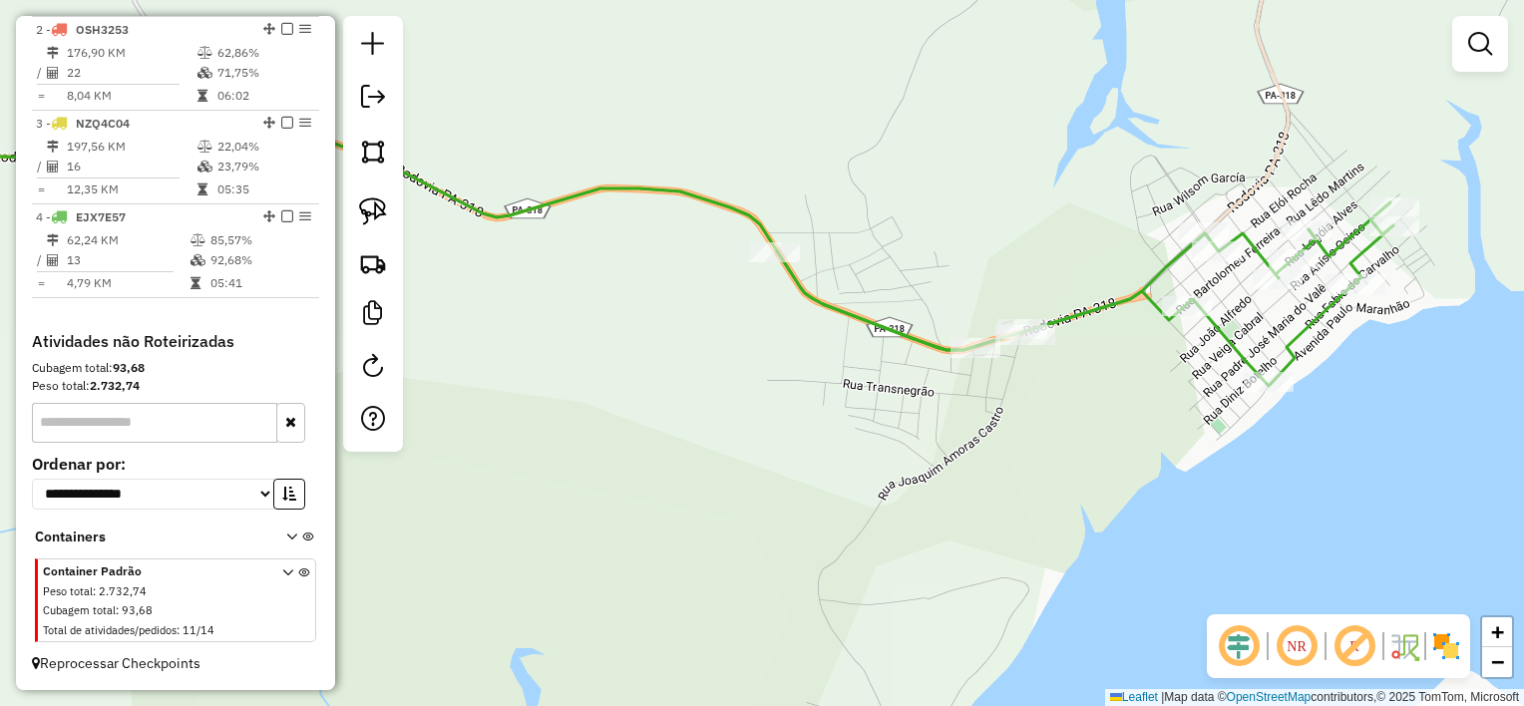
drag, startPoint x: 1174, startPoint y: 386, endPoint x: 1082, endPoint y: 461, distance: 118.4
click at [1082, 461] on div "Janela de atendimento Grade de atendimento Capacidade Transportadoras Veículos …" at bounding box center [762, 353] width 1524 height 706
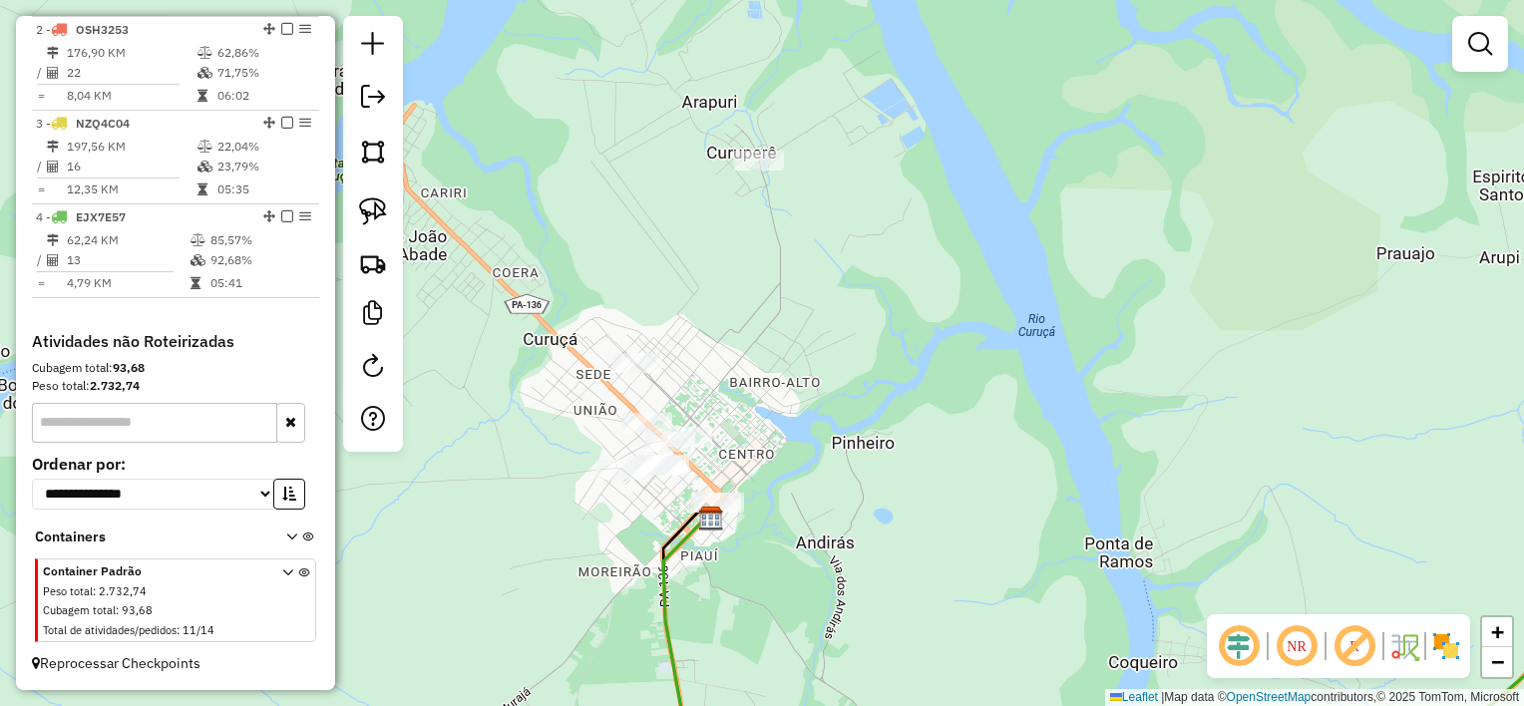
drag, startPoint x: 817, startPoint y: 369, endPoint x: 830, endPoint y: 375, distance: 14.3
click at [830, 375] on div "Janela de atendimento Grade de atendimento Capacidade Transportadoras Veículos …" at bounding box center [762, 353] width 1524 height 706
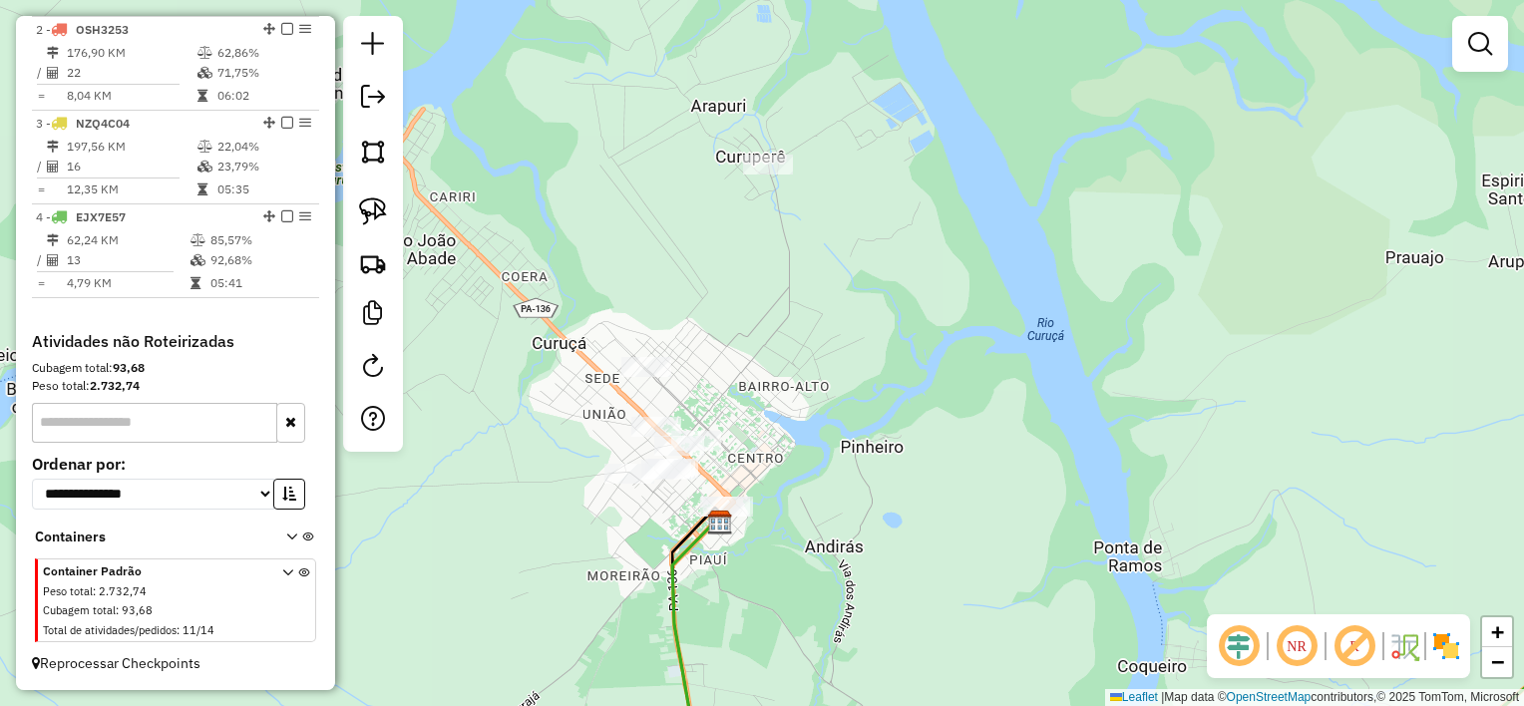
drag, startPoint x: 375, startPoint y: 214, endPoint x: 419, endPoint y: 204, distance: 45.0
click at [375, 214] on img at bounding box center [373, 211] width 28 height 28
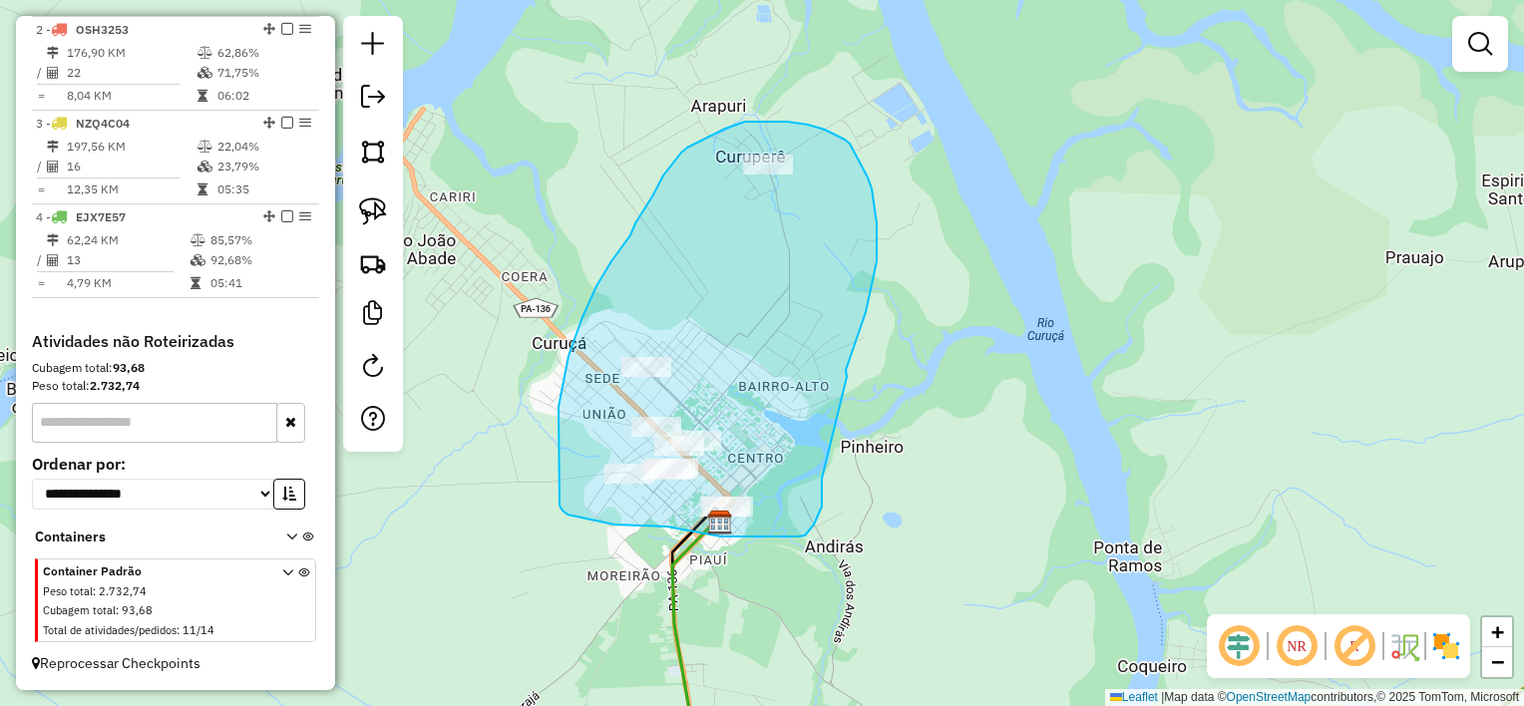
drag, startPoint x: 847, startPoint y: 377, endPoint x: 822, endPoint y: 479, distance: 104.7
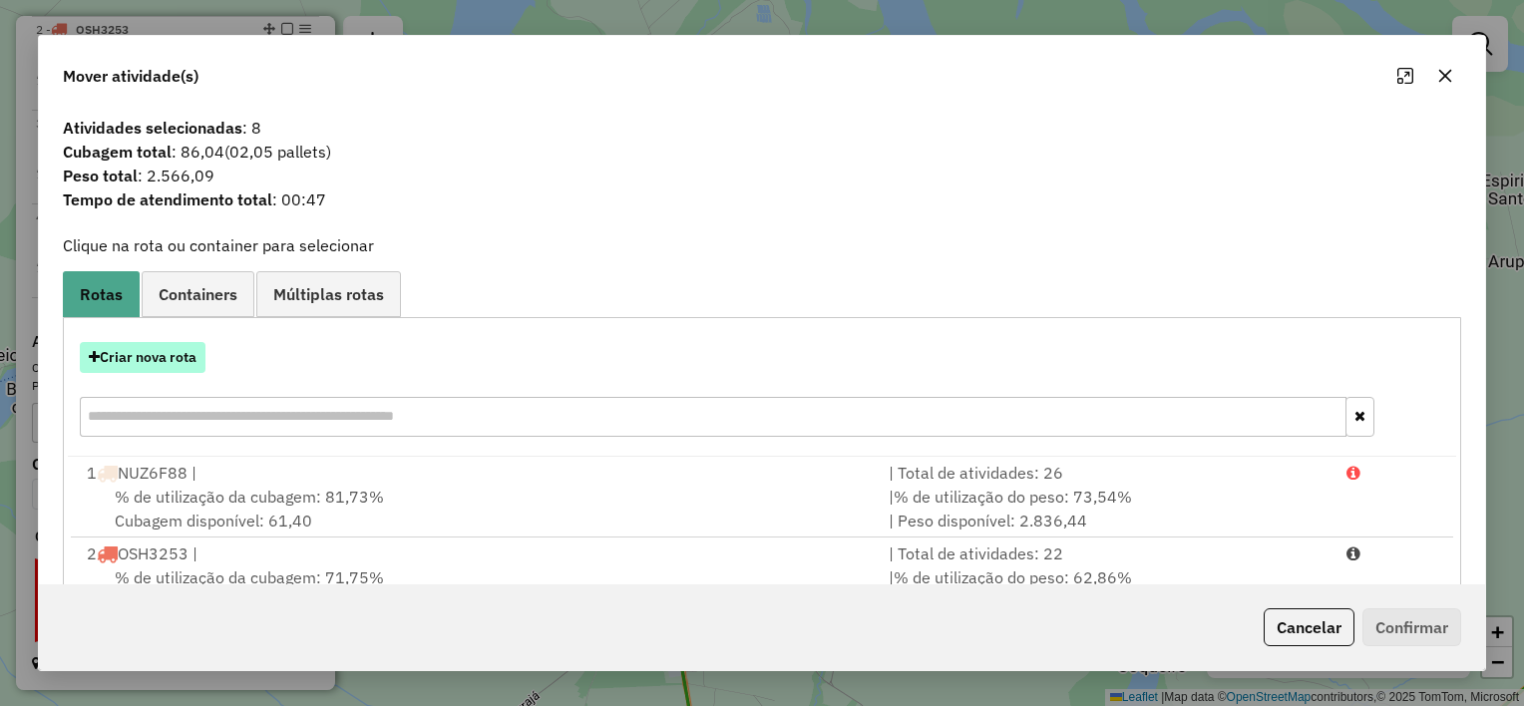
click at [160, 355] on button "Criar nova rota" at bounding box center [143, 357] width 126 height 31
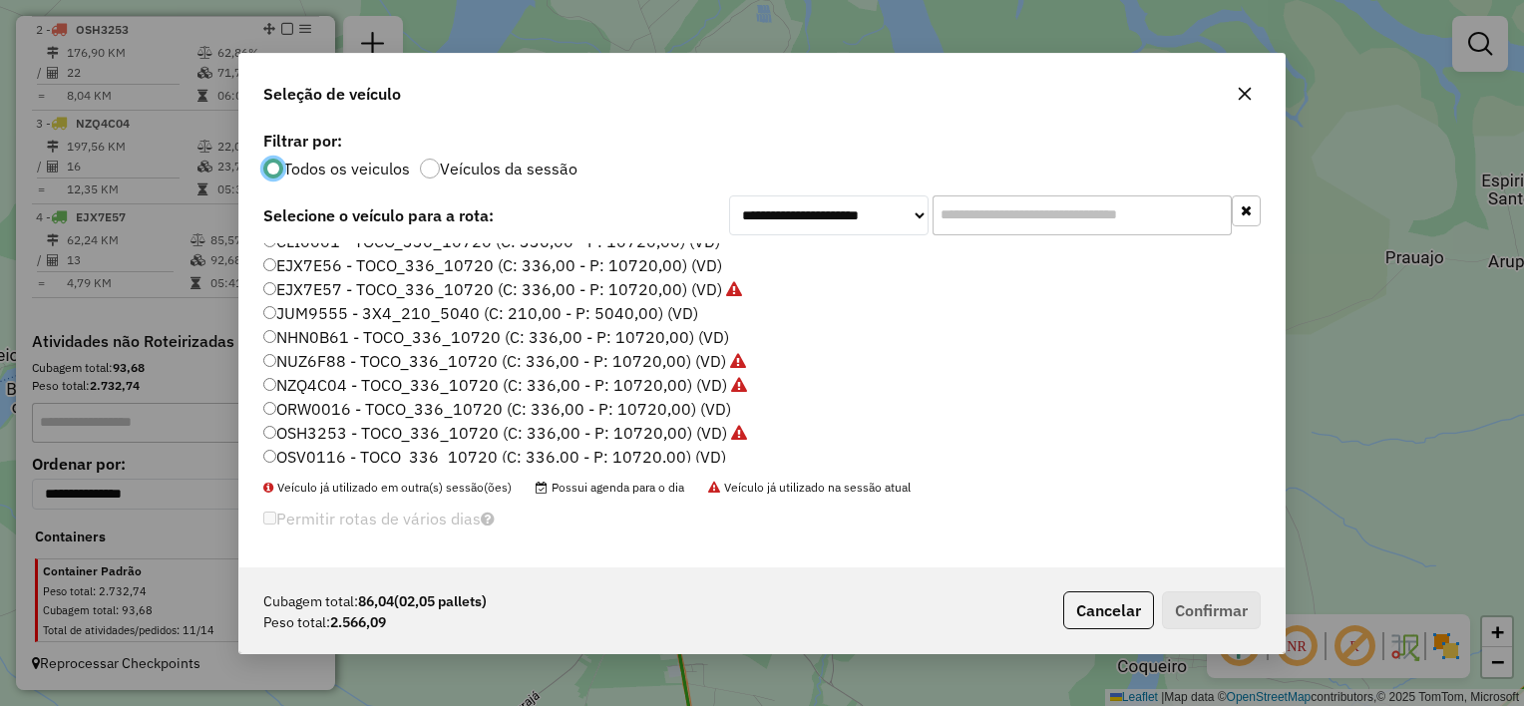
scroll to position [92, 0]
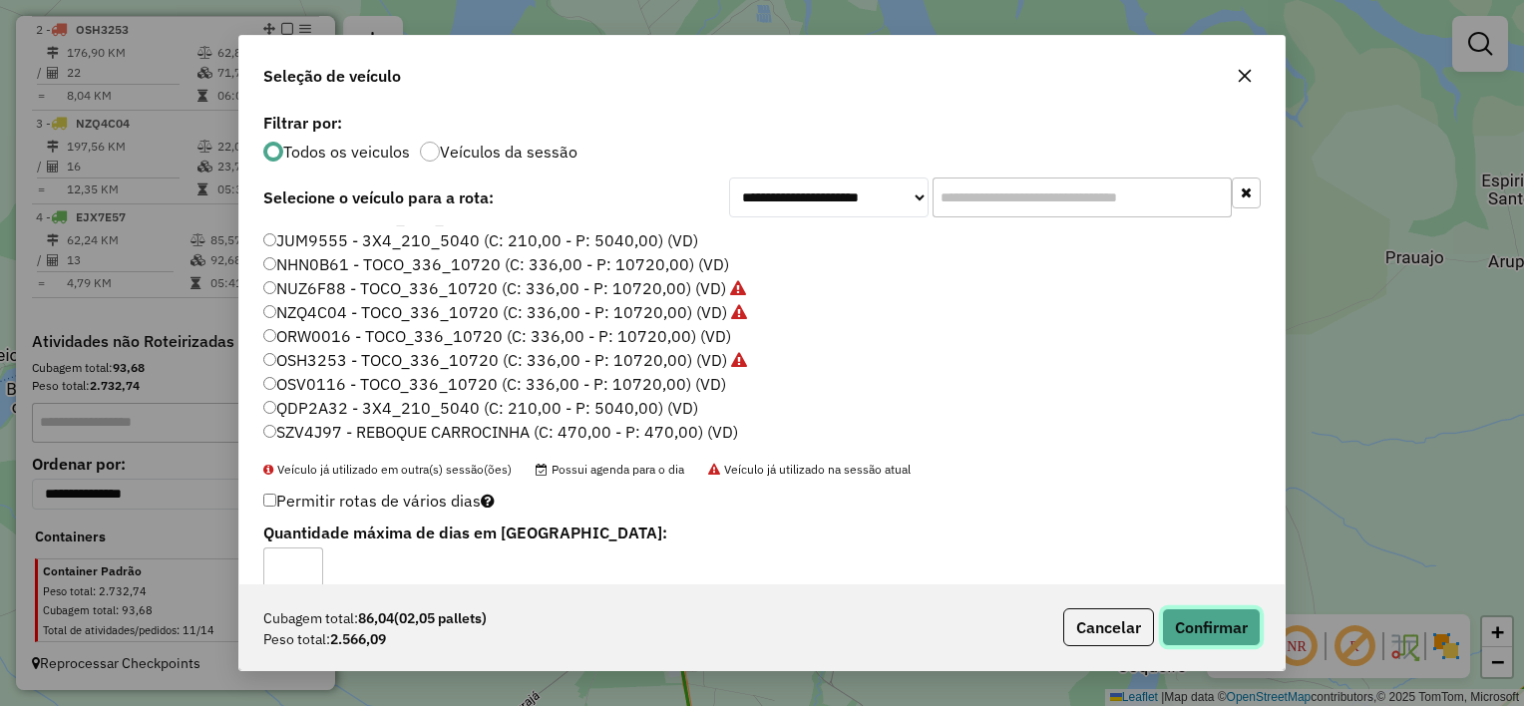
click at [1199, 622] on button "Confirmar" at bounding box center [1211, 627] width 99 height 38
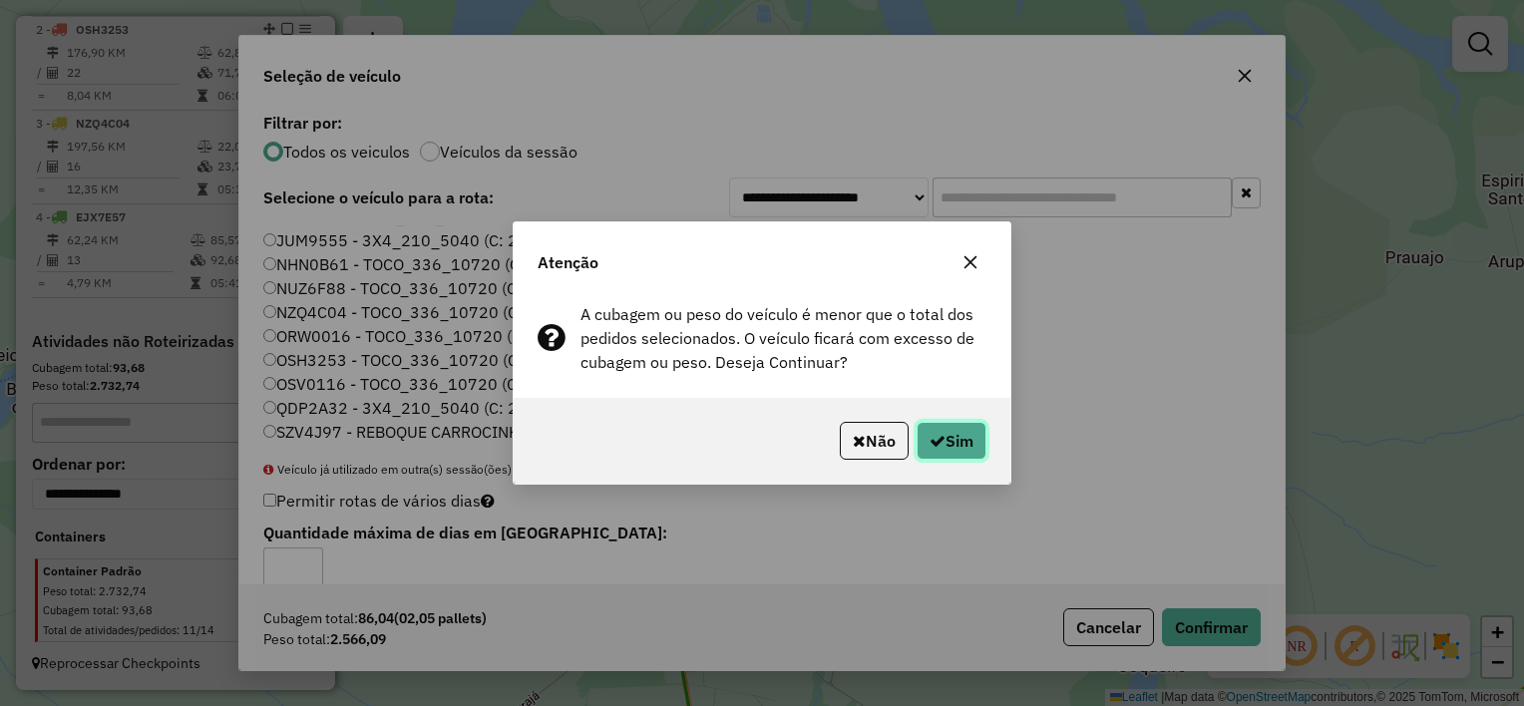
click at [949, 438] on button "Sim" at bounding box center [951, 441] width 70 height 38
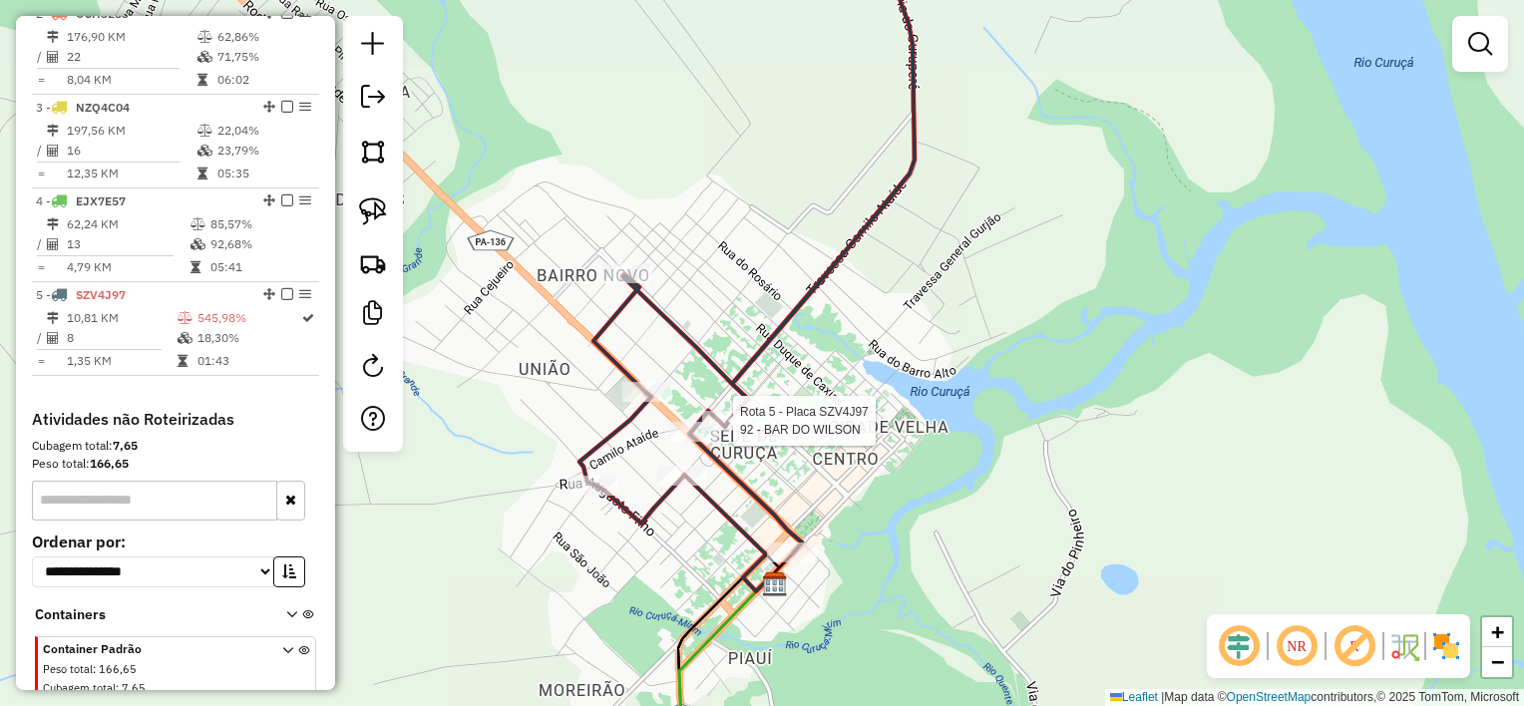
select select "**********"
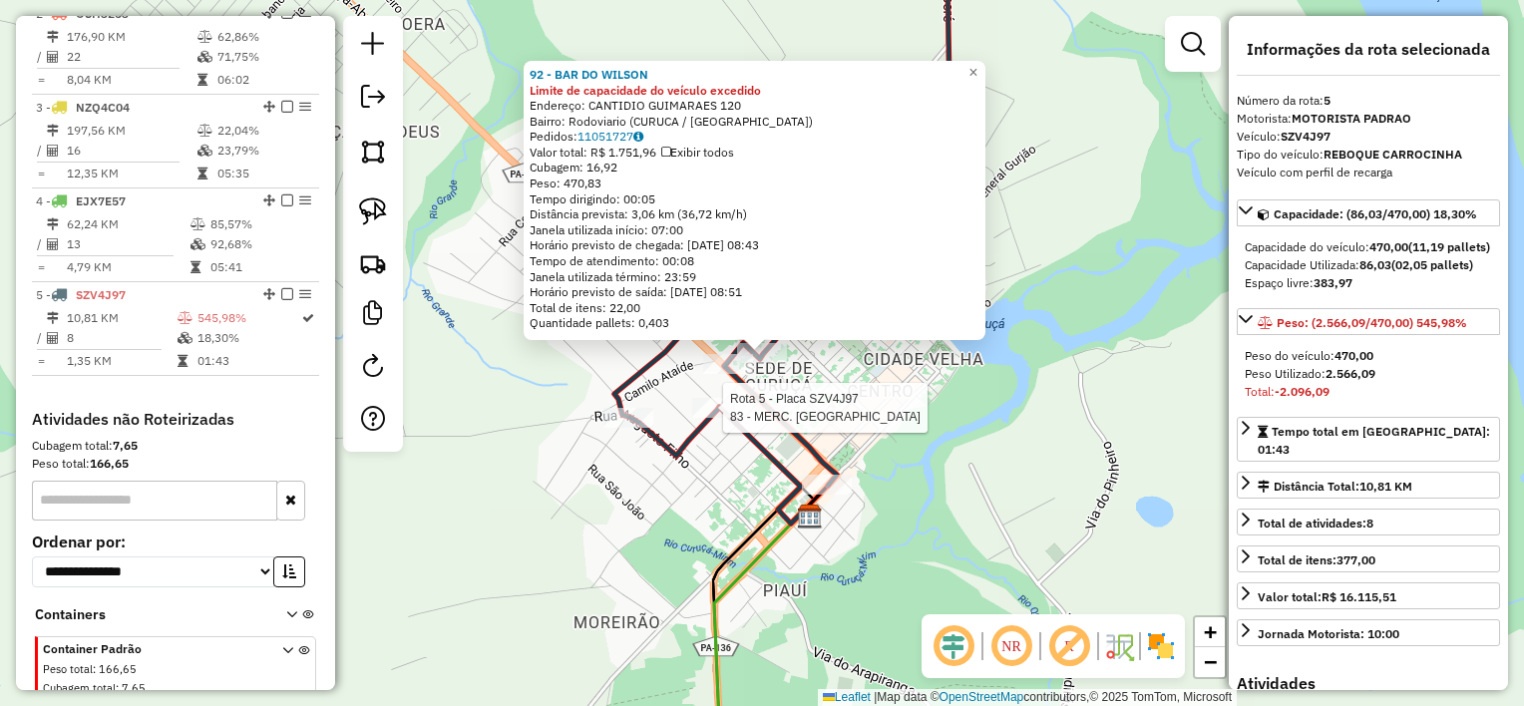
scroll to position [932, 0]
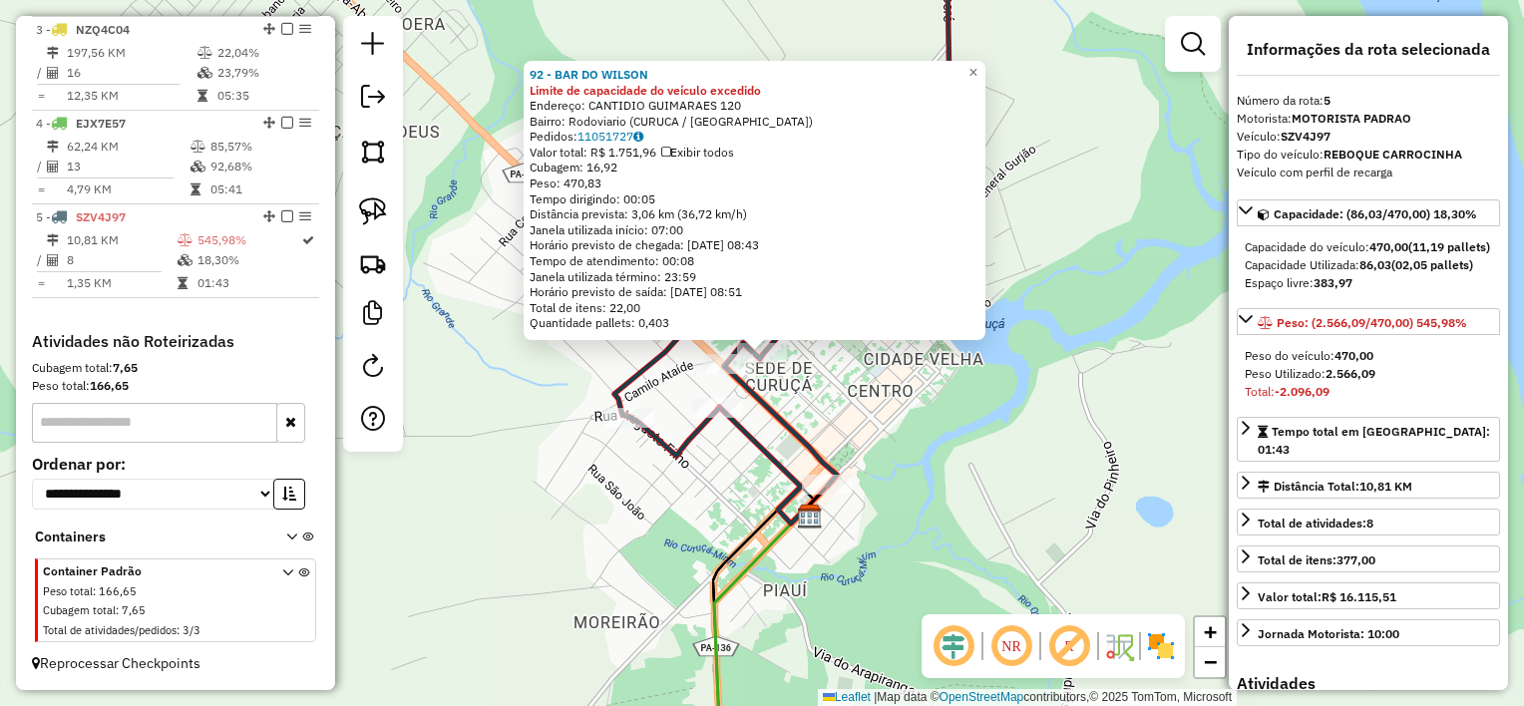
click at [774, 416] on icon at bounding box center [781, 207] width 335 height 556
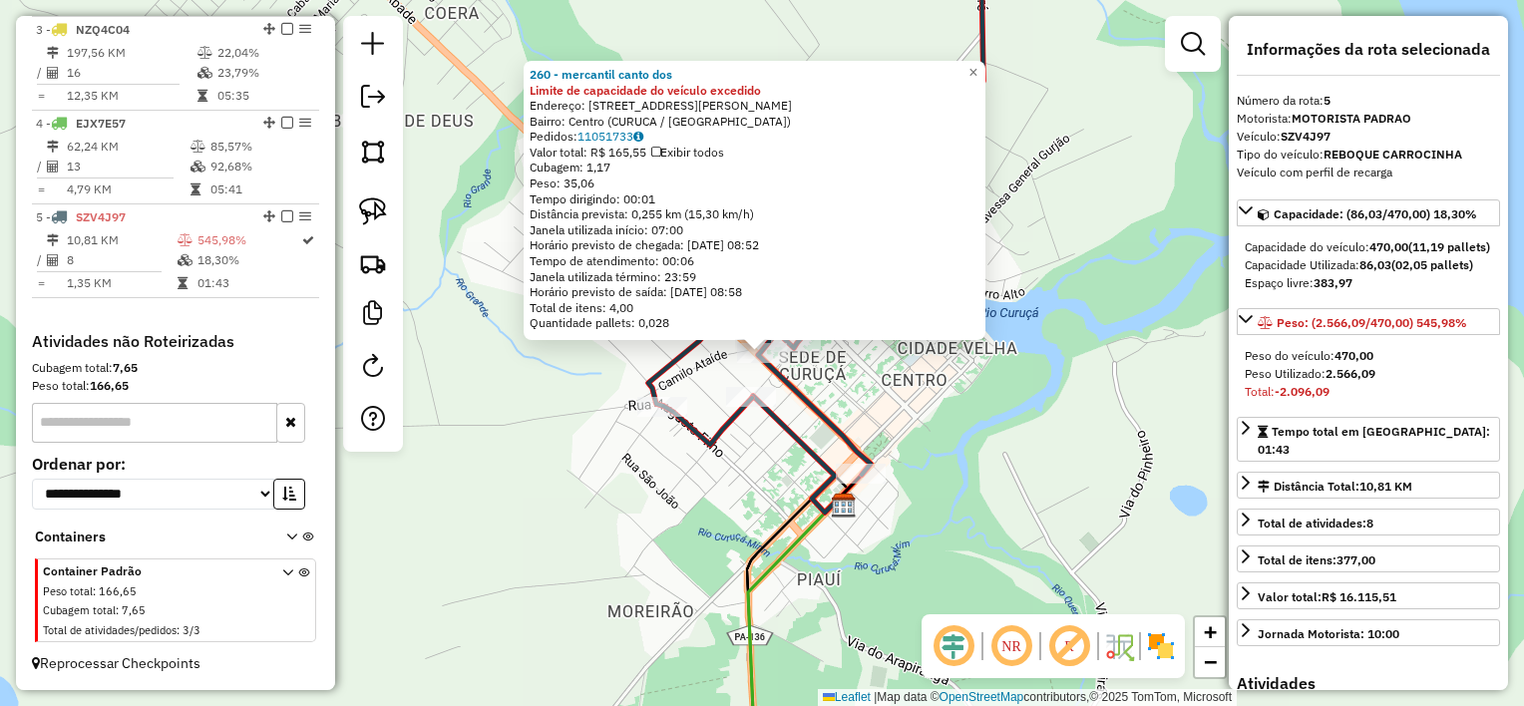
drag, startPoint x: 702, startPoint y: 405, endPoint x: 710, endPoint y: 361, distance: 44.6
click at [702, 403] on div "260 - mercantil canto dos Limite de capacidade do veículo excedido Endereço: [S…" at bounding box center [762, 353] width 1524 height 706
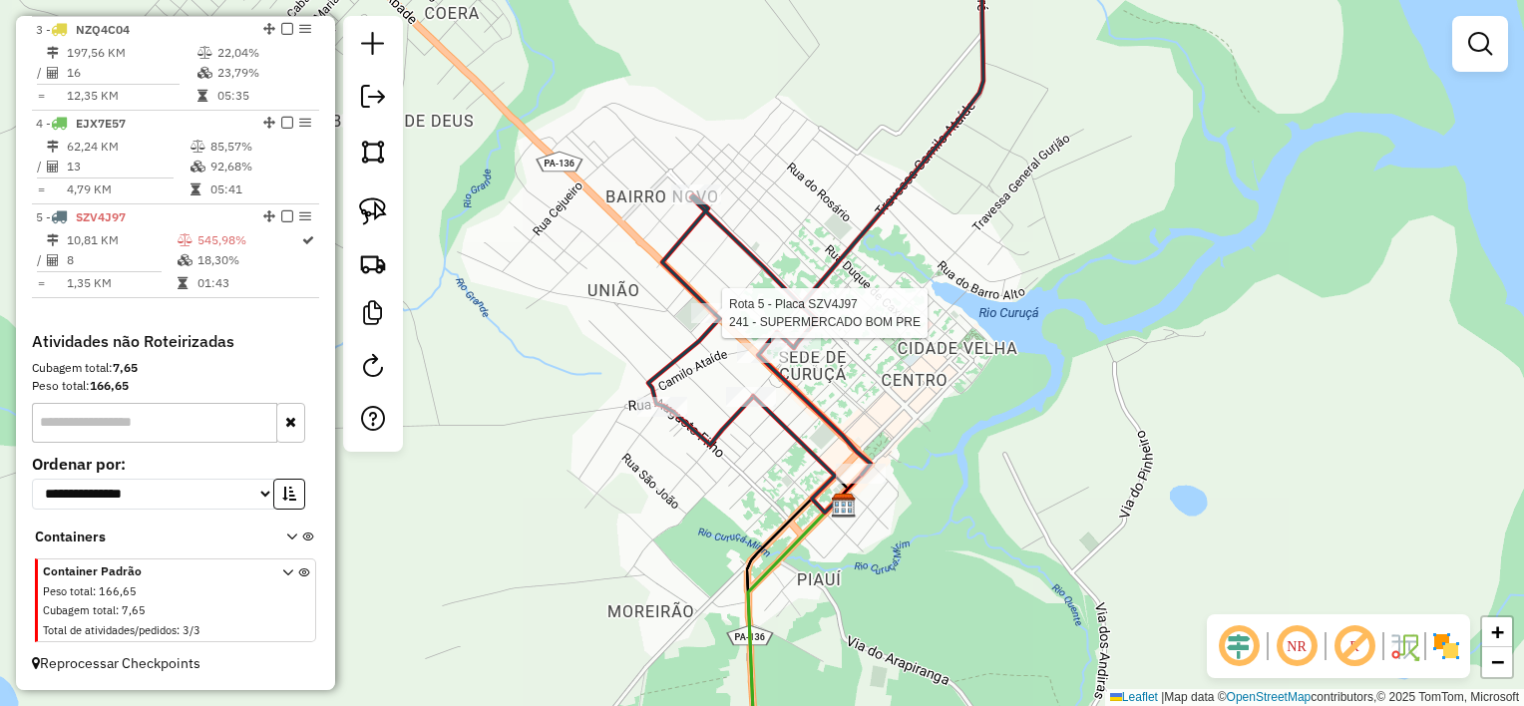
select select "**********"
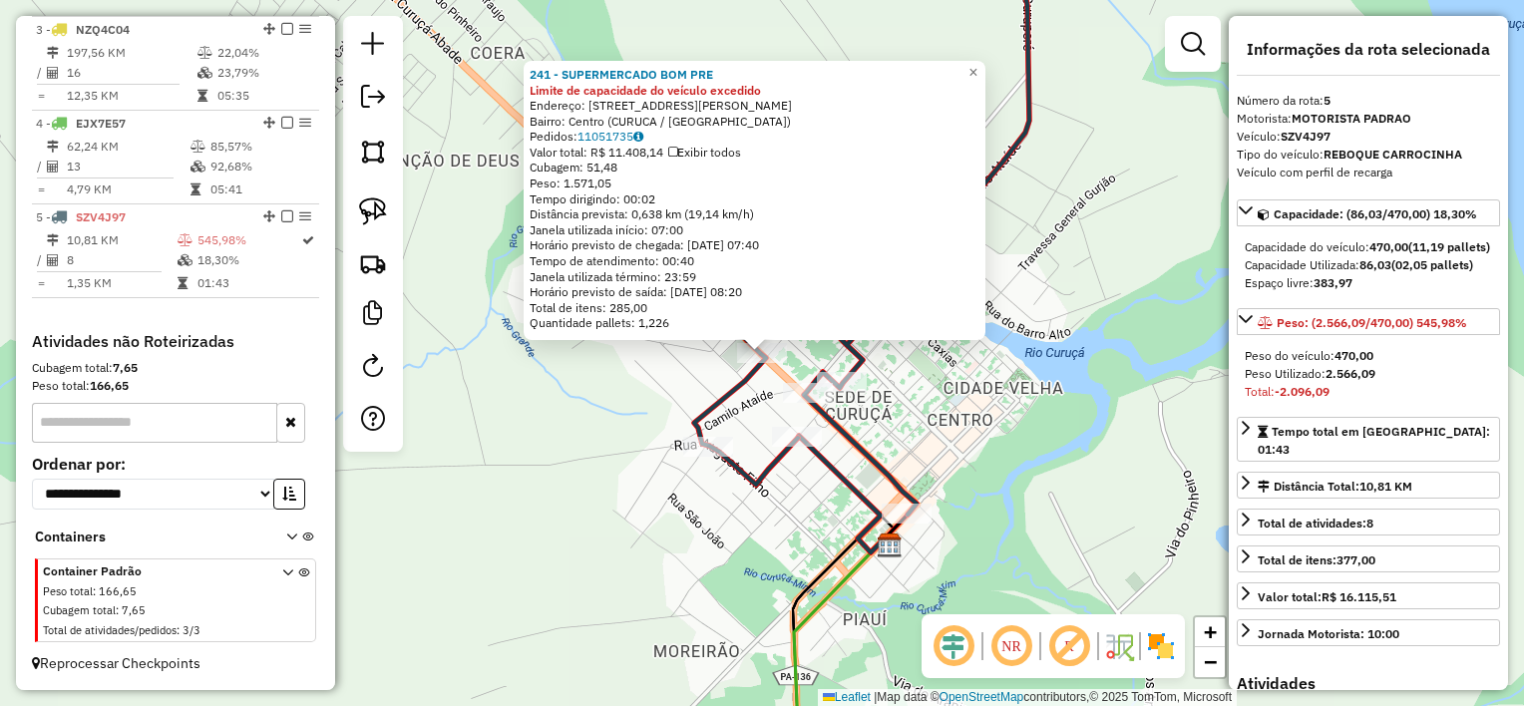
click at [694, 373] on div "241 - SUPERMERCADO BOM PRE Limite de capacidade do veículo excedido Endereço: […" at bounding box center [762, 353] width 1524 height 706
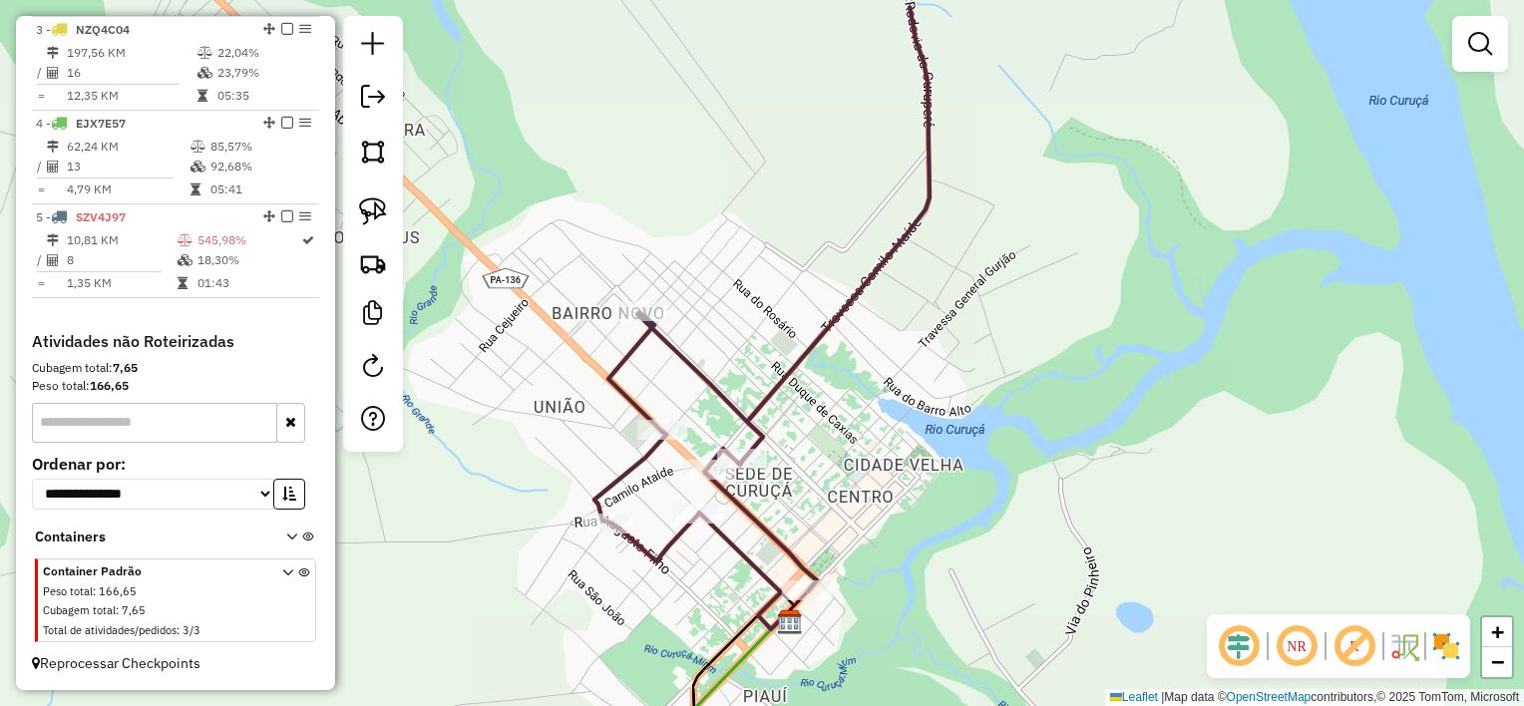
drag, startPoint x: 883, startPoint y: 274, endPoint x: 716, endPoint y: 395, distance: 206.5
click at [724, 395] on div "Janela de atendimento Grade de atendimento Capacidade Transportadoras Veículos …" at bounding box center [762, 353] width 1524 height 706
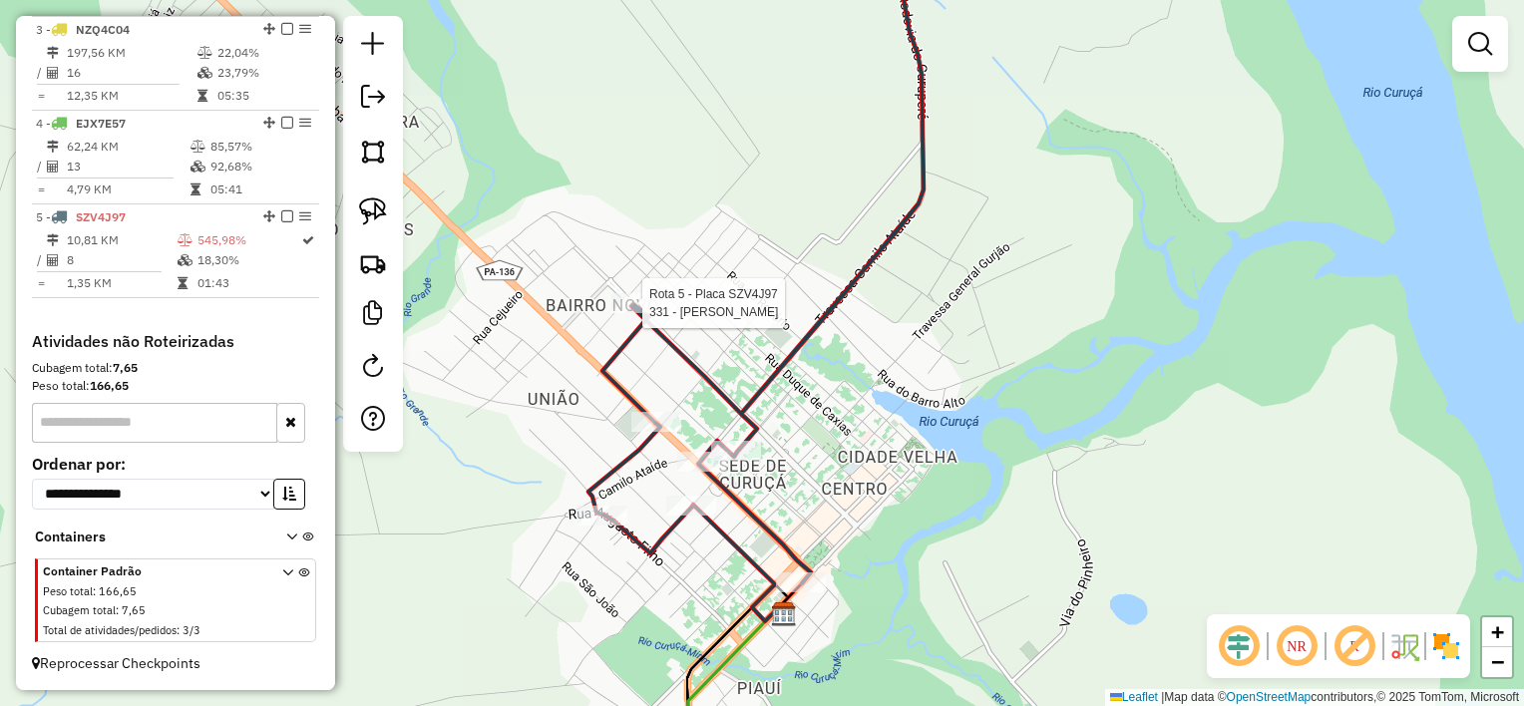
click at [633, 291] on div "Rota 5 - Placa SZV4J97 331 - [PERSON_NAME] Janela de atendimento Grade de atend…" at bounding box center [762, 353] width 1524 height 706
select select "**********"
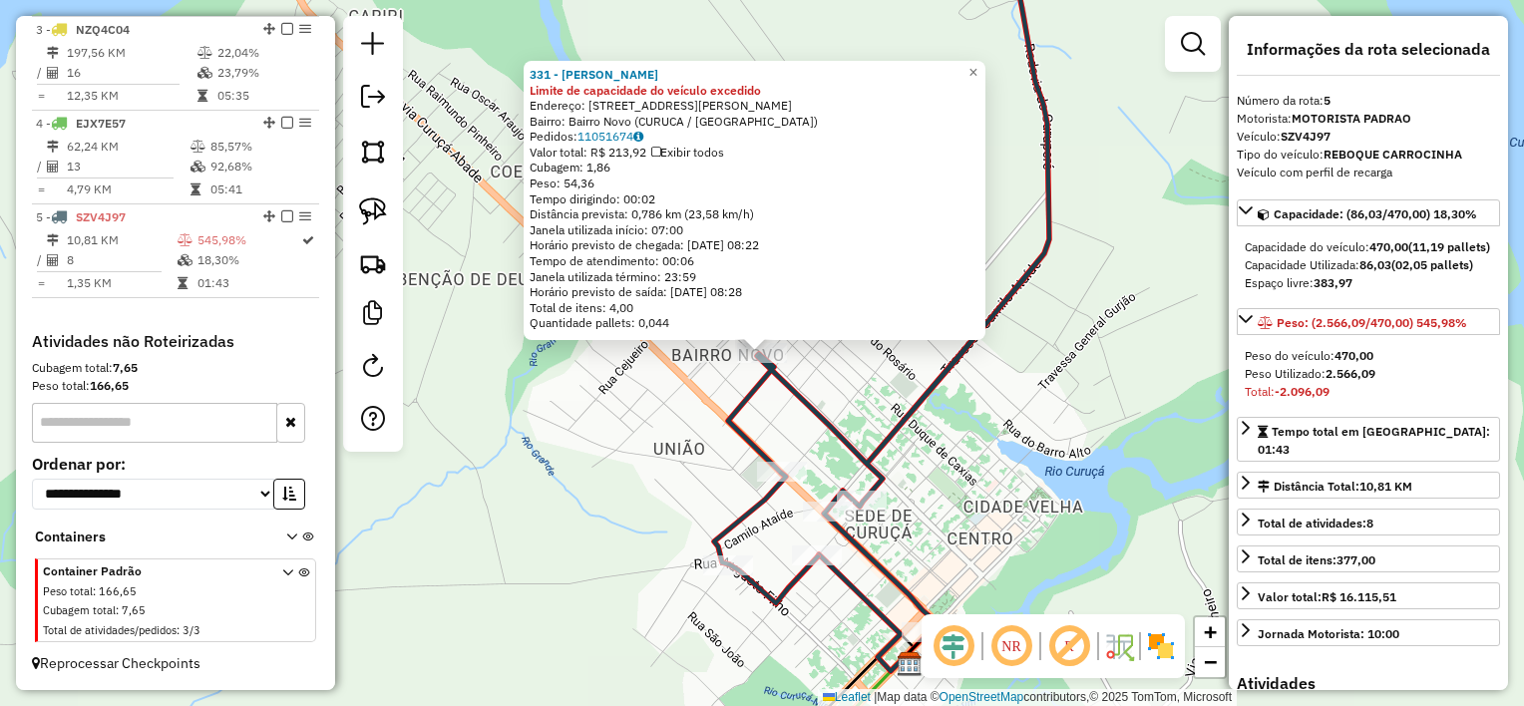
click at [680, 470] on div "331 - JEAN MOVEIS Limite de capacidade do veículo excedido Endereço: [STREET_AD…" at bounding box center [762, 353] width 1524 height 706
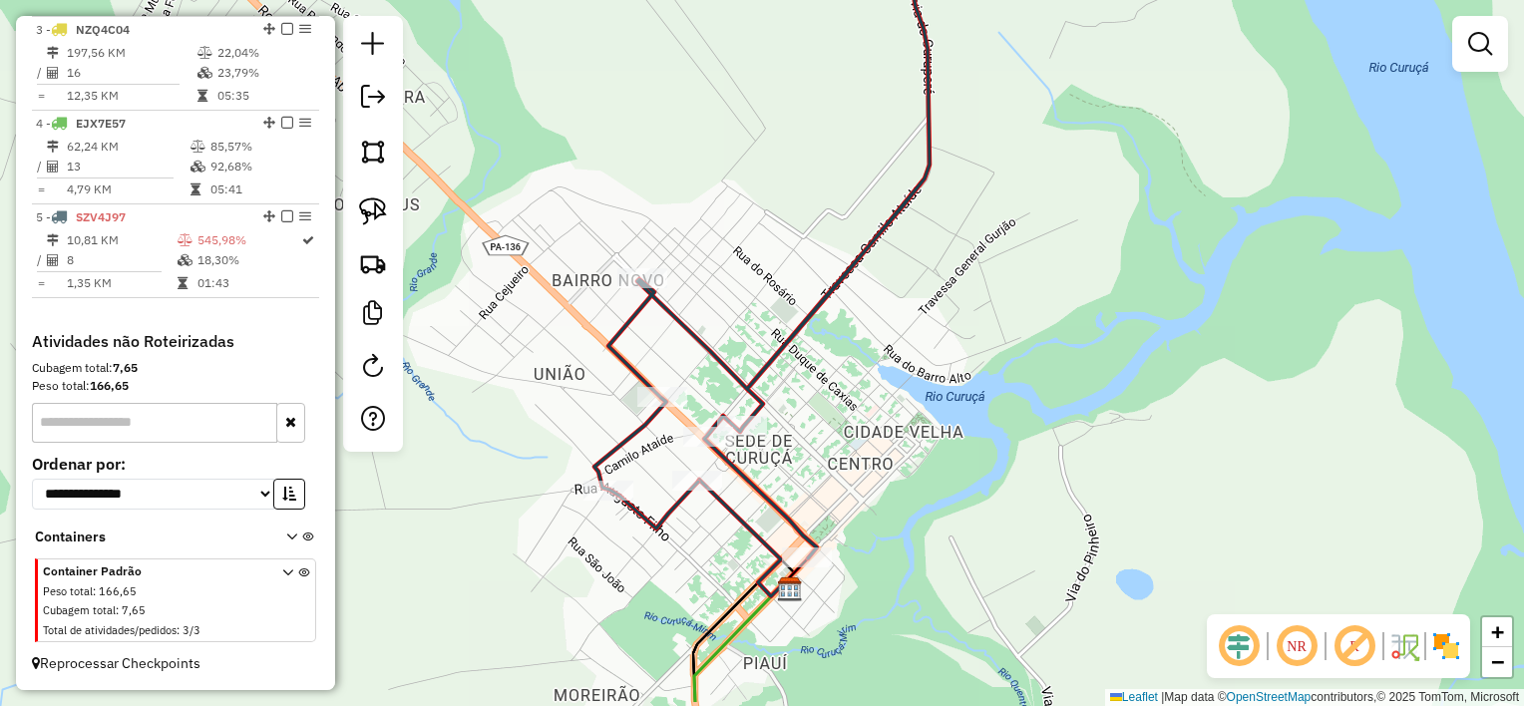
drag, startPoint x: 601, startPoint y: 427, endPoint x: 546, endPoint y: 377, distance: 74.1
click at [550, 383] on div "Janela de atendimento Grade de atendimento Capacidade Transportadoras Veículos …" at bounding box center [762, 353] width 1524 height 706
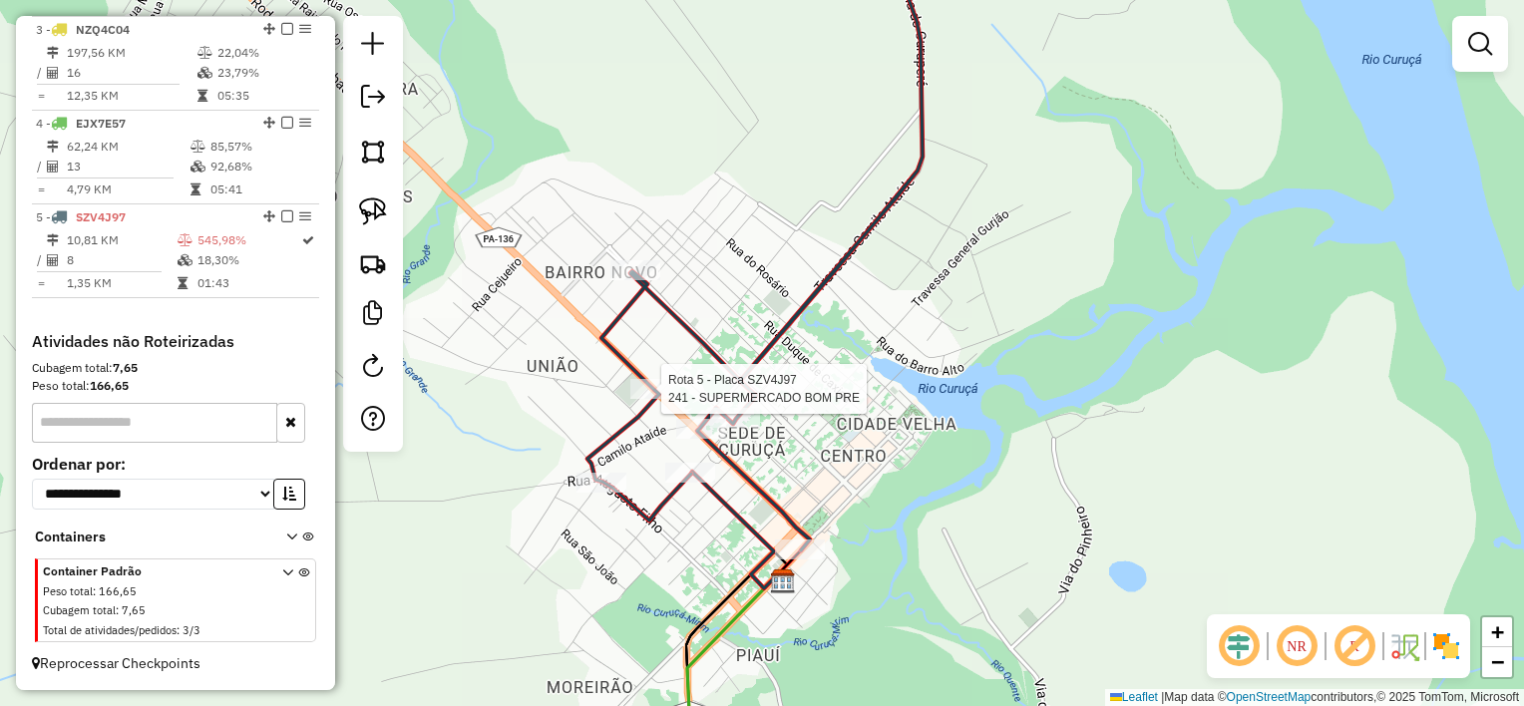
select select "**********"
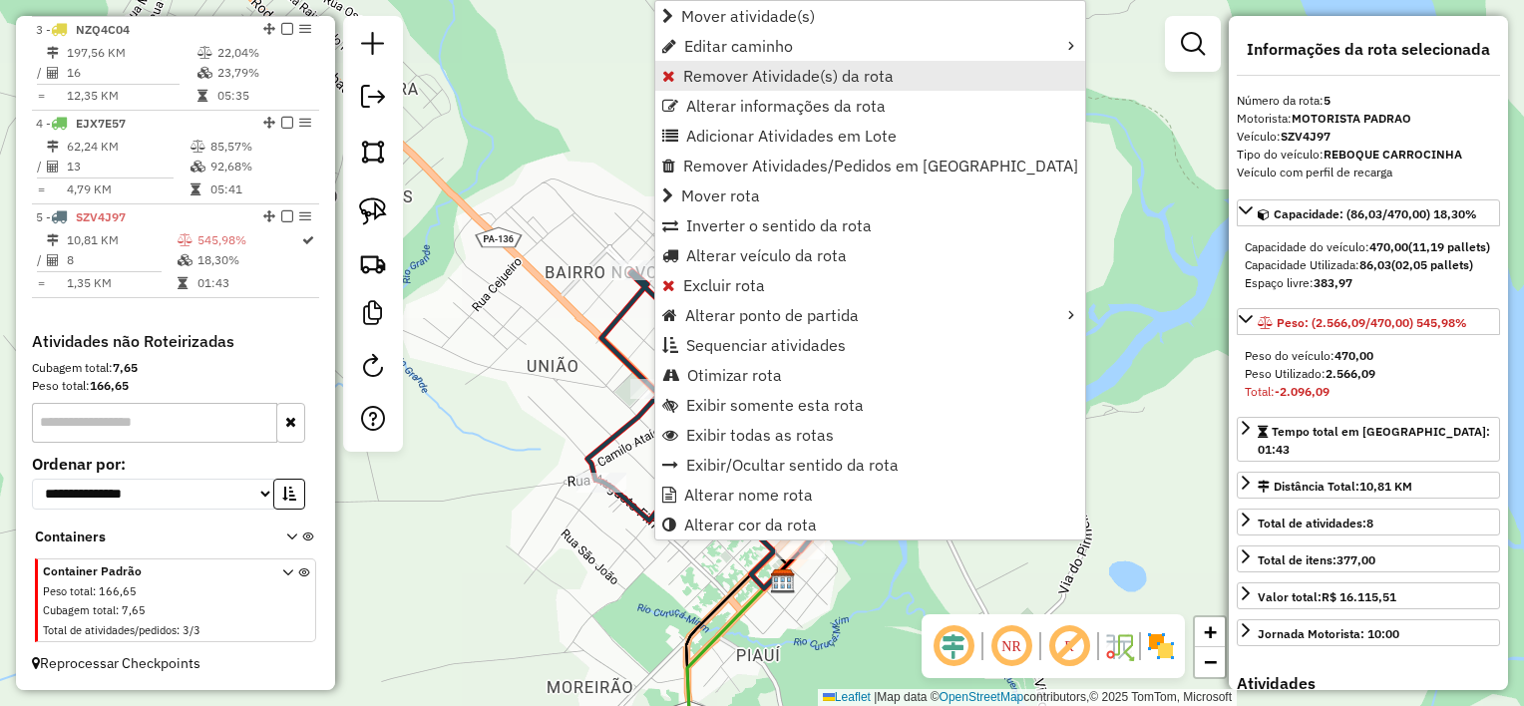
click at [778, 75] on span "Remover Atividade(s) da rota" at bounding box center [788, 76] width 210 height 16
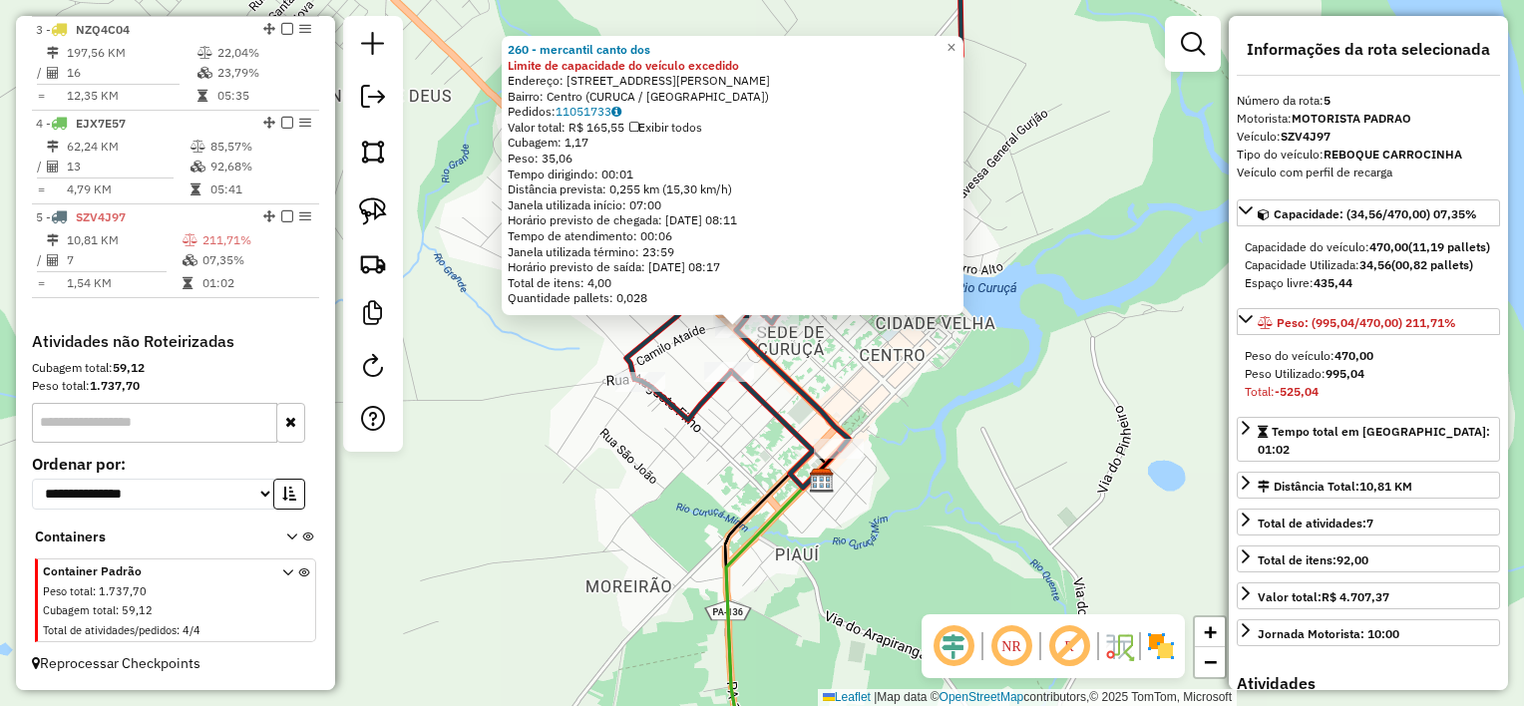
drag, startPoint x: 1015, startPoint y: 475, endPoint x: 874, endPoint y: 237, distance: 276.4
click at [877, 244] on div "Rota 5 - Placa SZV4J97 260 - mercantil canto dos 260 - mercantil canto dos Limi…" at bounding box center [762, 353] width 1524 height 706
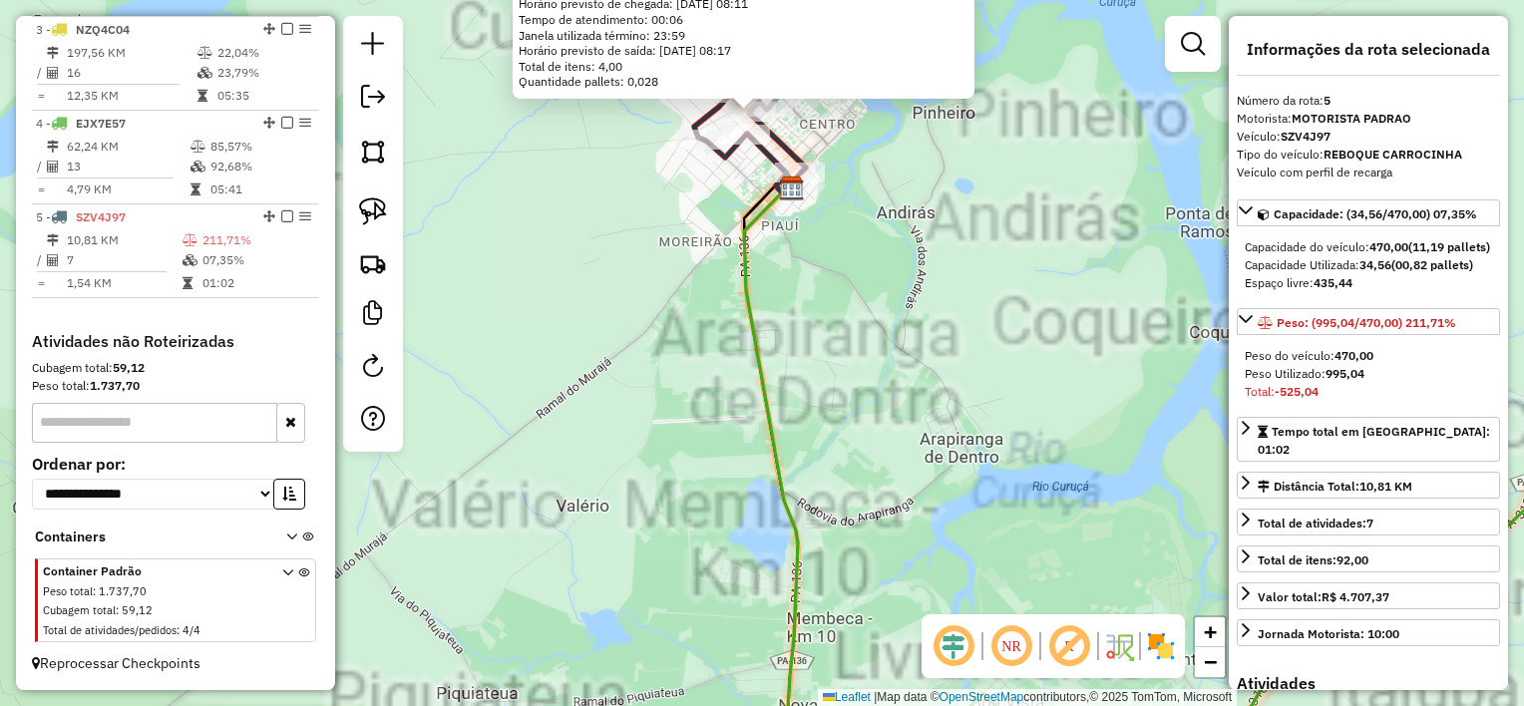
drag, startPoint x: 874, startPoint y: 283, endPoint x: 871, endPoint y: 270, distance: 13.3
click at [875, 282] on div "260 - mercantil canto dos Limite de capacidade do veículo excedido Endereço: [S…" at bounding box center [762, 353] width 1524 height 706
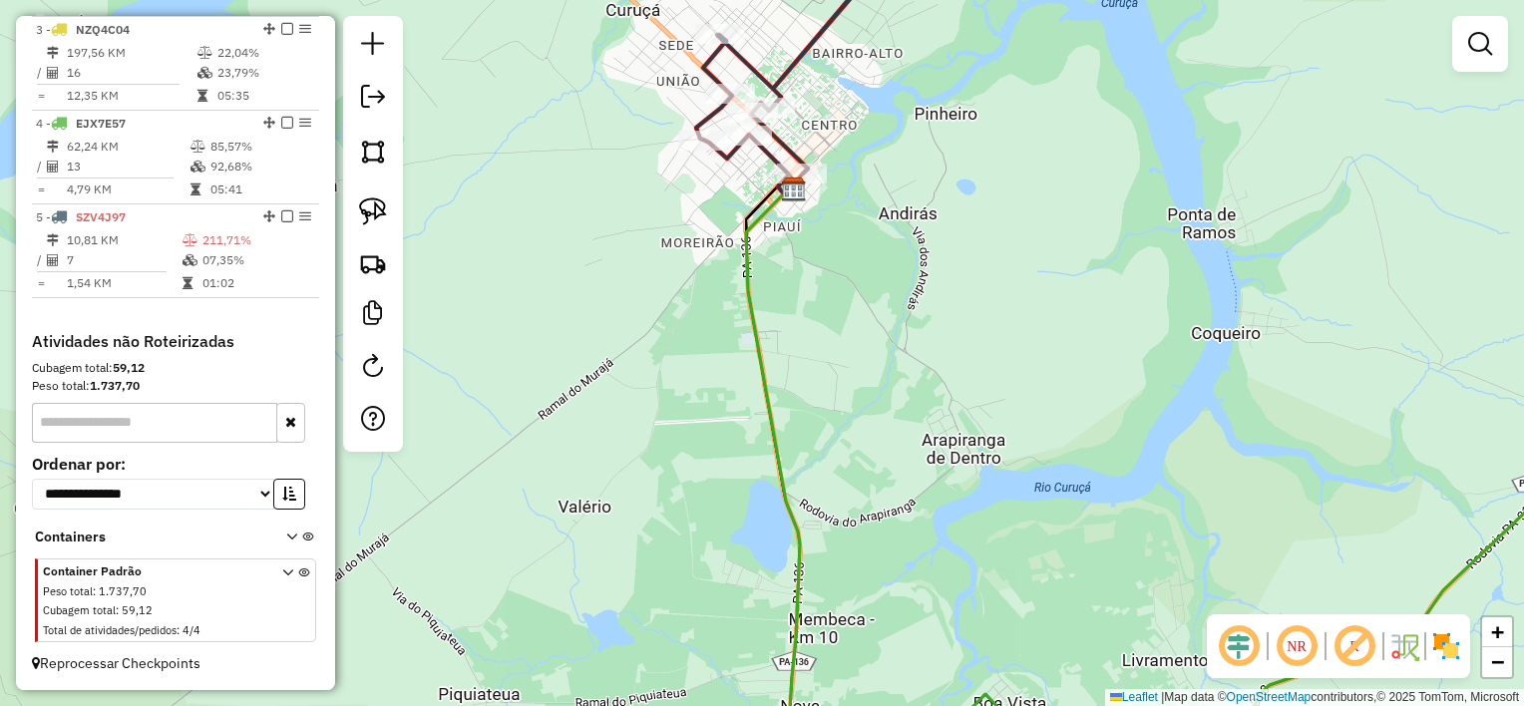
drag, startPoint x: 873, startPoint y: 270, endPoint x: 907, endPoint y: 534, distance: 266.5
click at [941, 557] on div "260 - mercantil canto dos Limite de capacidade do veículo excedido Endereço: [S…" at bounding box center [762, 353] width 1524 height 706
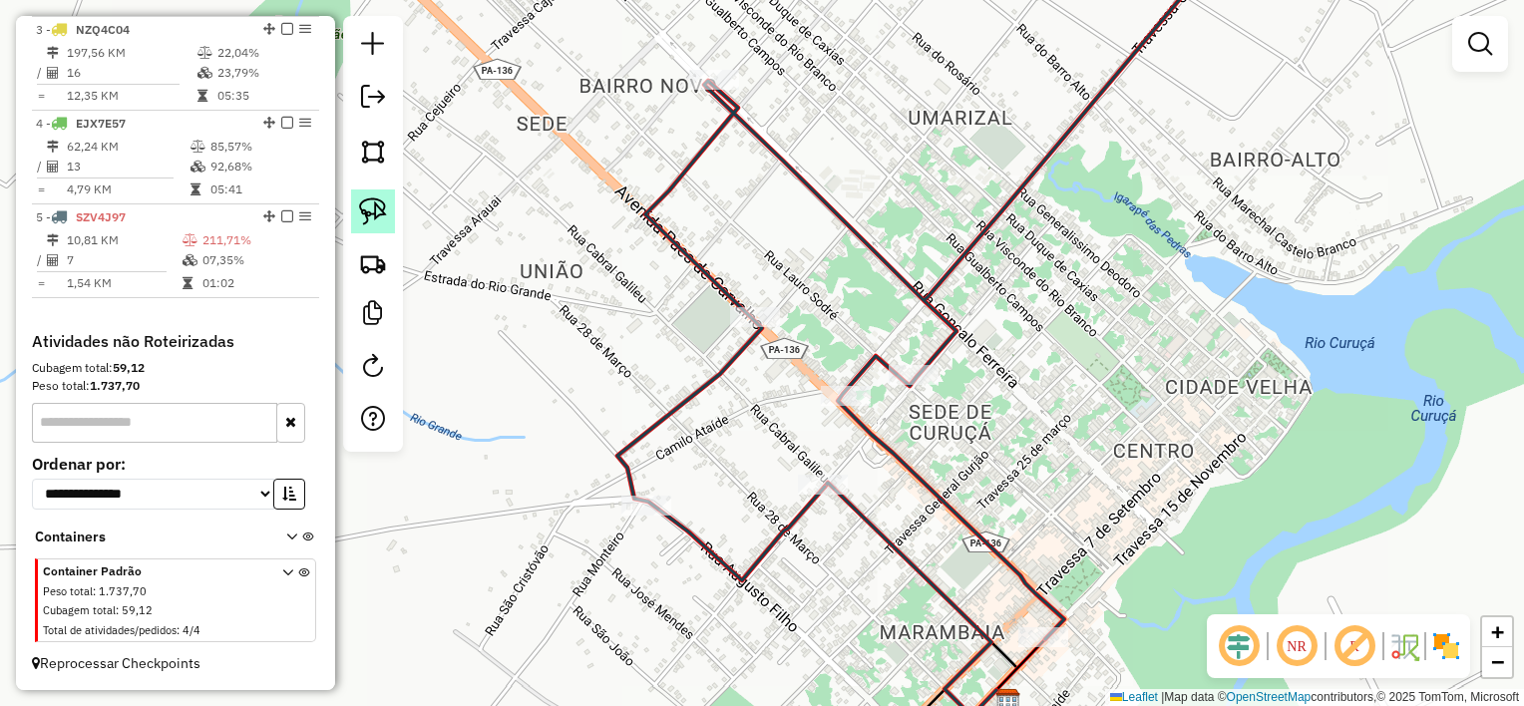
click at [379, 204] on img at bounding box center [373, 211] width 28 height 28
drag, startPoint x: 766, startPoint y: 277, endPoint x: 814, endPoint y: 305, distance: 55.4
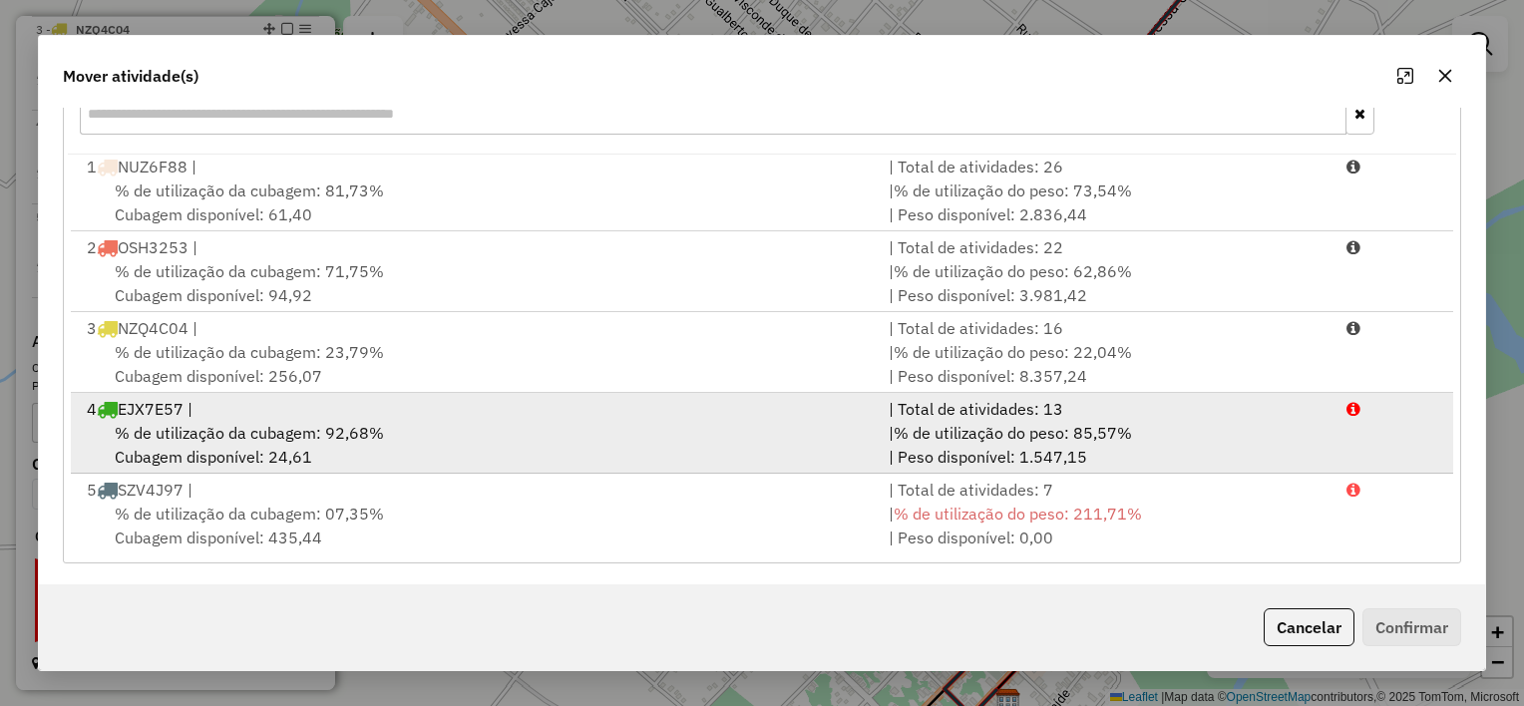
scroll to position [304, 0]
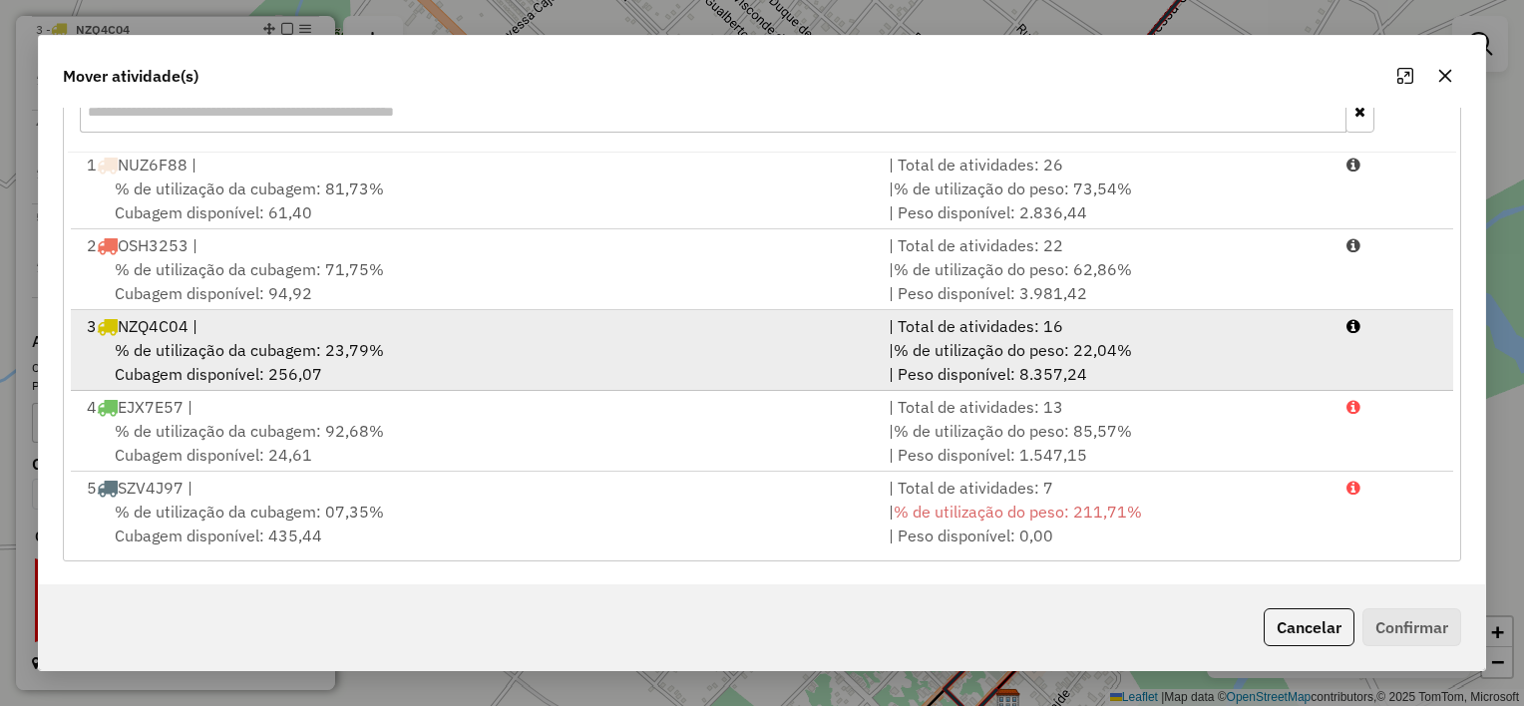
click at [667, 366] on div "% de utilização da cubagem: 23,79% Cubagem disponível: 256,07" at bounding box center [476, 362] width 802 height 48
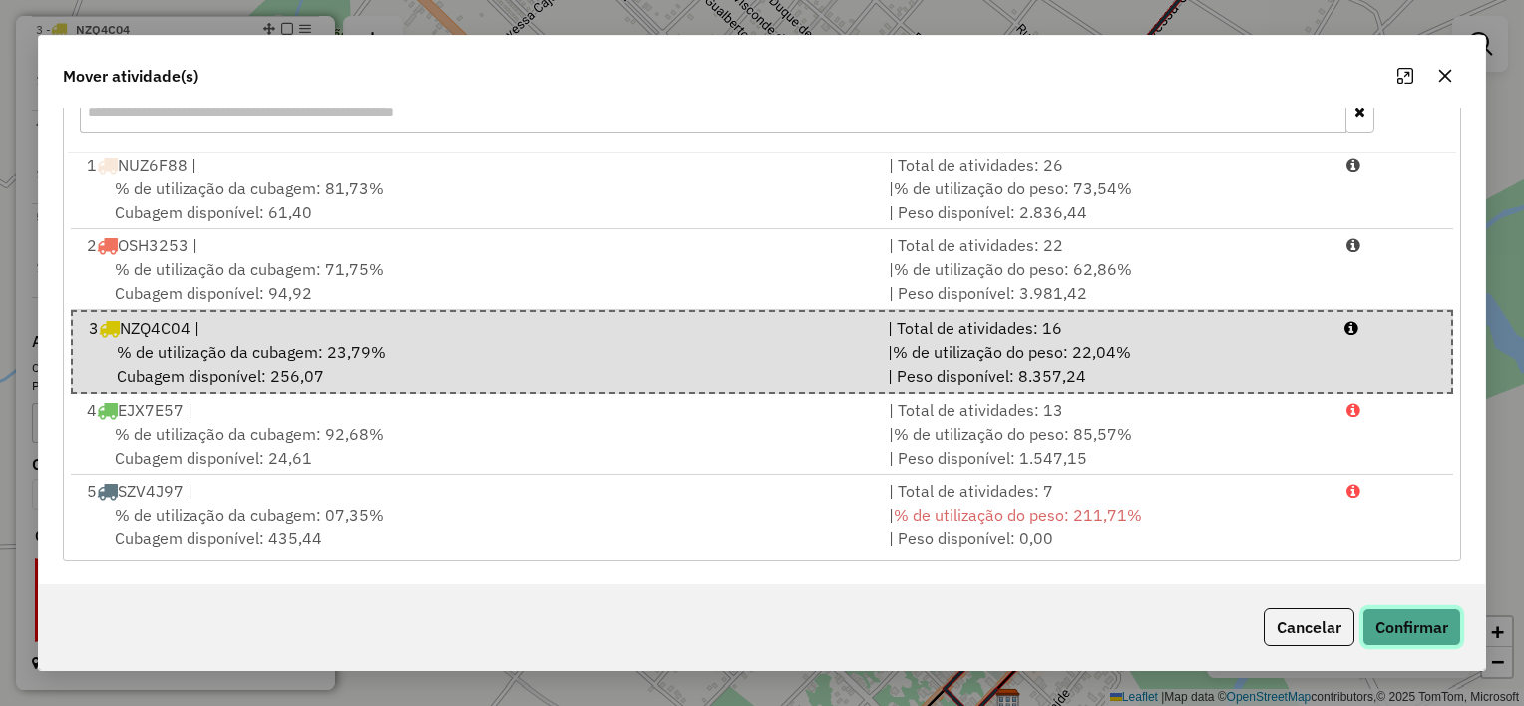
click at [1424, 637] on button "Confirmar" at bounding box center [1411, 627] width 99 height 38
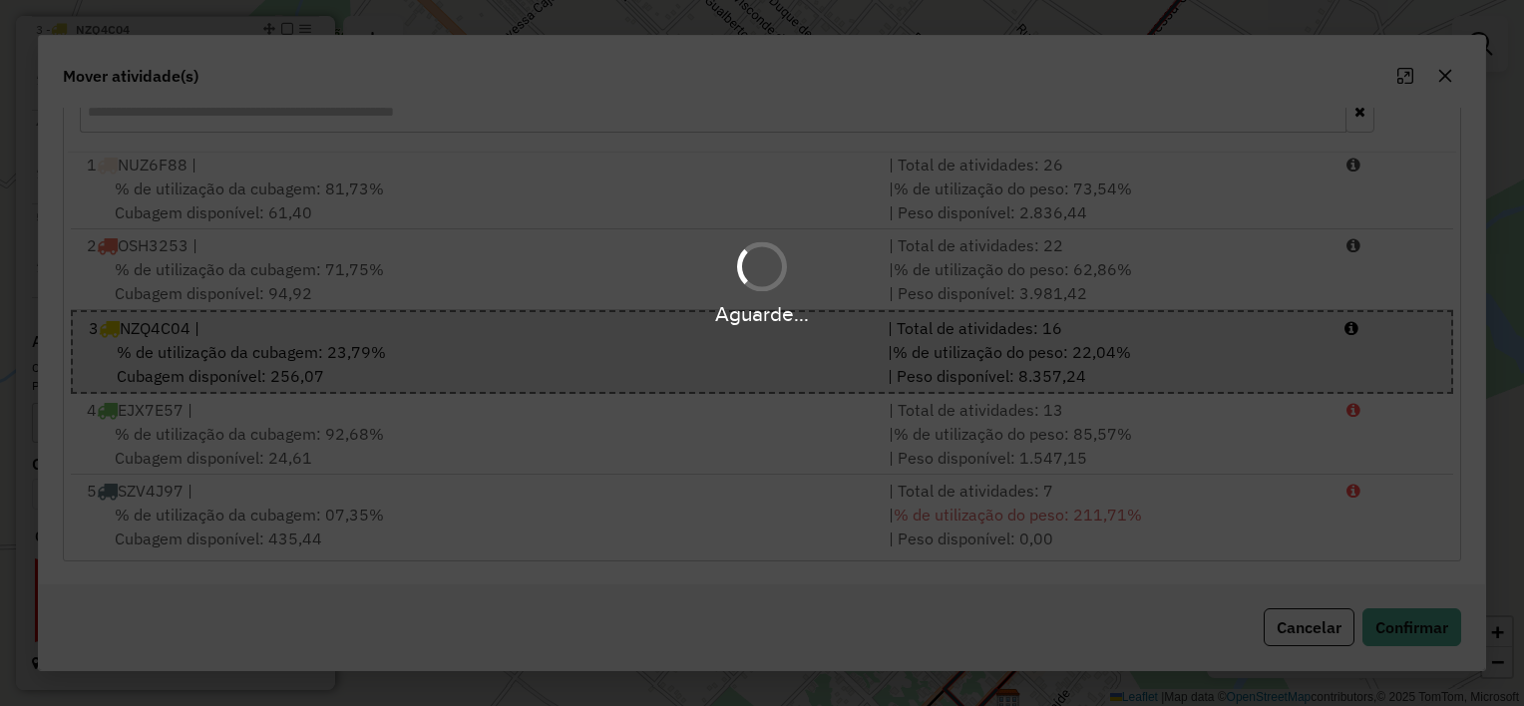
scroll to position [0, 0]
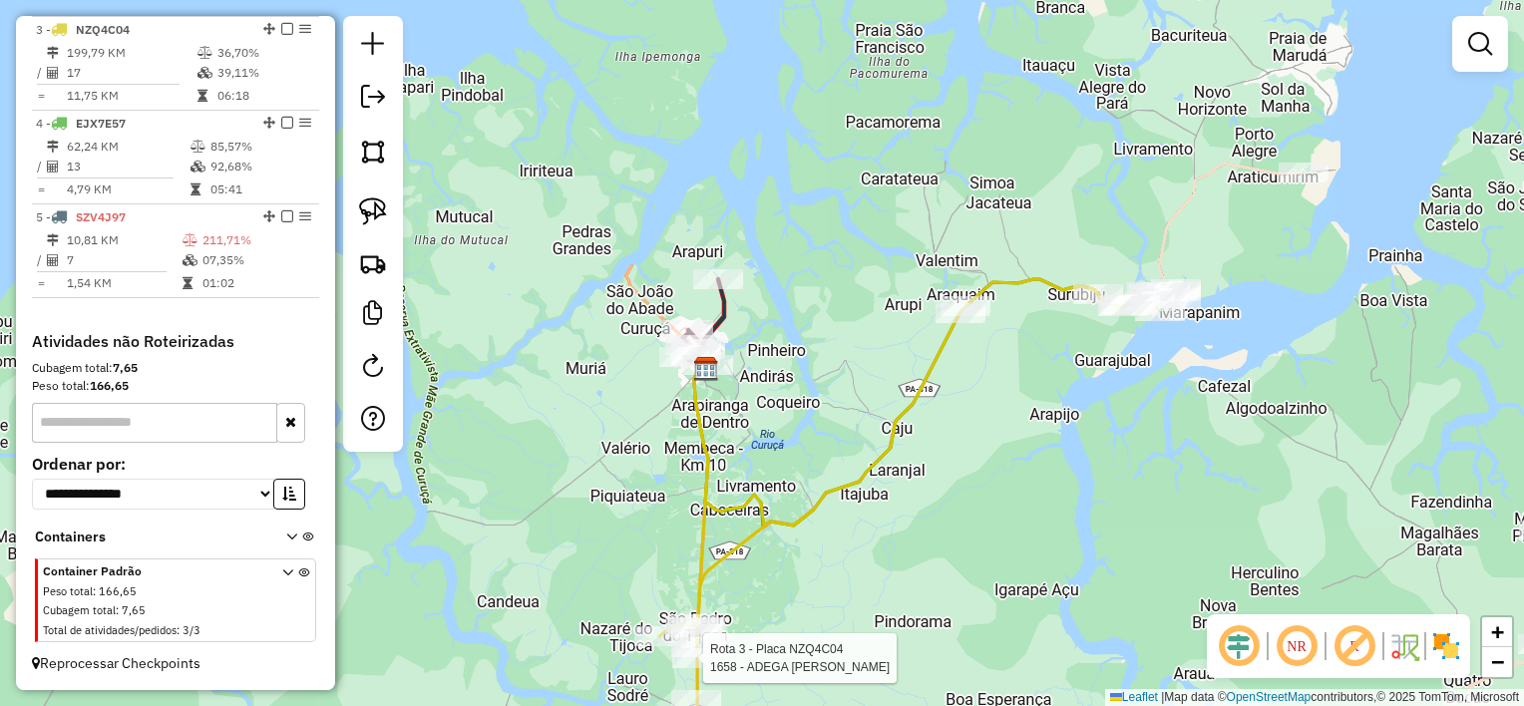
select select "**********"
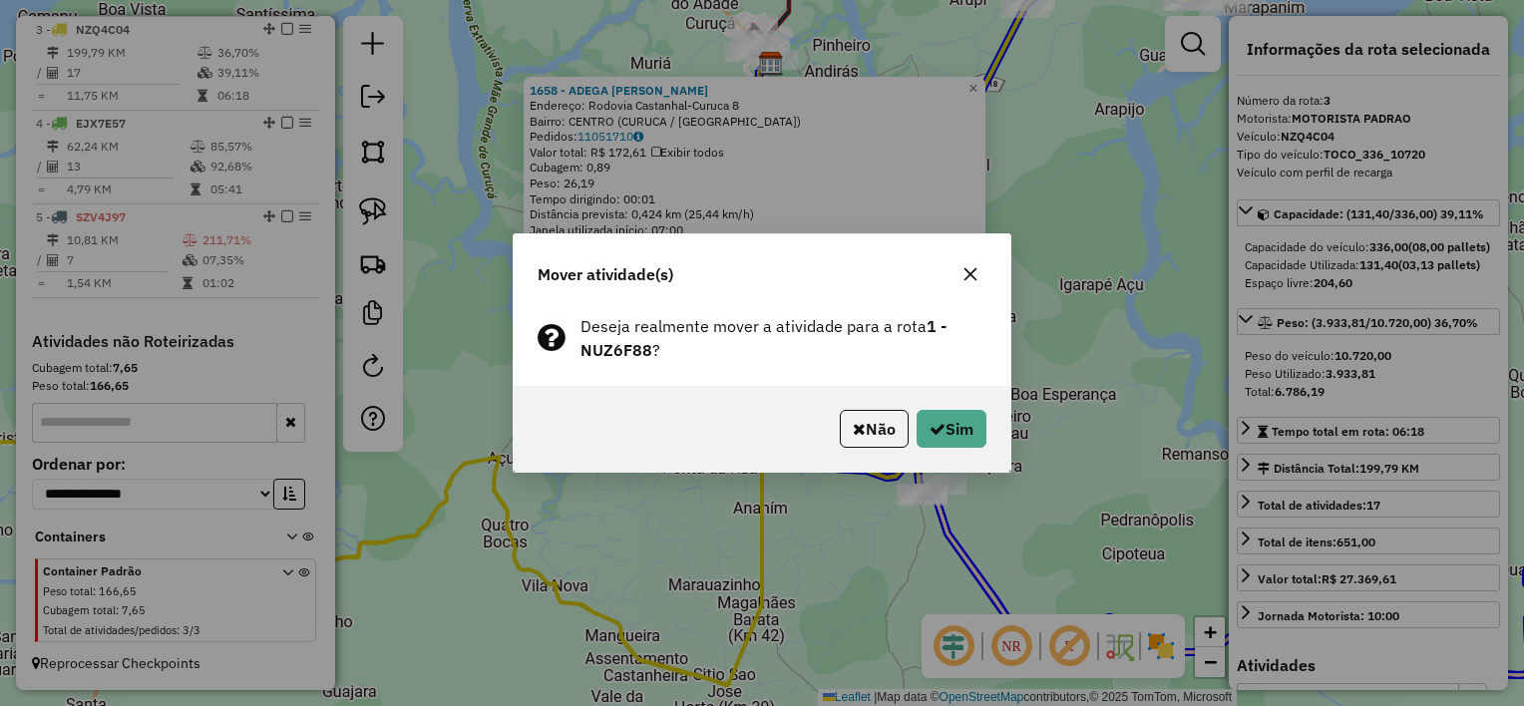
click at [974, 267] on icon "button" at bounding box center [970, 274] width 16 height 16
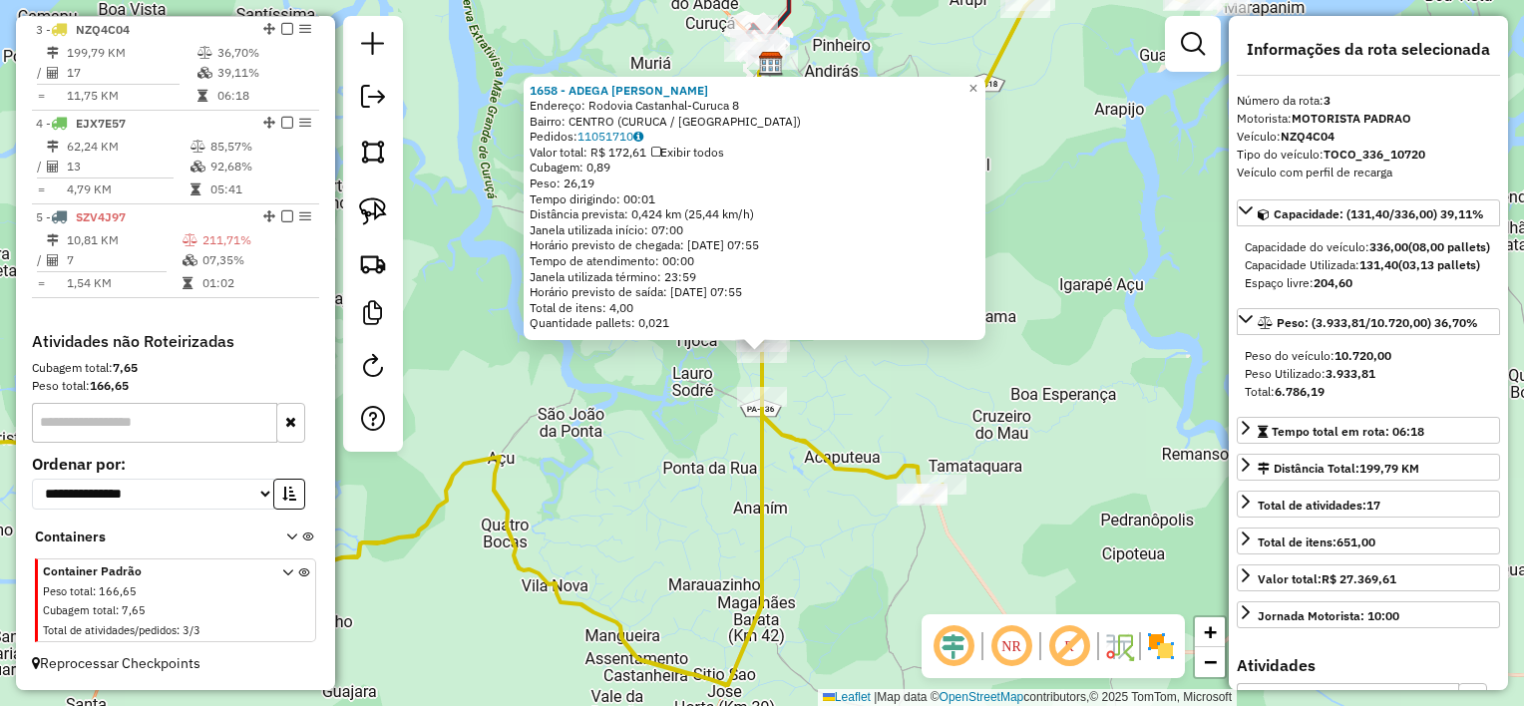
click at [842, 410] on div "1658 - ADEGA SaO [PERSON_NAME]: [GEOGRAPHIC_DATA] Castanhal-[GEOGRAPHIC_DATA] 8…" at bounding box center [762, 353] width 1524 height 706
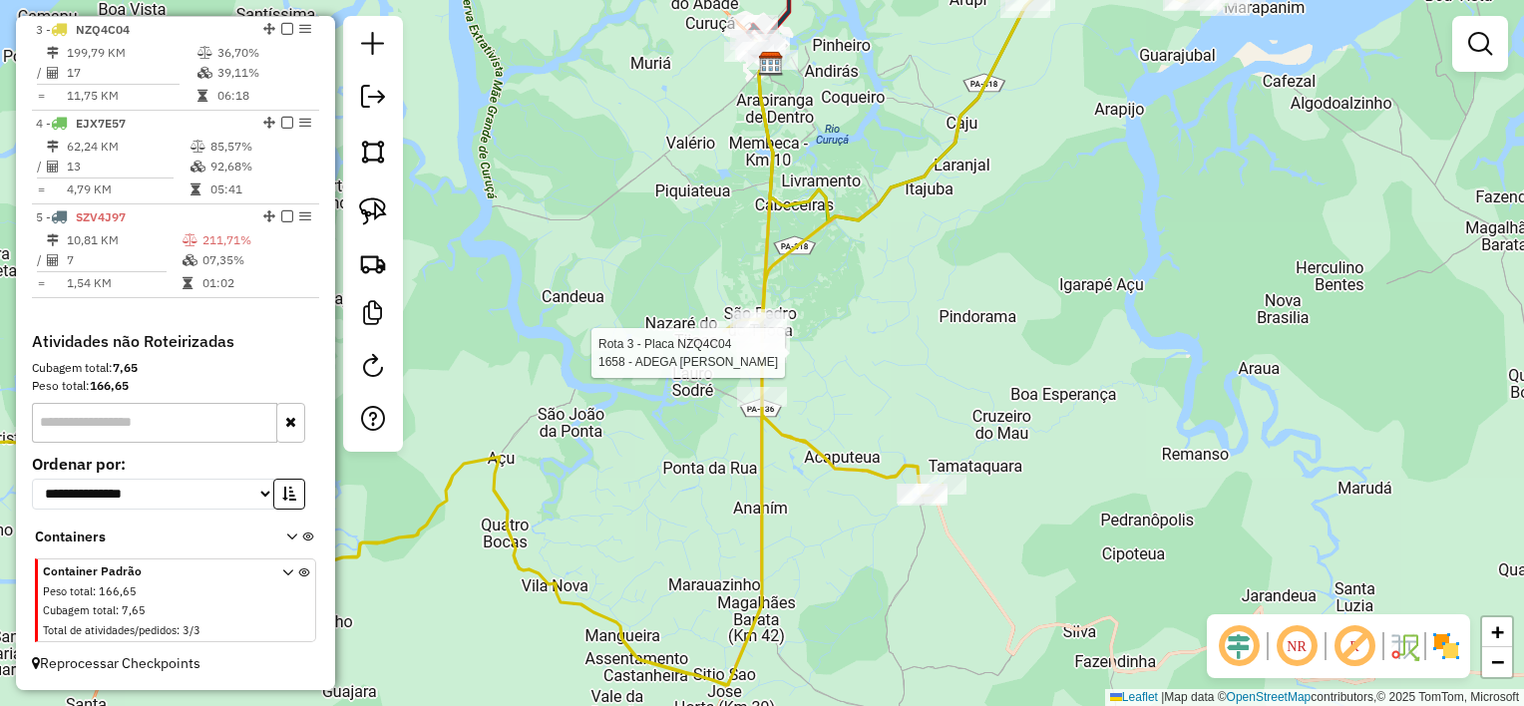
select select "**********"
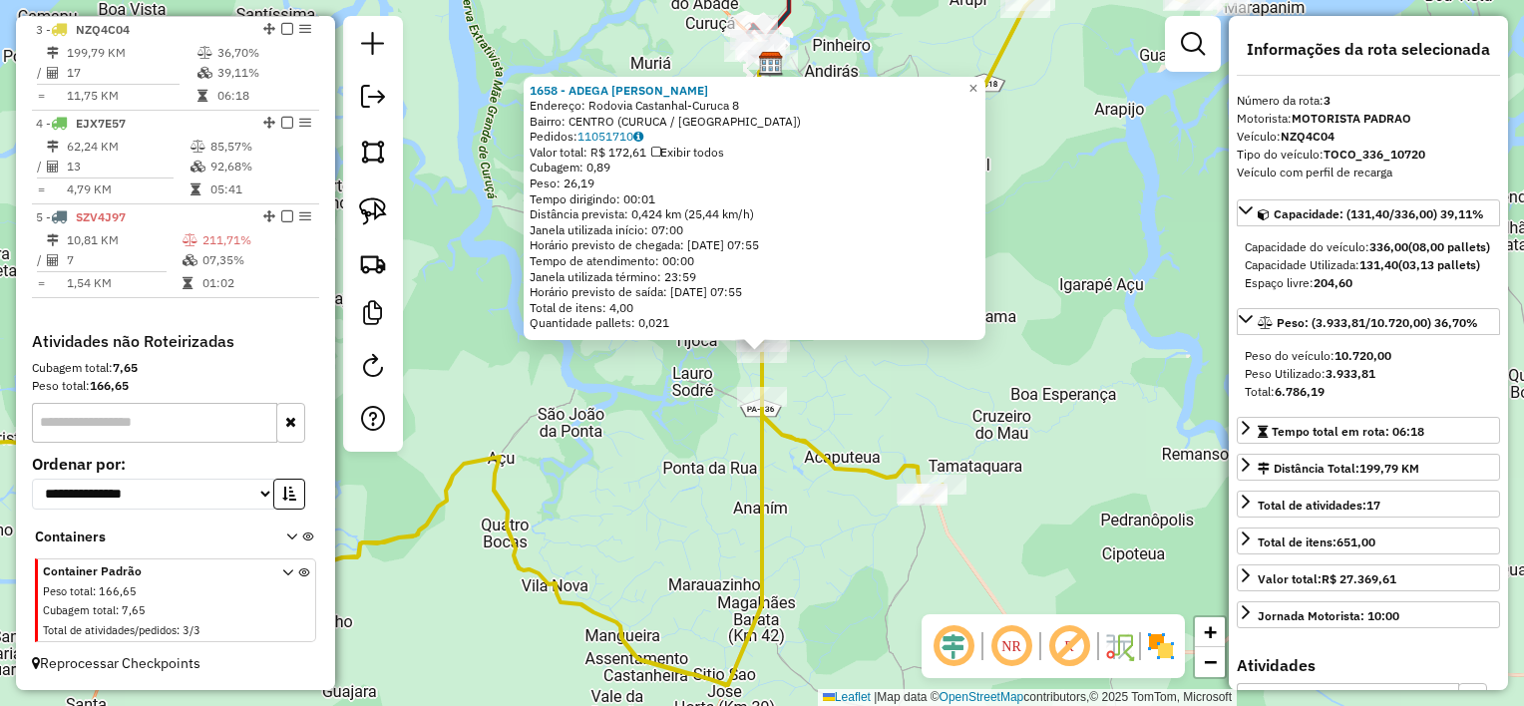
click at [822, 374] on div "1658 - ADEGA SaO [PERSON_NAME]: [GEOGRAPHIC_DATA] Castanhal-[GEOGRAPHIC_DATA] 8…" at bounding box center [762, 353] width 1524 height 706
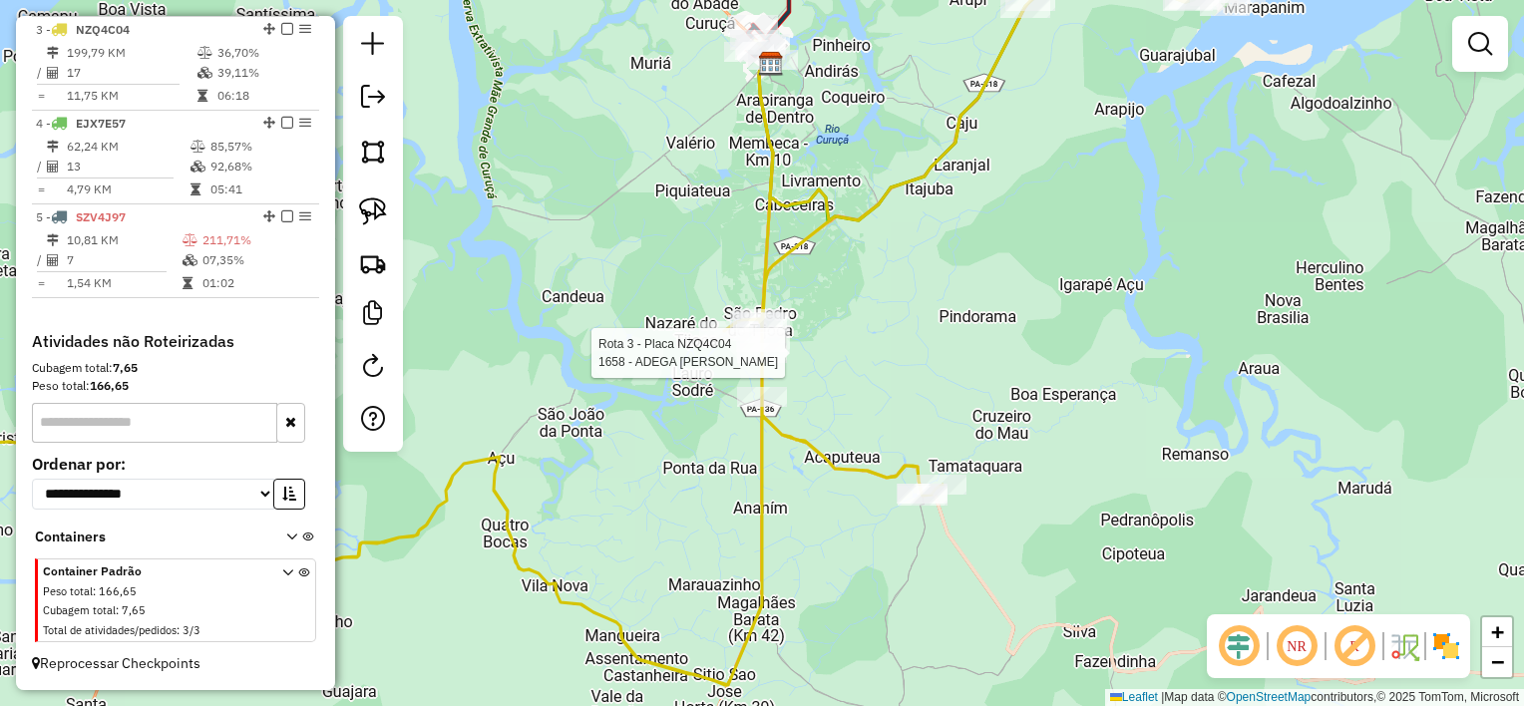
select select "**********"
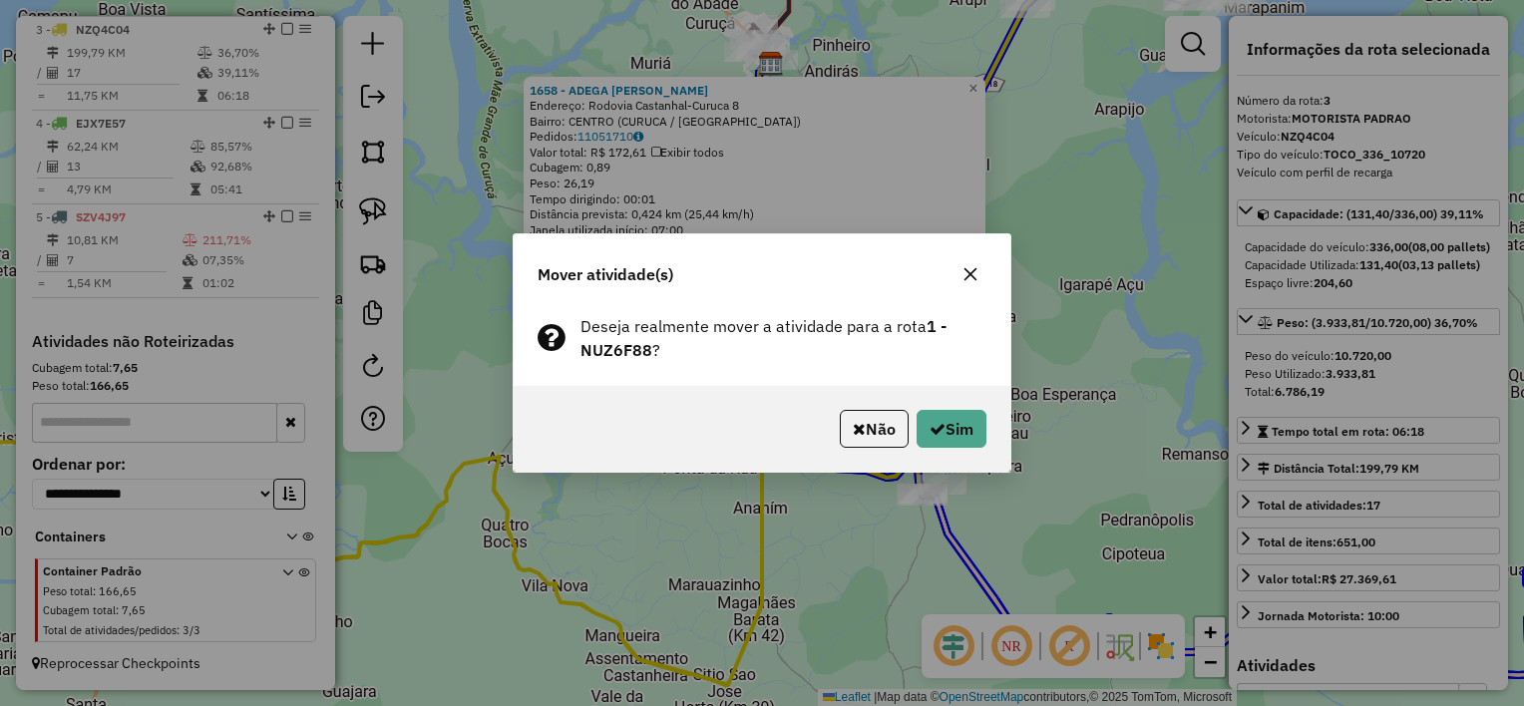
click at [969, 274] on icon "button" at bounding box center [970, 274] width 13 height 13
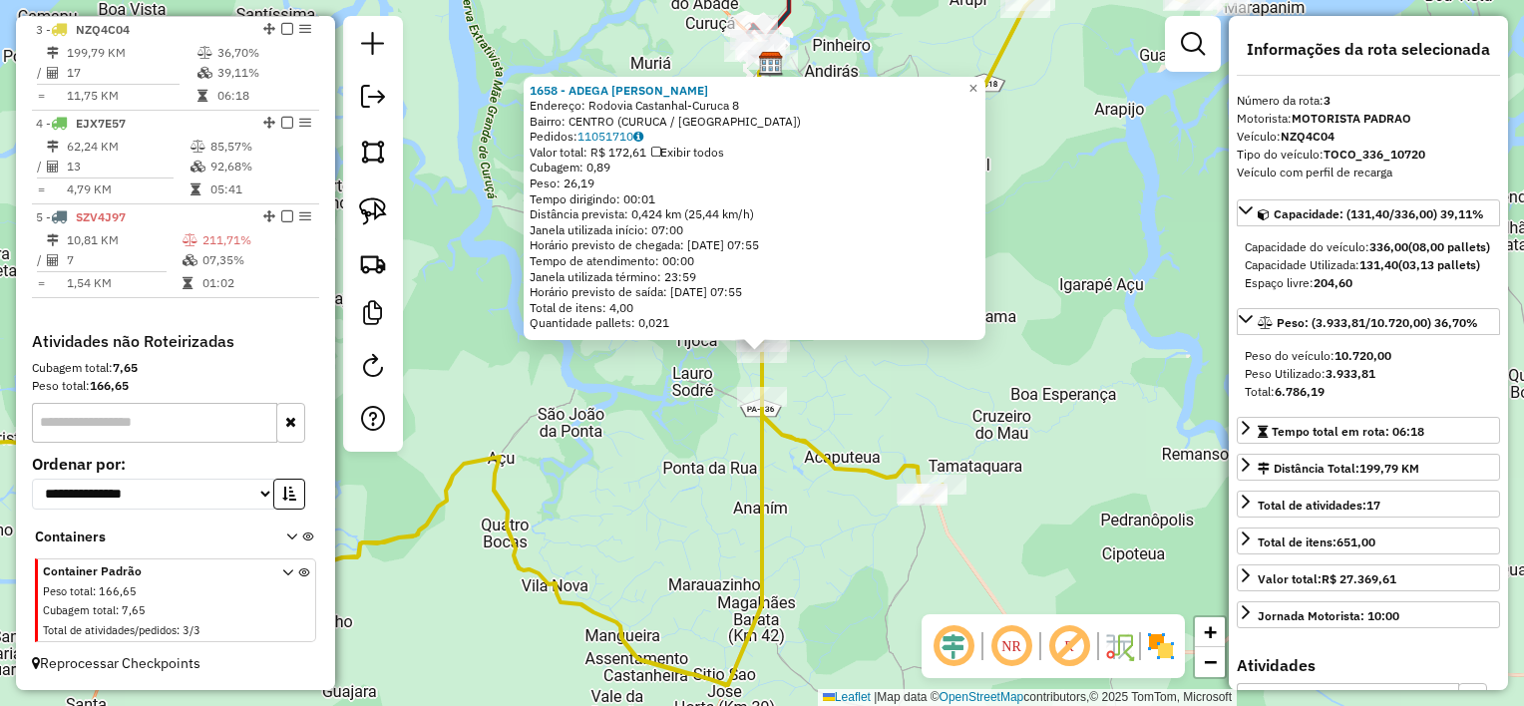
drag, startPoint x: 834, startPoint y: 395, endPoint x: 803, endPoint y: 397, distance: 31.0
click at [833, 395] on div "1658 - ADEGA SaO [PERSON_NAME]: [GEOGRAPHIC_DATA] Castanhal-[GEOGRAPHIC_DATA] 8…" at bounding box center [762, 353] width 1524 height 706
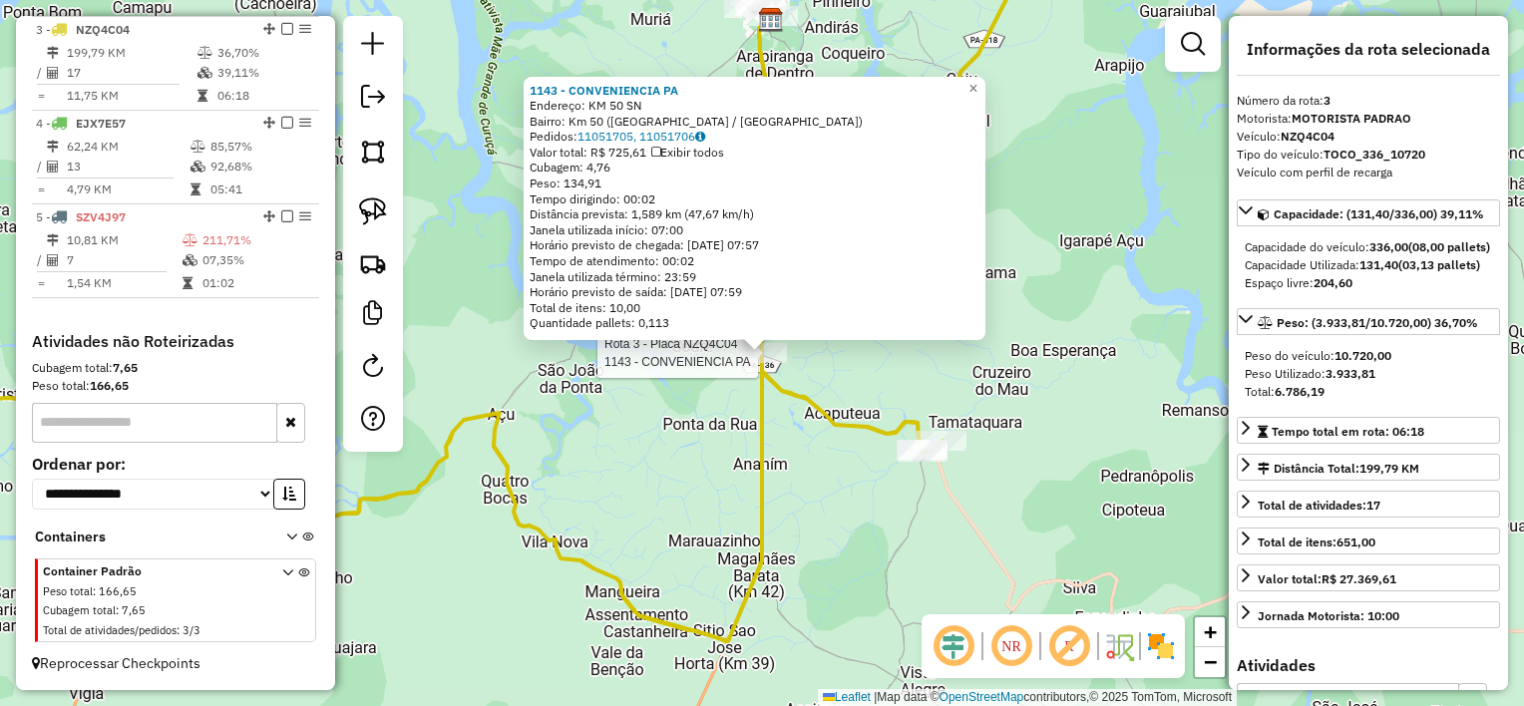
drag, startPoint x: 961, startPoint y: 380, endPoint x: 1018, endPoint y: 334, distance: 73.0
click at [964, 380] on div "Rota 3 - Placa NZQ4C04 1143 - CONVENIENCIA PA 1143 - CONVENIENCIA PA Endereço: …" at bounding box center [762, 353] width 1524 height 706
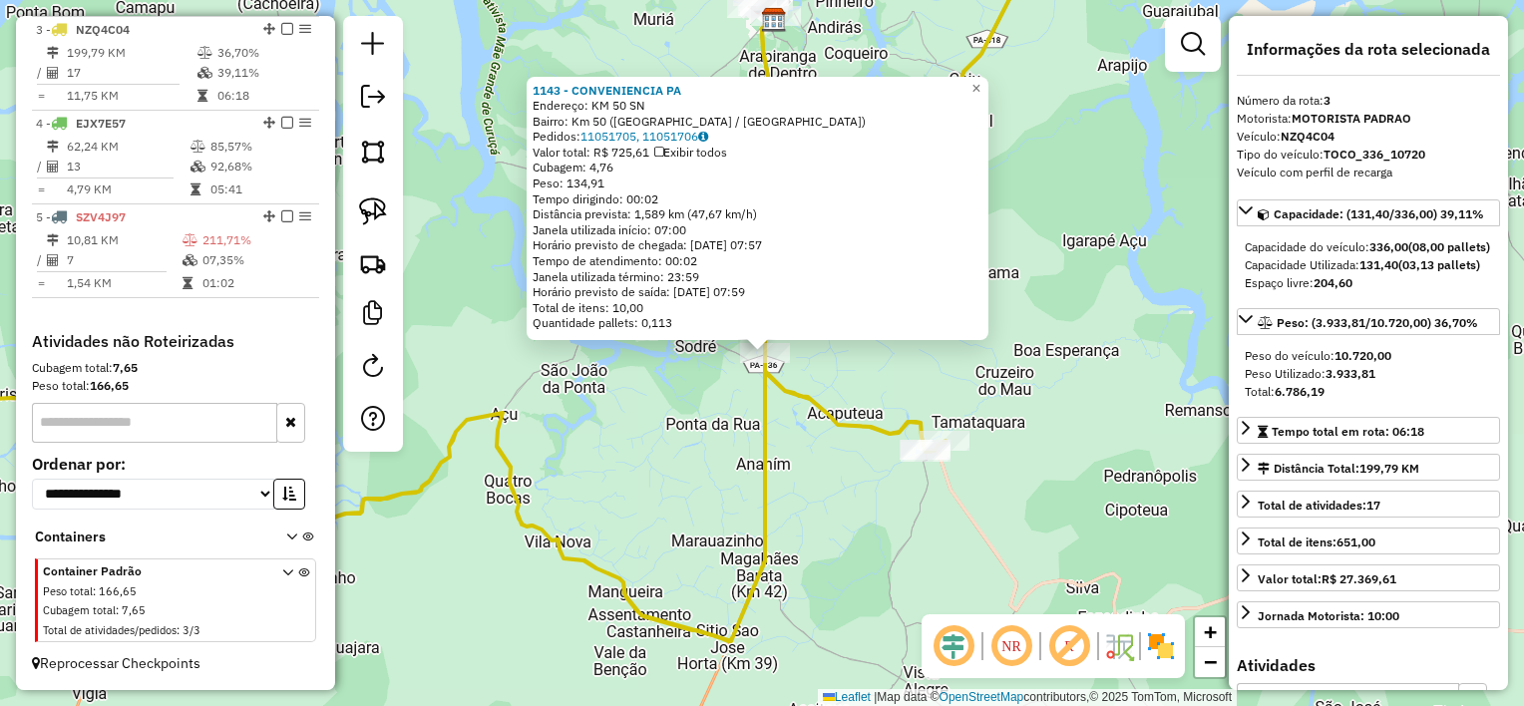
click at [1099, 179] on div "1143 - CONVENIENCIA PA Endereço: KM 50 SN Bairro: Km 50 ([GEOGRAPHIC_DATA] / [G…" at bounding box center [762, 353] width 1524 height 706
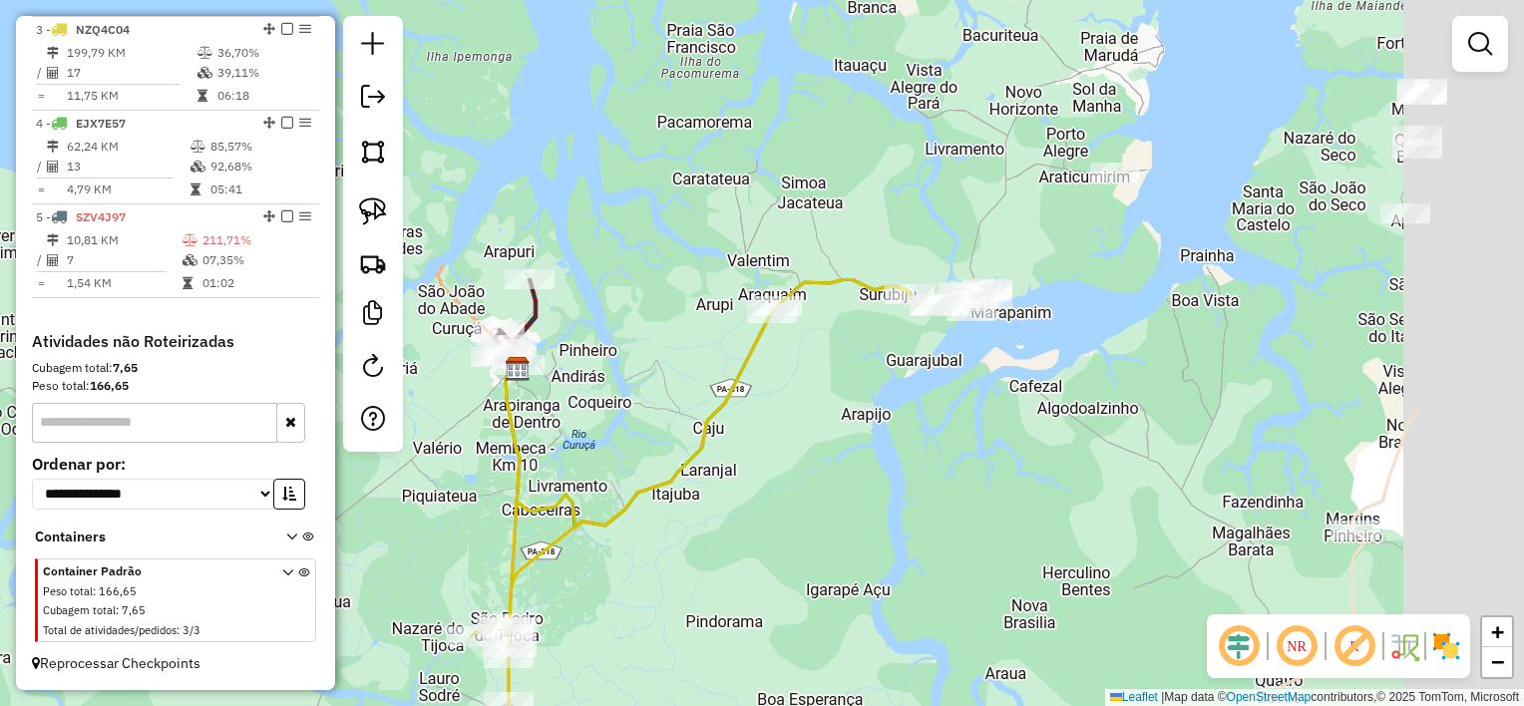
drag, startPoint x: 861, startPoint y: 438, endPoint x: 867, endPoint y: 418, distance: 20.8
click at [800, 538] on div "Janela de atendimento Grade de atendimento Capacidade Transportadoras Veículos …" at bounding box center [762, 353] width 1524 height 706
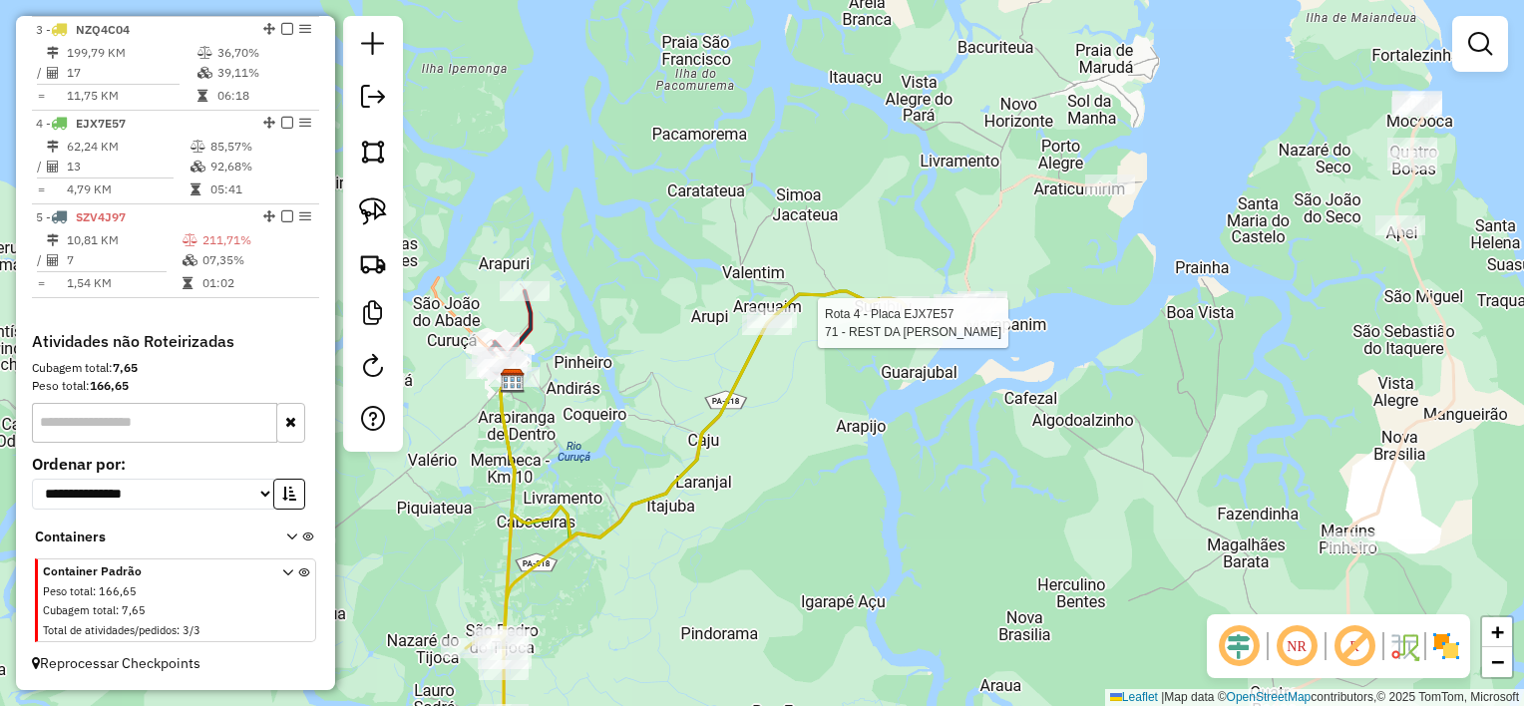
select select "**********"
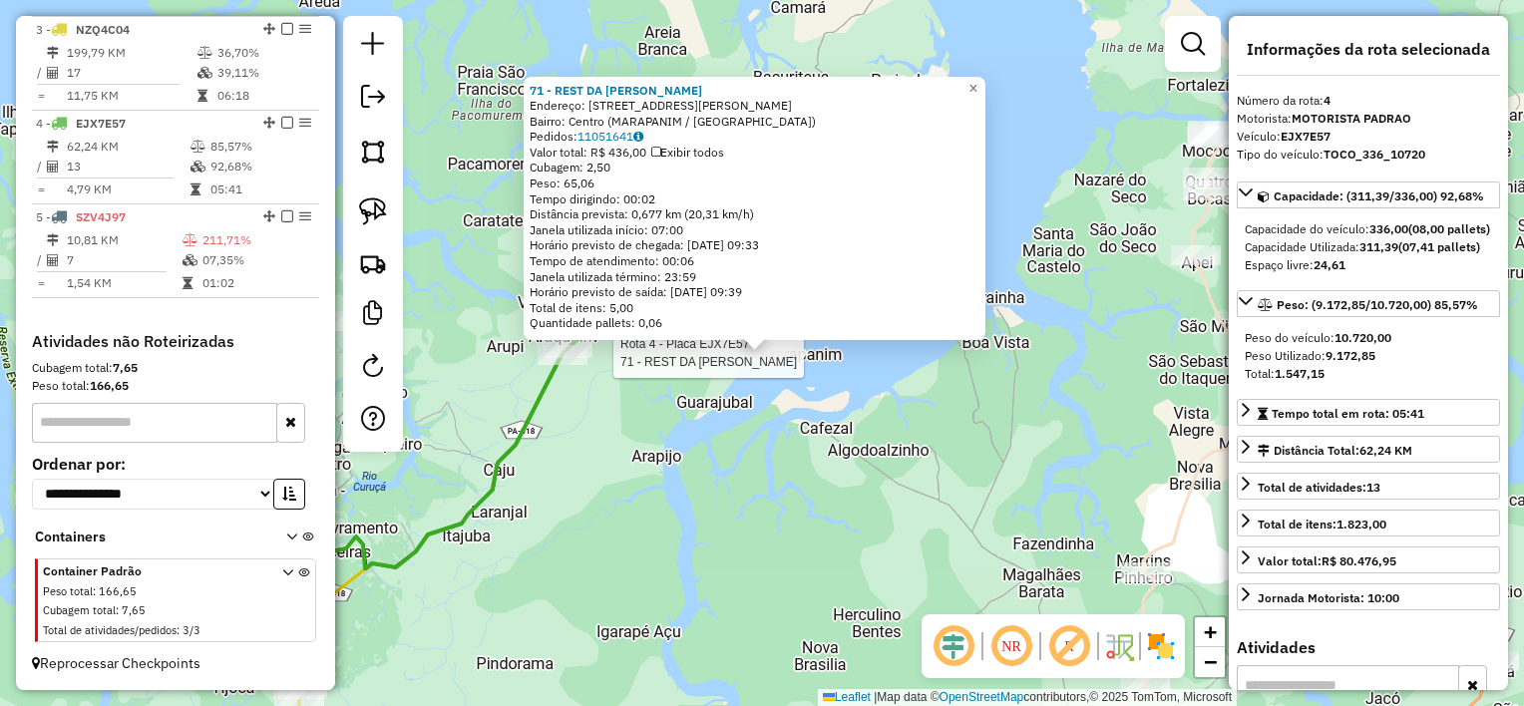
click at [714, 483] on div "Rota 4 - Placa EJX7E57 71 - REST DA NANA 71 - REST DA [PERSON_NAME]: [STREET_AD…" at bounding box center [762, 353] width 1524 height 706
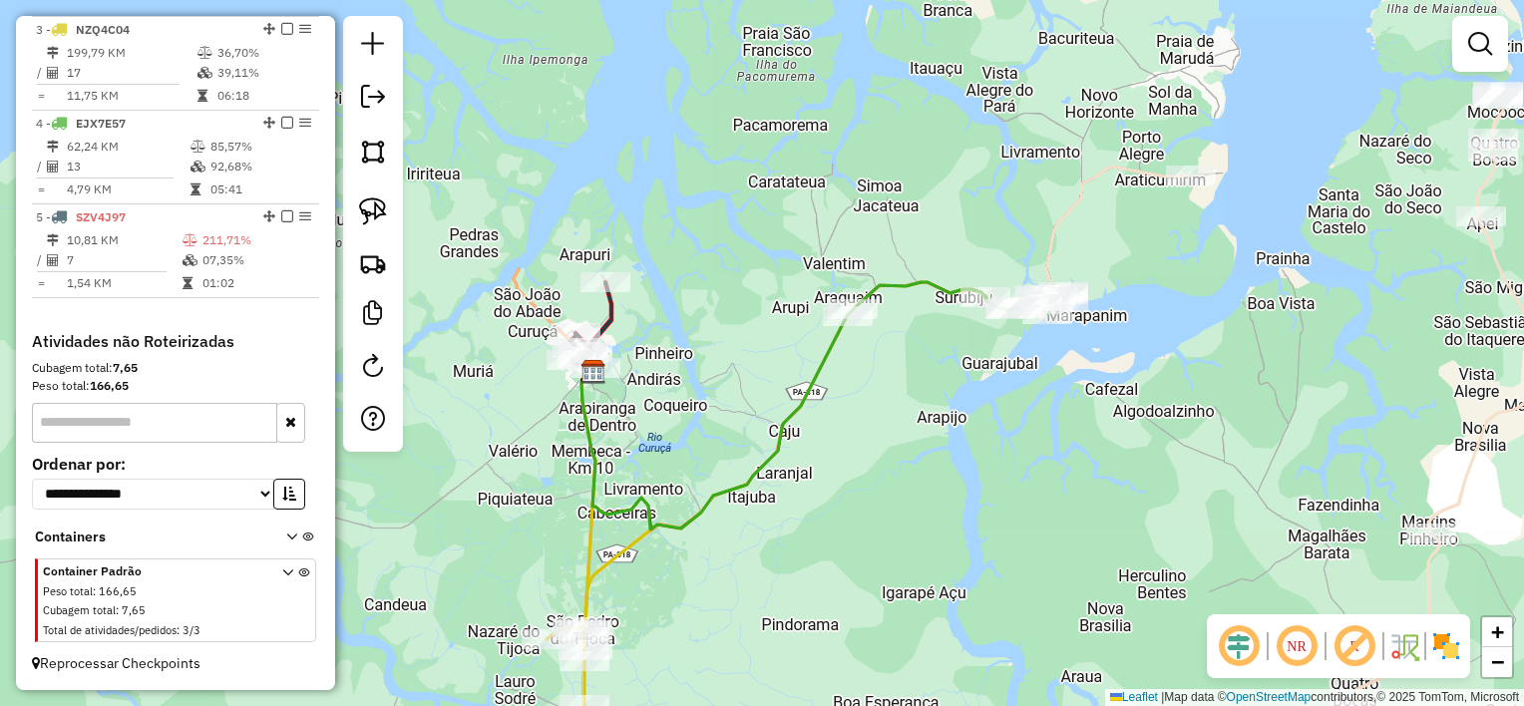
drag, startPoint x: 897, startPoint y: 473, endPoint x: 1045, endPoint y: 457, distance: 148.4
click at [1041, 459] on div "Janela de atendimento Grade de atendimento Capacidade Transportadoras Veículos …" at bounding box center [762, 353] width 1524 height 706
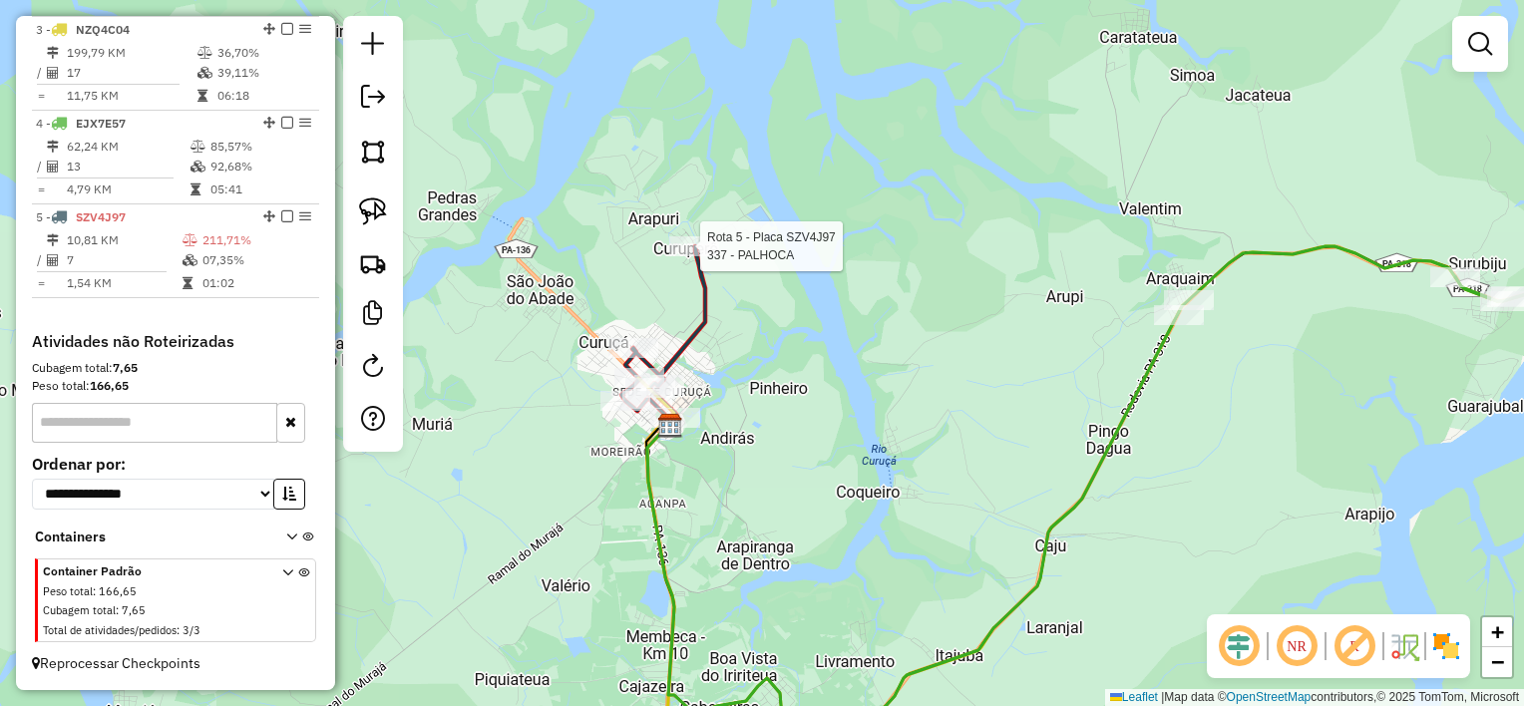
select select "**********"
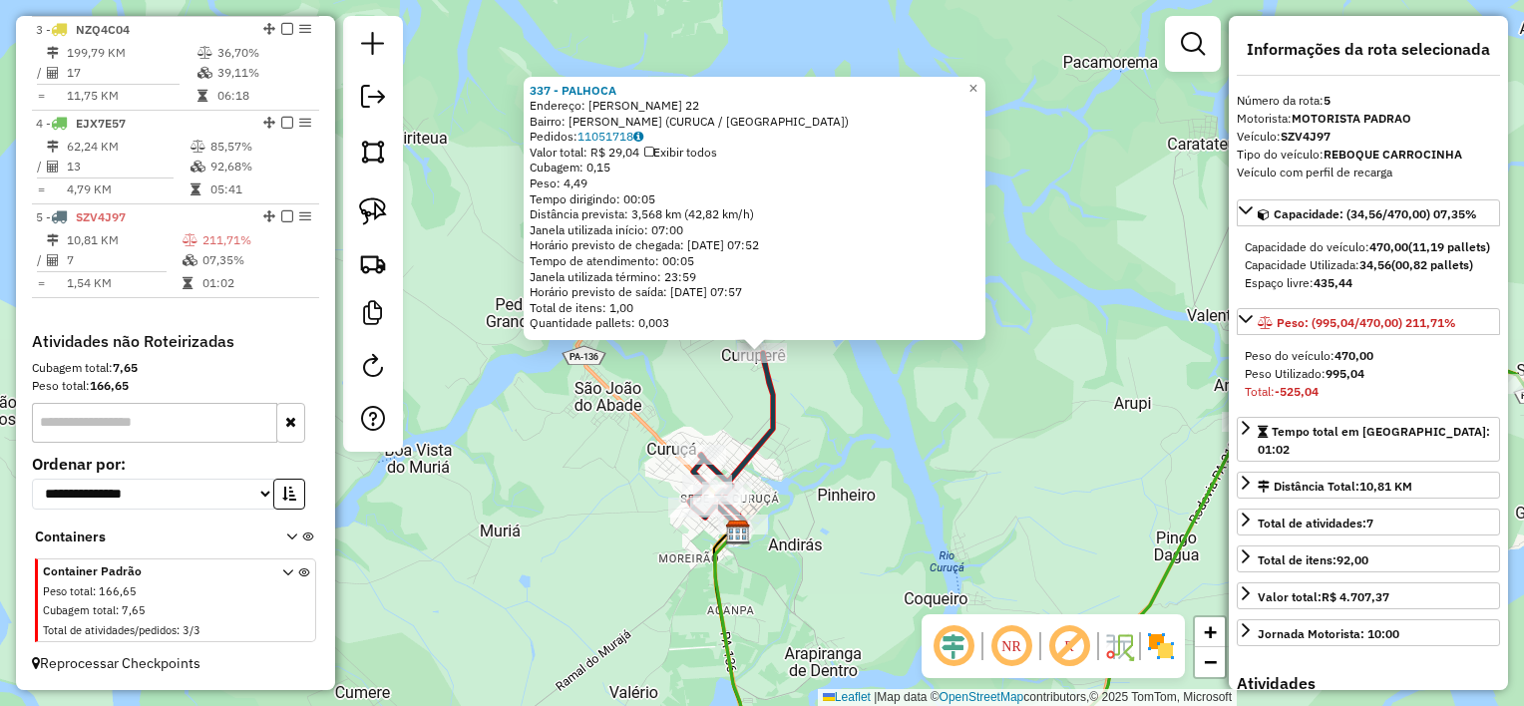
click at [982, 443] on div "Rota 5 - Placa SZV4J97 337 - PALHOCA 337 - PALHOCA Endereço: [PERSON_NAME] 22 B…" at bounding box center [762, 353] width 1524 height 706
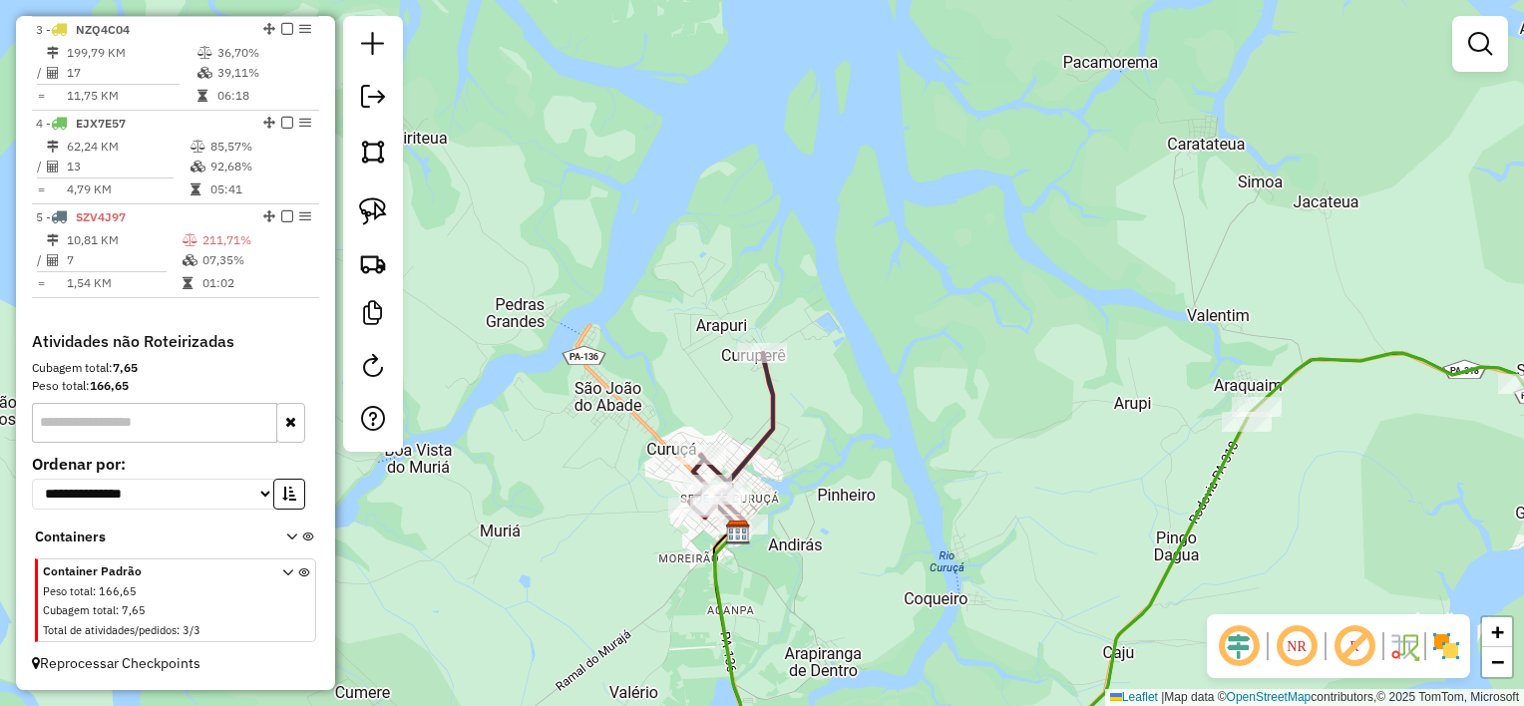
click at [911, 372] on div "337 - PALHOCA Endereço: [PERSON_NAME] 22 Bairro: [PERSON_NAME] ([GEOGRAPHIC_DAT…" at bounding box center [762, 353] width 1524 height 706
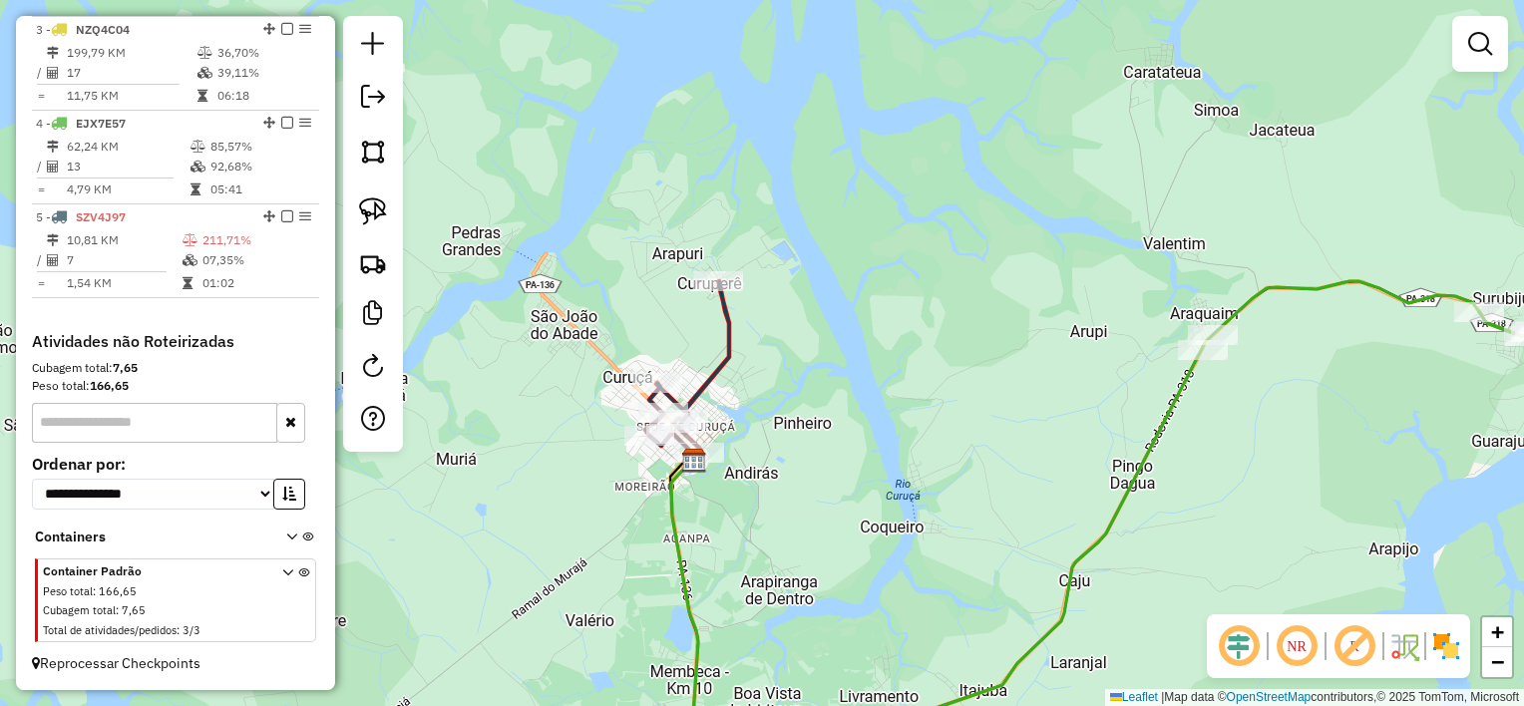
drag, startPoint x: 1059, startPoint y: 494, endPoint x: 1123, endPoint y: 488, distance: 64.1
click at [1061, 494] on div "Janela de atendimento Grade de atendimento Capacidade Transportadoras Veículos …" at bounding box center [762, 353] width 1524 height 706
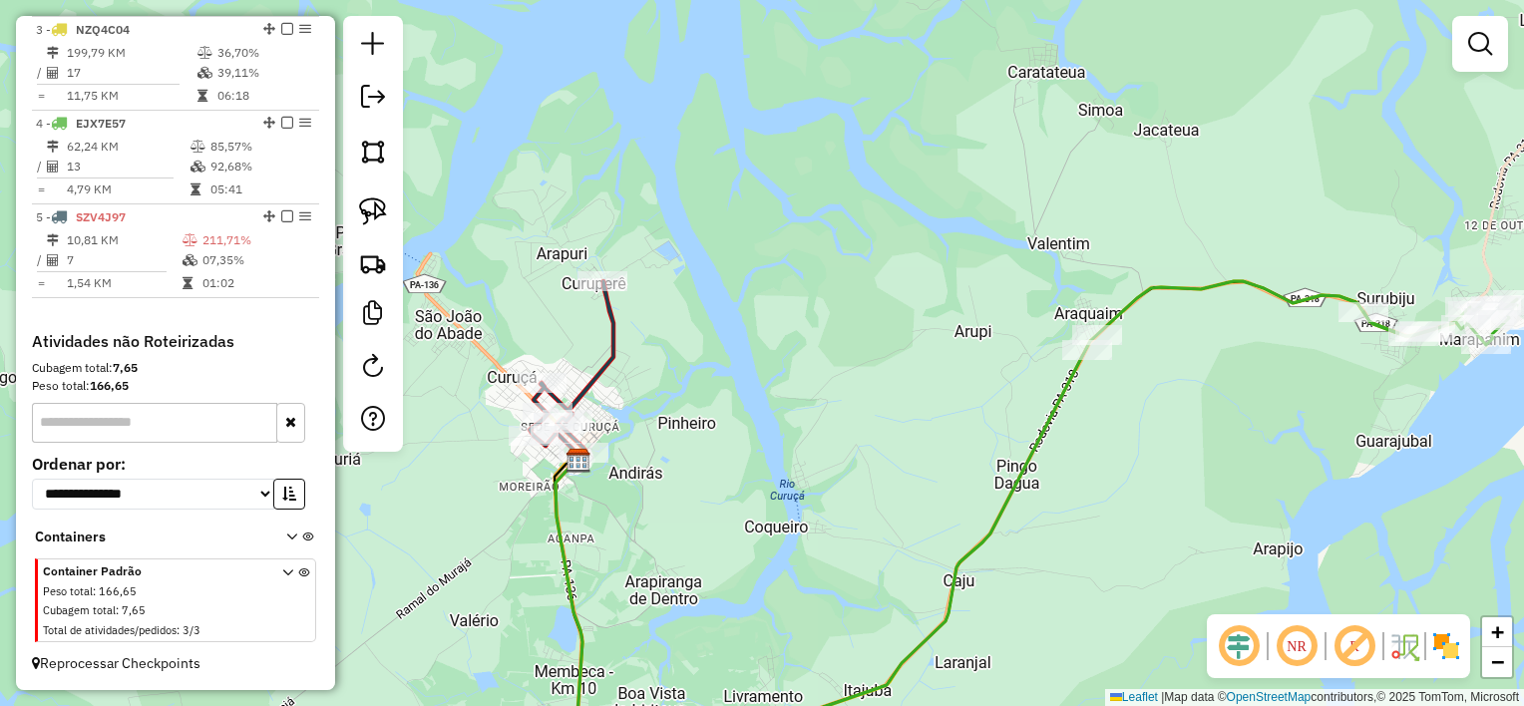
drag, startPoint x: 1300, startPoint y: 483, endPoint x: 895, endPoint y: 537, distance: 408.5
click at [897, 537] on div "Janela de atendimento Grade de atendimento Capacidade Transportadoras Veículos …" at bounding box center [762, 353] width 1524 height 706
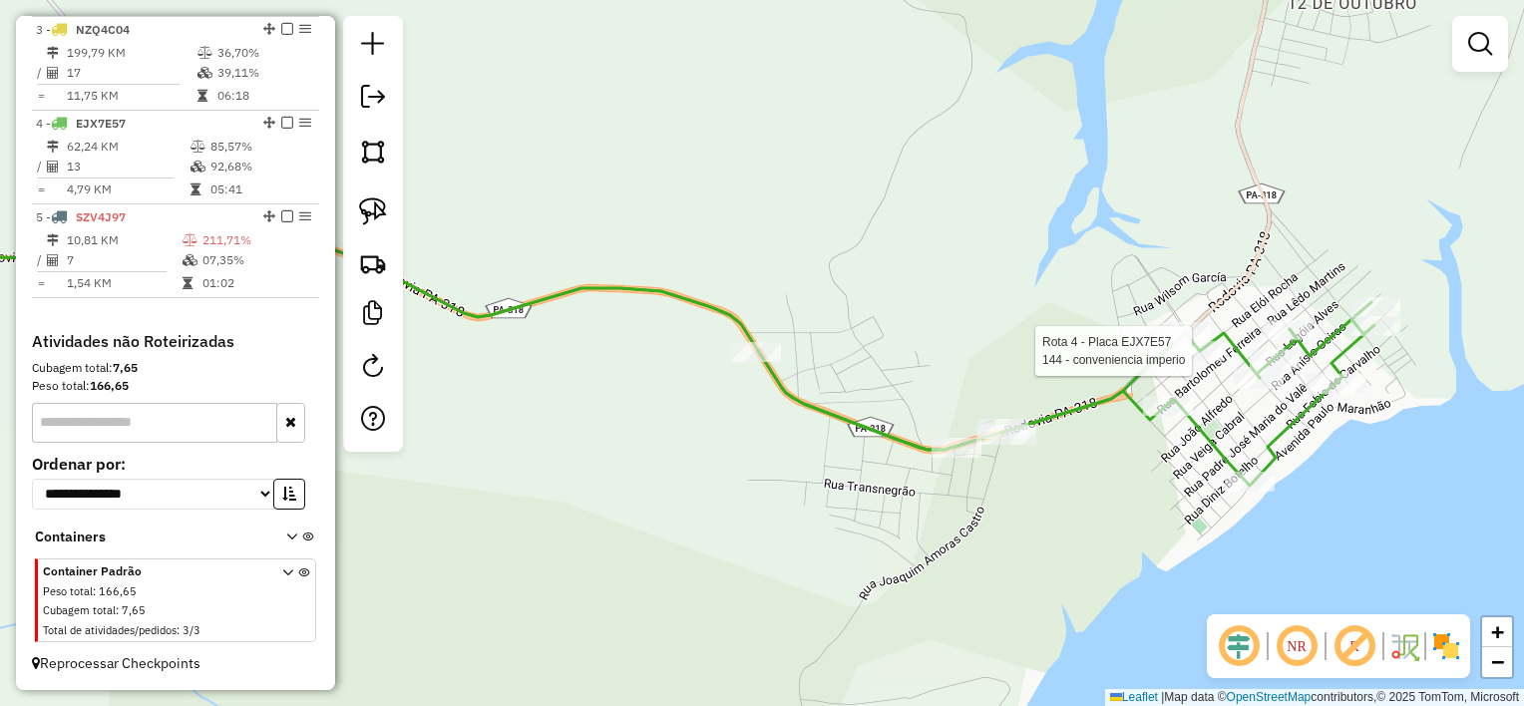
select select "**********"
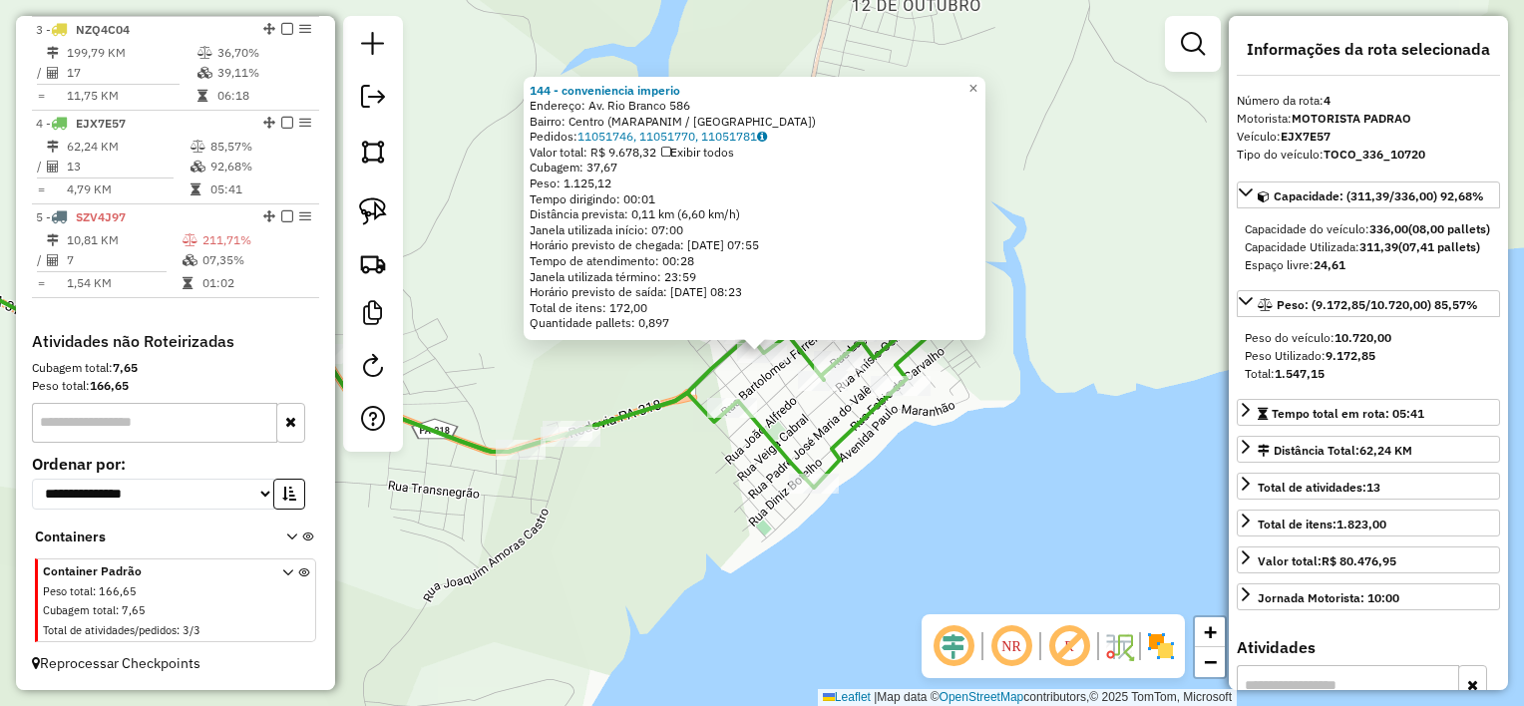
drag, startPoint x: 788, startPoint y: 409, endPoint x: 774, endPoint y: 404, distance: 14.8
click at [784, 407] on div "144 - conveniencia imperio Endereço: Av. Rio Branco 586 Bairro: Centro ([GEOGRA…" at bounding box center [762, 353] width 1524 height 706
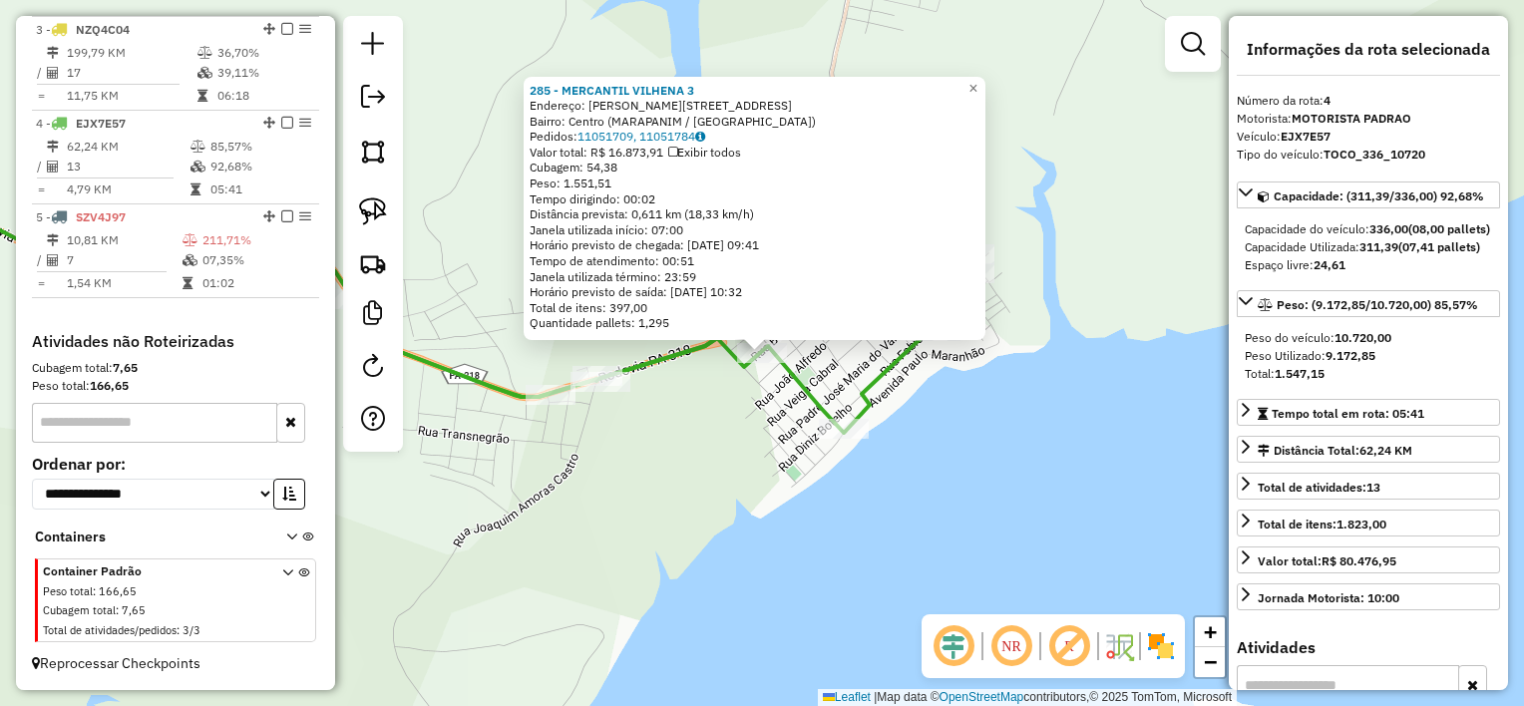
click at [778, 395] on div "285 - MERCANTIL VILHENA 3 Endereço: [PERSON_NAME] 145 Bairro: Centro ([GEOGRAPH…" at bounding box center [762, 353] width 1524 height 706
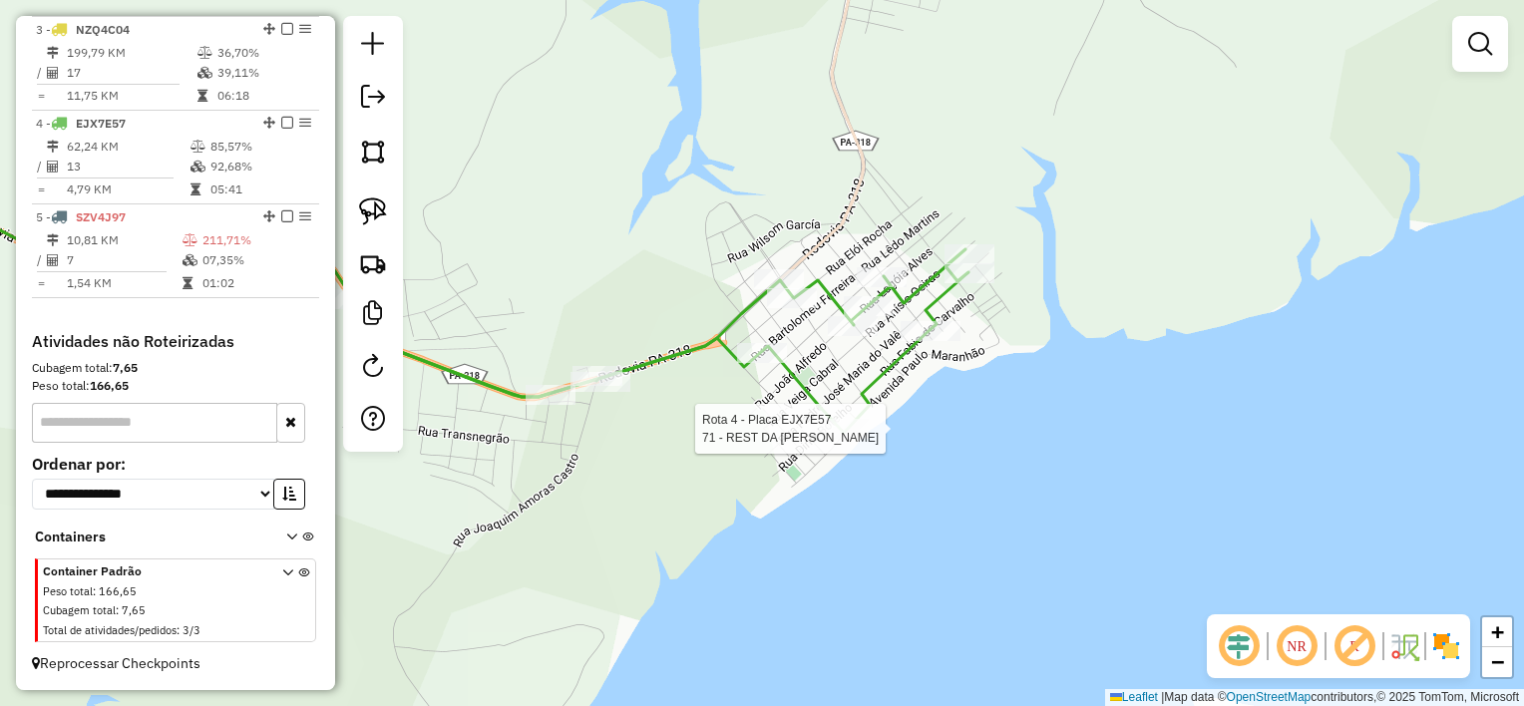
select select "**********"
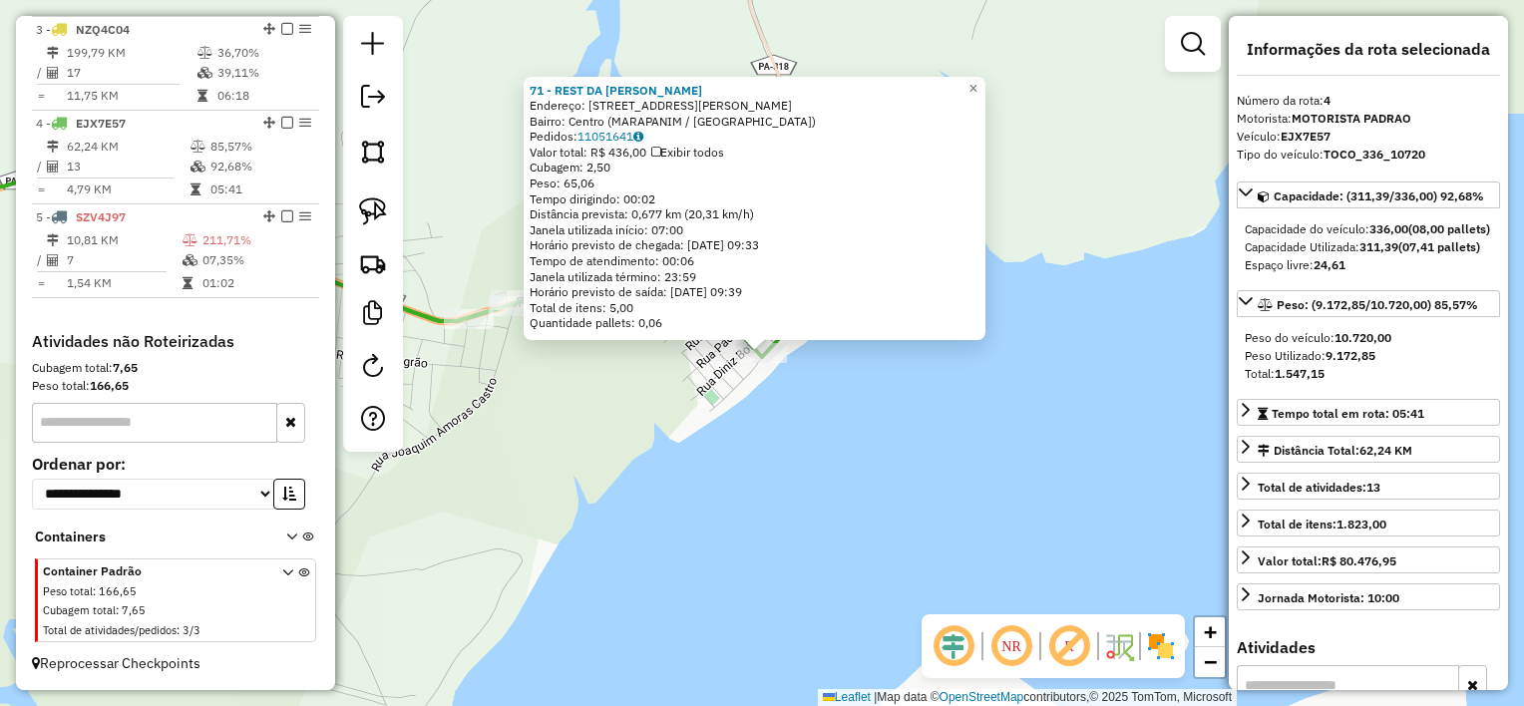
drag, startPoint x: 818, startPoint y: 399, endPoint x: 816, endPoint y: 371, distance: 28.0
click at [818, 397] on div "71 - REST DA [PERSON_NAME]: AV LAURO SODRE 38 Bairro: [GEOGRAPHIC_DATA] ([GEOGR…" at bounding box center [762, 353] width 1524 height 706
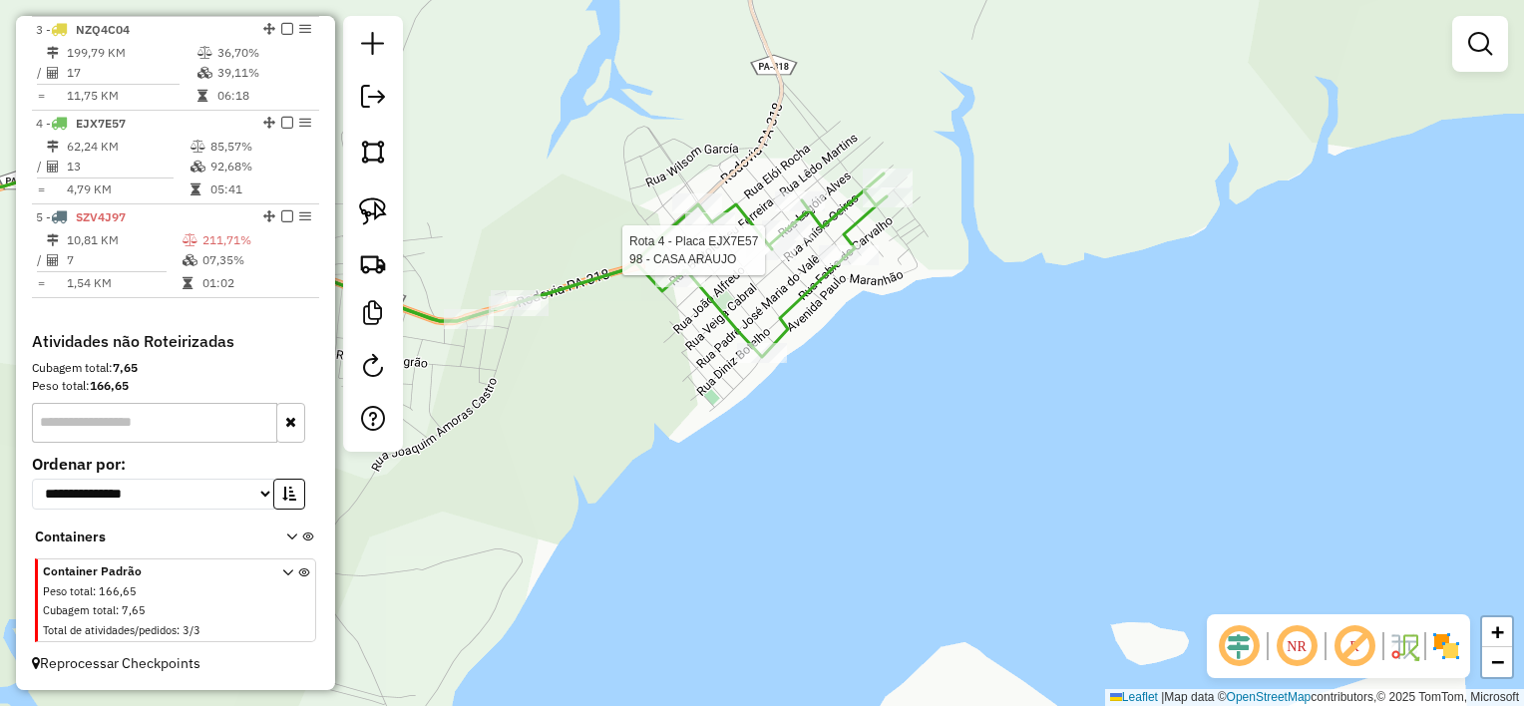
select select "**********"
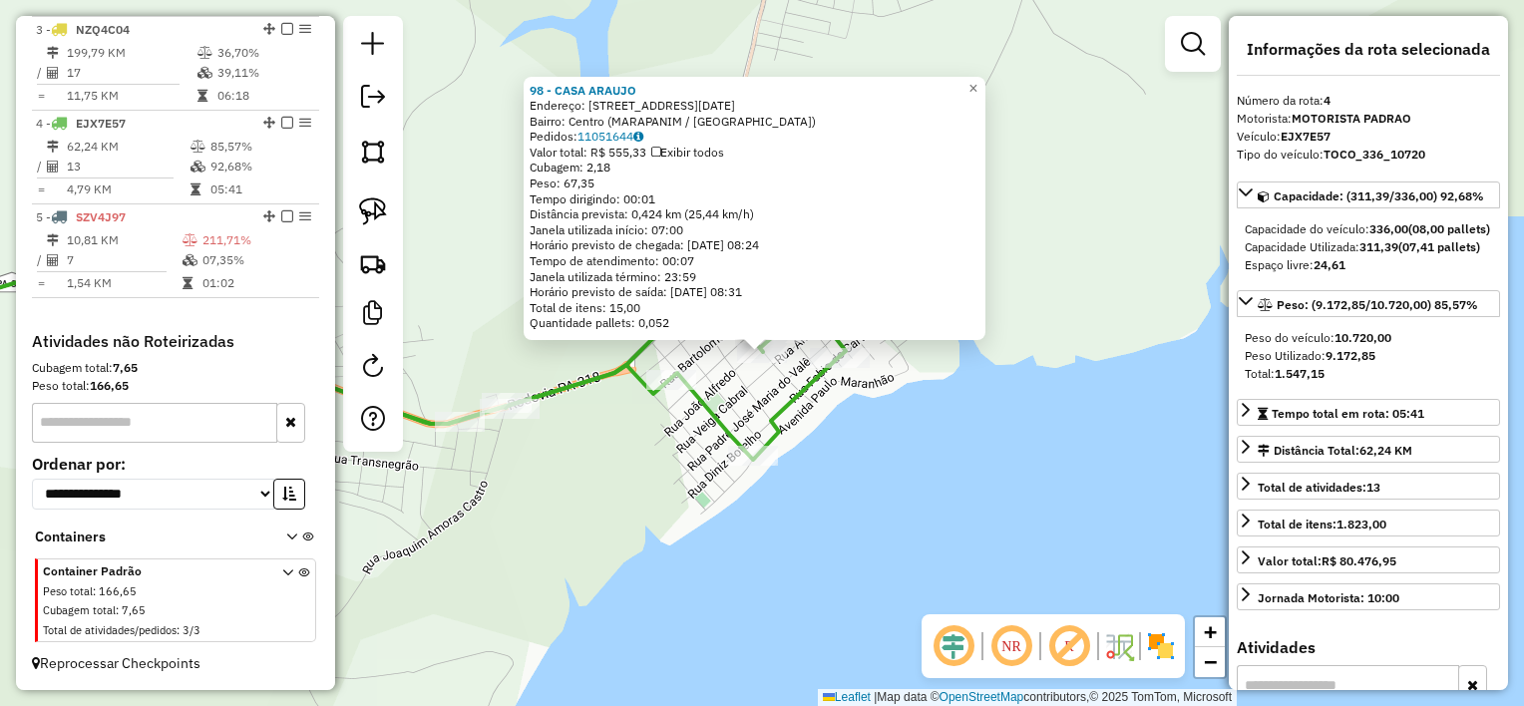
click at [746, 403] on div "Rota 4 - Placa EJX7E57 17 - DEPOSITO DO SUCURI Rota 4 - Placa EJX7E57 98 - CASA…" at bounding box center [762, 353] width 1524 height 706
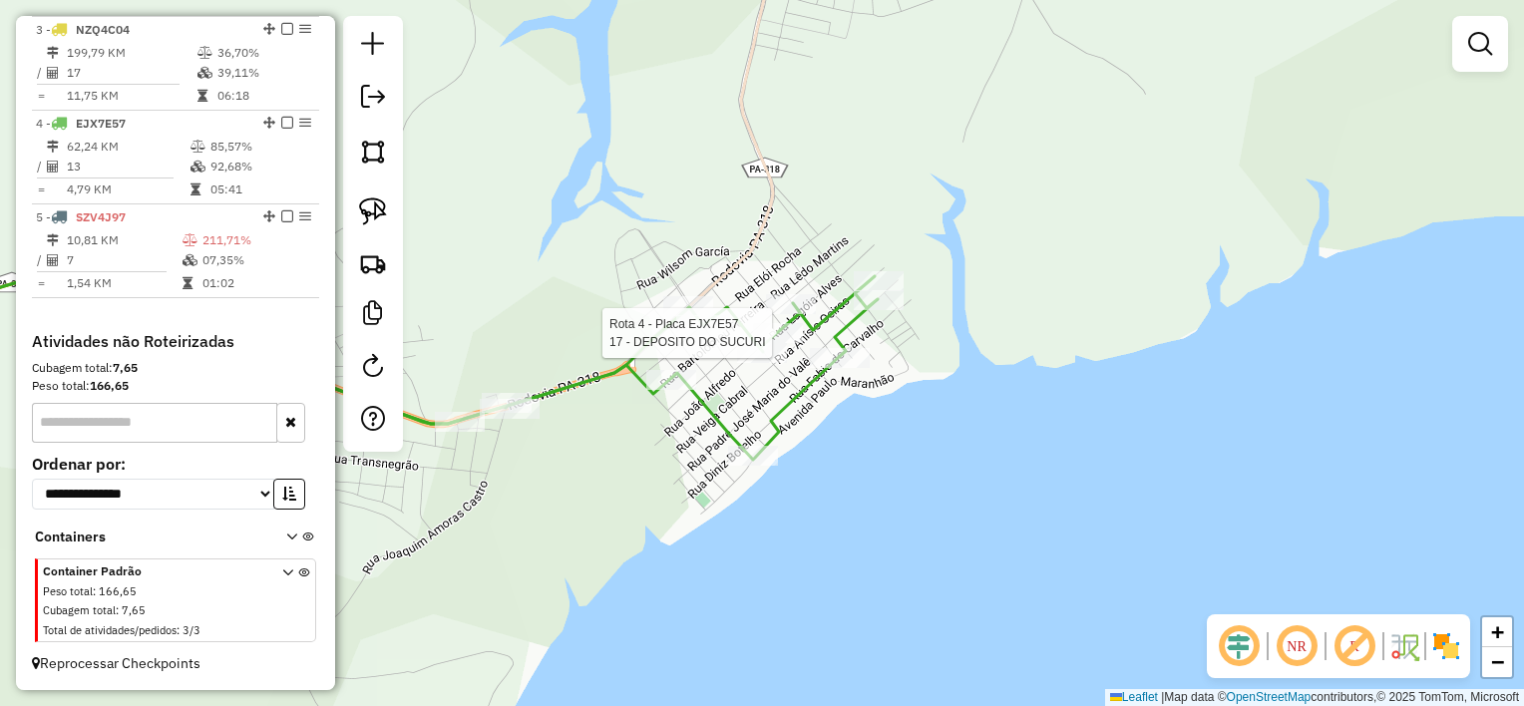
select select "**********"
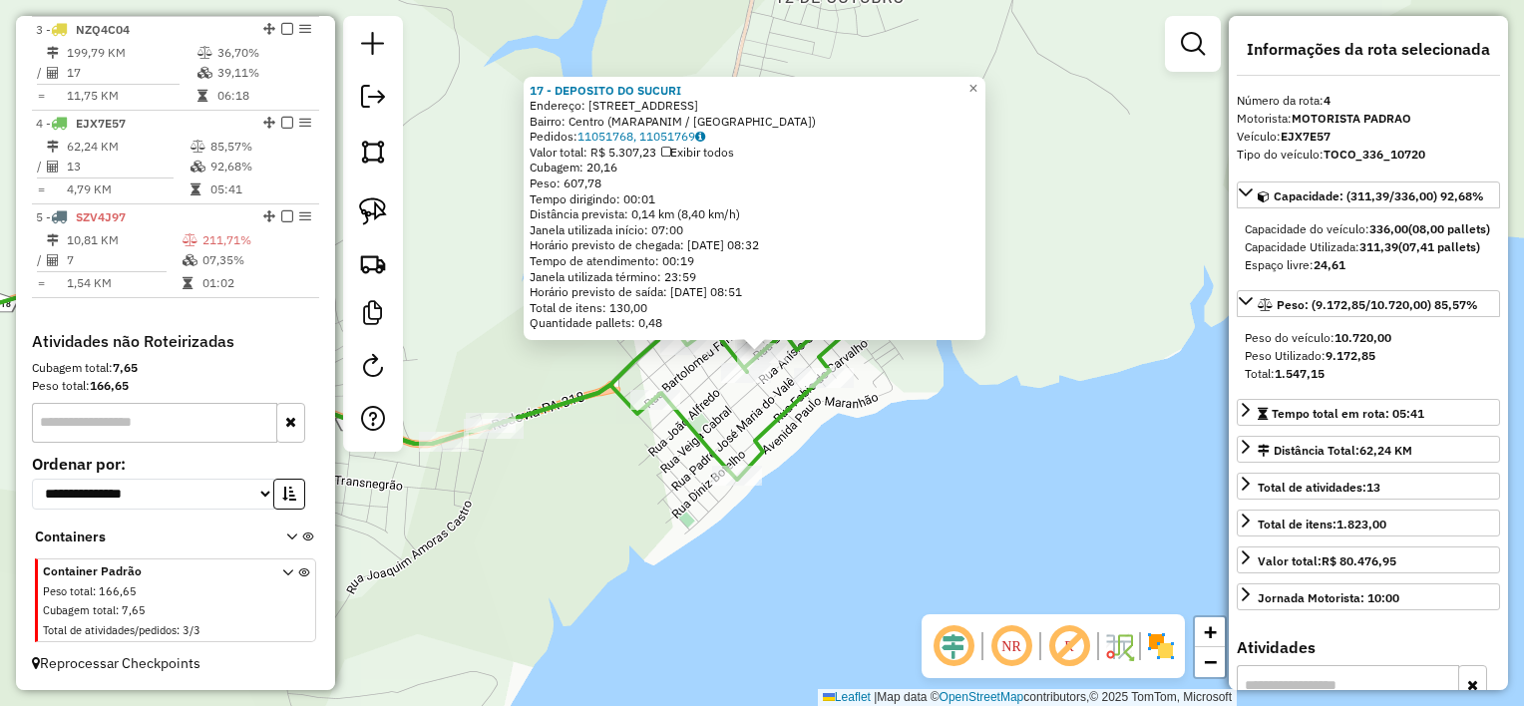
click at [735, 412] on div "17 - DEPOSITO DO SUCURI Endereço: AV BARAO DE RIO BRANCO 12 Bairro: [GEOGRAPHIC…" at bounding box center [762, 353] width 1524 height 706
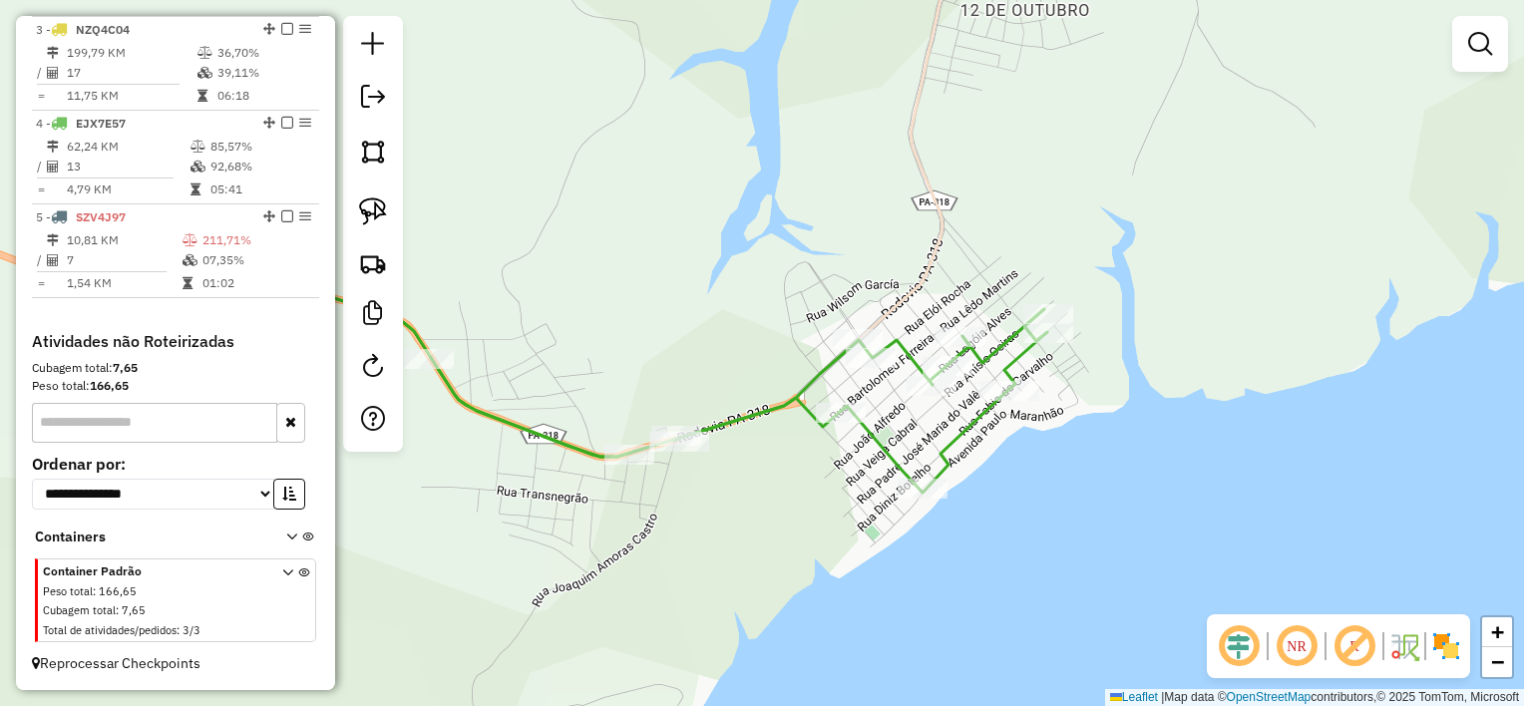
drag, startPoint x: 583, startPoint y: 493, endPoint x: 731, endPoint y: 506, distance: 148.1
click at [731, 506] on div "Janela de atendimento Grade de atendimento Capacidade Transportadoras Veículos …" at bounding box center [762, 353] width 1524 height 706
select select "**********"
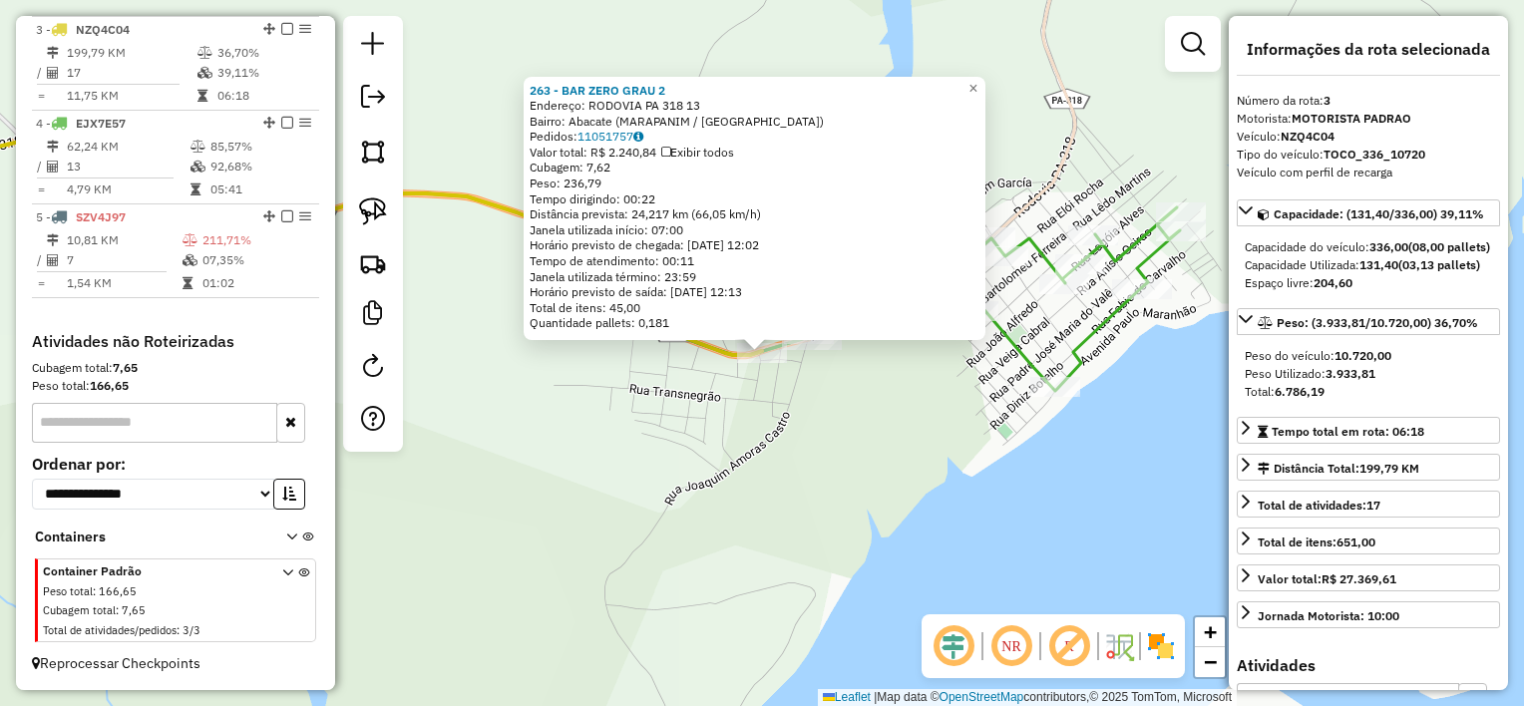
click at [778, 487] on div "263 - BAR ZERO GRAU 2 Endereço: RODOVIA PA 318 13 Bairro: Abacate (MARAPANIM / …" at bounding box center [762, 353] width 1524 height 706
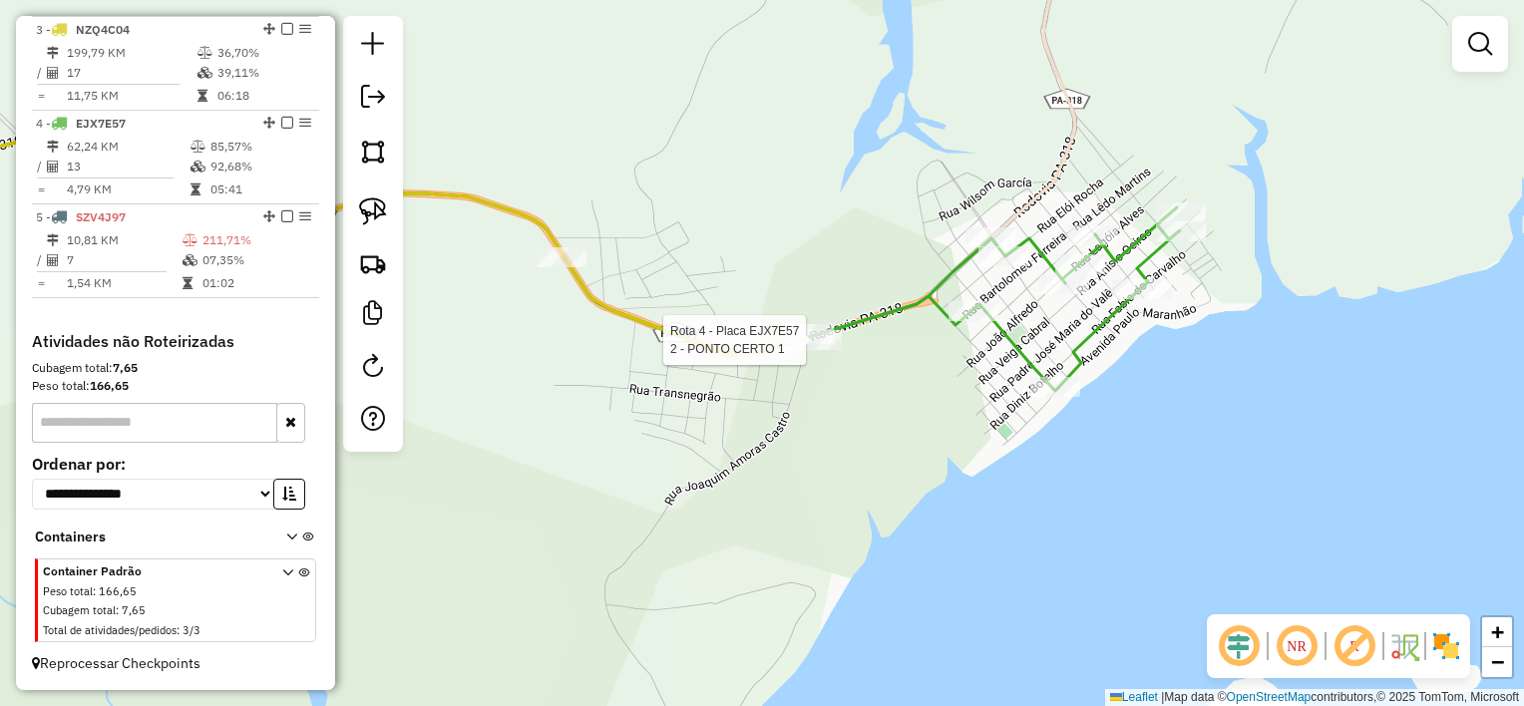
select select "**********"
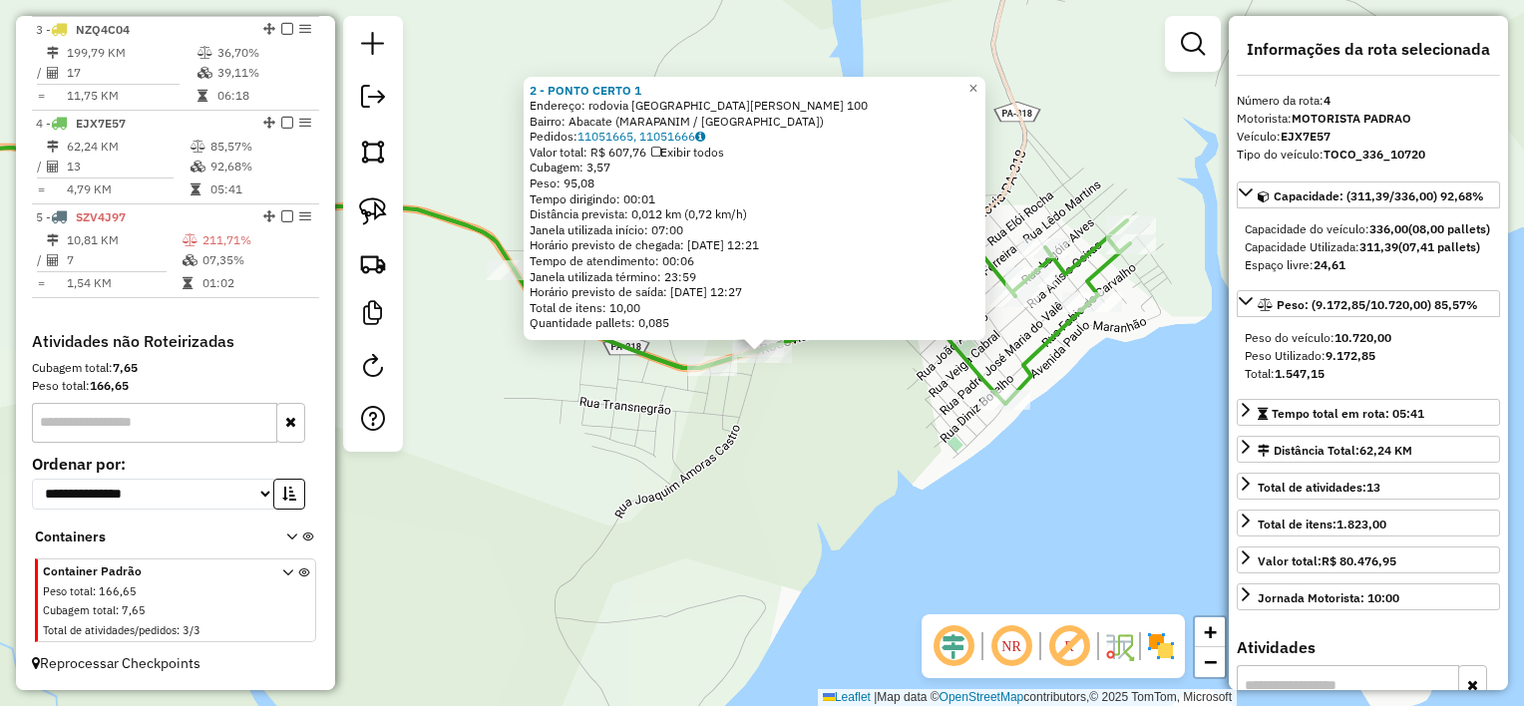
click at [810, 399] on div "2 - PONTO CERTO 1 Endereço: rodovia [GEOGRAPHIC_DATA] marapanim 100 Bairro: [GE…" at bounding box center [762, 353] width 1524 height 706
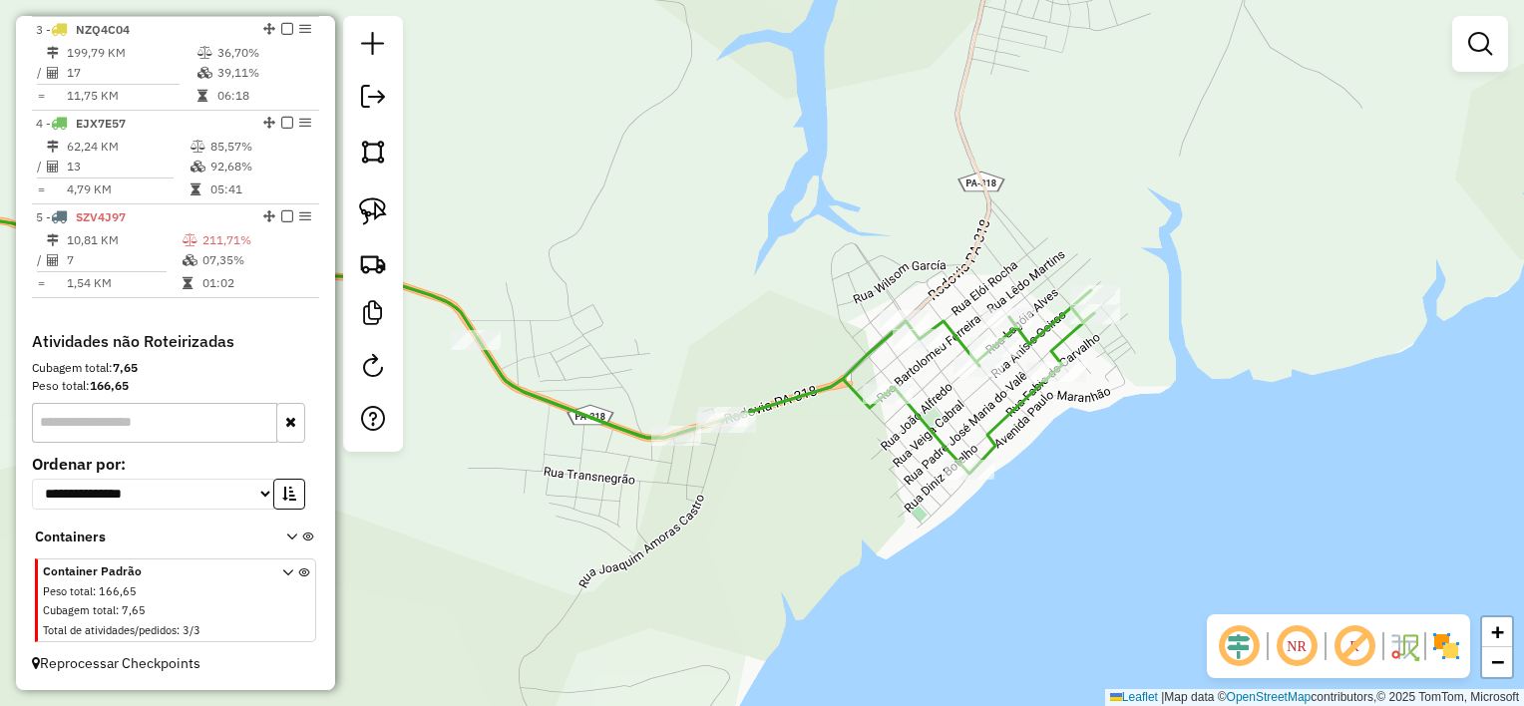
drag, startPoint x: 847, startPoint y: 375, endPoint x: 810, endPoint y: 450, distance: 83.4
click at [810, 450] on div "Janela de atendimento Grade de atendimento Capacidade Transportadoras Veículos …" at bounding box center [762, 353] width 1524 height 706
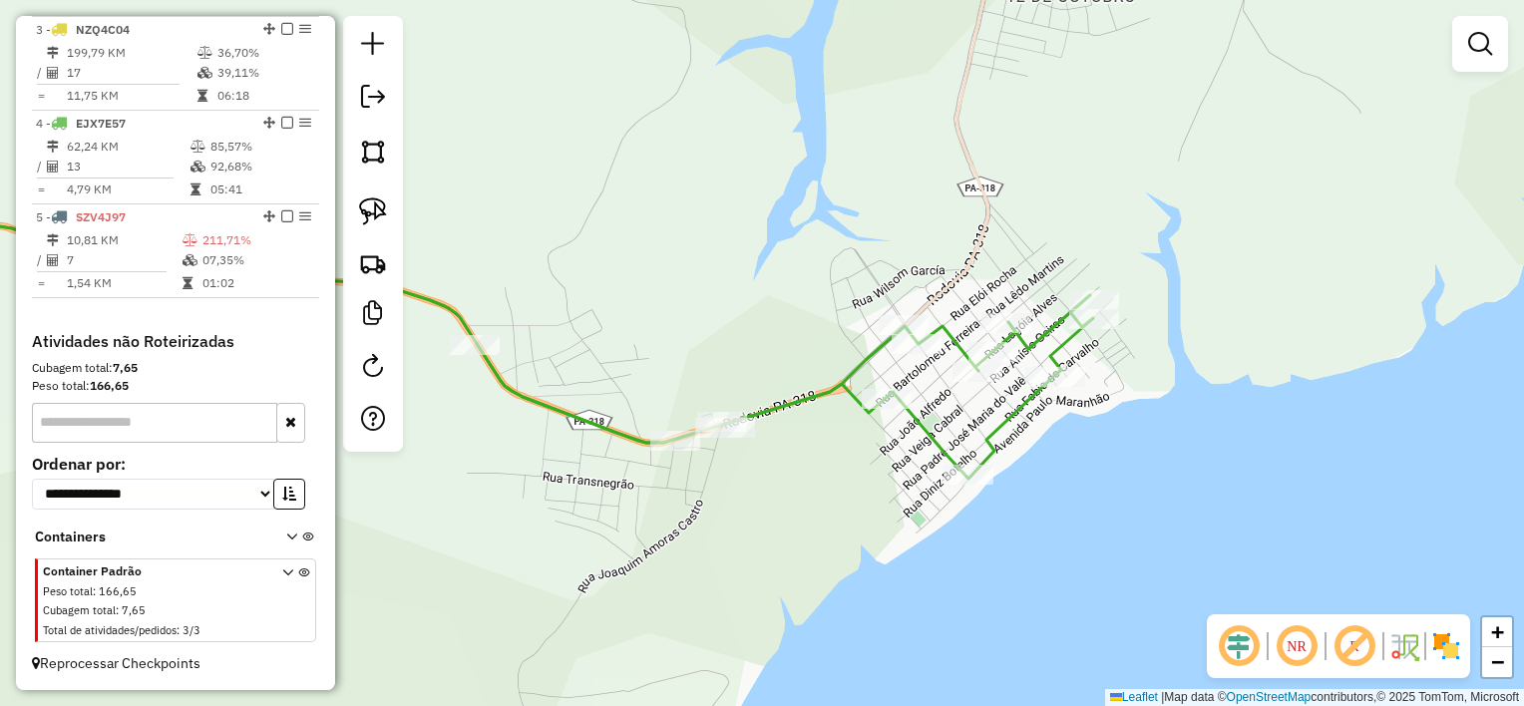
click at [798, 435] on div "Janela de atendimento Grade de atendimento Capacidade Transportadoras Veículos …" at bounding box center [762, 353] width 1524 height 706
drag, startPoint x: 645, startPoint y: 554, endPoint x: 835, endPoint y: 499, distance: 197.5
click at [837, 524] on div "Rota 3 - Placa NZQ4C04 263 - BAR ZERO GRAU 2 Janela de atendimento Grade de ate…" at bounding box center [762, 353] width 1524 height 706
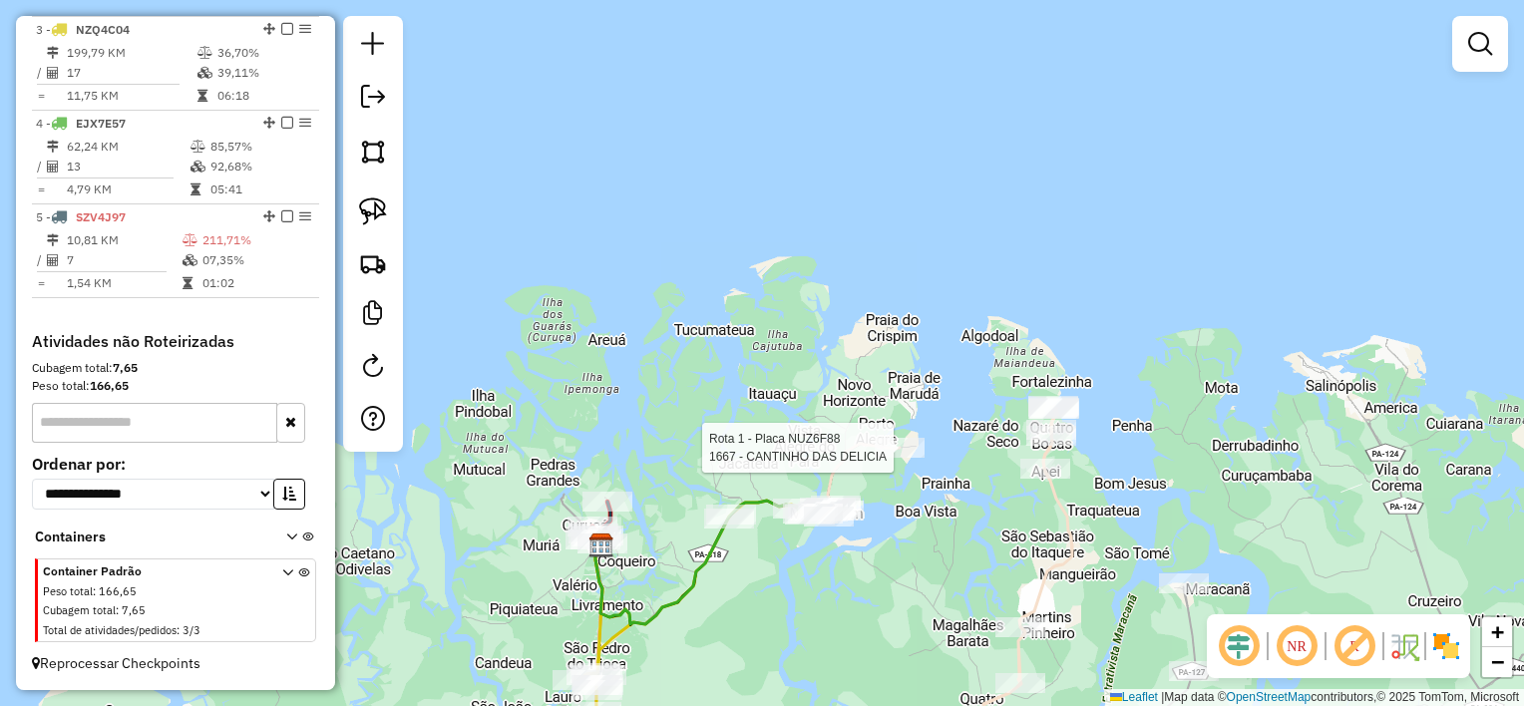
select select "**********"
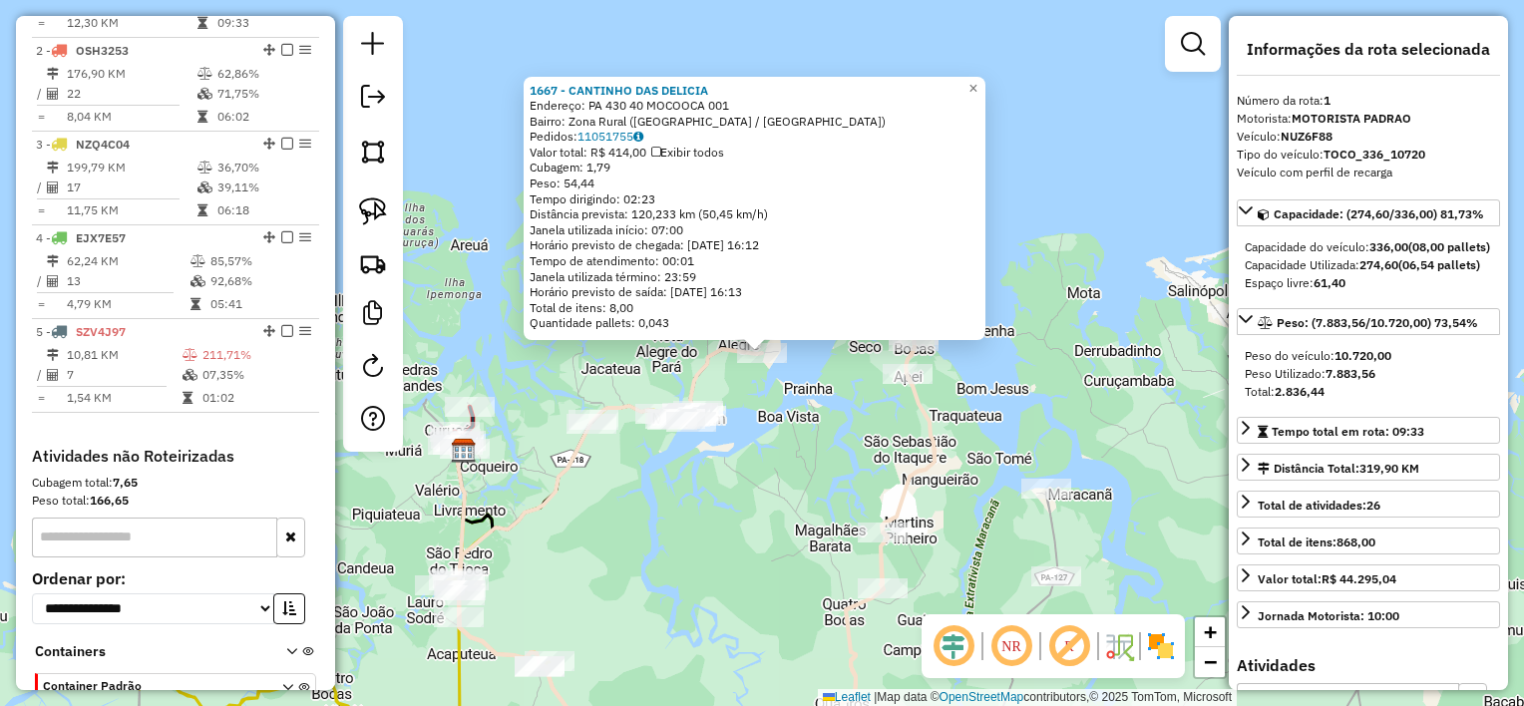
scroll to position [746, 0]
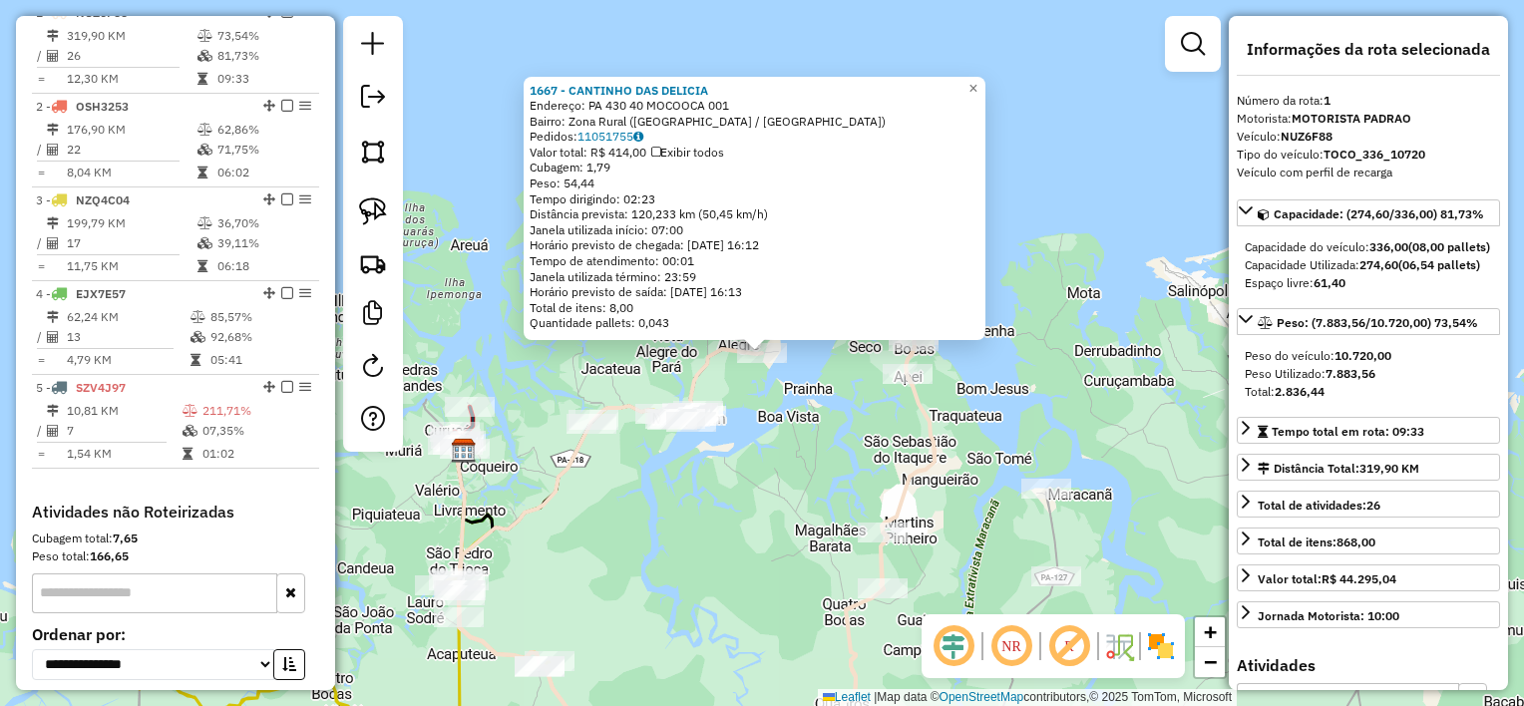
click at [695, 486] on div "1667 - CANTINHO DAS DELICIA Endereço: PA 430 40 MOCOOCA 001 Bairro: Zona Rural …" at bounding box center [762, 353] width 1524 height 706
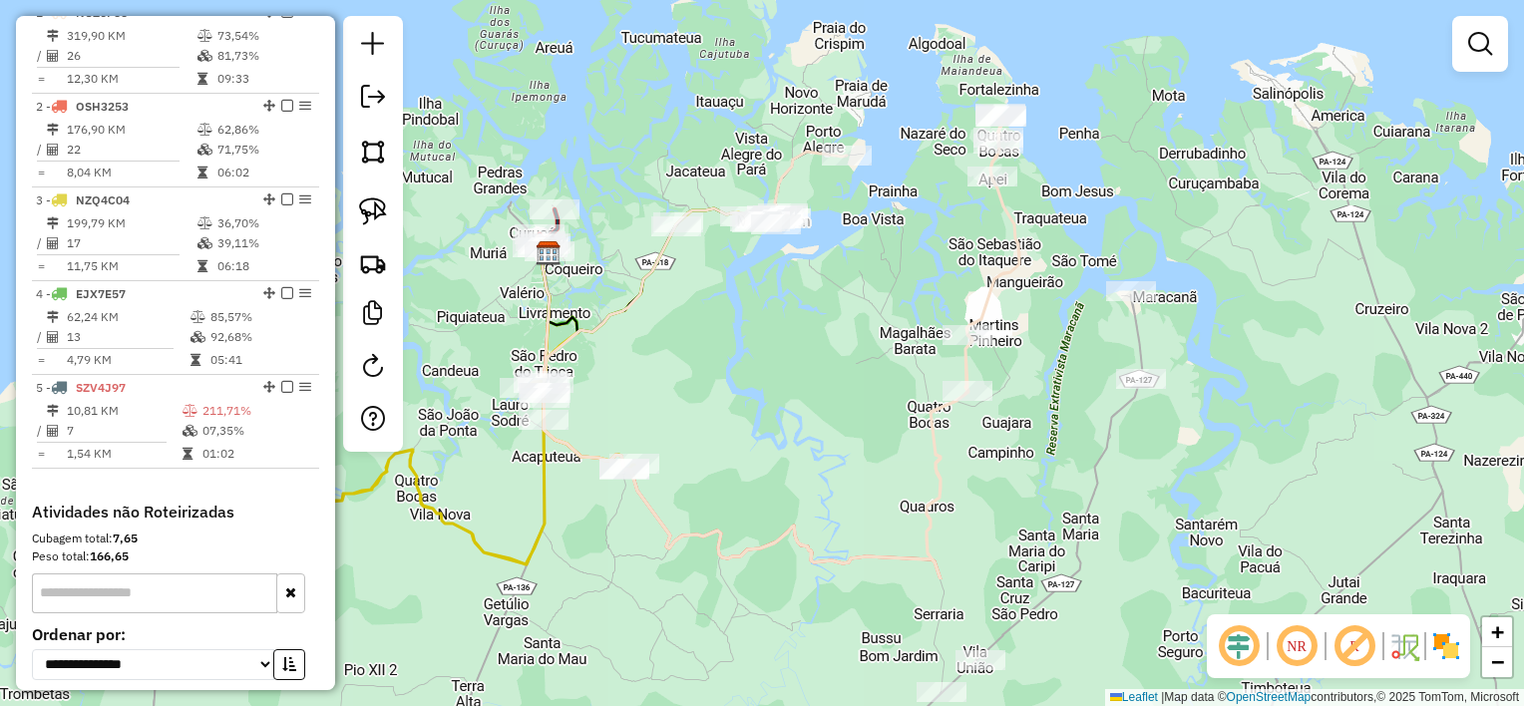
drag, startPoint x: 710, startPoint y: 519, endPoint x: 795, endPoint y: 321, distance: 214.9
click at [795, 321] on div "Janela de atendimento Grade de atendimento Capacidade Transportadoras Veículos …" at bounding box center [762, 353] width 1524 height 706
select select "**********"
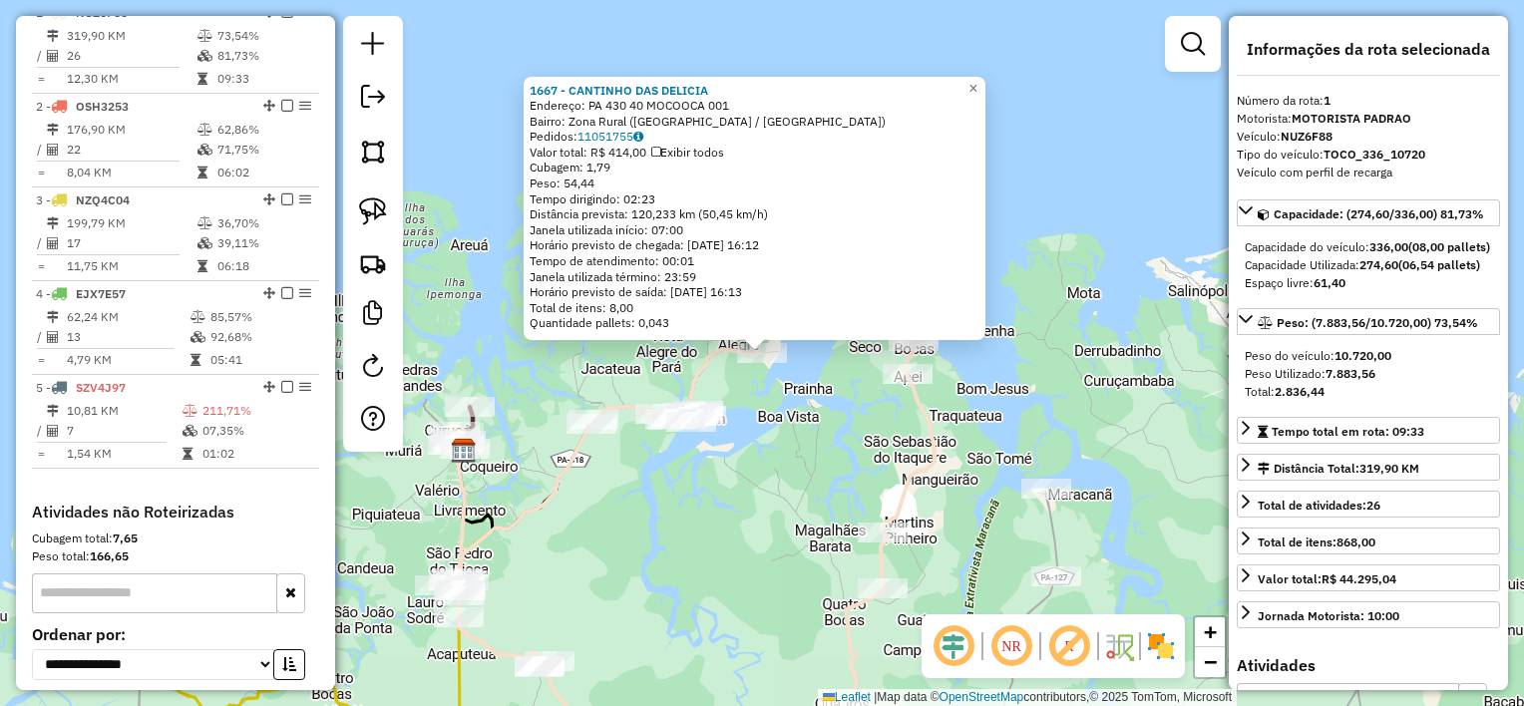
click at [735, 493] on div "1667 - CANTINHO DAS DELICIA Endereço: PA 430 40 MOCOOCA 001 Bairro: Zona Rural …" at bounding box center [762, 353] width 1524 height 706
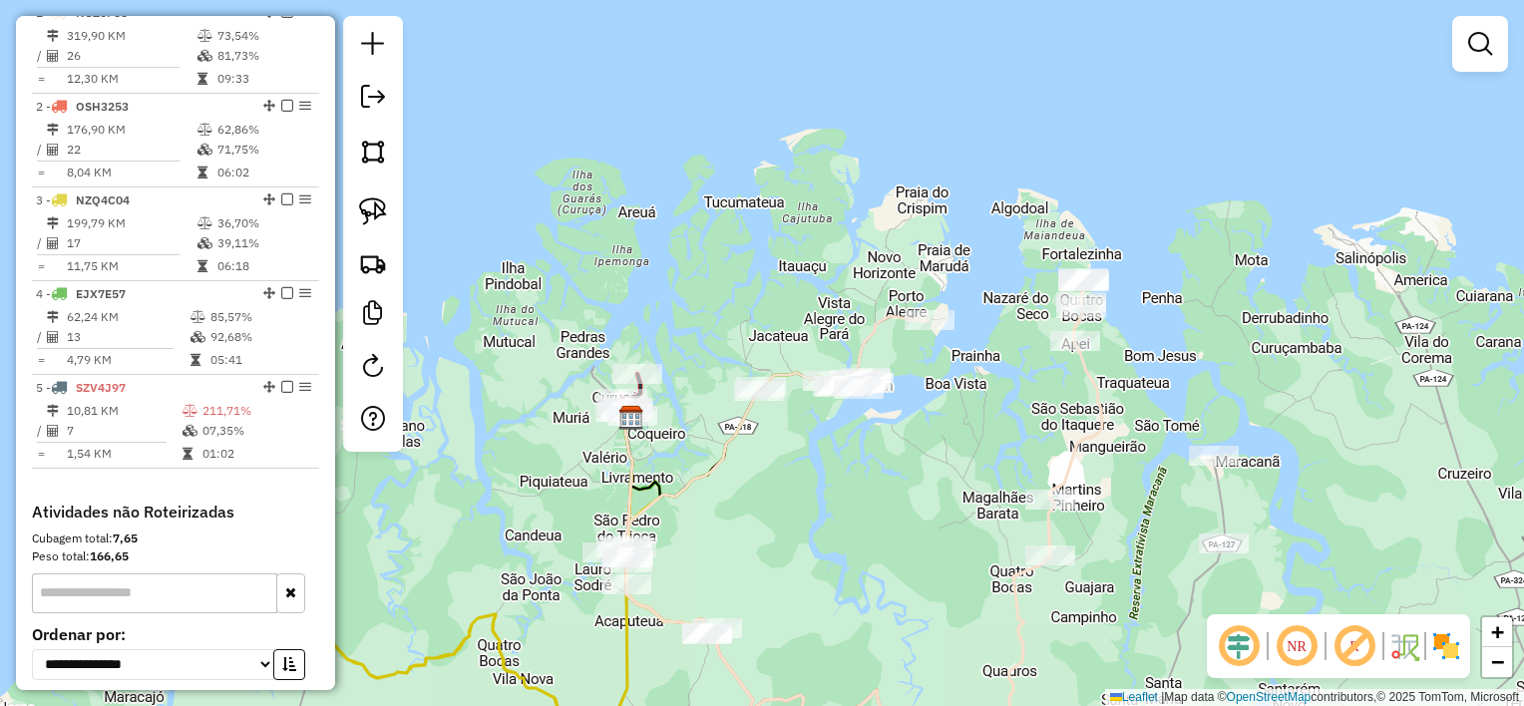
drag, startPoint x: 702, startPoint y: 512, endPoint x: 880, endPoint y: 471, distance: 183.1
click at [878, 475] on div "Janela de atendimento Grade de atendimento Capacidade Transportadoras Veículos …" at bounding box center [762, 353] width 1524 height 706
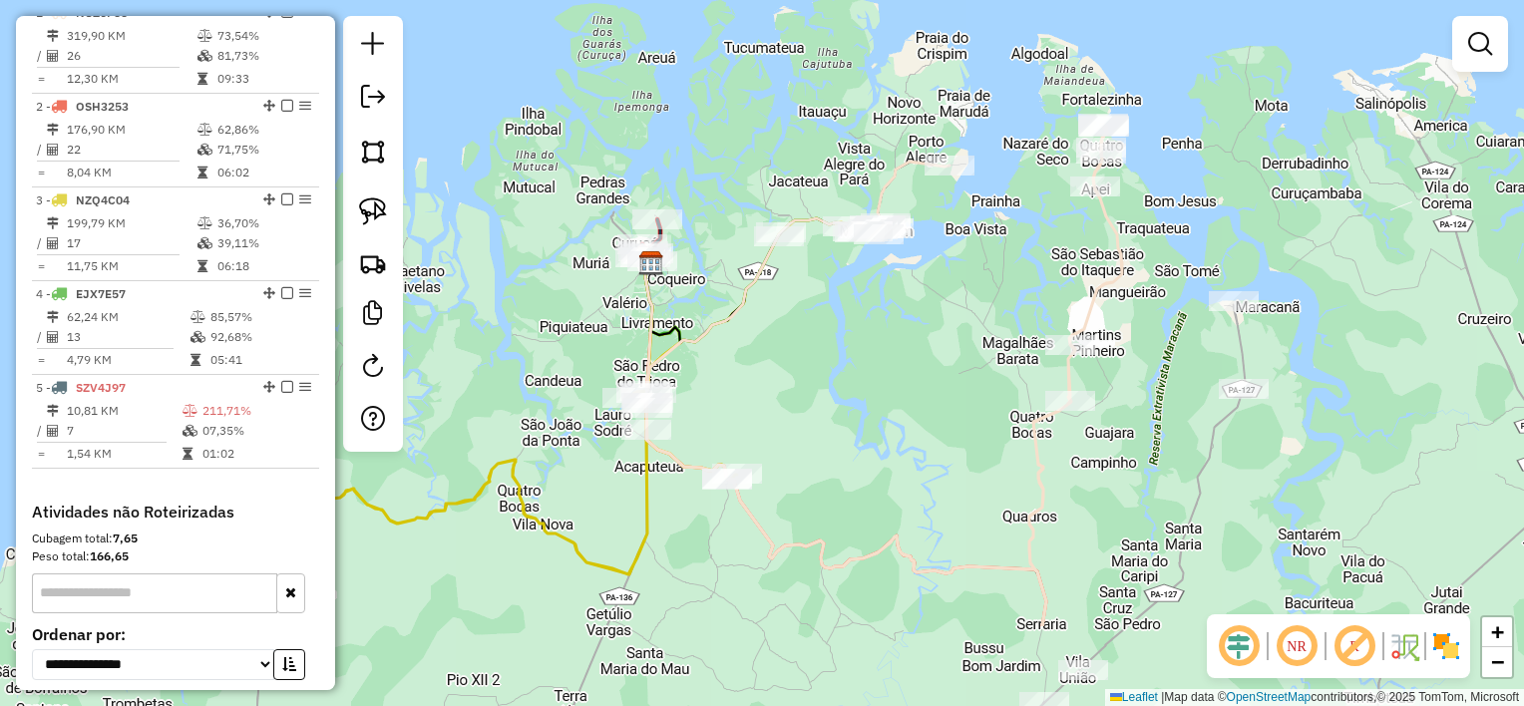
drag, startPoint x: 850, startPoint y: 538, endPoint x: 860, endPoint y: 327, distance: 211.6
click at [860, 327] on div "Janela de atendimento Grade de atendimento Capacidade Transportadoras Veículos …" at bounding box center [762, 353] width 1524 height 706
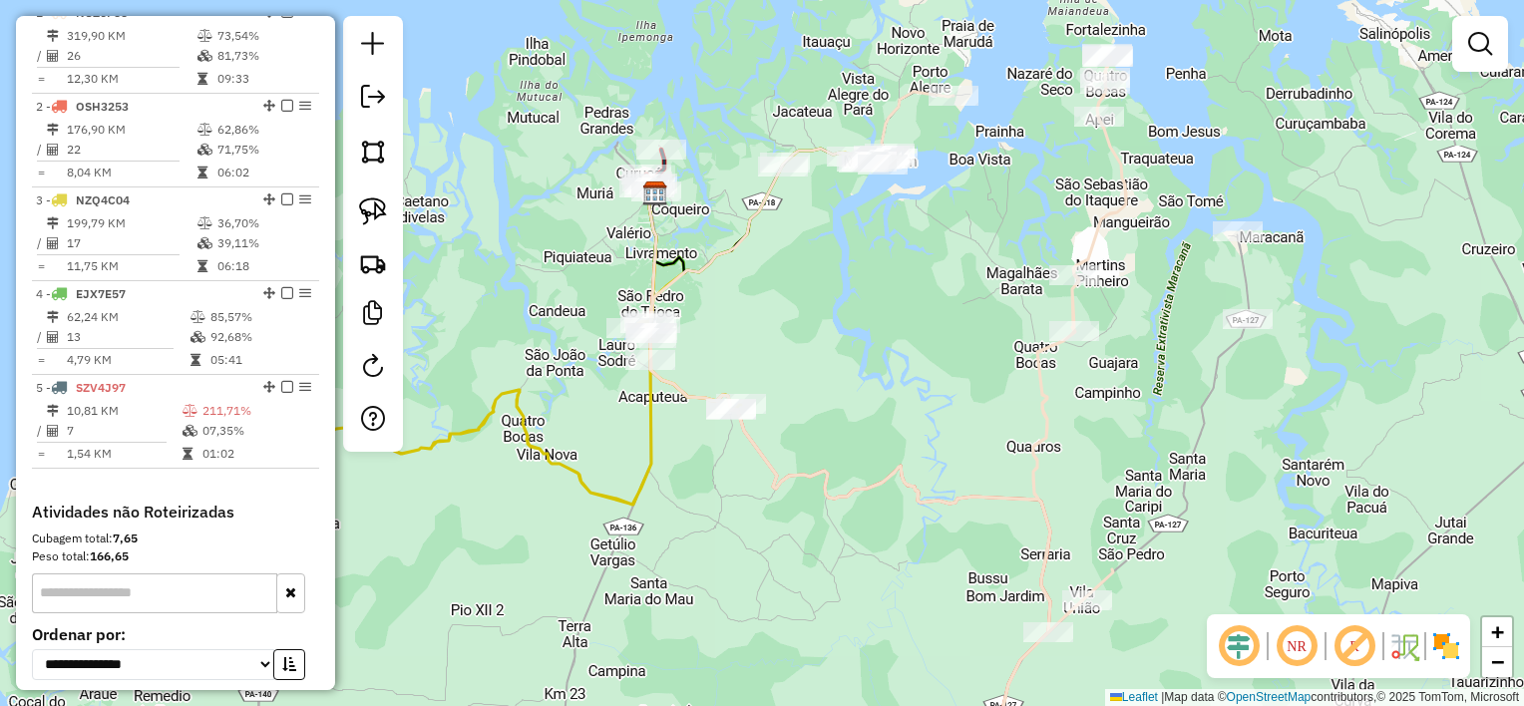
drag, startPoint x: 838, startPoint y: 377, endPoint x: 943, endPoint y: 202, distance: 204.0
click at [943, 202] on div "Janela de atendimento Grade de atendimento Capacidade Transportadoras Veículos …" at bounding box center [762, 353] width 1524 height 706
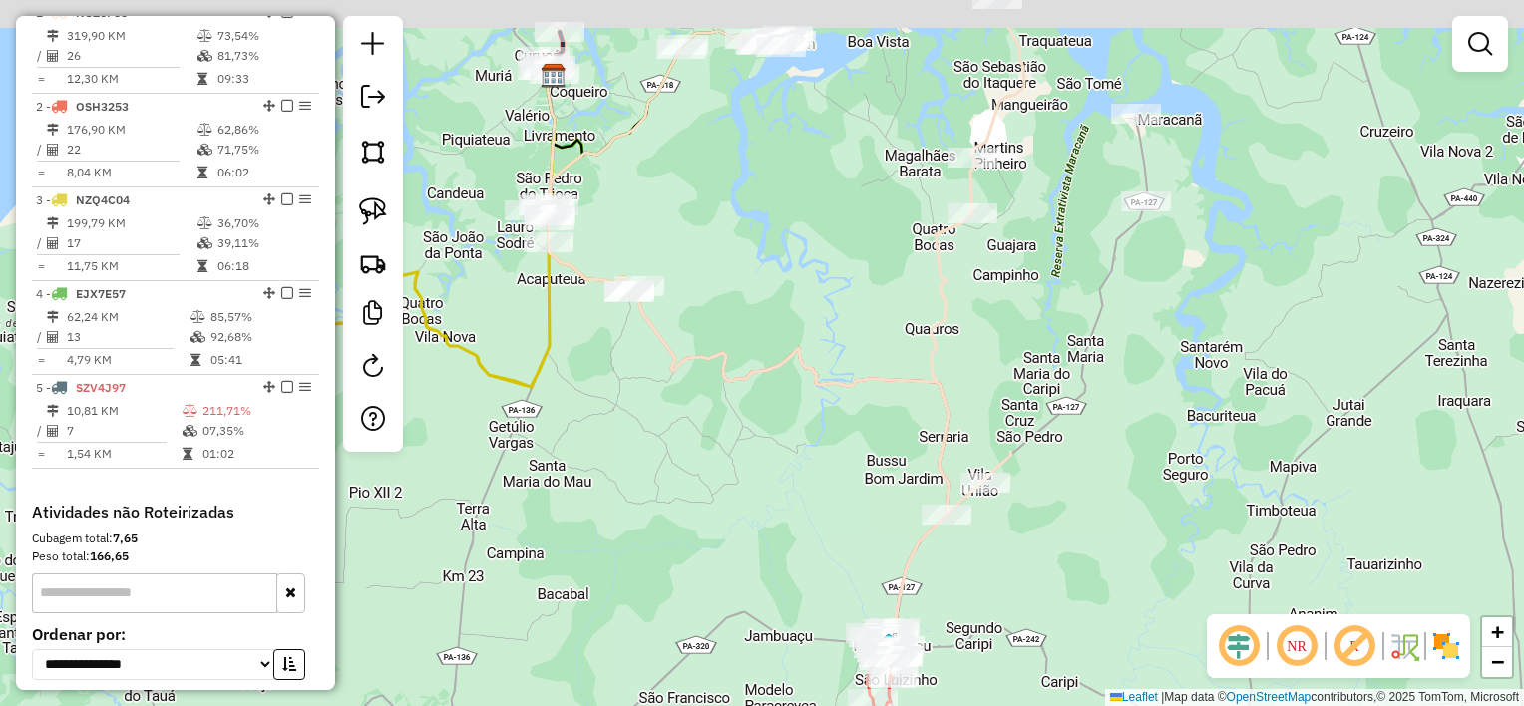
drag, startPoint x: 1229, startPoint y: 287, endPoint x: 1069, endPoint y: 469, distance: 242.3
click at [1069, 469] on div "Janela de atendimento Grade de atendimento Capacidade Transportadoras Veículos …" at bounding box center [762, 353] width 1524 height 706
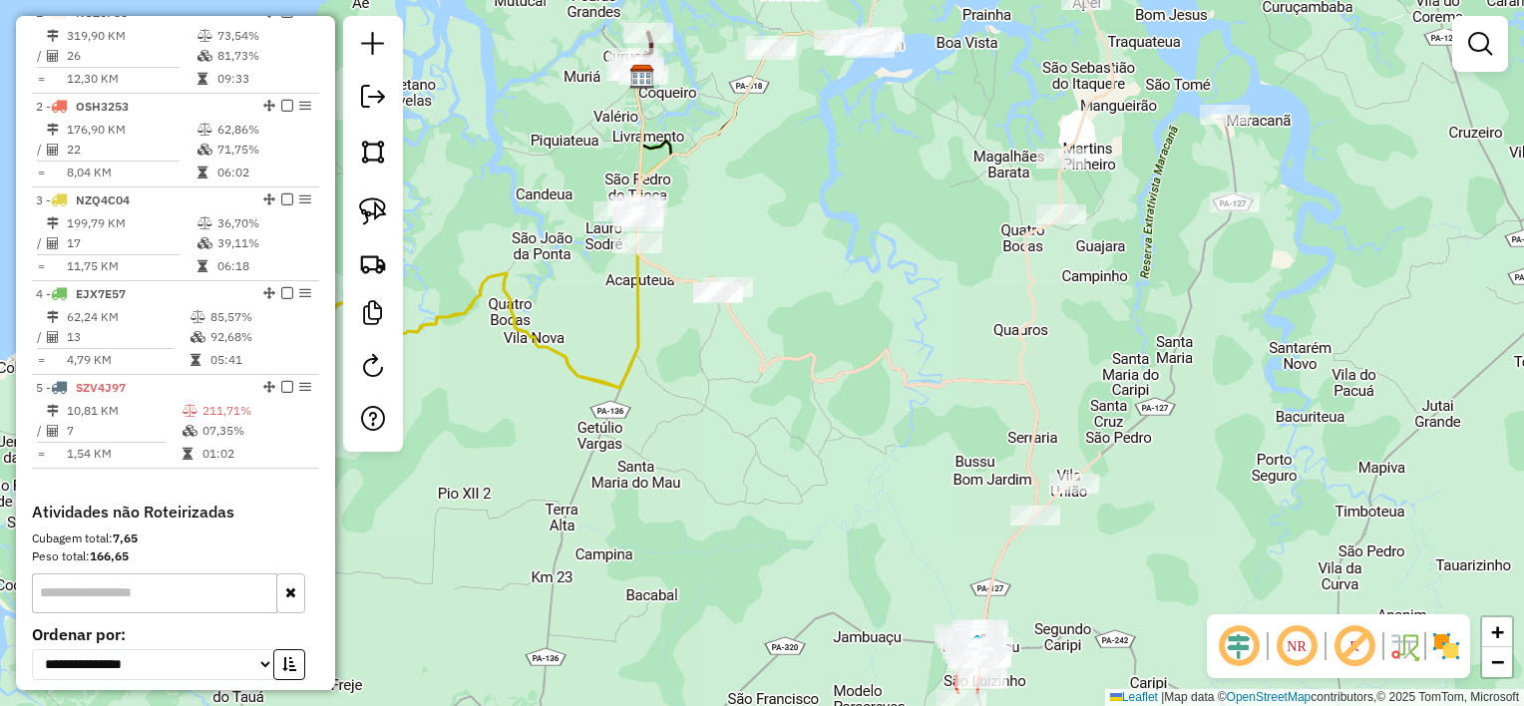
drag, startPoint x: 604, startPoint y: 533, endPoint x: 832, endPoint y: 403, distance: 262.2
click at [818, 416] on div "Janela de atendimento Grade de atendimento Capacidade Transportadoras Veículos …" at bounding box center [762, 353] width 1524 height 706
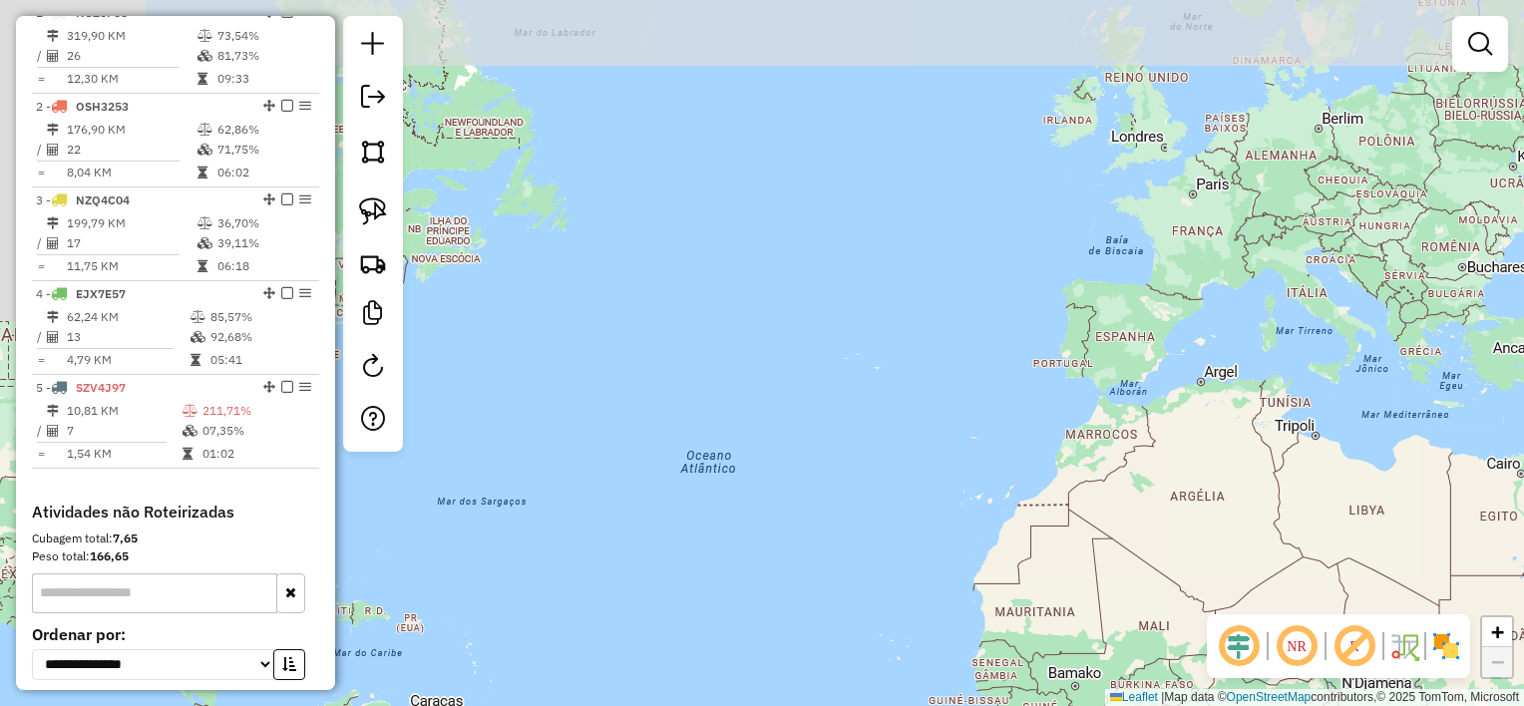
drag, startPoint x: 1260, startPoint y: 306, endPoint x: 1523, endPoint y: 665, distance: 444.6
click at [1523, 705] on html "Aguarde... Pop-up bloqueado! Seu navegador bloqueou automáticamente a abertura …" at bounding box center [762, 353] width 1524 height 706
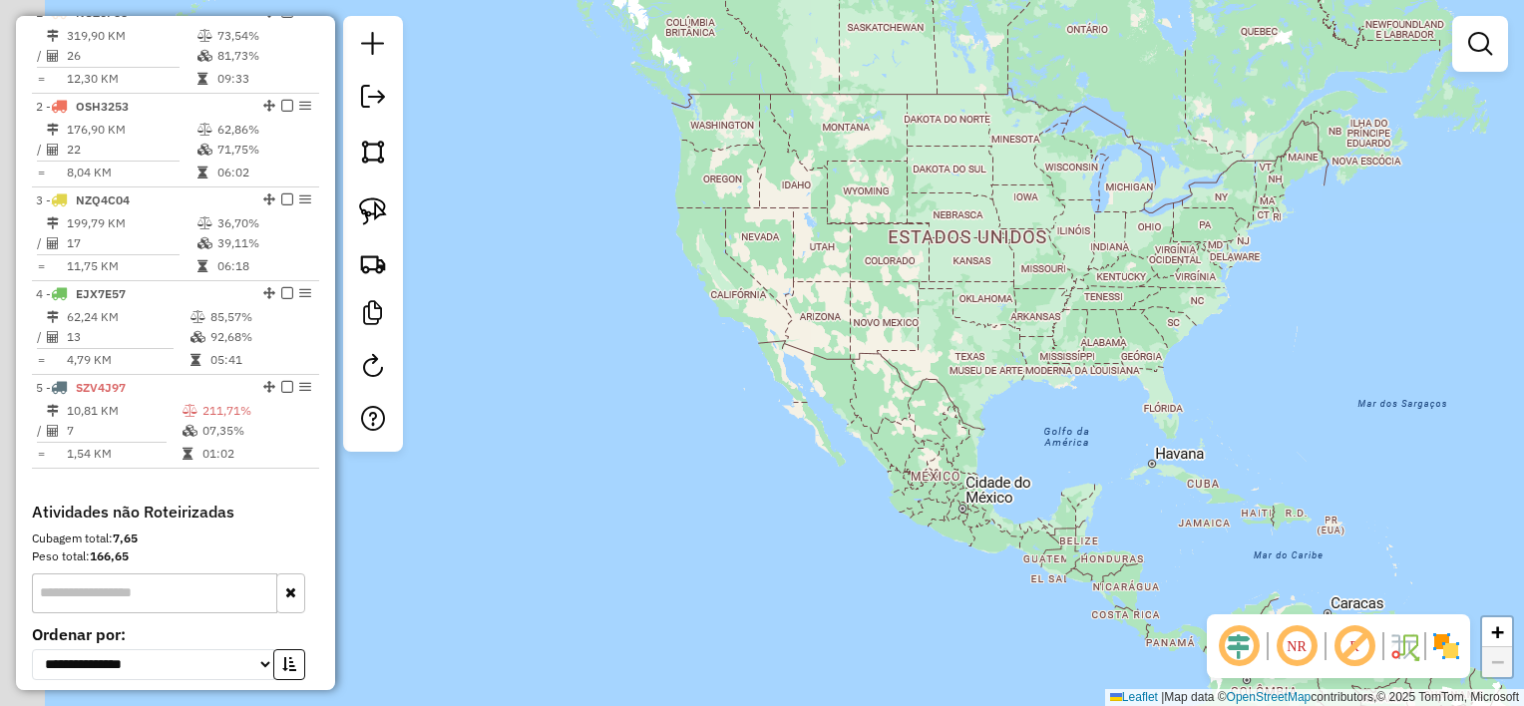
drag, startPoint x: 961, startPoint y: 479, endPoint x: 1209, endPoint y: 103, distance: 450.0
click at [1213, 134] on div "Janela de atendimento Grade de atendimento Capacidade Transportadoras Veículos …" at bounding box center [762, 353] width 1524 height 706
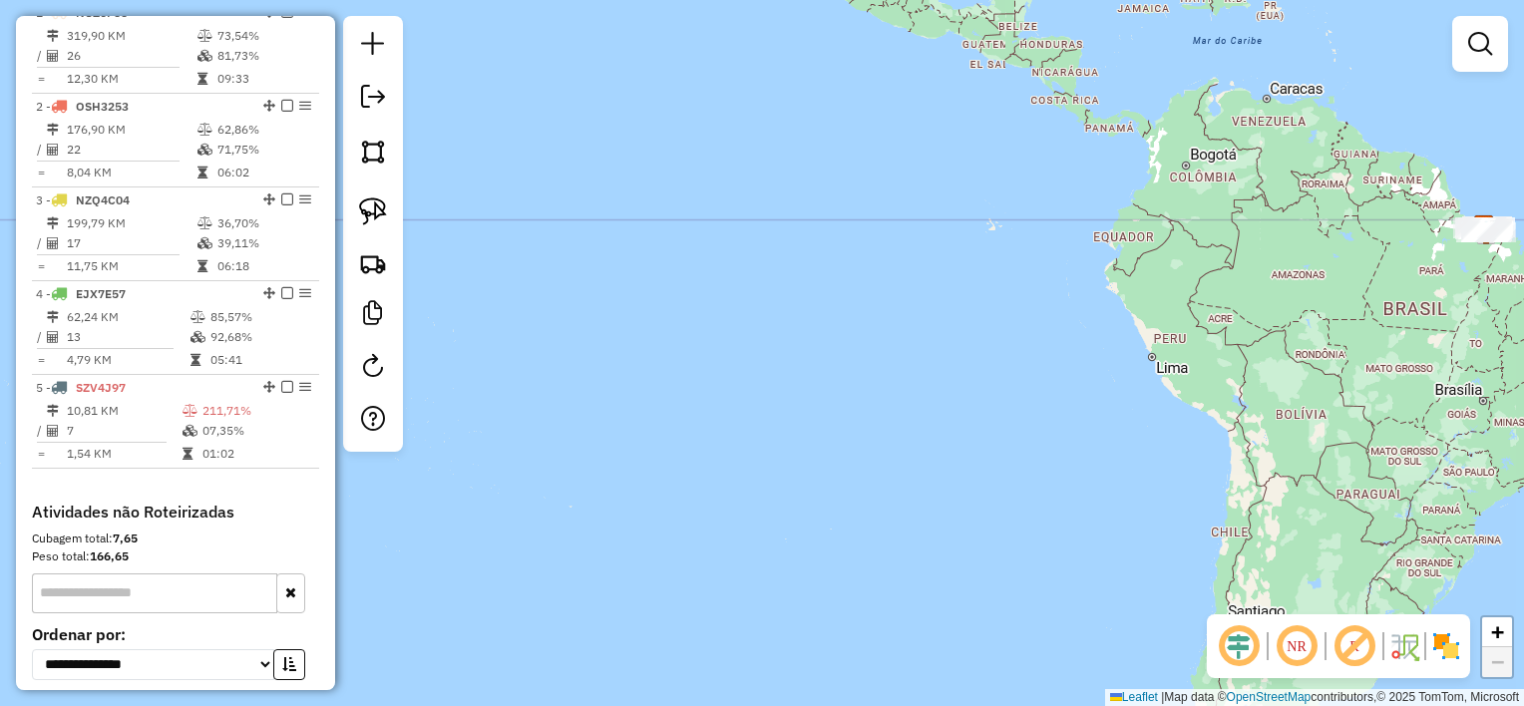
drag, startPoint x: 1164, startPoint y: 452, endPoint x: 1057, endPoint y: 100, distance: 367.8
click at [1085, 196] on div "Janela de atendimento Grade de atendimento Capacidade Transportadoras Veículos …" at bounding box center [762, 353] width 1524 height 706
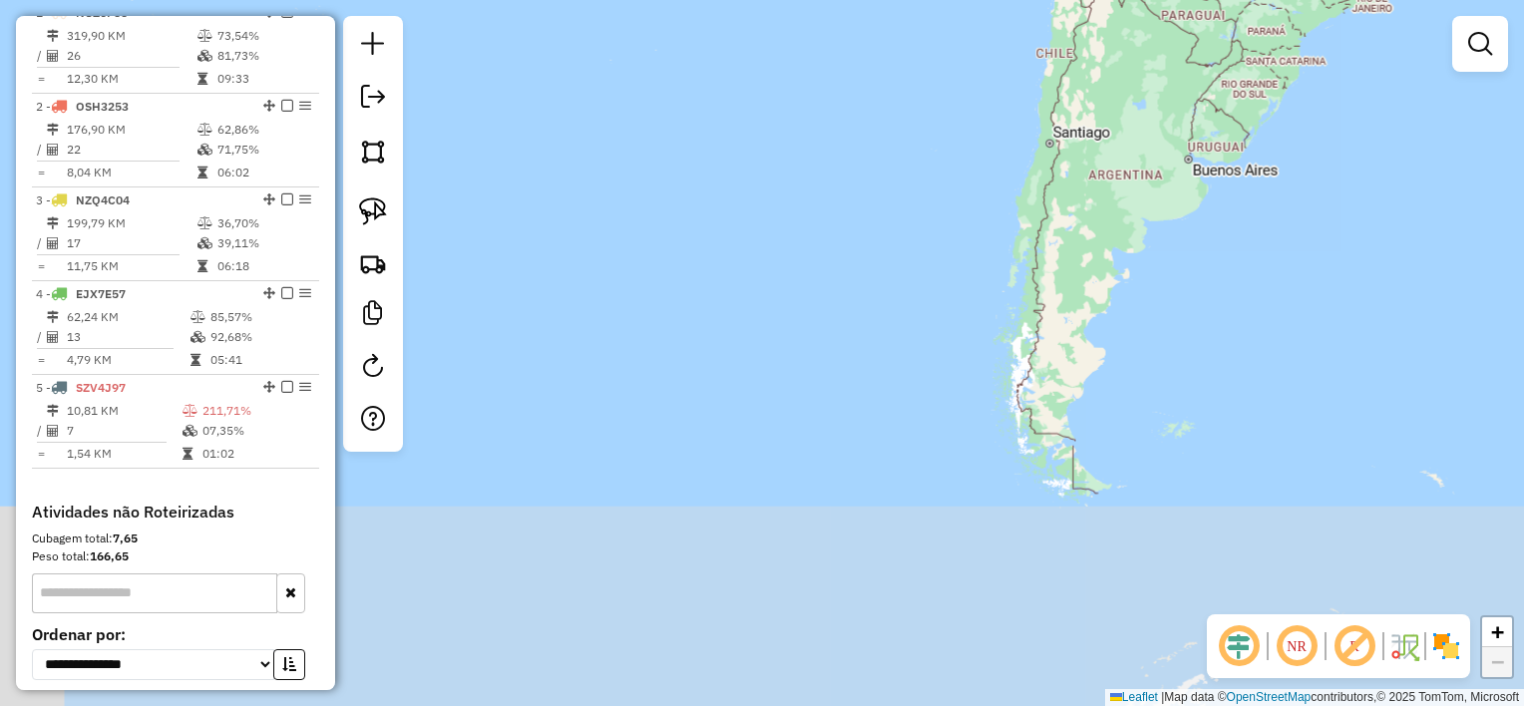
drag, startPoint x: 1214, startPoint y: 460, endPoint x: 1302, endPoint y: 231, distance: 245.0
click at [1308, 251] on div "Janela de atendimento Grade de atendimento Capacidade Transportadoras Veículos …" at bounding box center [762, 353] width 1524 height 706
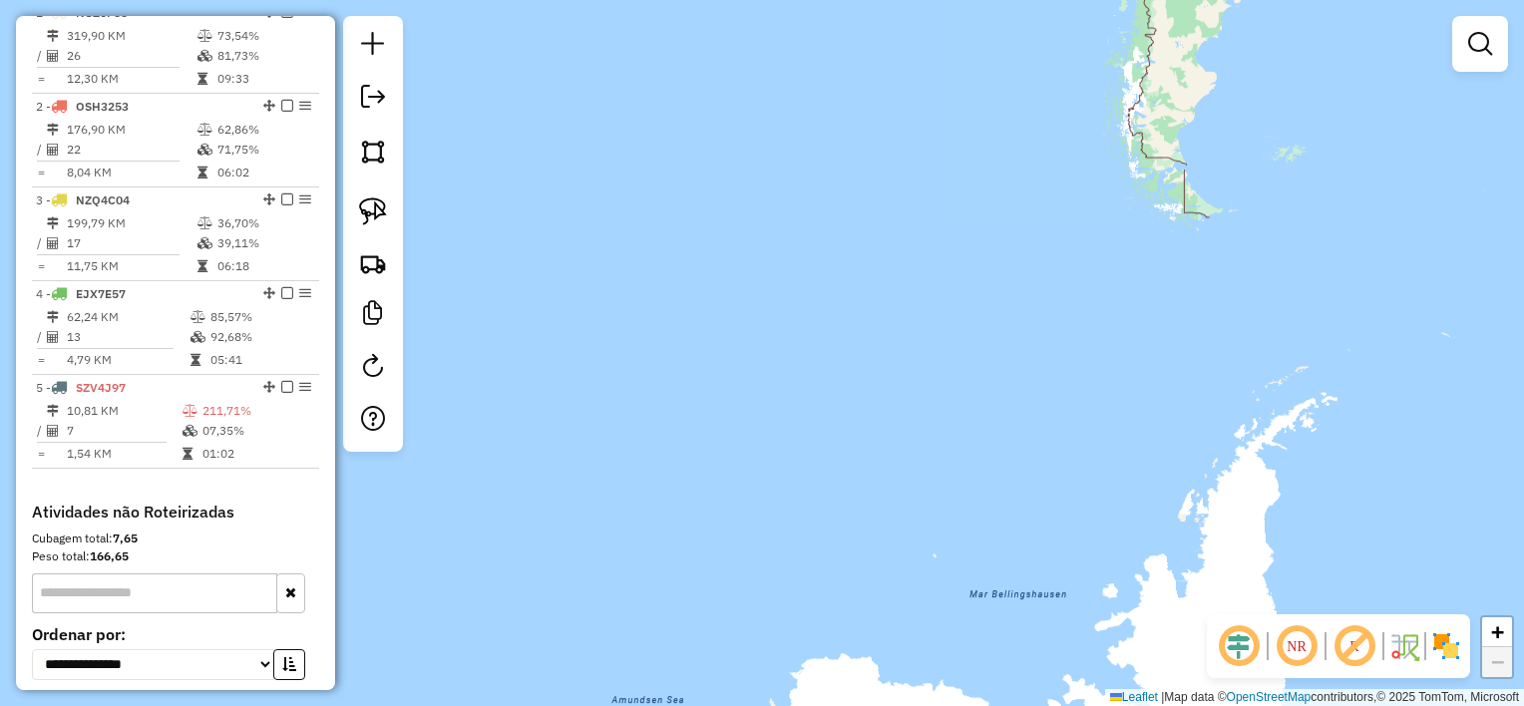
drag, startPoint x: 1313, startPoint y: 274, endPoint x: 1113, endPoint y: 318, distance: 205.2
click at [1116, 318] on div "Janela de atendimento Grade de atendimento Capacidade Transportadoras Veículos …" at bounding box center [762, 353] width 1524 height 706
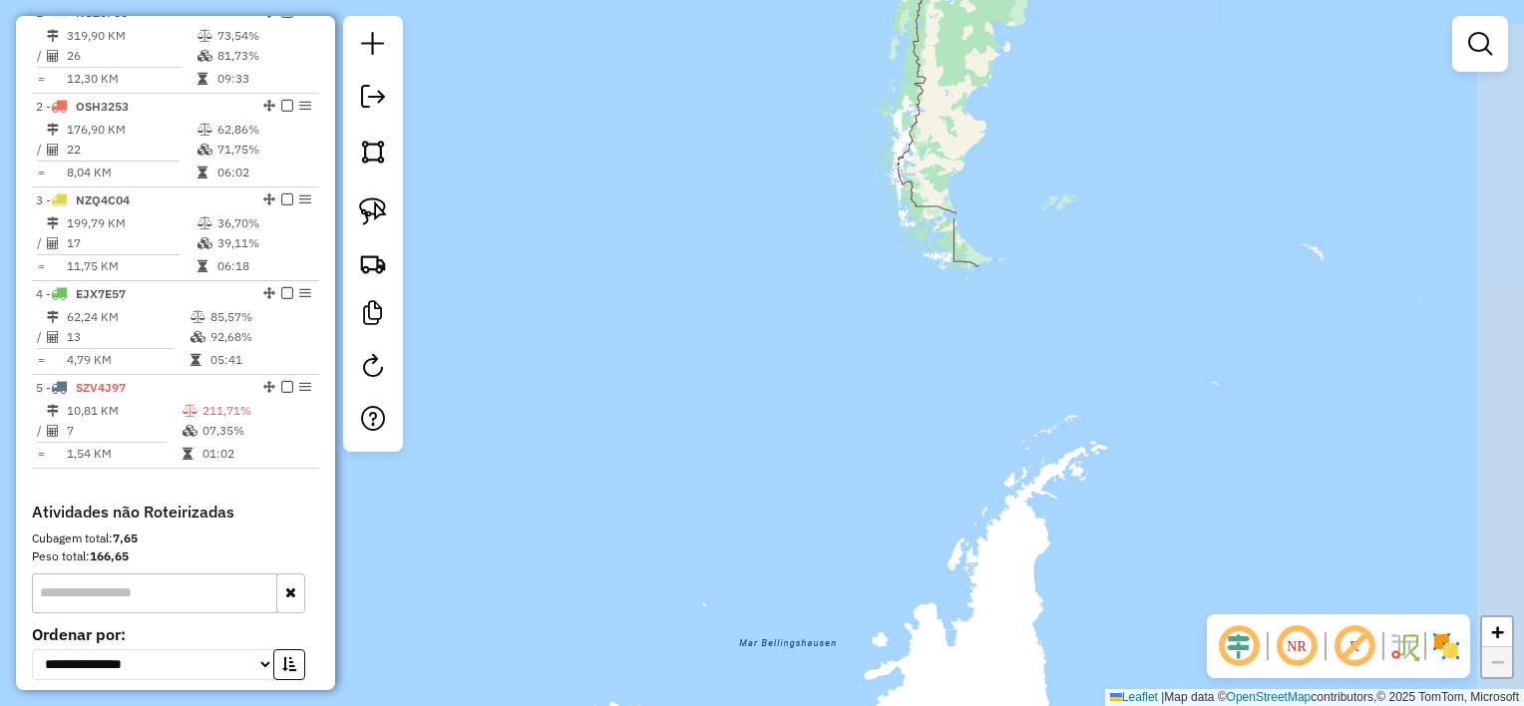
click at [1155, 514] on div "Janela de atendimento Grade de atendimento Capacidade Transportadoras Veículos …" at bounding box center [762, 353] width 1524 height 706
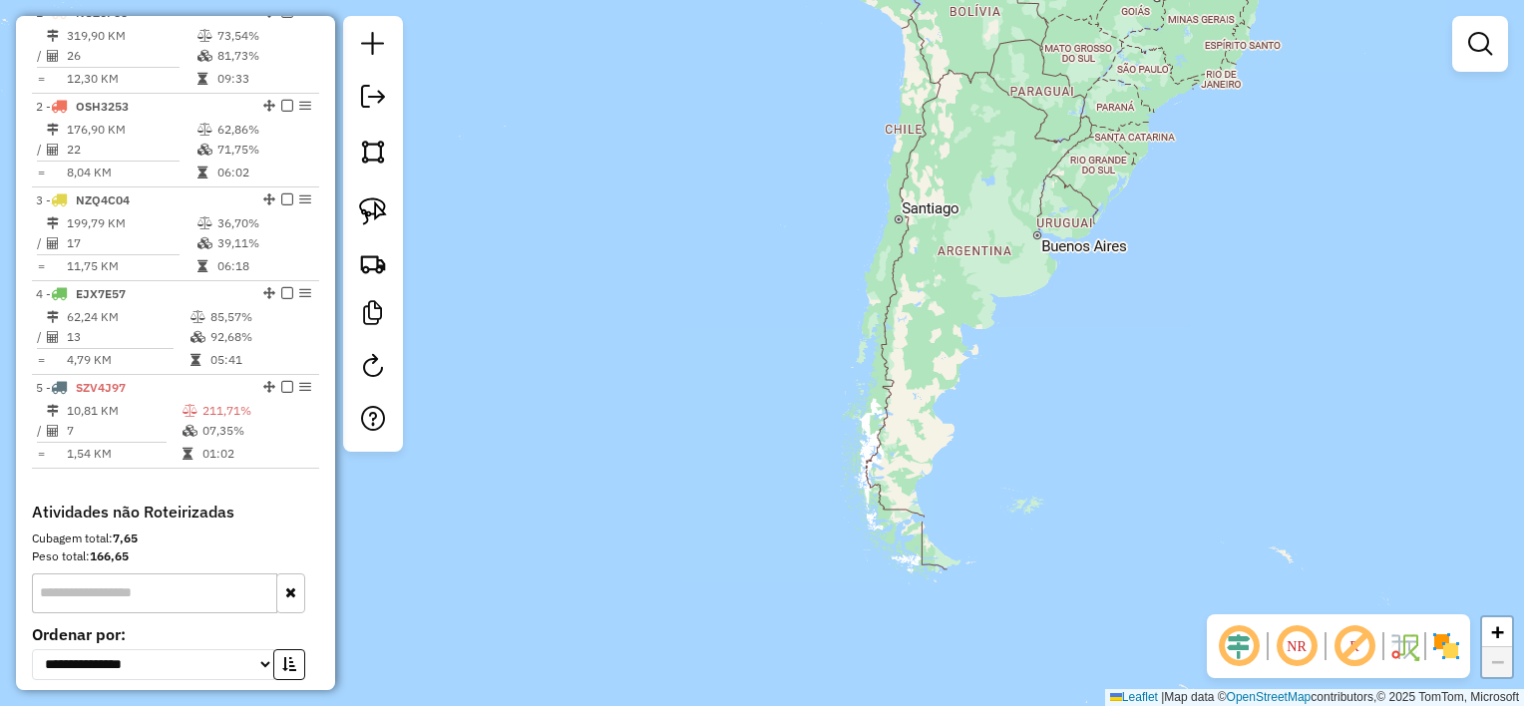
drag, startPoint x: 1133, startPoint y: 376, endPoint x: 1030, endPoint y: 559, distance: 210.3
click at [1033, 562] on div "Janela de atendimento Grade de atendimento Capacidade Transportadoras Veículos …" at bounding box center [762, 353] width 1524 height 706
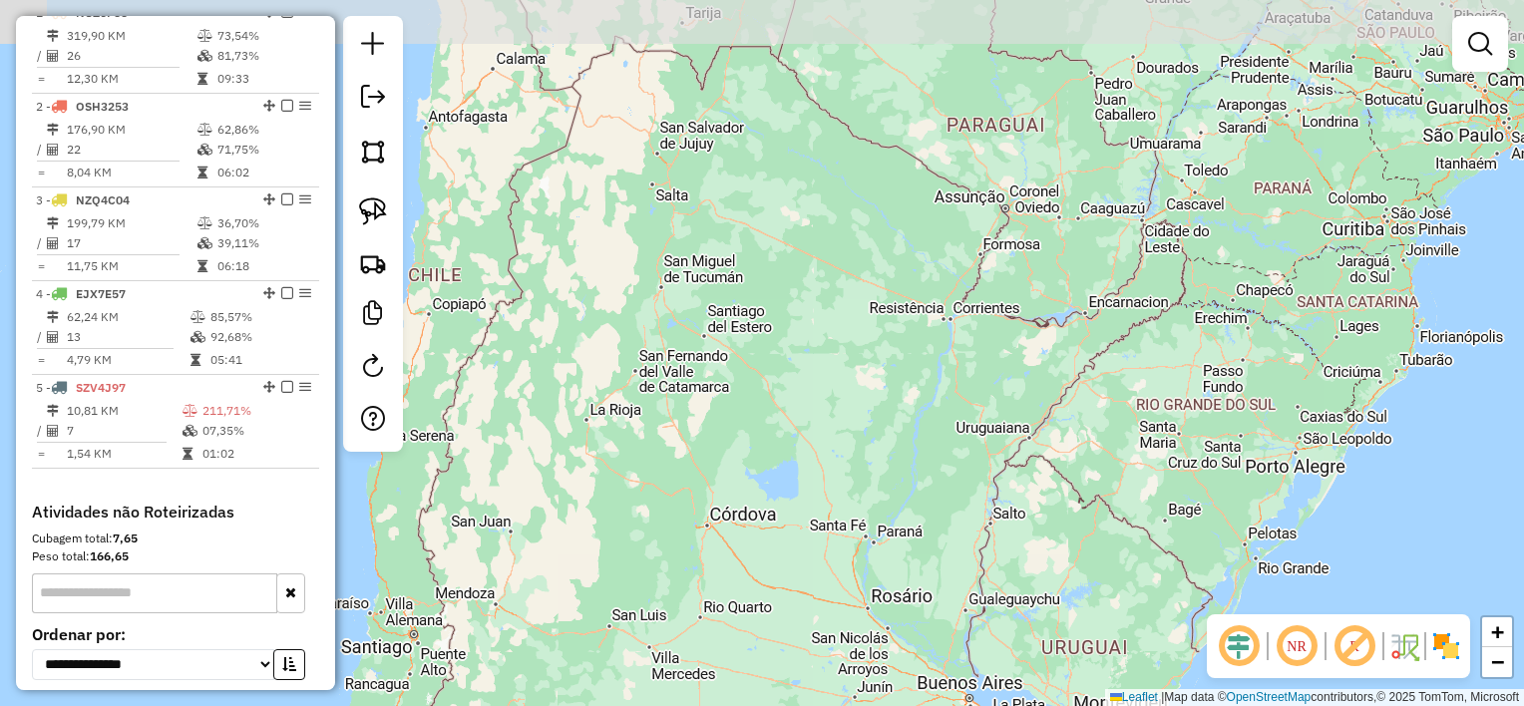
drag, startPoint x: 1123, startPoint y: 366, endPoint x: 1040, endPoint y: 545, distance: 197.7
click at [1040, 545] on div "Janela de atendimento Grade de atendimento Capacidade Transportadoras Veículos …" at bounding box center [762, 353] width 1524 height 706
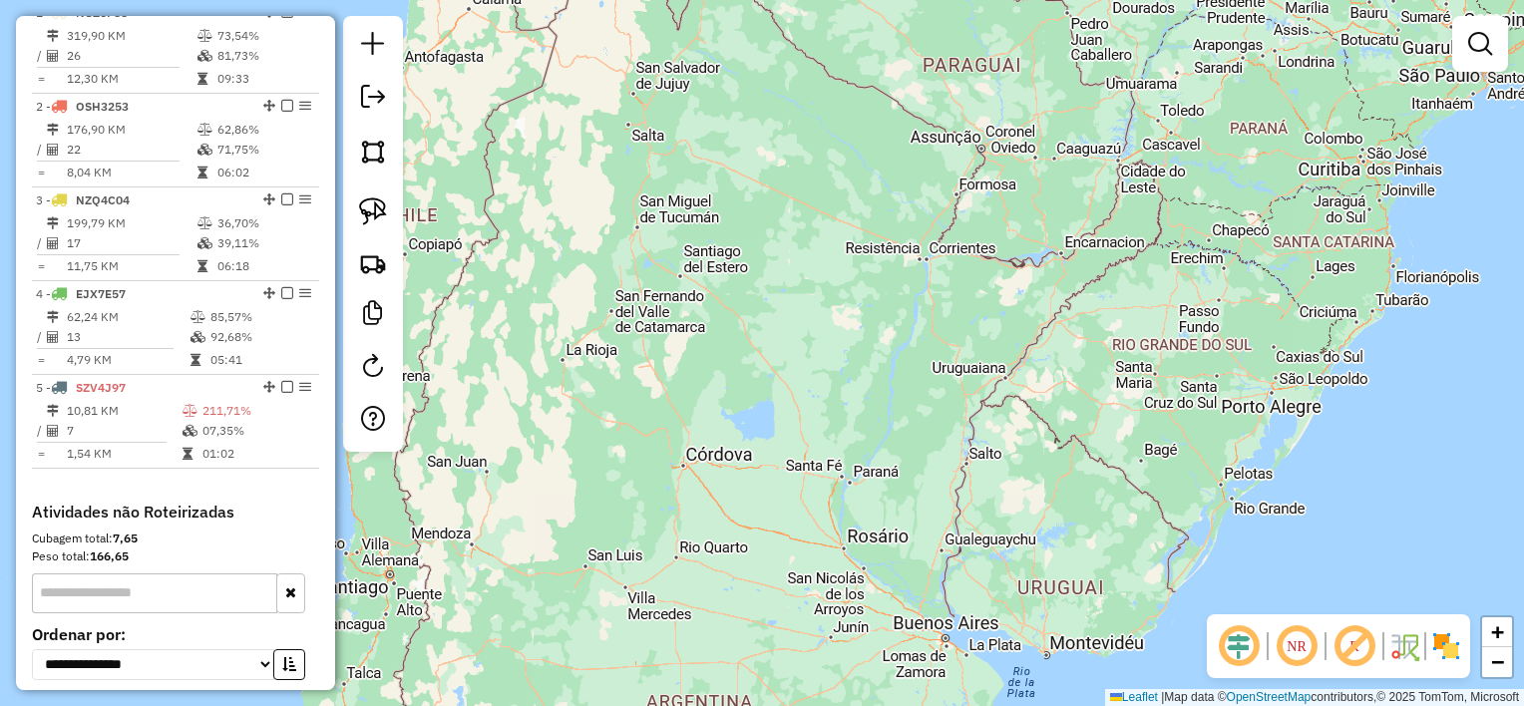
drag, startPoint x: 1123, startPoint y: 487, endPoint x: 1093, endPoint y: 375, distance: 115.6
click at [1093, 375] on div "Janela de atendimento Grade de atendimento Capacidade Transportadoras Veículos …" at bounding box center [762, 353] width 1524 height 706
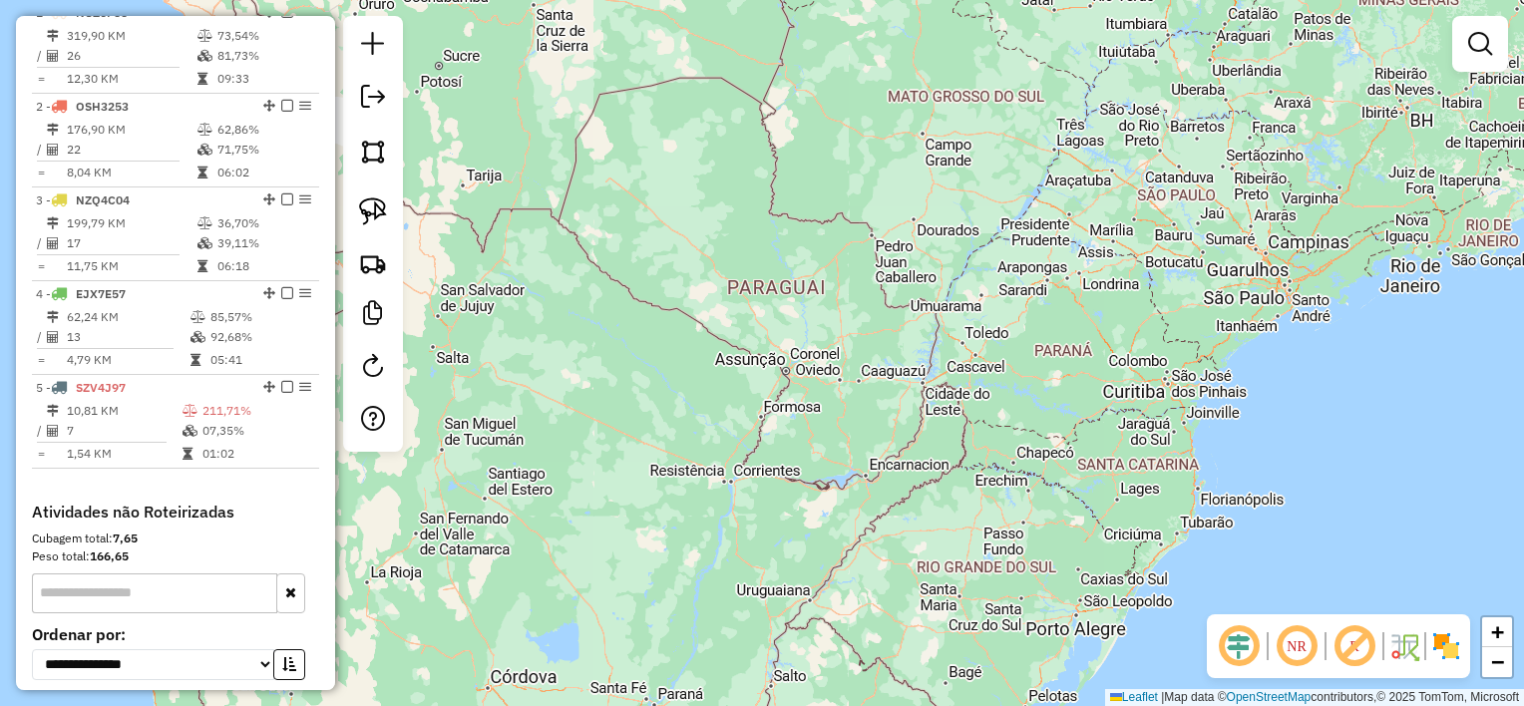
drag, startPoint x: 1177, startPoint y: 347, endPoint x: 988, endPoint y: 622, distance: 333.6
click at [988, 622] on div "Janela de atendimento Grade de atendimento Capacidade Transportadoras Veículos …" at bounding box center [762, 353] width 1524 height 706
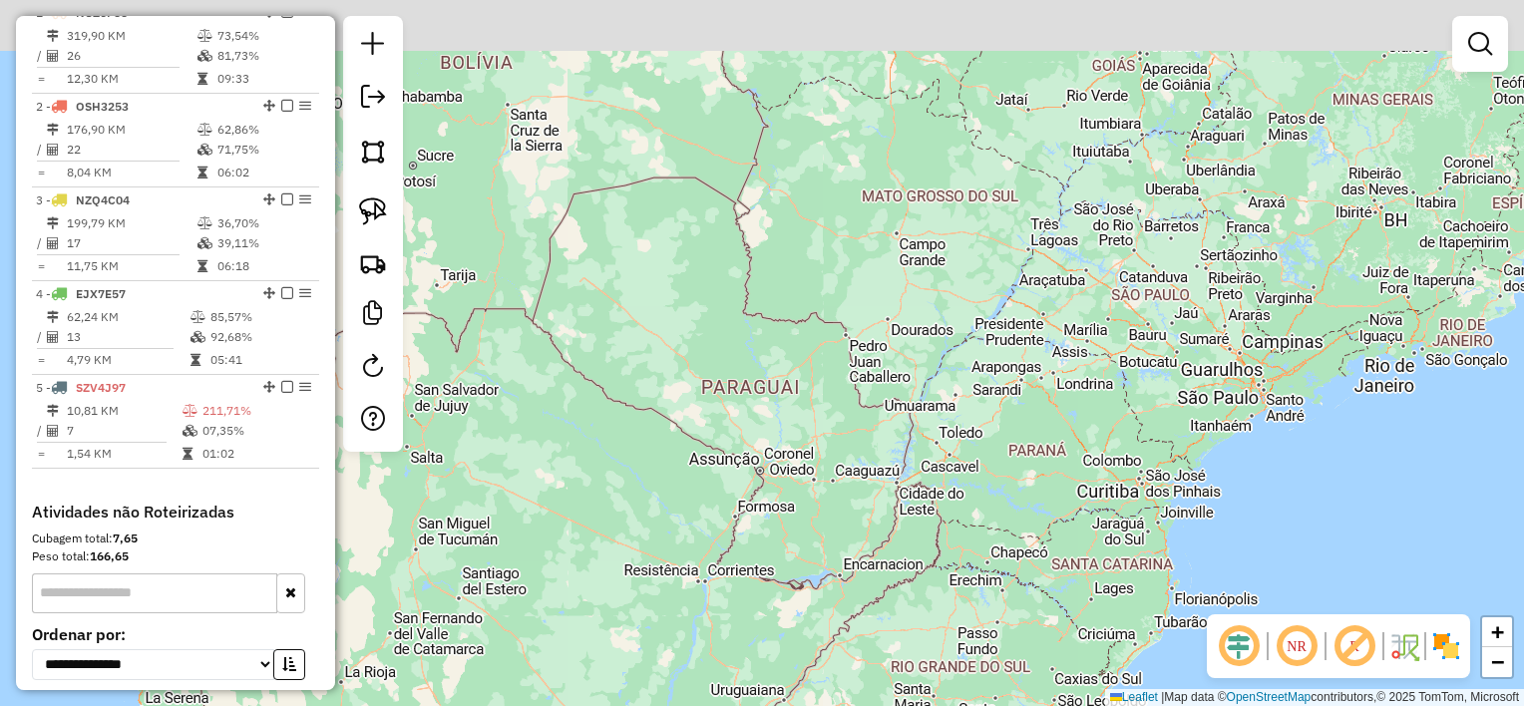
drag, startPoint x: 995, startPoint y: 395, endPoint x: 931, endPoint y: 566, distance: 183.0
click at [938, 563] on div "Janela de atendimento Grade de atendimento Capacidade Transportadoras Veículos …" at bounding box center [762, 353] width 1524 height 706
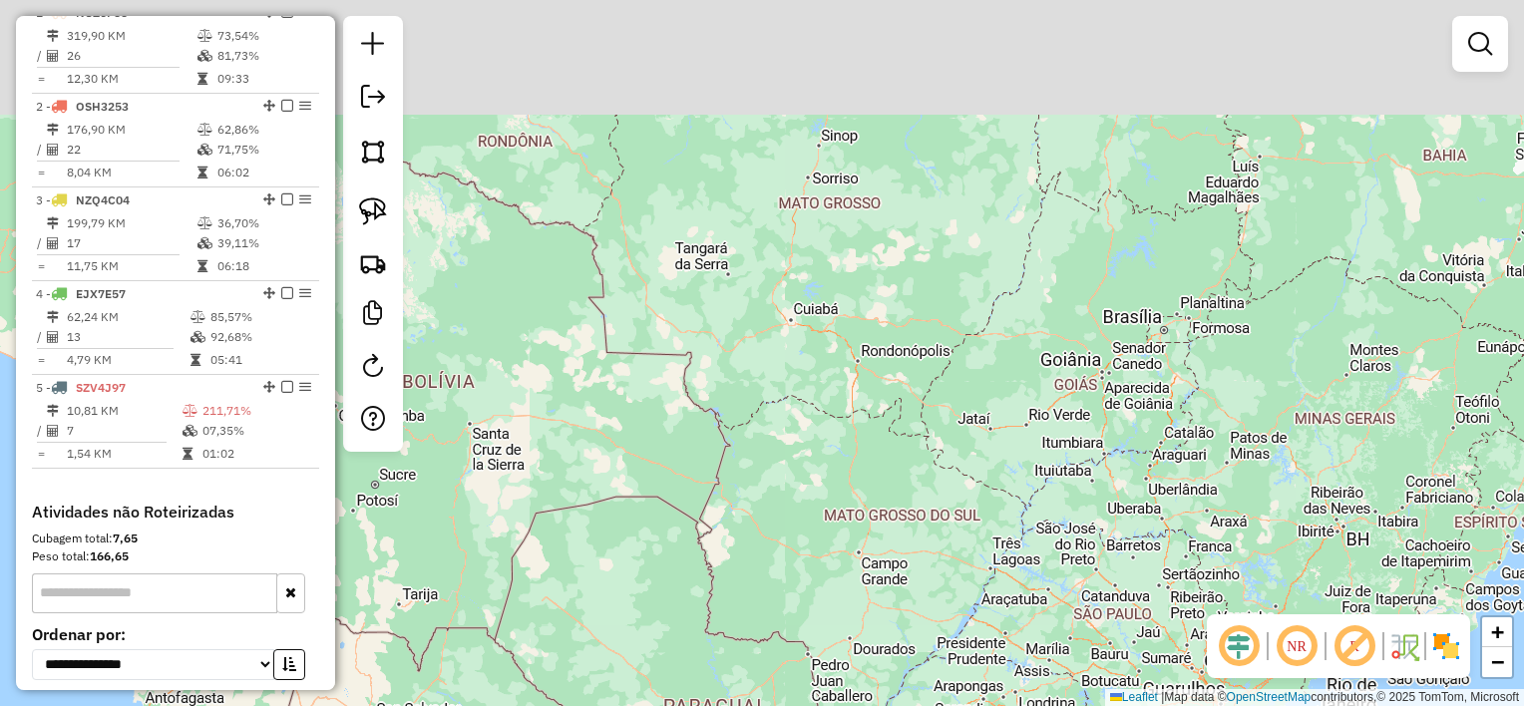
drag, startPoint x: 900, startPoint y: 296, endPoint x: 893, endPoint y: 570, distance: 274.3
click at [900, 565] on div "Janela de atendimento Grade de atendimento Capacidade Transportadoras Veículos …" at bounding box center [762, 353] width 1524 height 706
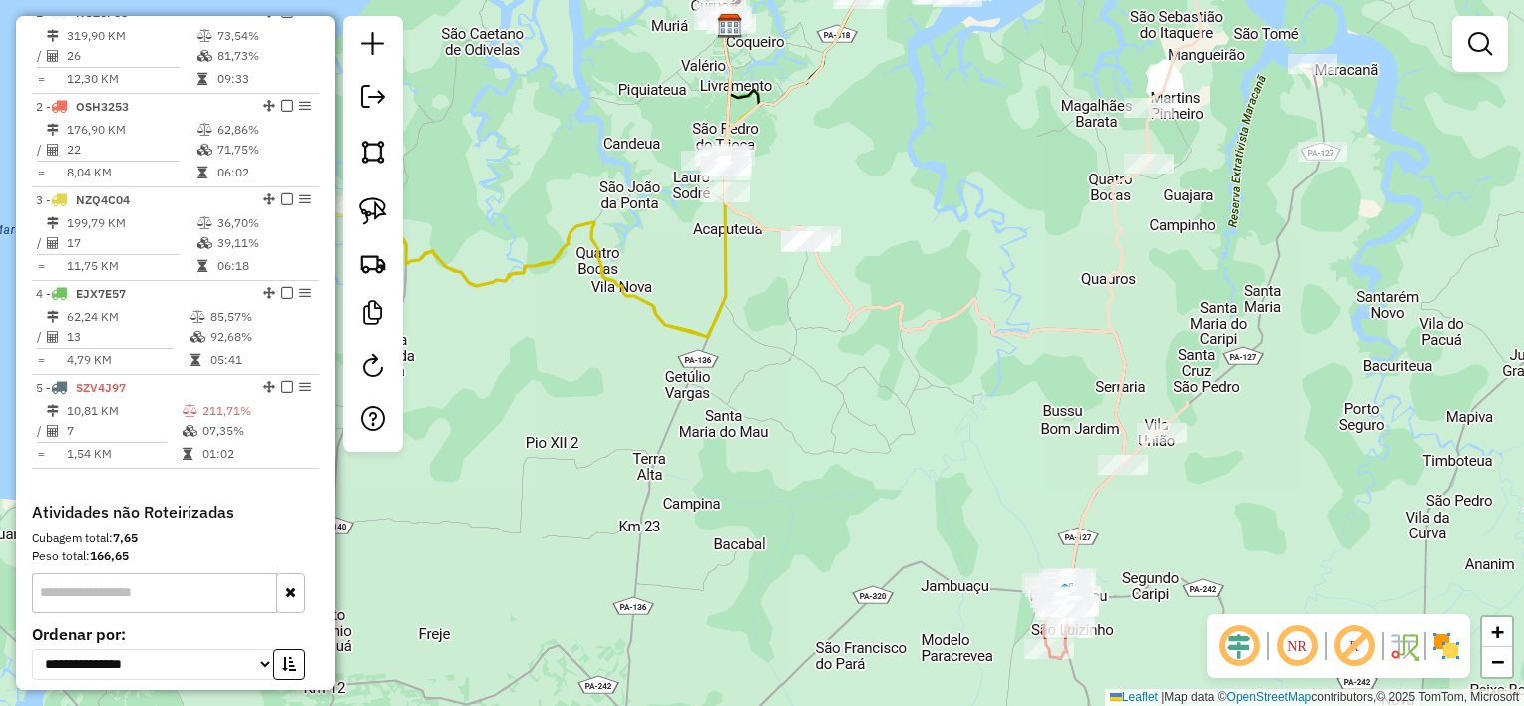
drag, startPoint x: 981, startPoint y: 206, endPoint x: 960, endPoint y: 262, distance: 59.6
click at [960, 262] on div "Janela de atendimento Grade de atendimento Capacidade Transportadoras Veículos …" at bounding box center [762, 353] width 1524 height 706
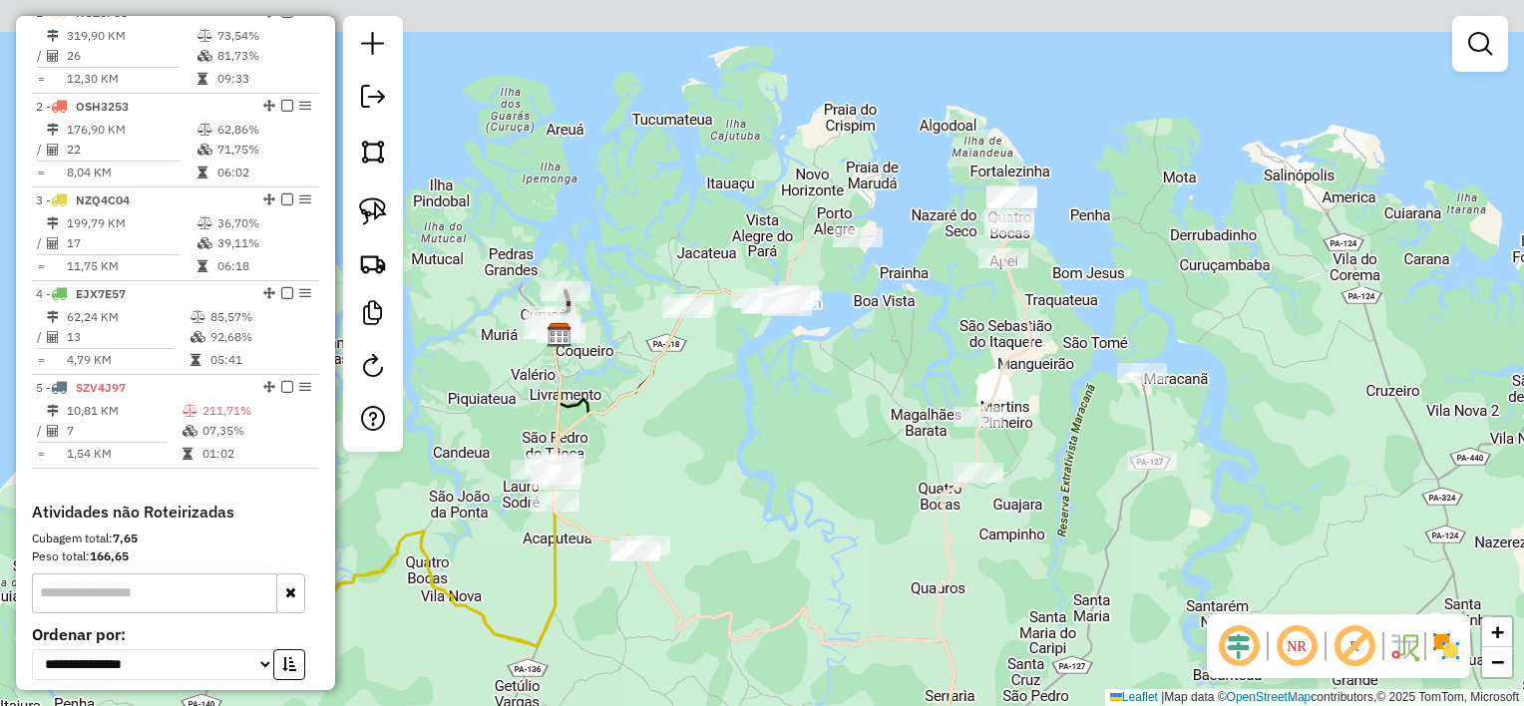
drag, startPoint x: 945, startPoint y: 308, endPoint x: 787, endPoint y: 575, distance: 310.7
click at [787, 575] on div "Janela de atendimento Grade de atendimento Capacidade Transportadoras Veículos …" at bounding box center [762, 353] width 1524 height 706
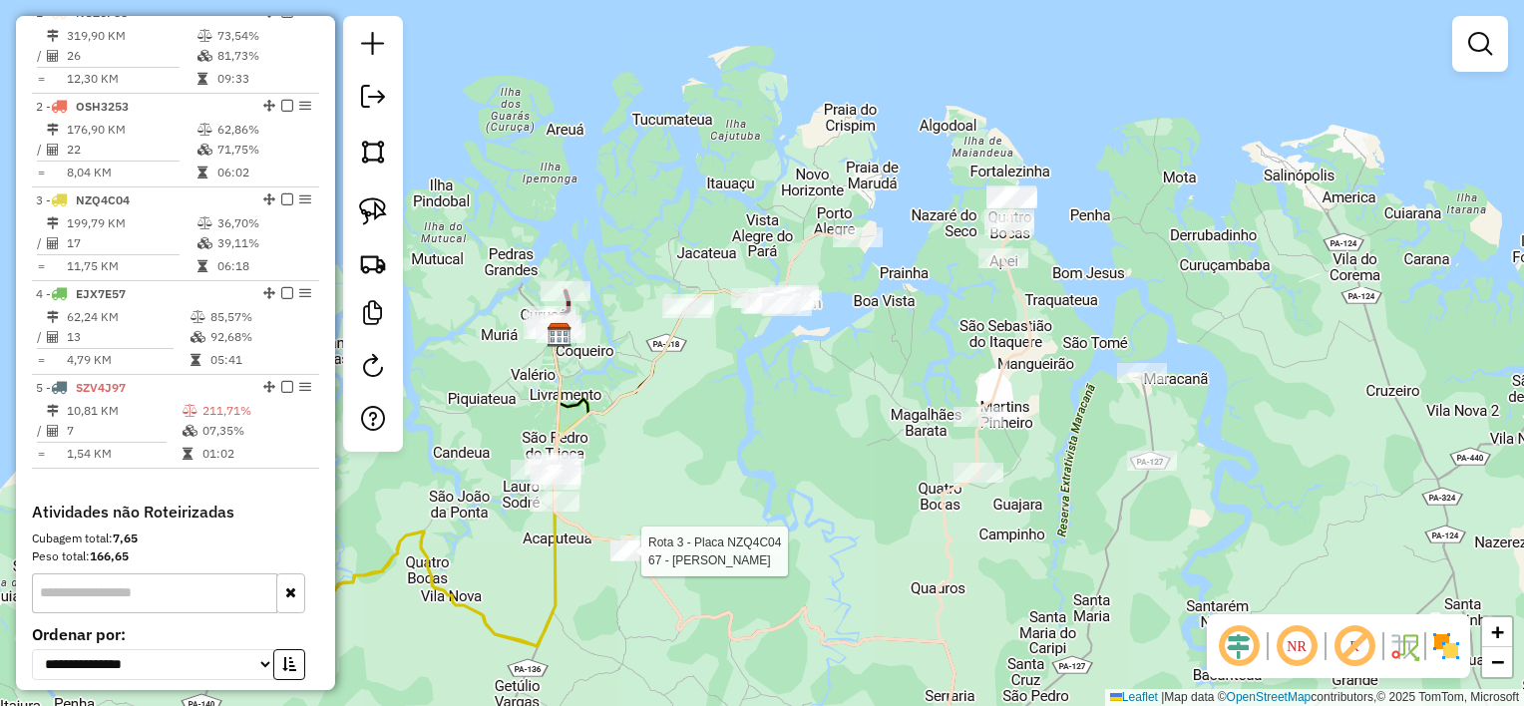
select select "**********"
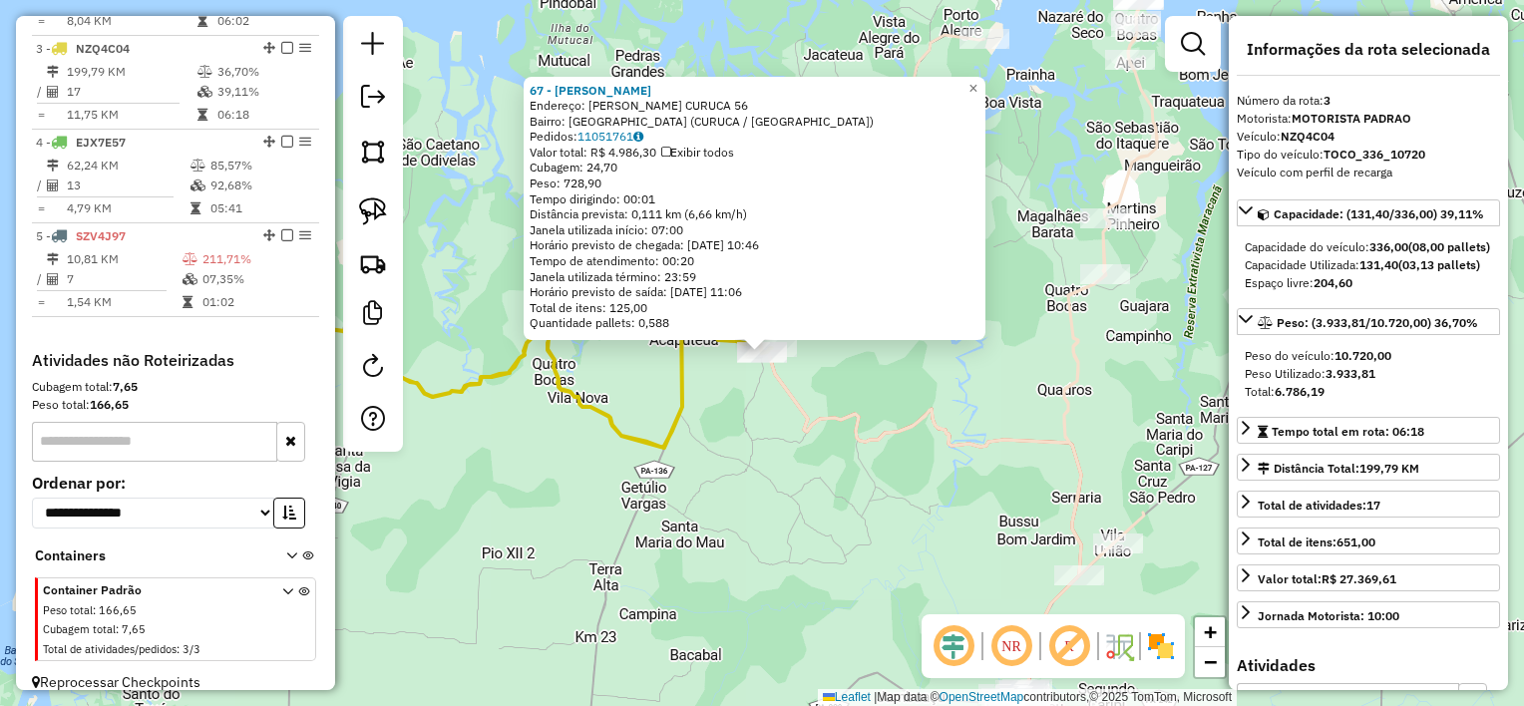
scroll to position [932, 0]
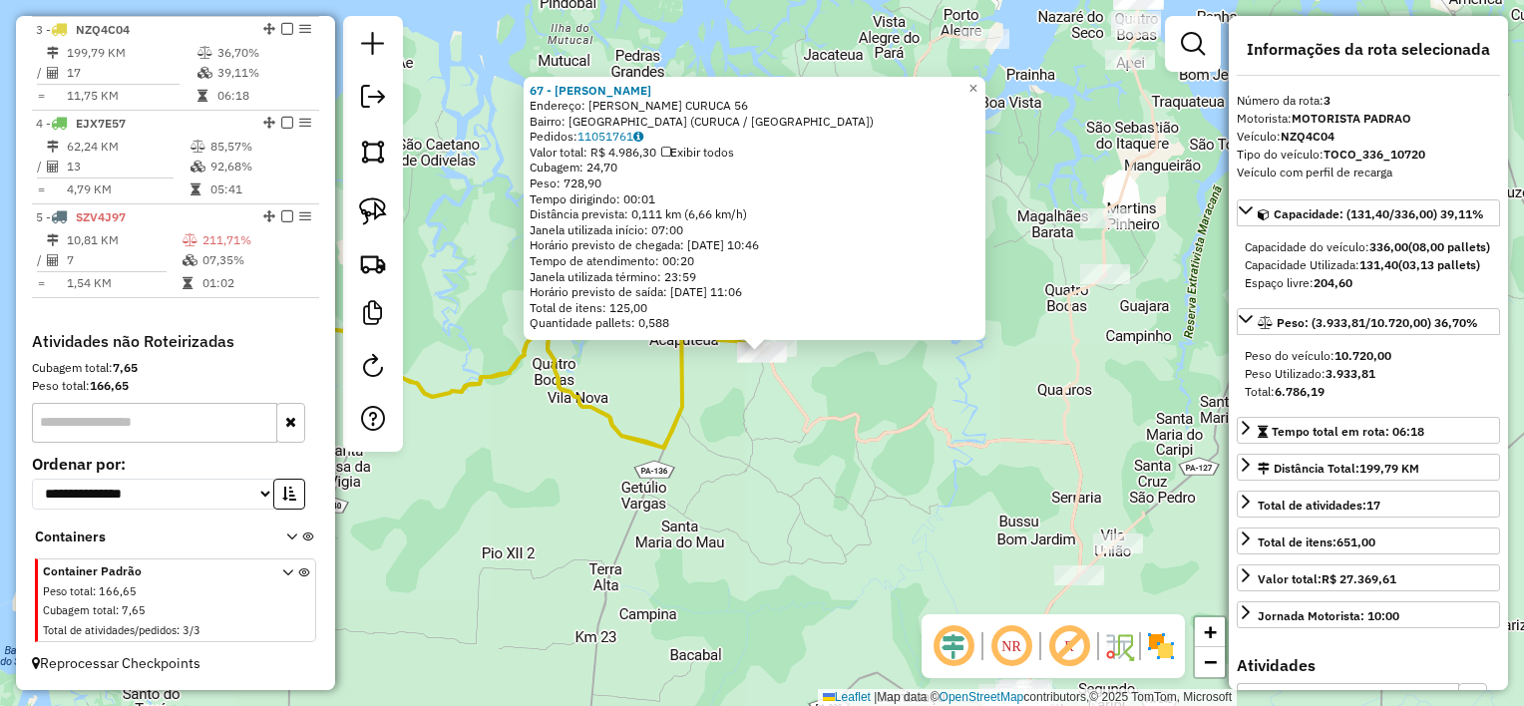
click at [678, 481] on div "67 - DEPOSITO [PERSON_NAME]: [PERSON_NAME] CURUCA 56 Bairro: [GEOGRAPHIC_DATA] …" at bounding box center [762, 353] width 1524 height 706
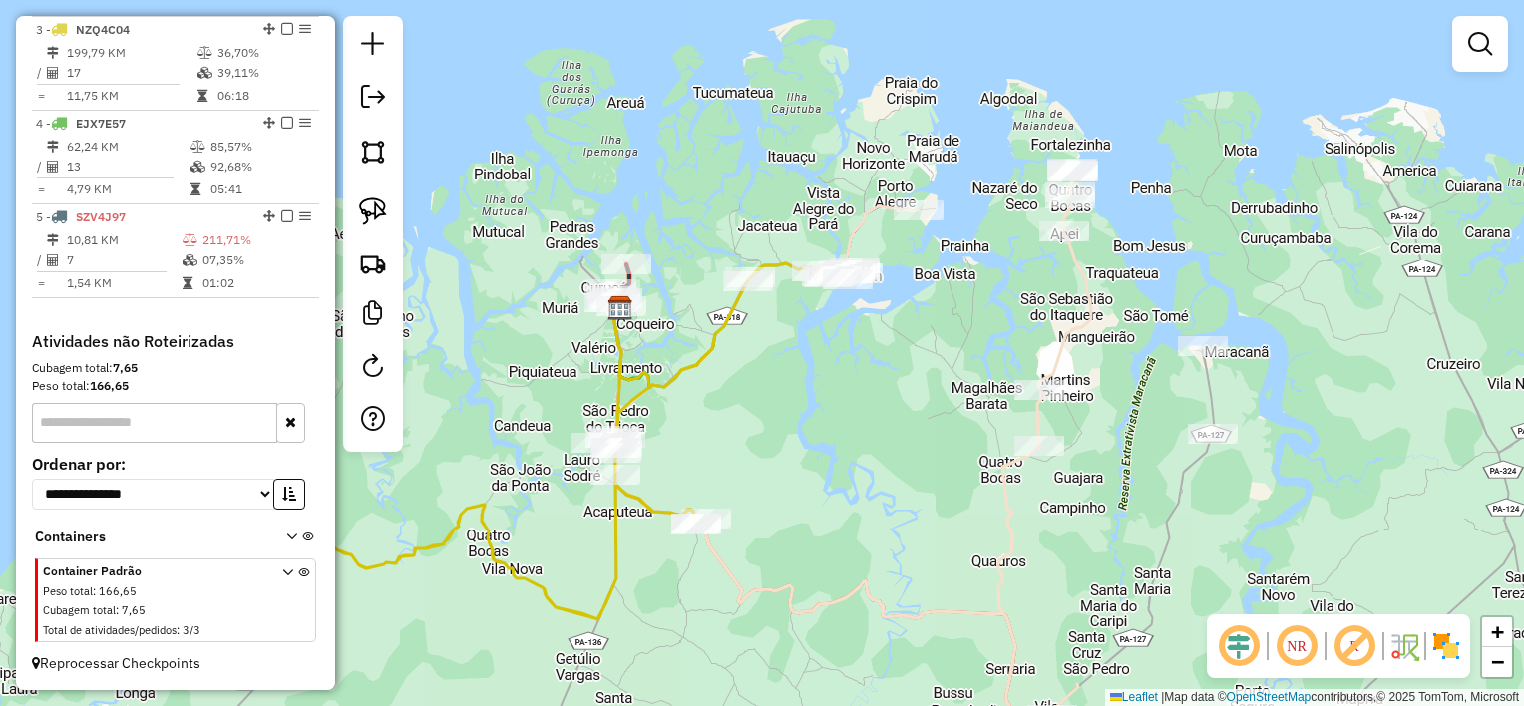
drag, startPoint x: 1034, startPoint y: 284, endPoint x: 971, endPoint y: 465, distance: 191.1
click at [971, 465] on div "Janela de atendimento Grade de atendimento Capacidade Transportadoras Veículos …" at bounding box center [762, 353] width 1524 height 706
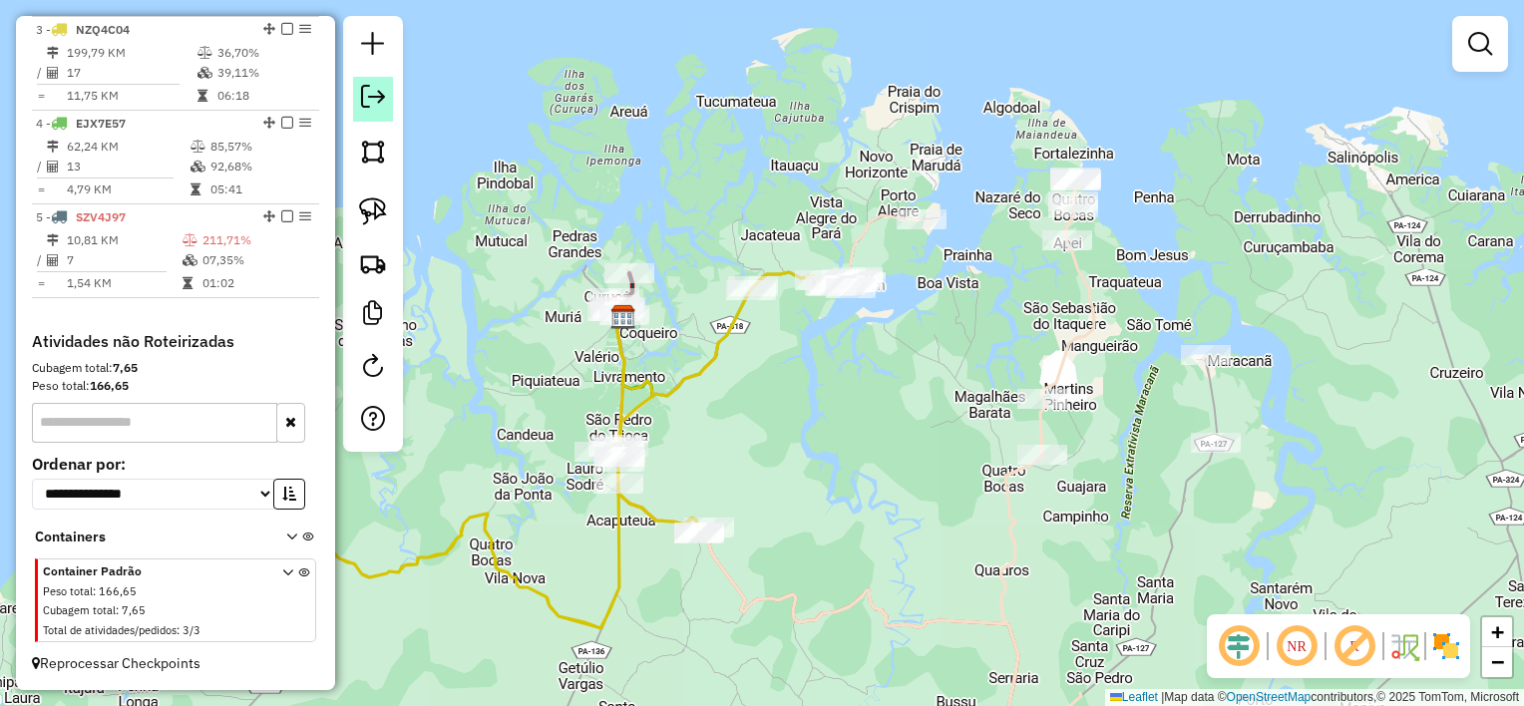
click at [372, 99] on em at bounding box center [373, 97] width 24 height 24
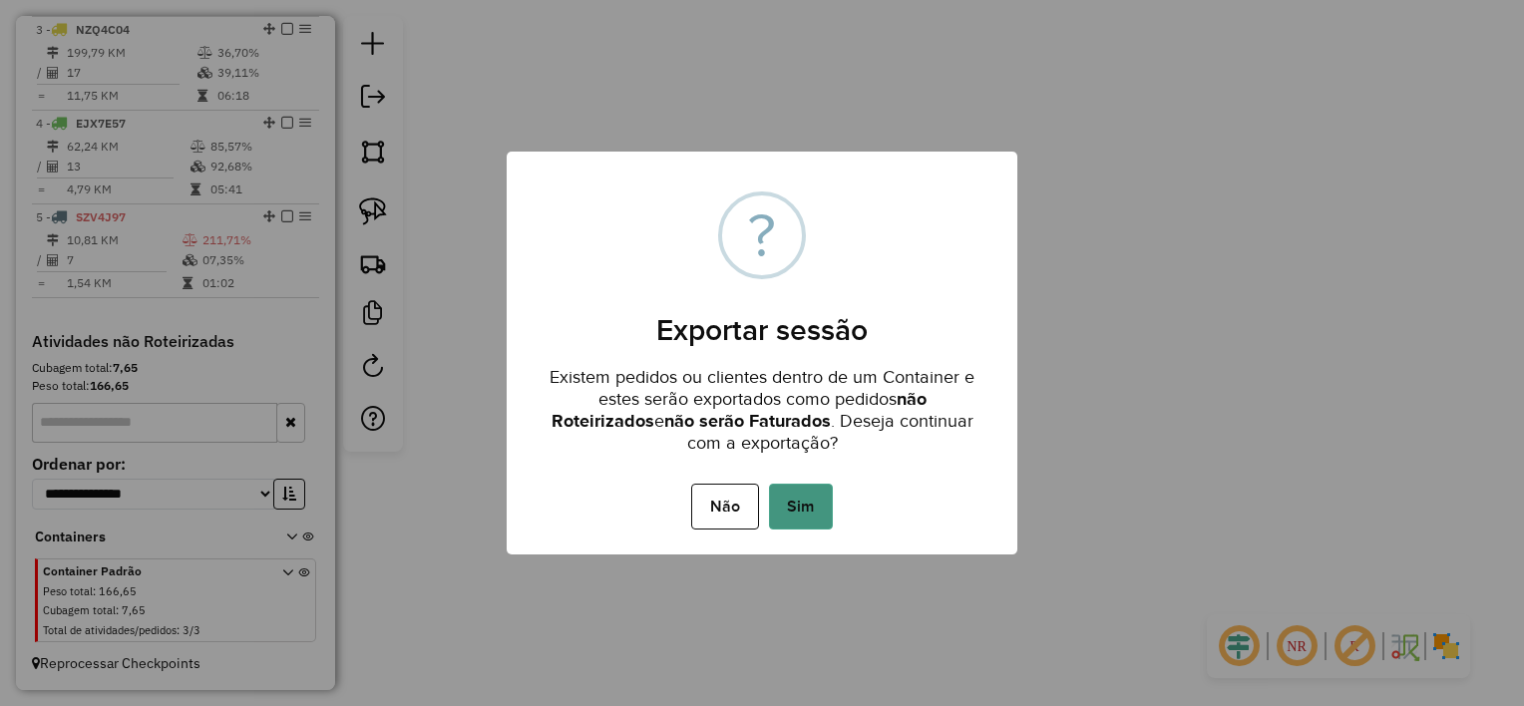
click at [800, 512] on button "Sim" at bounding box center [801, 507] width 64 height 46
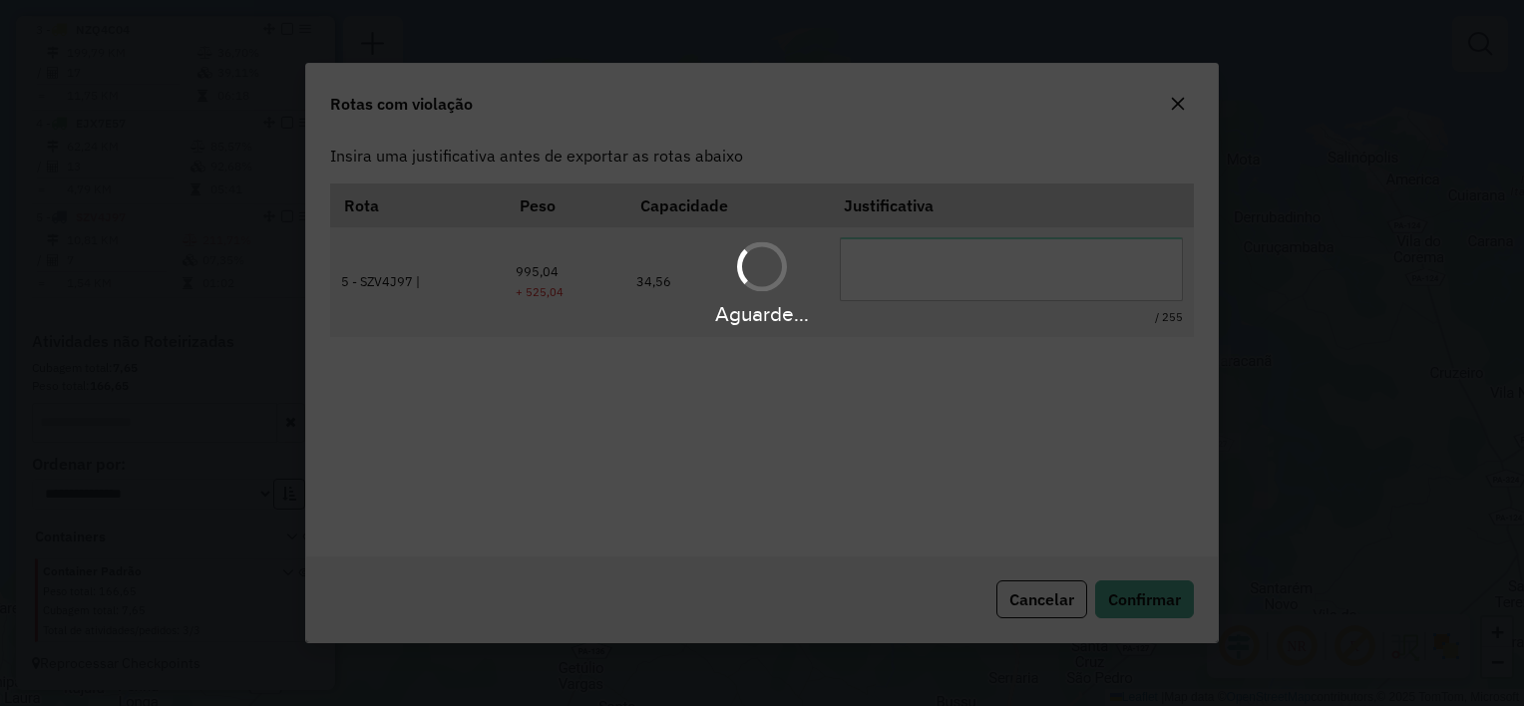
scroll to position [0, 0]
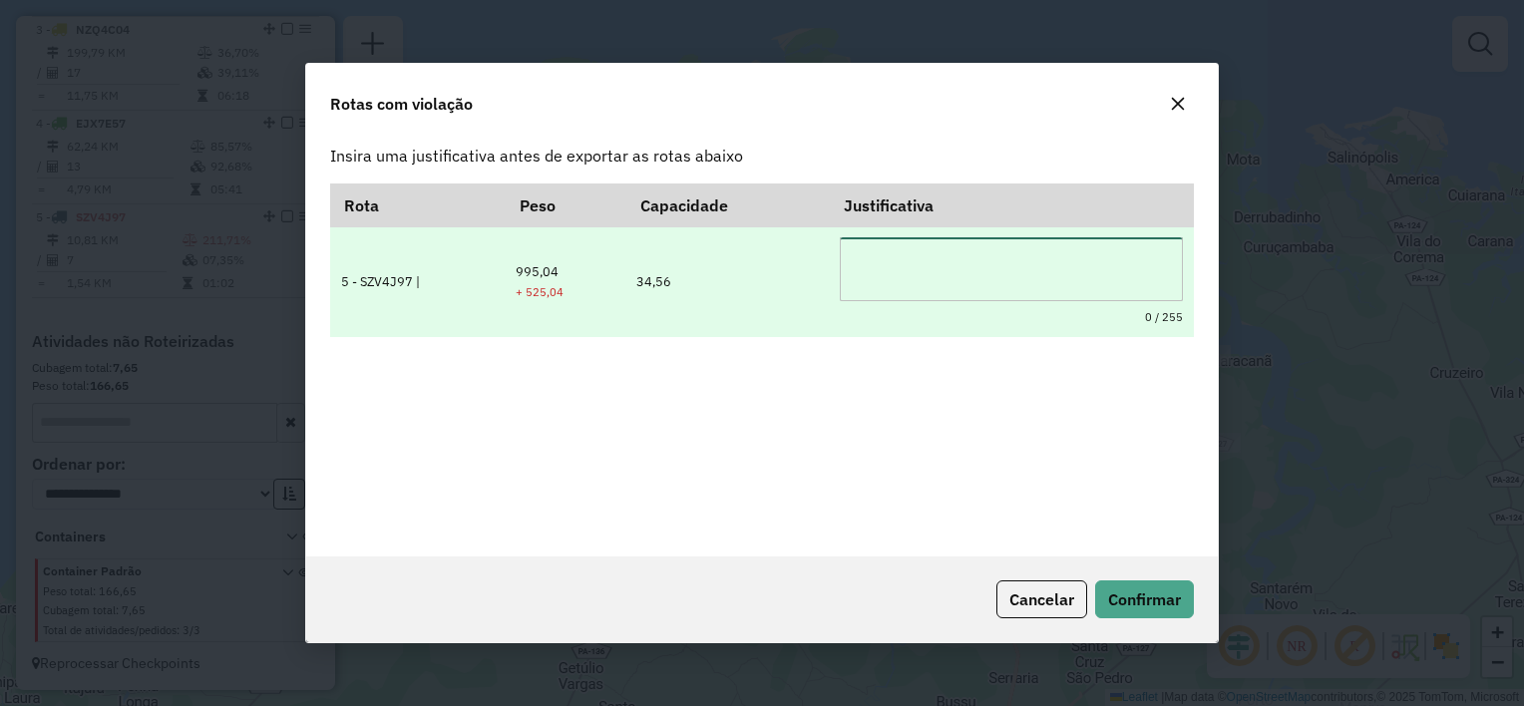
click at [929, 267] on textarea at bounding box center [1011, 269] width 343 height 64
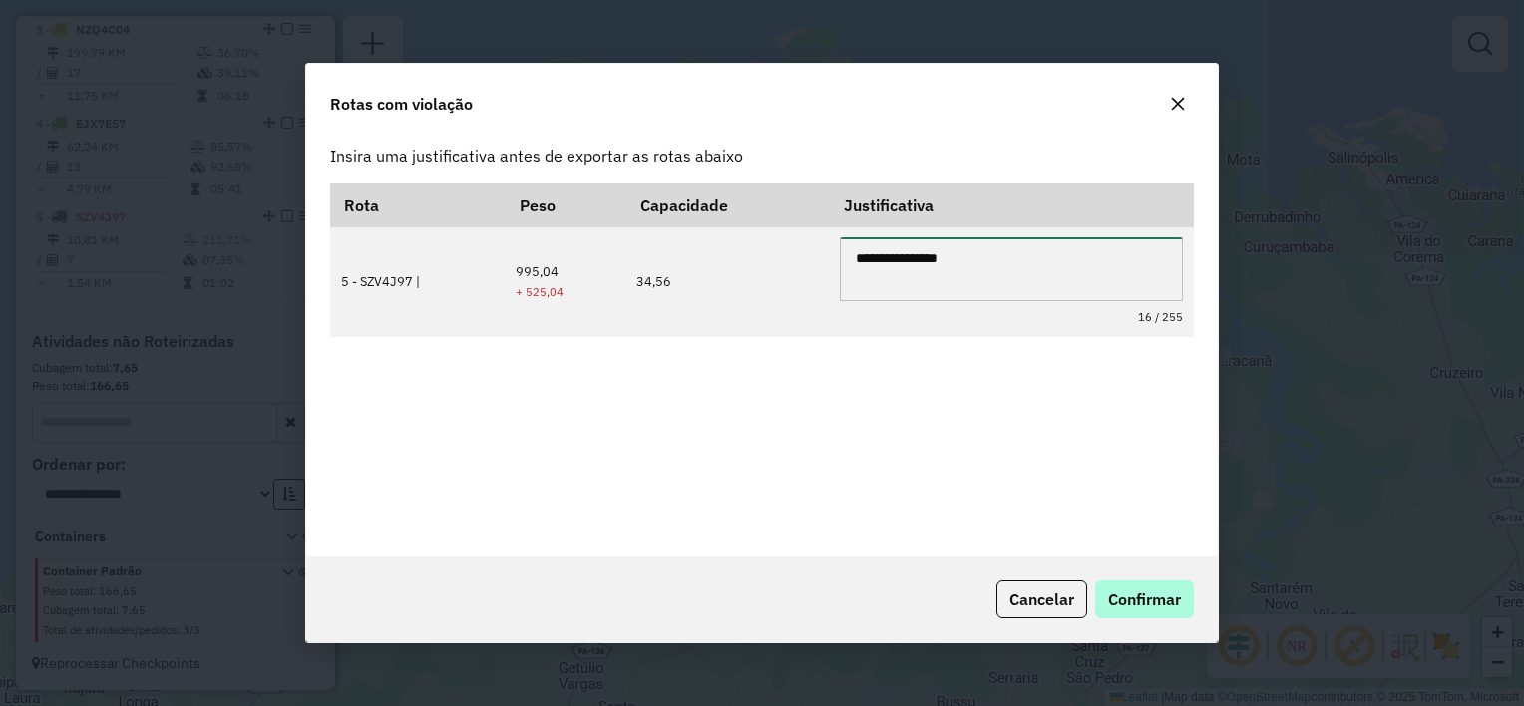
type textarea "**********"
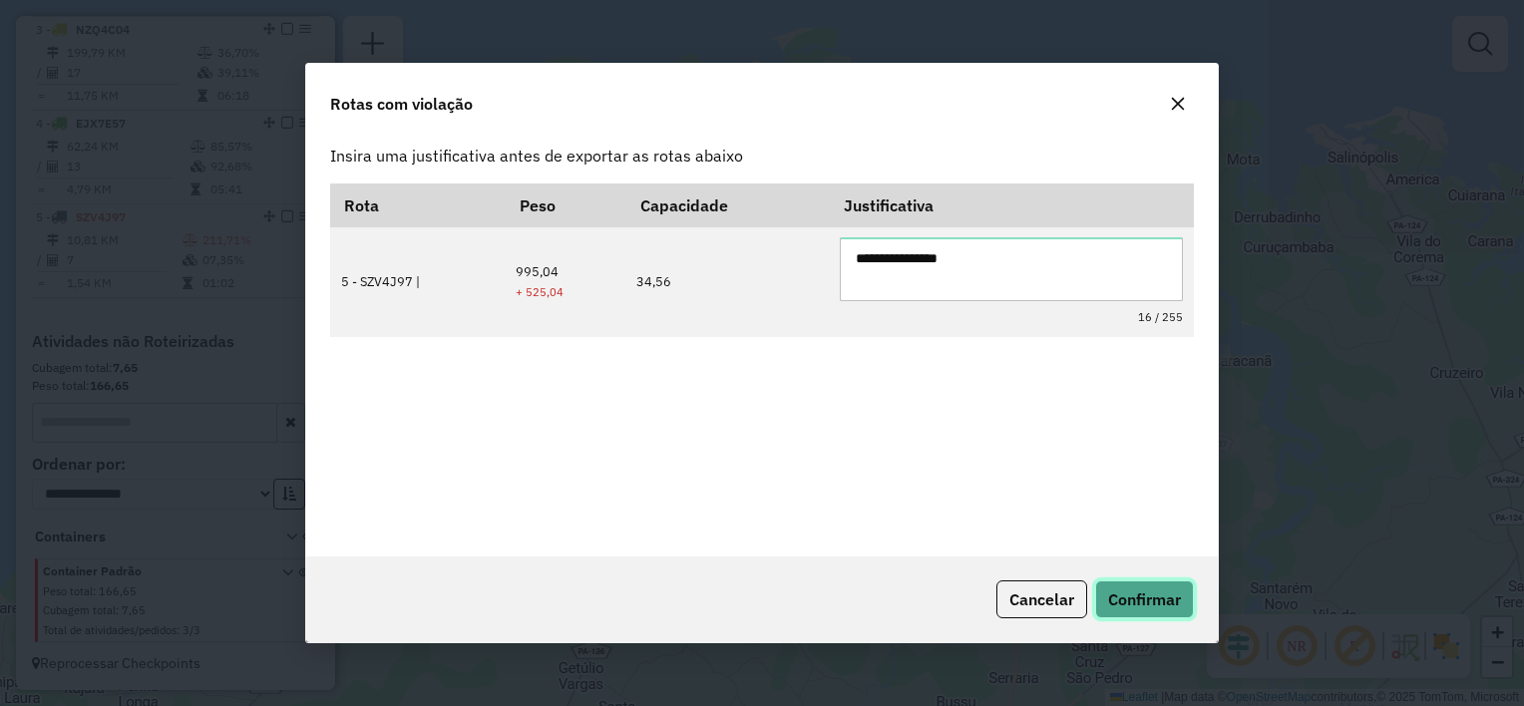
click at [1129, 589] on span "Confirmar" at bounding box center [1144, 599] width 73 height 20
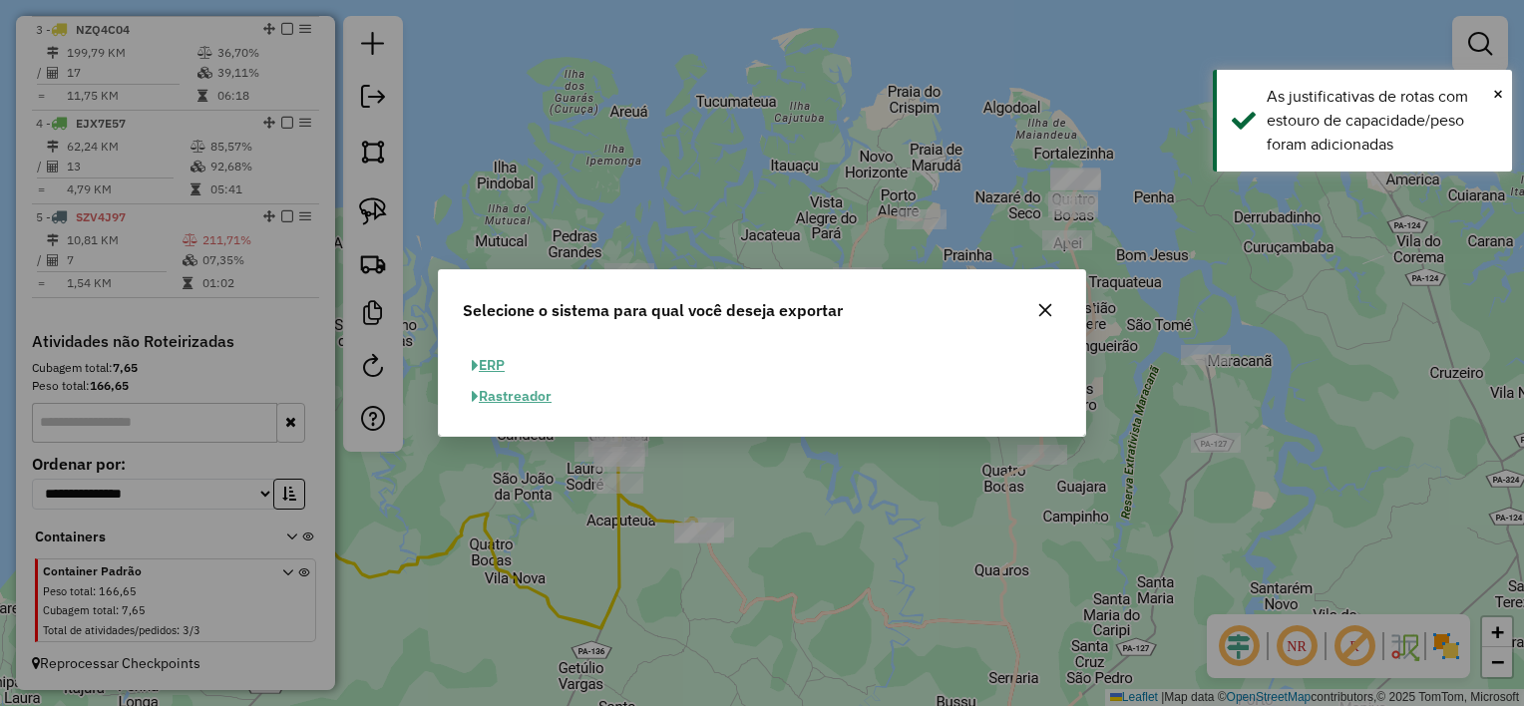
click at [499, 360] on button "ERP" at bounding box center [488, 365] width 51 height 31
select select "**"
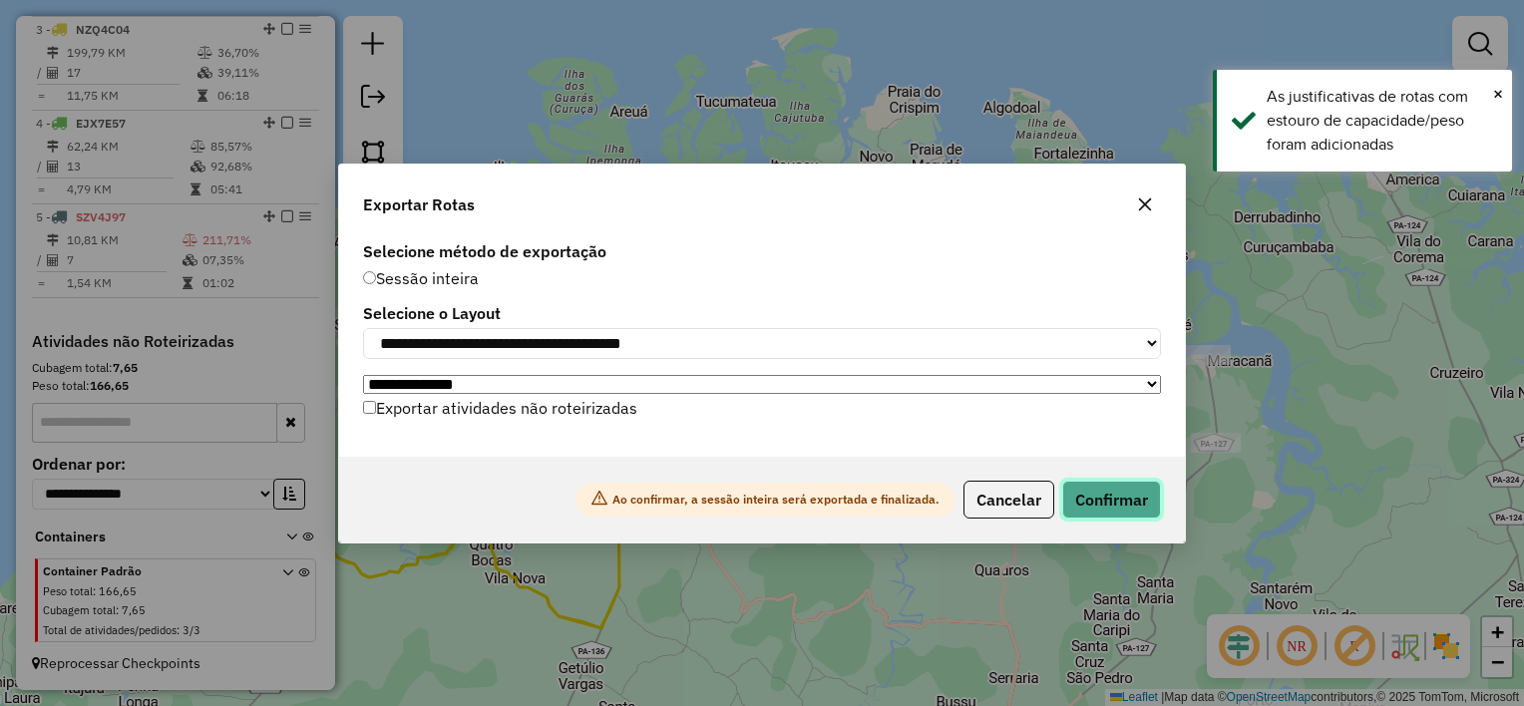
click at [1093, 501] on button "Confirmar" at bounding box center [1111, 500] width 99 height 38
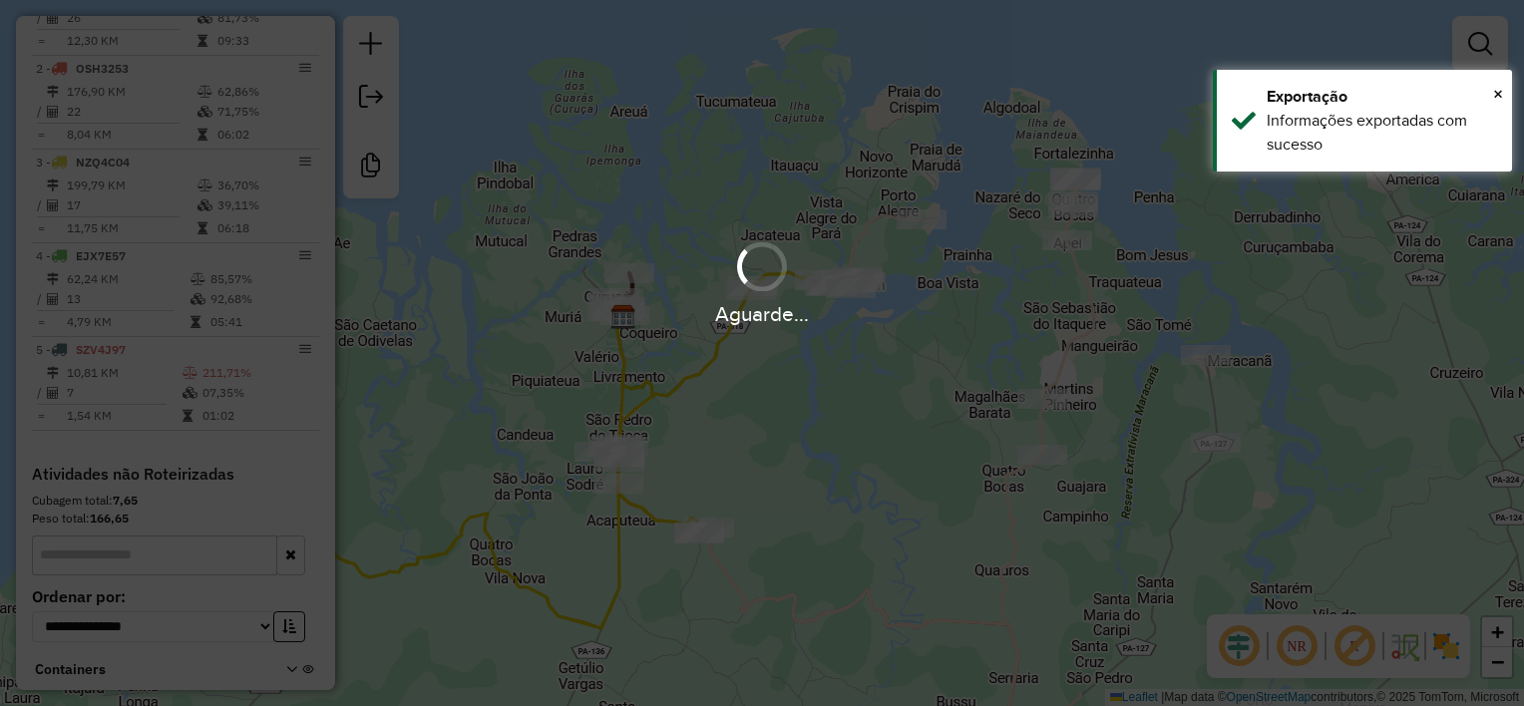
scroll to position [901, 0]
